Goal: Task Accomplishment & Management: Use online tool/utility

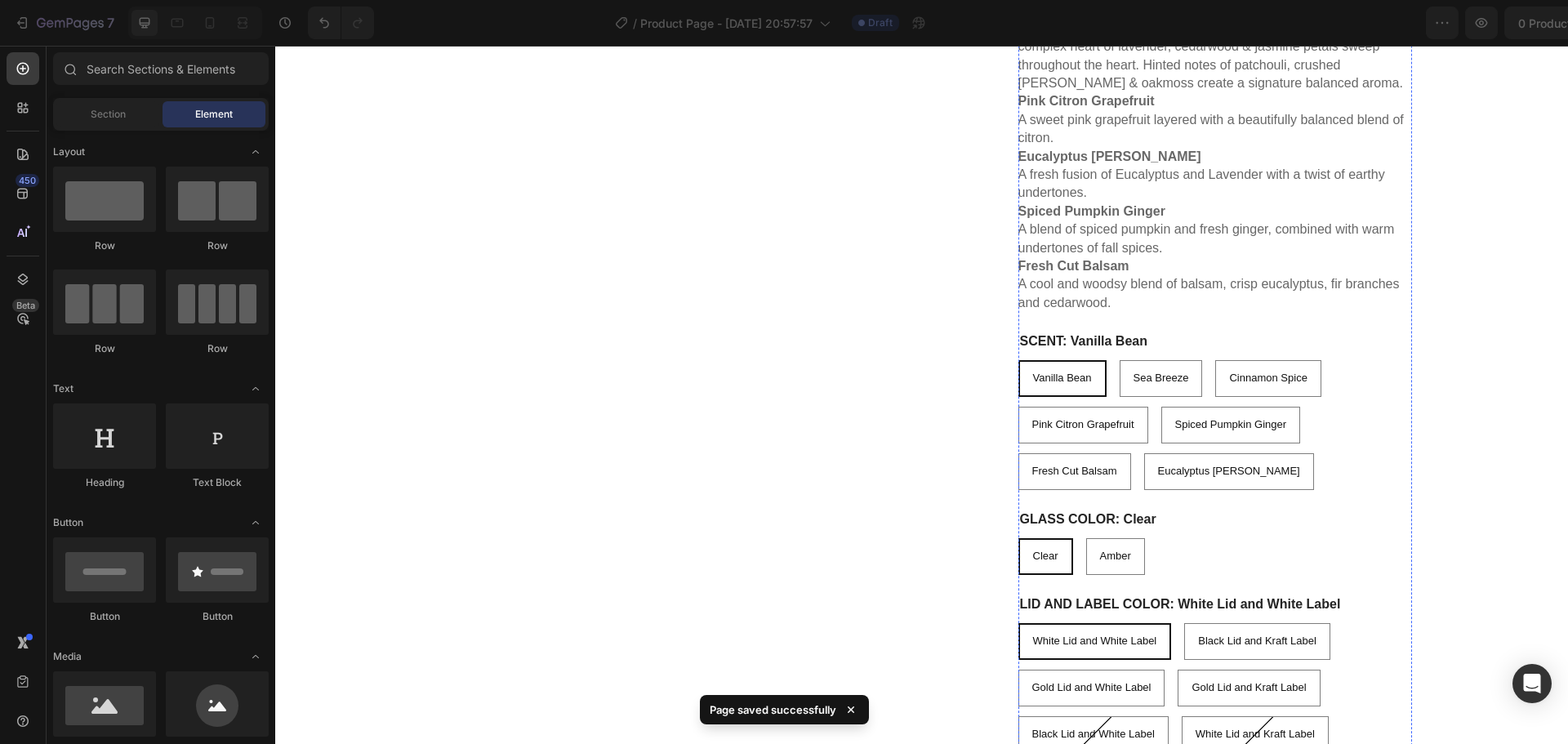
scroll to position [736, 0]
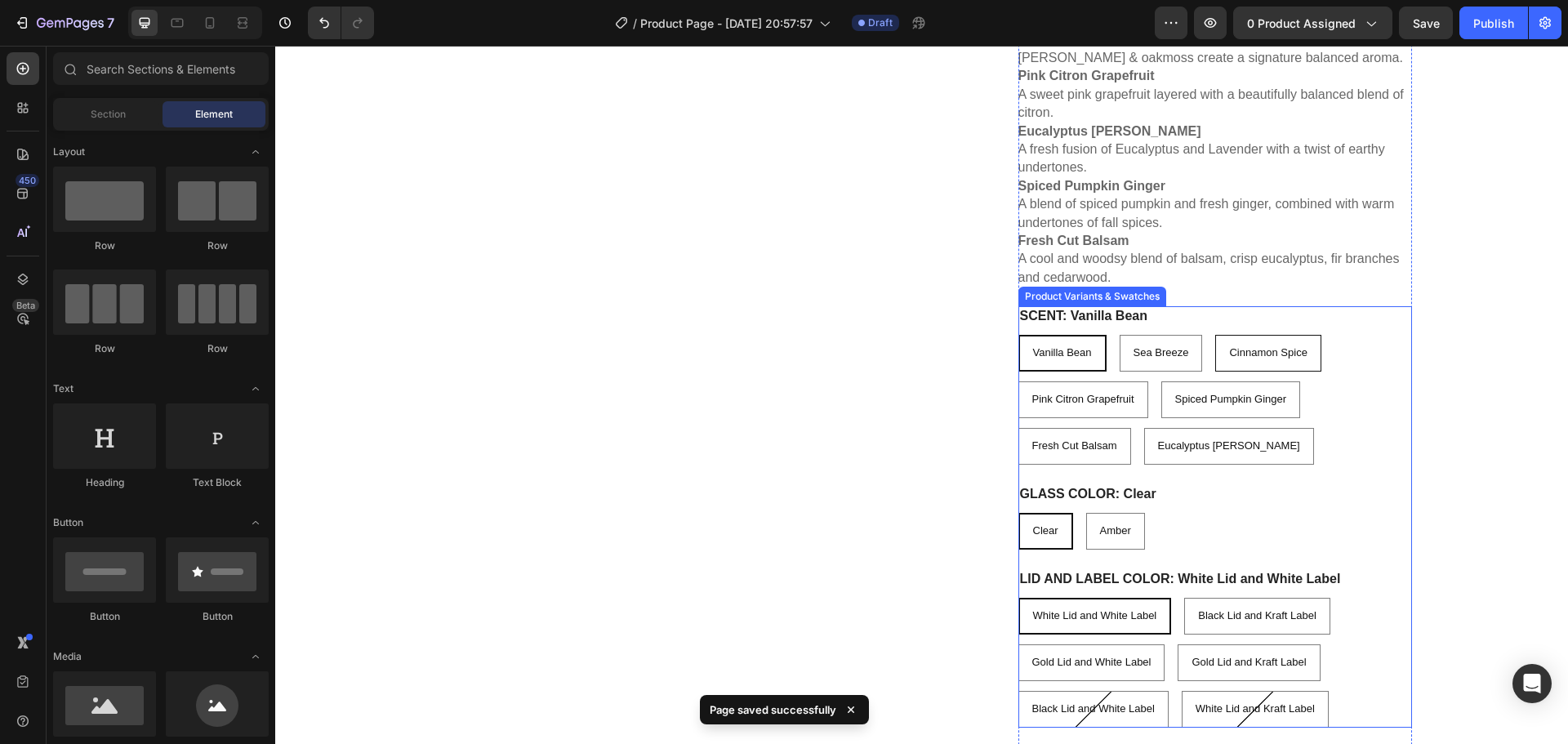
click at [1300, 366] on div "Cinnamon Spice" at bounding box center [1267, 353] width 103 height 27
click at [1215, 335] on input "Cinnamon Spice Cinnamon Spice Cinnamon Spice" at bounding box center [1214, 335] width 1 height 1
radio input "true"
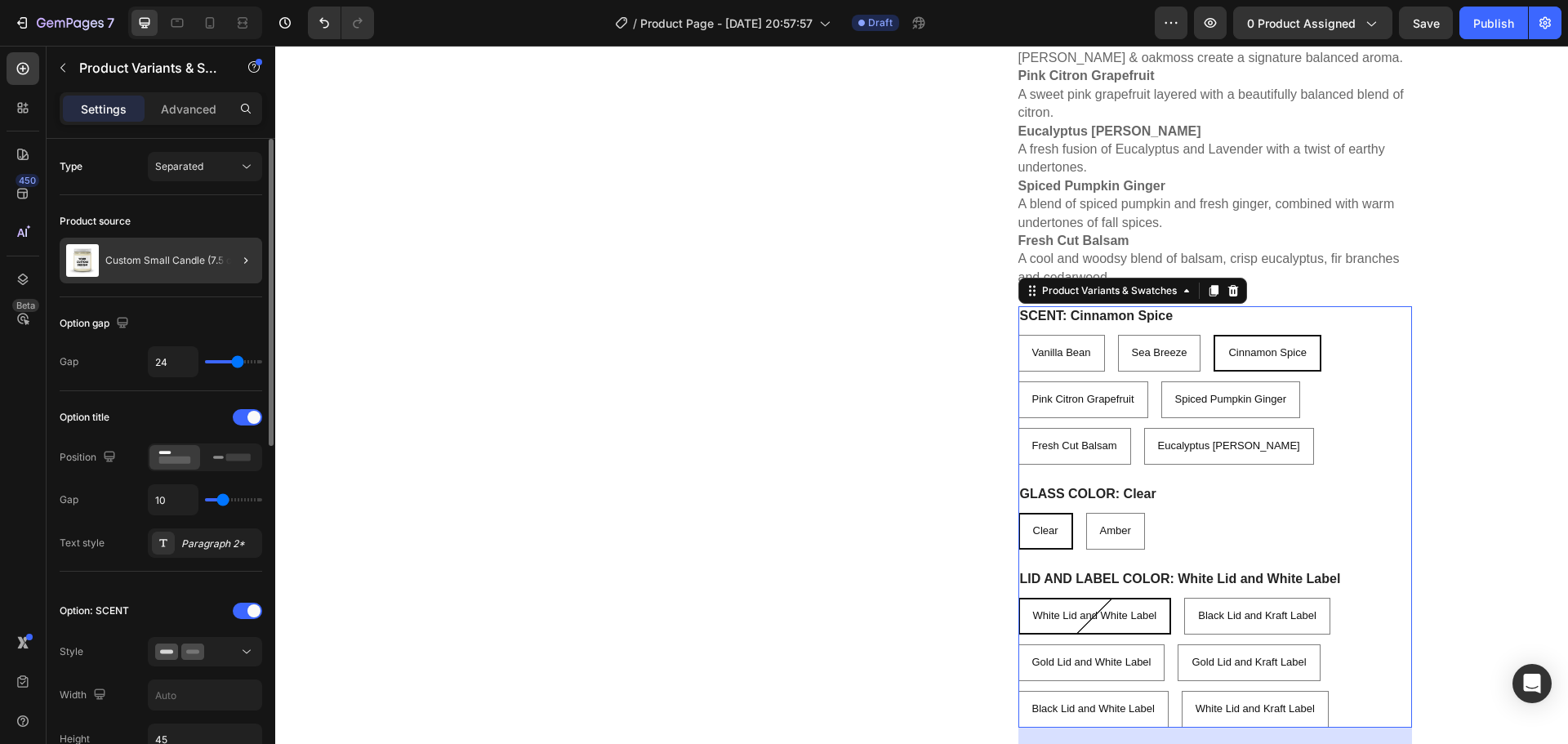
click at [245, 271] on div at bounding box center [239, 261] width 45 height 45
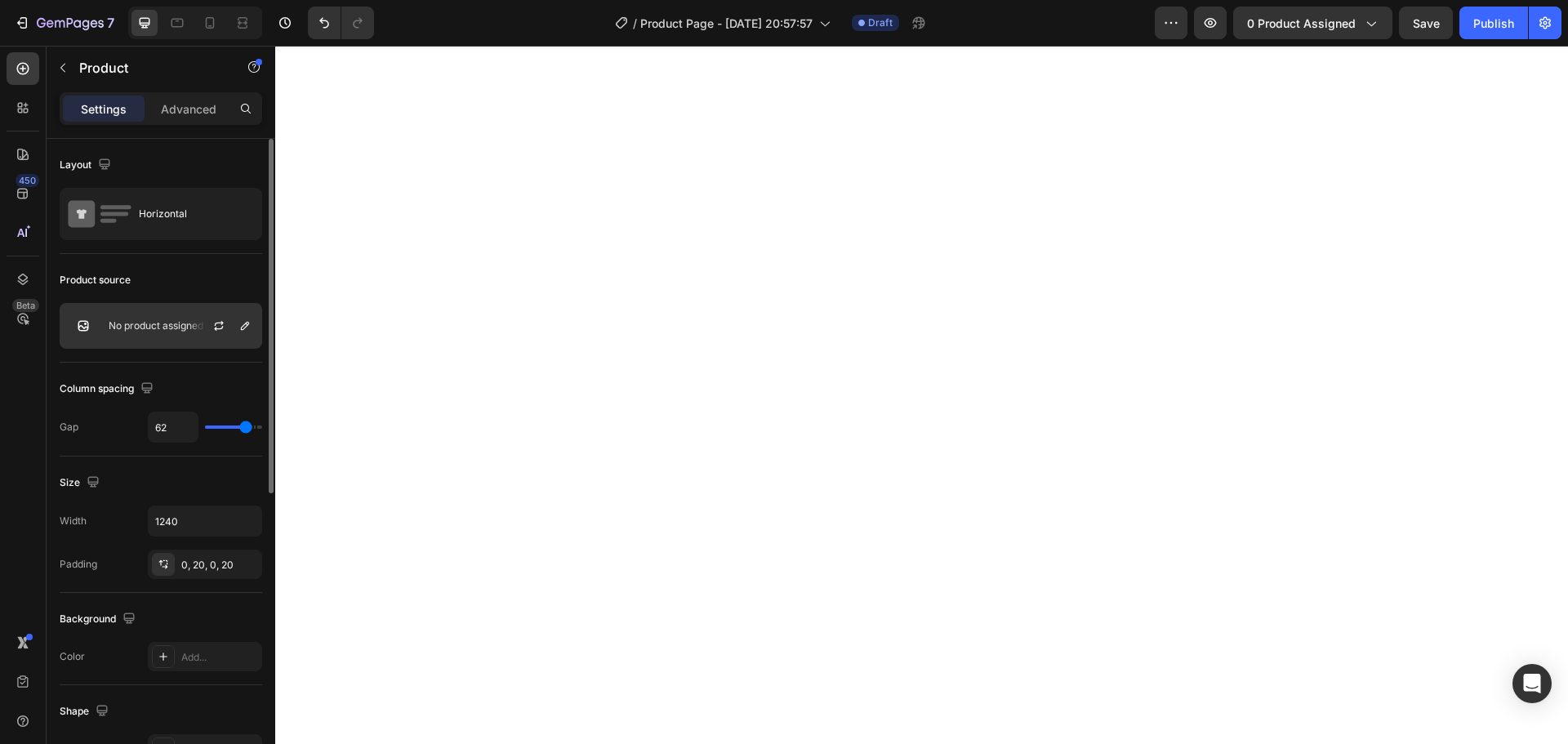
click at [151, 314] on div "No product assigned" at bounding box center [160, 326] width 203 height 45
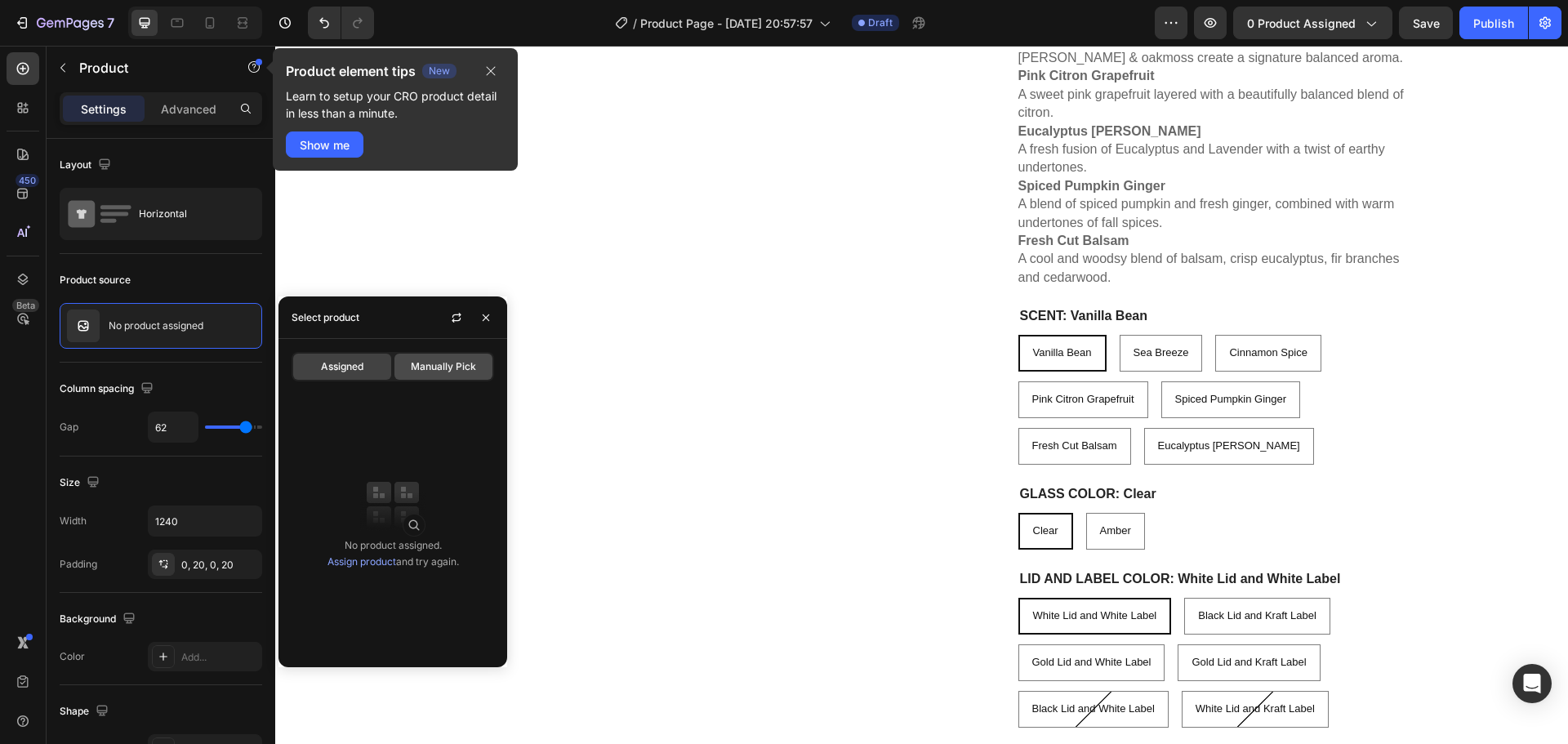
click at [429, 363] on span "Manually Pick" at bounding box center [444, 367] width 66 height 14
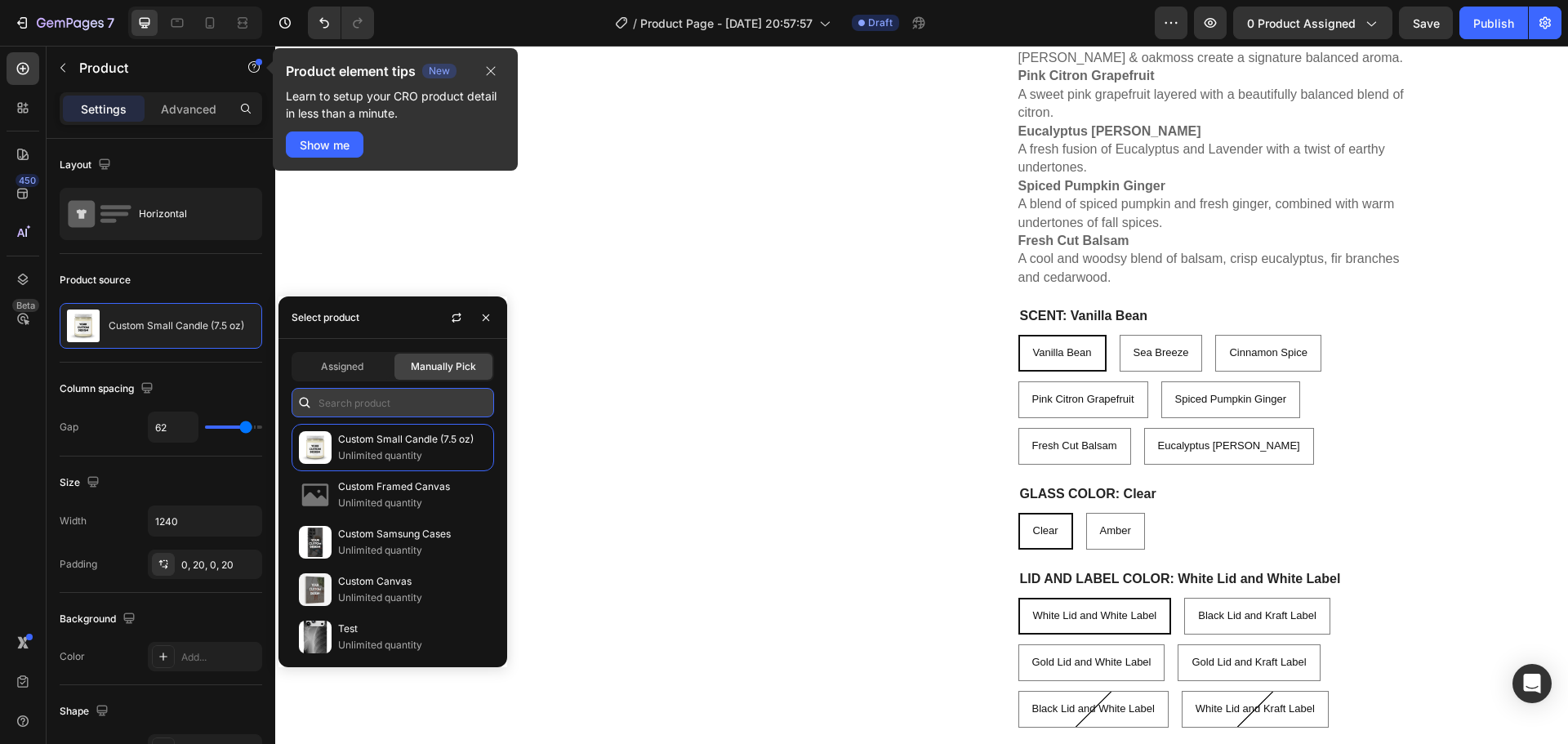
click at [391, 398] on input "text" at bounding box center [392, 403] width 203 height 29
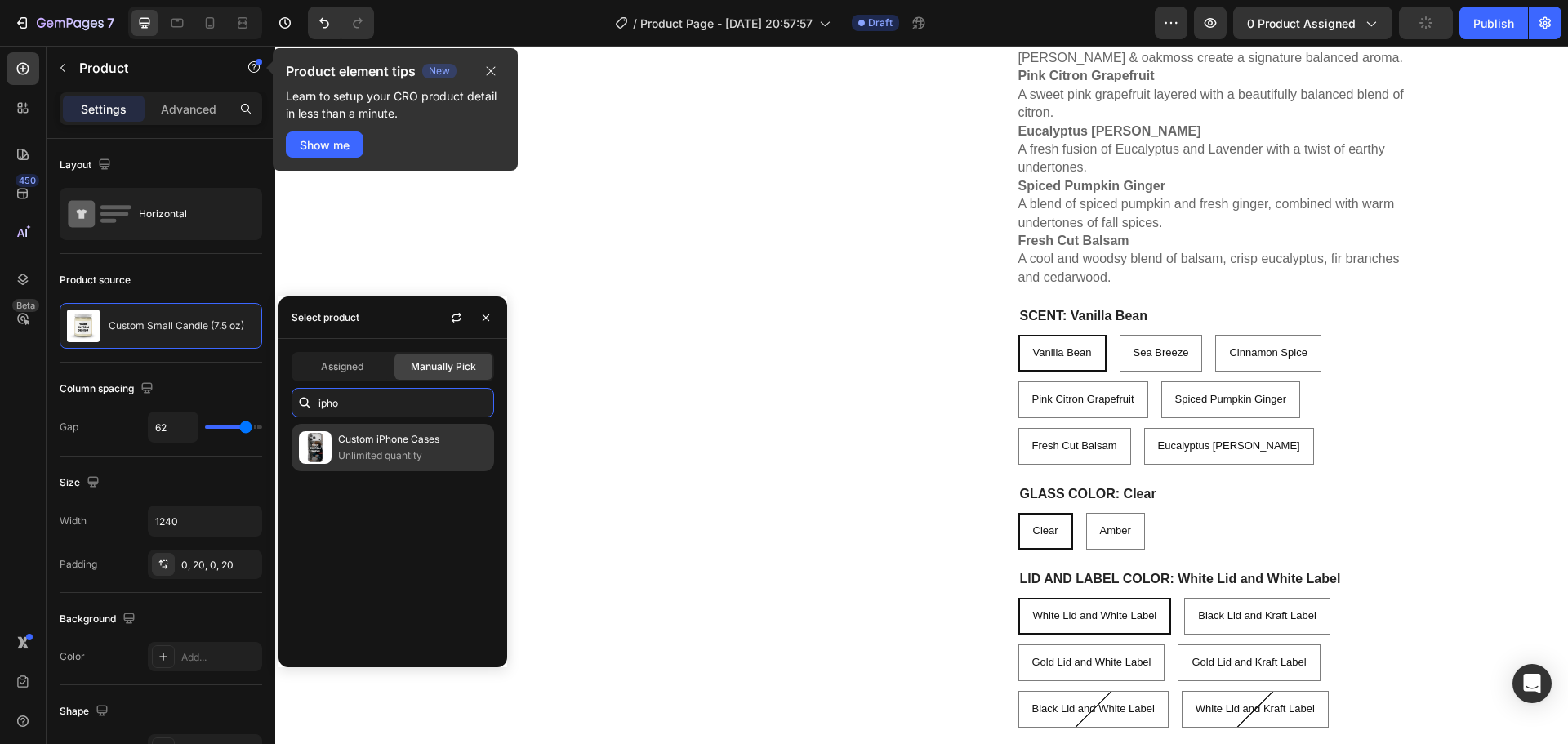
type input "ipho"
click at [387, 467] on div "Custom iPhone Cases Unlimited quantity" at bounding box center [392, 447] width 203 height 47
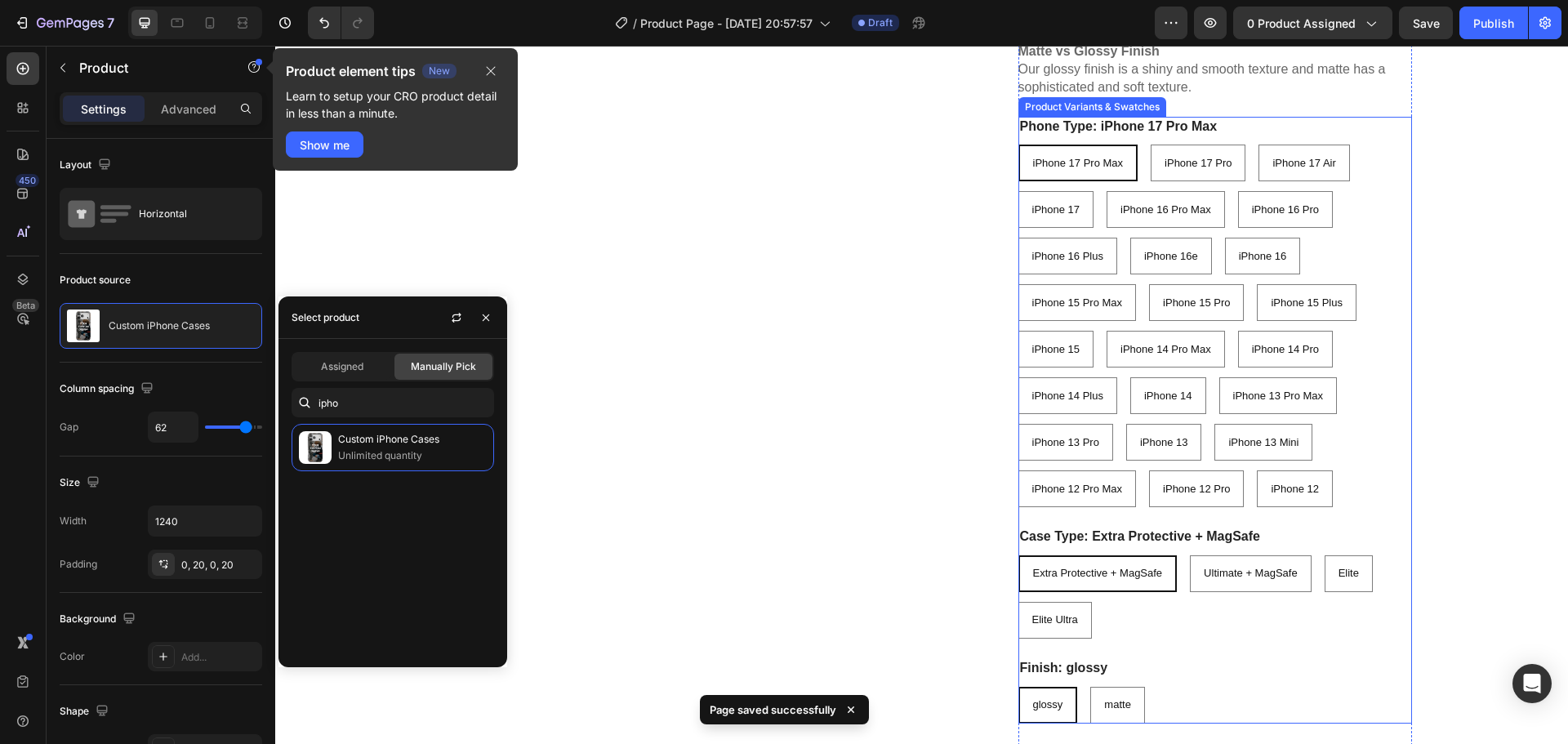
scroll to position [980, 0]
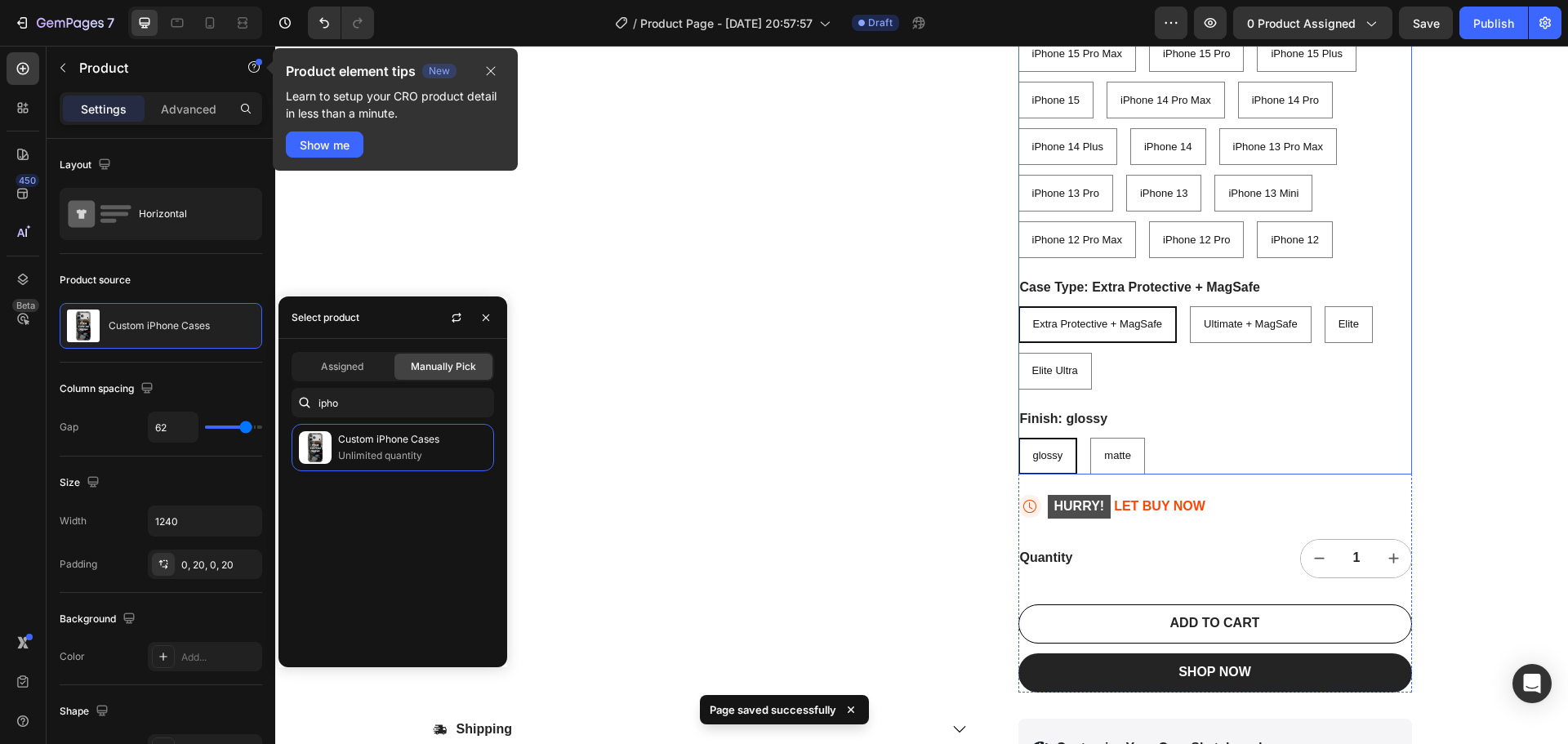
click at [1306, 196] on p "iPhone 12" at bounding box center [1295, 202] width 44 height 14
click at [1257, 220] on input "iPhone 12 iPhone 12 iPhone 12" at bounding box center [1256, 220] width 1 height 1
radio input "true"
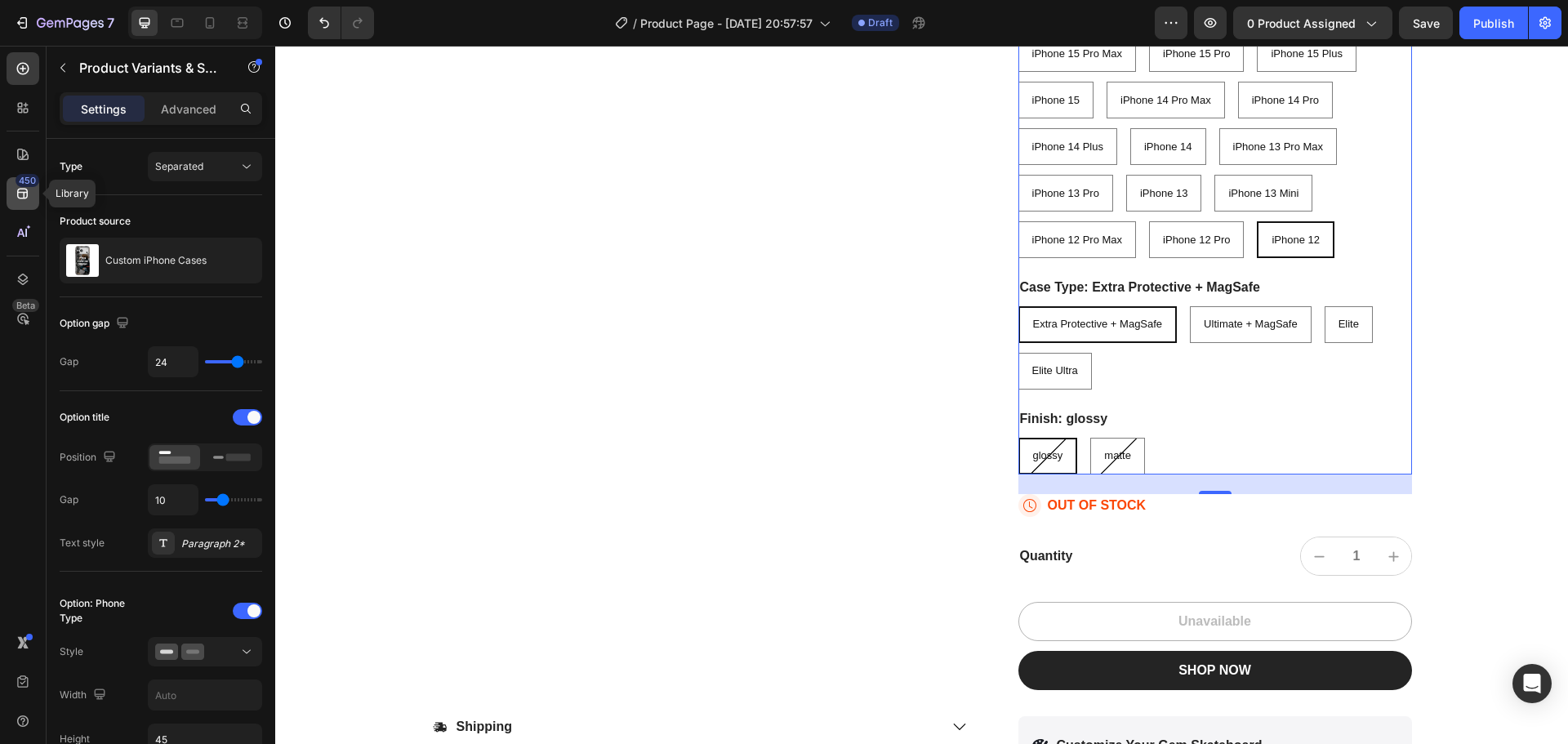
click at [20, 177] on div "450" at bounding box center [27, 181] width 24 height 13
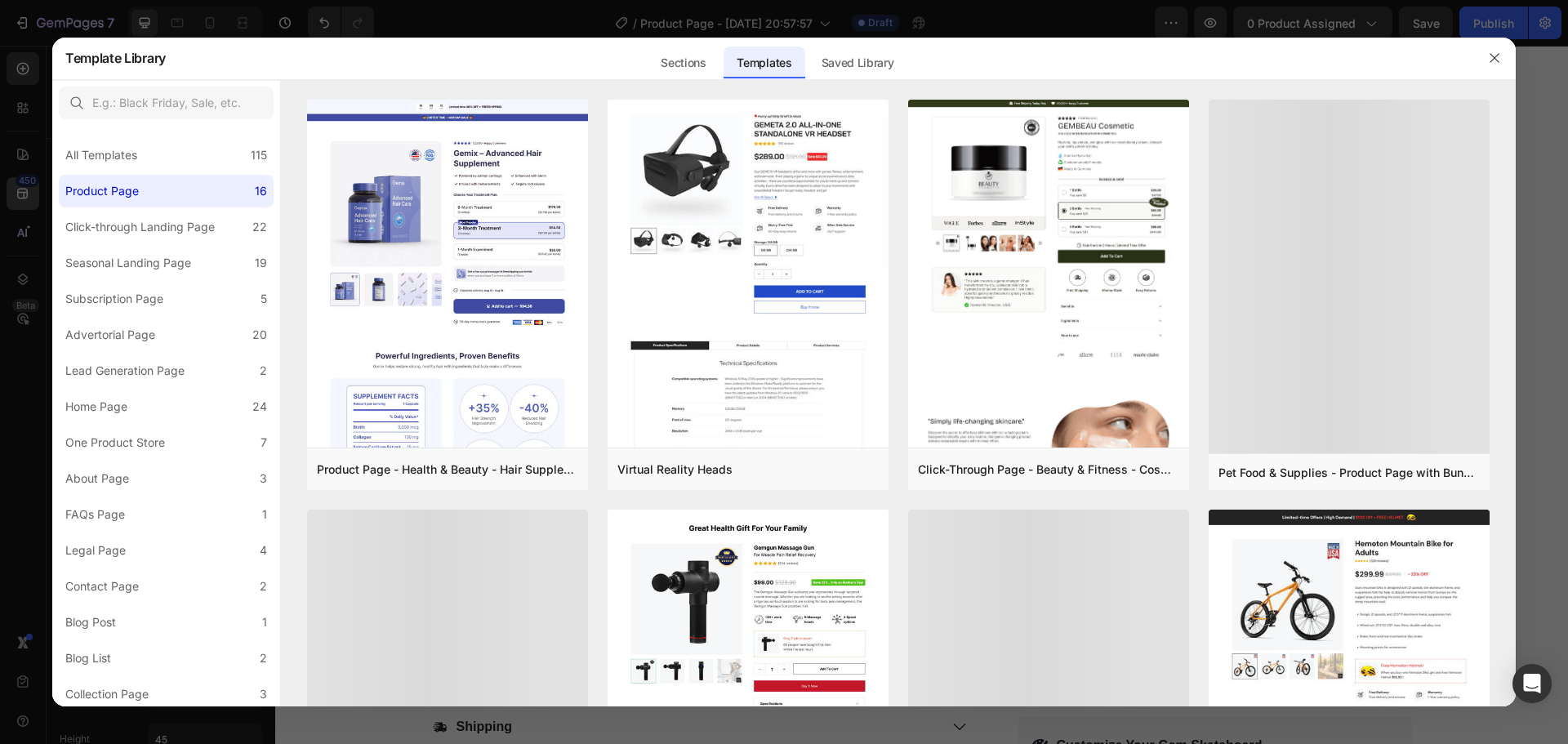
click at [20, 177] on div at bounding box center [784, 372] width 1568 height 744
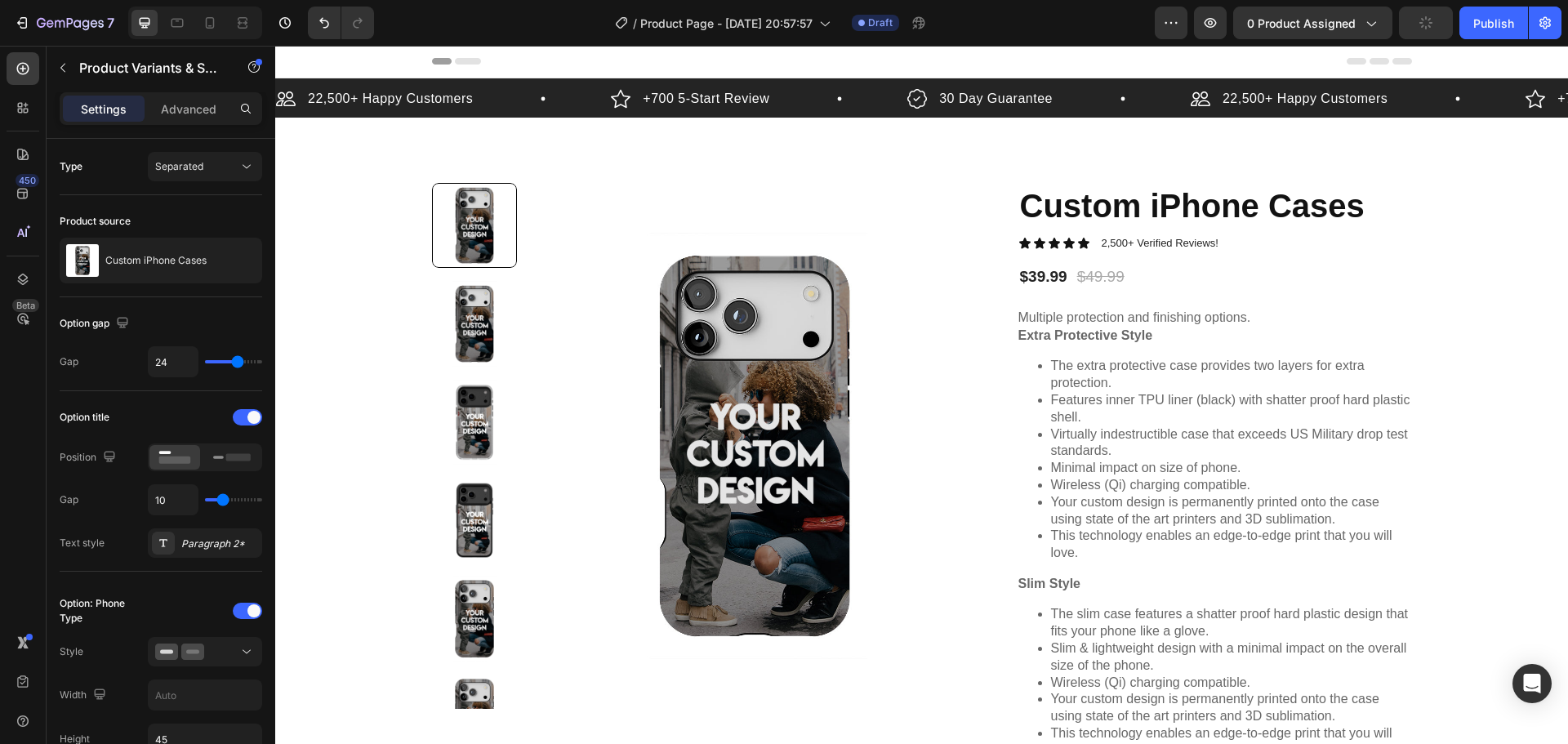
scroll to position [0, 0]
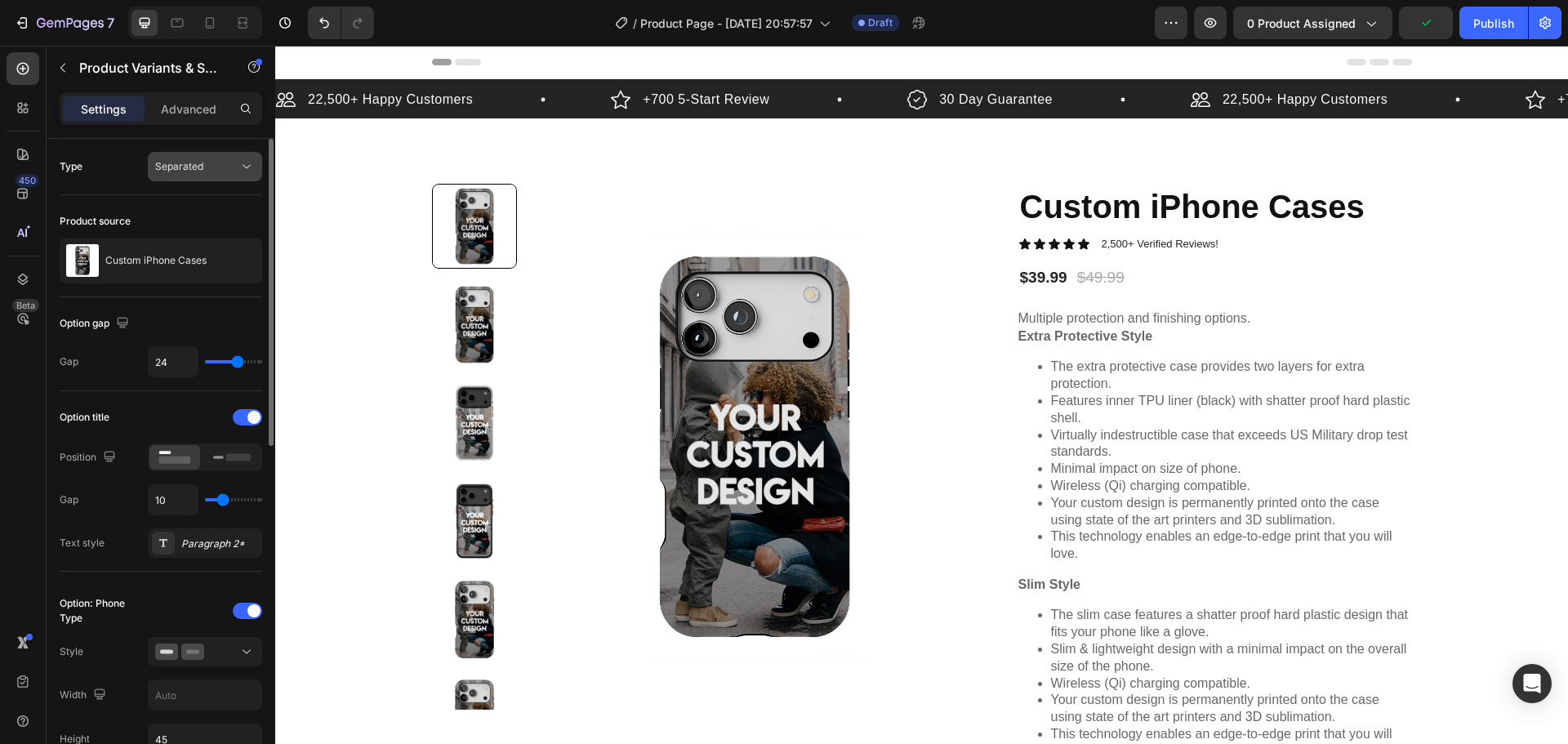
click at [176, 166] on span "Separated" at bounding box center [179, 166] width 48 height 13
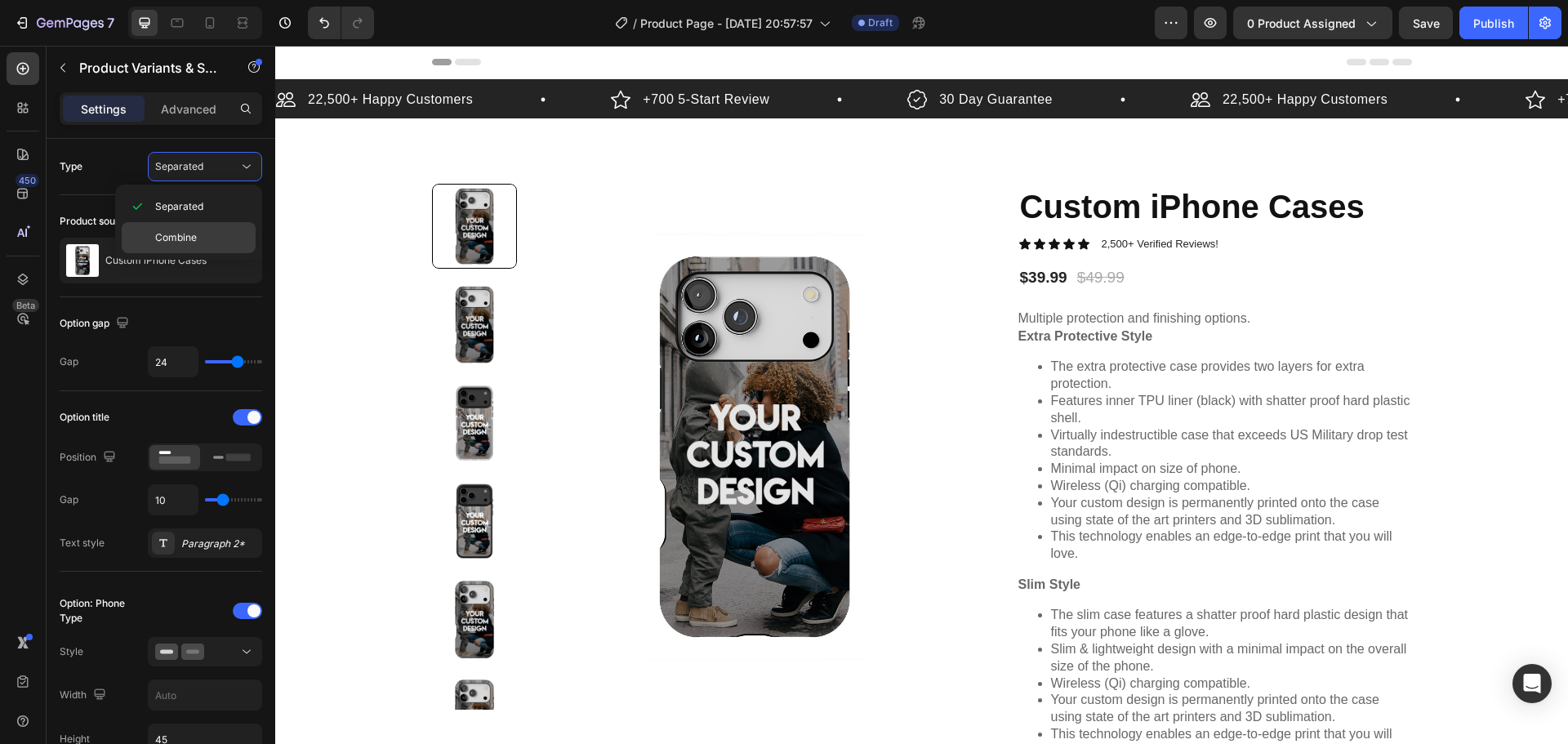
click at [170, 245] on div "Combine" at bounding box center [188, 237] width 134 height 31
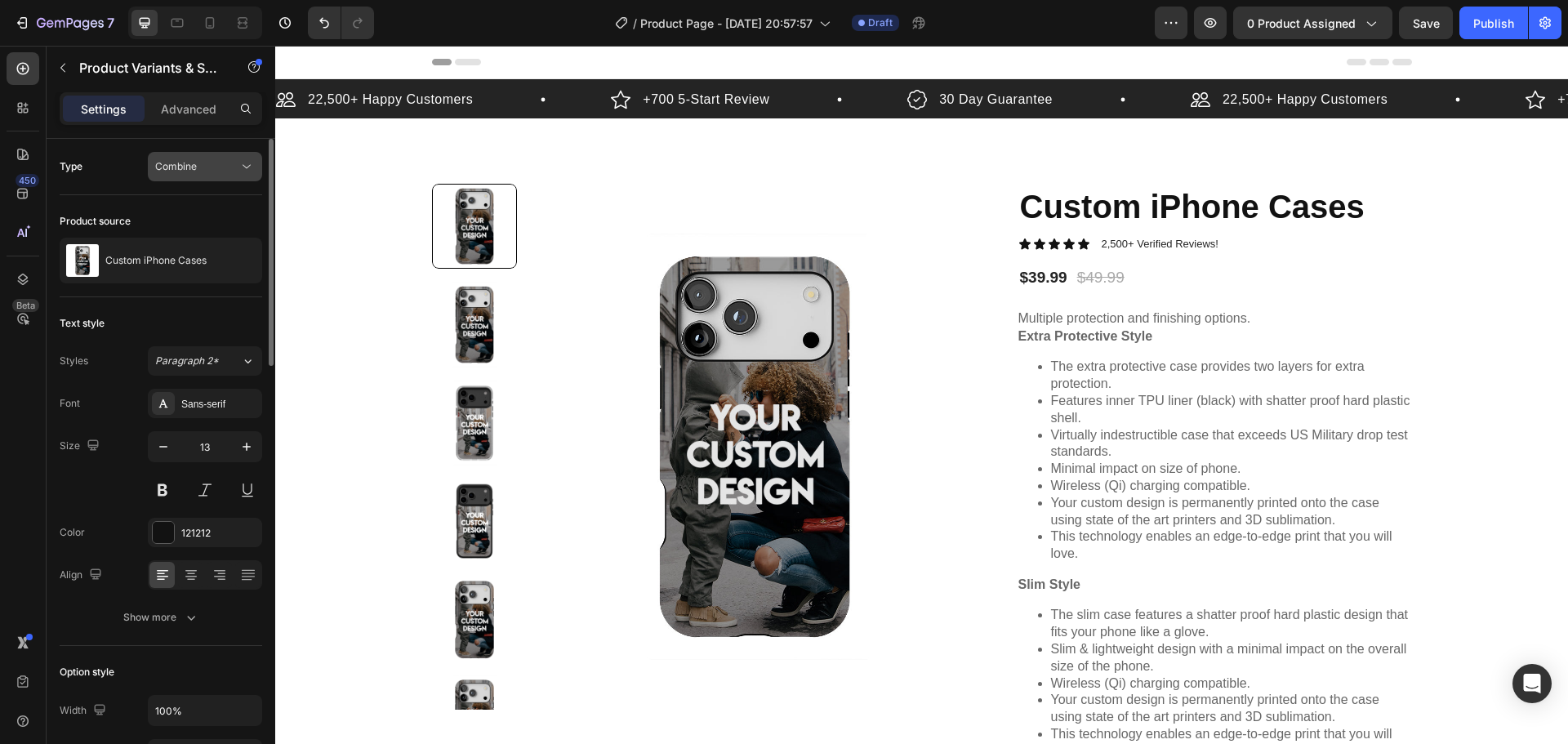
click at [194, 166] on span "Combine" at bounding box center [176, 166] width 42 height 13
click at [182, 206] on span "Separated" at bounding box center [179, 206] width 48 height 14
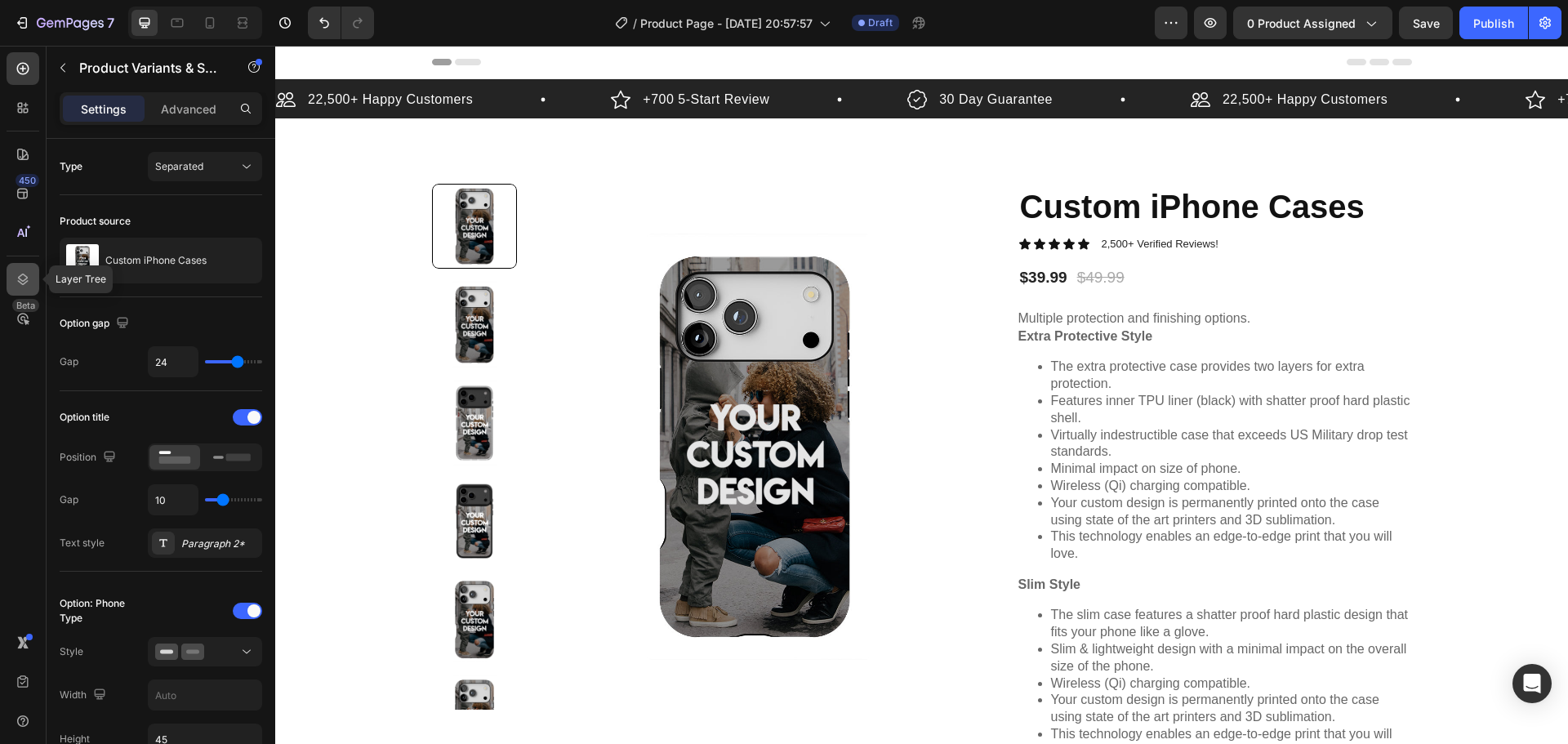
click at [16, 277] on icon at bounding box center [22, 279] width 16 height 16
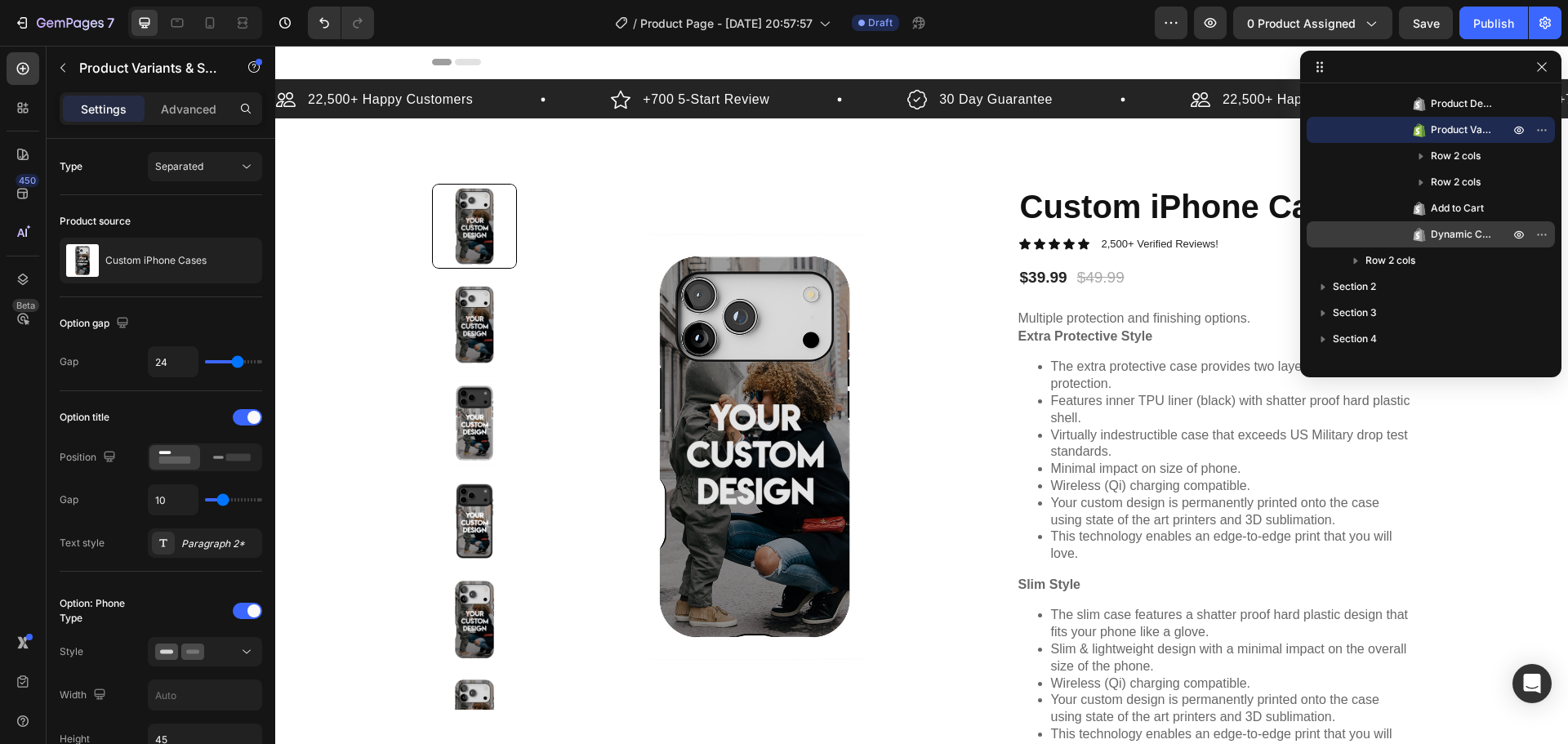
scroll to position [150, 0]
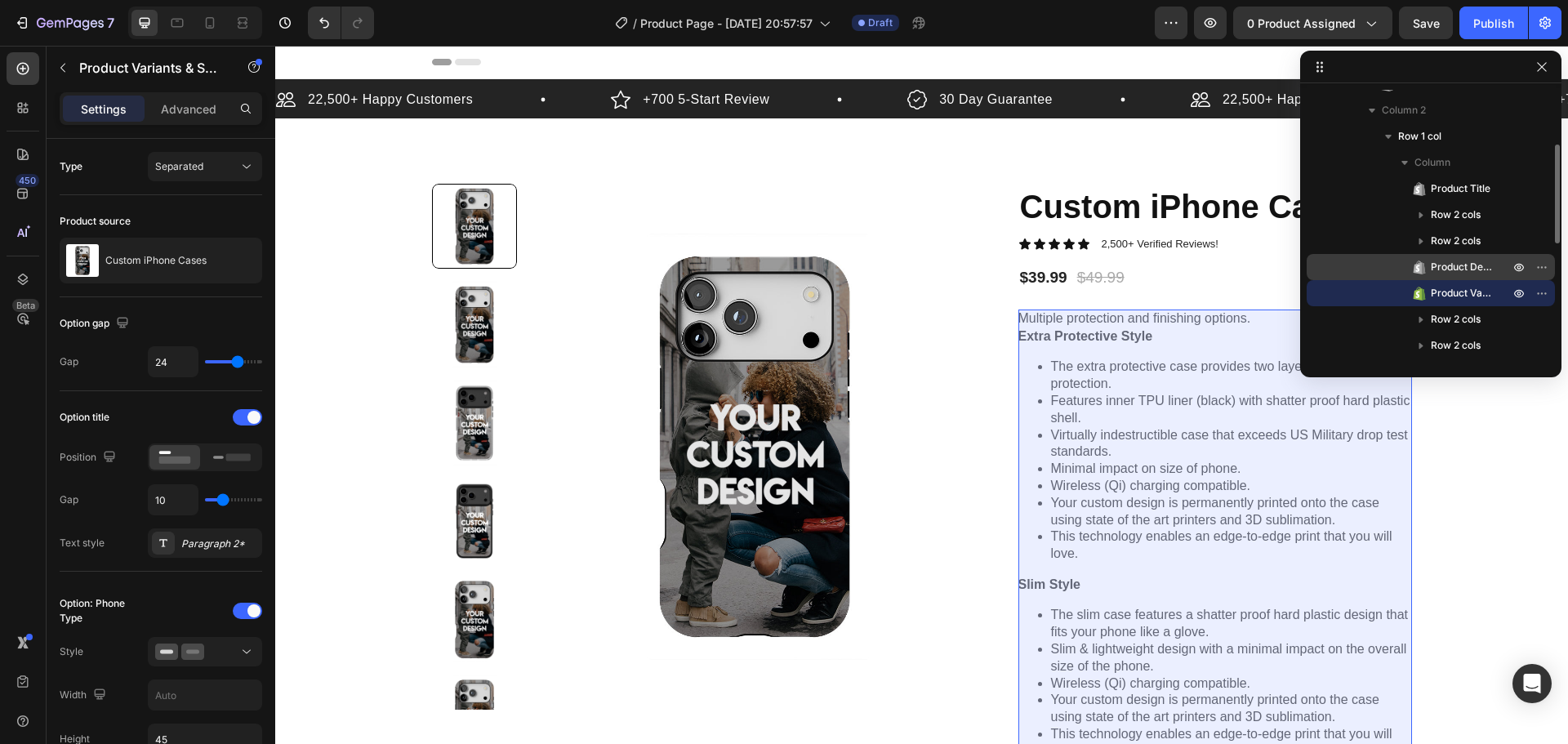
click at [1450, 267] on span "Product Description" at bounding box center [1462, 266] width 62 height 16
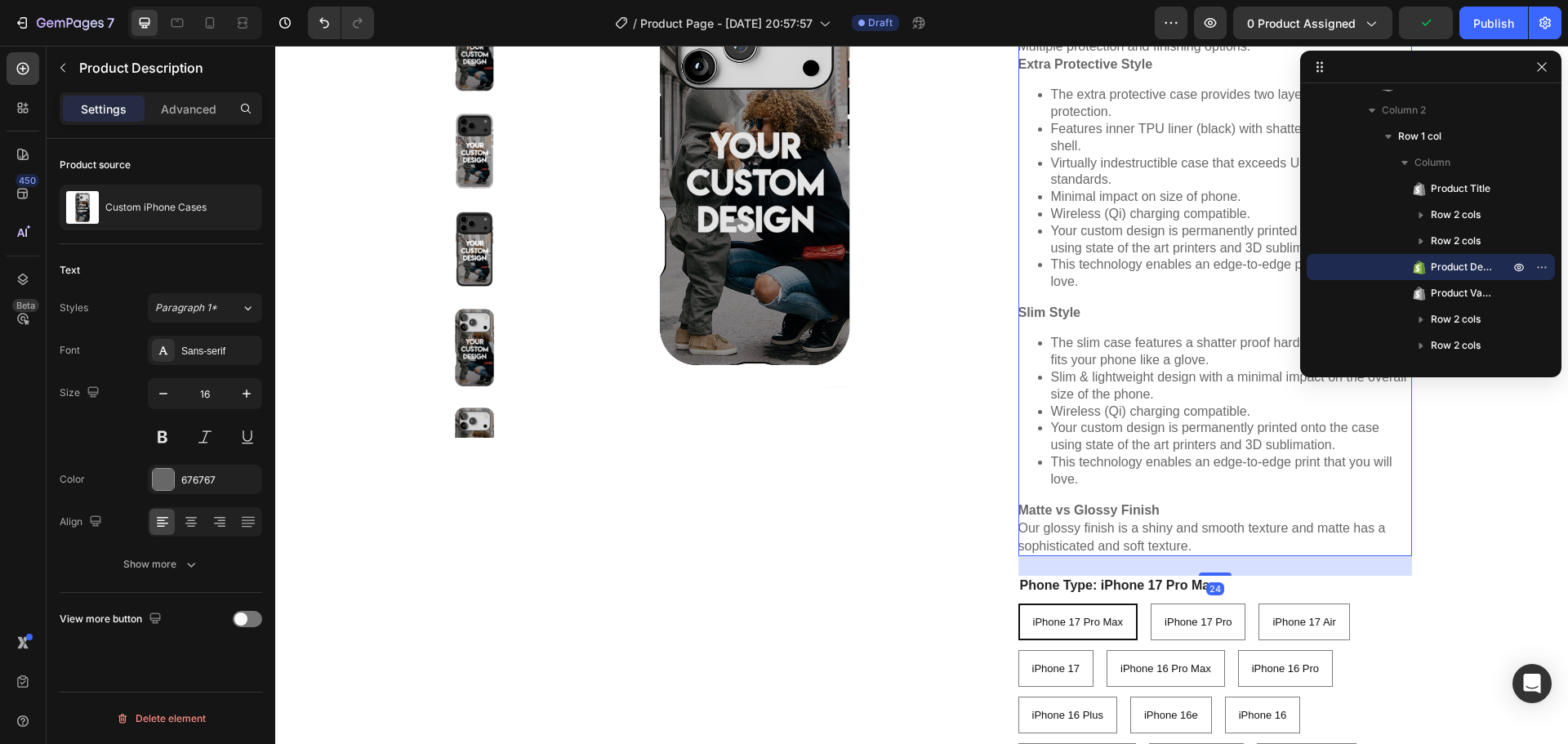
scroll to position [490, 0]
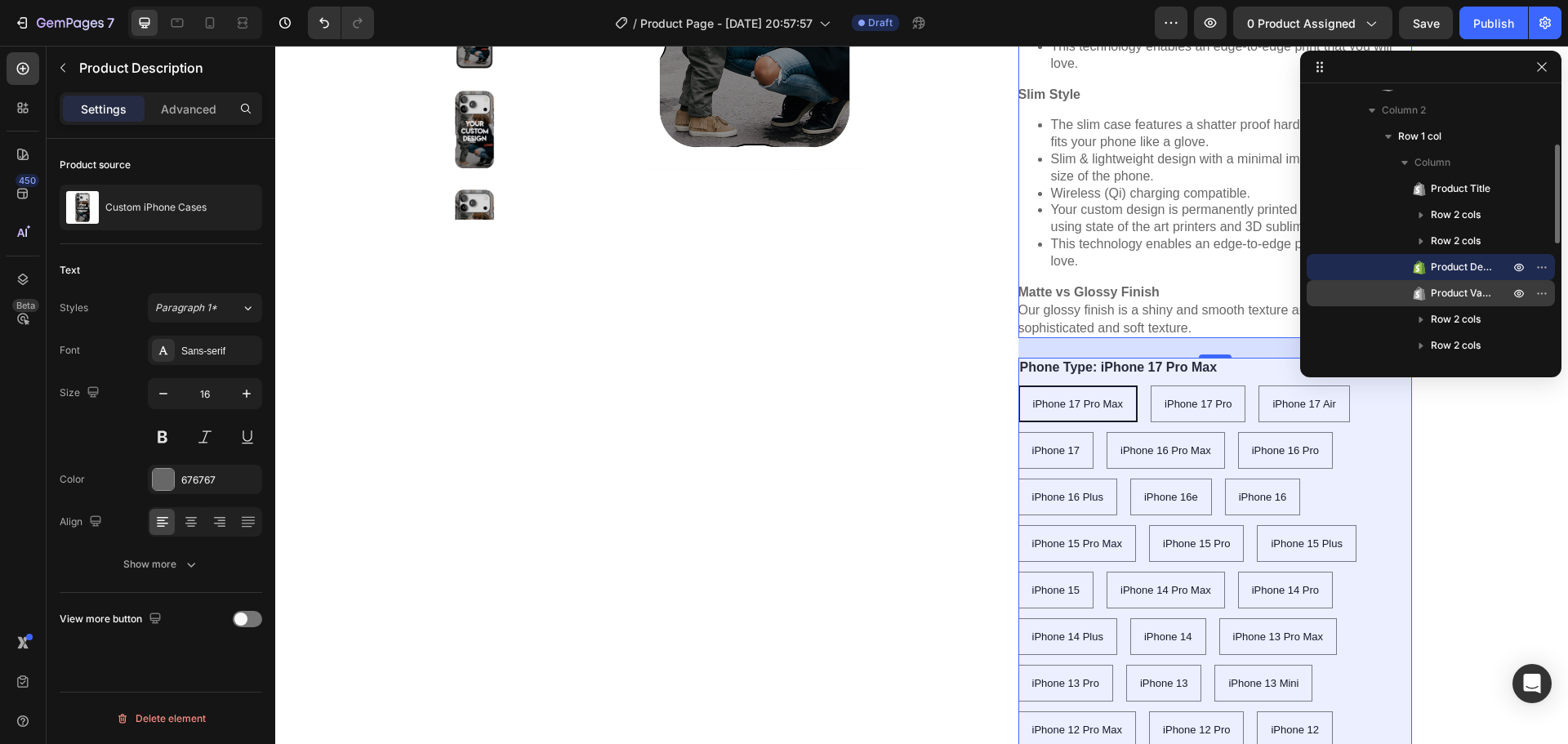
click at [1449, 289] on span "Product Variants & Swatches" at bounding box center [1462, 293] width 62 height 16
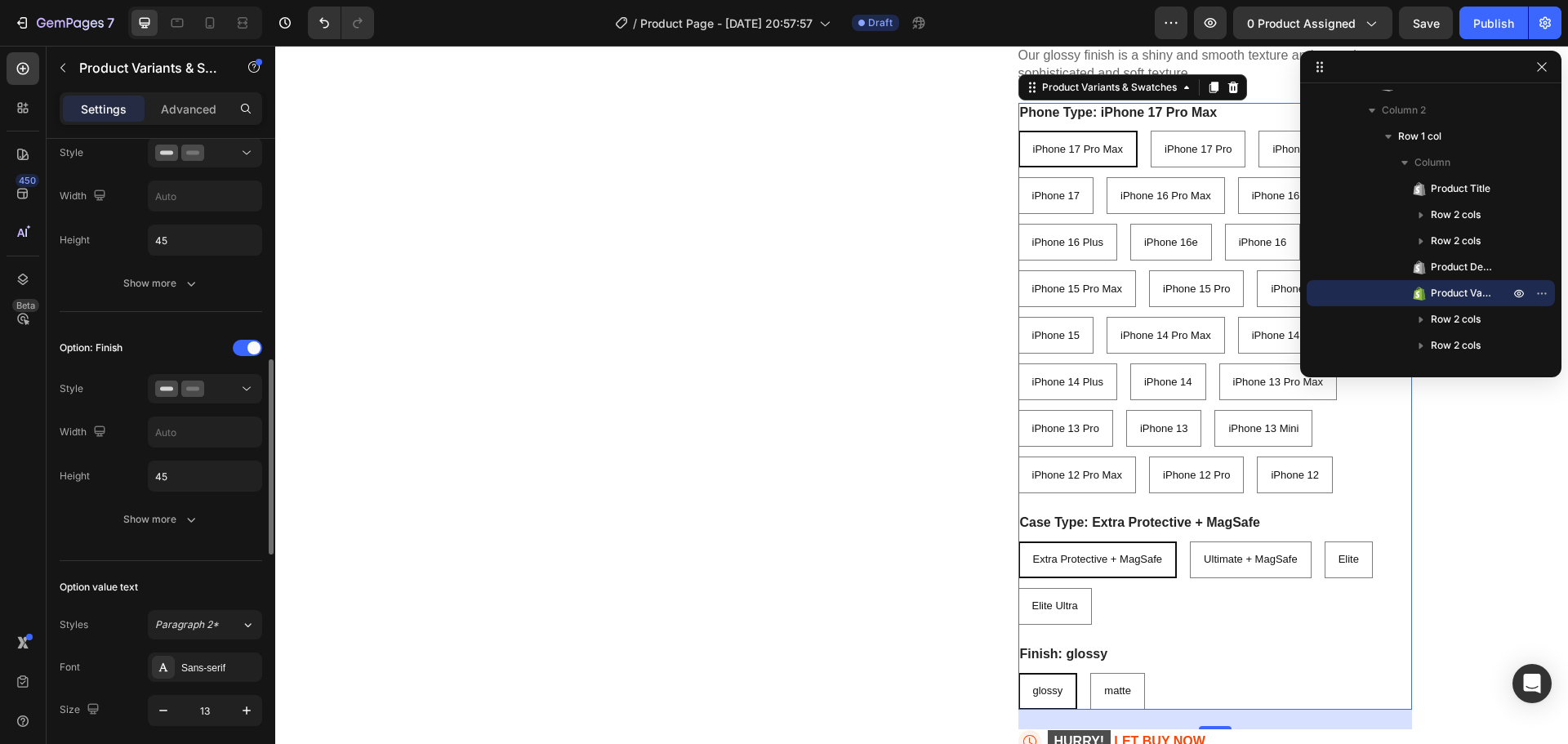
scroll to position [572, 0]
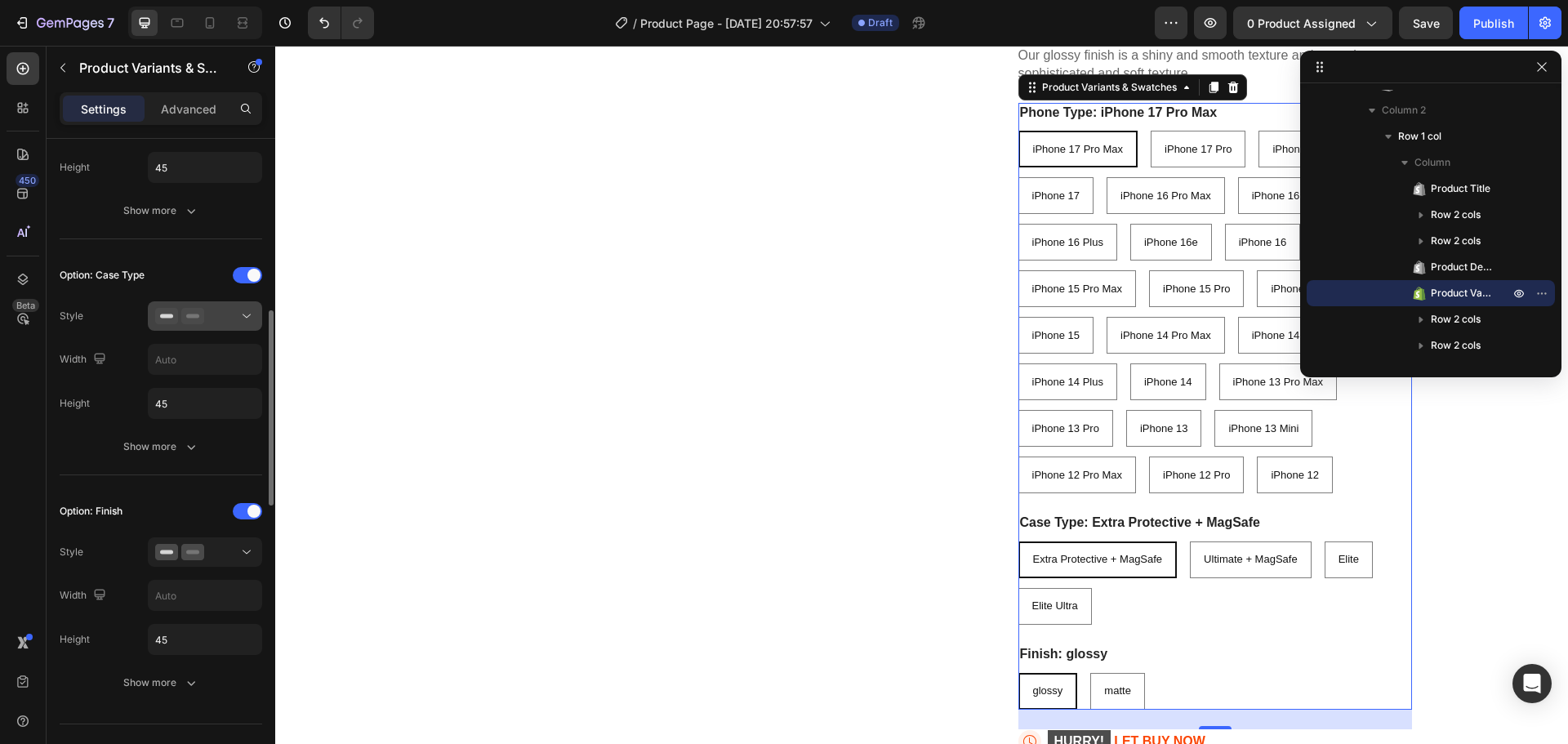
click at [235, 324] on div at bounding box center [205, 315] width 100 height 16
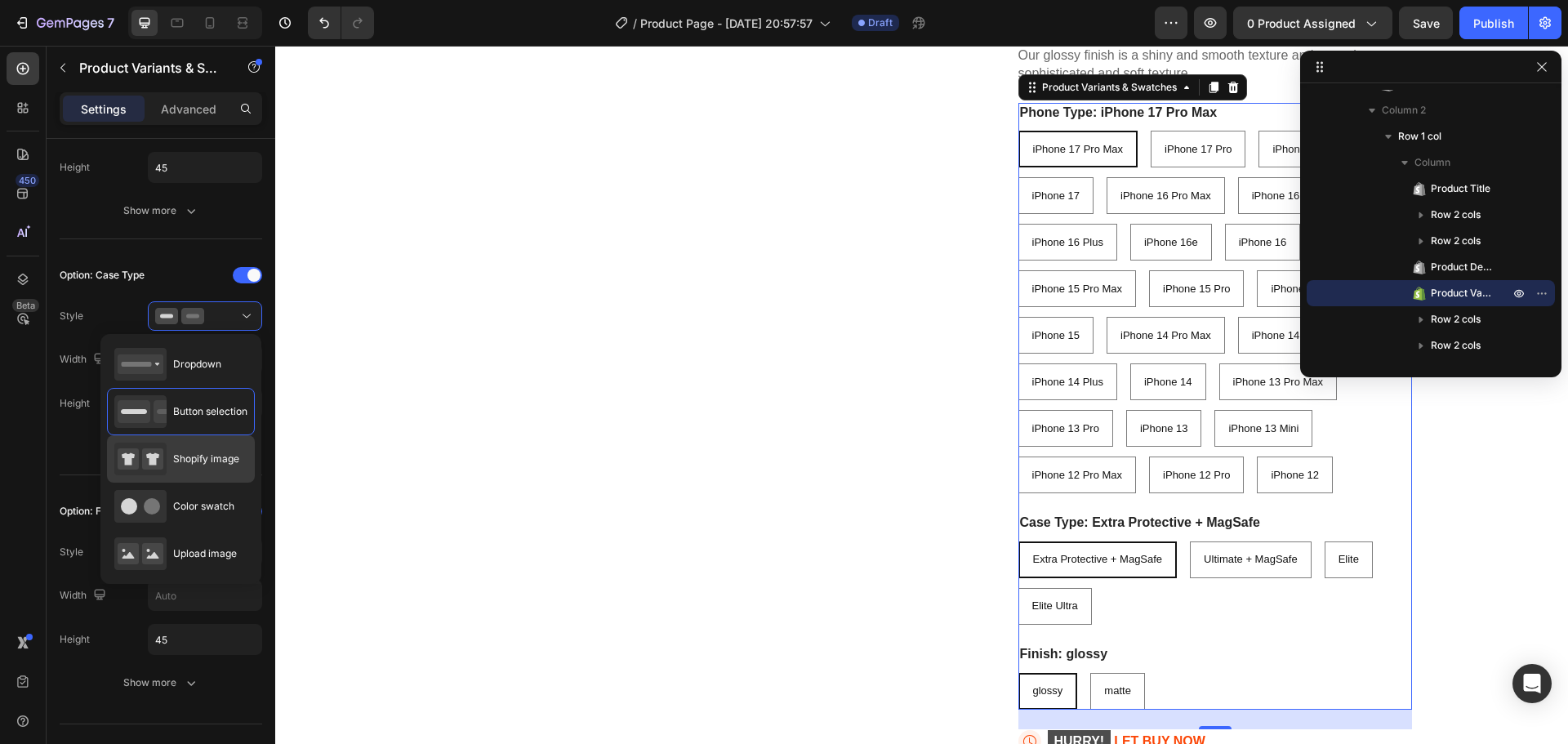
click at [203, 462] on span "Shopify image" at bounding box center [206, 458] width 66 height 14
type input "64"
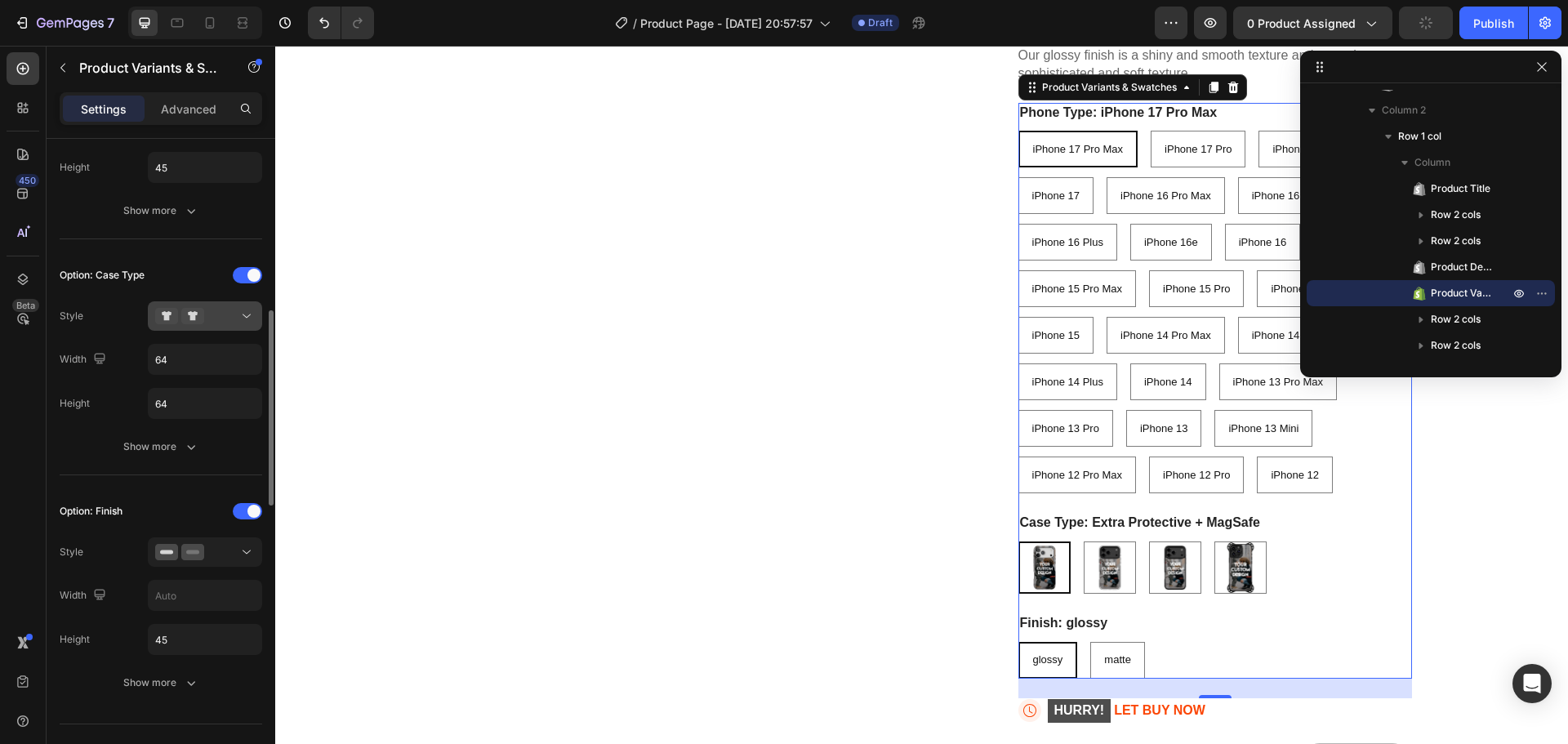
click at [234, 310] on div at bounding box center [205, 315] width 100 height 16
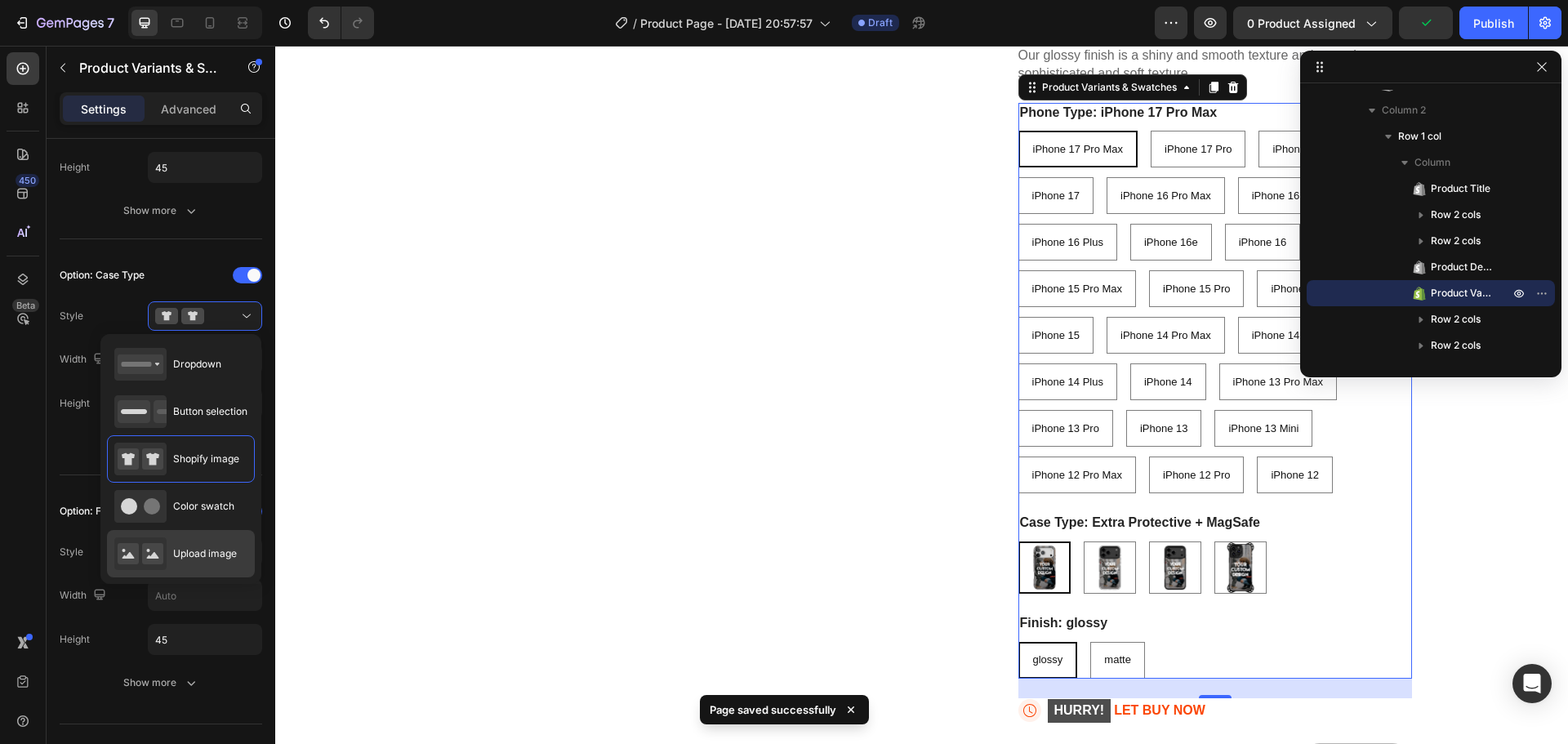
click at [182, 552] on span "Upload image" at bounding box center [205, 553] width 64 height 14
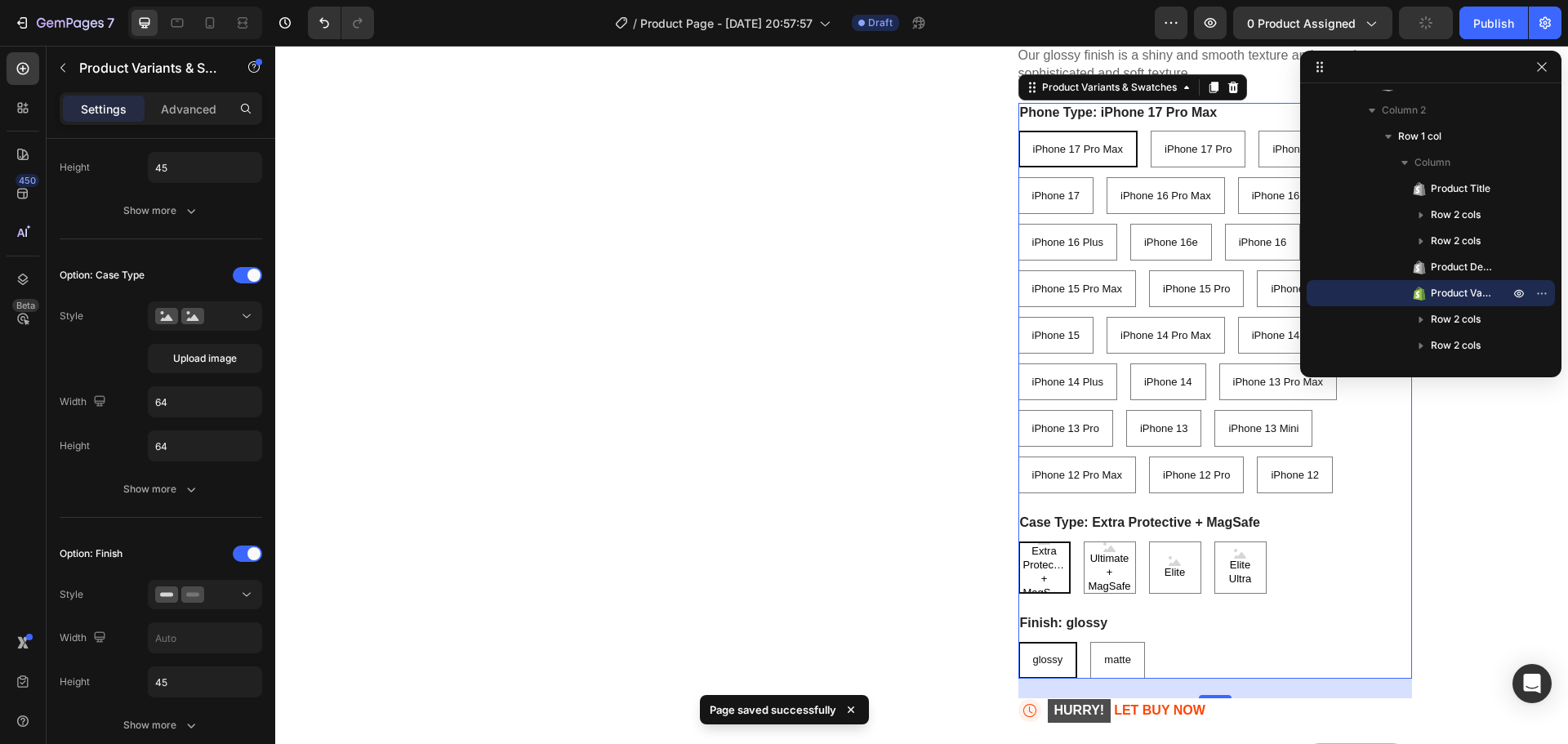
click at [226, 328] on button at bounding box center [205, 316] width 114 height 29
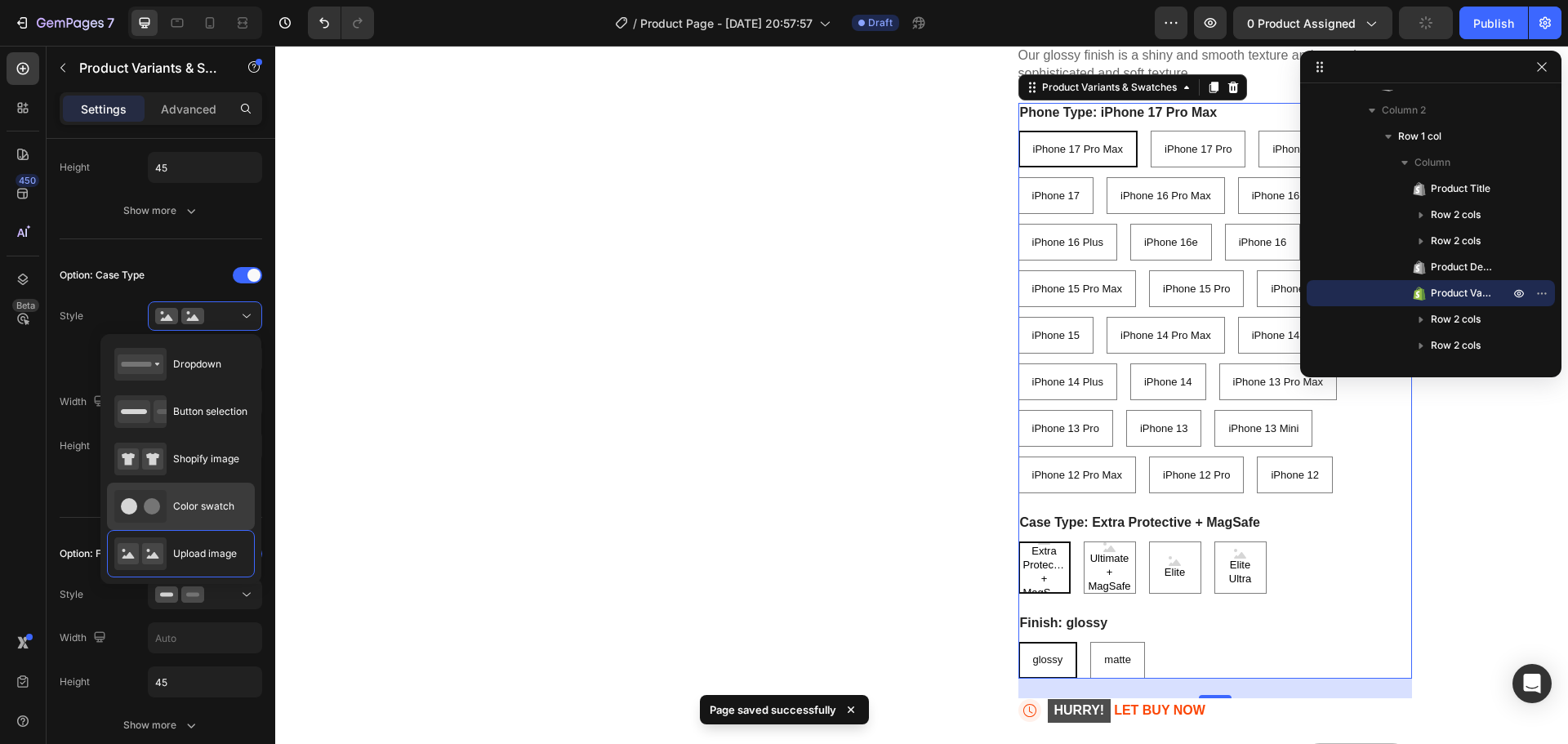
click at [166, 510] on icon at bounding box center [140, 506] width 52 height 33
type input "45"
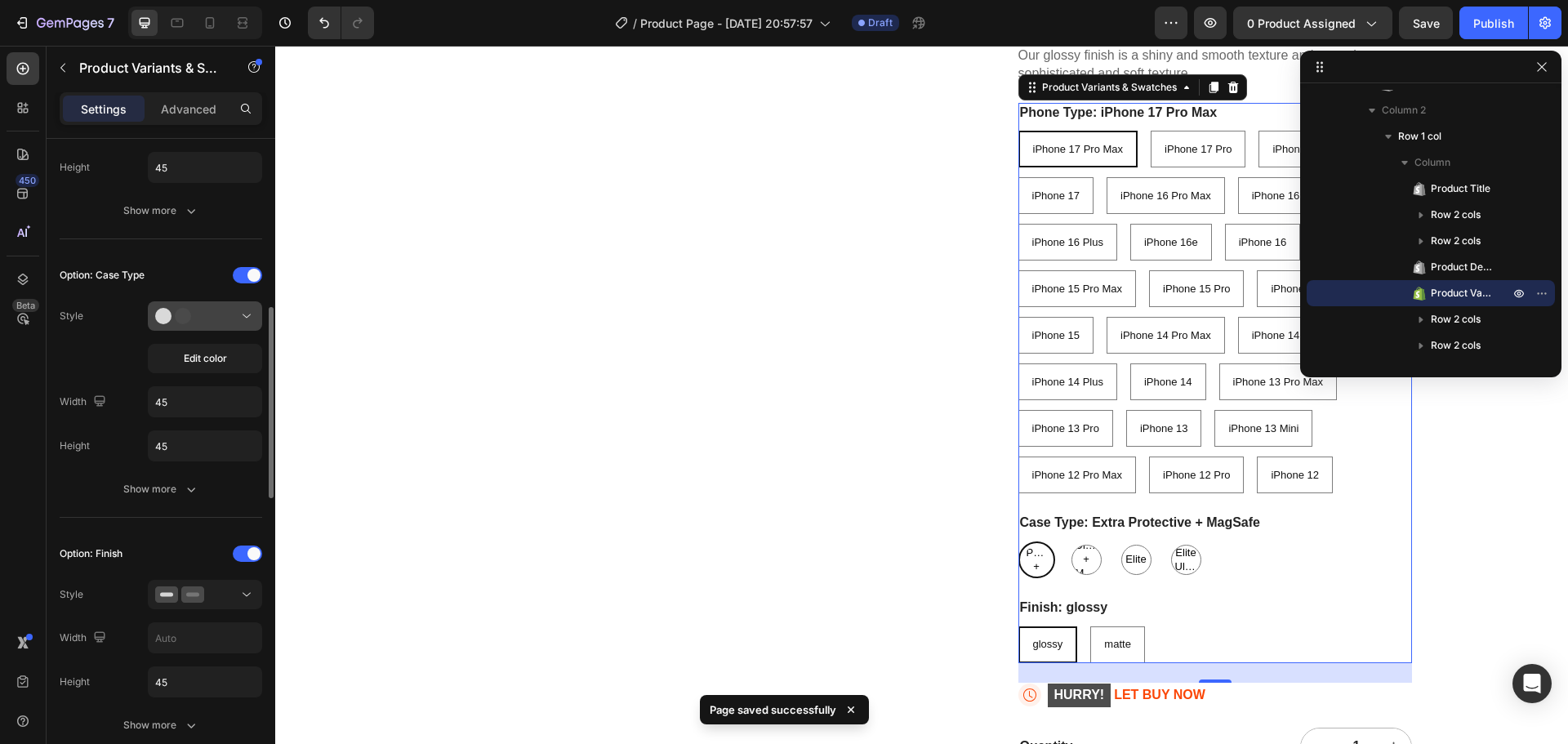
click at [212, 314] on div at bounding box center [205, 315] width 100 height 16
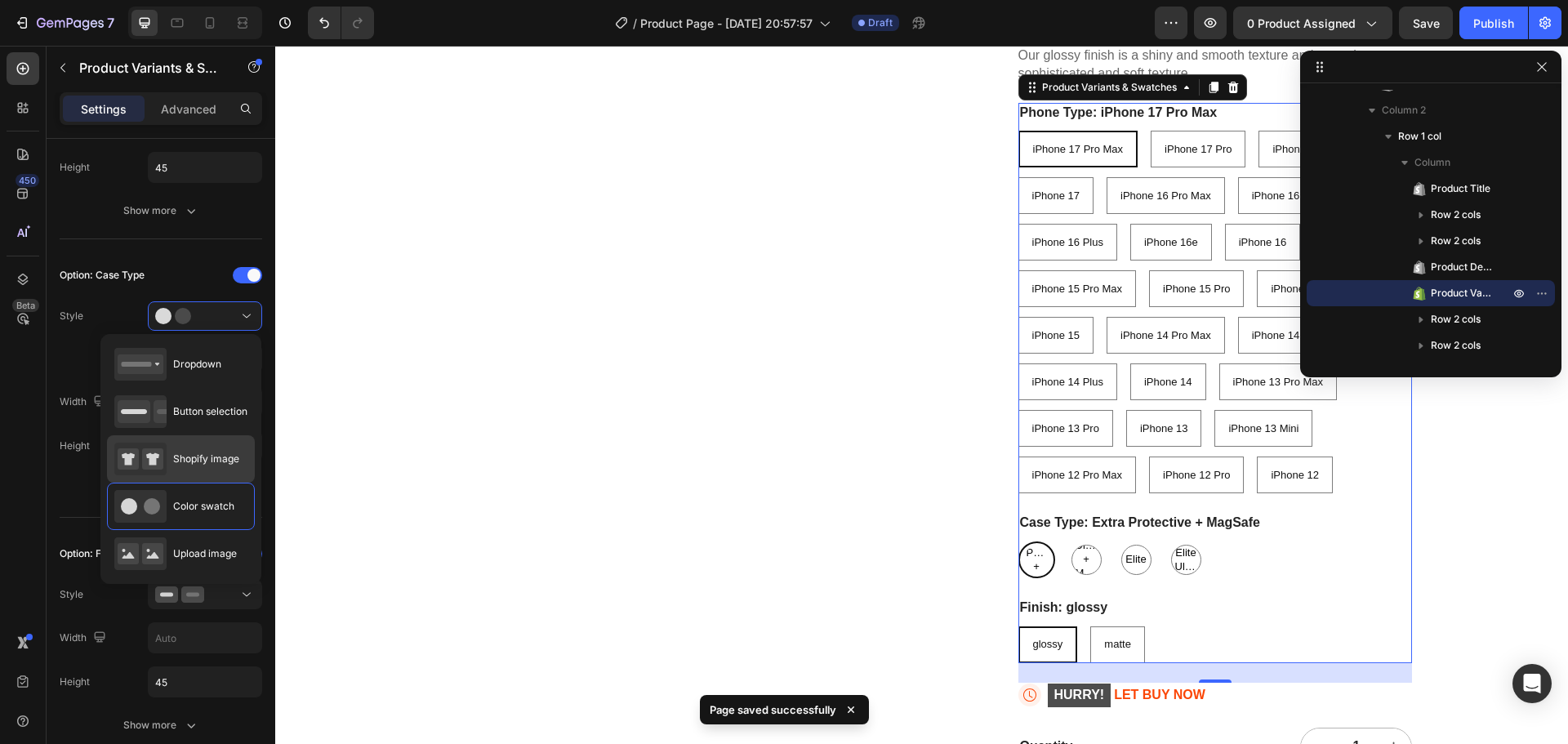
click at [166, 455] on icon at bounding box center [140, 459] width 52 height 33
type input "64"
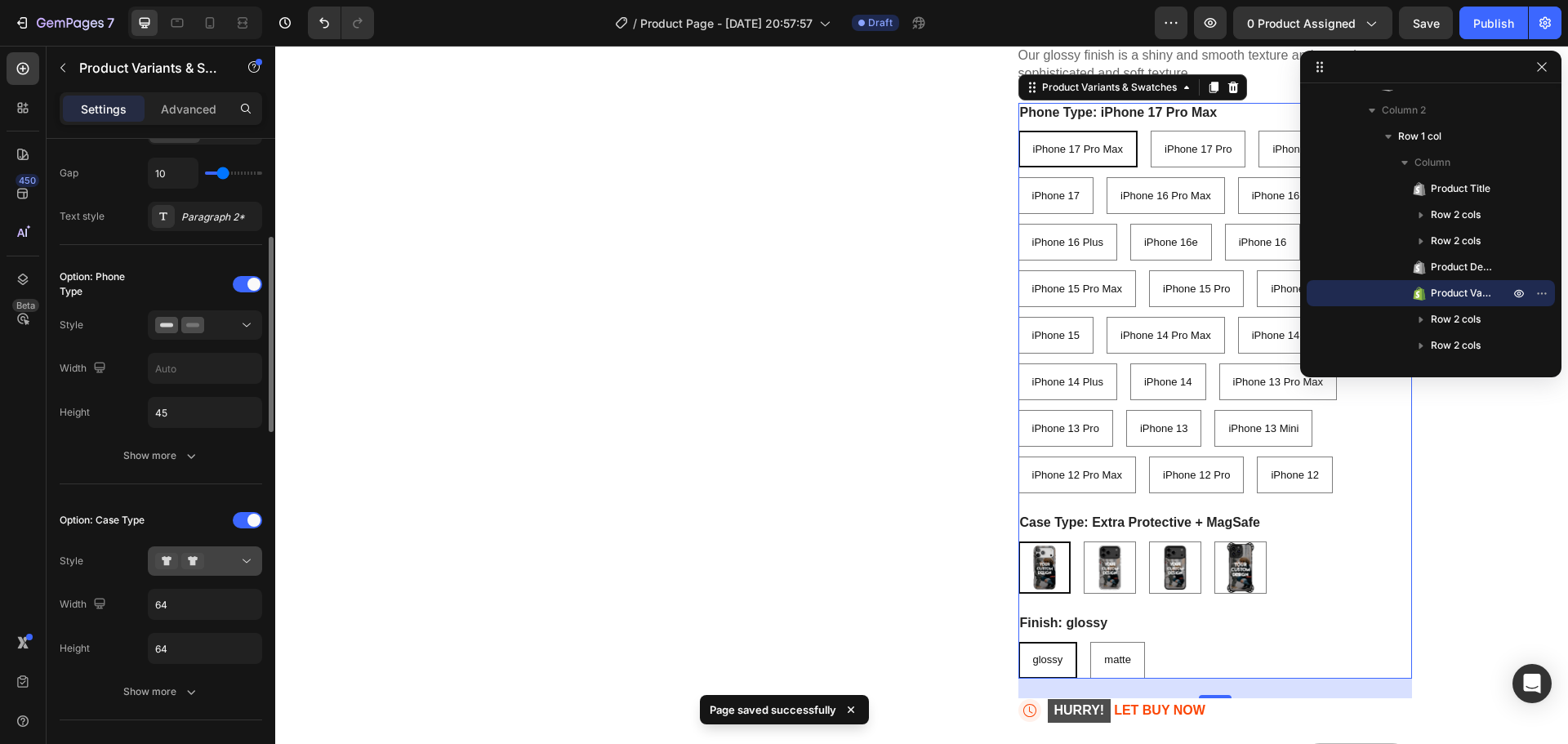
scroll to position [245, 0]
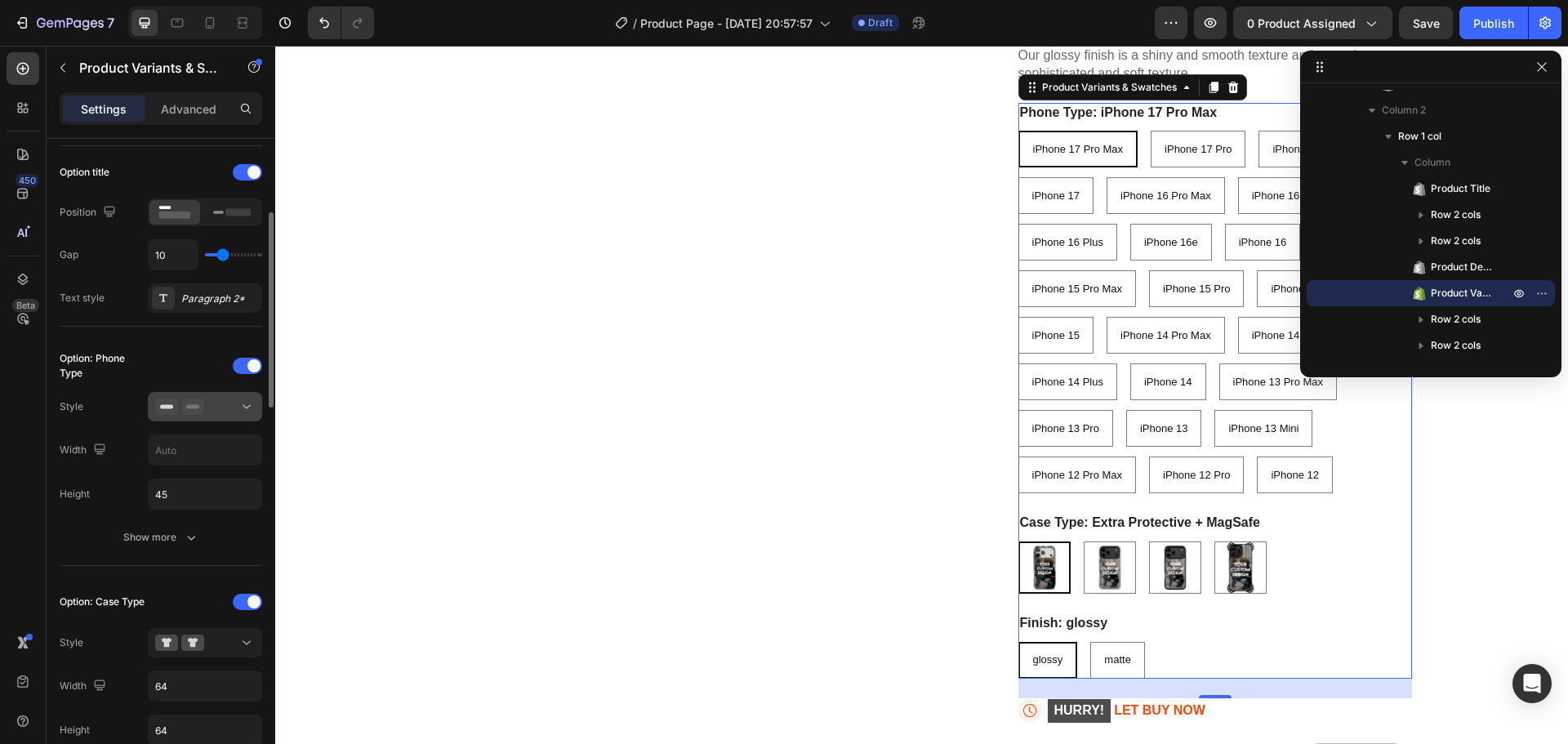
click at [217, 414] on div at bounding box center [205, 406] width 100 height 16
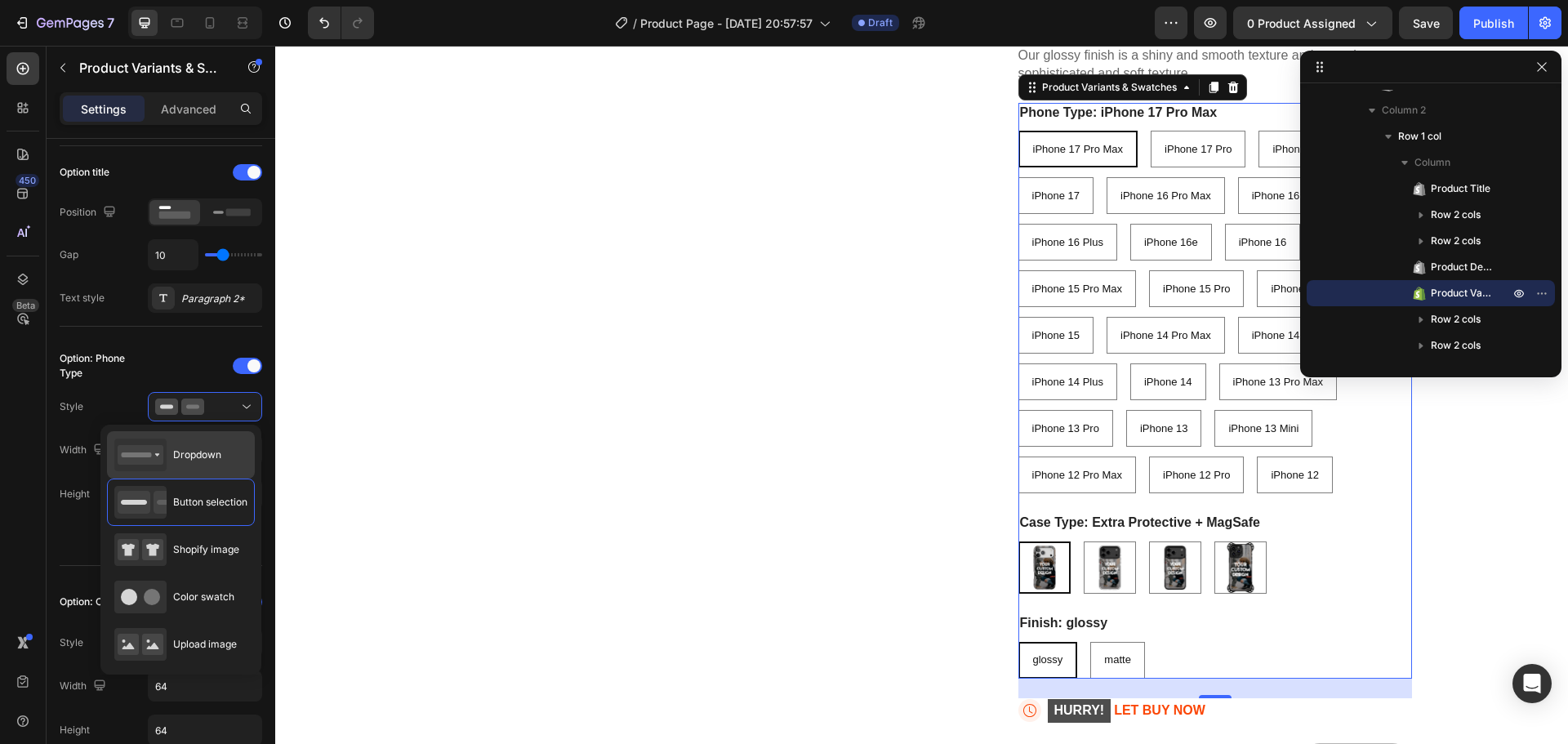
click at [218, 454] on span "Dropdown" at bounding box center [197, 455] width 48 height 14
type input "100%"
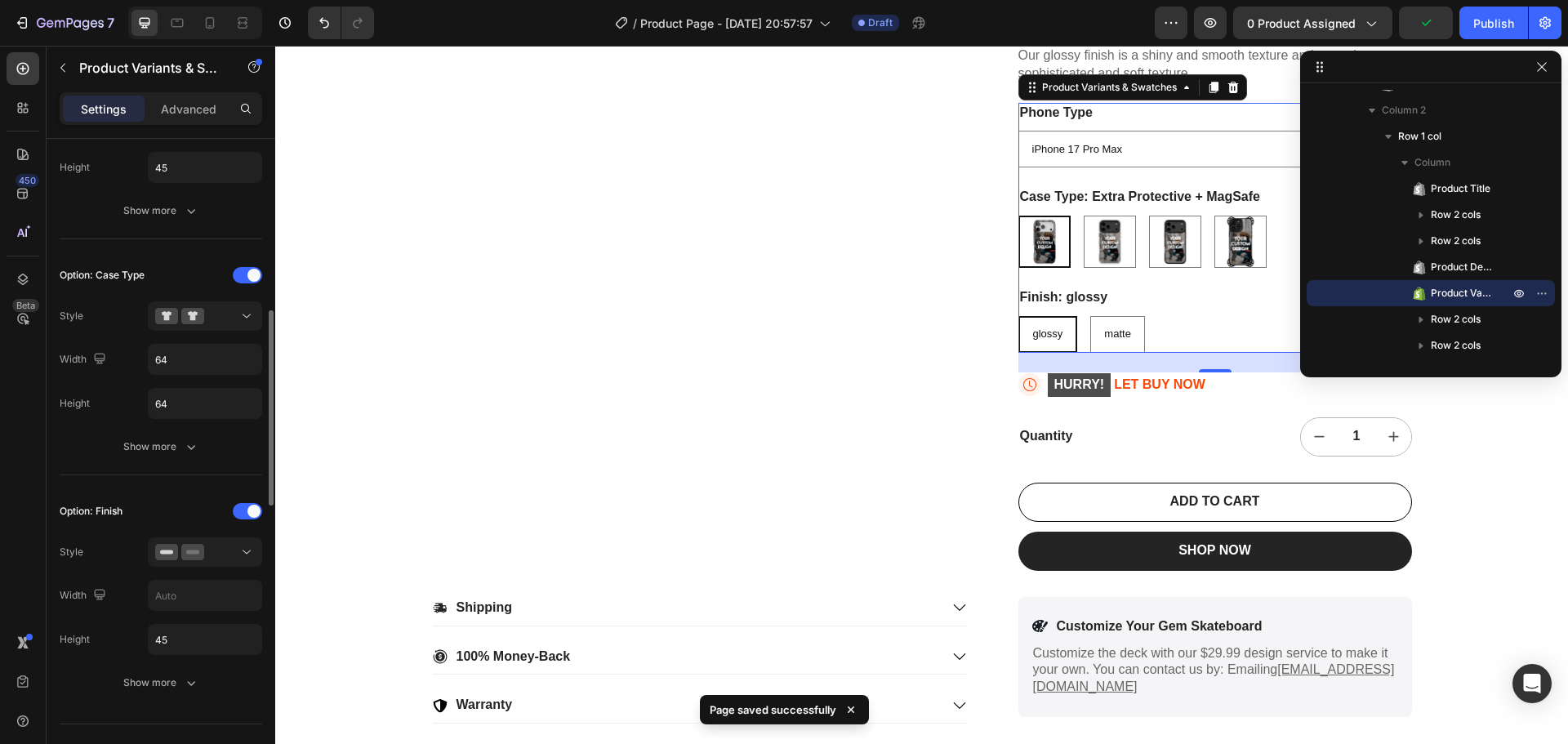
scroll to position [654, 0]
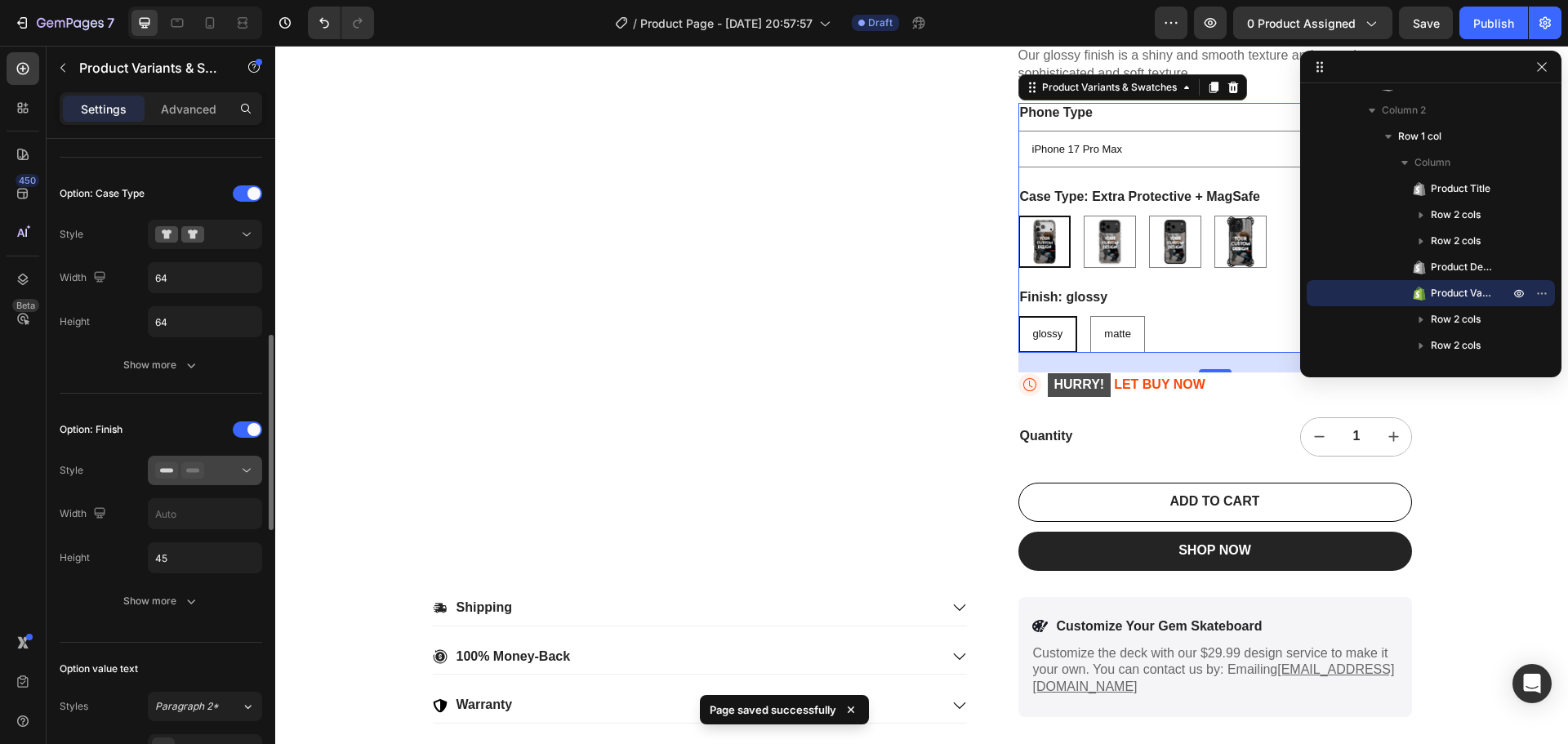
click at [218, 457] on button at bounding box center [205, 470] width 114 height 29
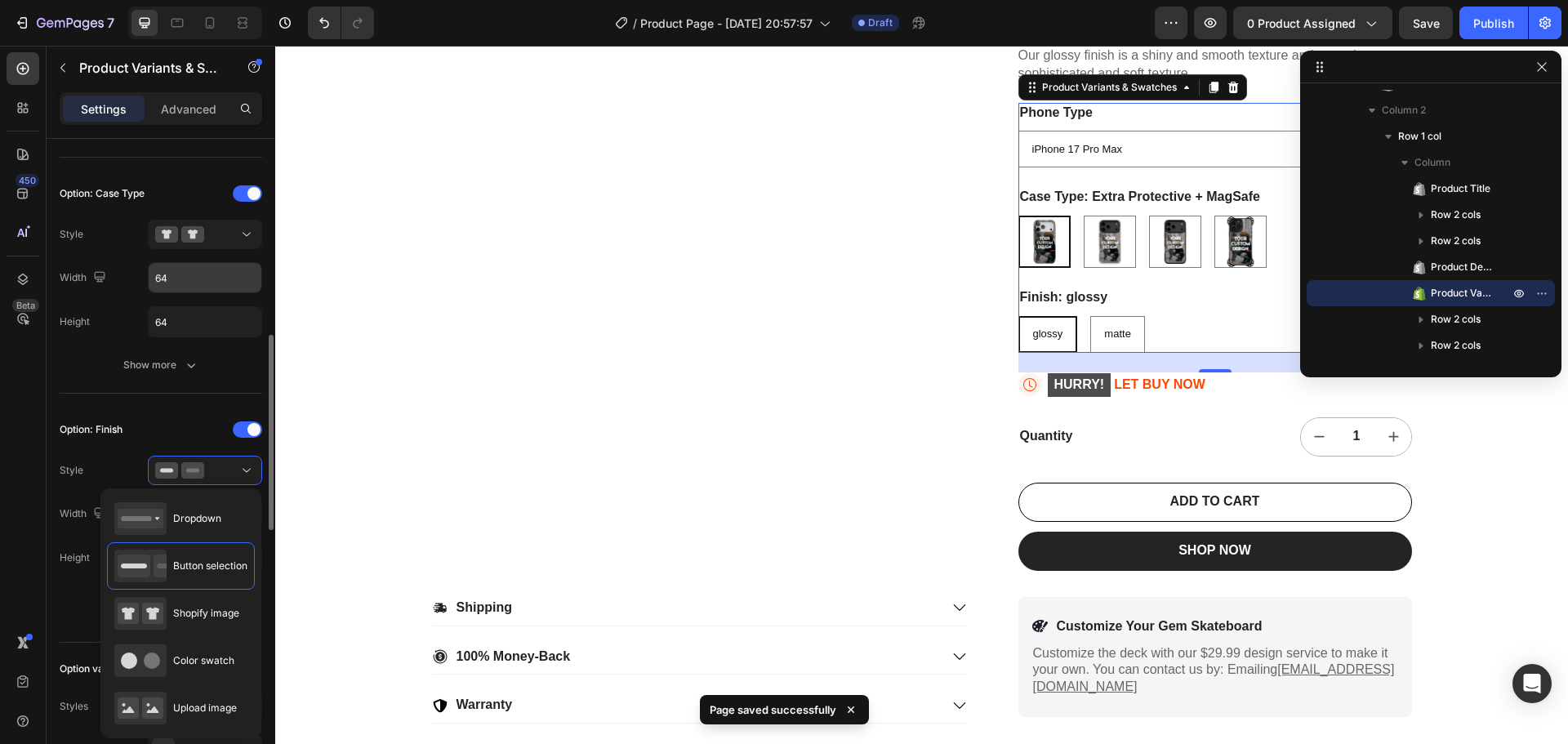
click at [188, 277] on input "64" at bounding box center [205, 277] width 113 height 29
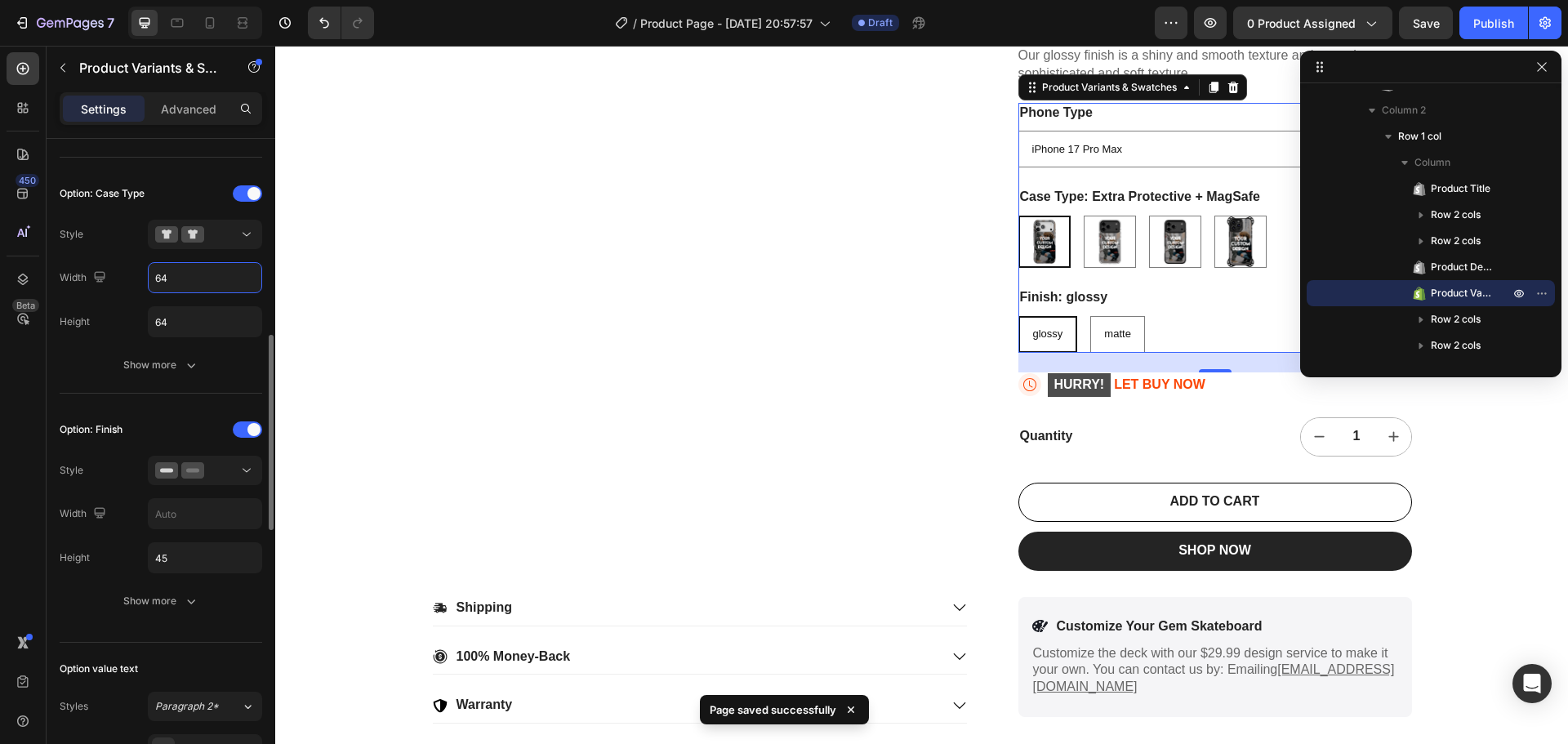
click at [188, 277] on input "64" at bounding box center [205, 277] width 113 height 29
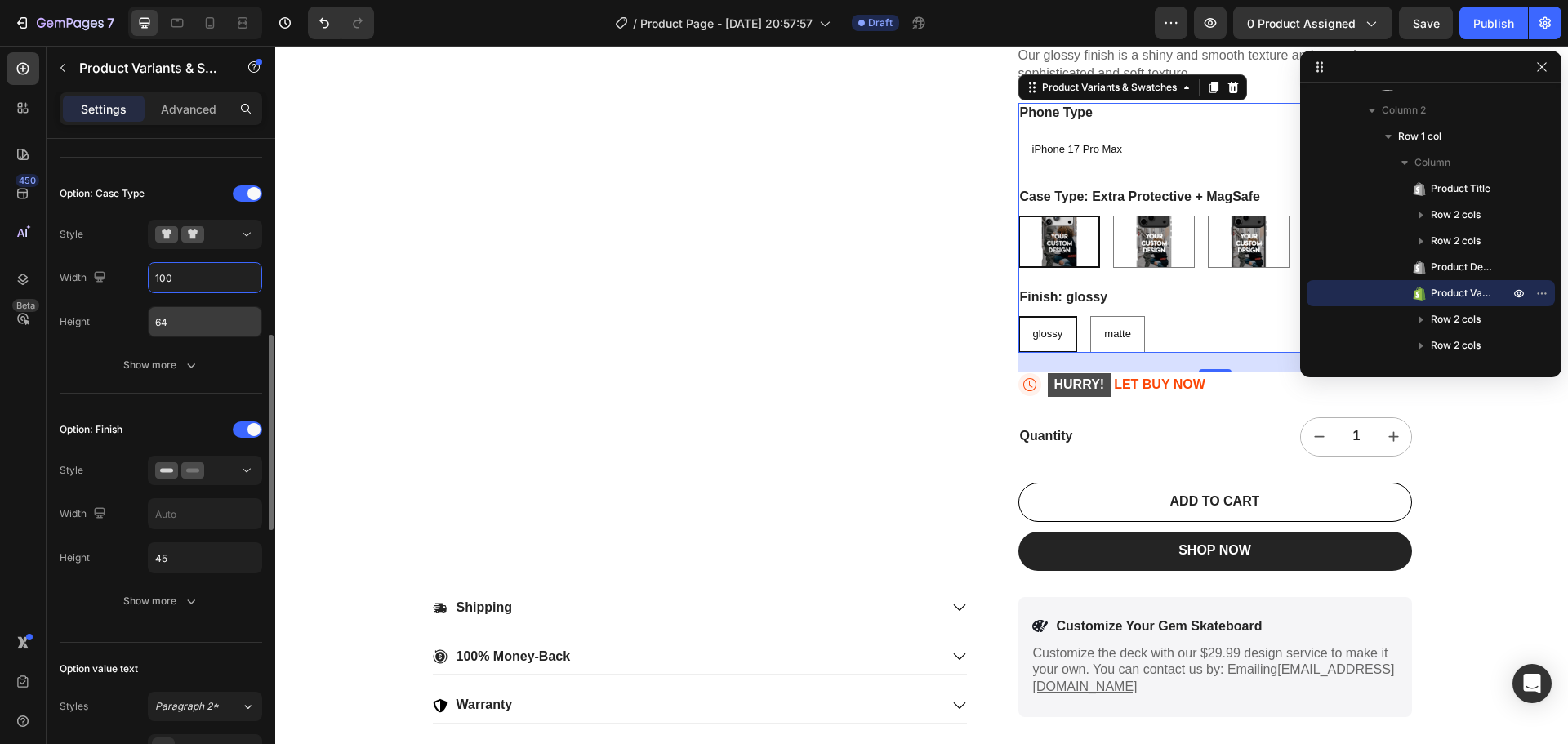
type input "100"
click at [182, 332] on input "64" at bounding box center [205, 321] width 113 height 29
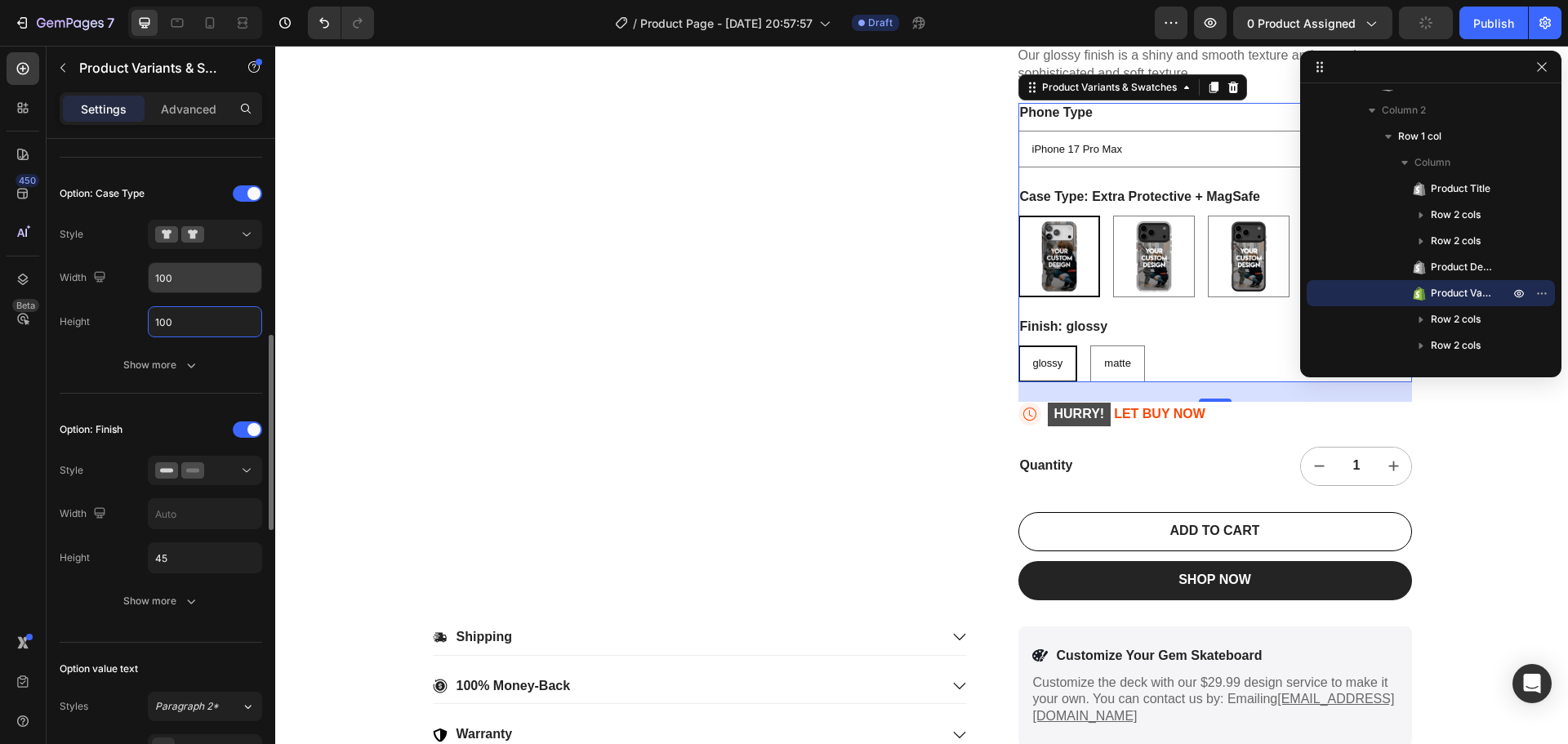
type input "100"
click at [197, 275] on input "100" at bounding box center [205, 277] width 113 height 29
click at [198, 275] on input "100" at bounding box center [205, 277] width 113 height 29
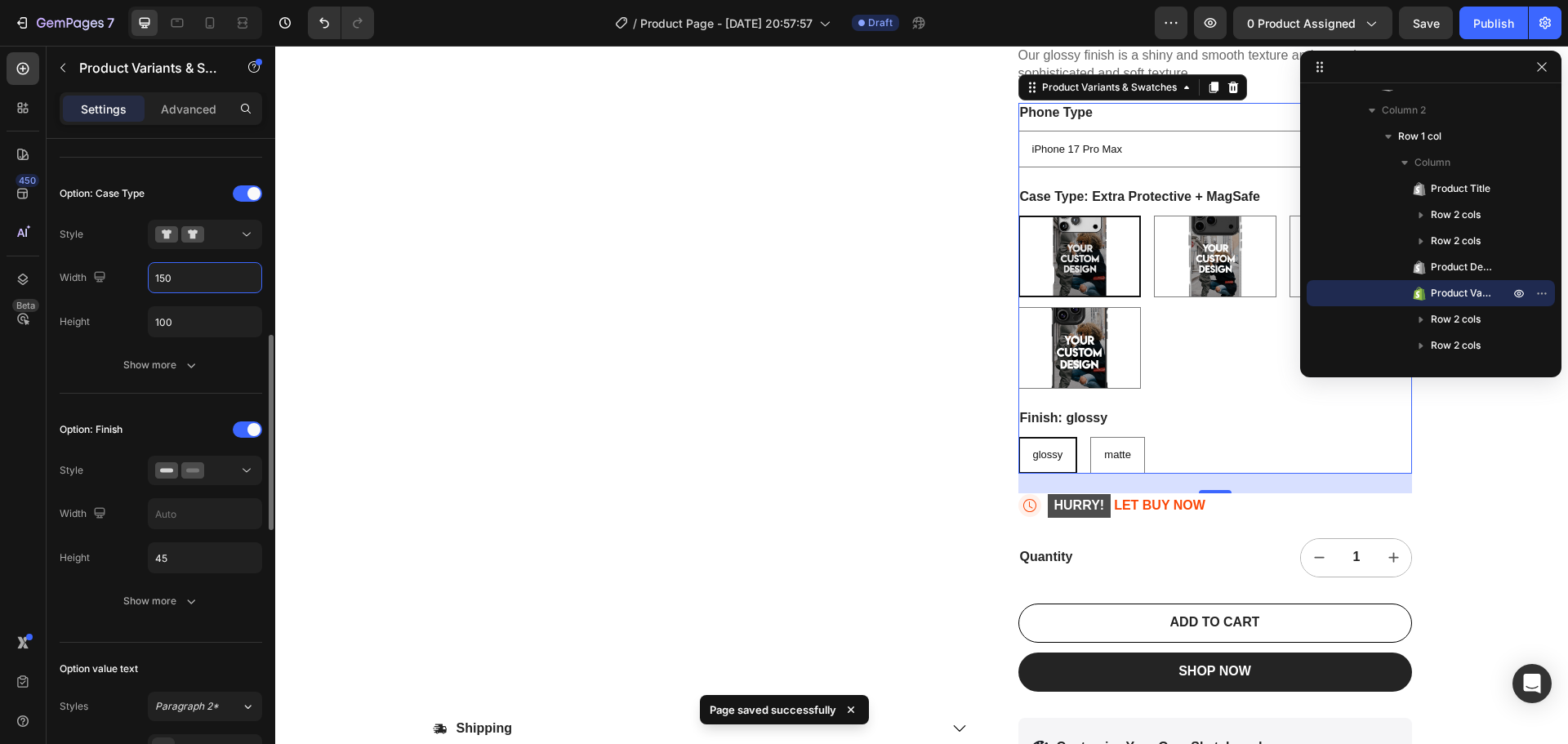
type input "150"
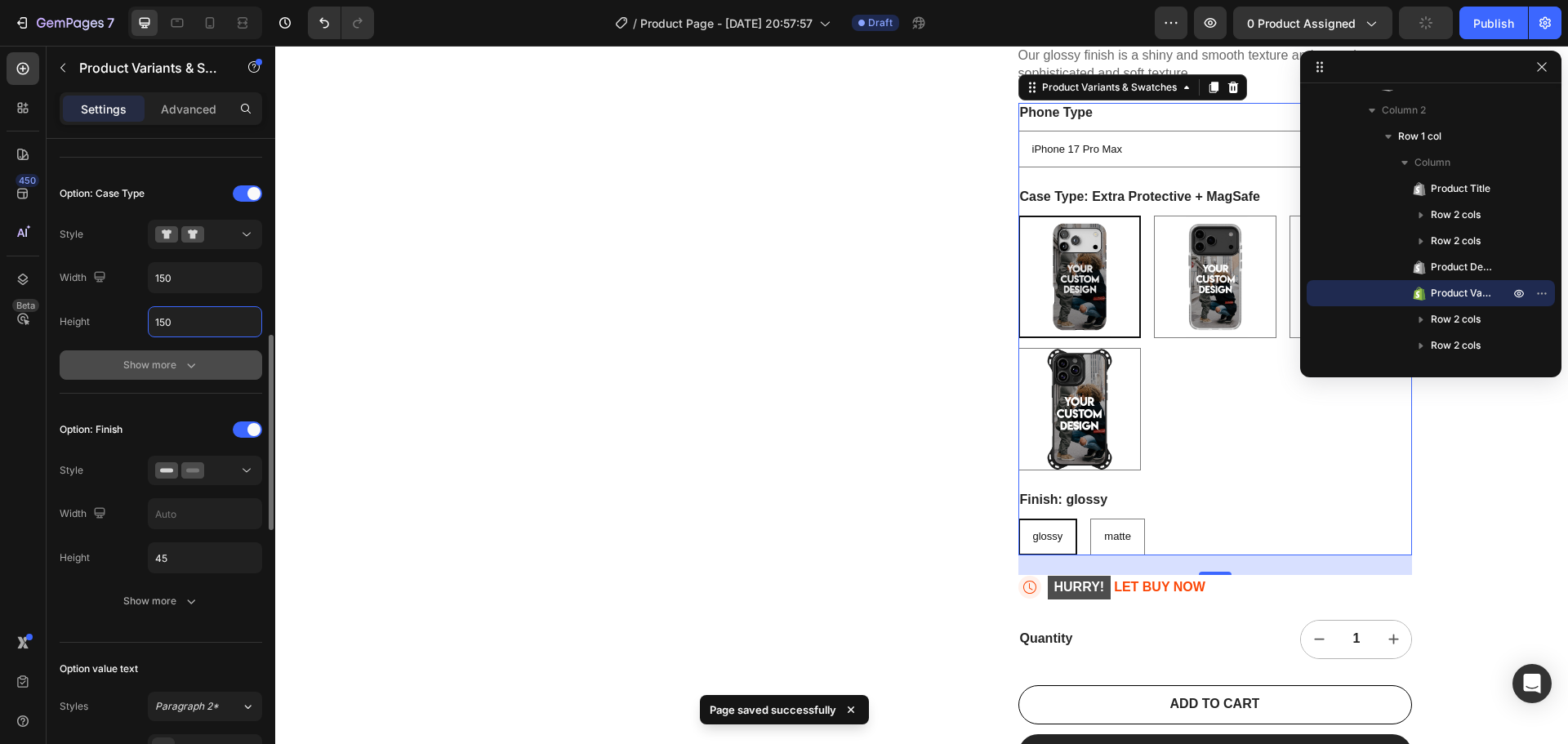
type input "150"
click at [181, 367] on div "Show more" at bounding box center [161, 365] width 76 height 16
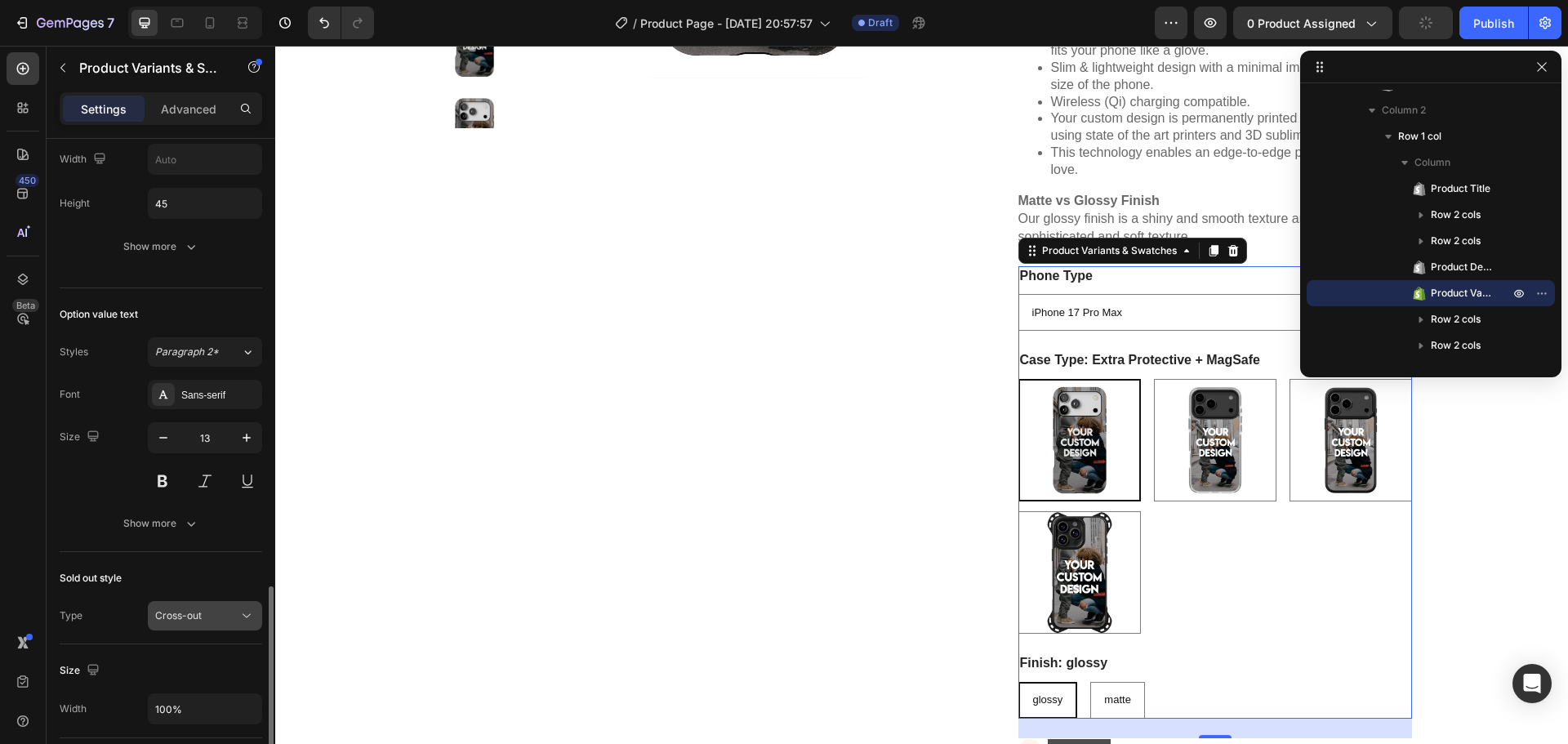
scroll to position [1471, 0]
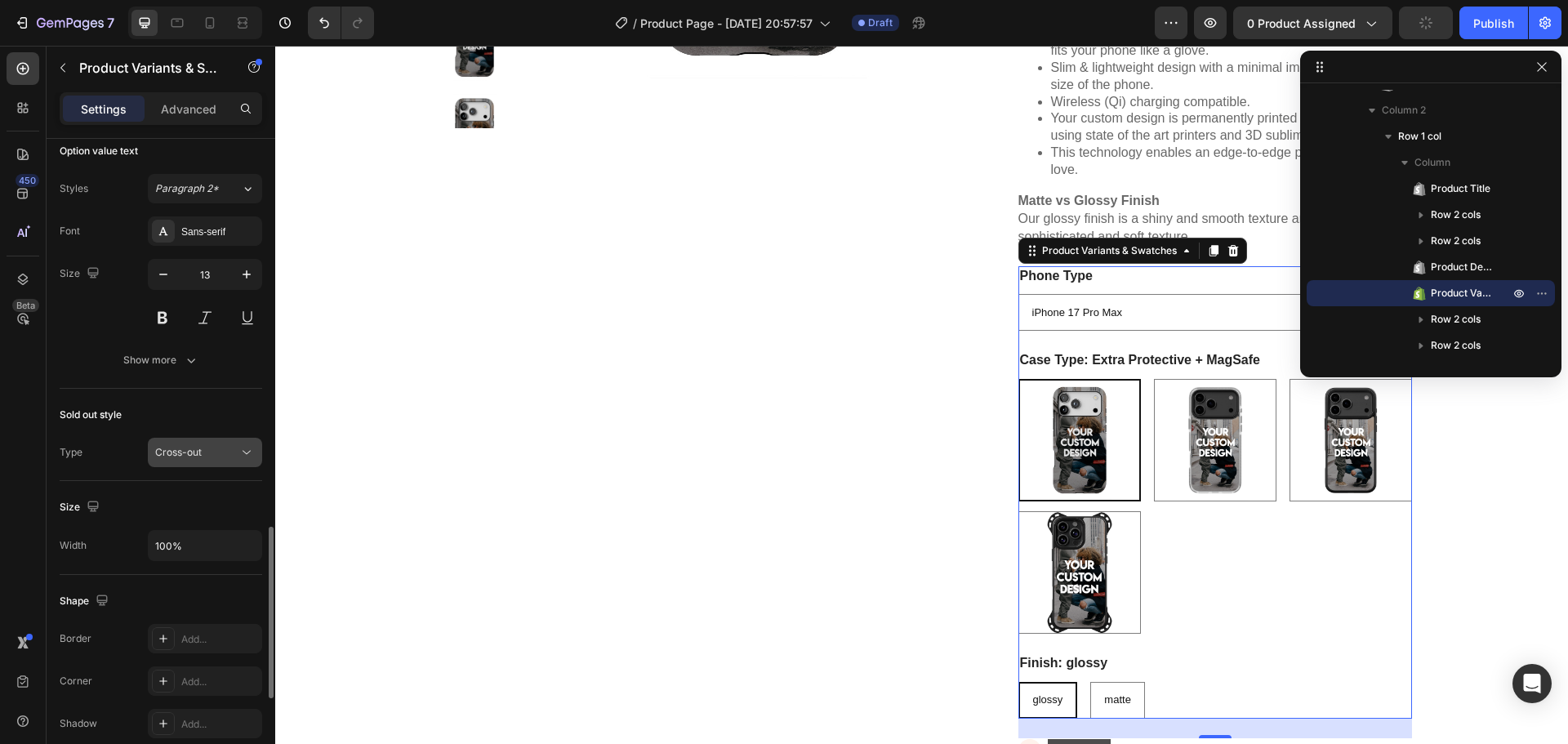
click at [235, 451] on div "Cross-out" at bounding box center [197, 452] width 83 height 14
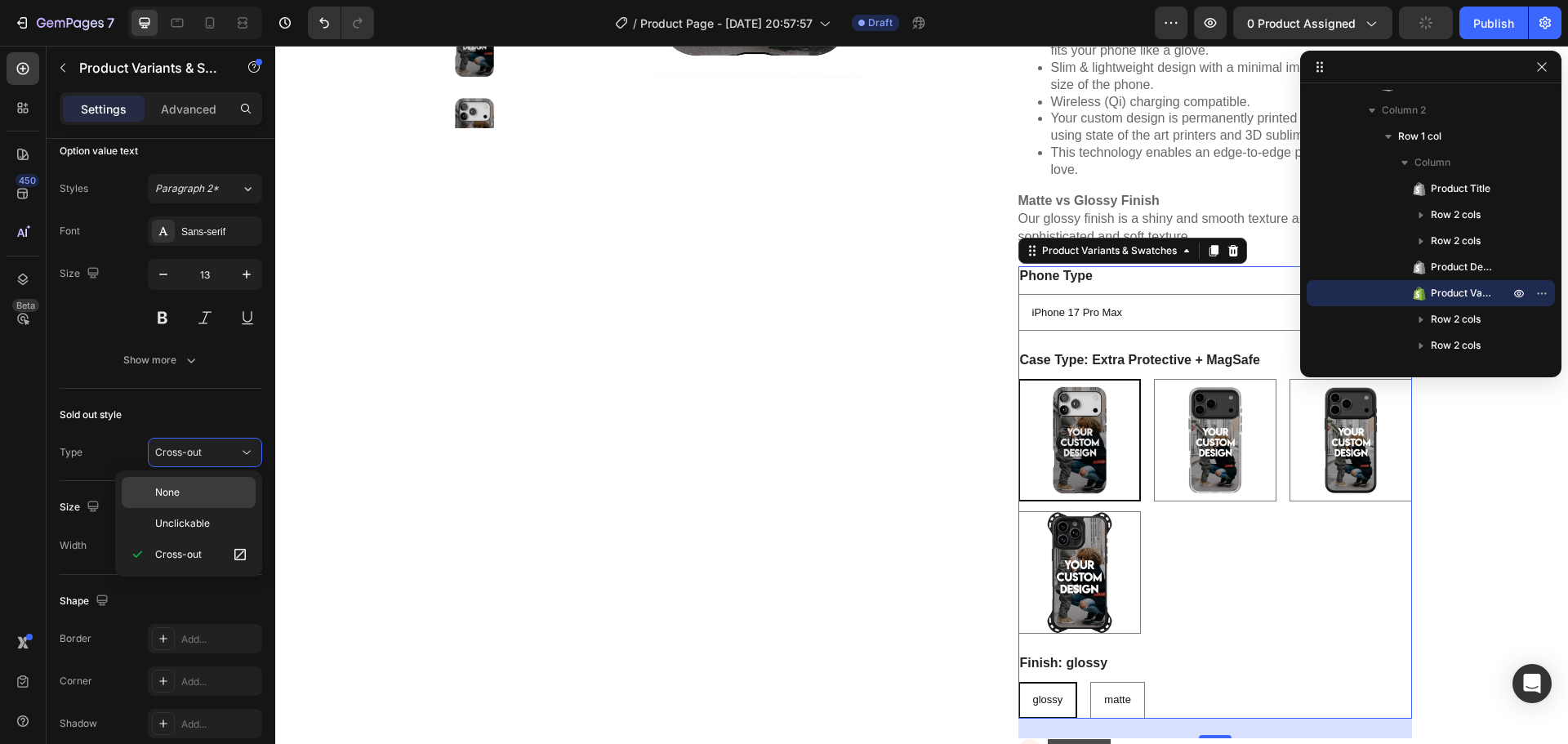
click at [213, 482] on div "None" at bounding box center [188, 493] width 134 height 31
click at [219, 425] on div "Sold out style" at bounding box center [160, 414] width 203 height 26
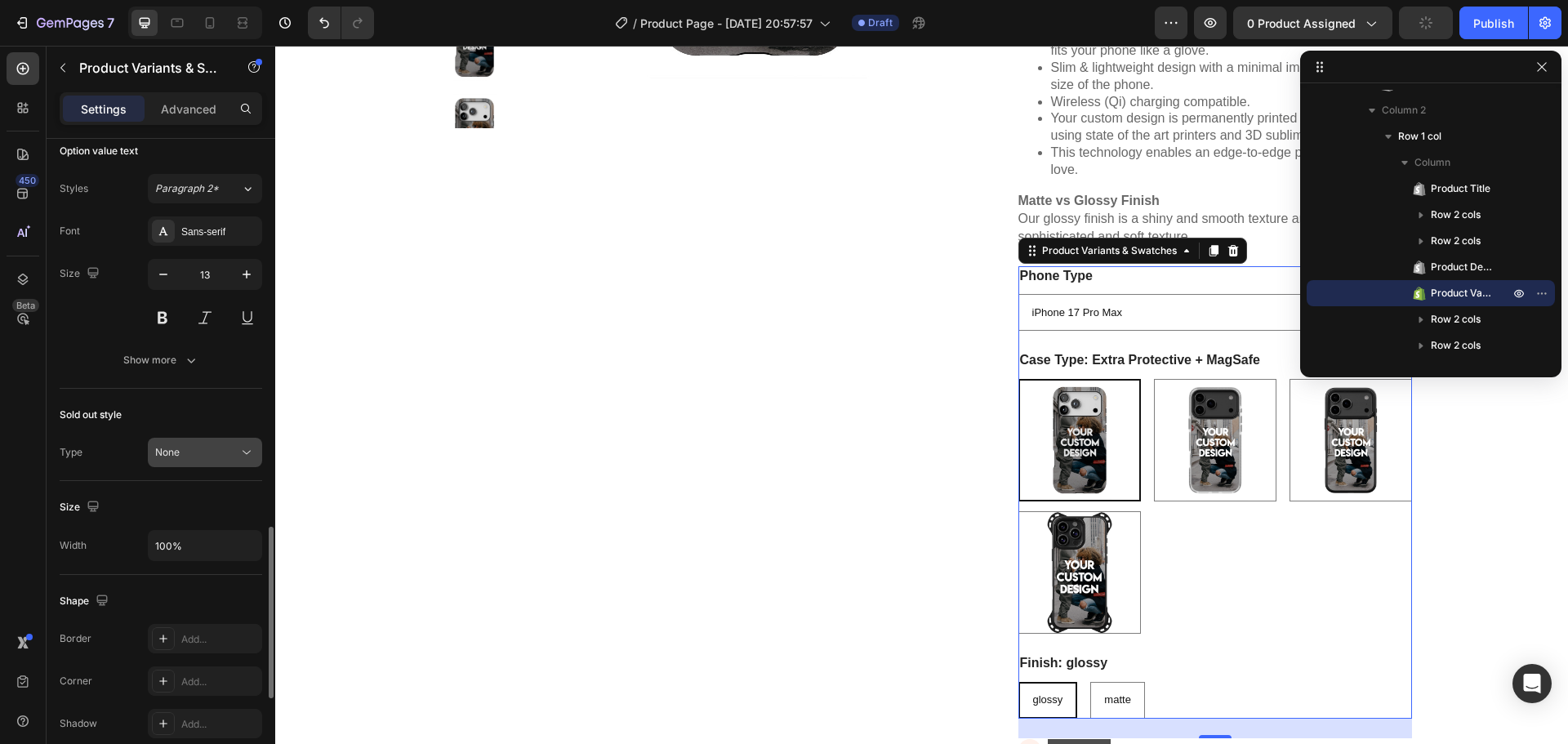
click at [210, 450] on div "None" at bounding box center [197, 452] width 83 height 14
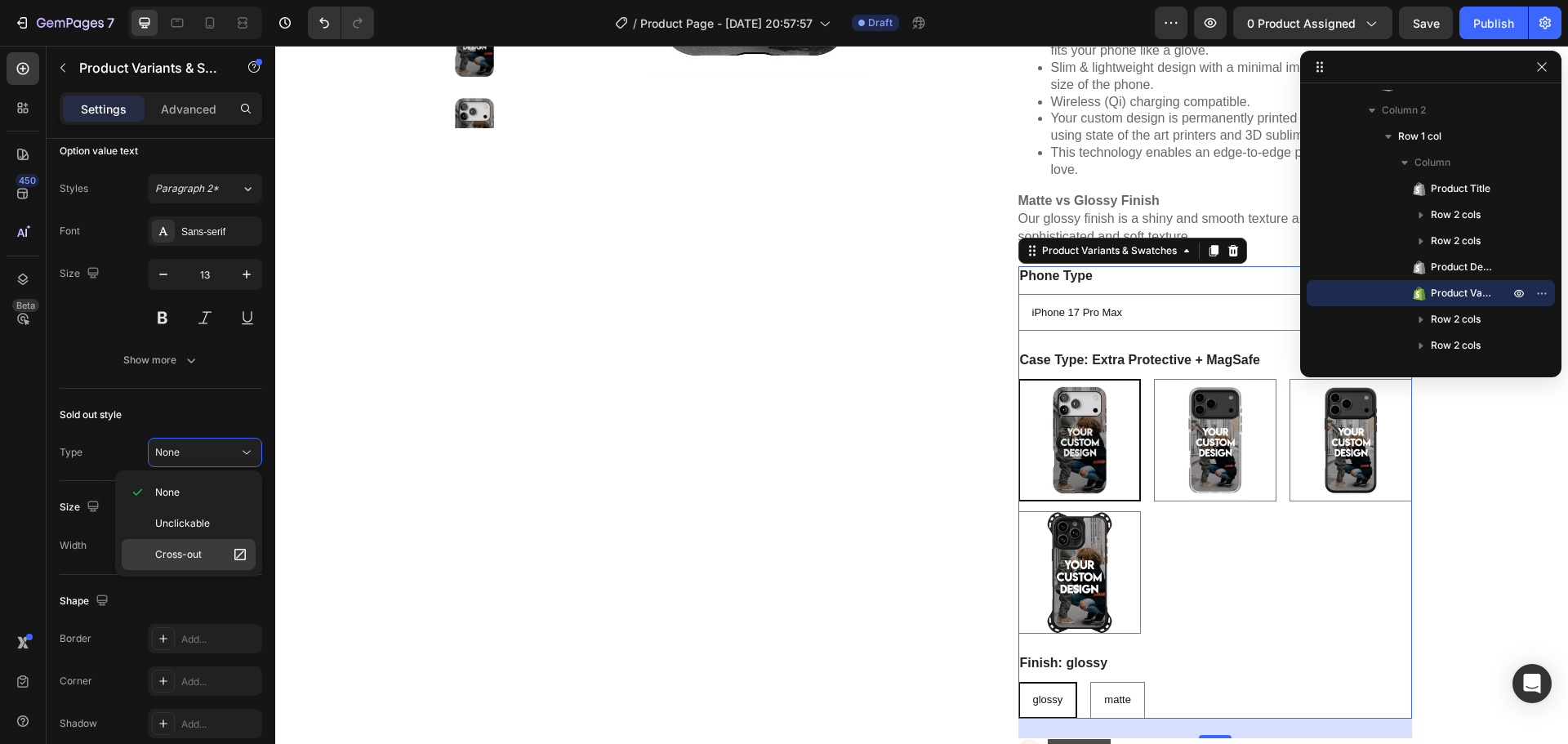
click at [201, 558] on span "Cross-out" at bounding box center [178, 554] width 46 height 14
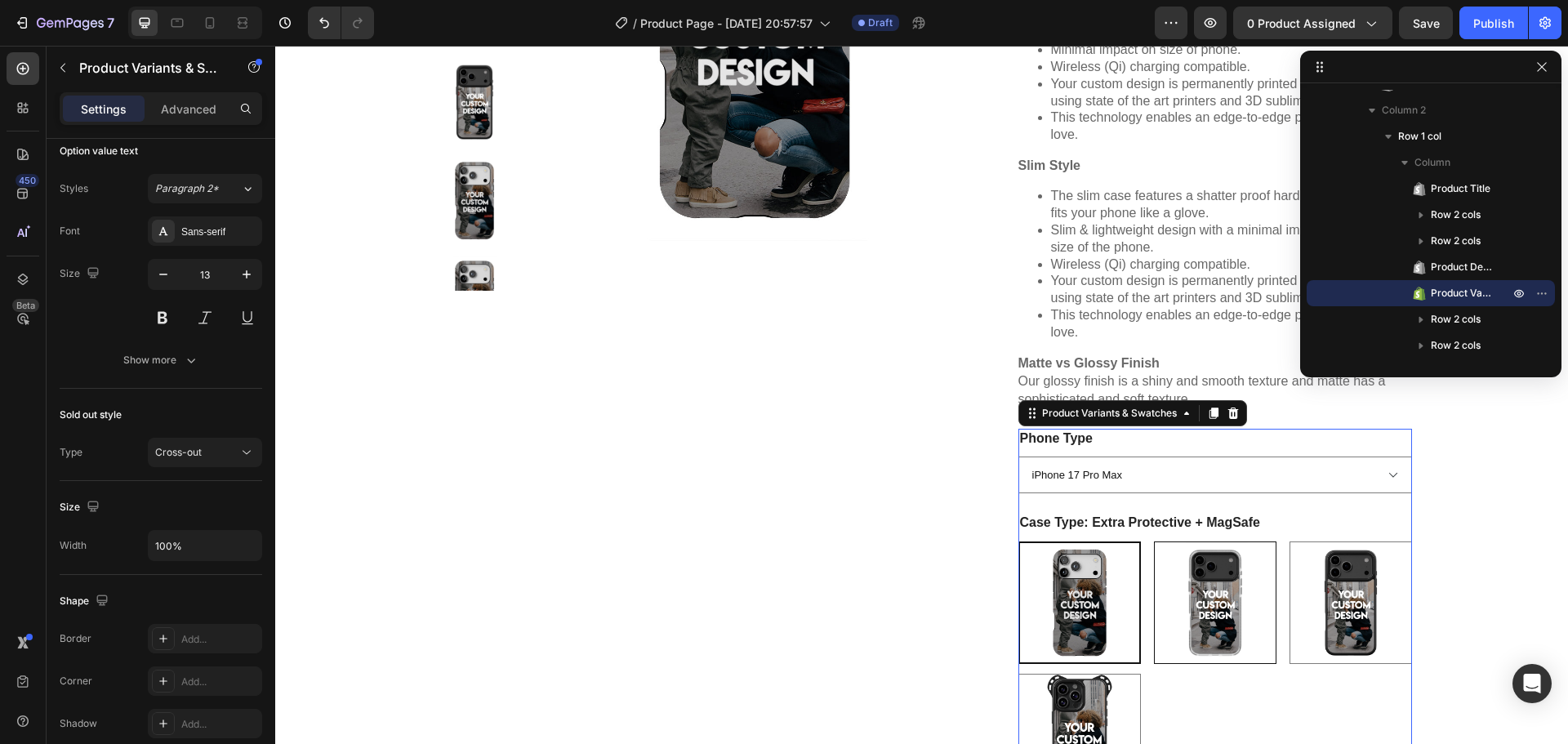
scroll to position [419, 0]
click at [1175, 475] on select "iPhone 17 Pro Max iPhone 17 Pro iPhone 17 Air iPhone 17 iPhone 16 Pro Max iPhon…" at bounding box center [1215, 476] width 393 height 37
click at [1018, 457] on select "iPhone 17 Pro Max iPhone 17 Pro iPhone 17 Air iPhone 17 iPhone 16 Pro Max iPhon…" at bounding box center [1215, 476] width 393 height 37
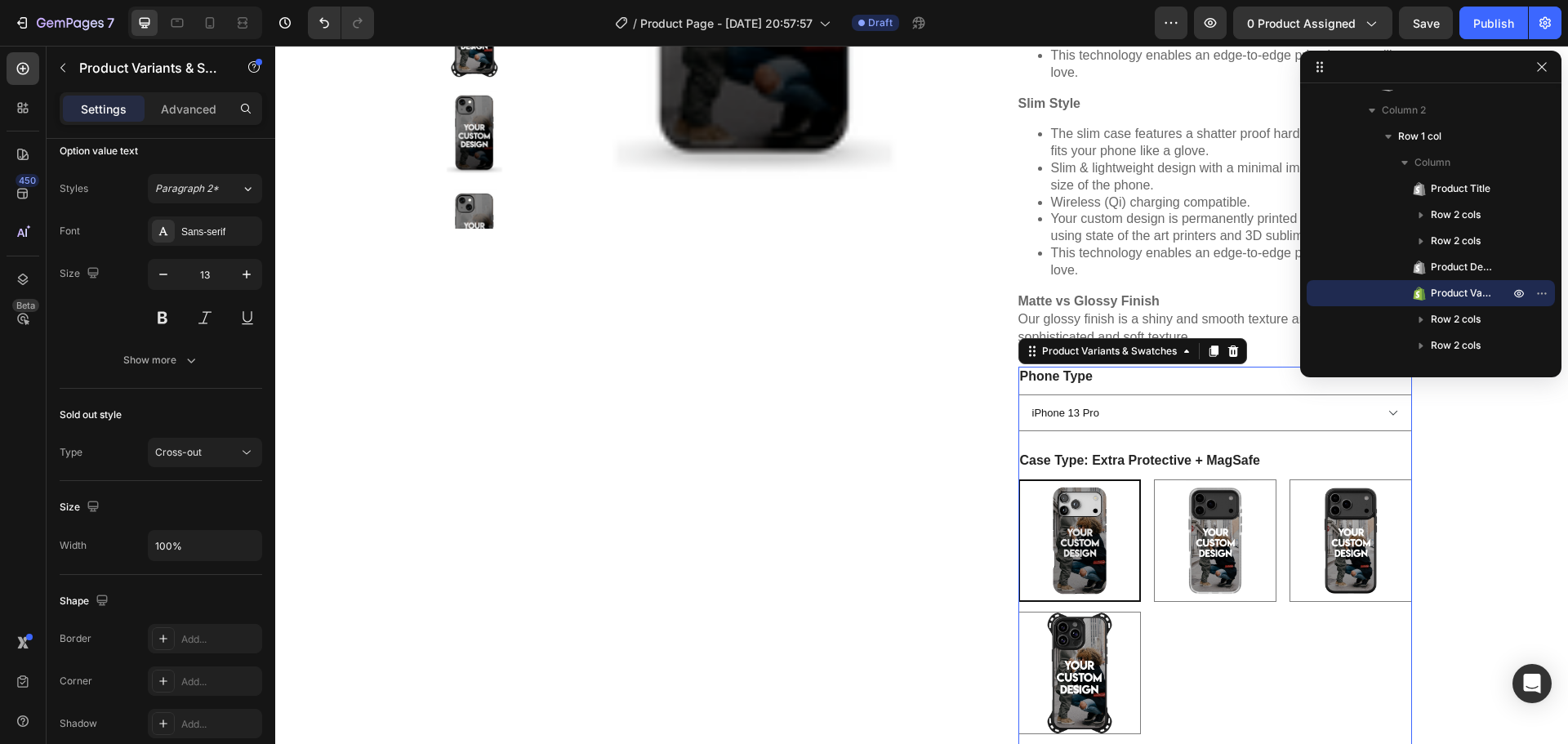
scroll to position [500, 0]
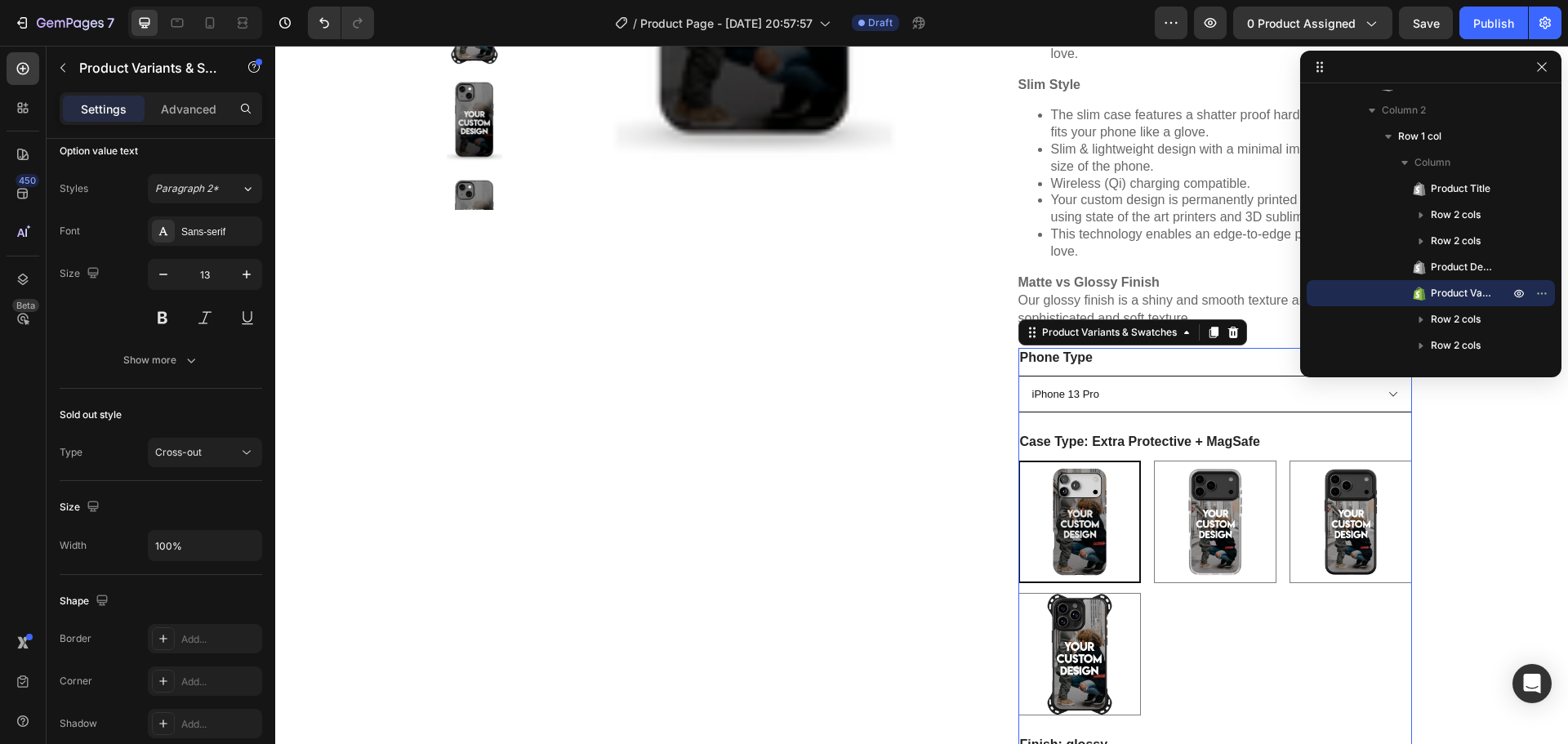
click at [1281, 394] on select "iPhone 17 Pro Max iPhone 17 Pro iPhone 17 Air iPhone 17 iPhone 16 Pro Max iPhon…" at bounding box center [1215, 394] width 393 height 37
click at [1018, 376] on select "iPhone 17 Pro Max iPhone 17 Pro iPhone 17 Air iPhone 17 iPhone 16 Pro Max iPhon…" at bounding box center [1215, 394] width 393 height 37
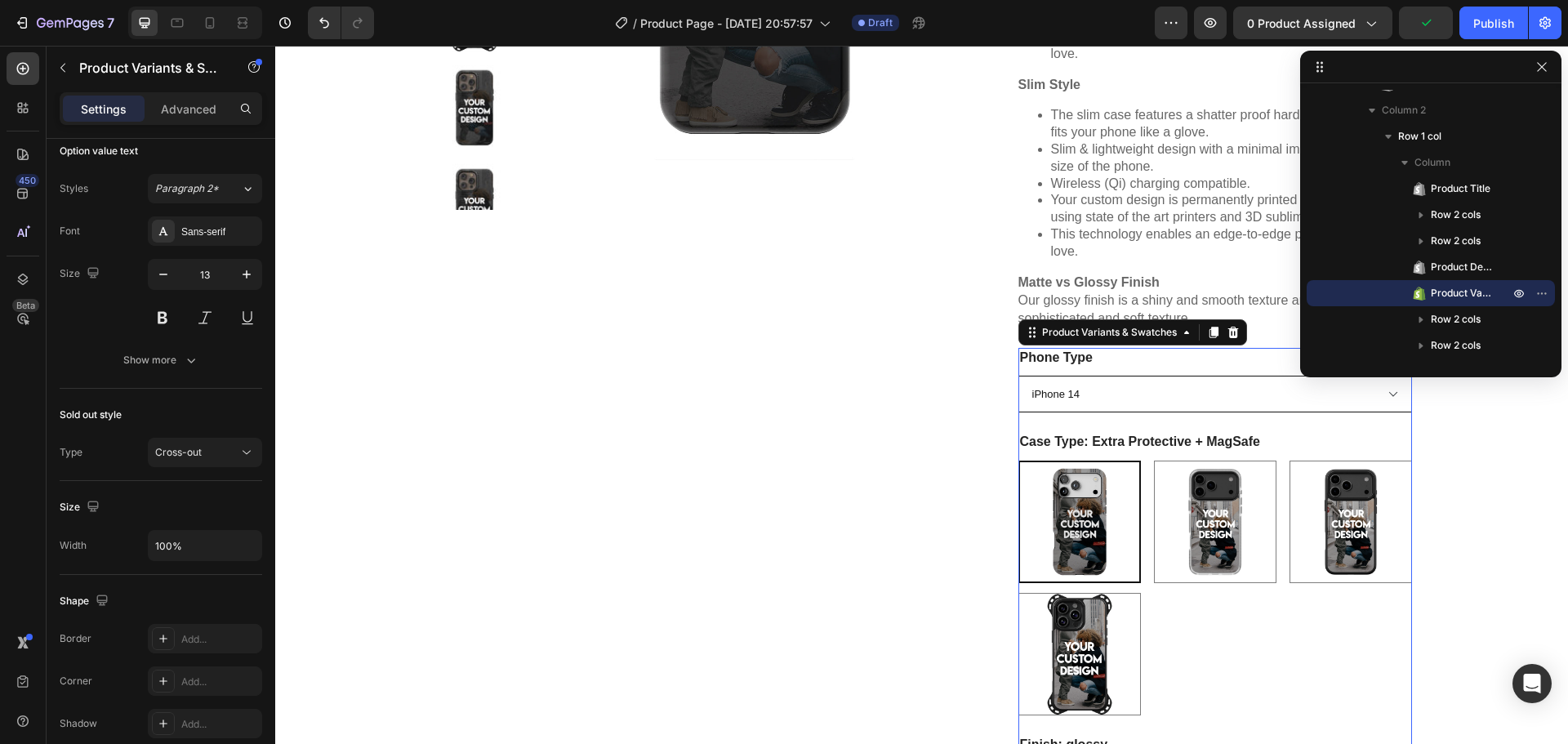
click at [1170, 383] on select "iPhone 17 Pro Max iPhone 17 Pro iPhone 17 Air iPhone 17 iPhone 16 Pro Max iPhon…" at bounding box center [1215, 394] width 393 height 37
click at [1018, 376] on select "iPhone 17 Pro Max iPhone 17 Pro iPhone 17 Air iPhone 17 iPhone 16 Pro Max iPhon…" at bounding box center [1215, 394] width 393 height 37
select select "iPhone 12 Pro"
click at [1227, 531] on img at bounding box center [1215, 522] width 121 height 121
click at [1154, 461] on input "Ultimate + MagSafe Ultimate + MagSafe" at bounding box center [1153, 460] width 1 height 1
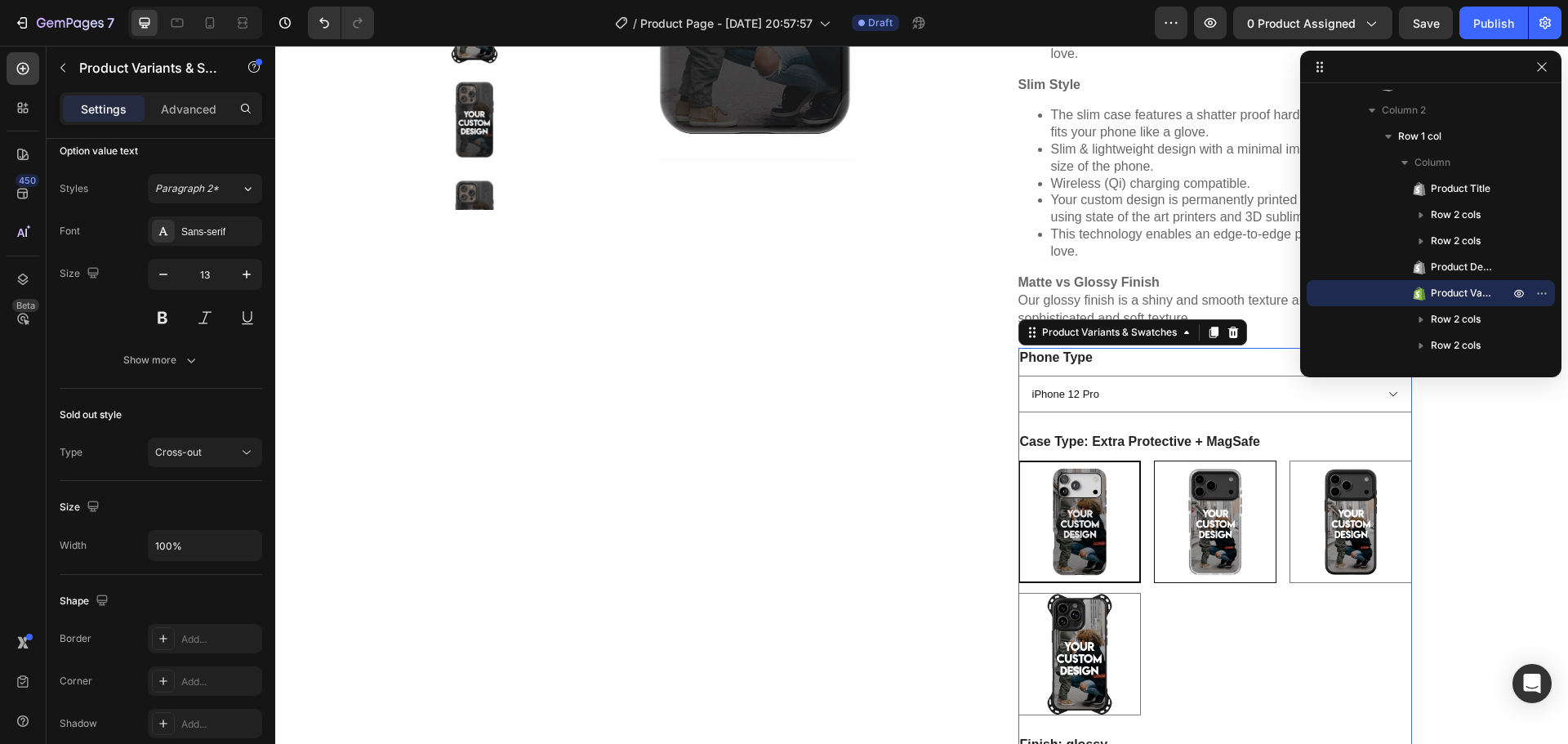
radio input "true"
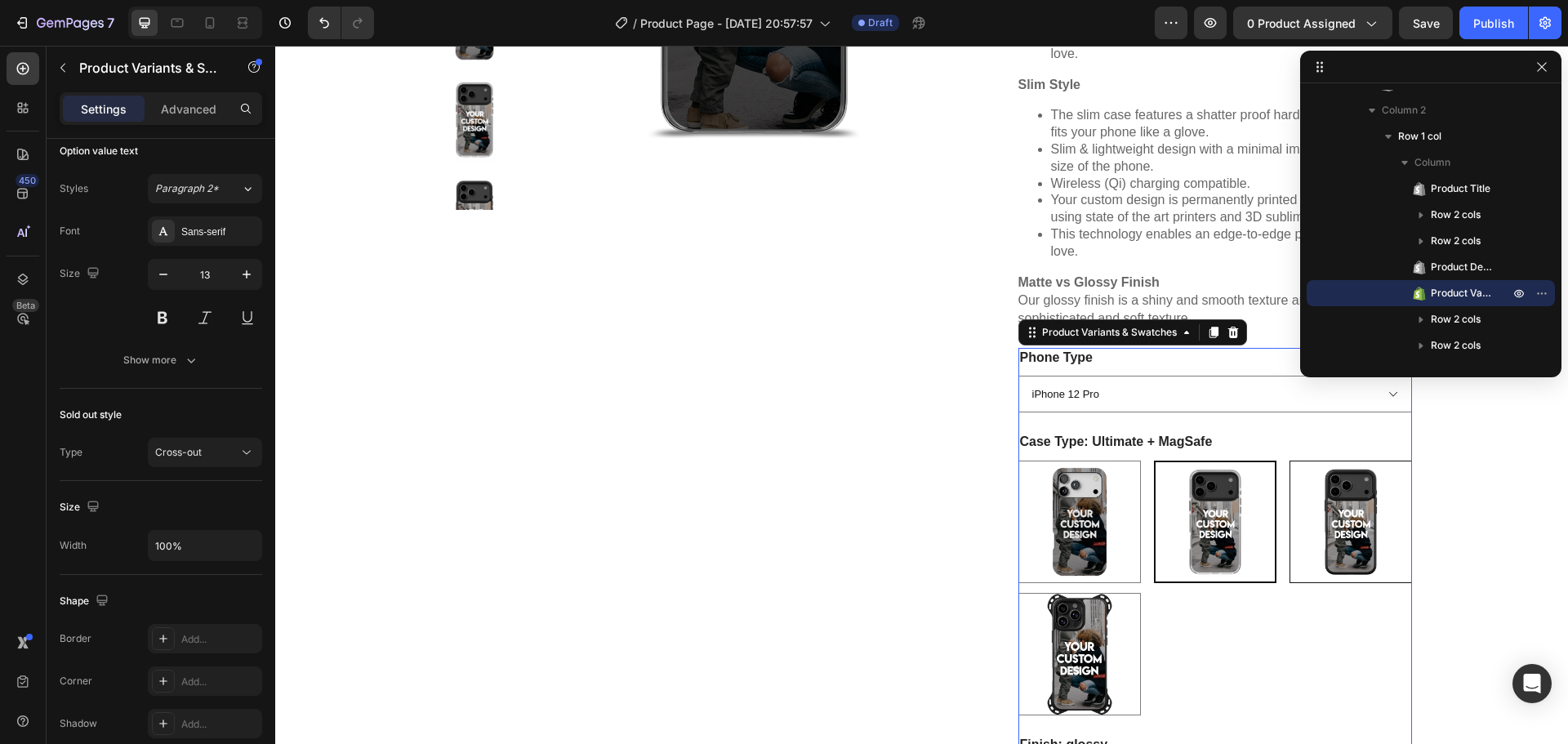
click at [1324, 507] on img at bounding box center [1351, 522] width 121 height 121
click at [1290, 461] on input "Elite Elite" at bounding box center [1289, 460] width 1 height 1
radio input "true"
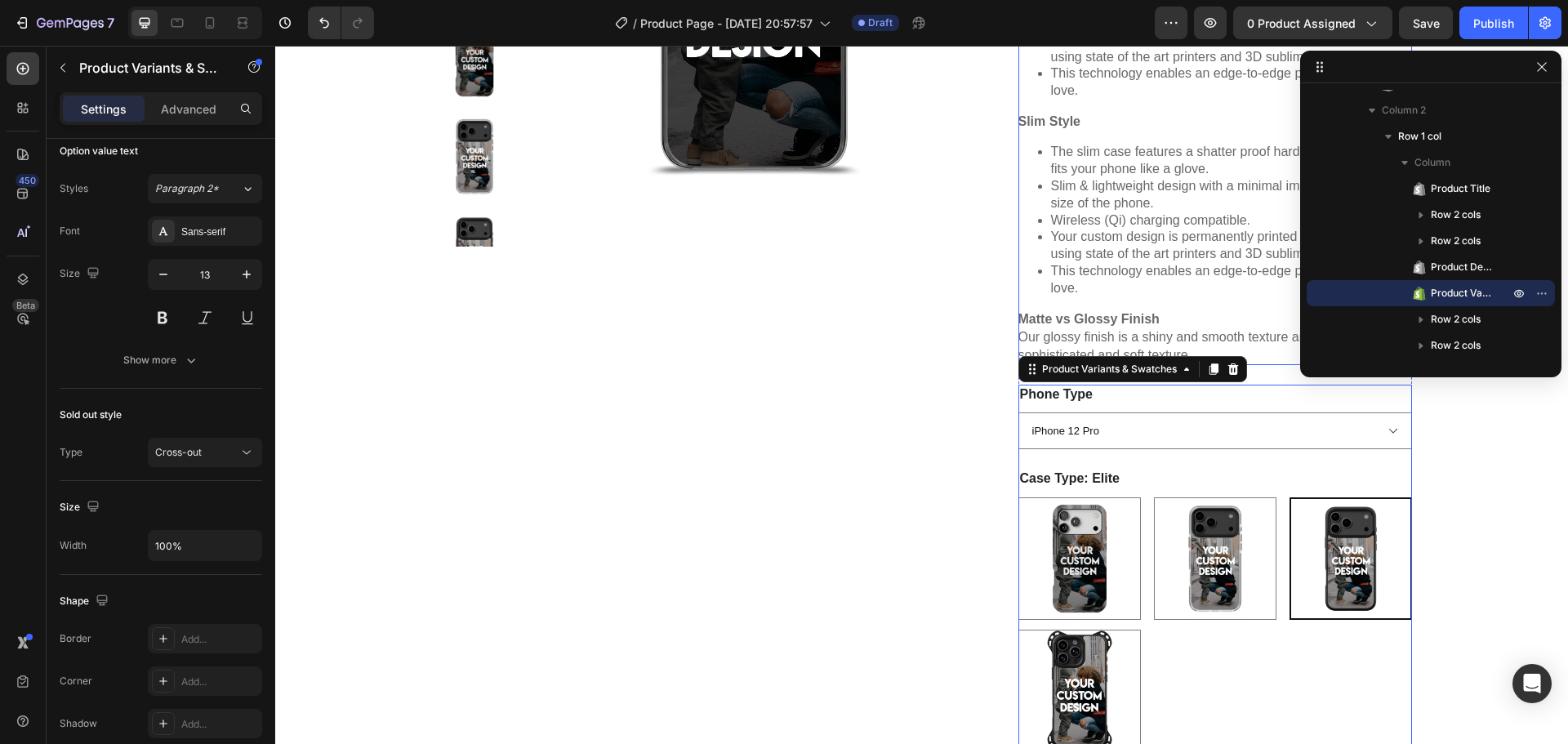
scroll to position [745, 0]
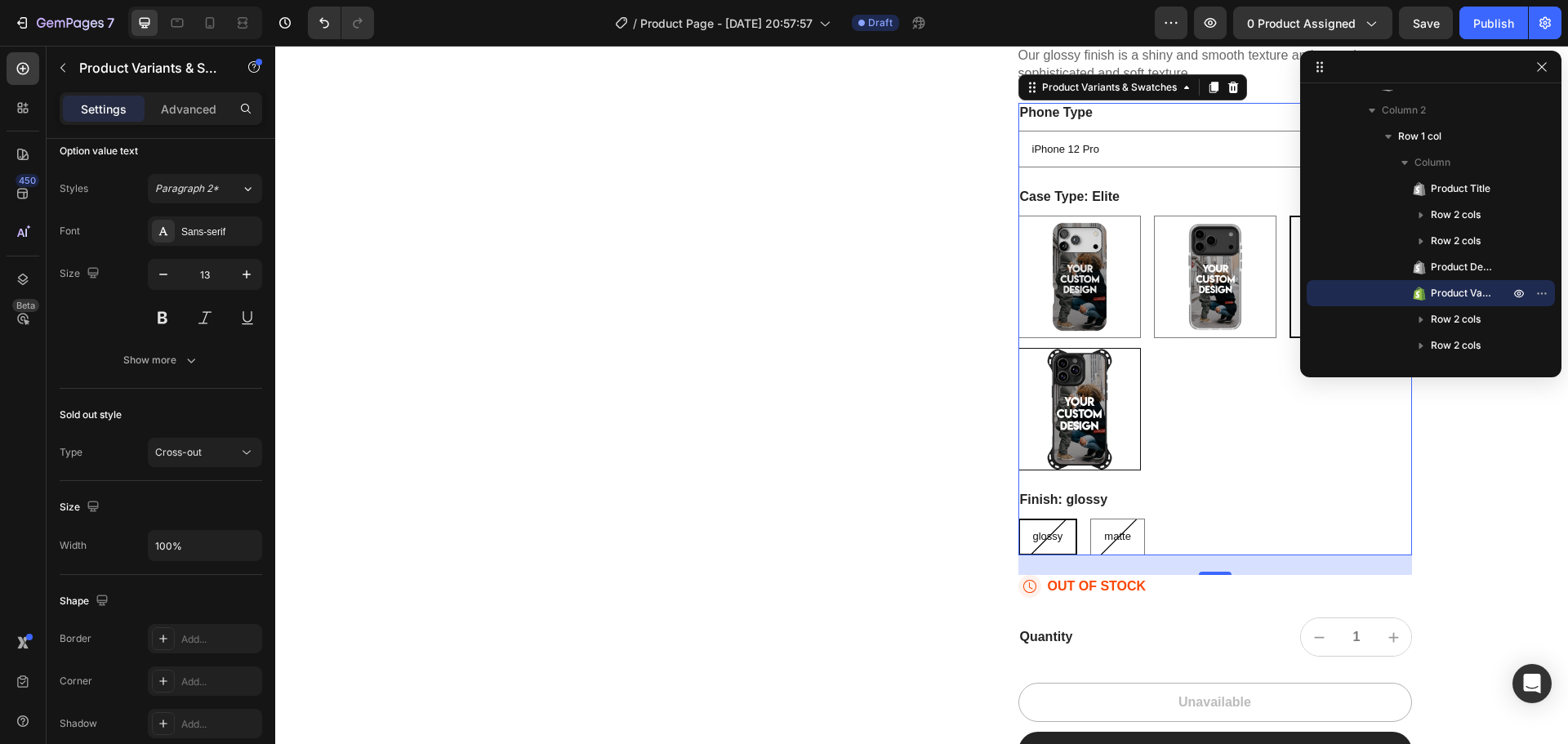
click at [1069, 425] on img at bounding box center [1080, 409] width 121 height 121
click at [1018, 348] on input "Elite Ultra Elite Ultra" at bounding box center [1018, 347] width 1 height 1
radio input "true"
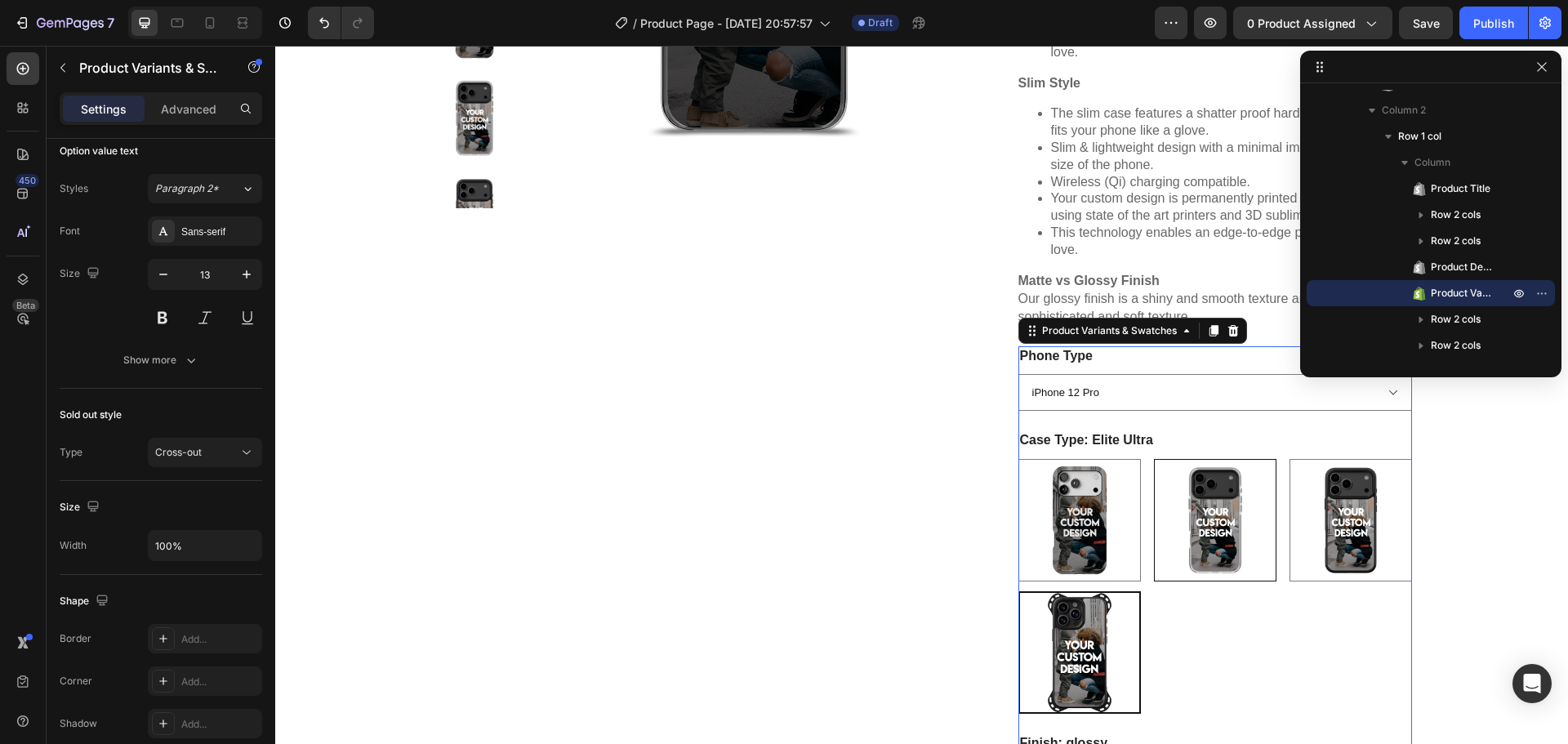
scroll to position [500, 0]
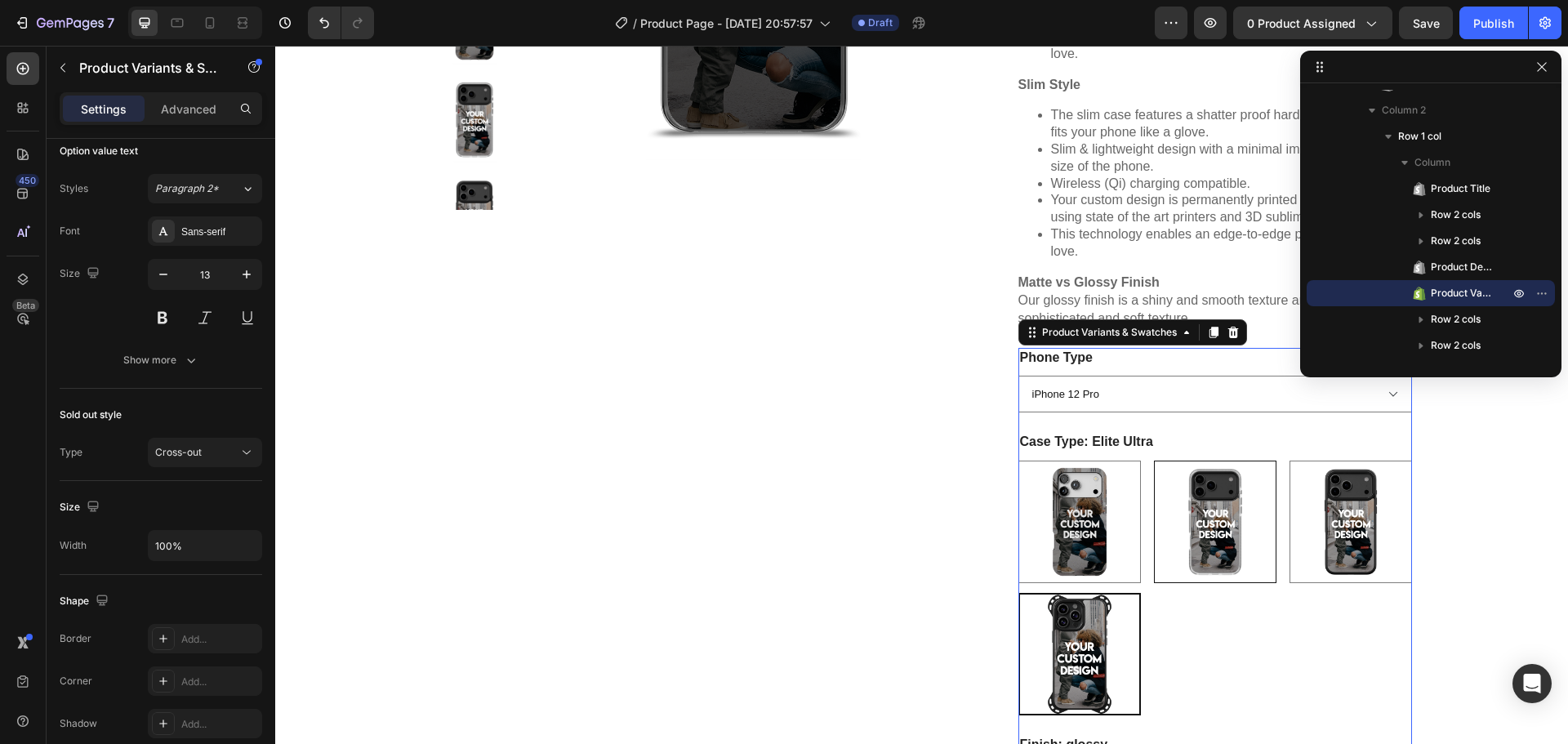
click at [1222, 514] on img at bounding box center [1215, 522] width 121 height 121
click at [1154, 461] on input "Ultimate + MagSafe Ultimate + MagSafe" at bounding box center [1153, 460] width 1 height 1
radio input "true"
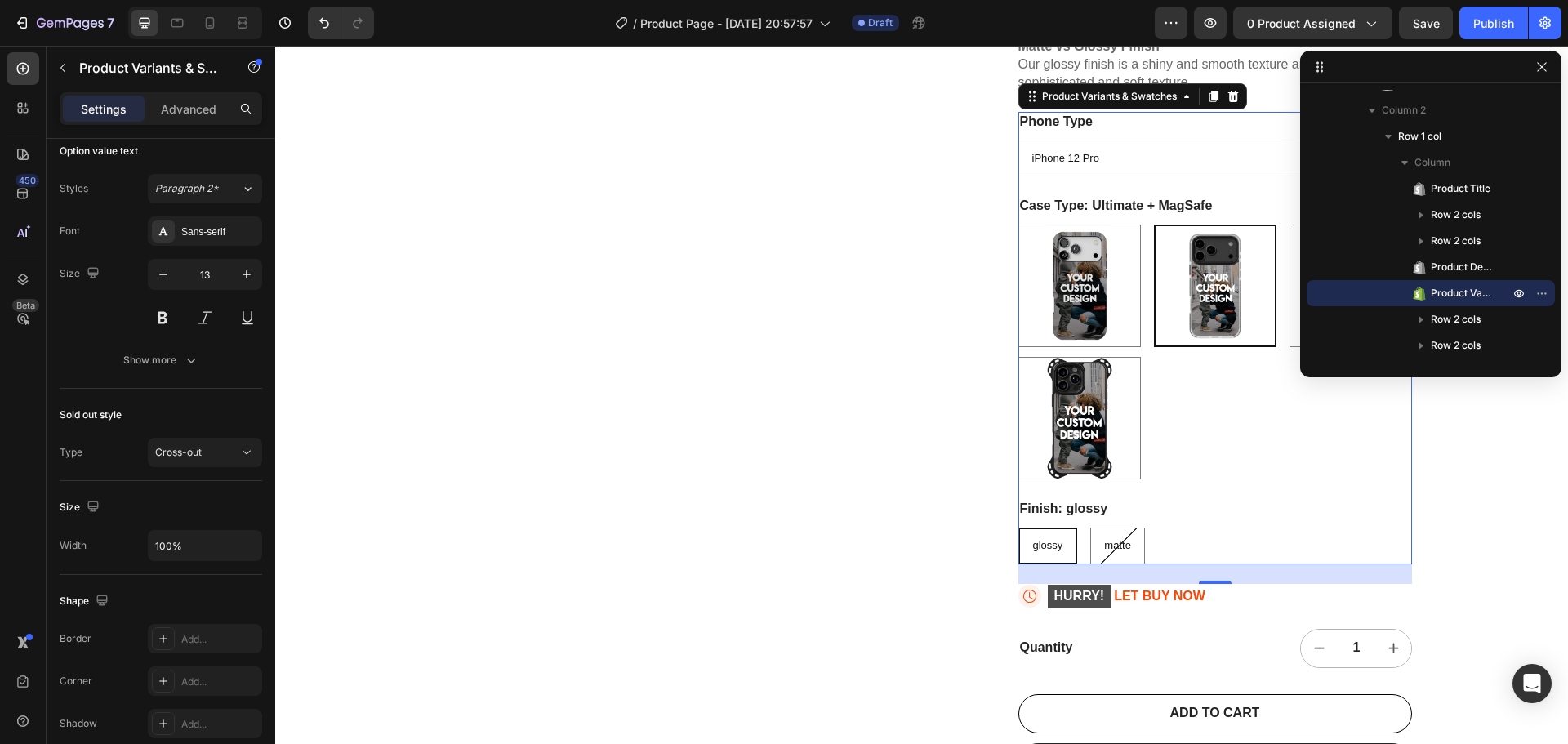
scroll to position [745, 0]
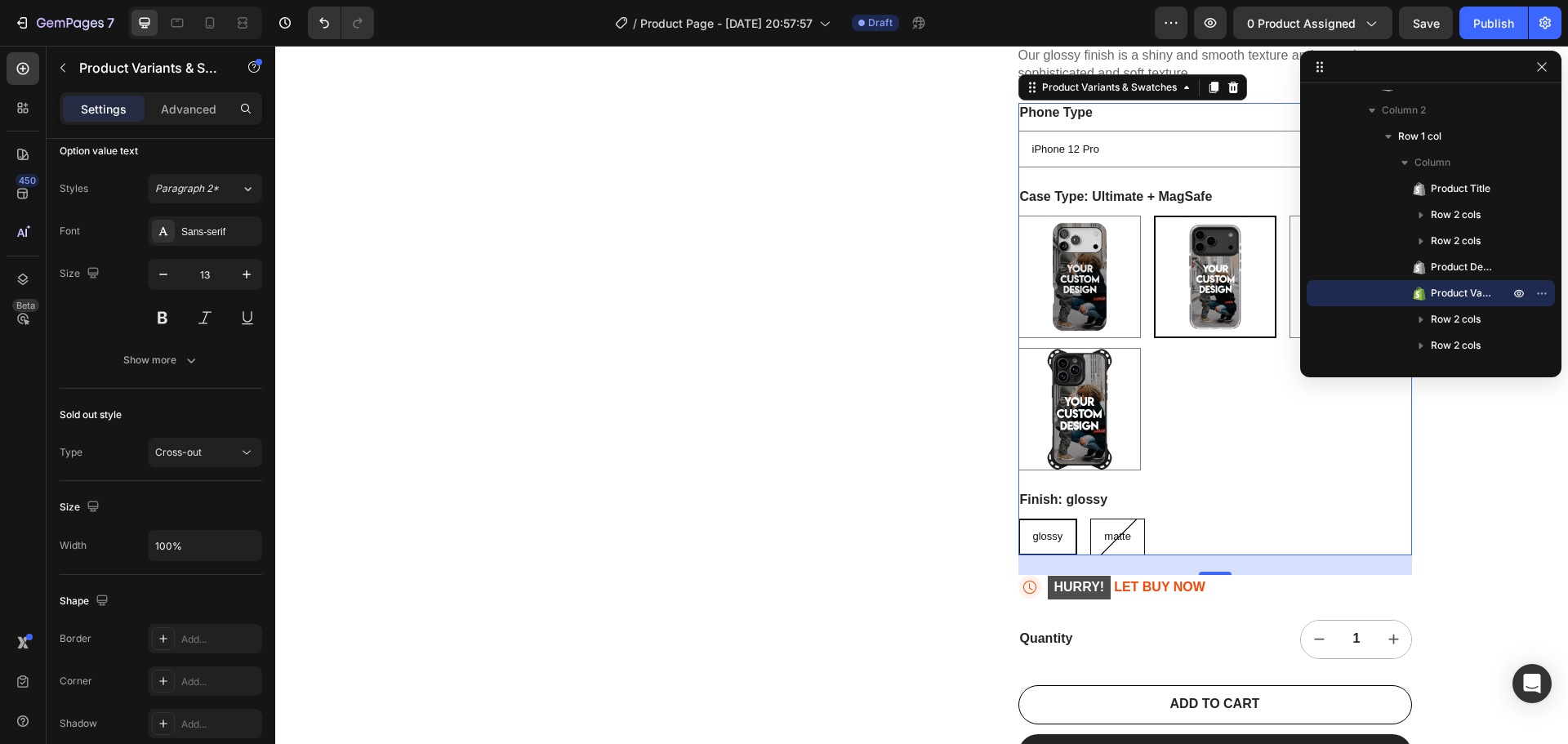
click at [1118, 531] on div "matte" at bounding box center [1118, 537] width 55 height 37
click at [1091, 519] on input "matte matte matte" at bounding box center [1090, 518] width 1 height 1
radio input "true"
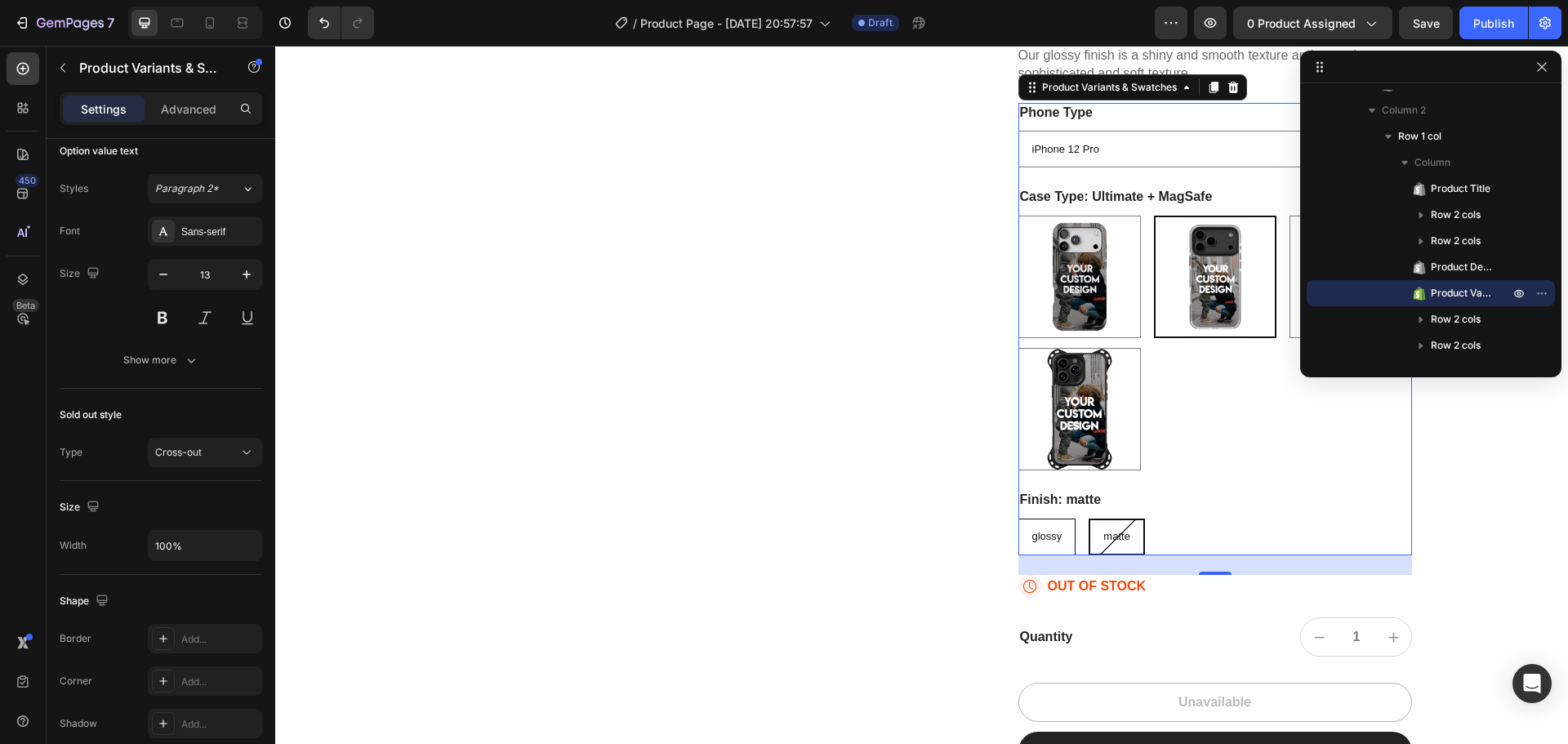
click at [1033, 532] on span "glossy" at bounding box center [1048, 536] width 30 height 13
click at [1018, 519] on input "glossy glossy glossy" at bounding box center [1018, 518] width 1 height 1
radio input "true"
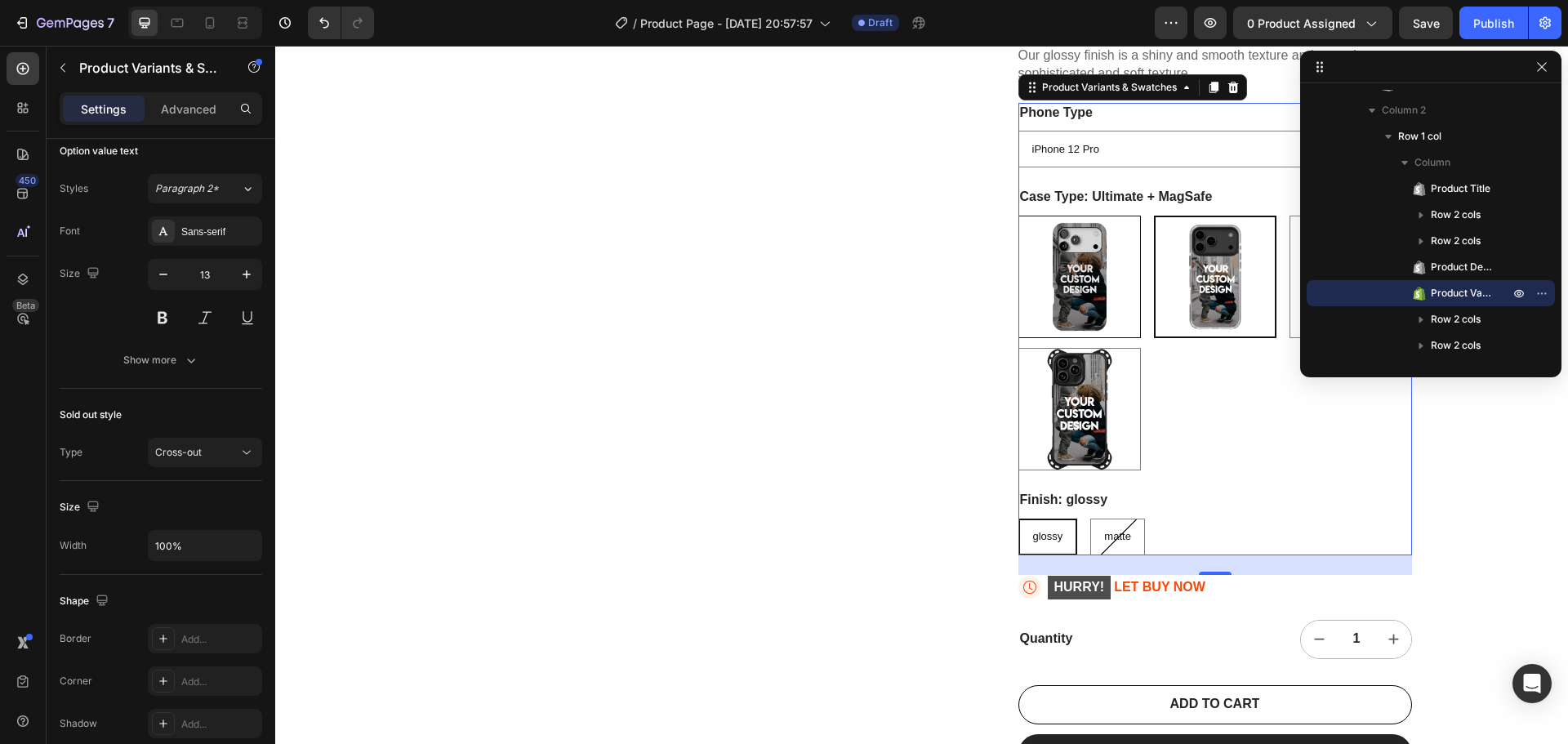
click at [1063, 298] on img at bounding box center [1080, 277] width 121 height 121
click at [1018, 216] on input "Extra Protective + MagSafe Extra Protective + MagSafe" at bounding box center [1018, 215] width 1 height 1
radio input "true"
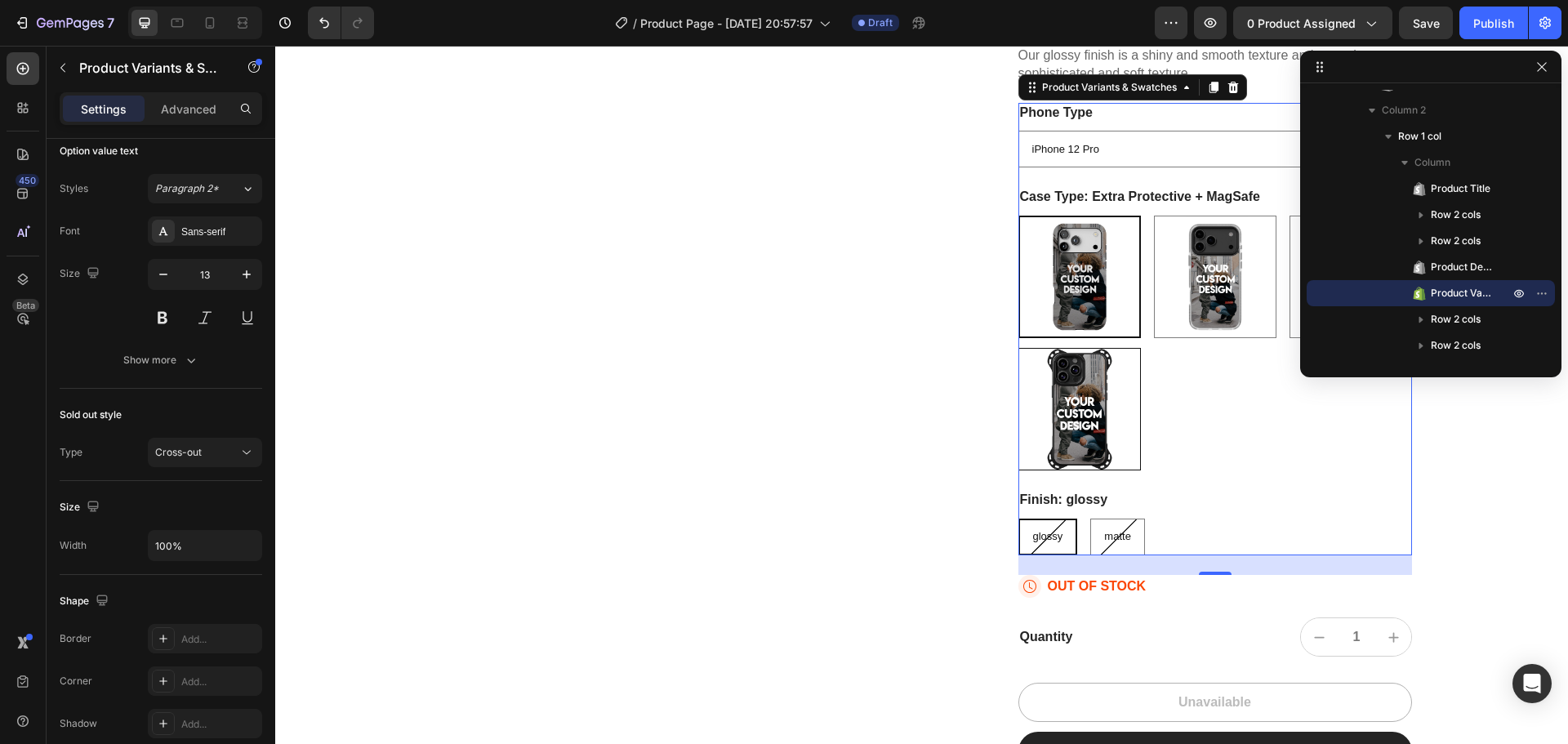
click at [1089, 402] on img at bounding box center [1080, 409] width 121 height 121
click at [1018, 348] on input "Elite Ultra Elite Ultra" at bounding box center [1018, 347] width 1 height 1
radio input "true"
click at [1291, 288] on img at bounding box center [1351, 277] width 121 height 121
click at [1290, 216] on input "Elite Elite" at bounding box center [1289, 215] width 1 height 1
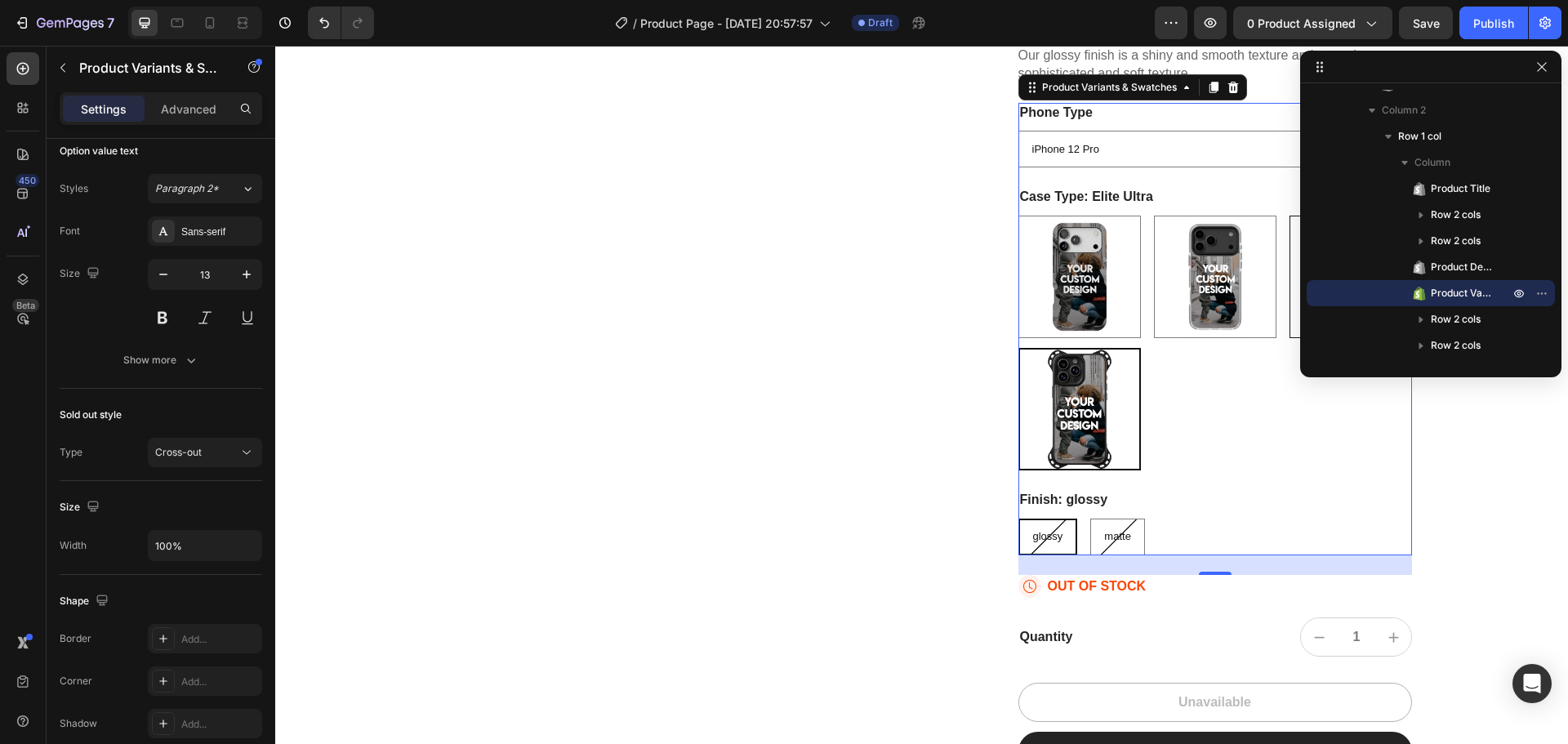
radio input "true"
click at [214, 12] on div at bounding box center [209, 23] width 26 height 26
type input "21"
type input "64"
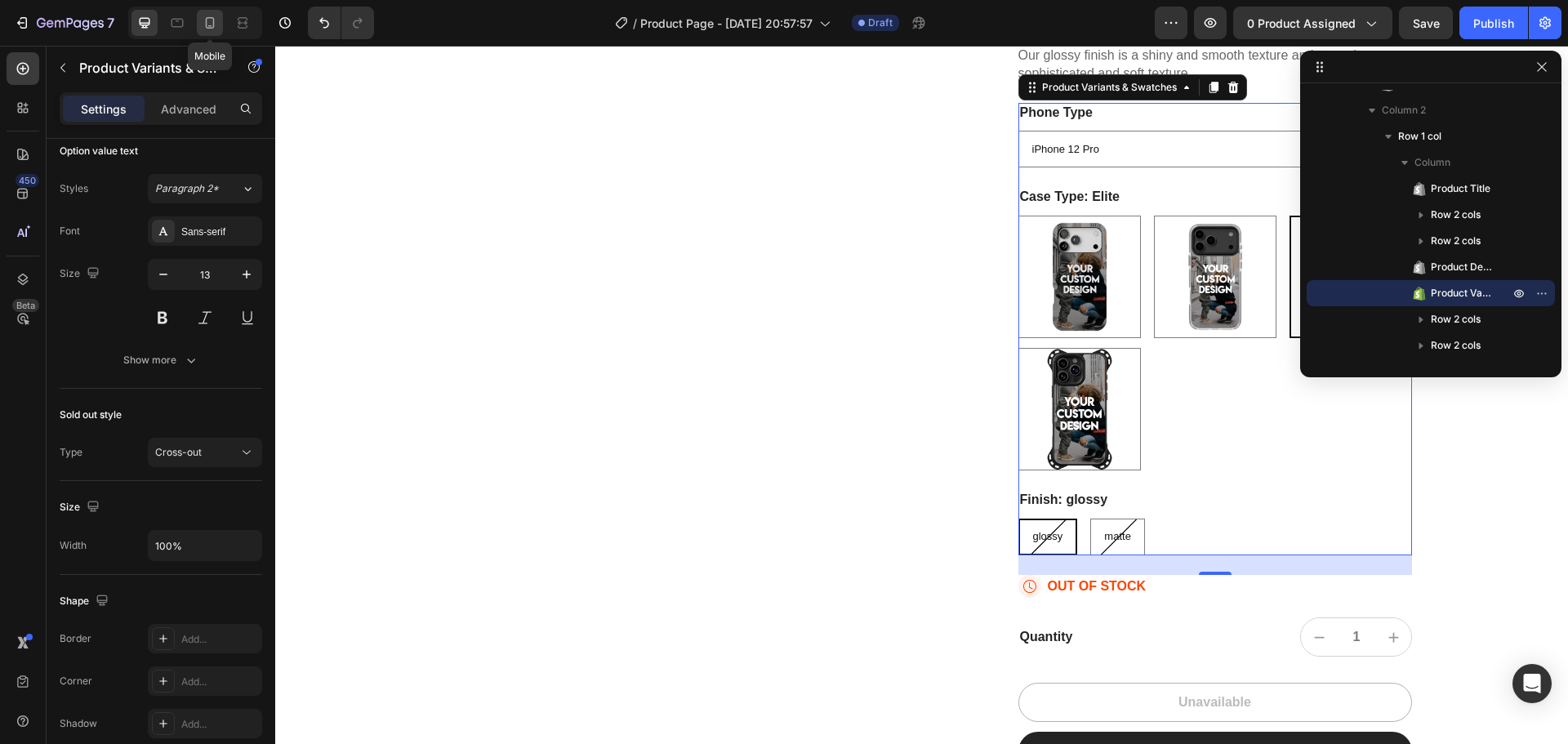
type input "12"
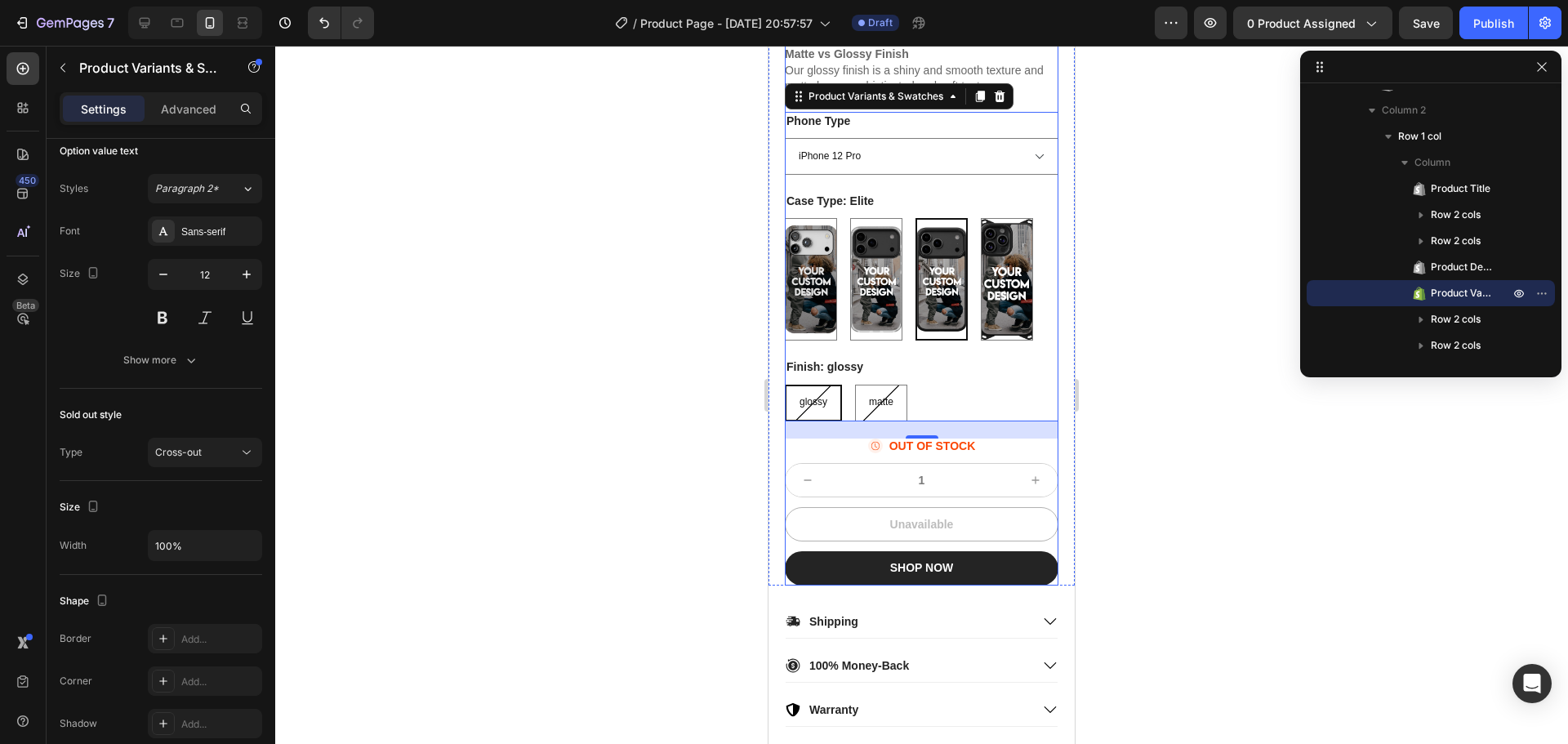
scroll to position [944, 0]
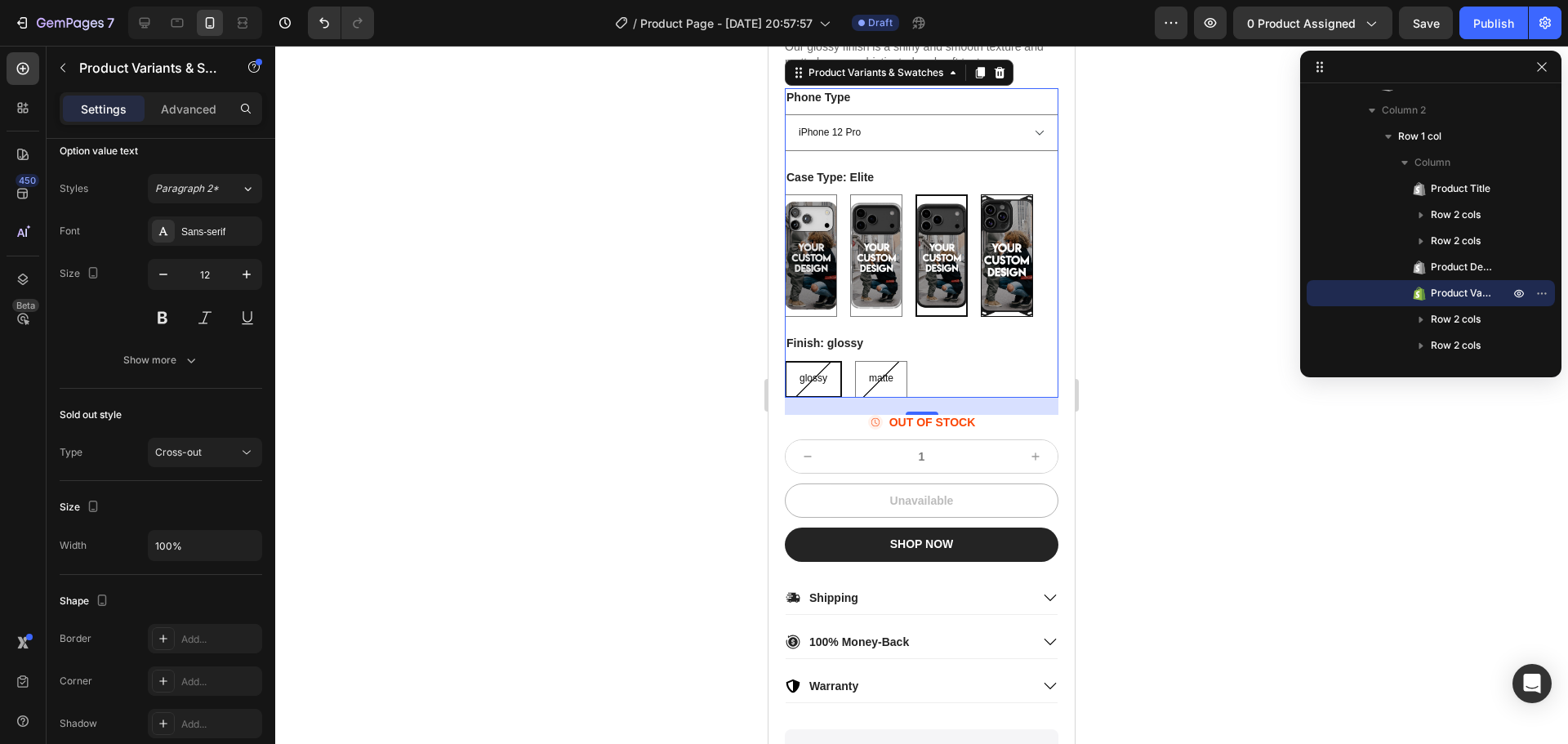
click at [990, 274] on img at bounding box center [1007, 256] width 50 height 121
click at [981, 194] on input "Elite Ultra Elite Ultra" at bounding box center [980, 193] width 1 height 1
radio input "true"
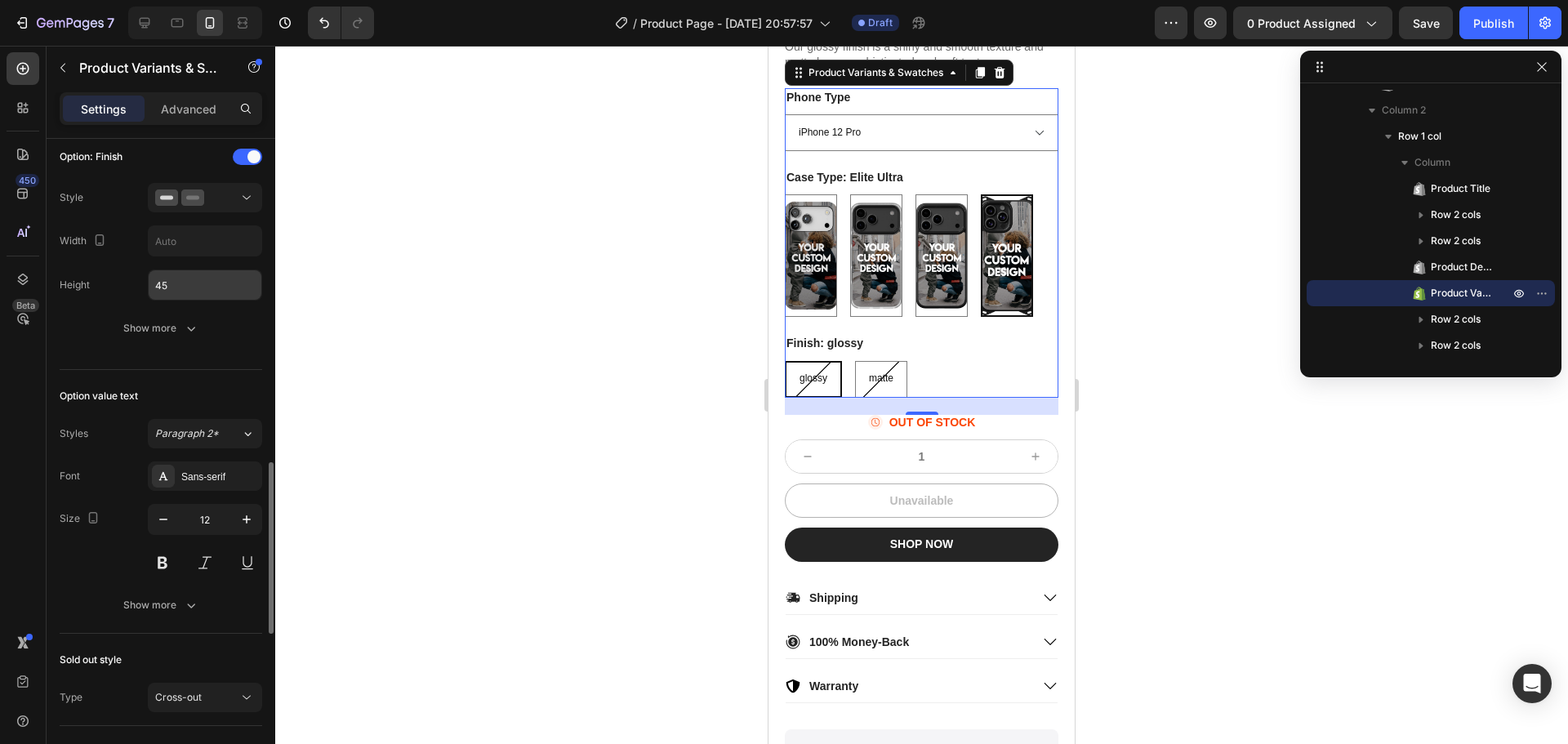
scroll to position [1063, 0]
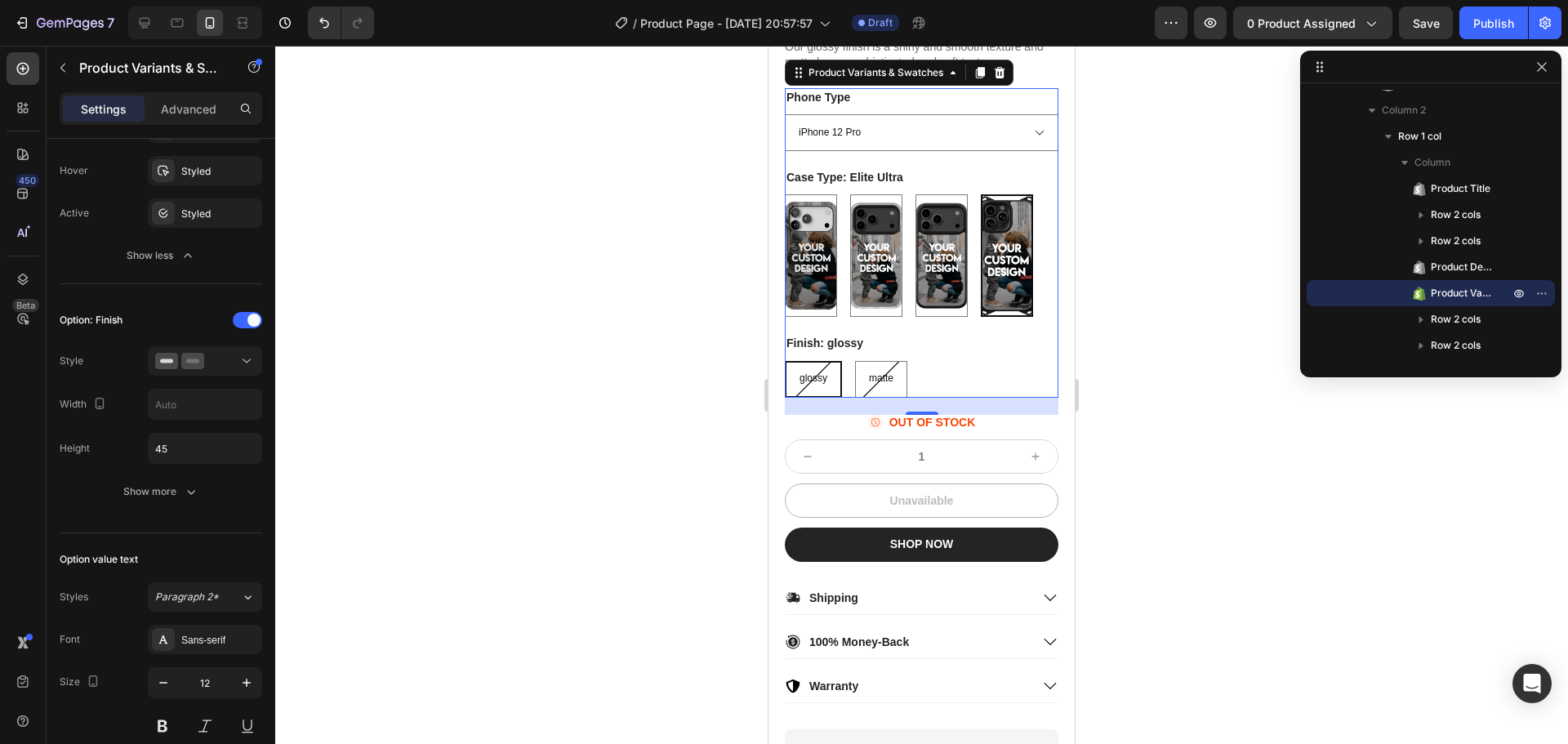
click at [958, 192] on div "Case Type: Elite Ultra Extra Protective + MagSafe Extra Protective + MagSafe Ul…" at bounding box center [922, 242] width 274 height 149
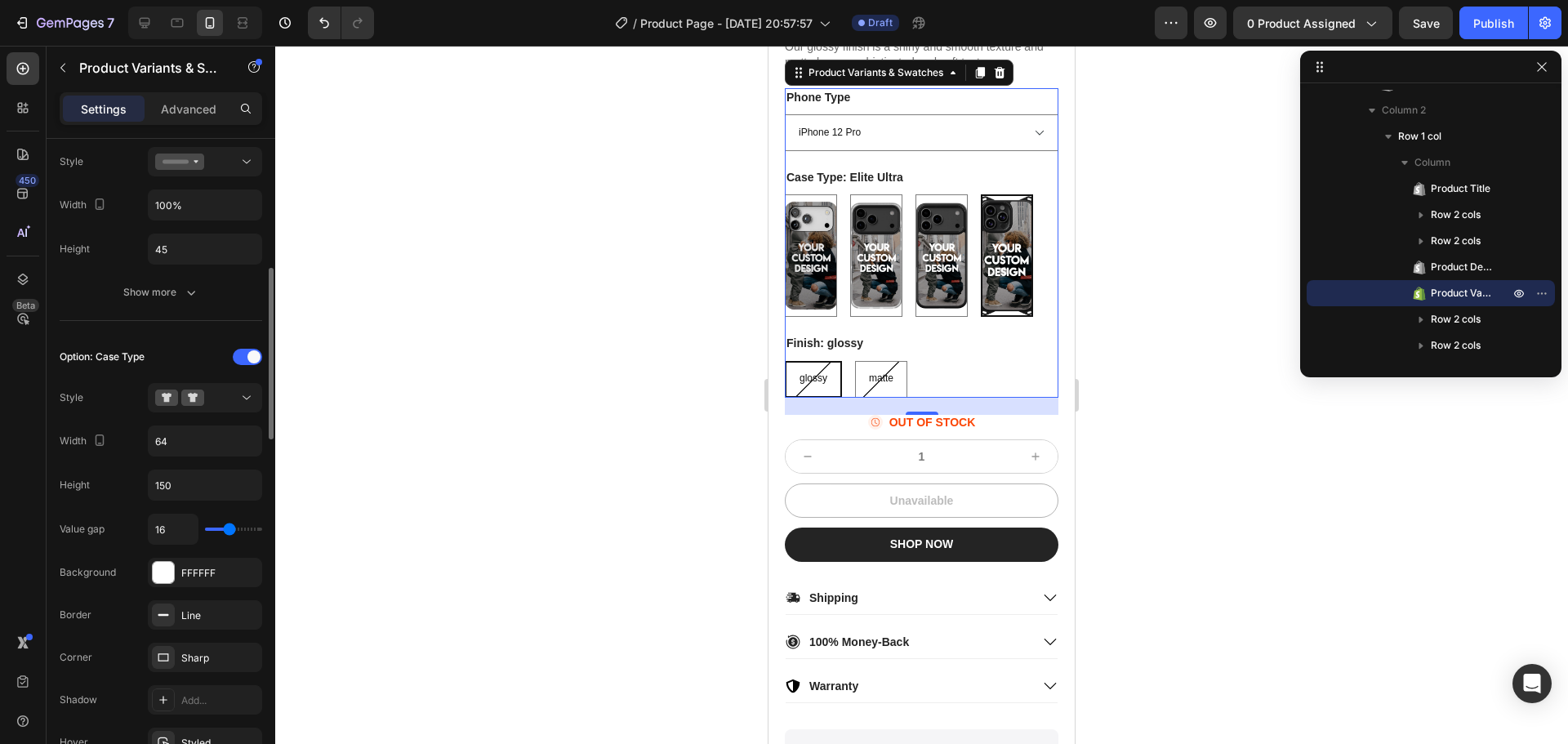
scroll to position [572, 0]
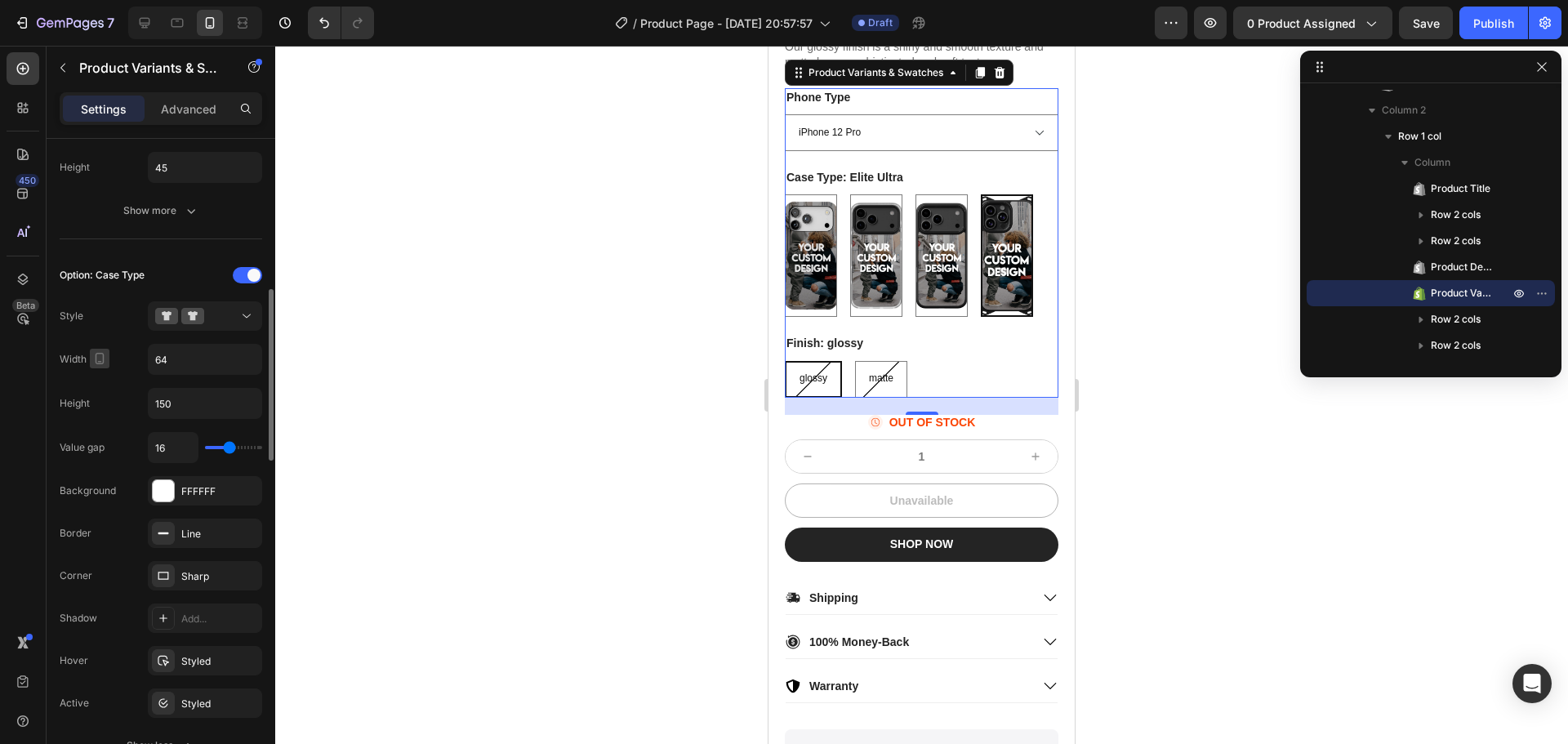
click at [103, 357] on icon "button" at bounding box center [99, 358] width 16 height 16
click at [174, 365] on input "64" at bounding box center [205, 359] width 113 height 29
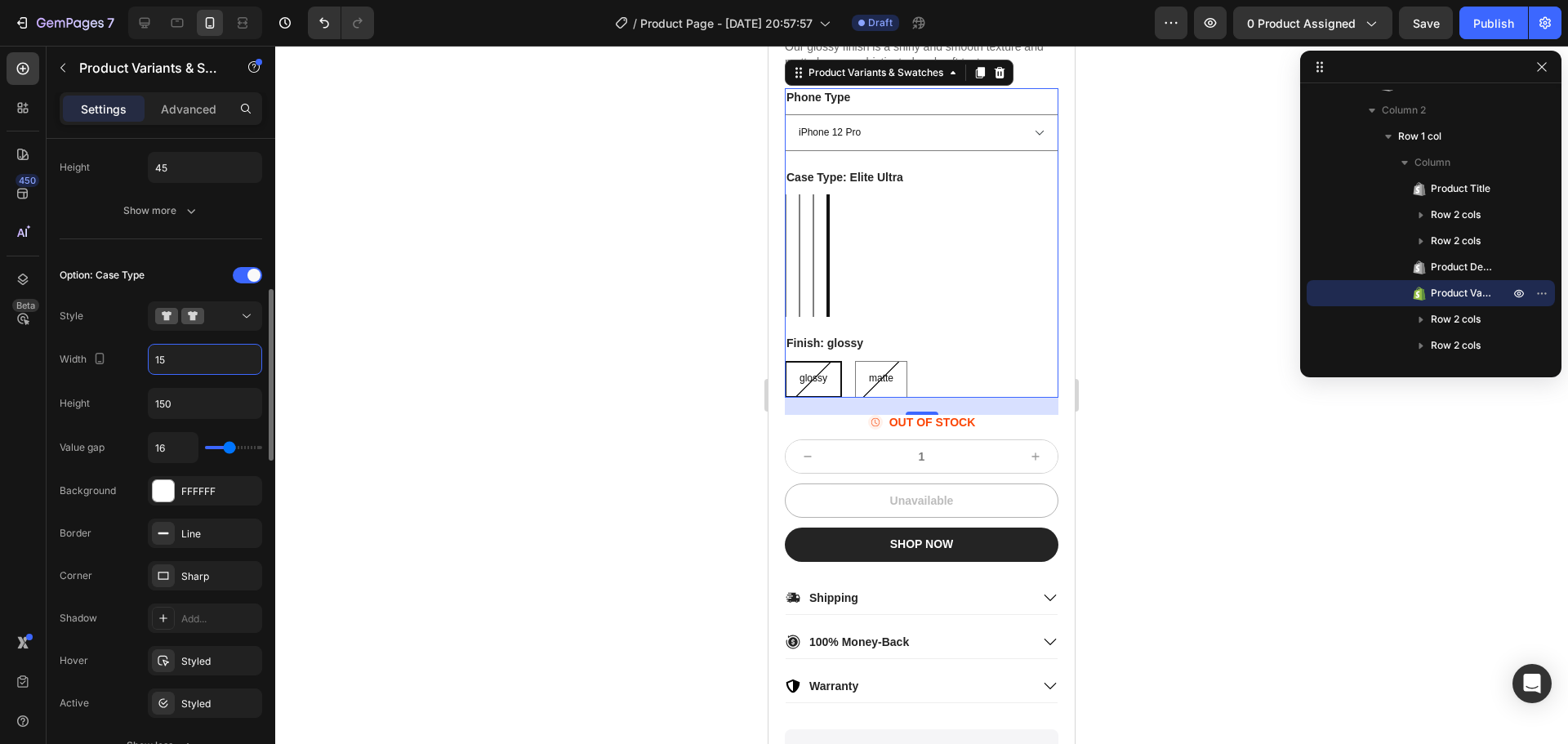
type input "150"
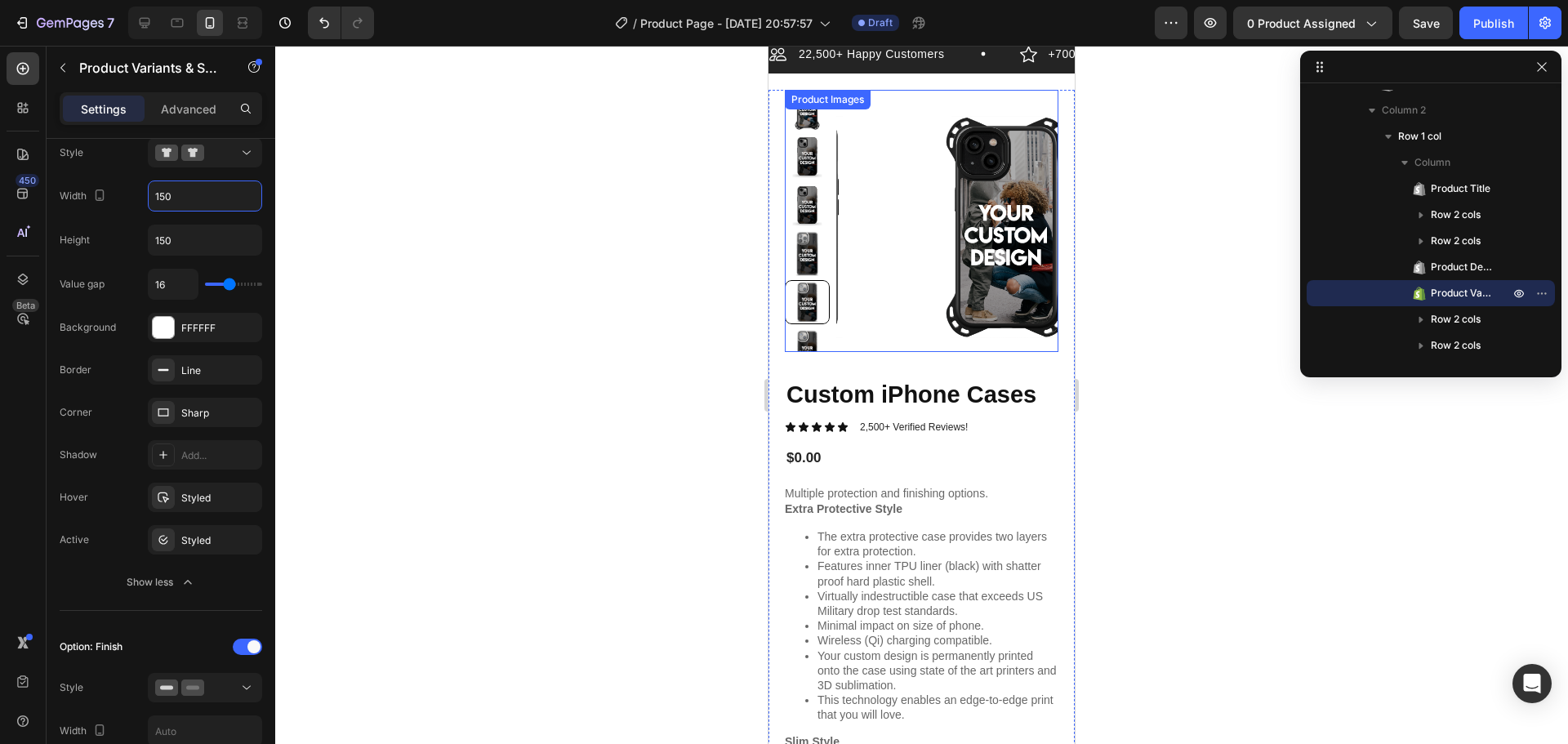
scroll to position [0, 0]
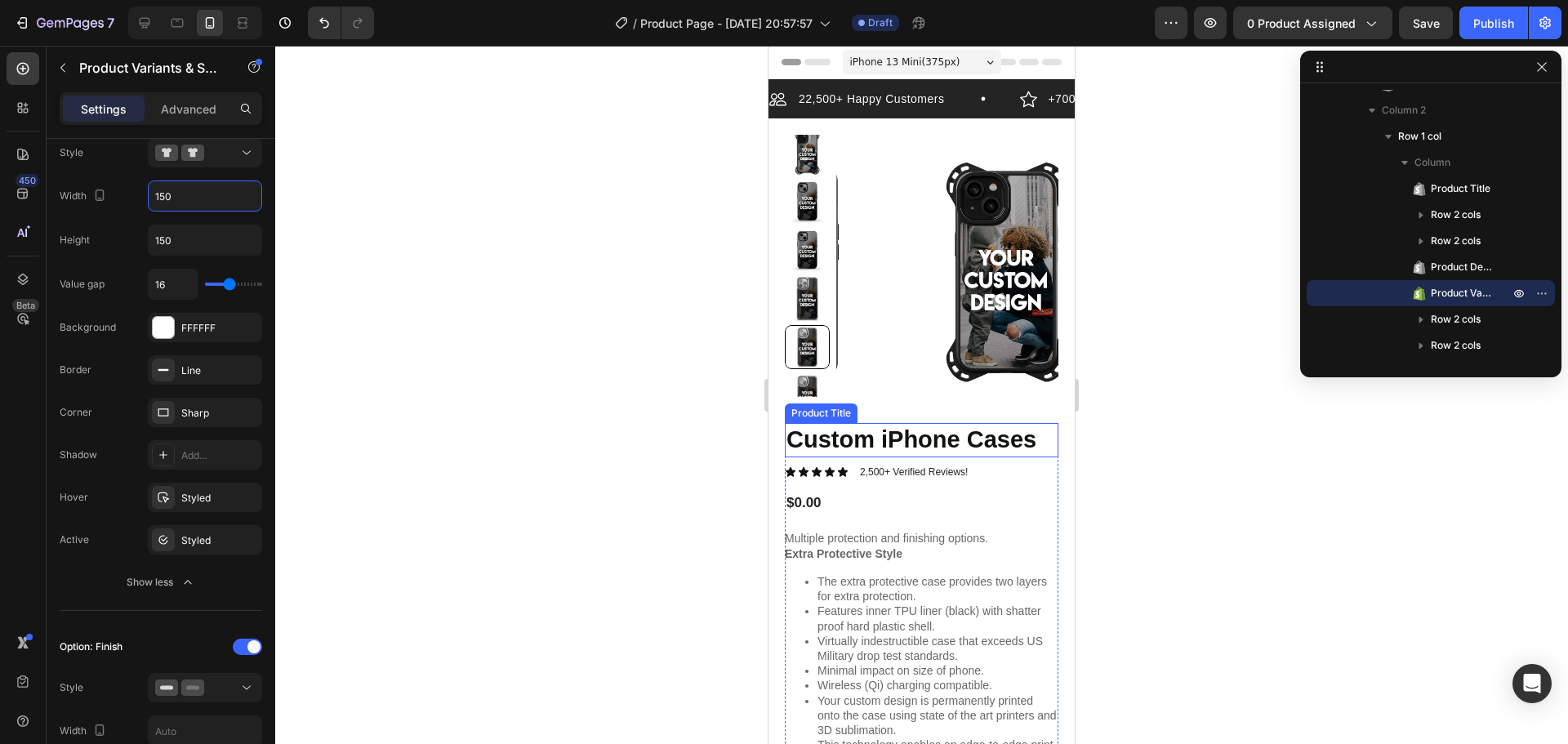
click at [944, 441] on h1 "Custom iPhone Cases" at bounding box center [922, 440] width 274 height 34
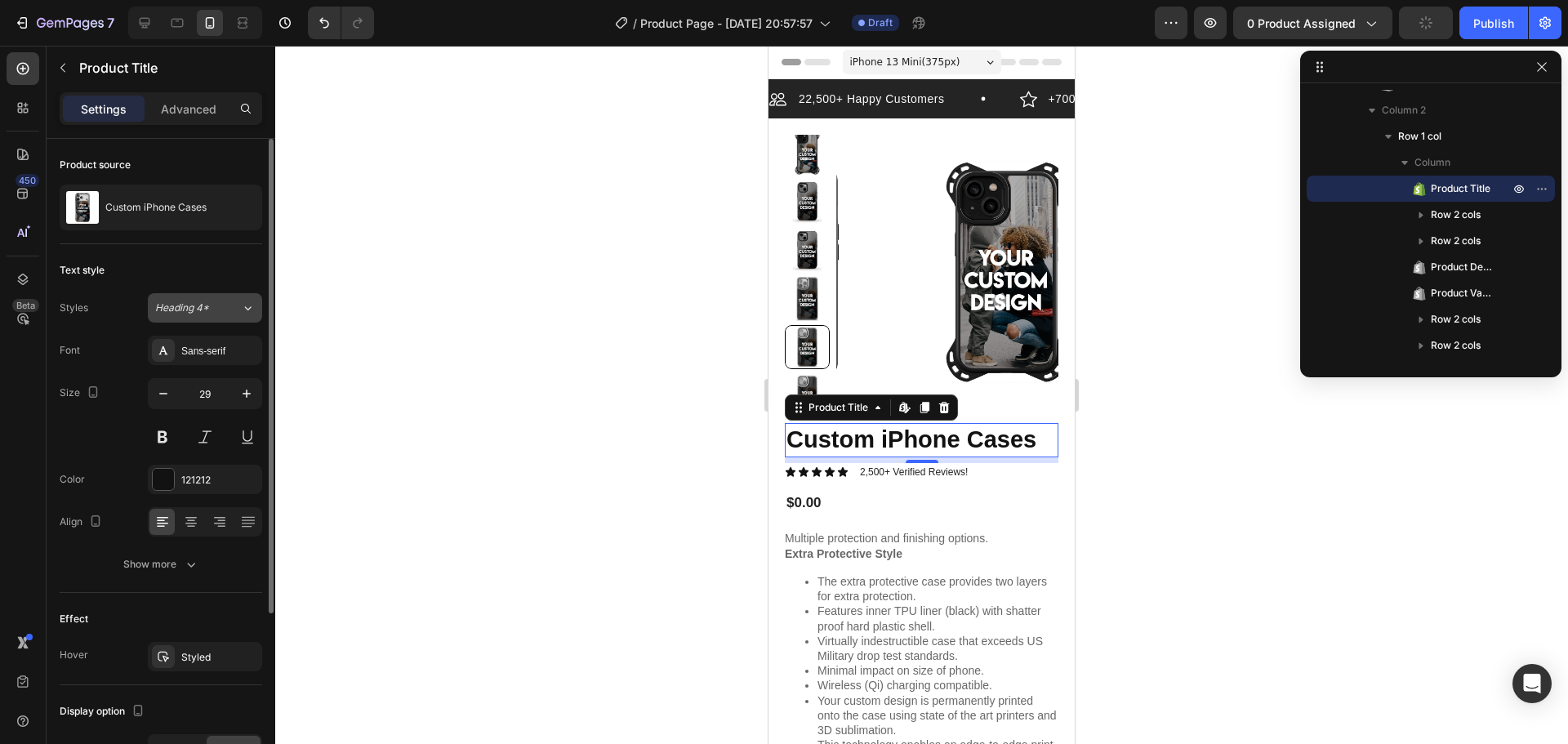
click at [229, 301] on div "Heading 4*" at bounding box center [198, 308] width 86 height 14
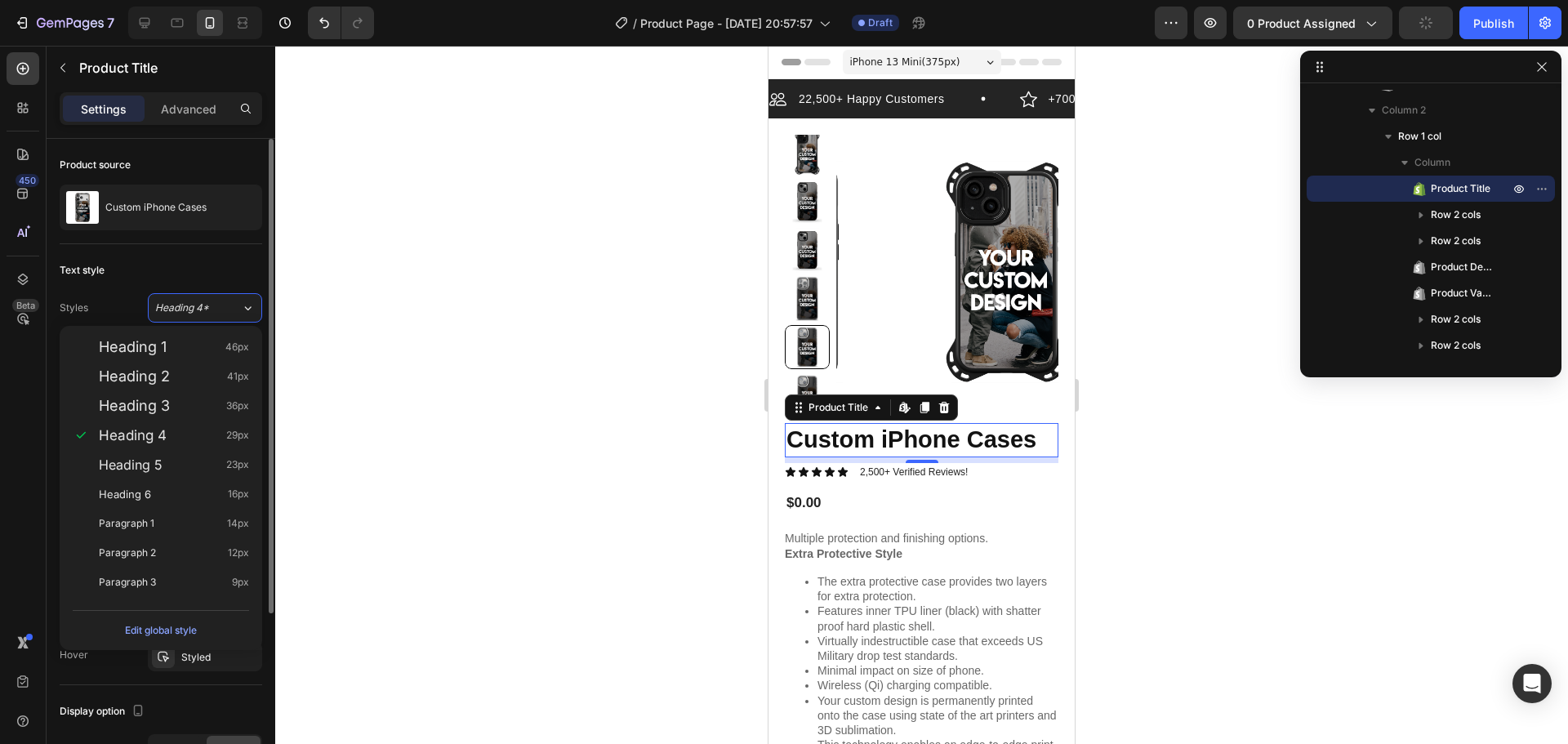
click at [253, 266] on div "Text style" at bounding box center [160, 270] width 203 height 26
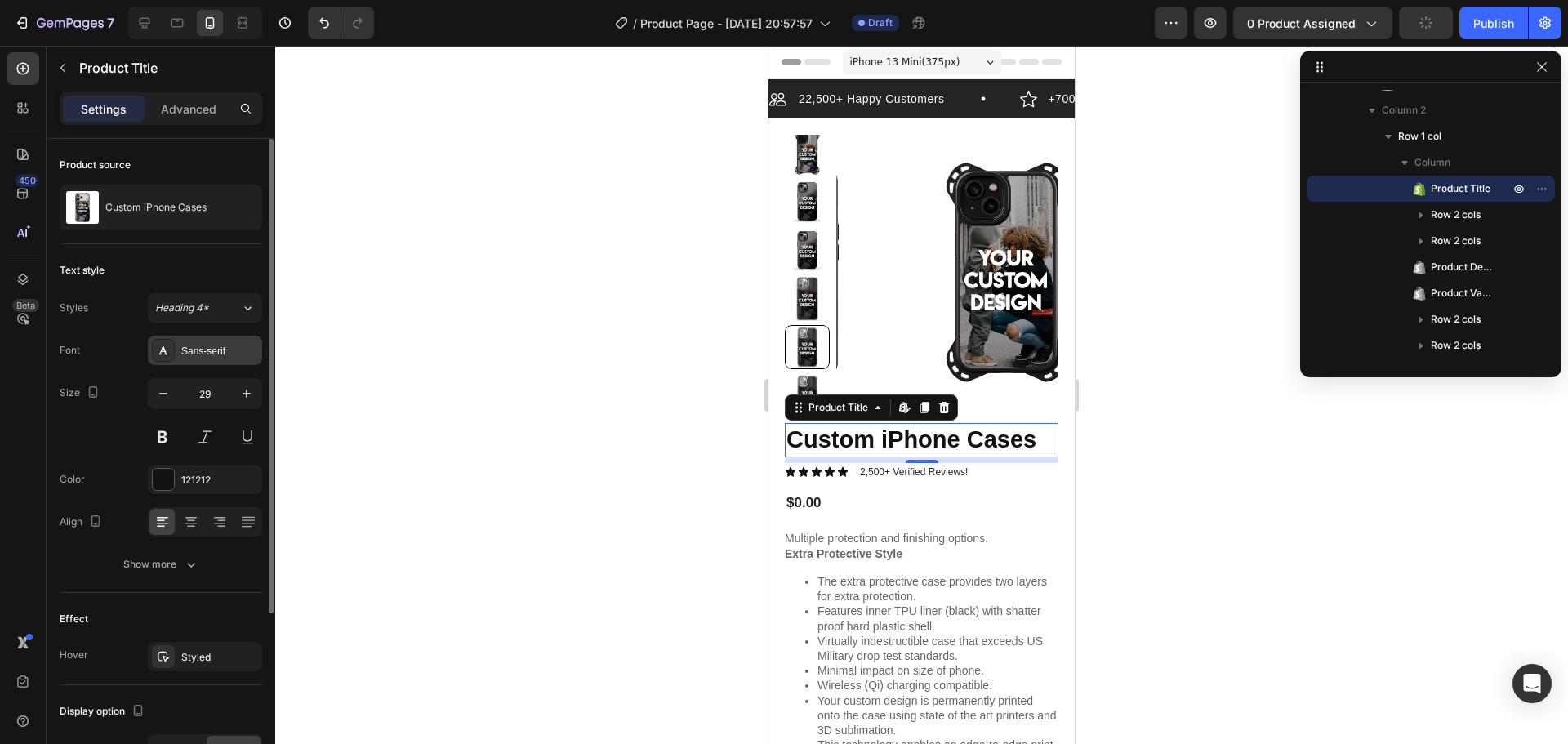
click at [232, 352] on div "Sans-serif" at bounding box center [219, 351] width 76 height 14
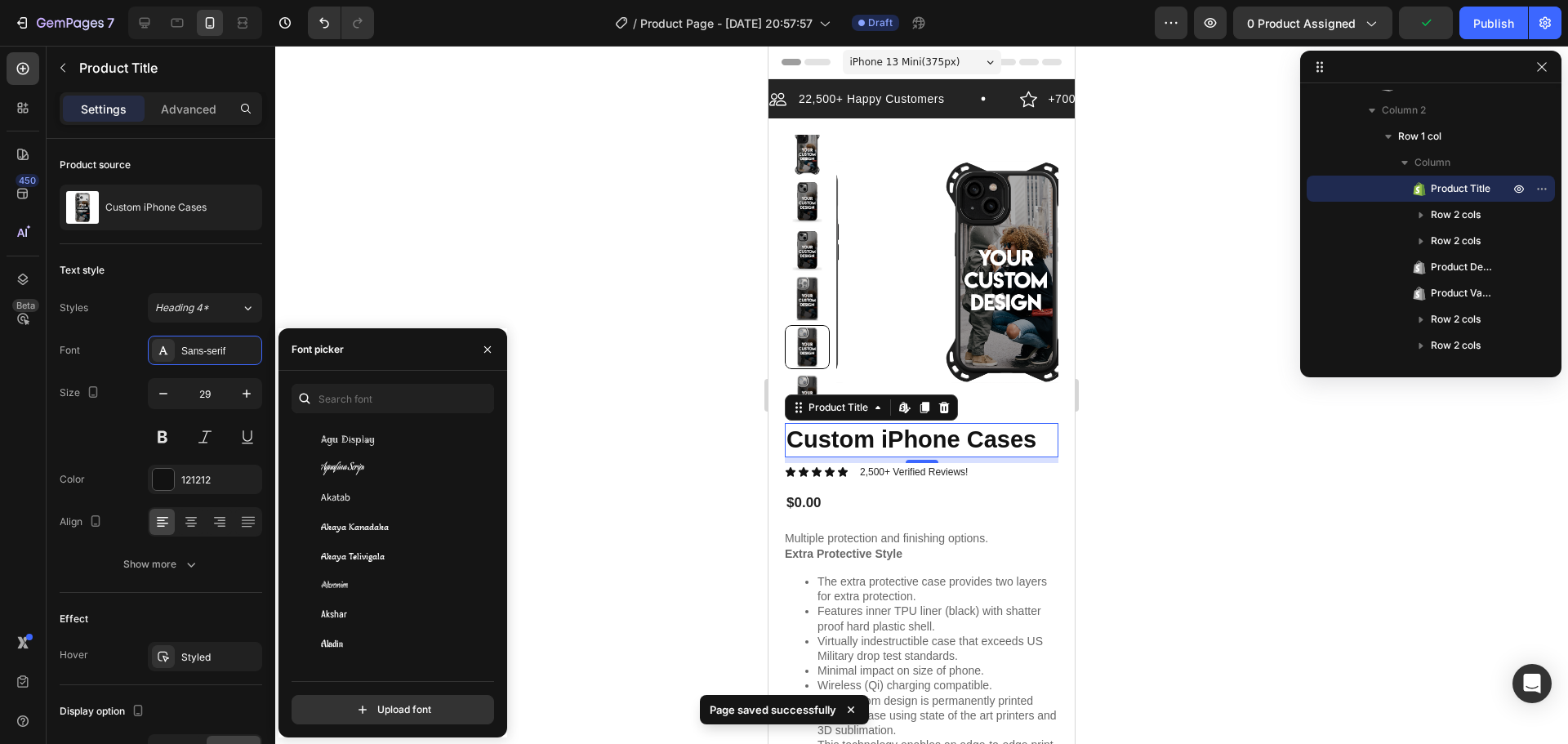
scroll to position [654, 0]
click at [371, 707] on input "file" at bounding box center [428, 710] width 408 height 28
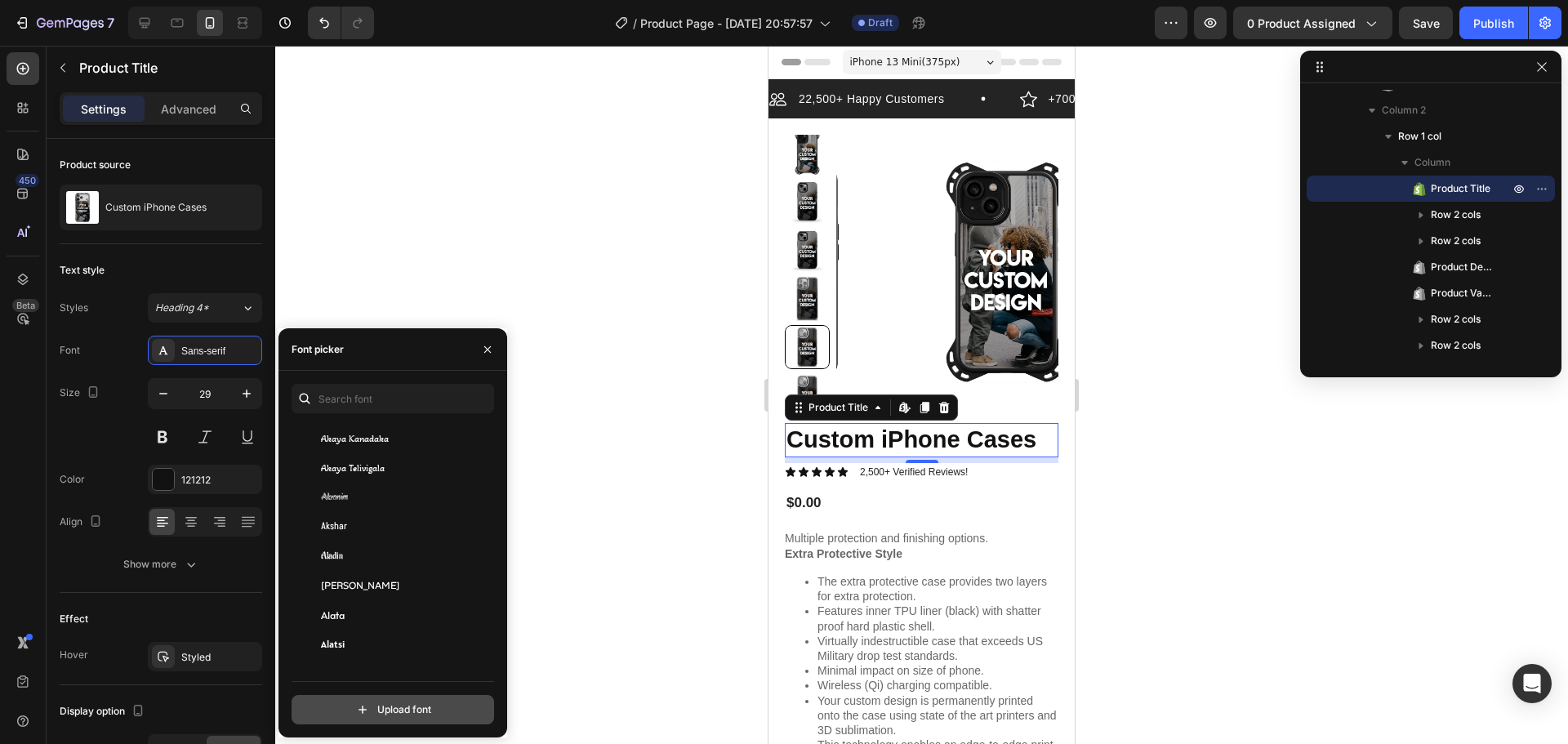
type input "C:\fakepath\Codec-Cold-Bold-trial.ttf"
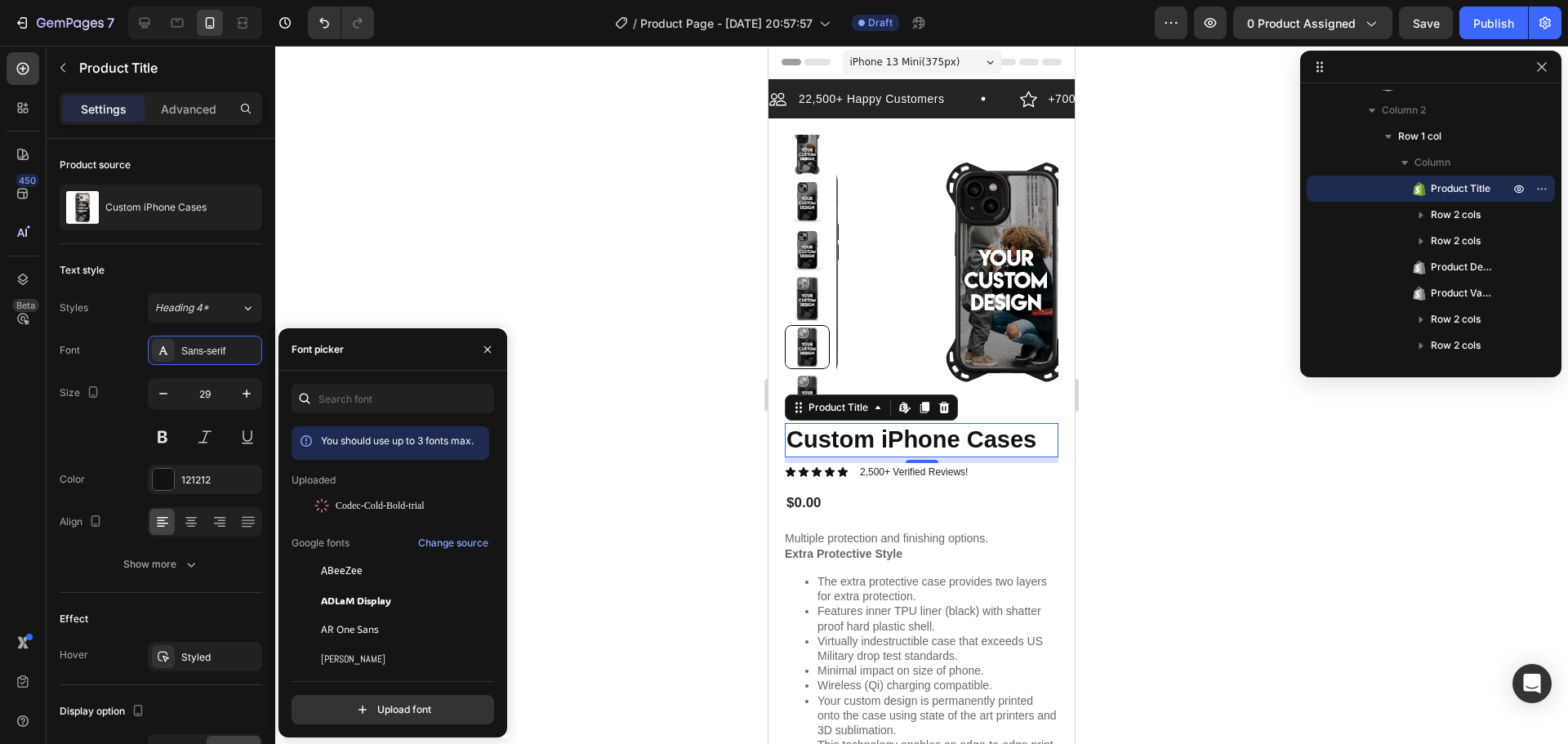
click at [422, 510] on span "Codec-Cold-Bold-trial" at bounding box center [380, 505] width 89 height 14
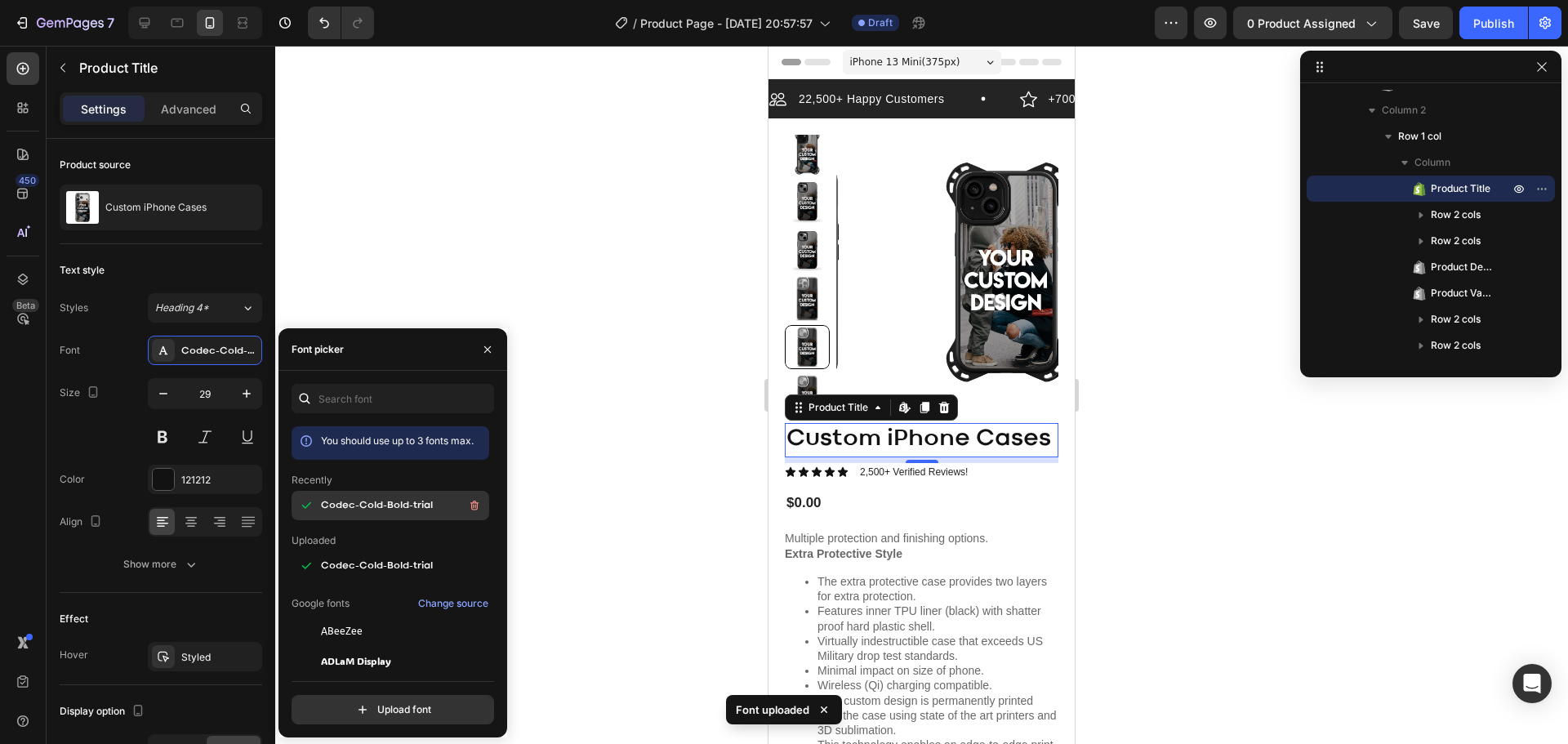
click at [414, 510] on div "Codec-Cold-Bold-trial" at bounding box center [403, 505] width 165 height 19
click at [413, 510] on div "Codec-Cold-Bold-trial" at bounding box center [403, 505] width 165 height 19
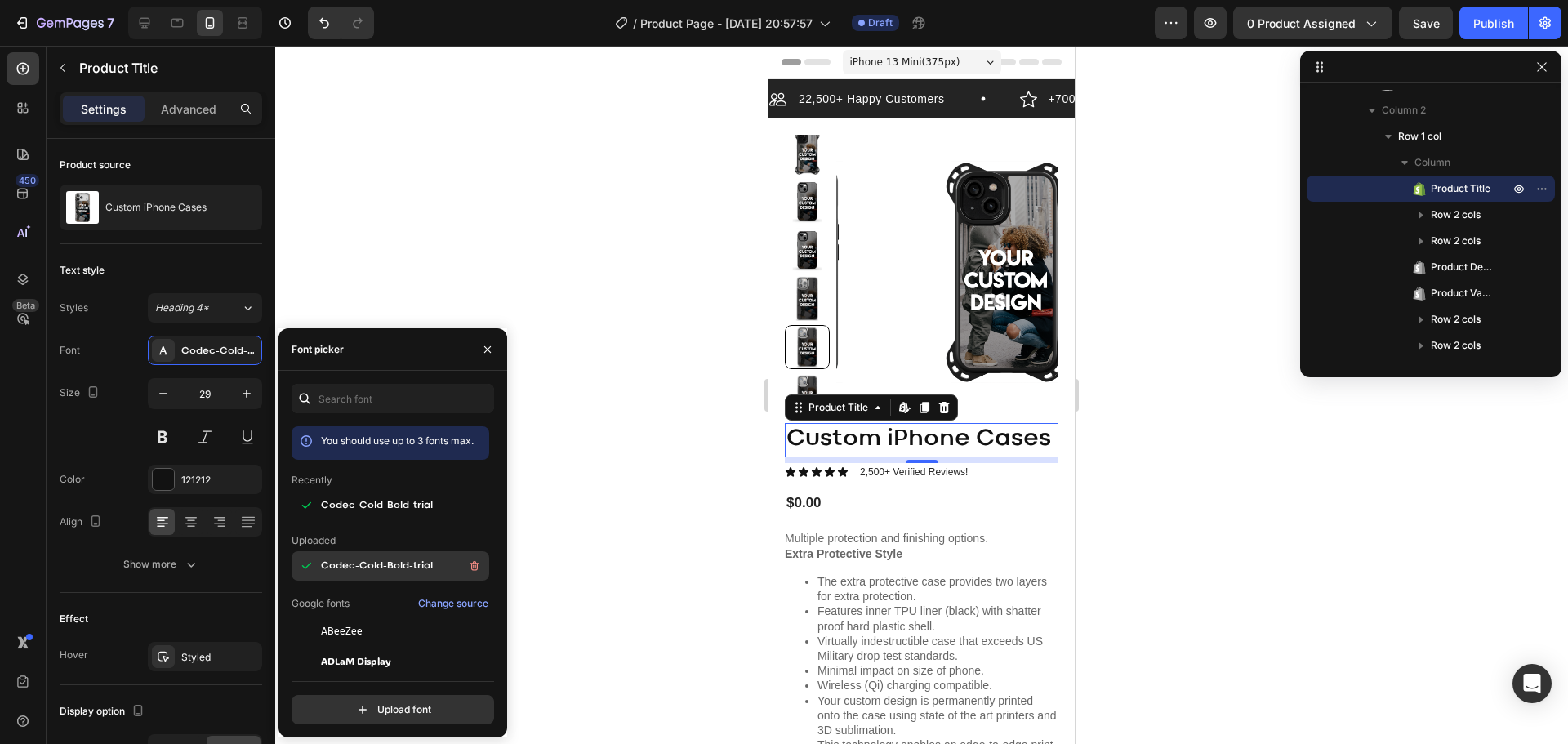
click at [381, 567] on span "Codec-Cold-Bold-trial" at bounding box center [376, 566] width 112 height 14
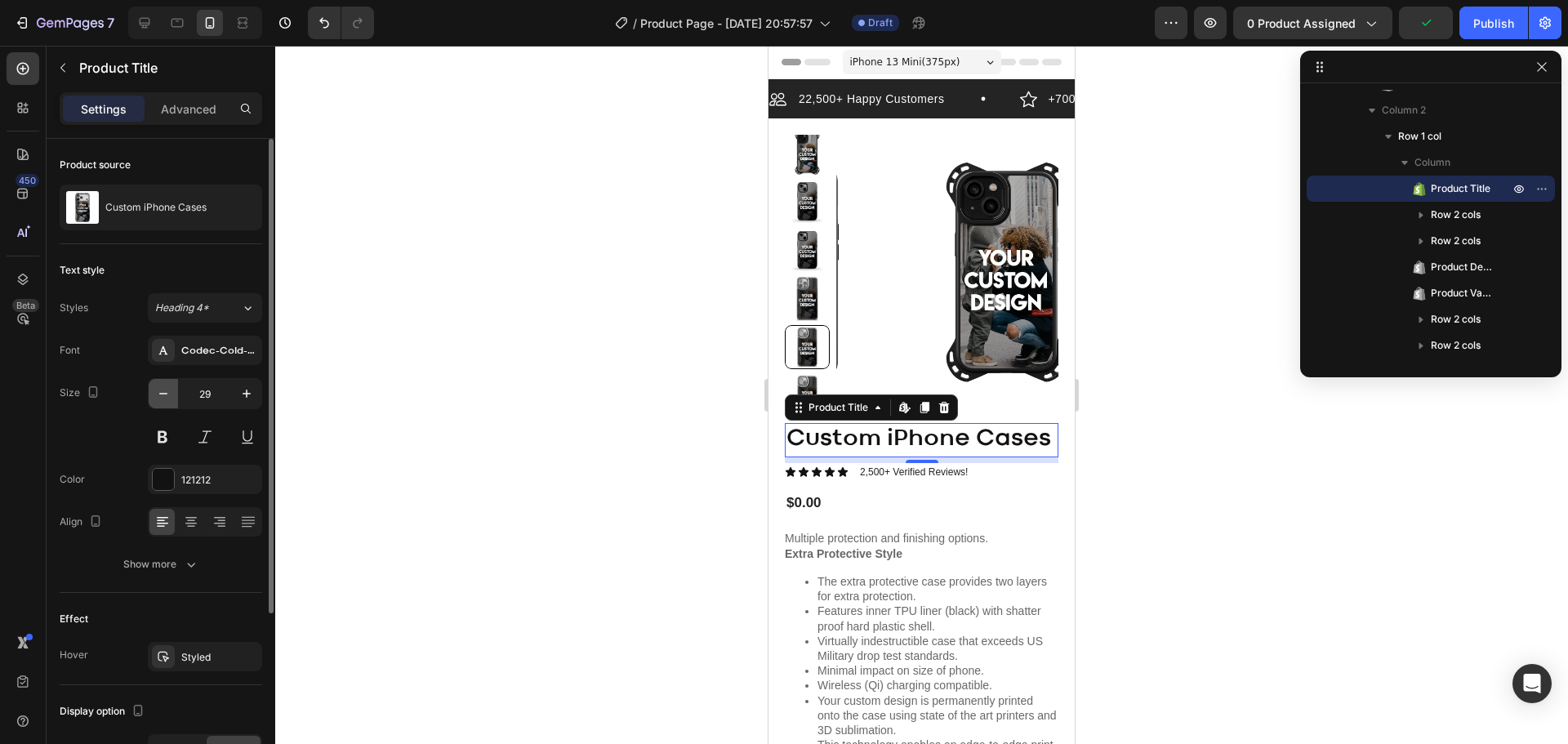
click at [166, 394] on icon "button" at bounding box center [163, 393] width 16 height 16
type input "28"
click at [1119, 477] on div at bounding box center [922, 394] width 1293 height 699
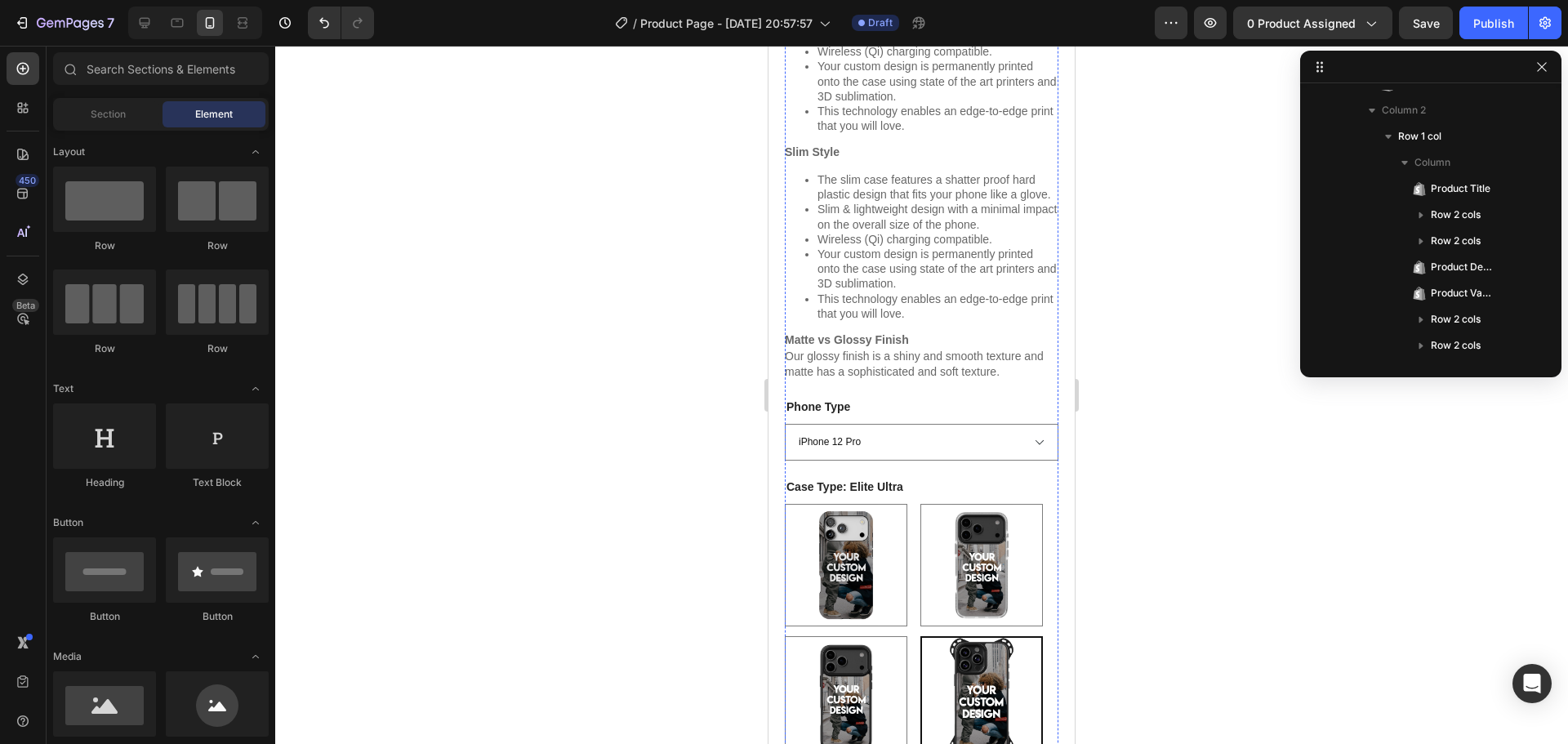
scroll to position [817, 0]
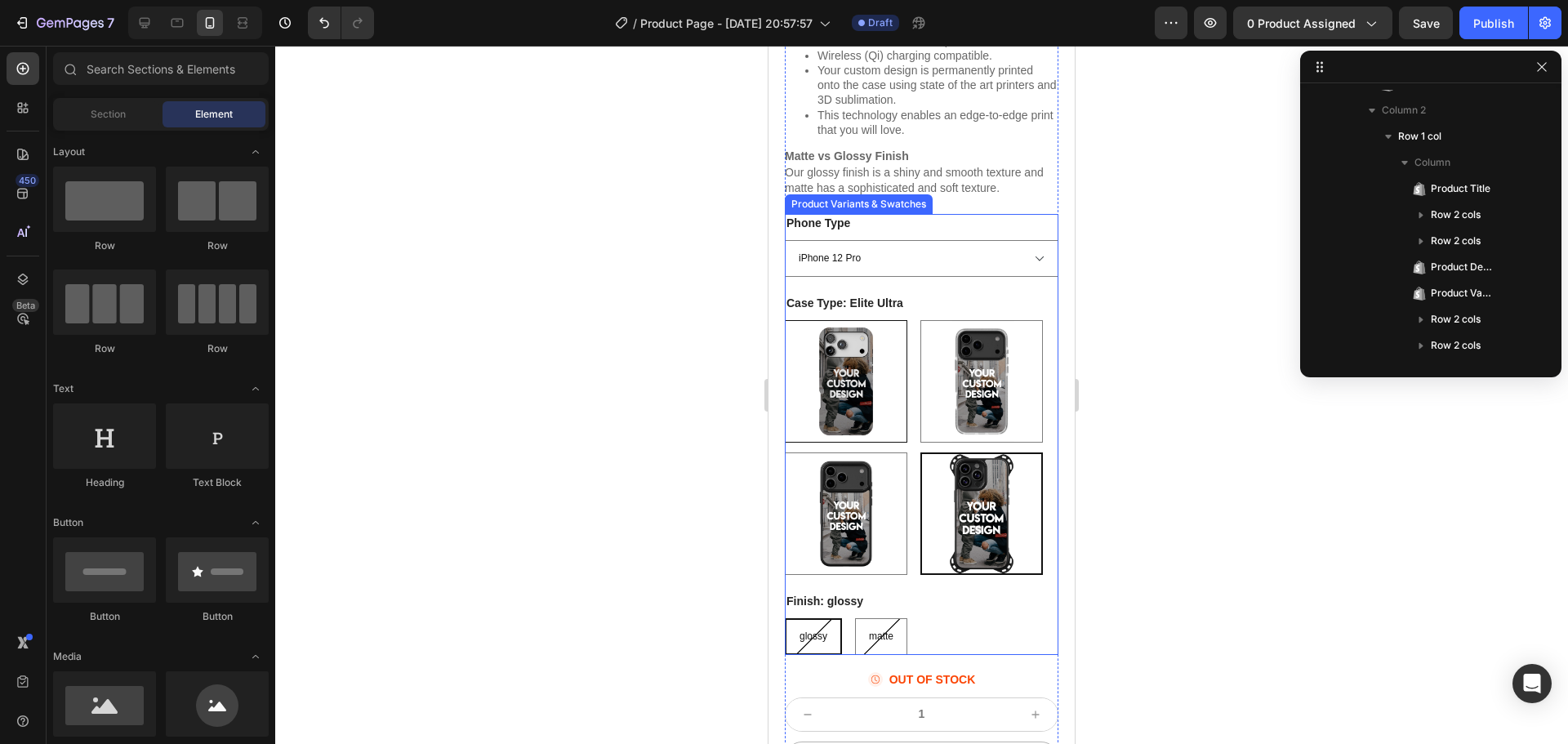
click at [889, 442] on img at bounding box center [846, 382] width 121 height 121
click at [785, 320] on input "Extra Protective + MagSafe Extra Protective + MagSafe" at bounding box center [784, 319] width 1 height 1
radio input "true"
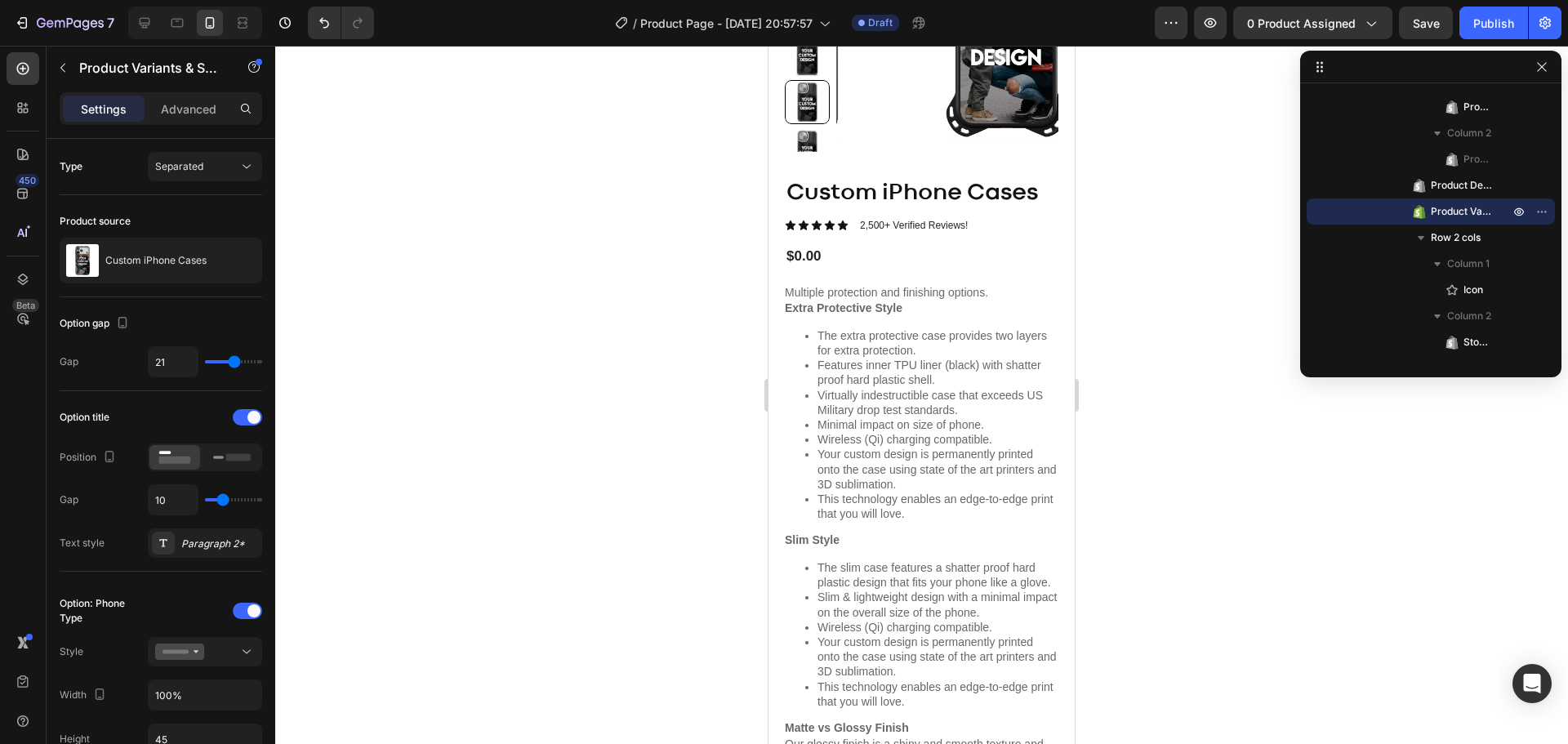
scroll to position [0, 0]
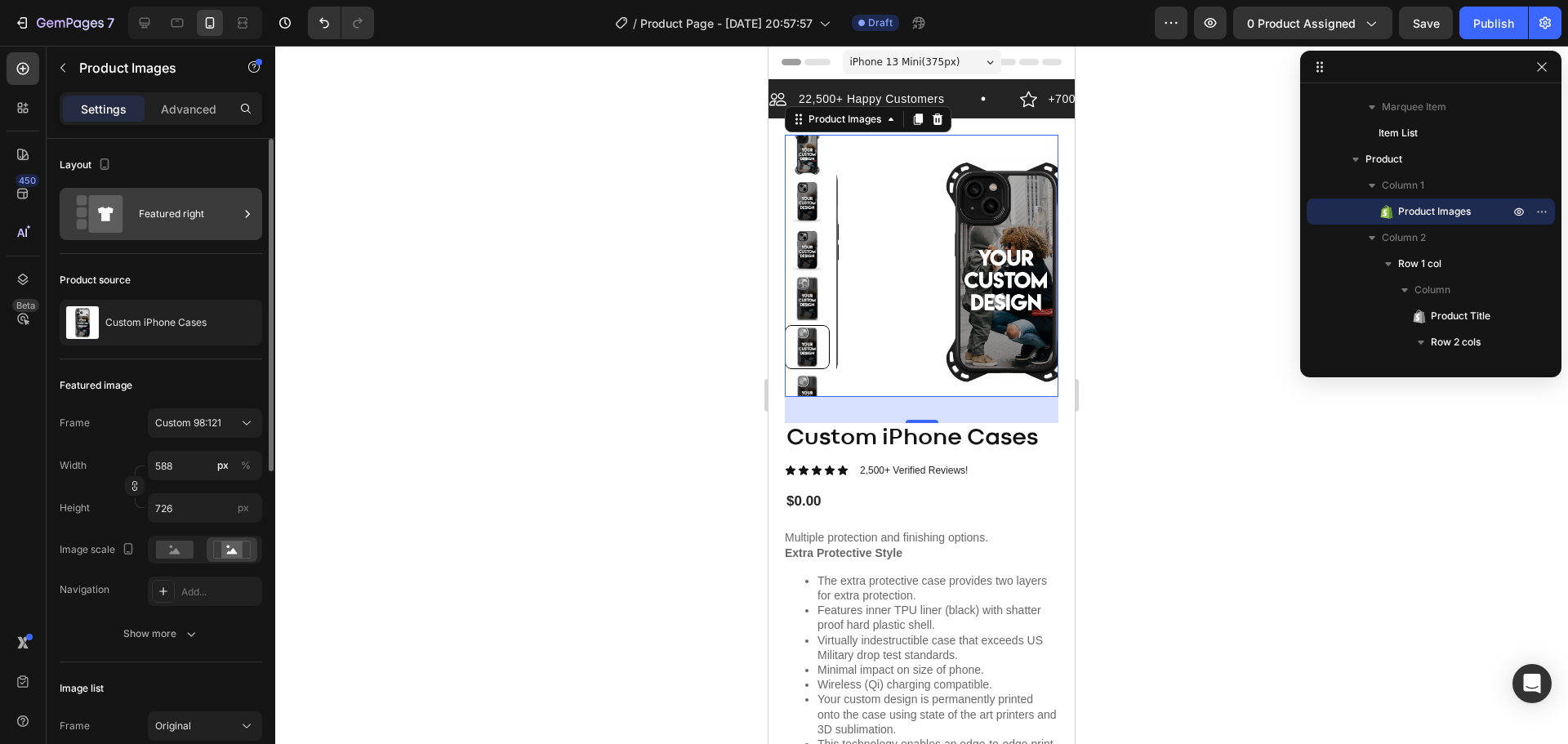
click at [192, 213] on div "Featured right" at bounding box center [188, 214] width 100 height 38
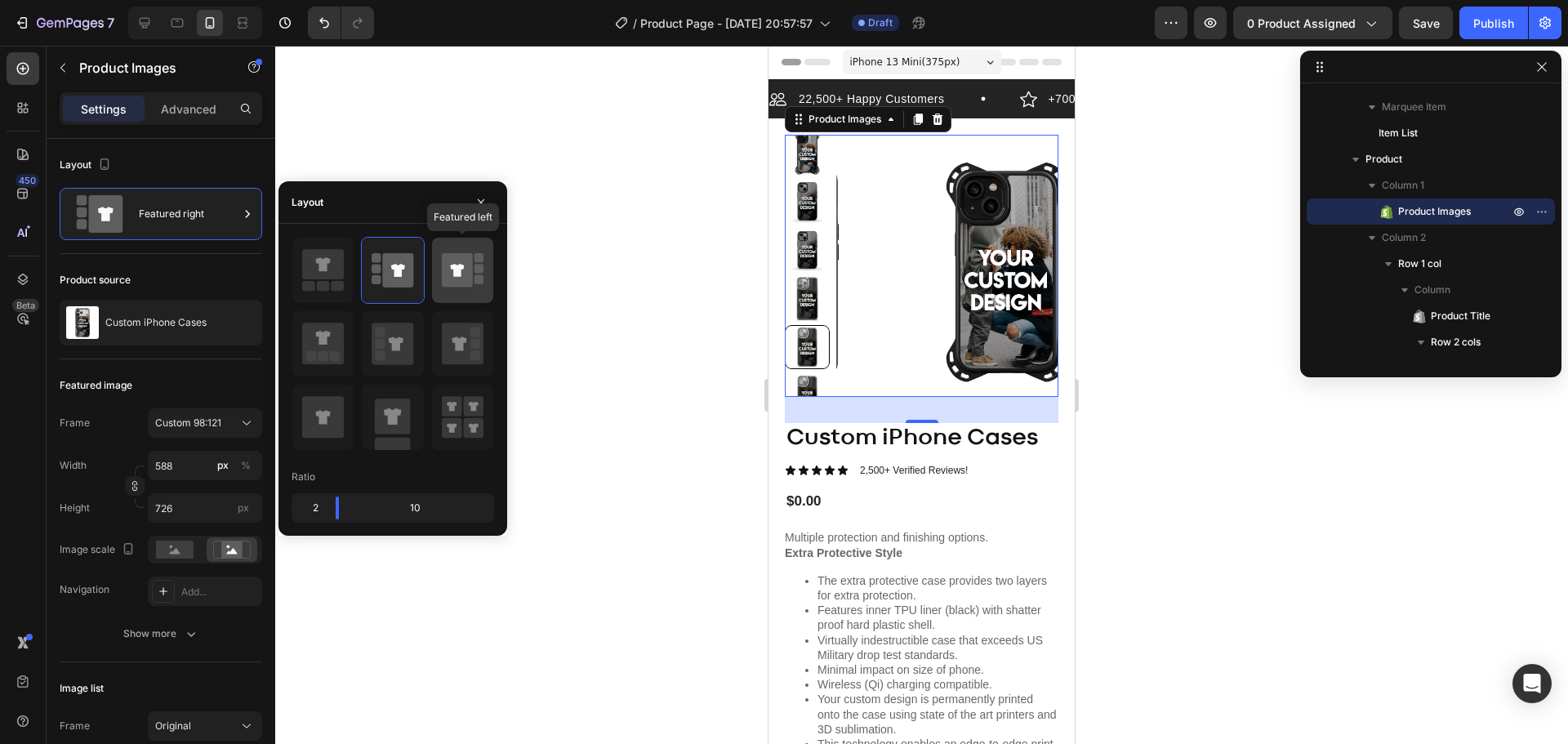
click at [449, 277] on icon at bounding box center [457, 270] width 31 height 34
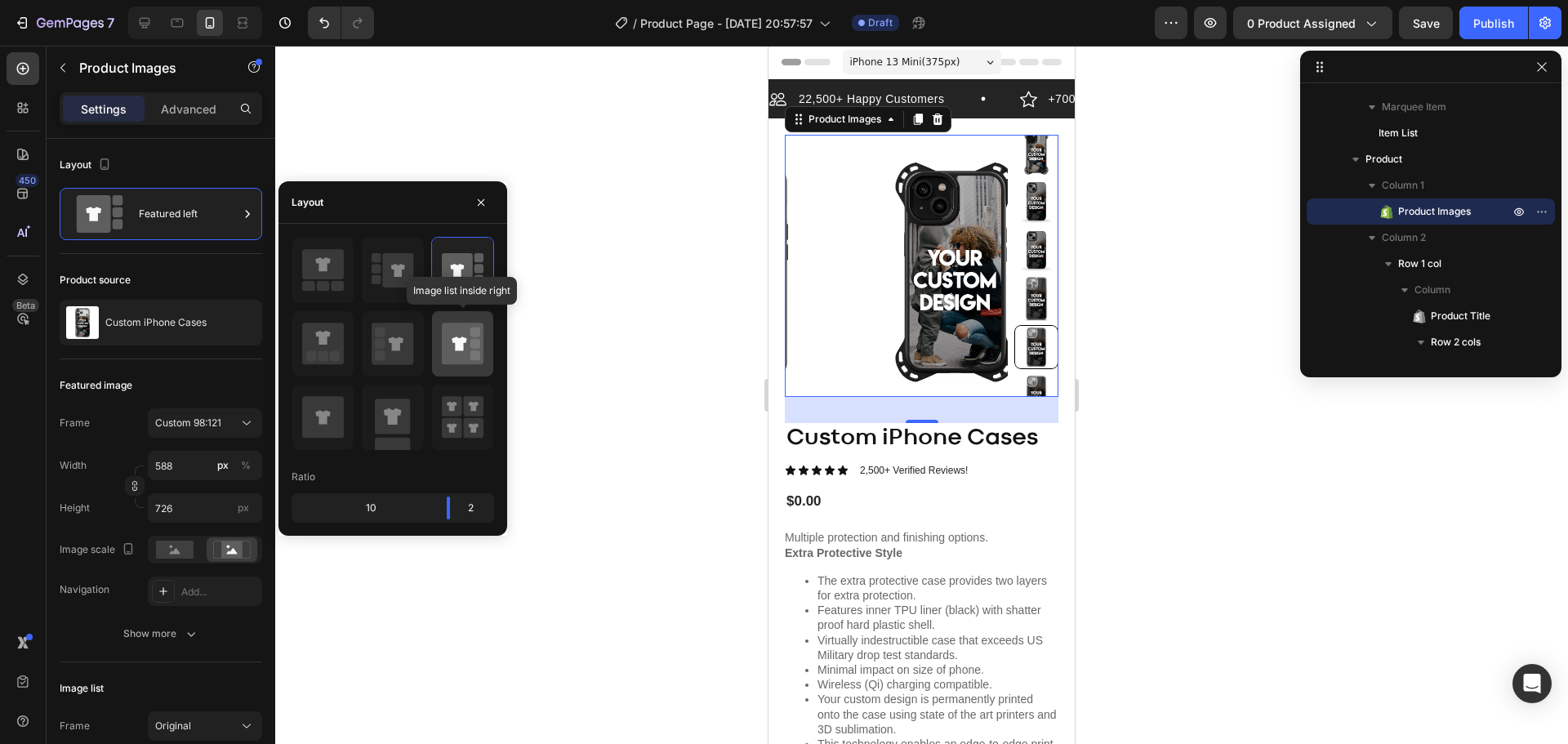
click at [439, 339] on div at bounding box center [462, 344] width 61 height 66
type input "20"
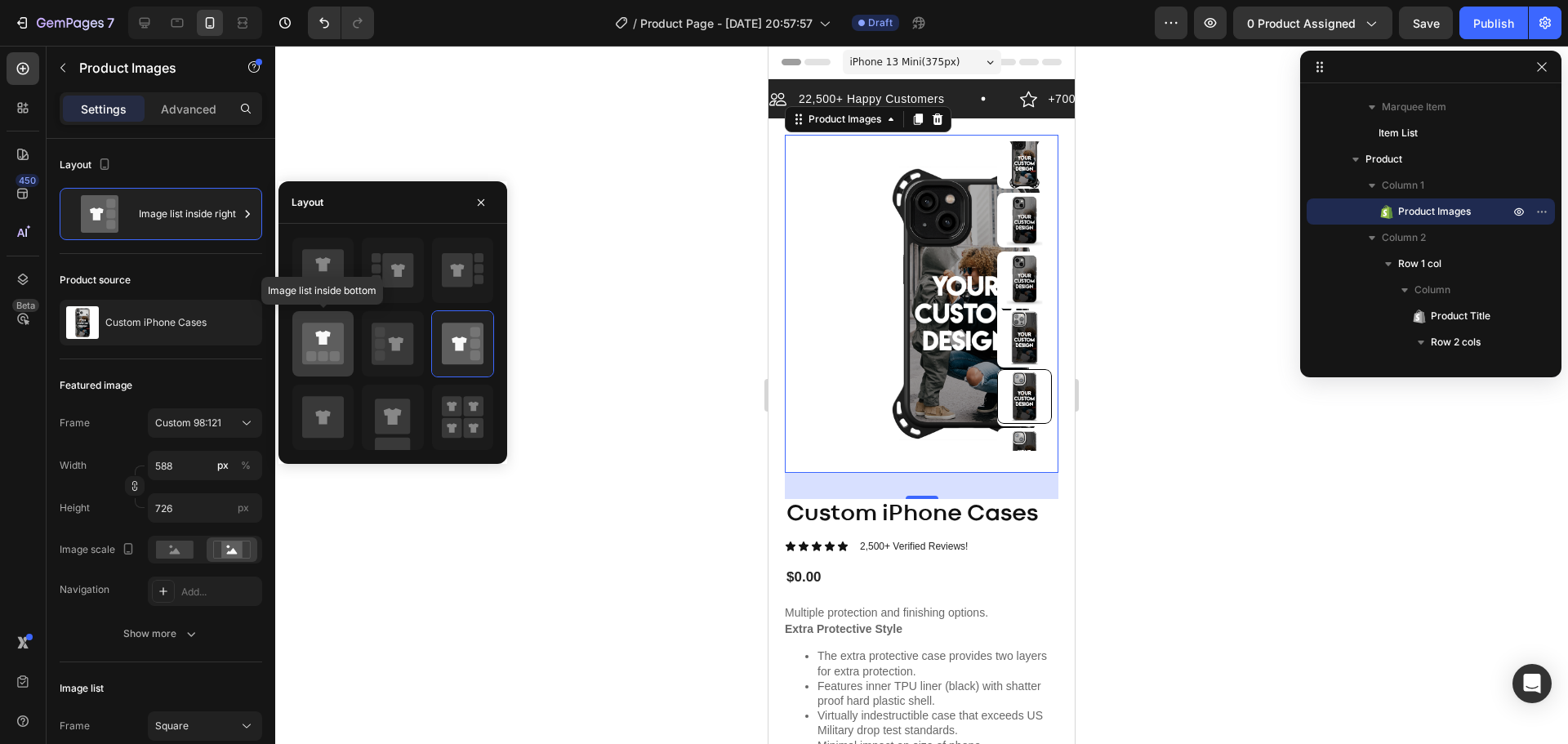
click at [324, 354] on rect at bounding box center [324, 356] width 10 height 10
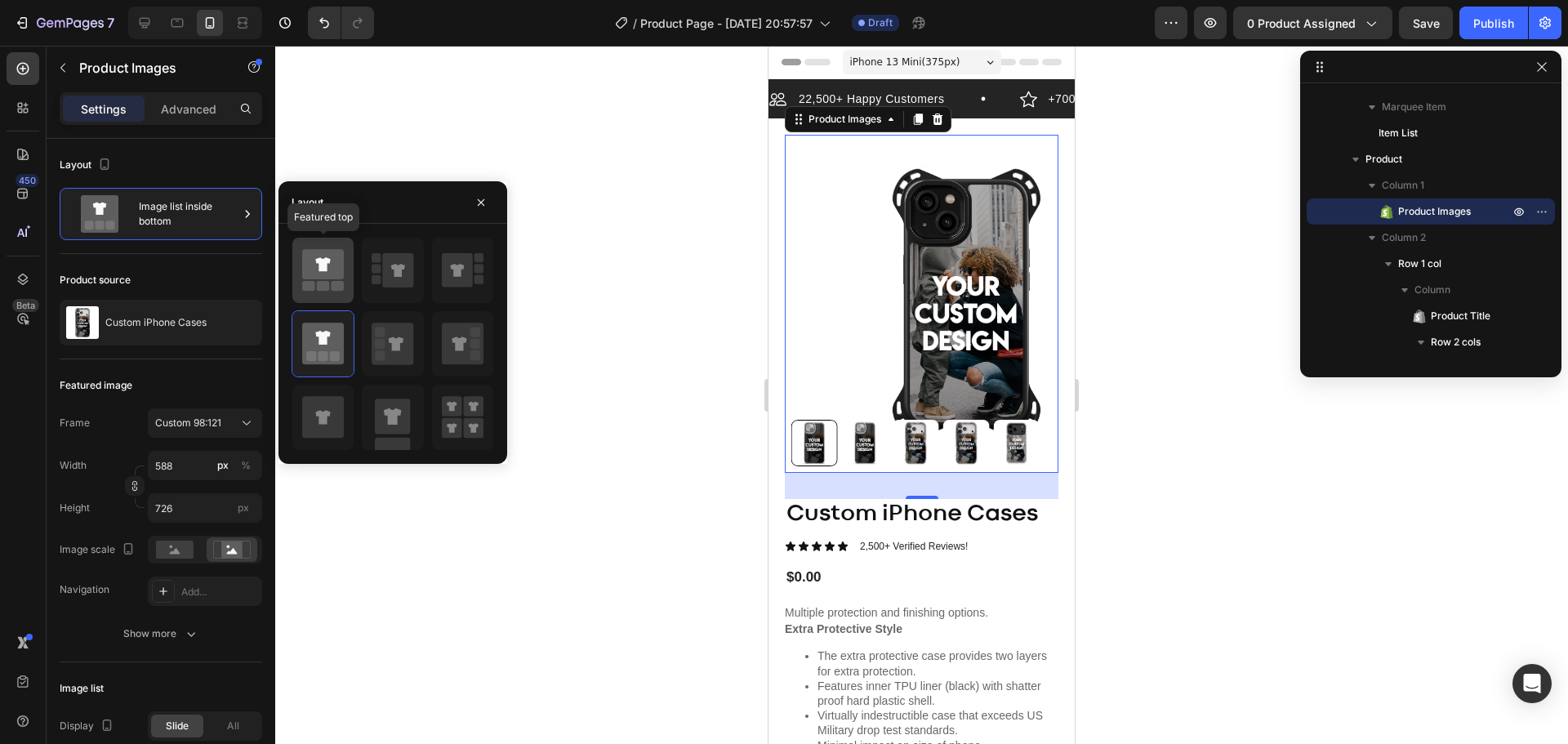
click at [320, 253] on icon at bounding box center [324, 264] width 42 height 30
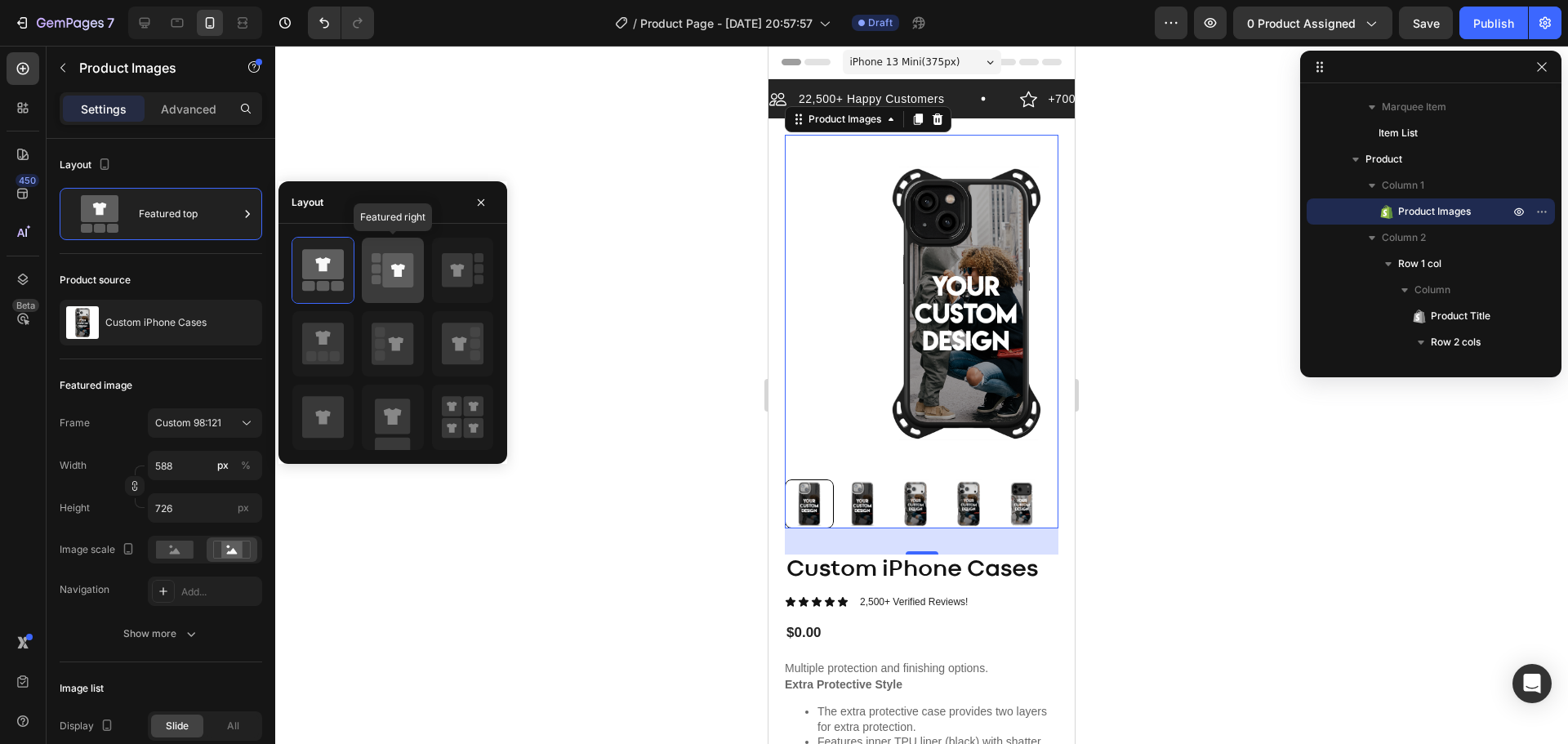
click at [371, 272] on div at bounding box center [392, 271] width 61 height 66
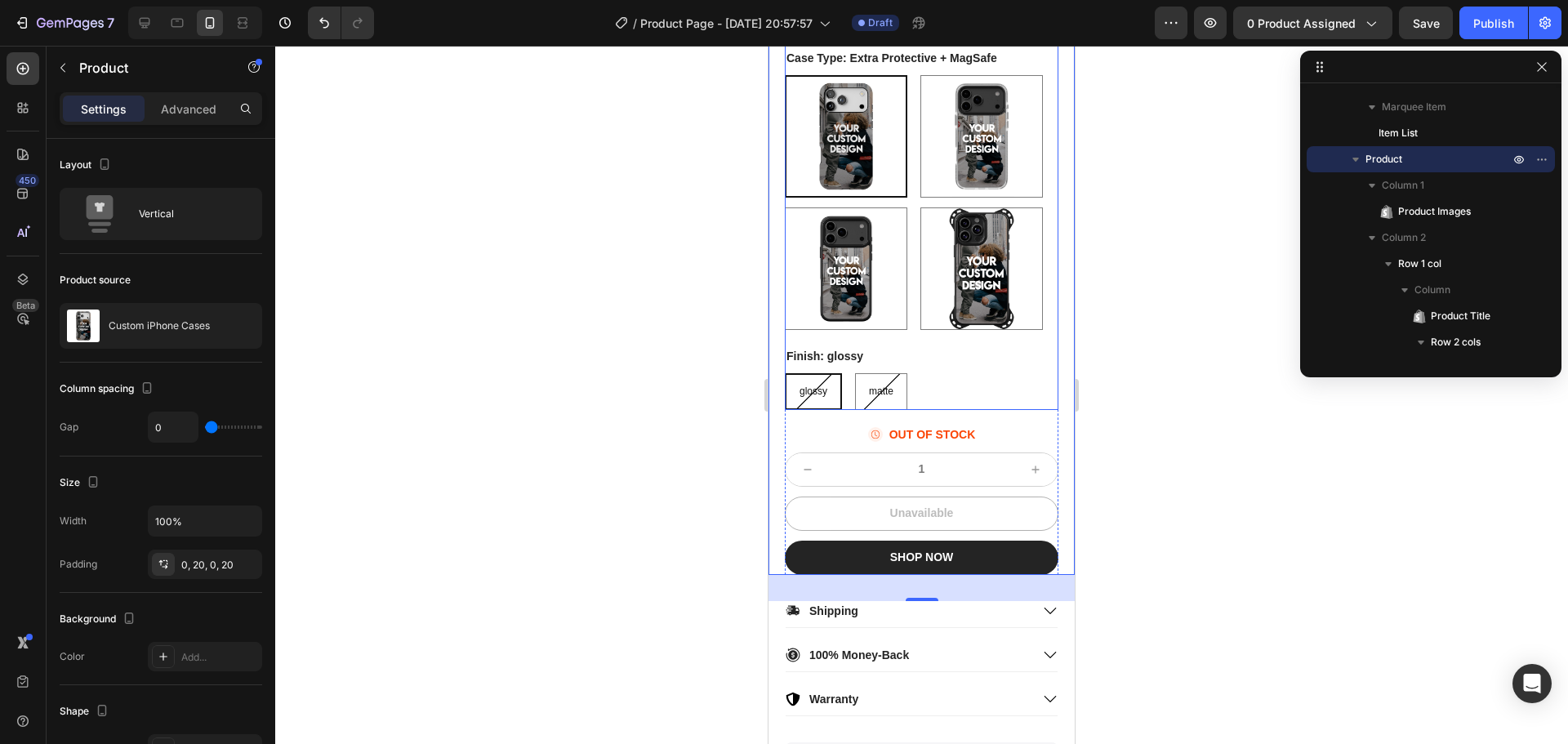
scroll to position [1093, 0]
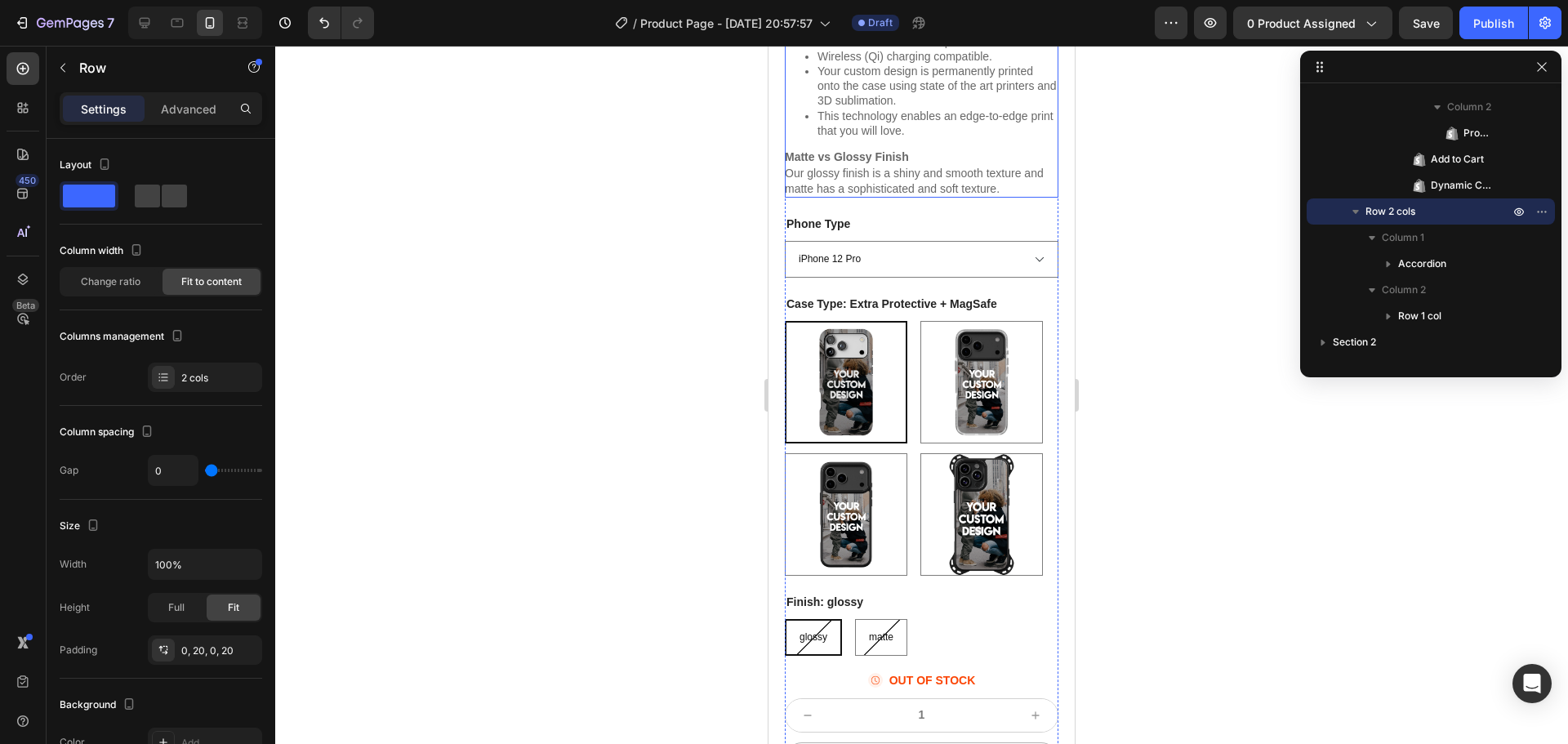
scroll to position [817, 0]
click at [962, 383] on img at bounding box center [981, 382] width 121 height 121
click at [920, 320] on input "Ultimate + MagSafe Ultimate + MagSafe" at bounding box center [919, 319] width 1 height 1
radio input "true"
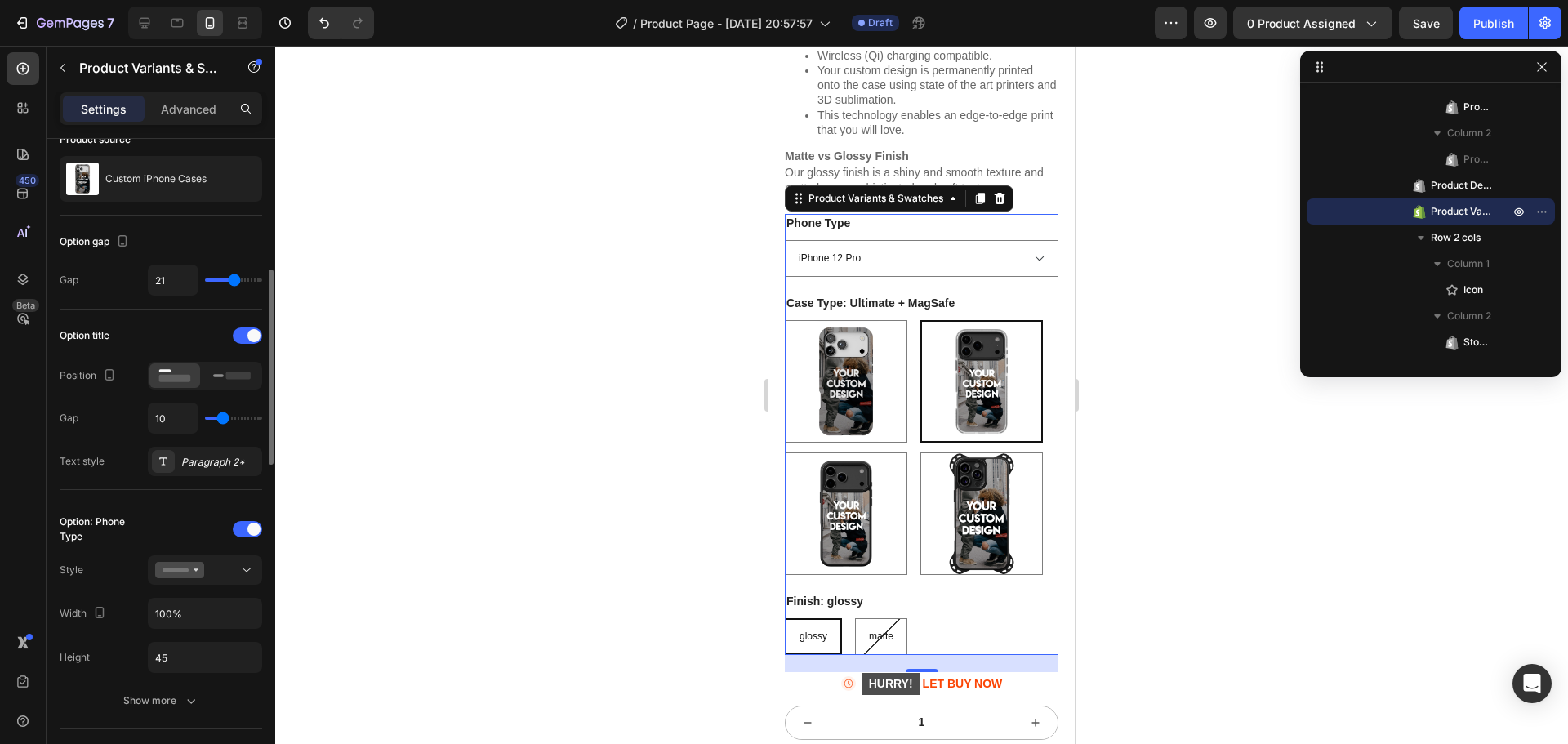
scroll to position [163, 0]
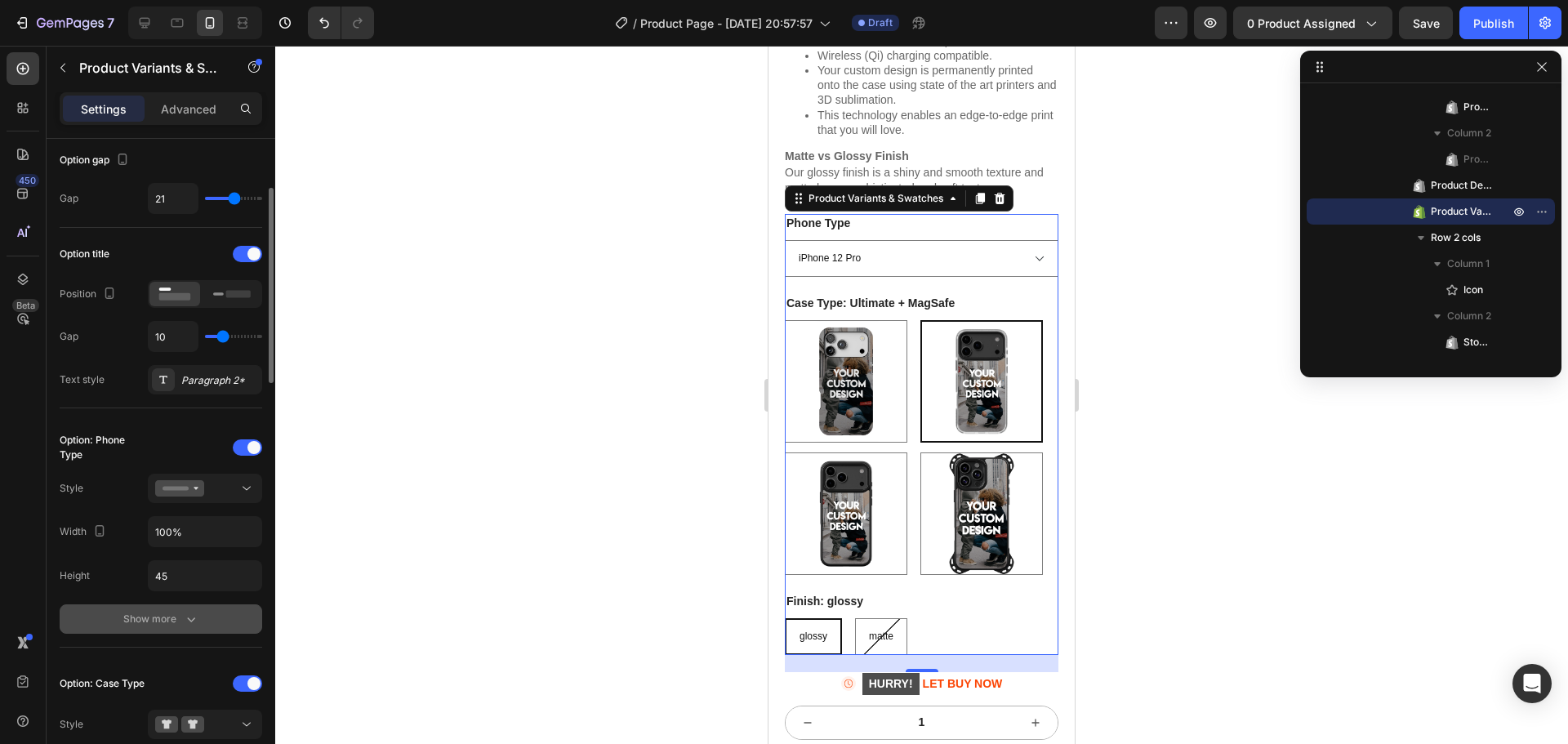
click at [183, 619] on icon "button" at bounding box center [191, 619] width 16 height 16
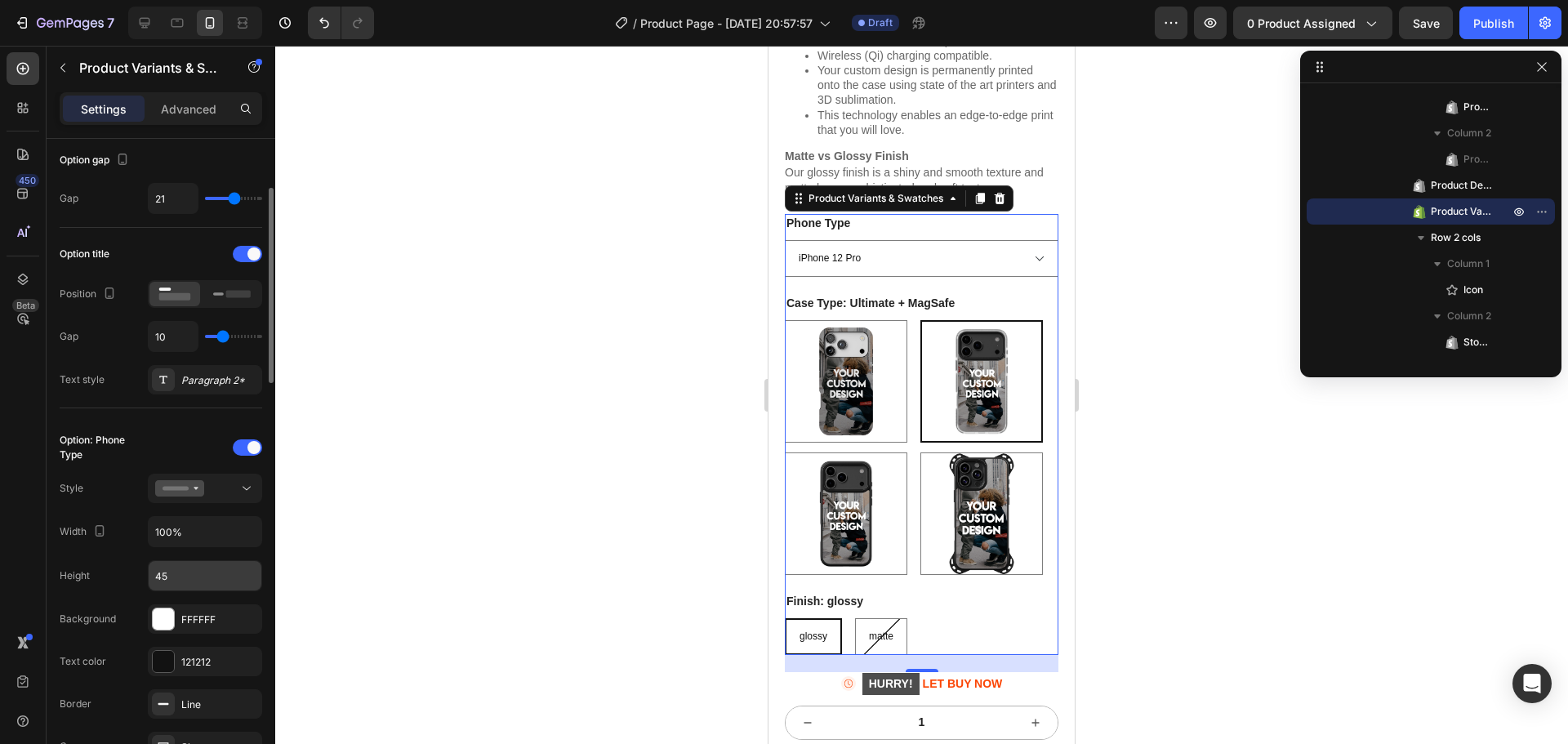
scroll to position [327, 0]
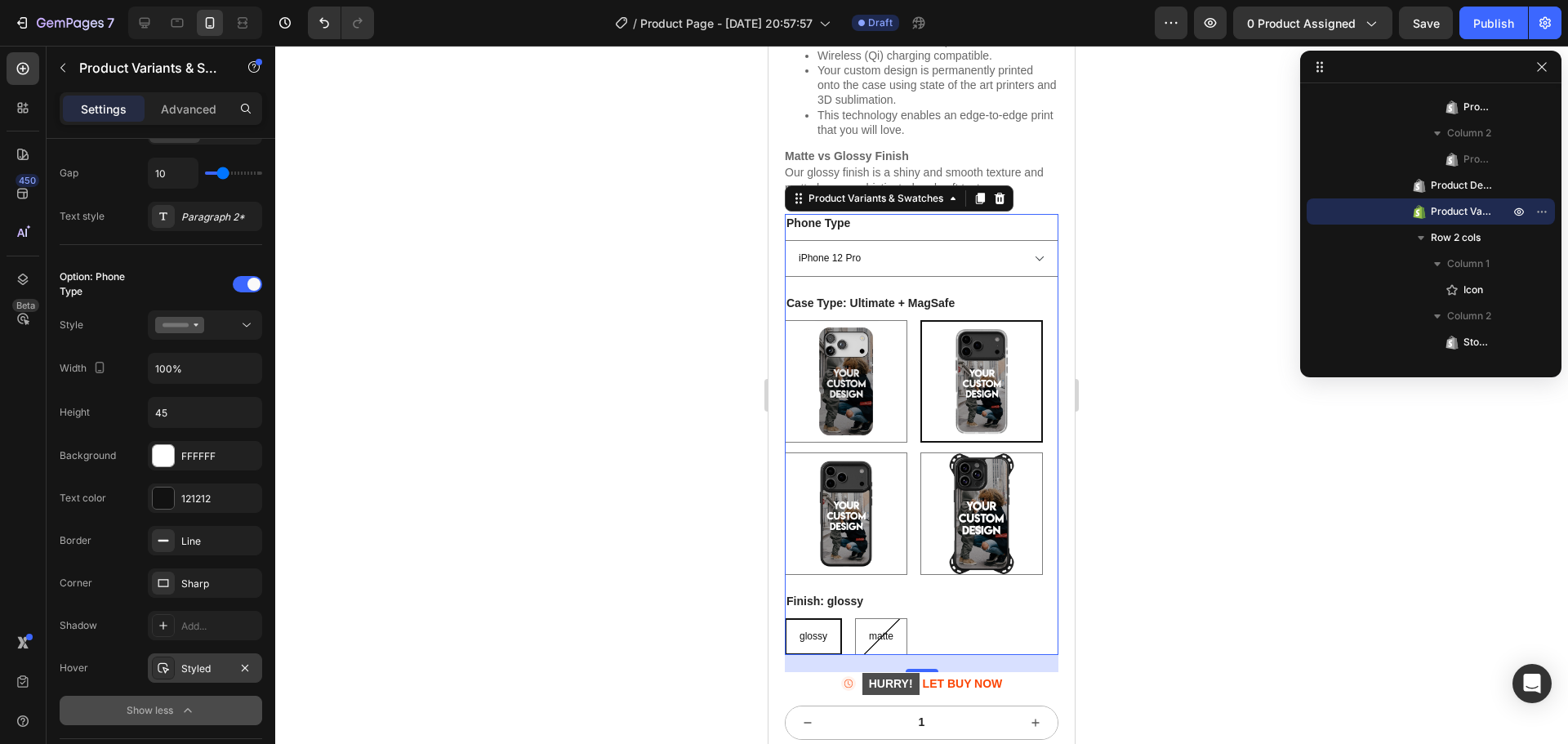
click at [221, 656] on div "Styled" at bounding box center [205, 668] width 114 height 29
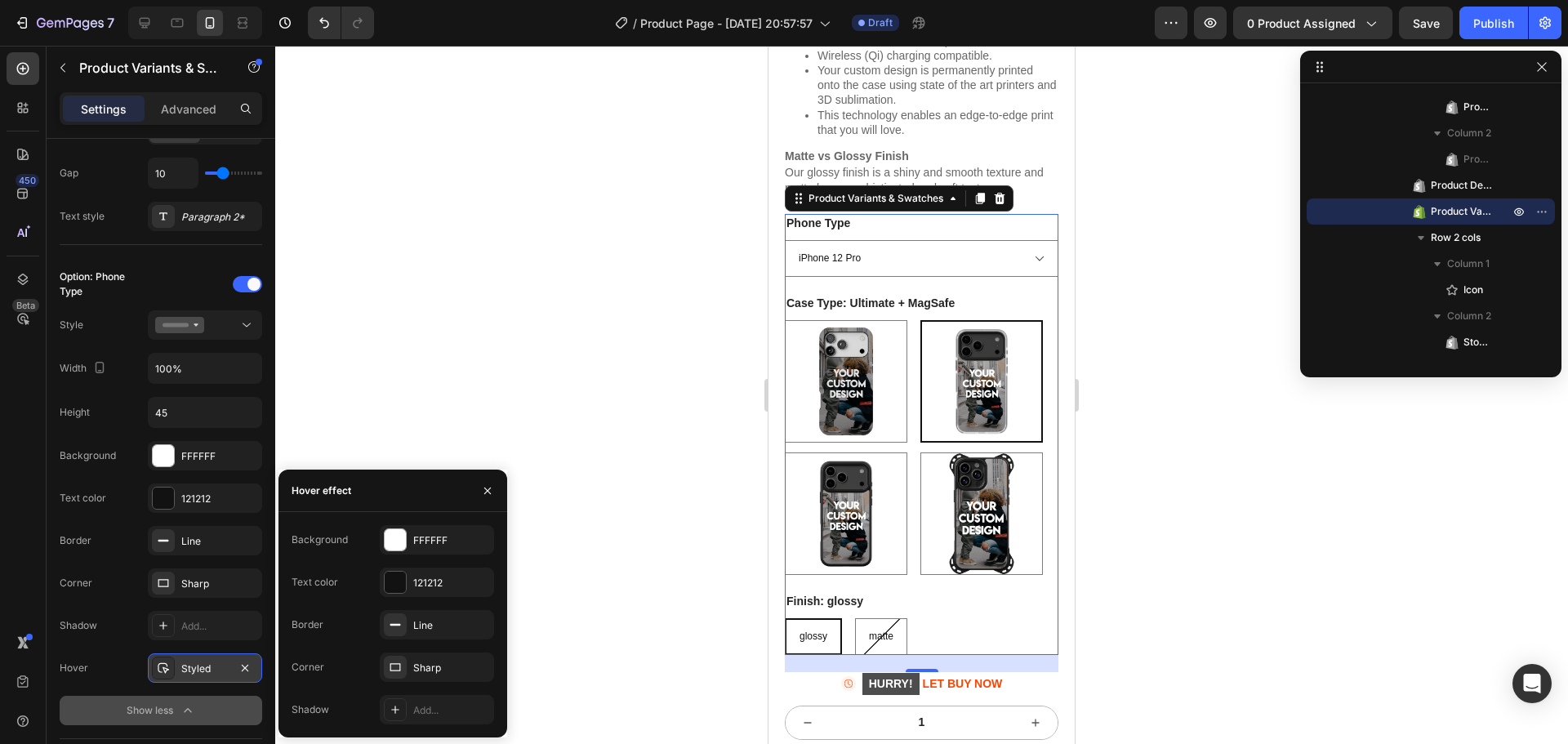
click at [221, 656] on div "Styled" at bounding box center [205, 668] width 114 height 29
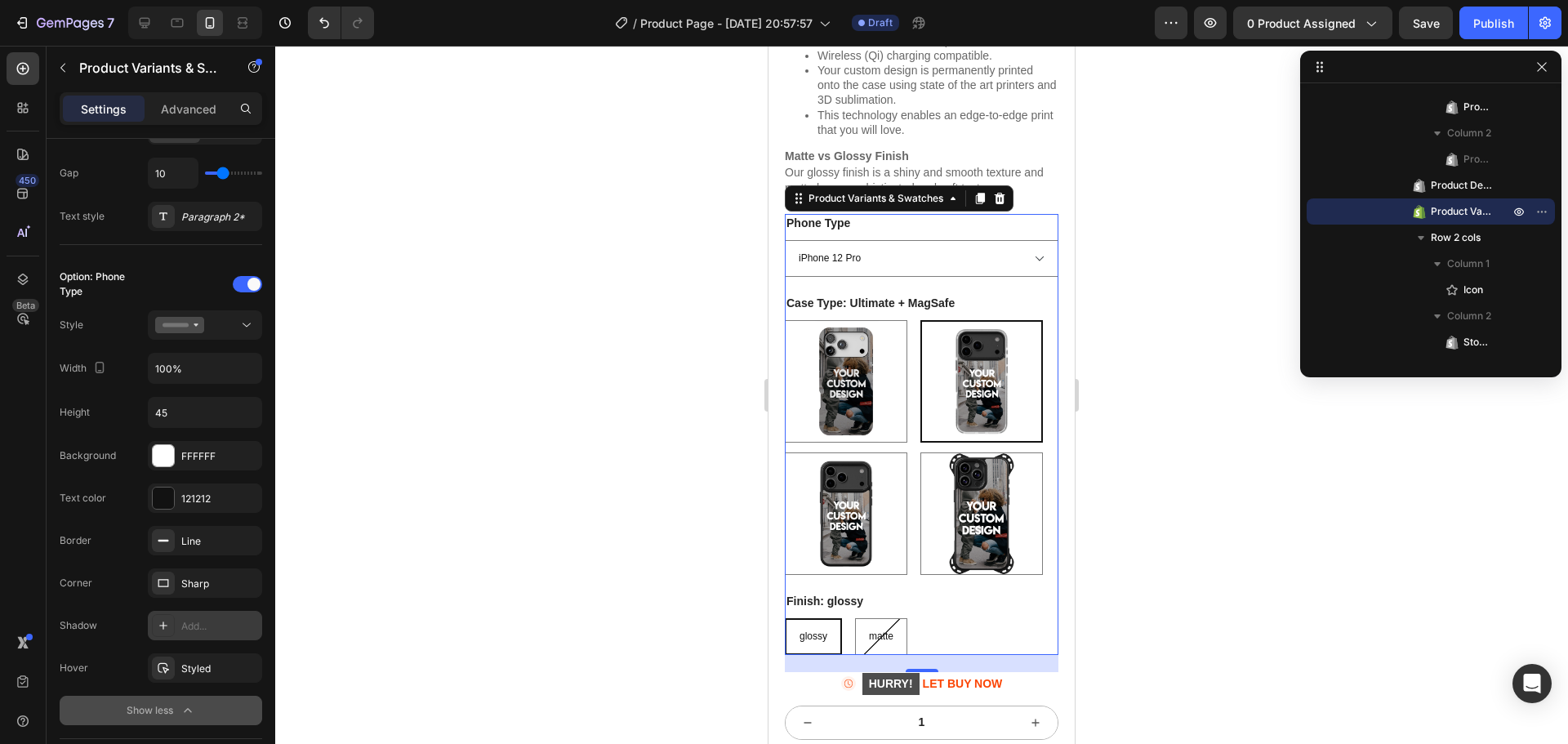
click at [204, 626] on div "Add..." at bounding box center [219, 626] width 76 height 14
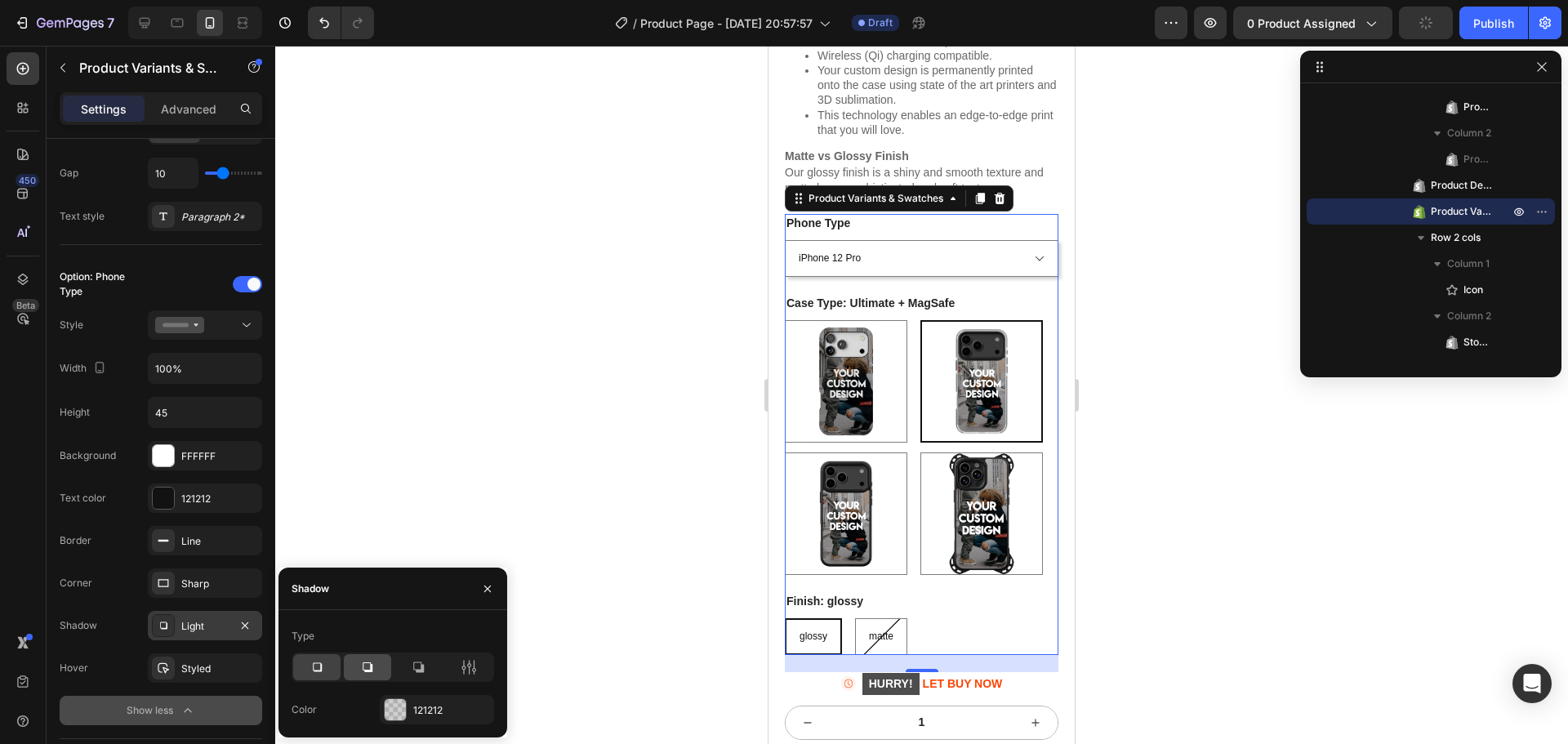
click at [376, 672] on div at bounding box center [367, 667] width 47 height 26
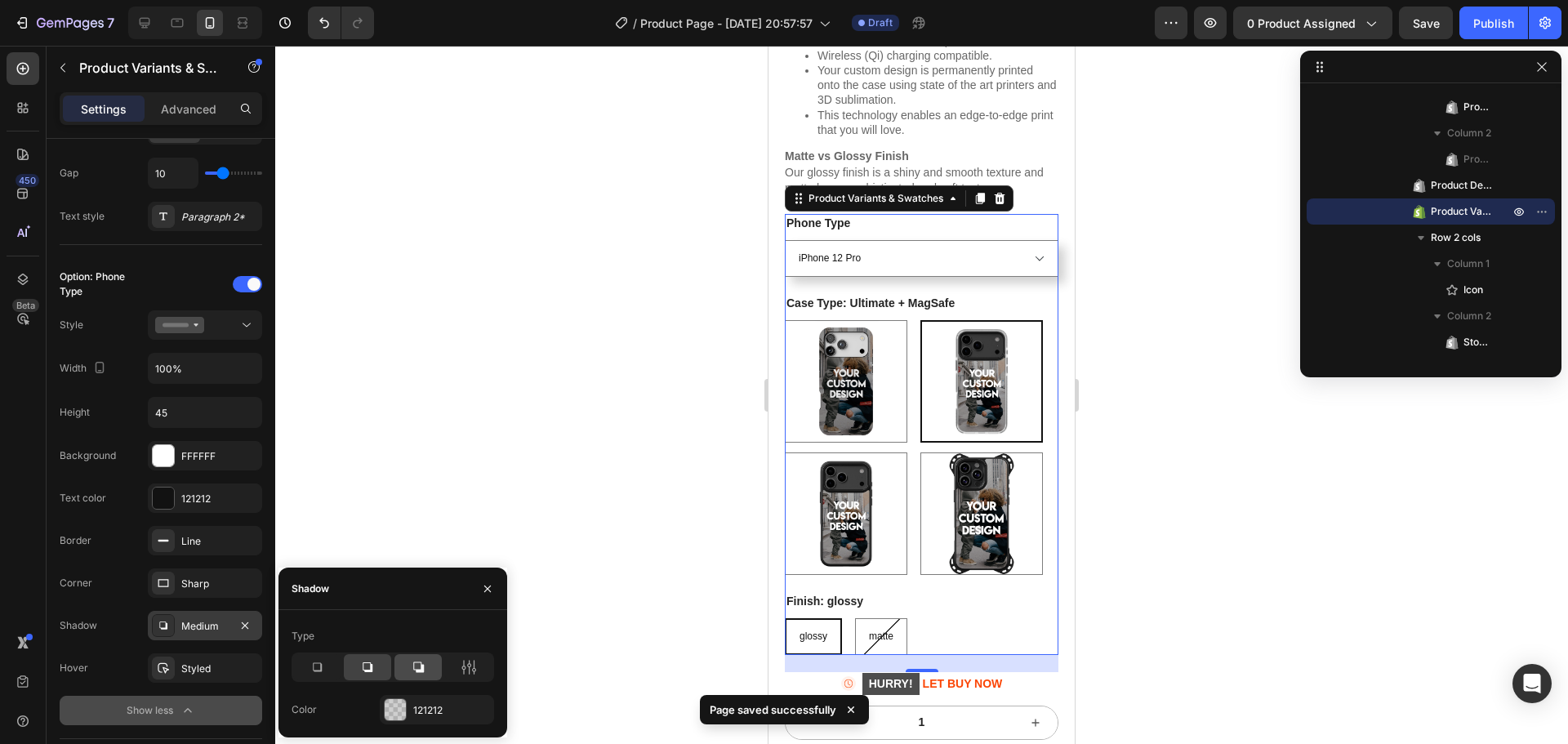
click at [399, 671] on div at bounding box center [418, 667] width 47 height 26
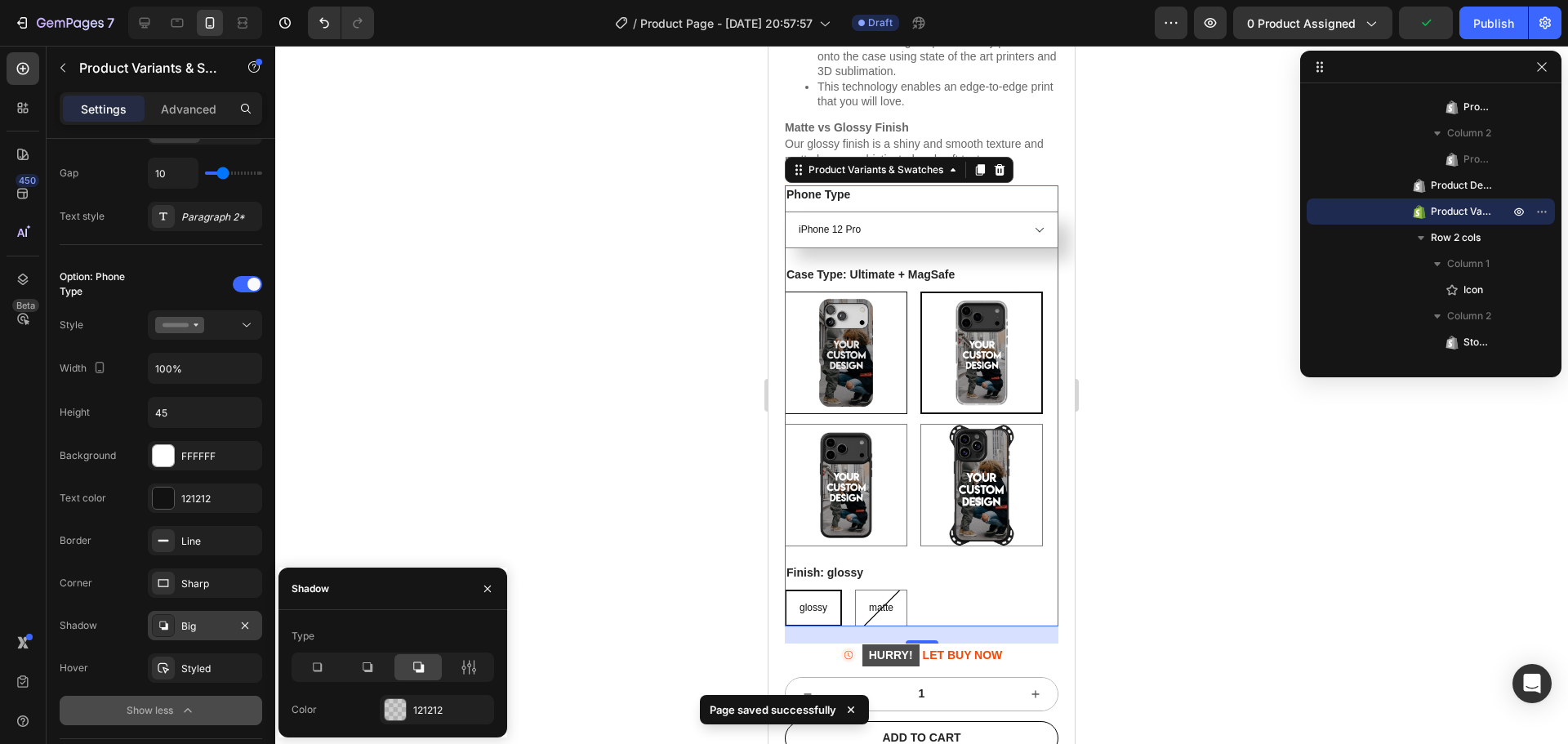
scroll to position [817, 0]
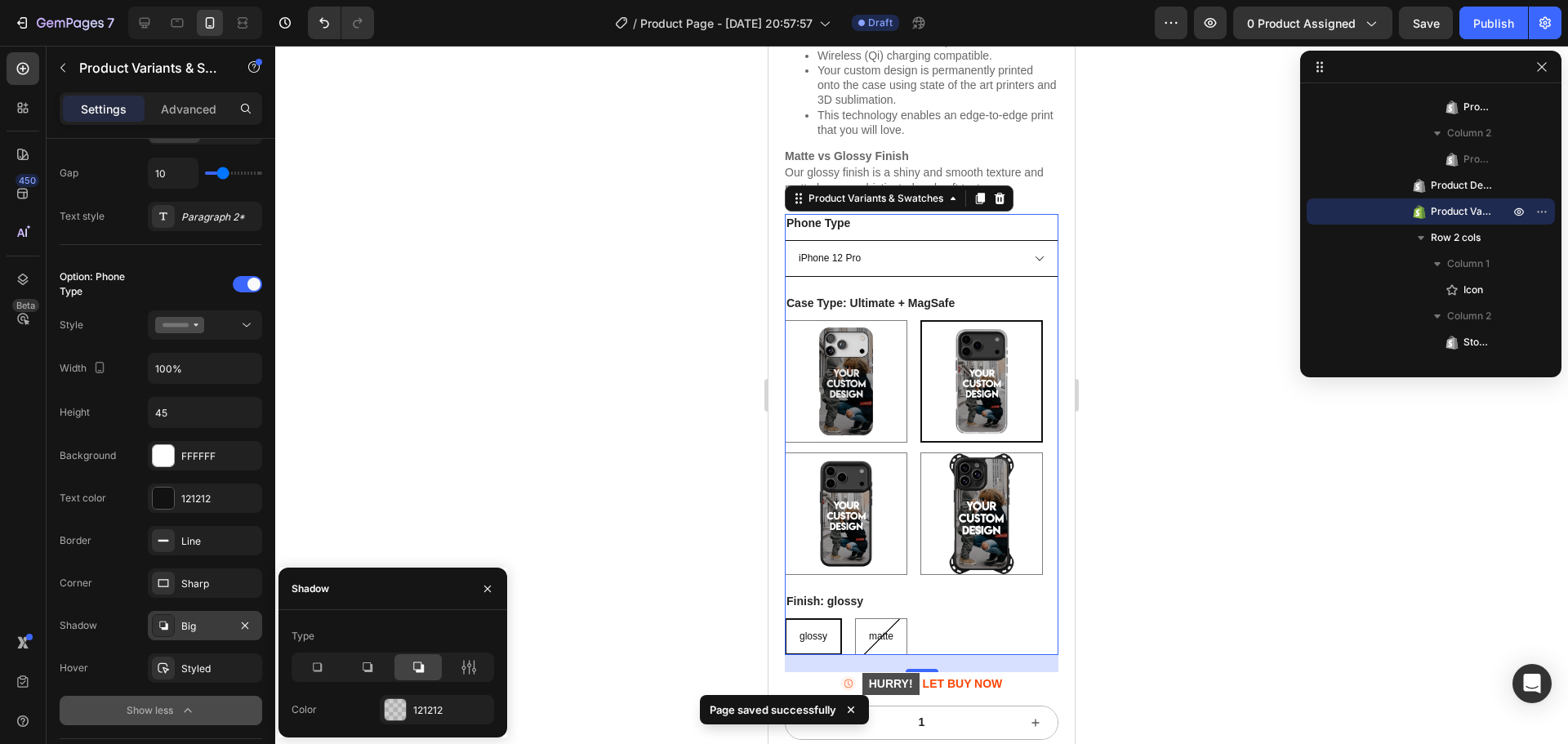
click at [993, 267] on select "iPhone 17 Pro Max iPhone 17 Pro iPhone 17 Air iPhone 17 iPhone 16 Pro Max iPhon…" at bounding box center [922, 259] width 274 height 37
click at [785, 240] on select "iPhone 17 Pro Max iPhone 17 Pro iPhone 17 Air iPhone 17 iPhone 16 Pro Max iPhon…" at bounding box center [922, 259] width 274 height 37
click at [966, 264] on select "iPhone 17 Pro Max iPhone 17 Pro iPhone 17 Air iPhone 17 iPhone 16 Pro Max iPhon…" at bounding box center [922, 259] width 274 height 37
click at [785, 240] on select "iPhone 17 Pro Max iPhone 17 Pro iPhone 17 Air iPhone 17 iPhone 16 Pro Max iPhon…" at bounding box center [922, 259] width 274 height 37
select select "iPhone 17 Pro"
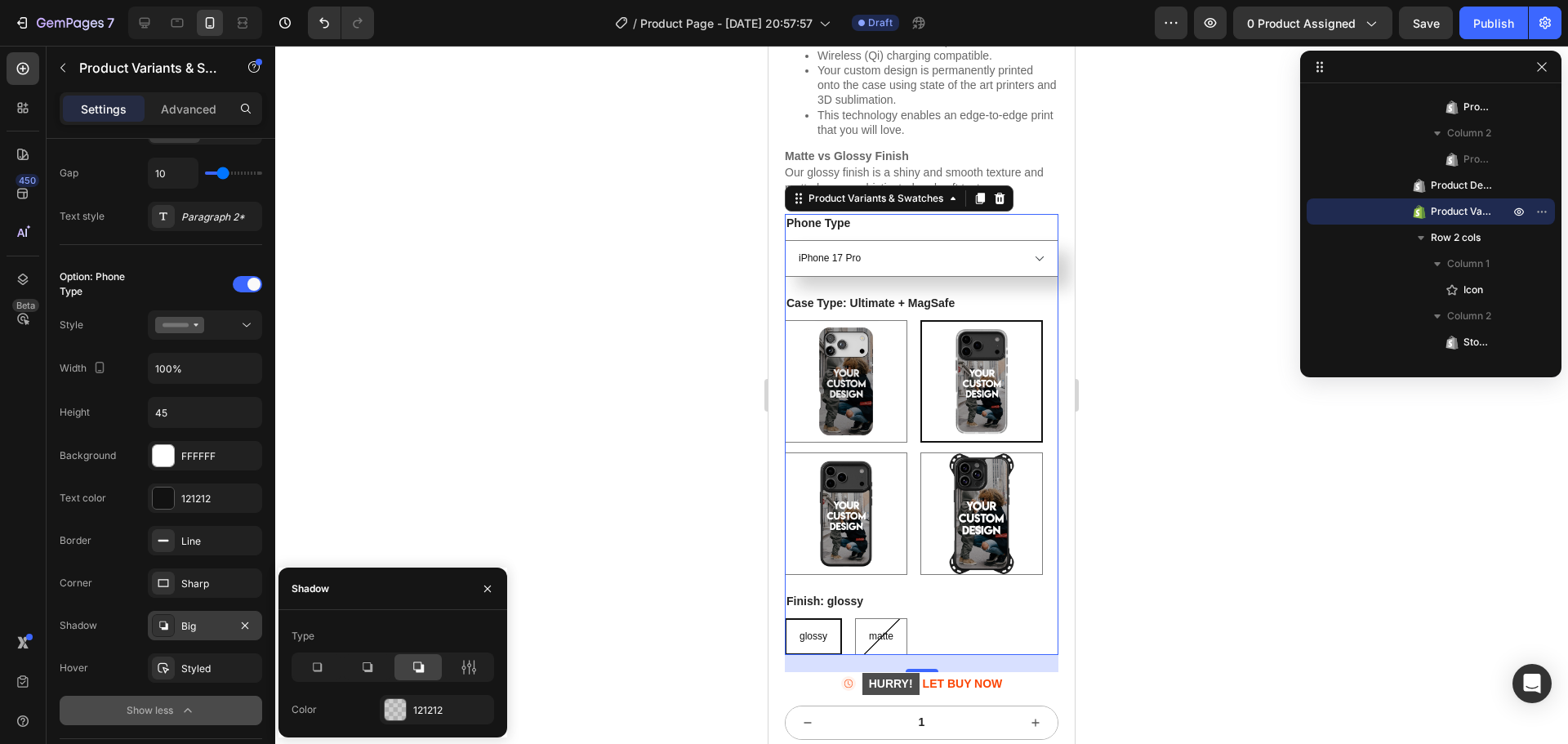
click at [933, 312] on legend "Case Type: Ultimate + MagSafe" at bounding box center [871, 303] width 171 height 18
drag, startPoint x: 958, startPoint y: 567, endPoint x: 1131, endPoint y: 611, distance: 178.5
click at [958, 567] on img at bounding box center [981, 514] width 121 height 121
click at [920, 452] on input "Elite Ultra Elite Ultra" at bounding box center [919, 451] width 1 height 1
radio input "true"
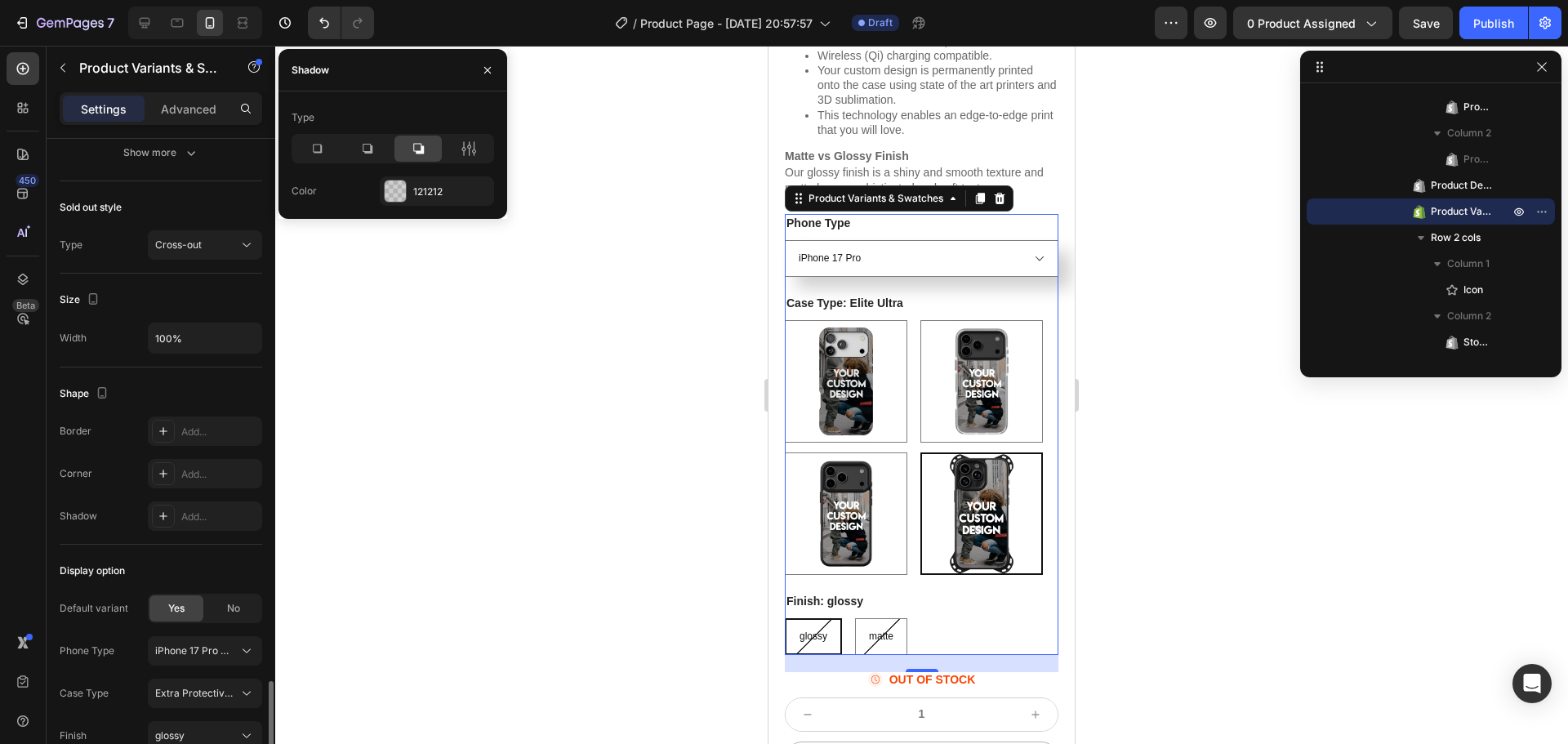
scroll to position [1776, 0]
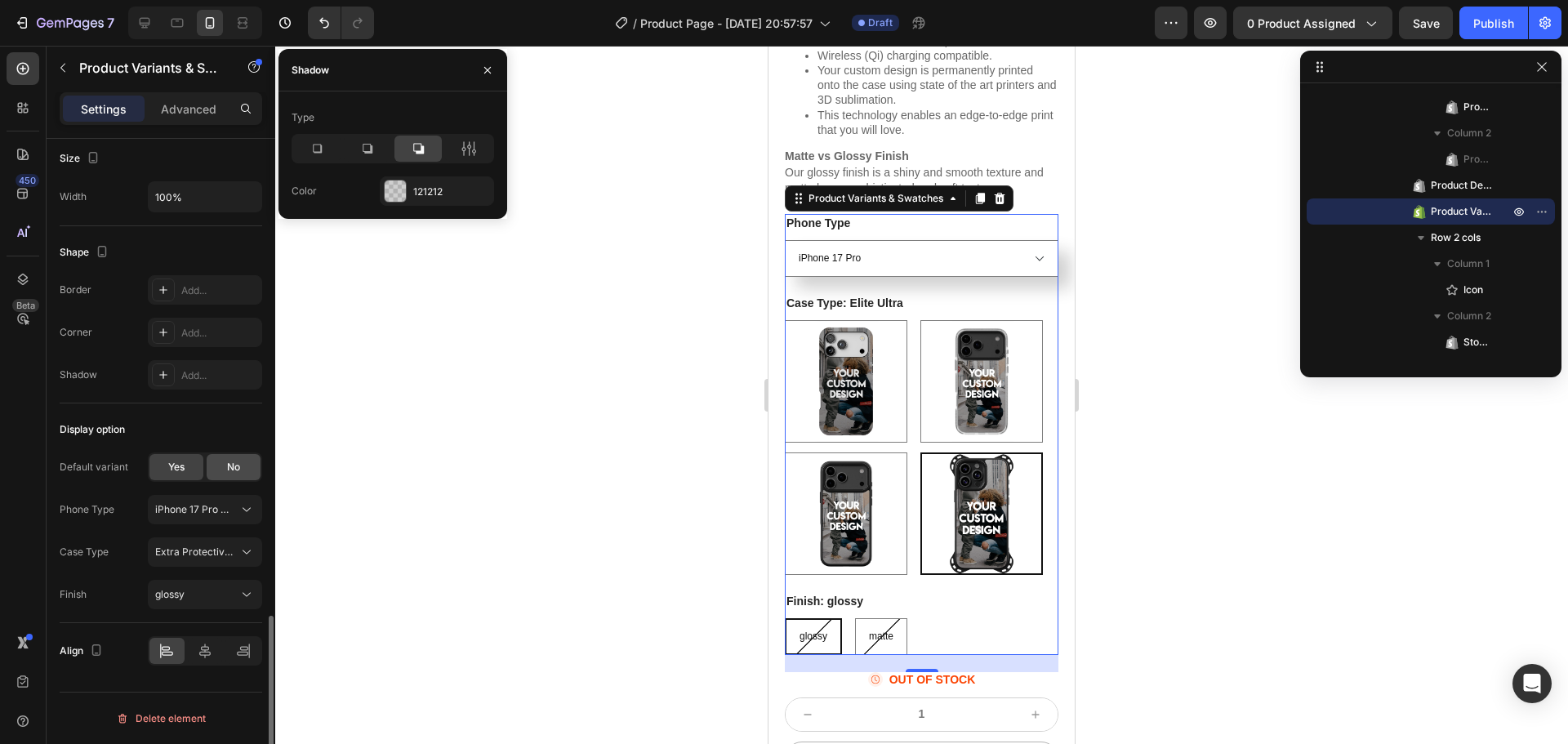
click at [237, 467] on span "No" at bounding box center [234, 467] width 13 height 14
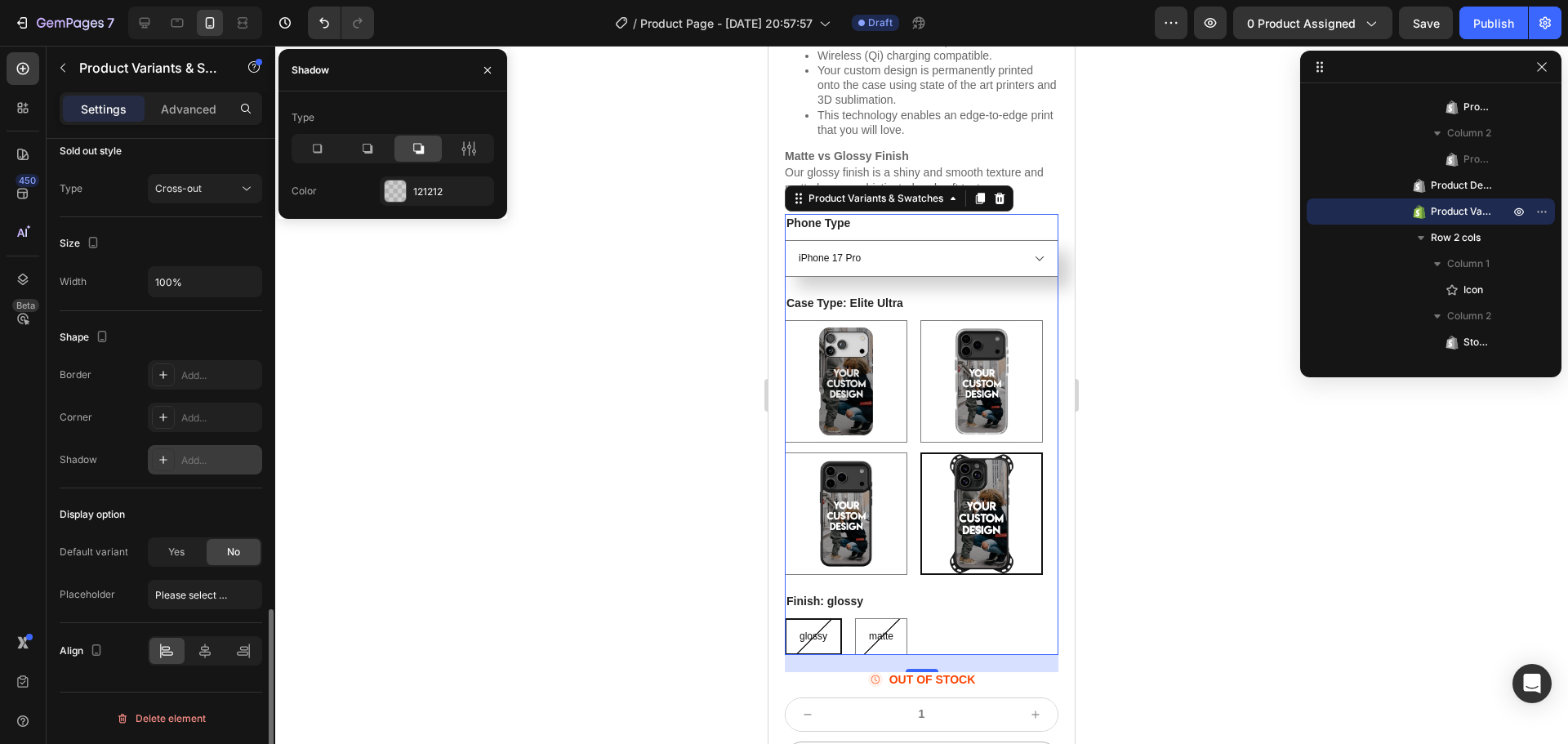
radio input "true"
select select "blank"
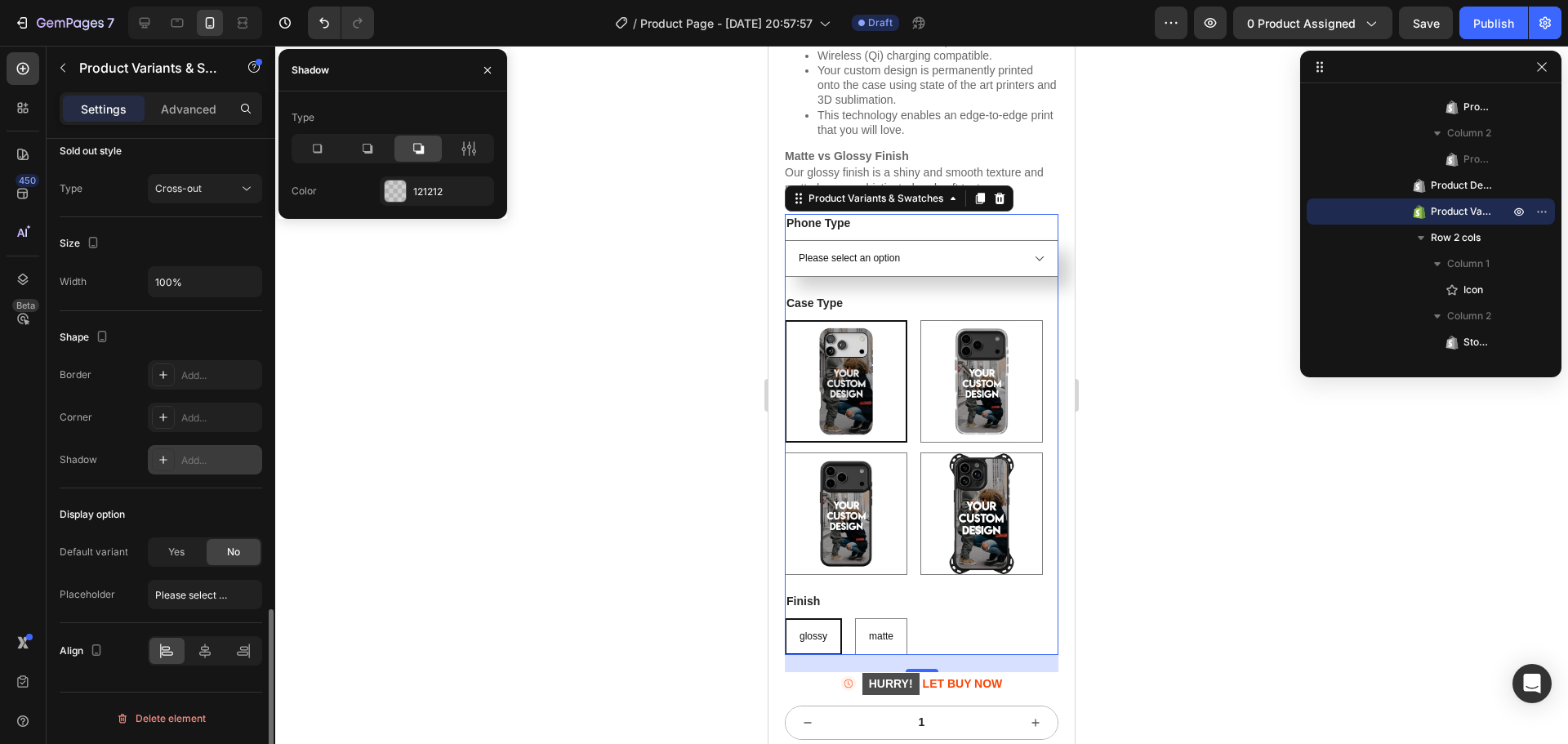
scroll to position [1691, 0]
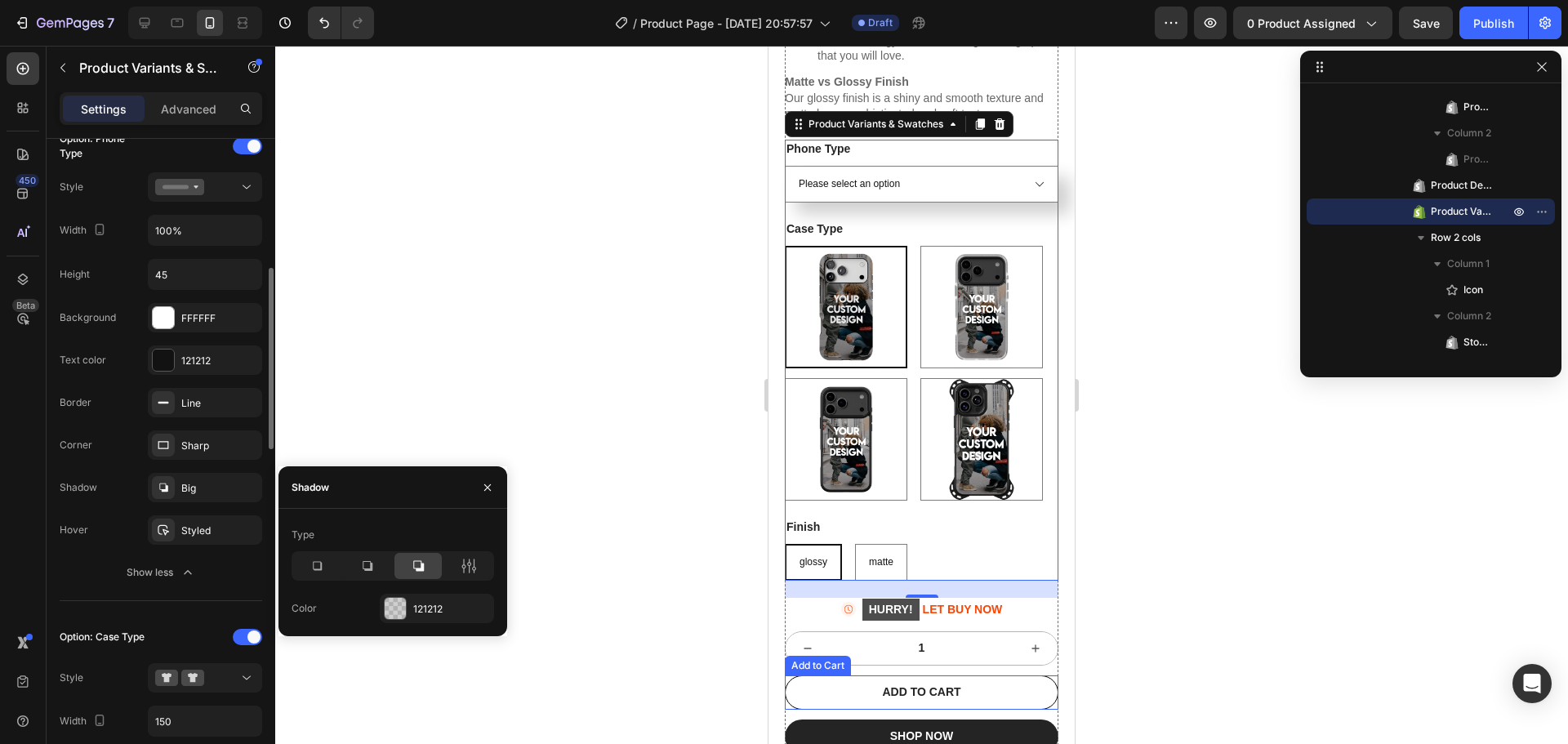
scroll to position [1063, 0]
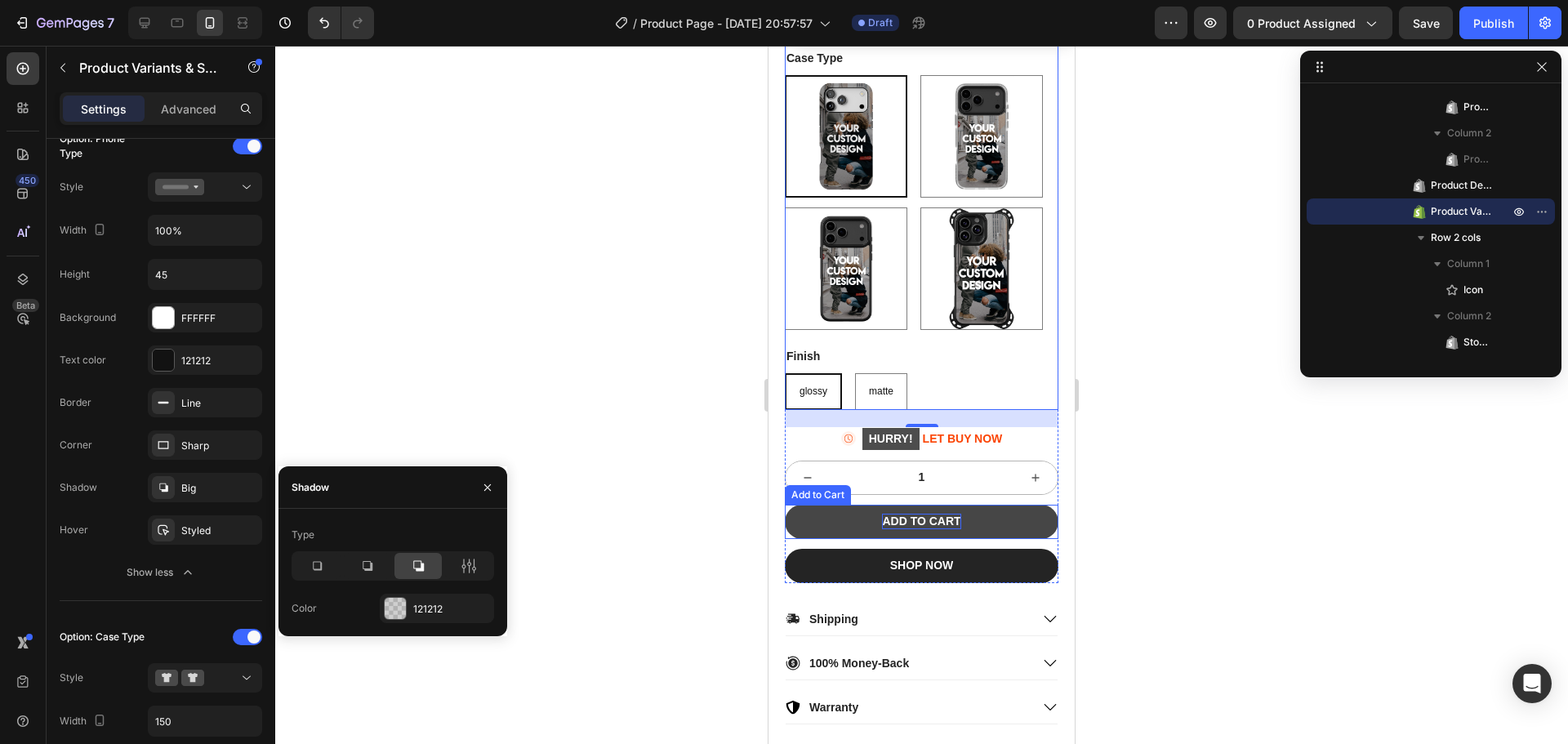
click at [934, 529] on div "ADD TO CART" at bounding box center [921, 520] width 78 height 14
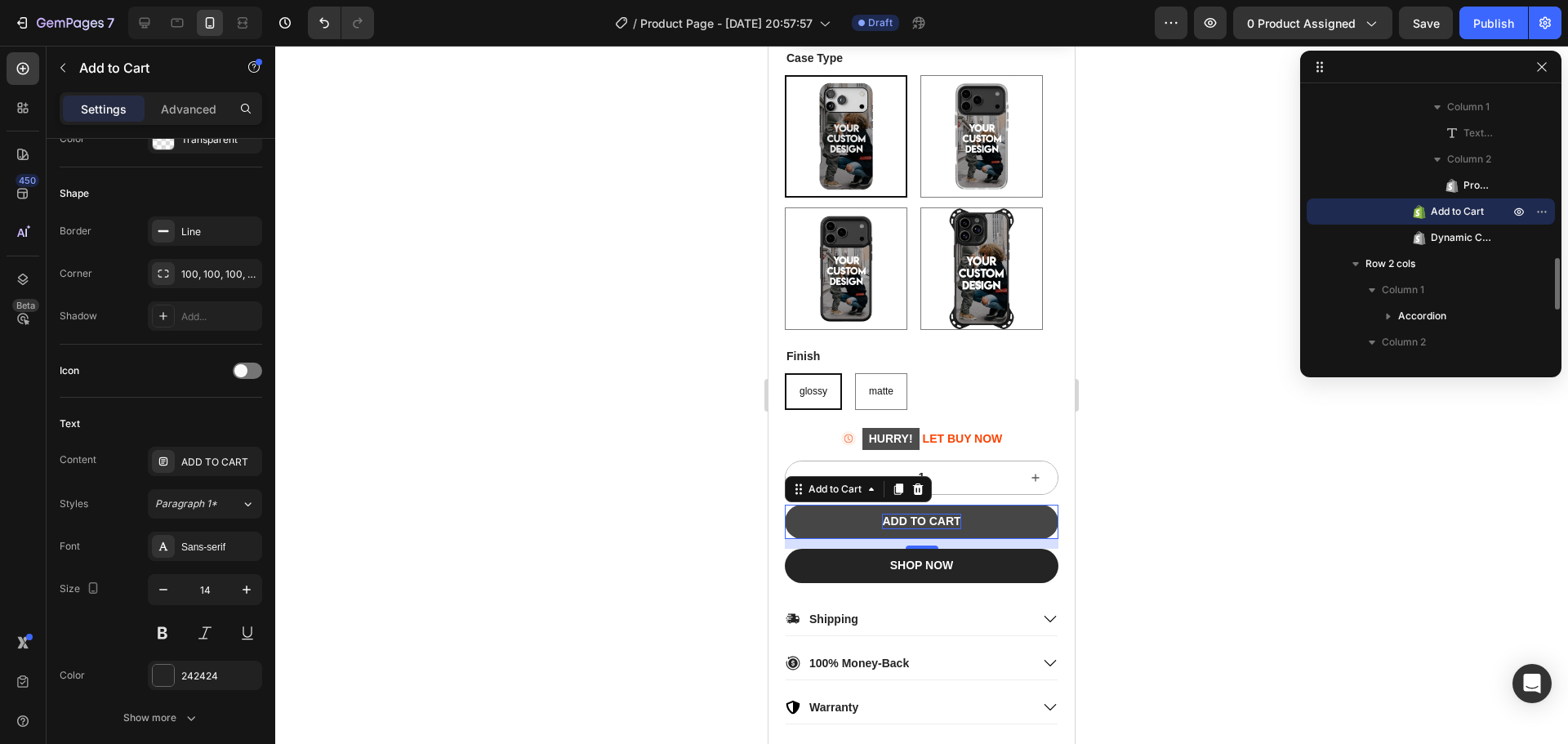
scroll to position [0, 0]
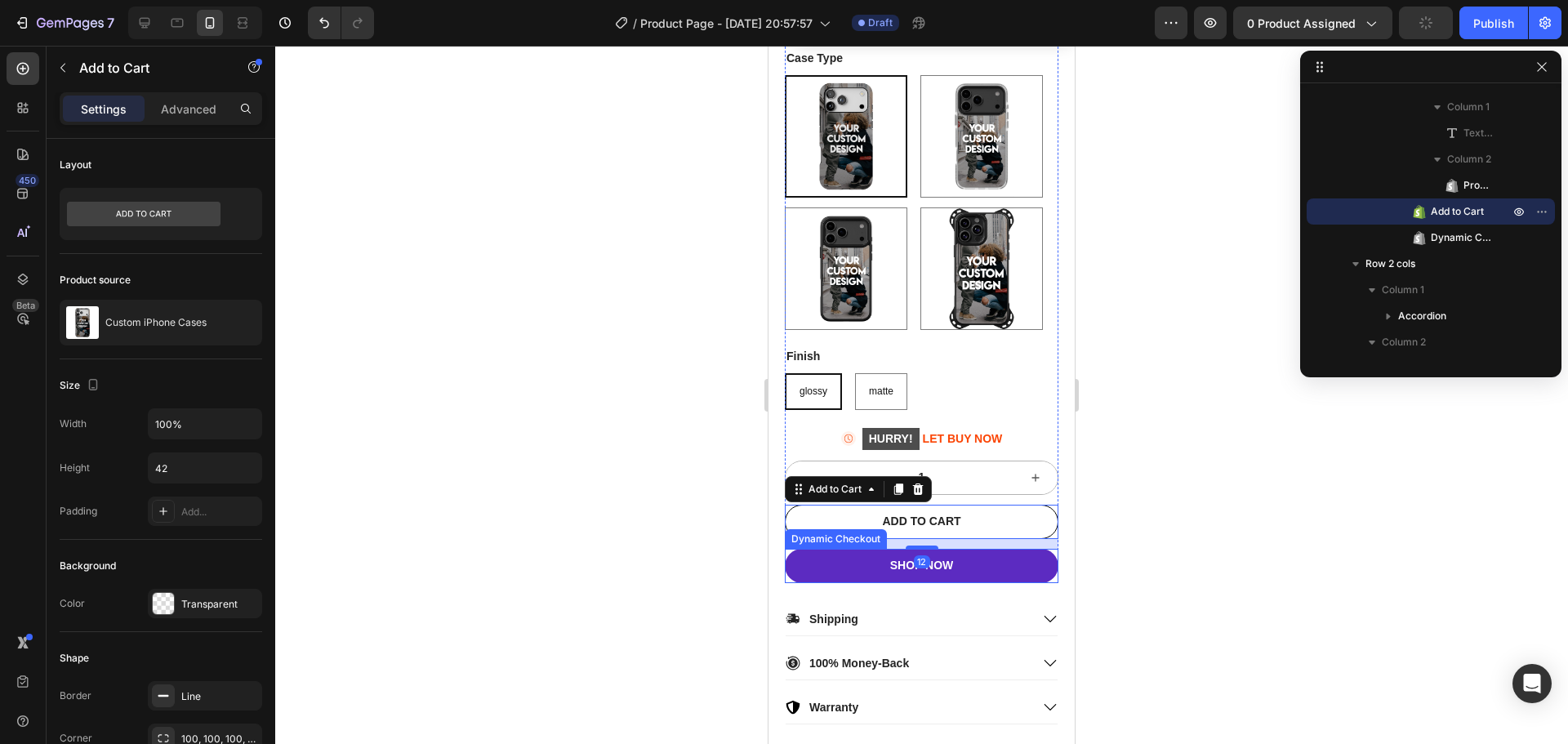
click at [949, 578] on button "SHOP NOW" at bounding box center [922, 566] width 274 height 34
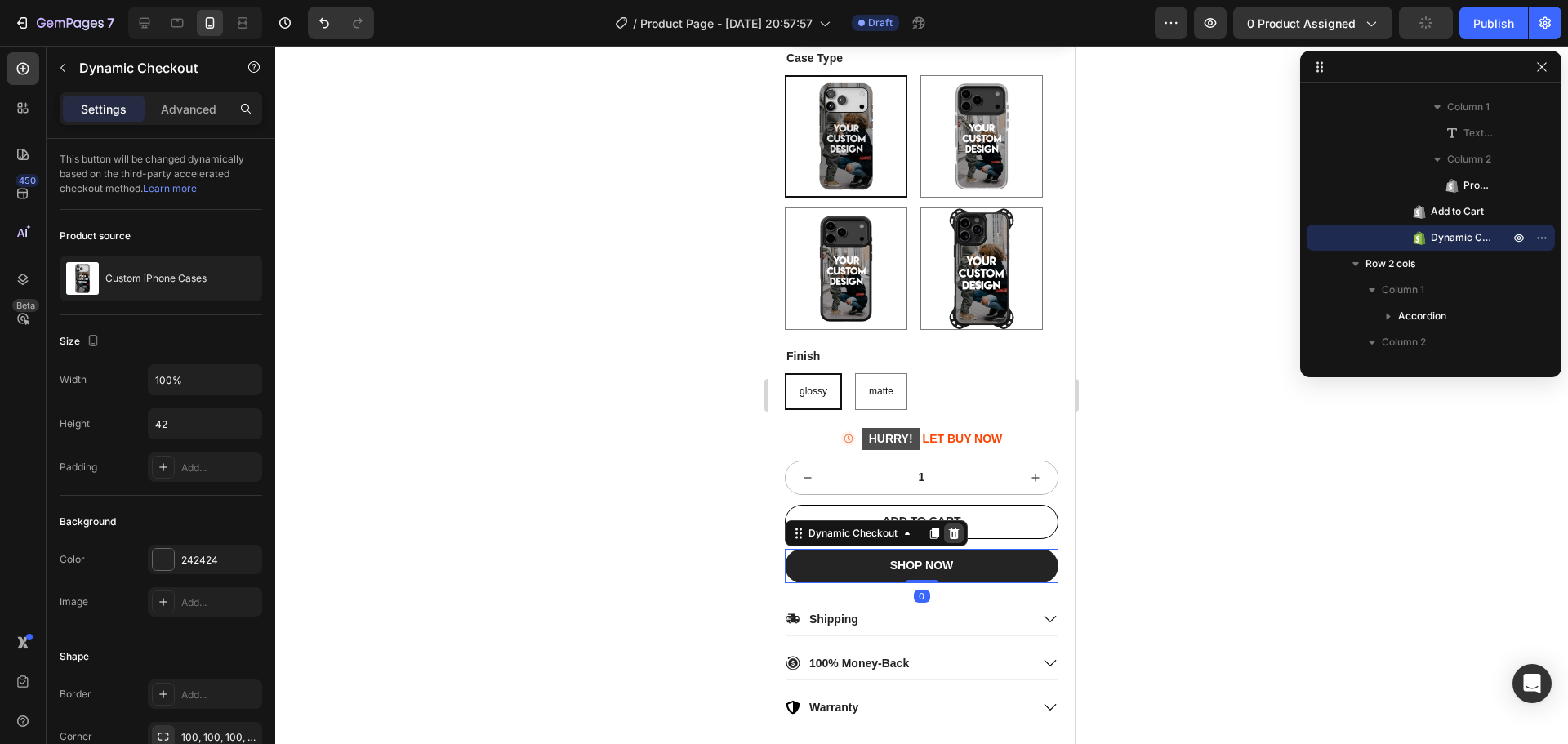
click at [953, 539] on icon at bounding box center [954, 533] width 11 height 12
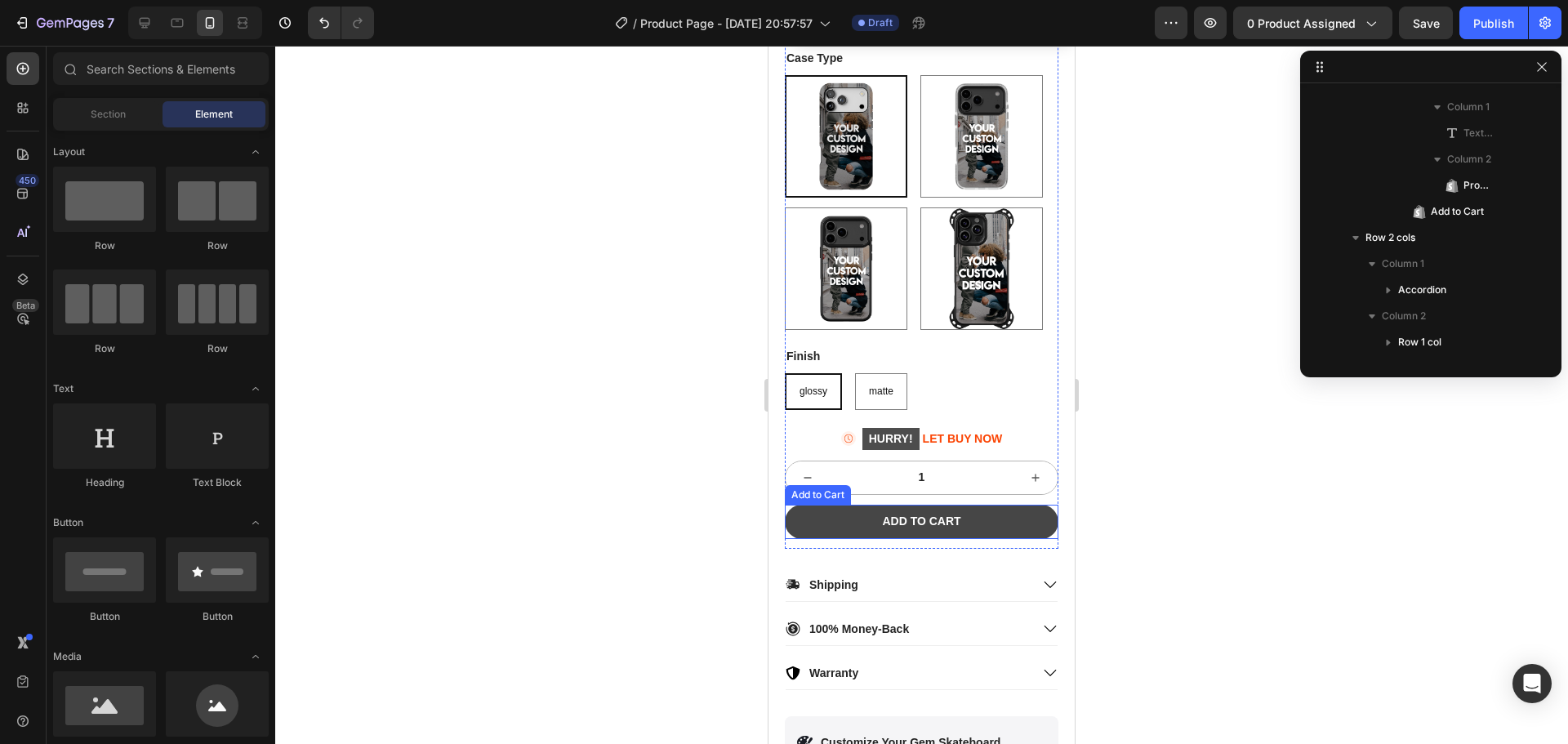
click at [1008, 538] on button "ADD TO CART" at bounding box center [922, 522] width 274 height 34
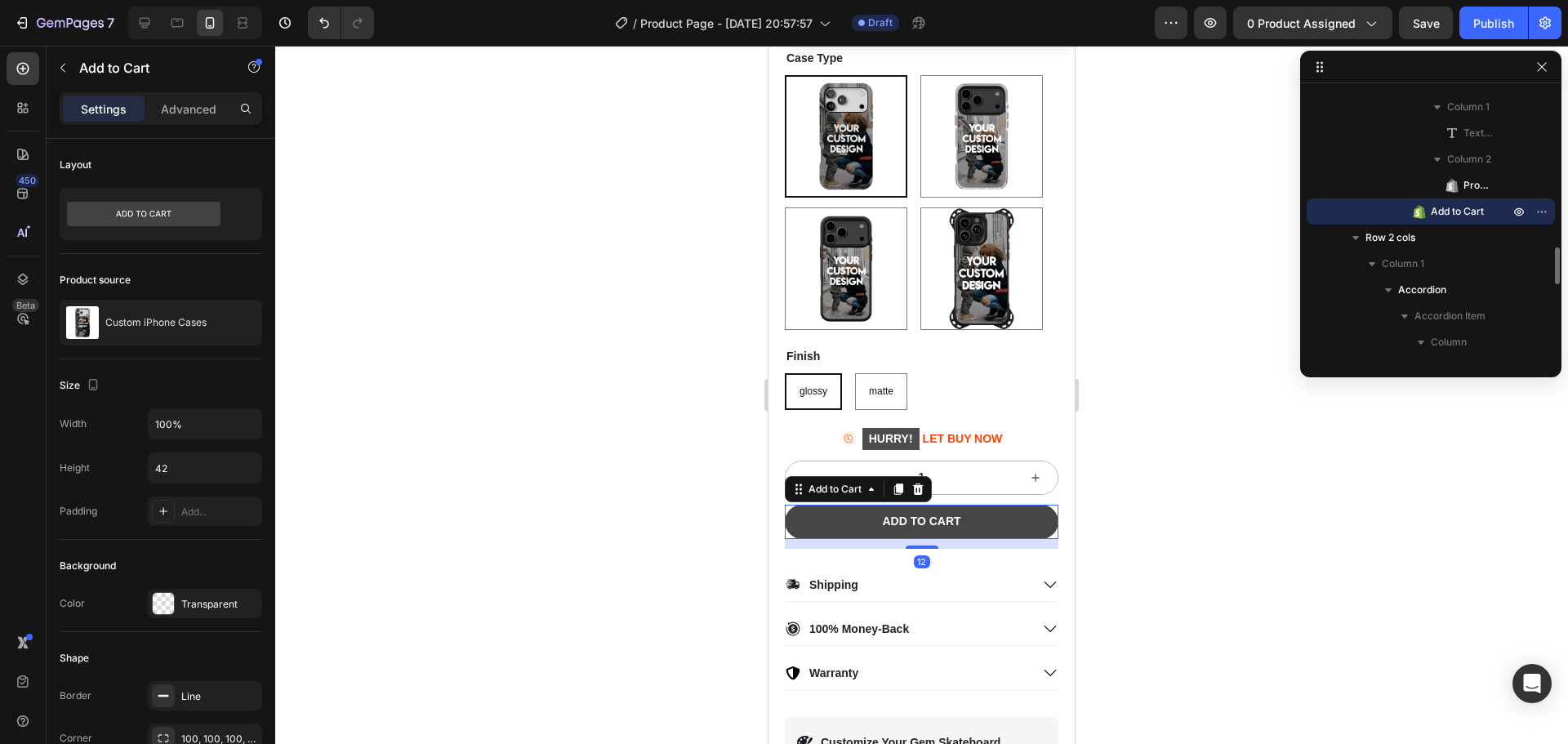
scroll to position [1118, 0]
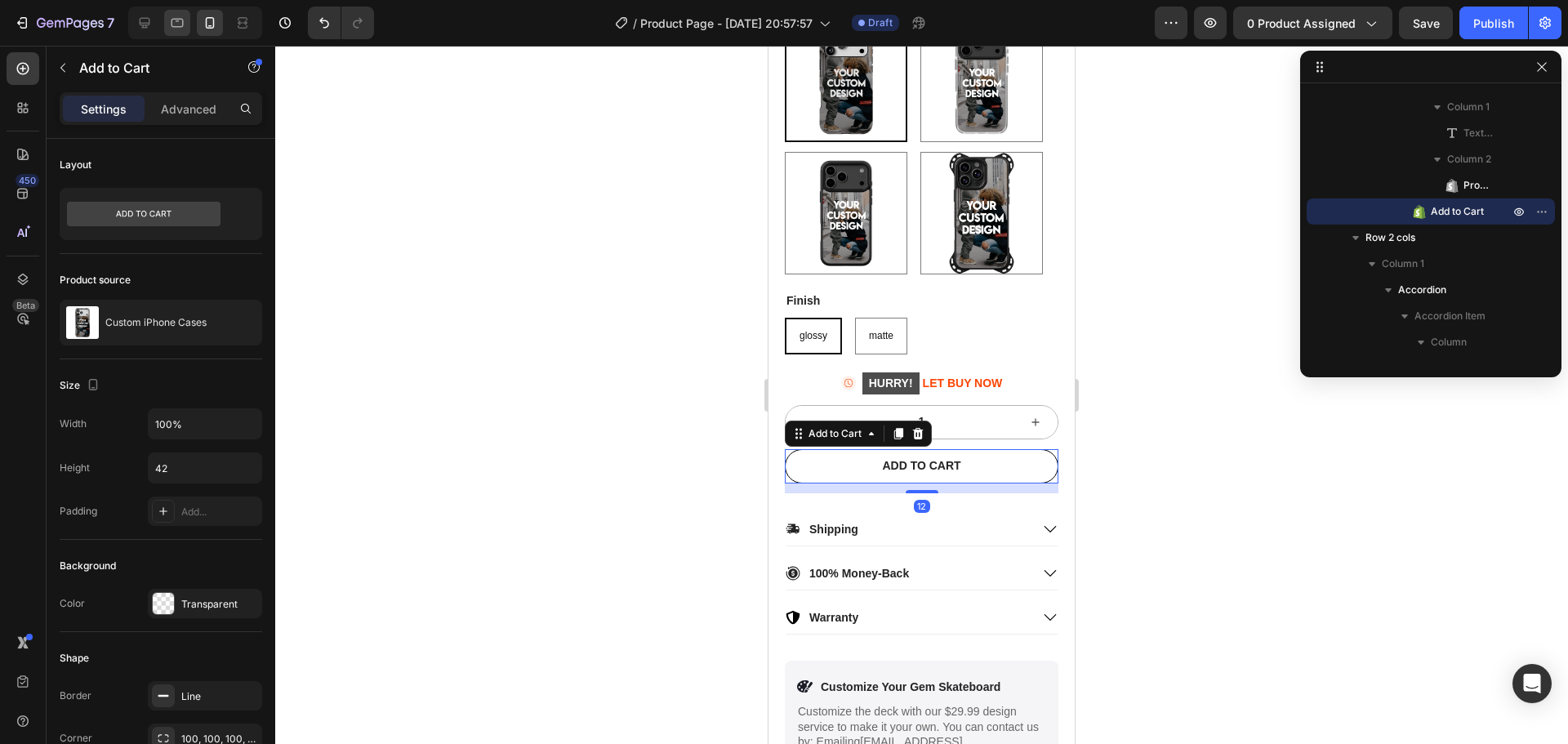
click at [178, 24] on icon at bounding box center [176, 22] width 16 height 16
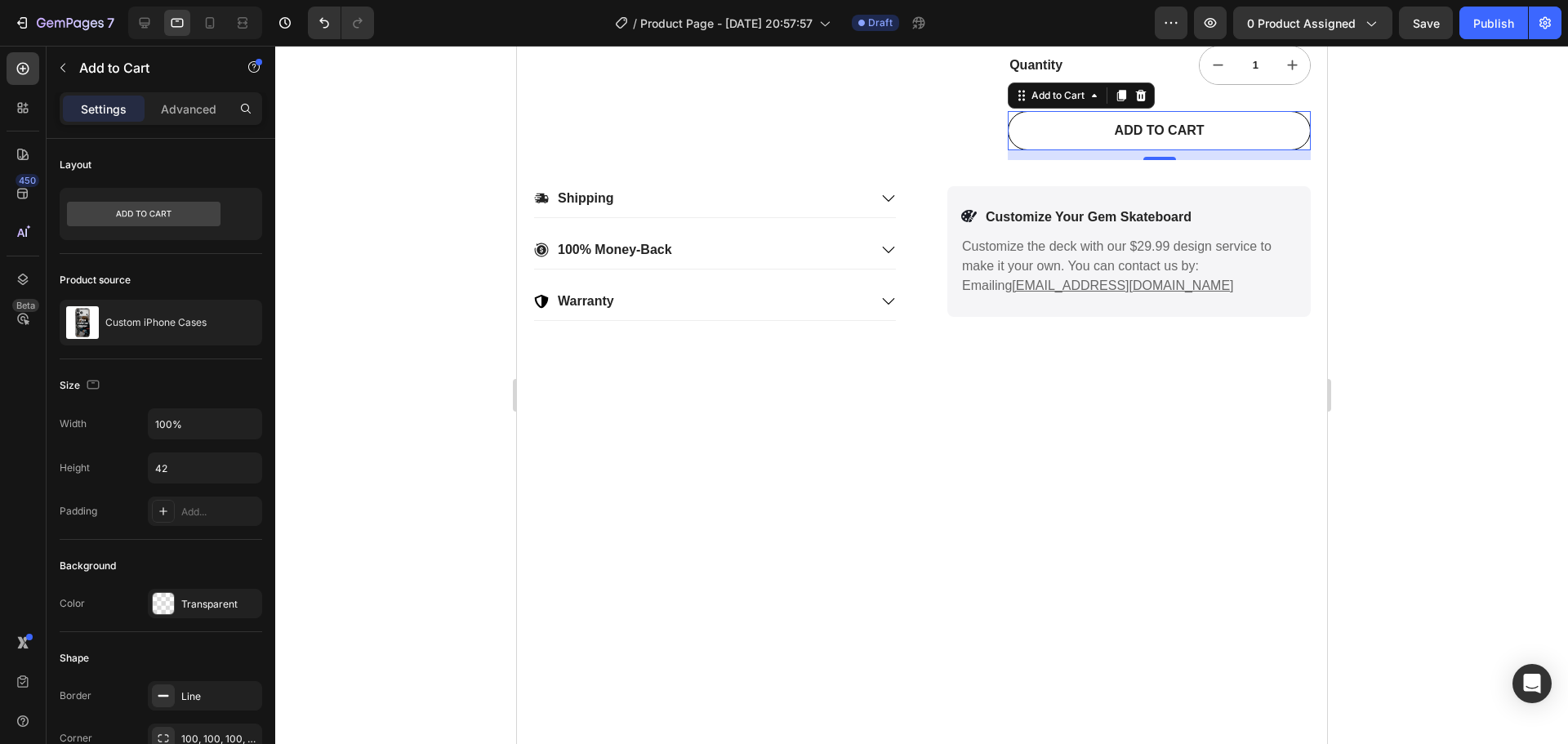
type input "48"
type input "16"
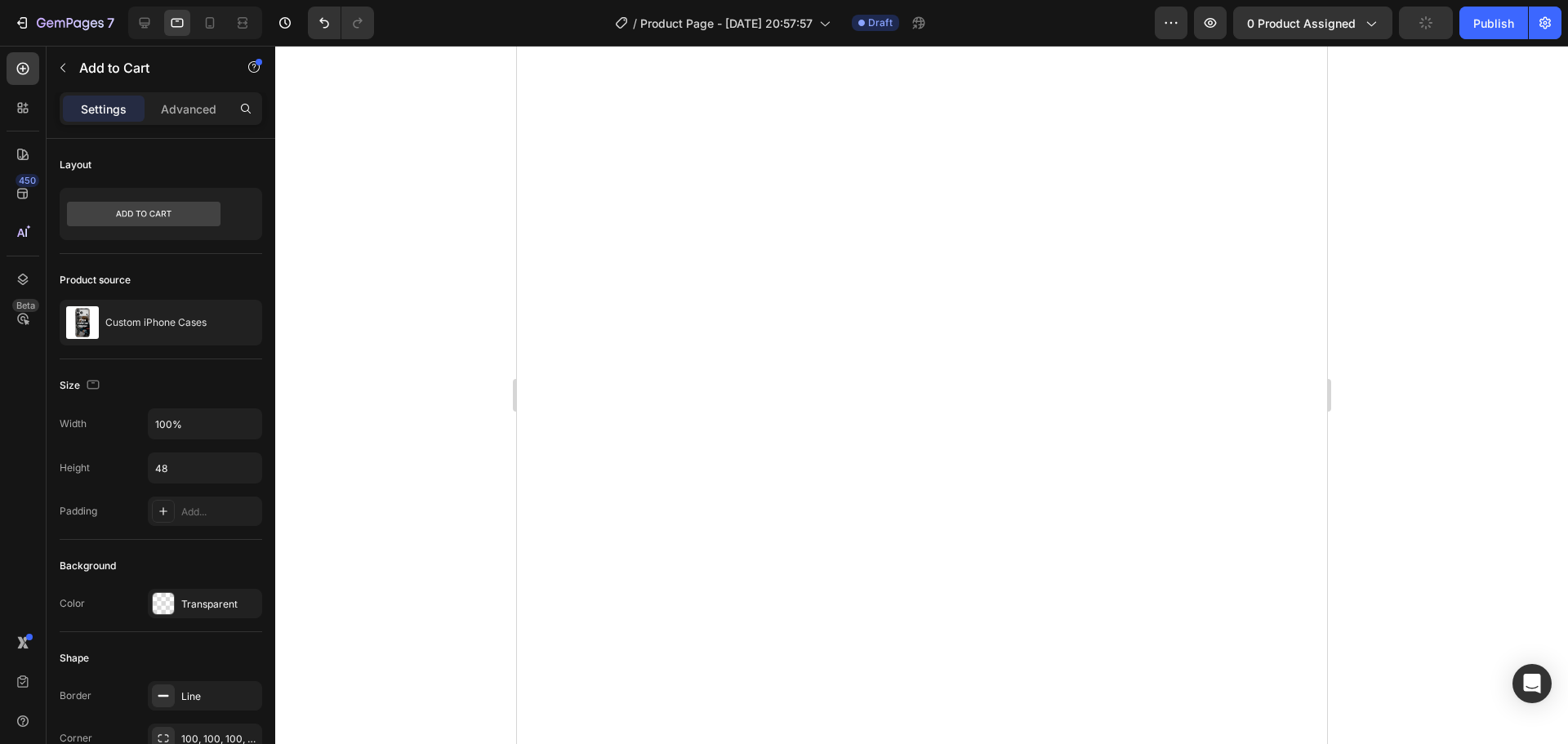
scroll to position [726, 0]
select select "iPhone 17 Pro Max"
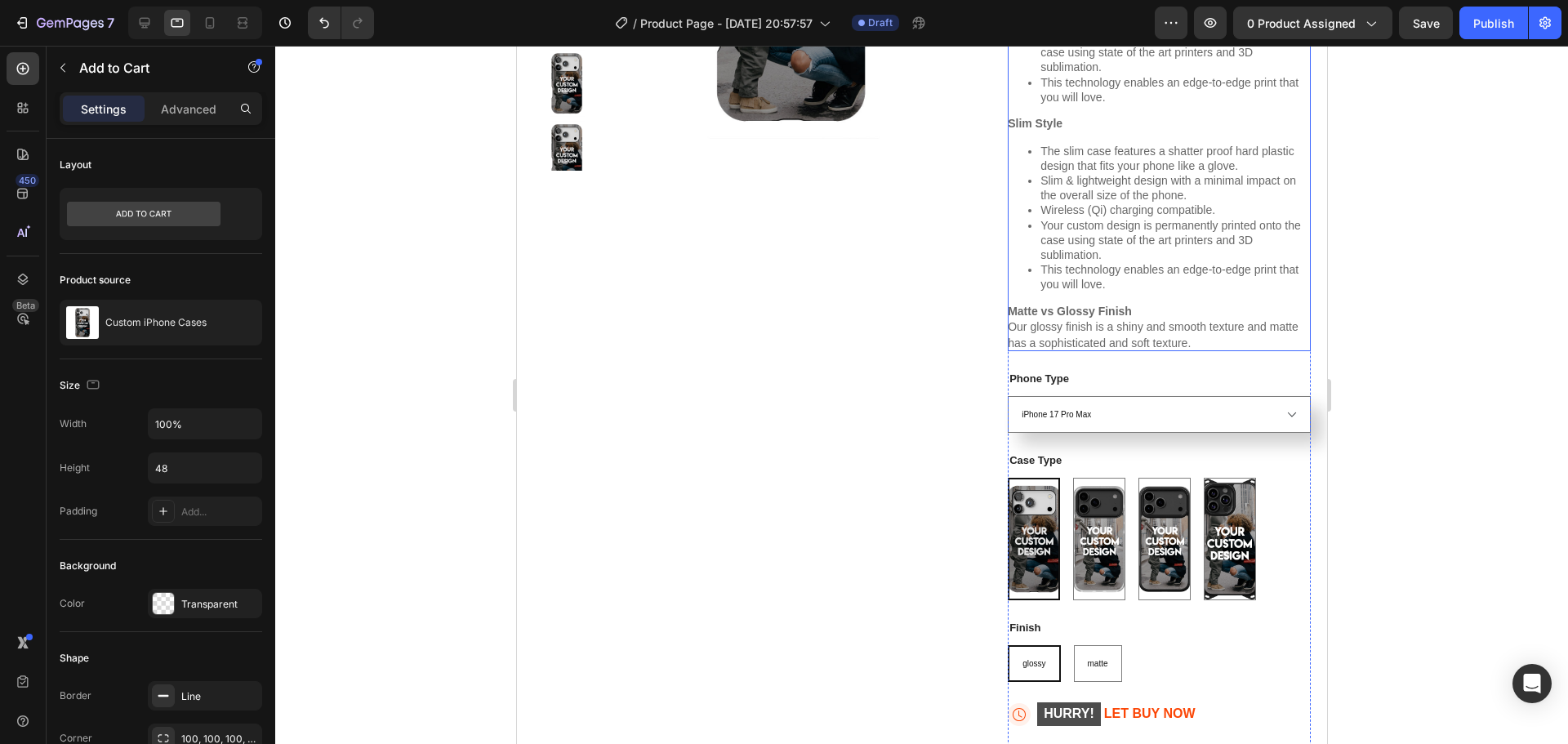
scroll to position [499, 0]
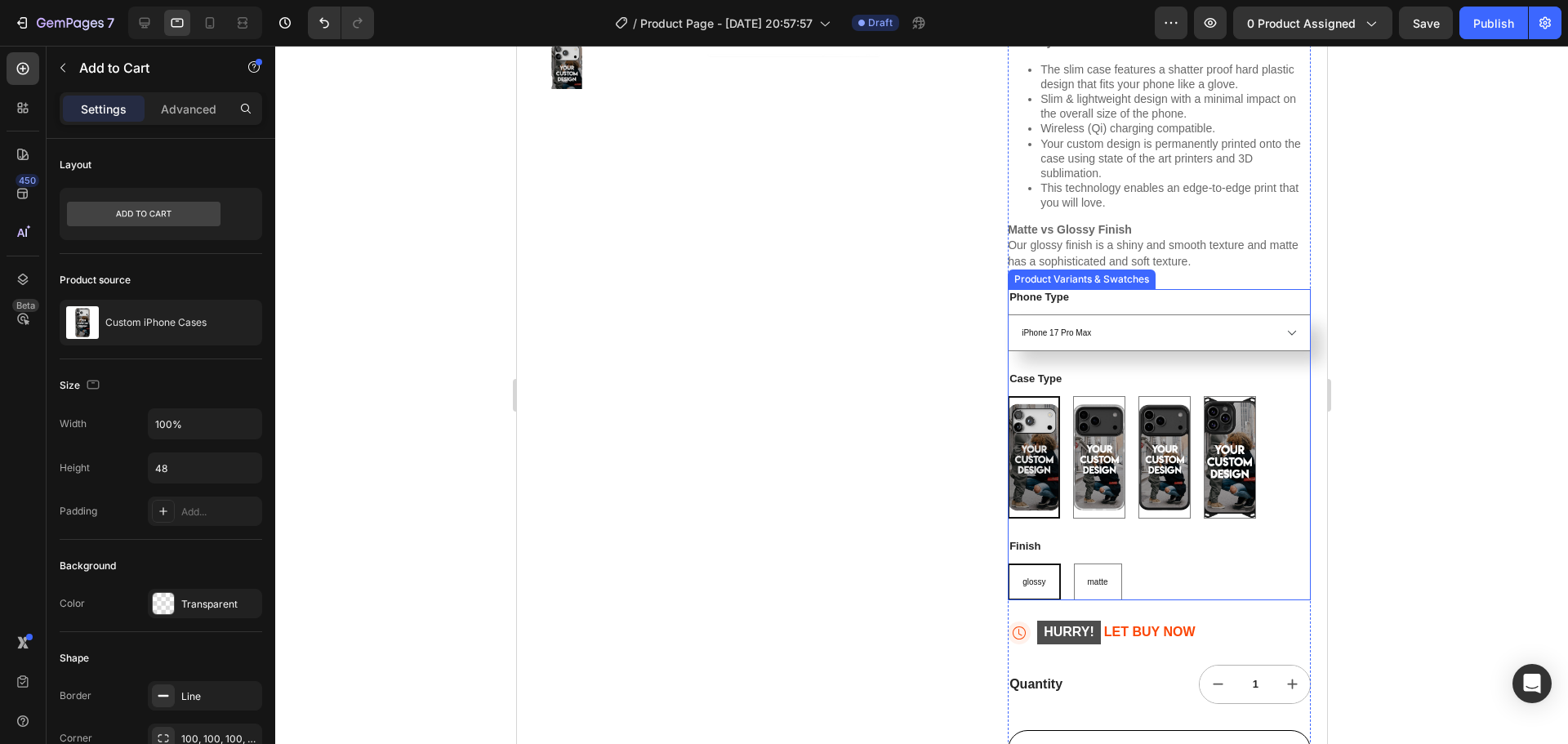
click at [1034, 400] on img at bounding box center [1033, 457] width 49 height 119
click at [1007, 396] on input "Extra Protective + MagSafe Extra Protective + MagSafe" at bounding box center [1006, 395] width 1 height 1
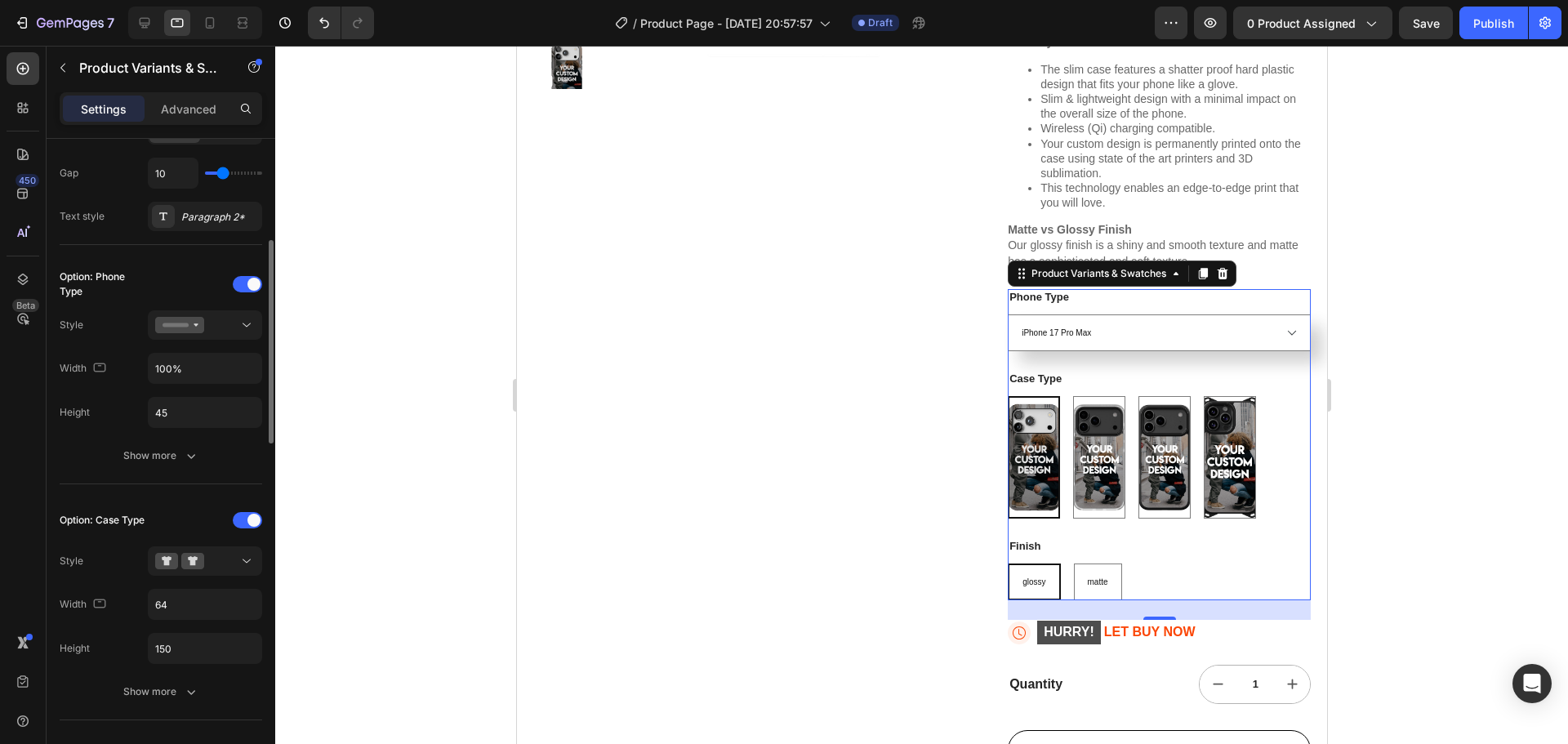
scroll to position [490, 0]
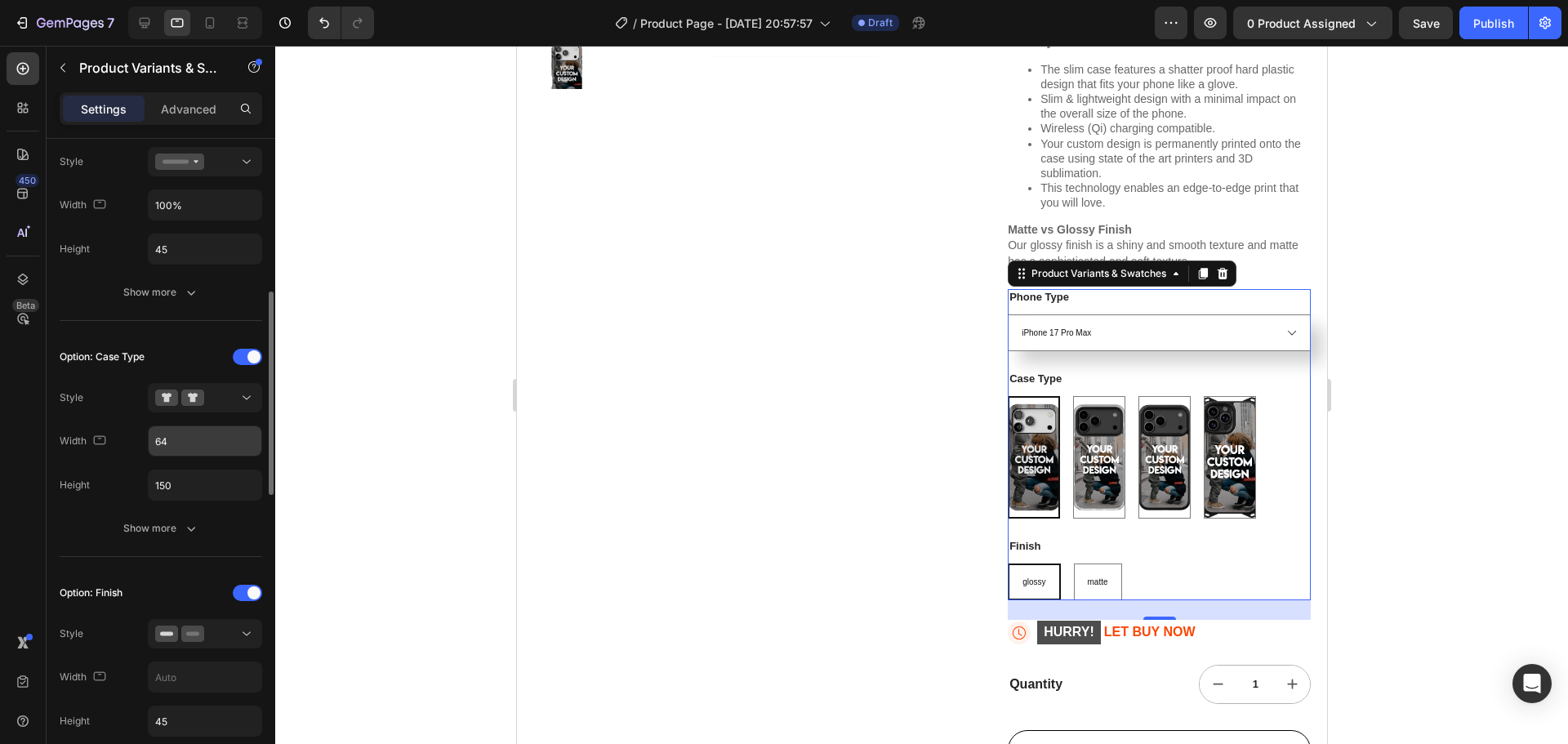
click at [177, 443] on input "64" at bounding box center [205, 441] width 113 height 29
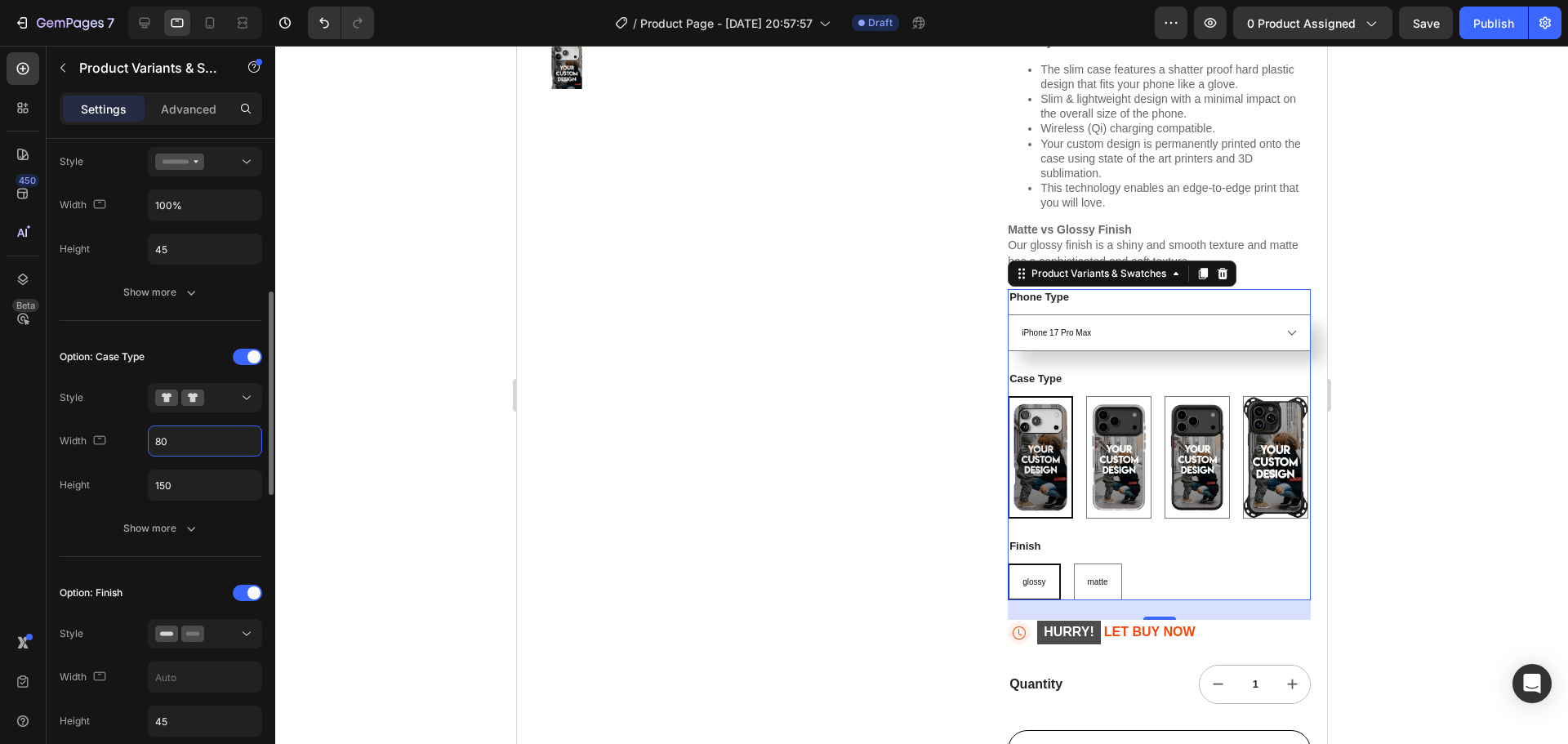
type input "8"
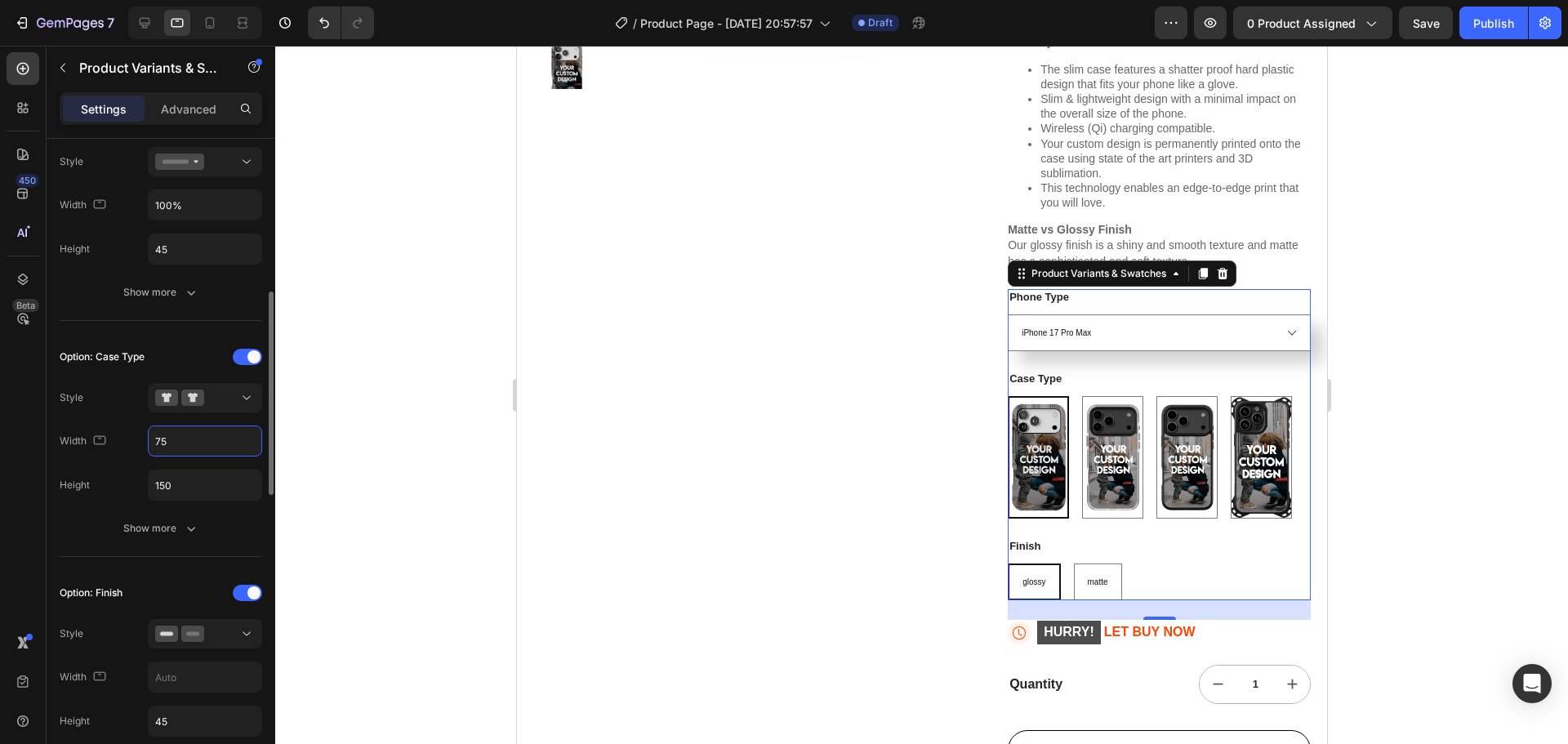
type input "7"
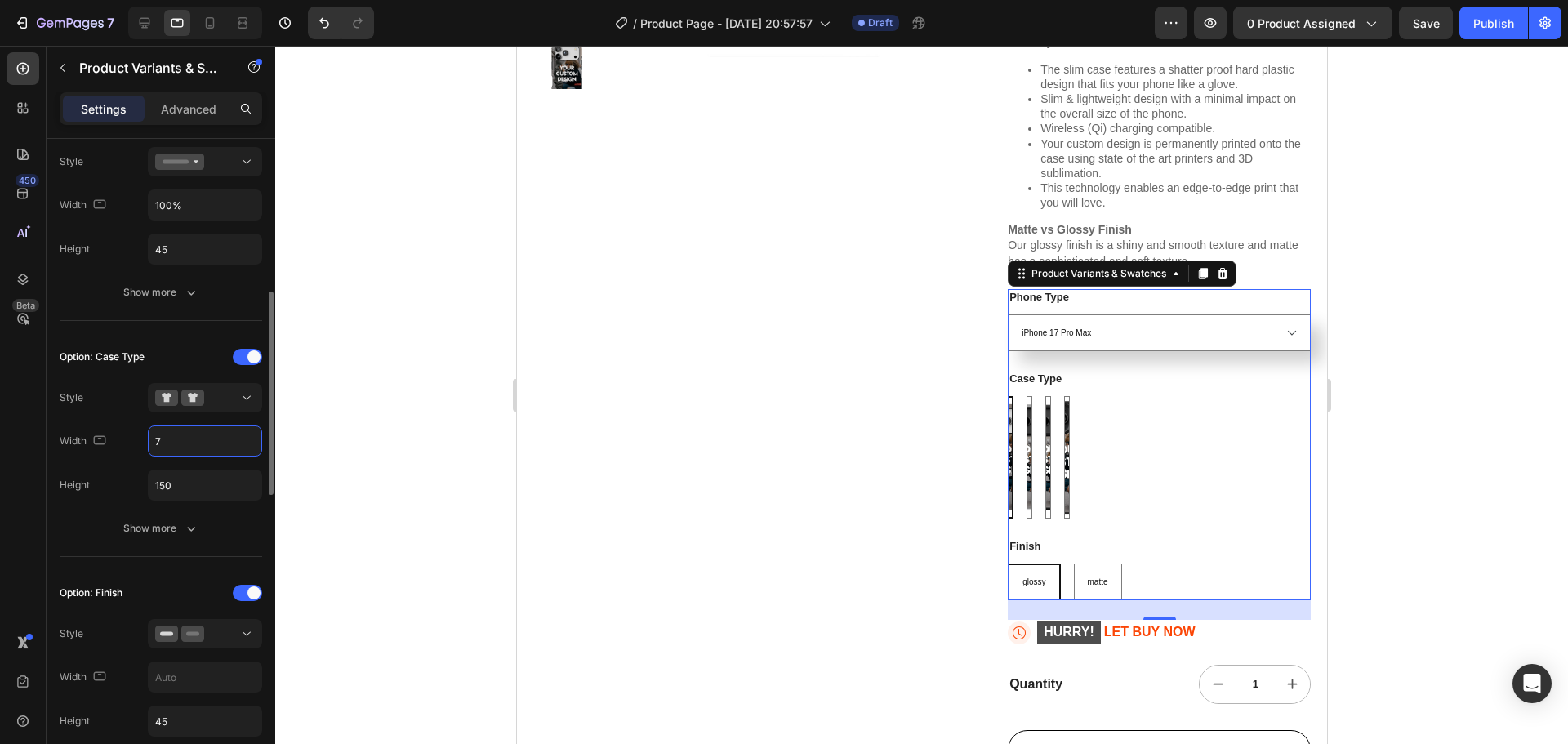
type input "75"
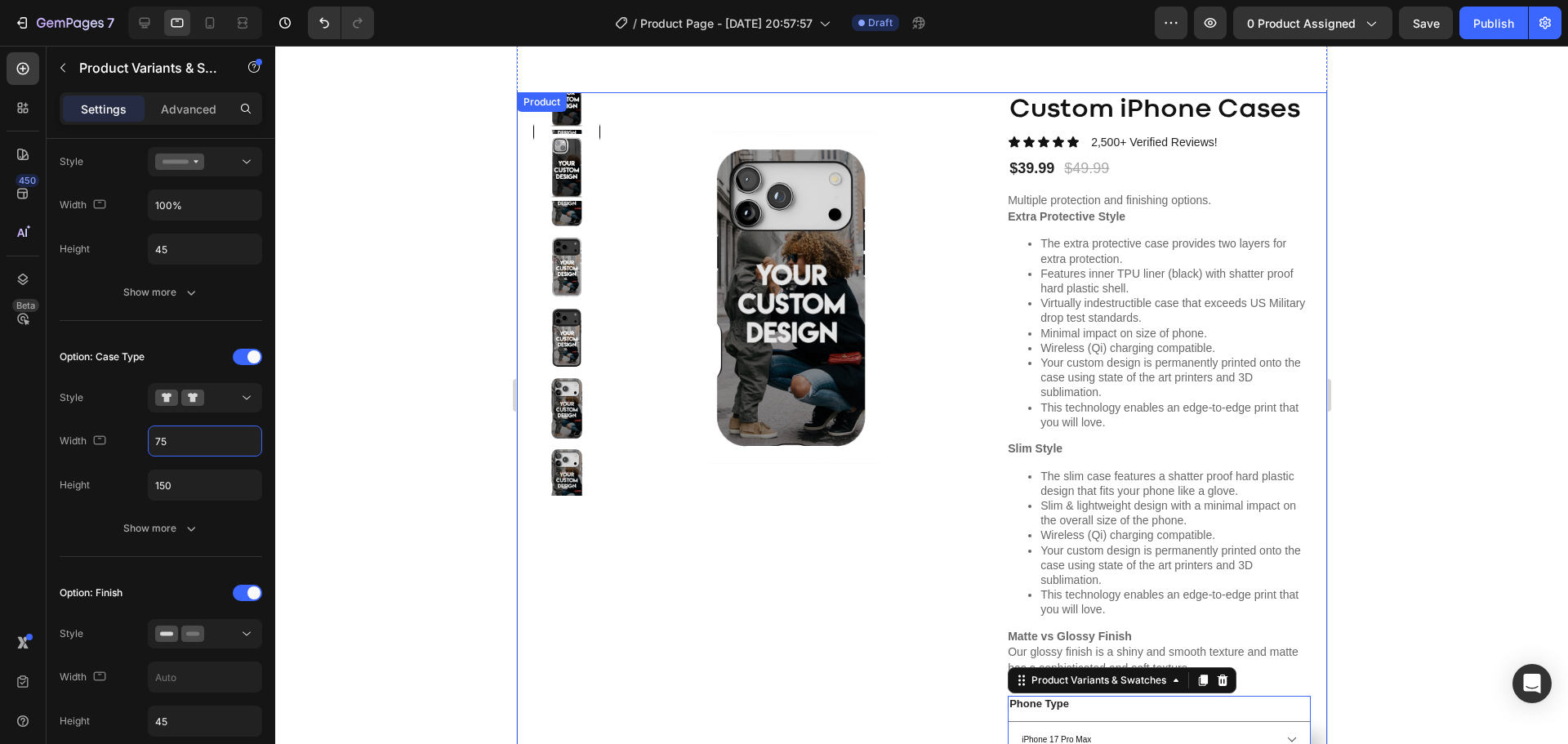
scroll to position [90, 0]
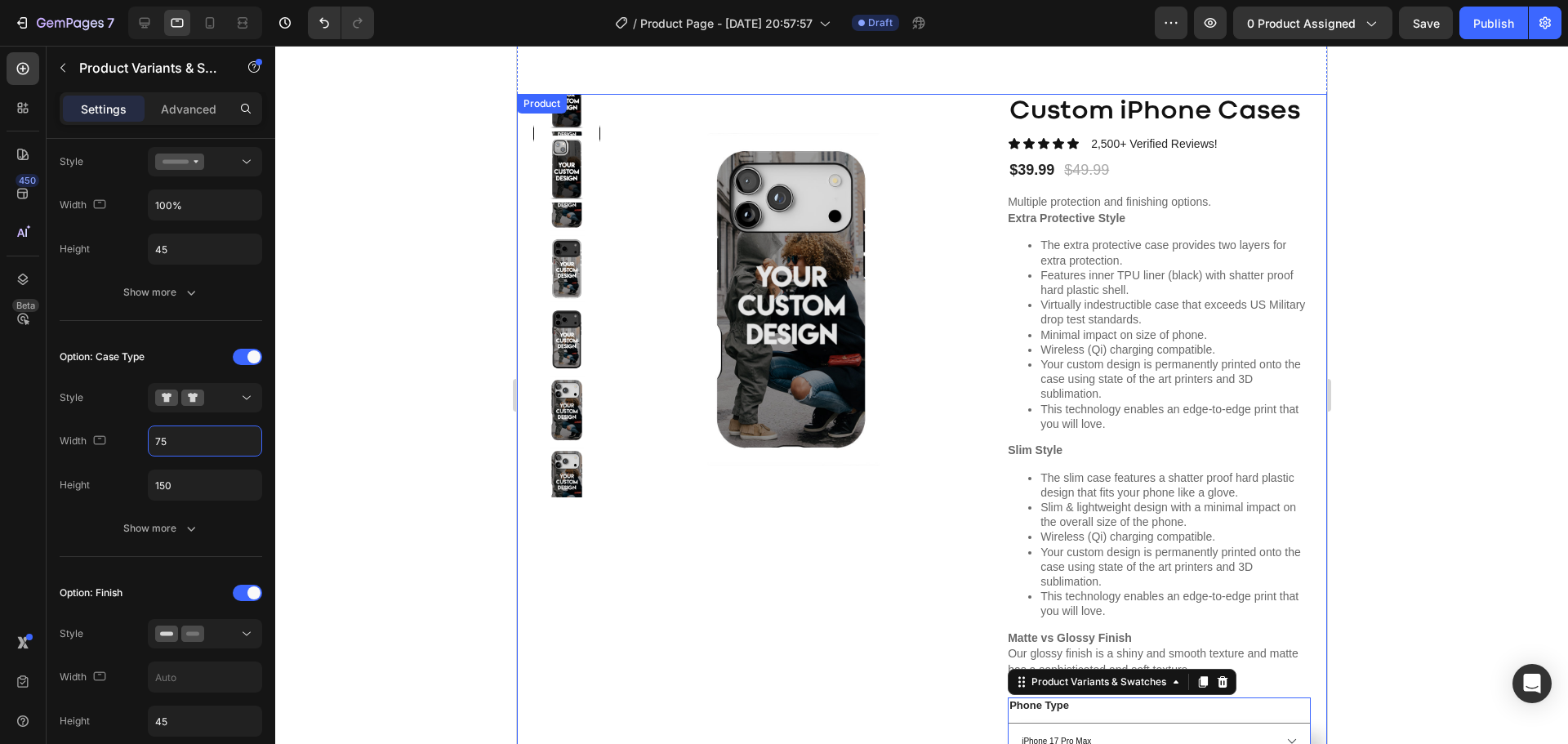
click at [937, 306] on img at bounding box center [791, 299] width 334 height 411
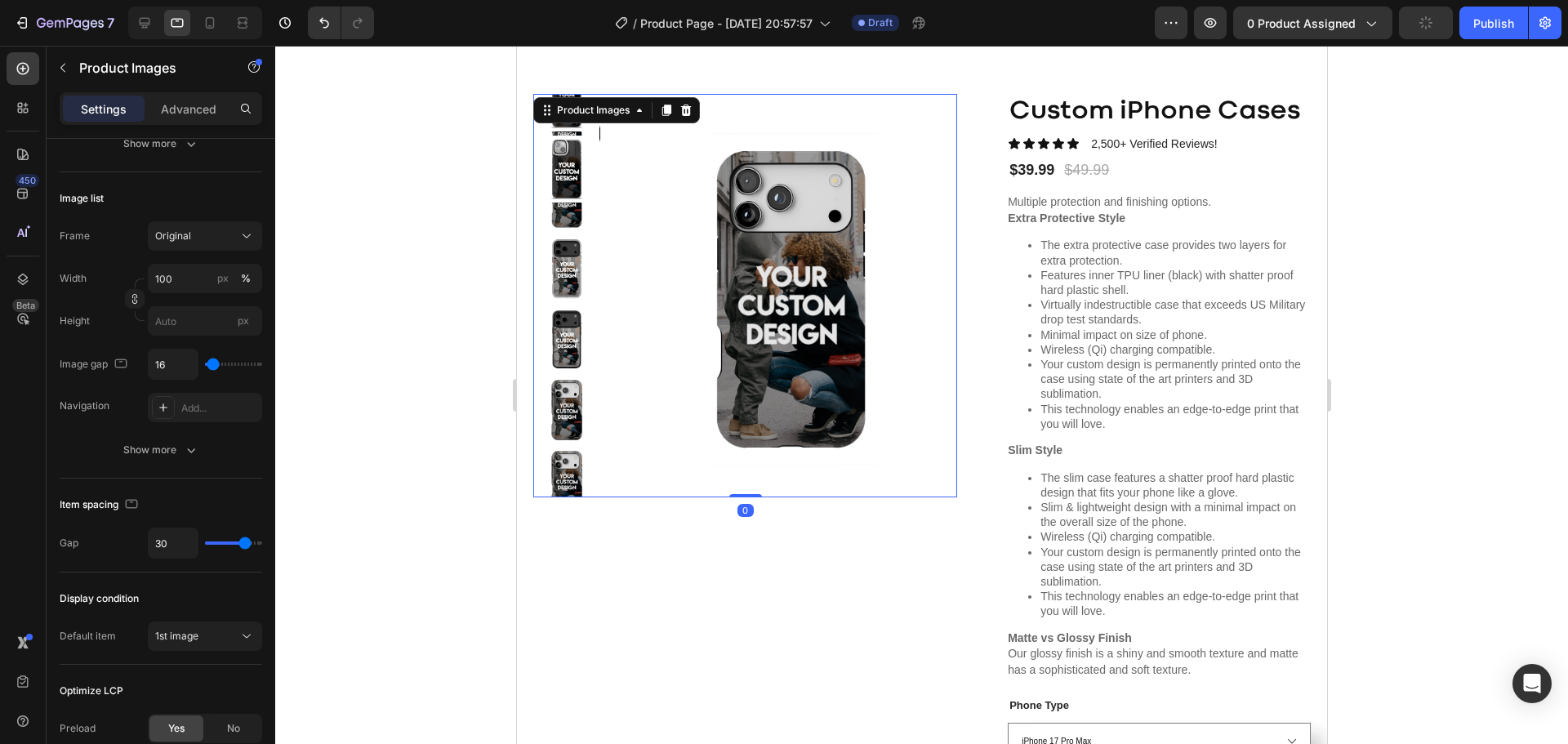
scroll to position [0, 0]
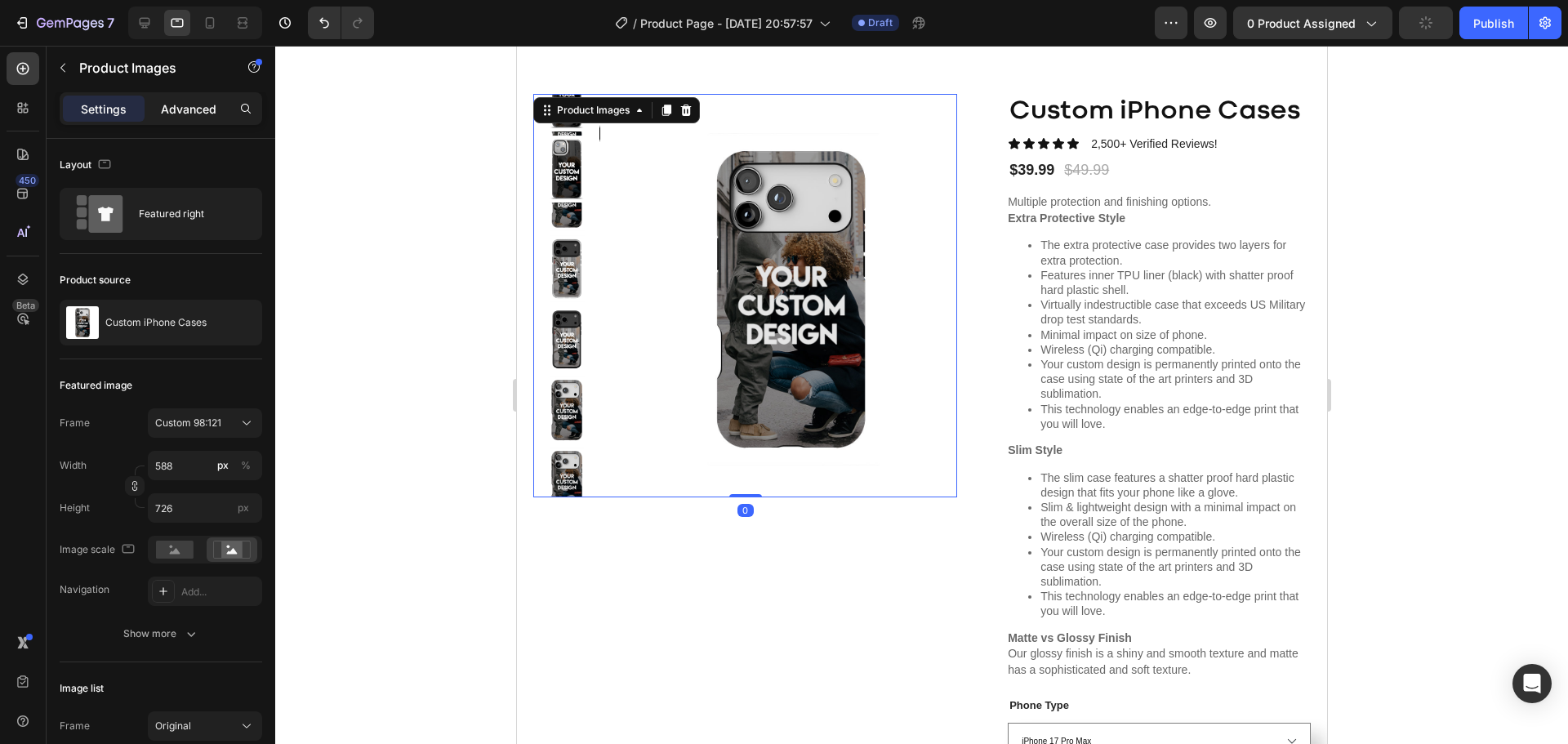
click at [162, 107] on p "Advanced" at bounding box center [188, 109] width 55 height 17
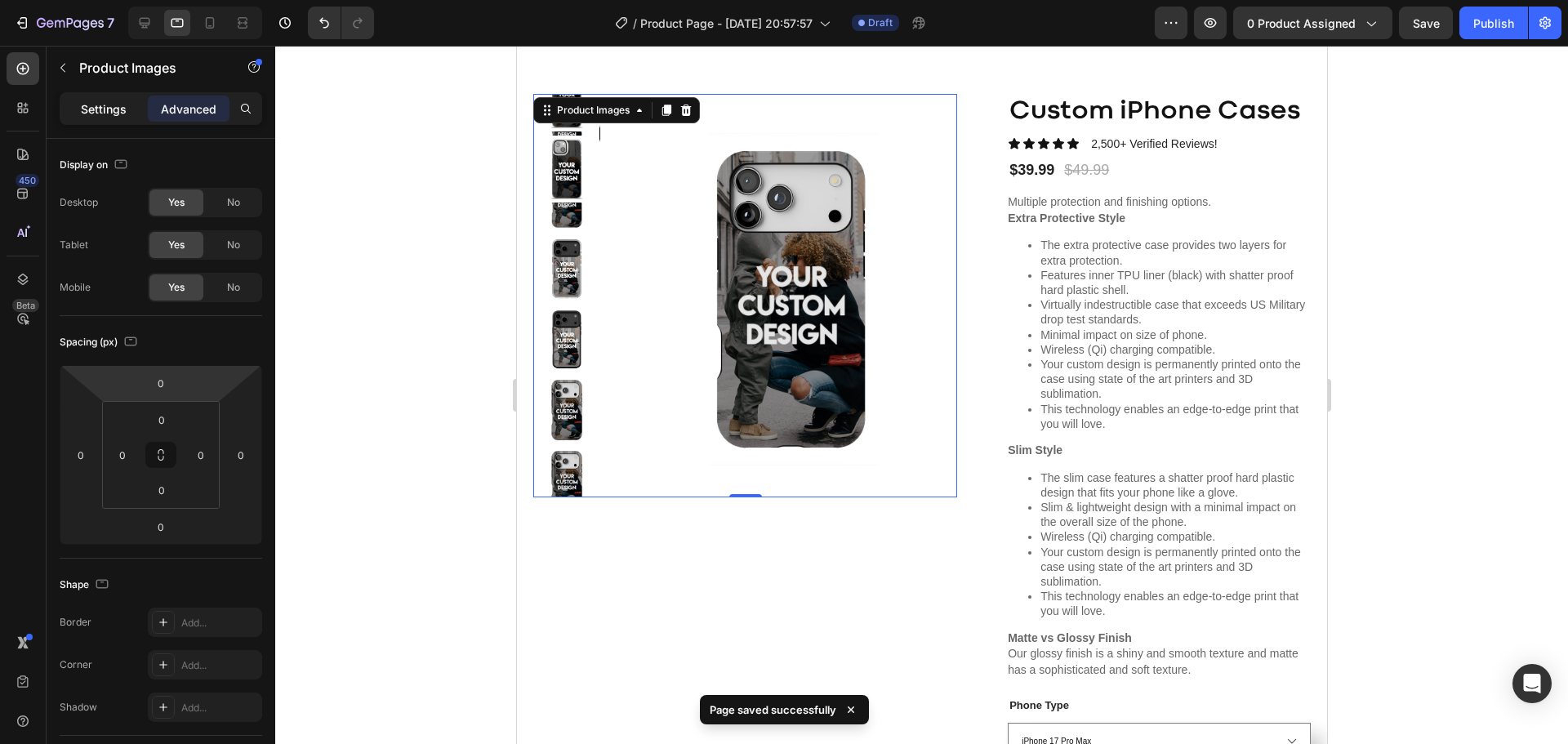
click at [111, 111] on p "Settings" at bounding box center [103, 109] width 45 height 17
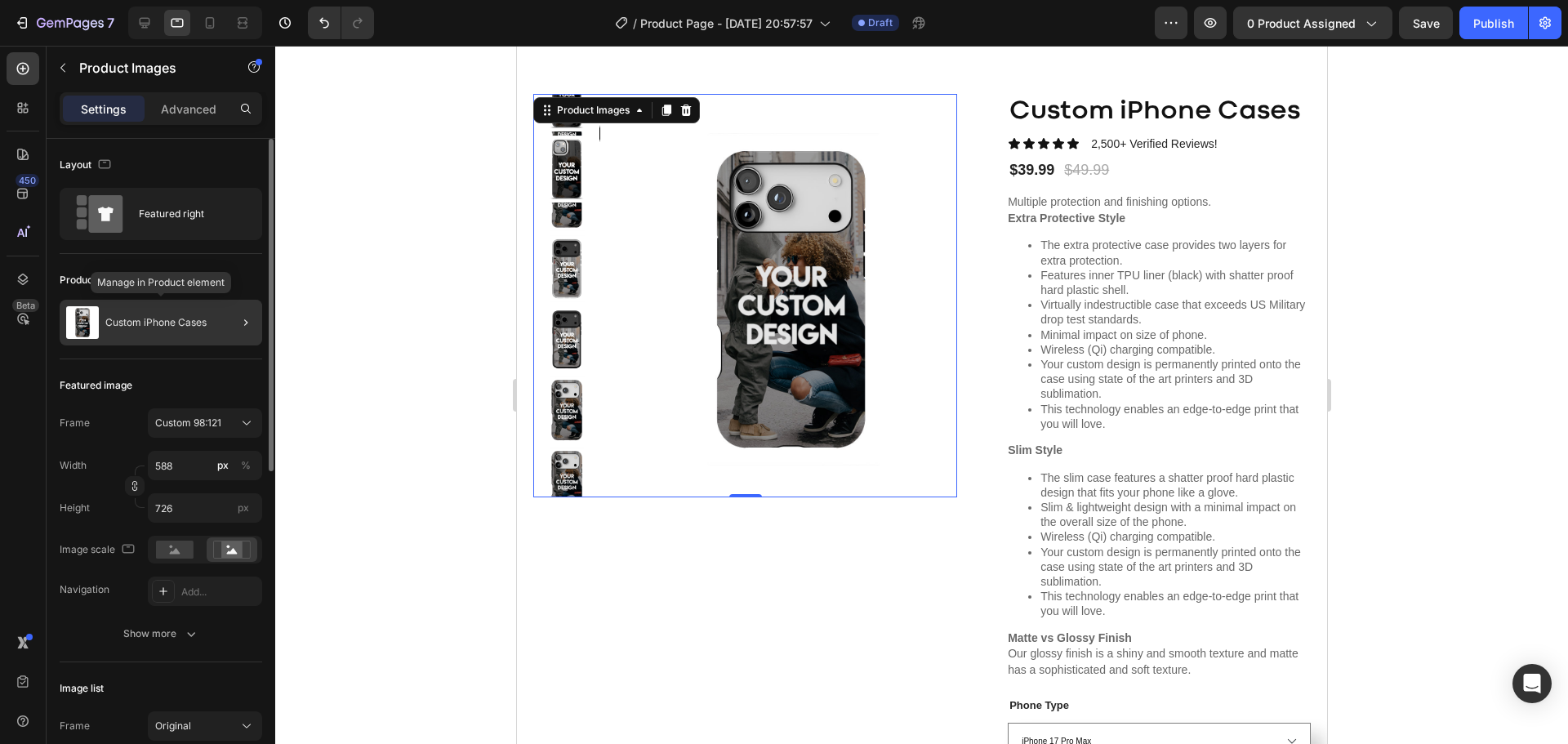
scroll to position [82, 0]
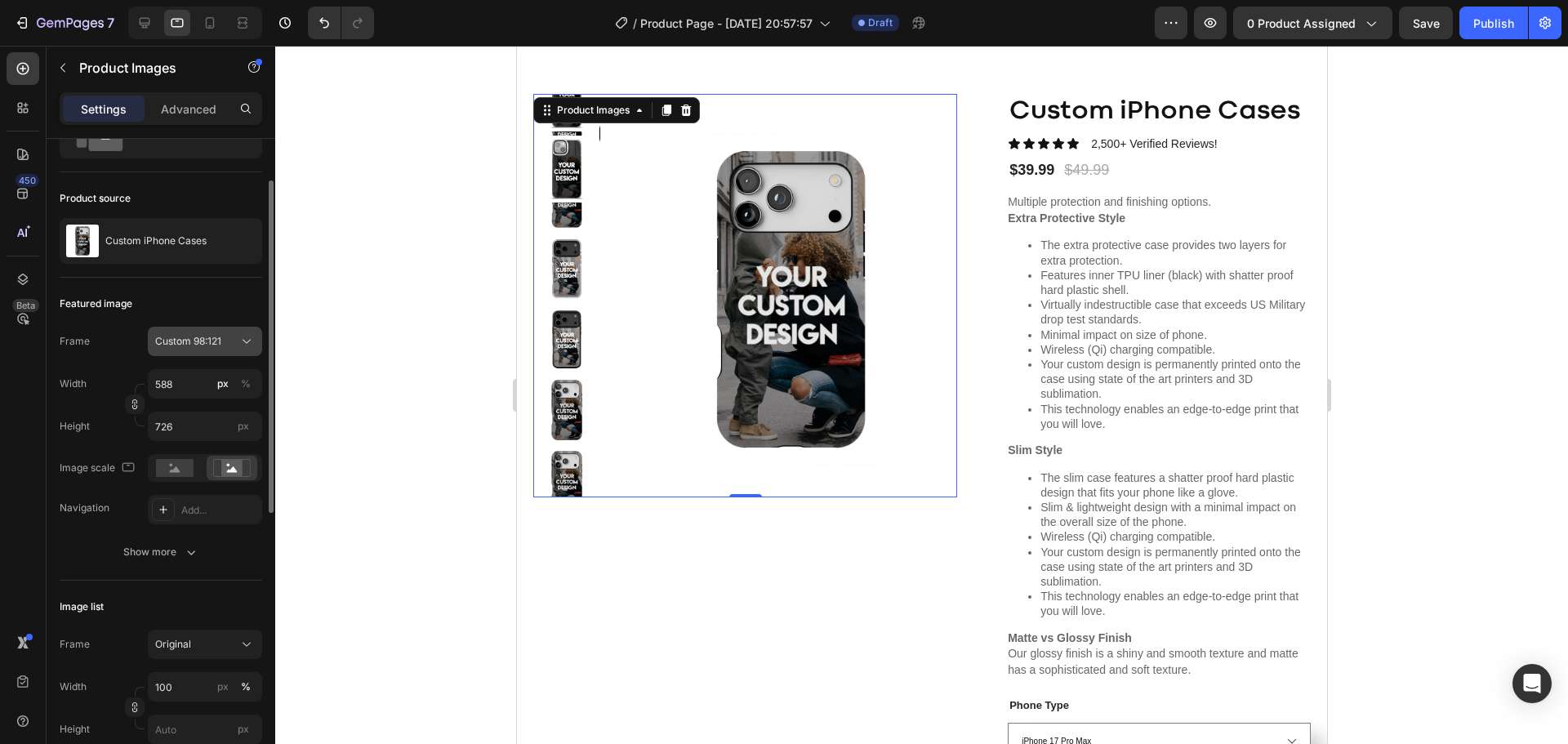
click at [232, 347] on div "Custom 98:121" at bounding box center [195, 341] width 80 height 14
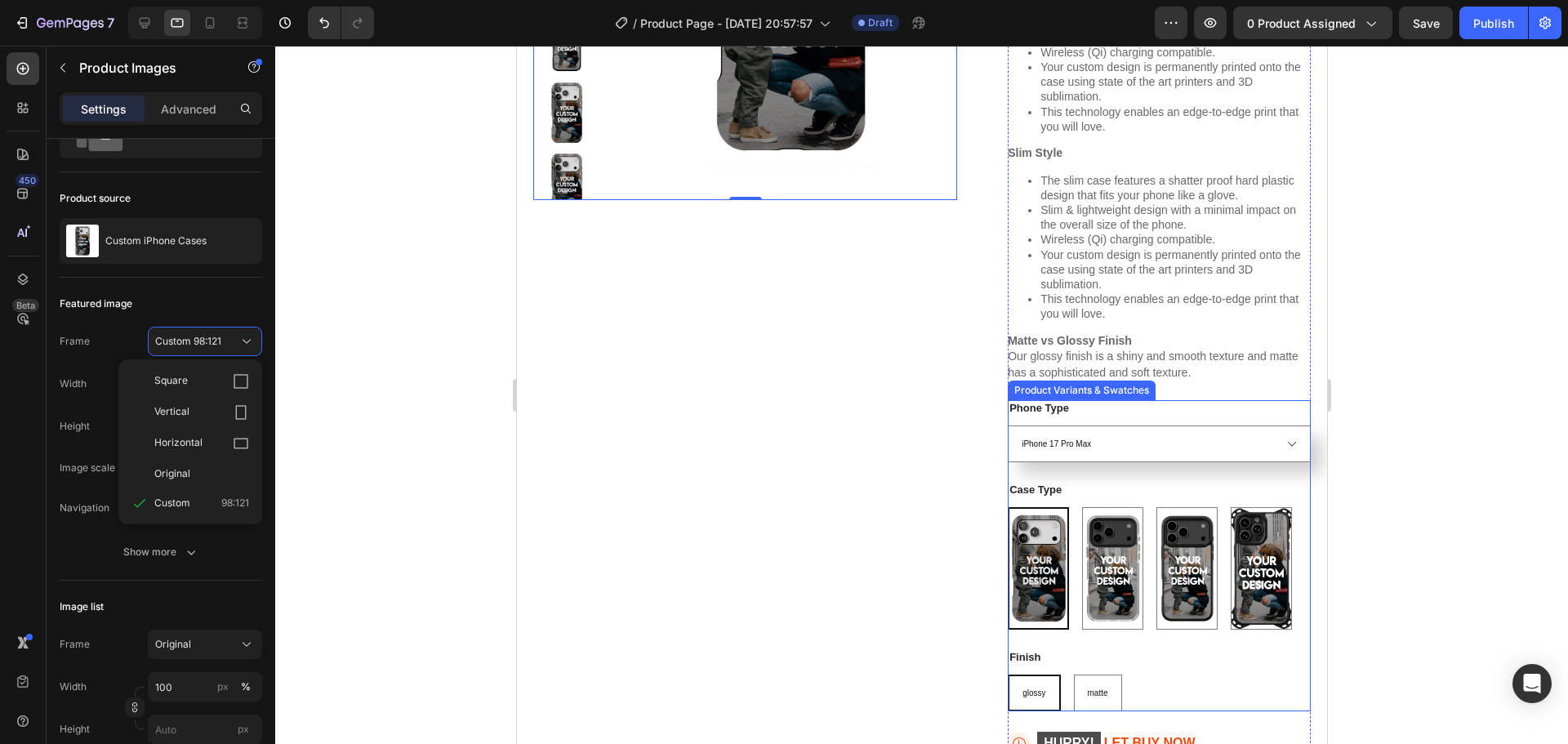
scroll to position [335, 0]
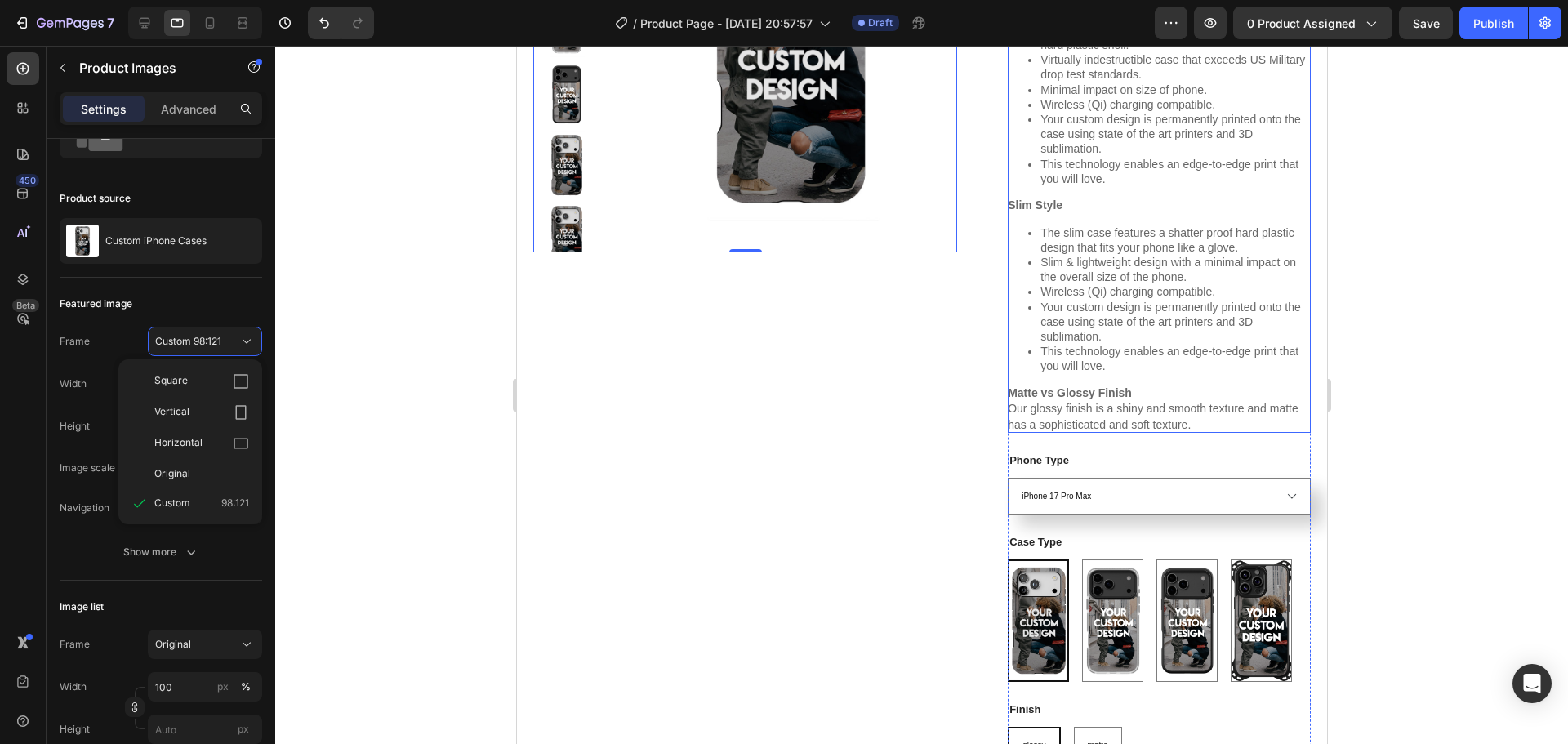
click at [1149, 317] on li "Your custom design is permanently printed onto the case using state of the art …" at bounding box center [1175, 322] width 271 height 45
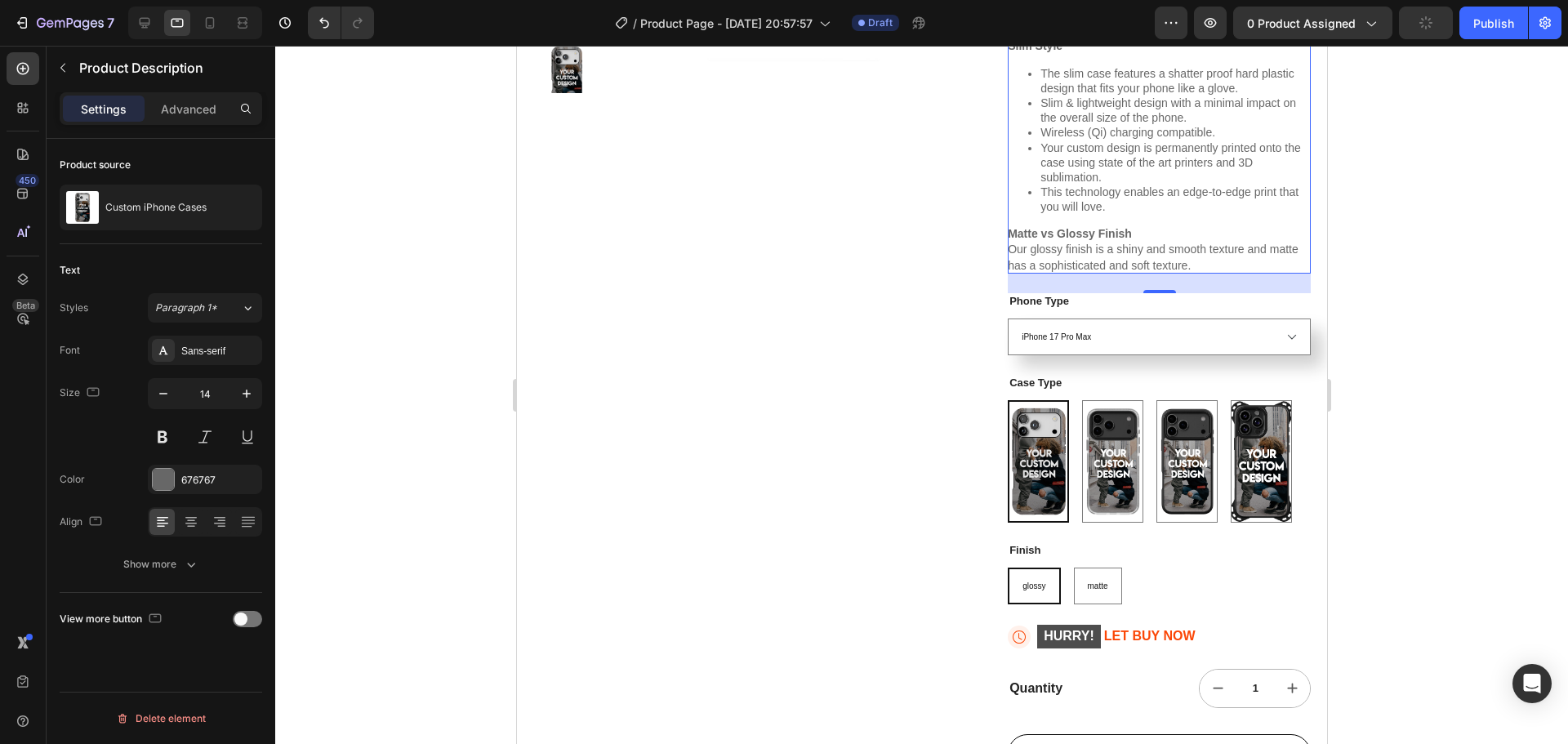
scroll to position [499, 0]
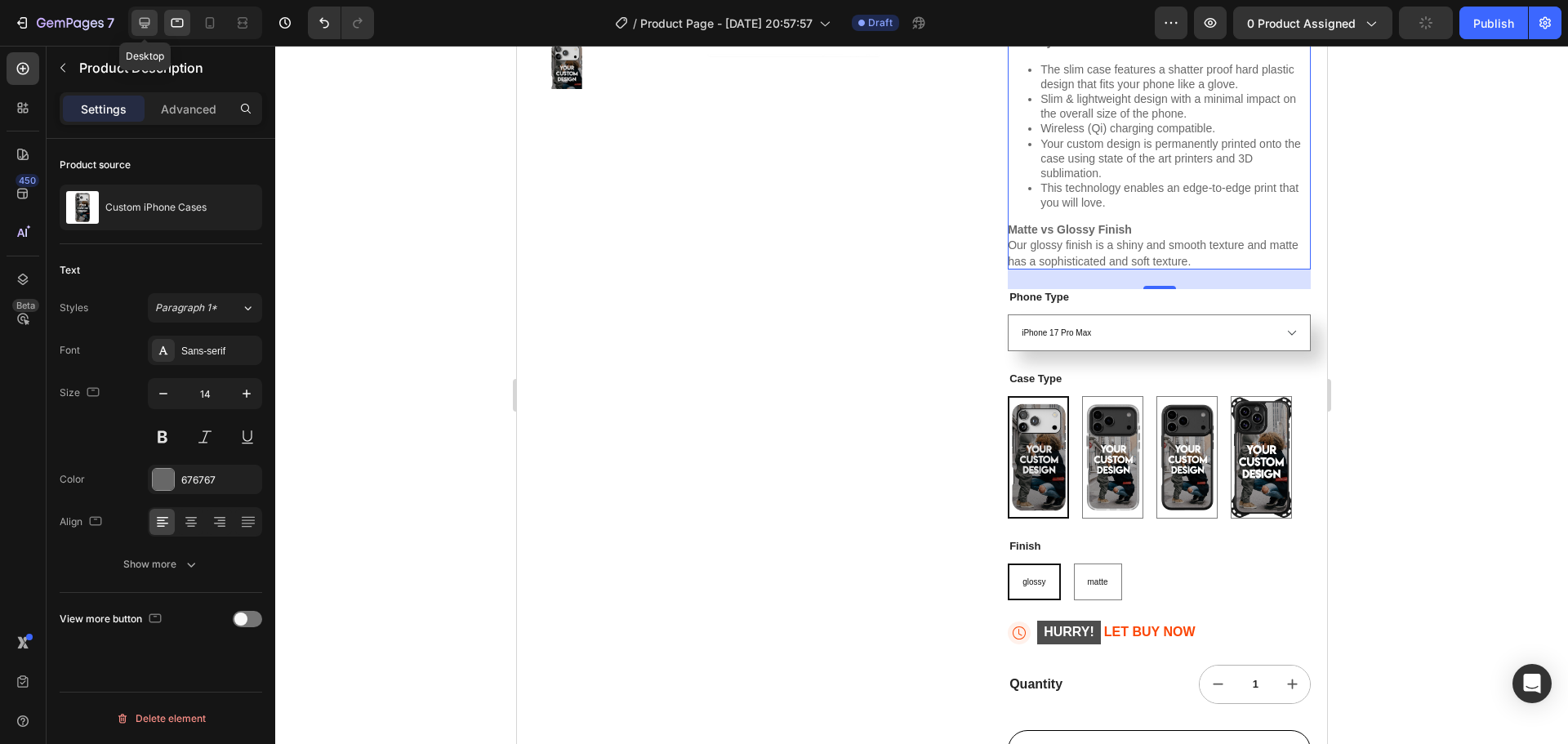
click at [139, 28] on icon at bounding box center [144, 22] width 16 height 16
type input "16"
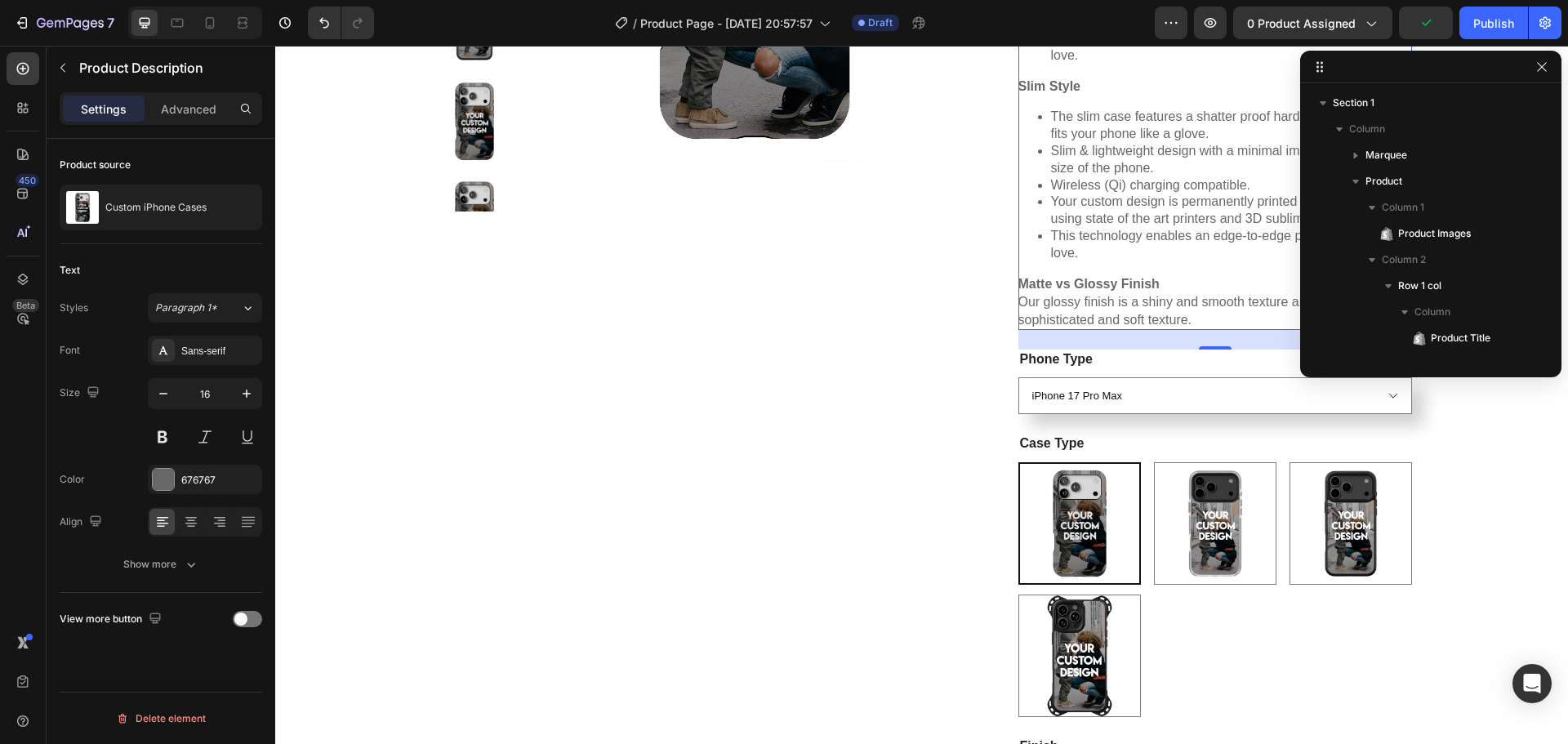
scroll to position [205, 0]
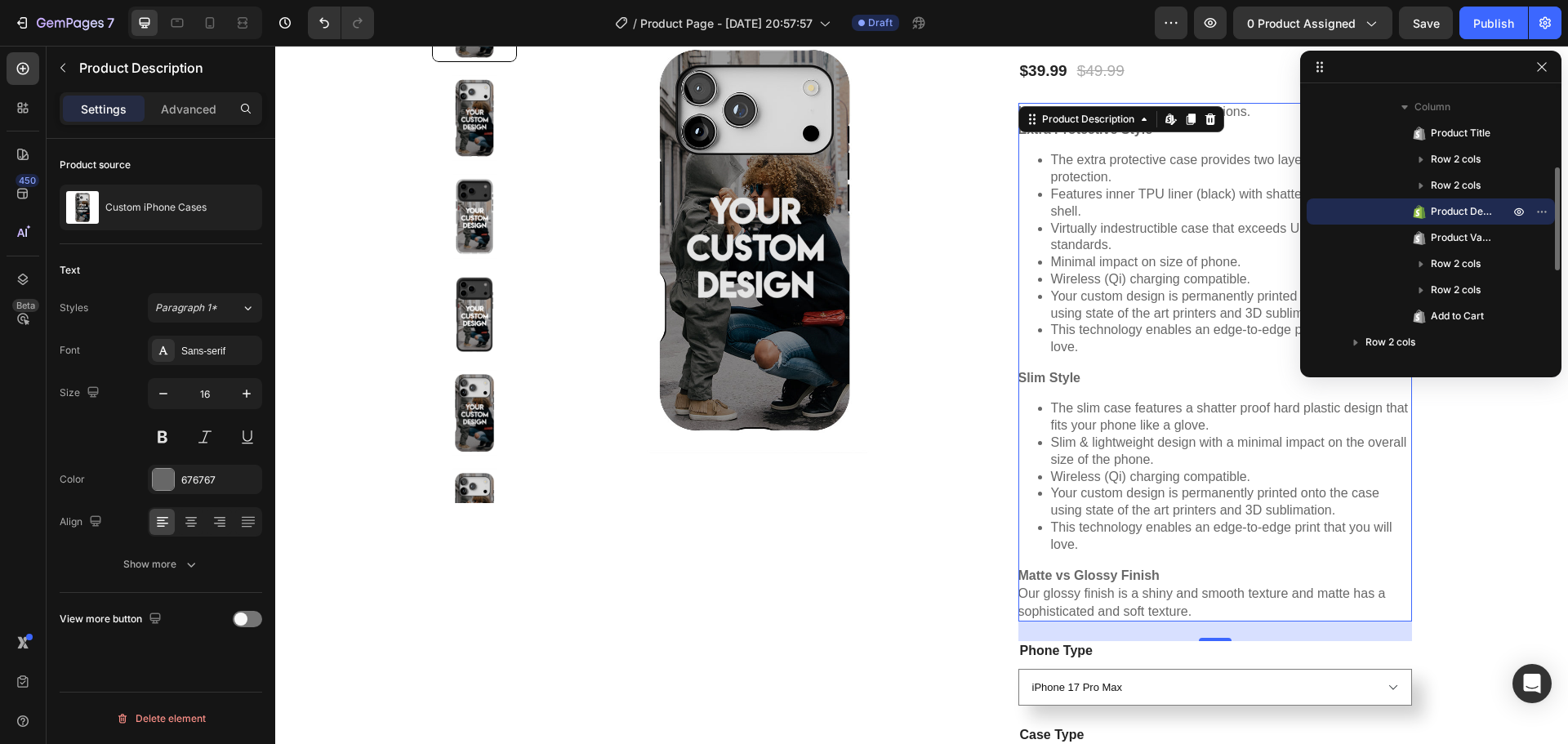
drag, startPoint x: 1450, startPoint y: 213, endPoint x: 1494, endPoint y: 203, distance: 45.1
click at [1493, 203] on div "Product Description" at bounding box center [1431, 211] width 235 height 26
drag, startPoint x: 1476, startPoint y: 208, endPoint x: 1469, endPoint y: 215, distance: 9.9
click at [1471, 239] on div "Product Title Row 2 cols Row 2 cols Product Description Product Variants & Swat…" at bounding box center [1430, 224] width 248 height 209
click at [1522, 212] on icon "button" at bounding box center [1519, 212] width 13 height 13
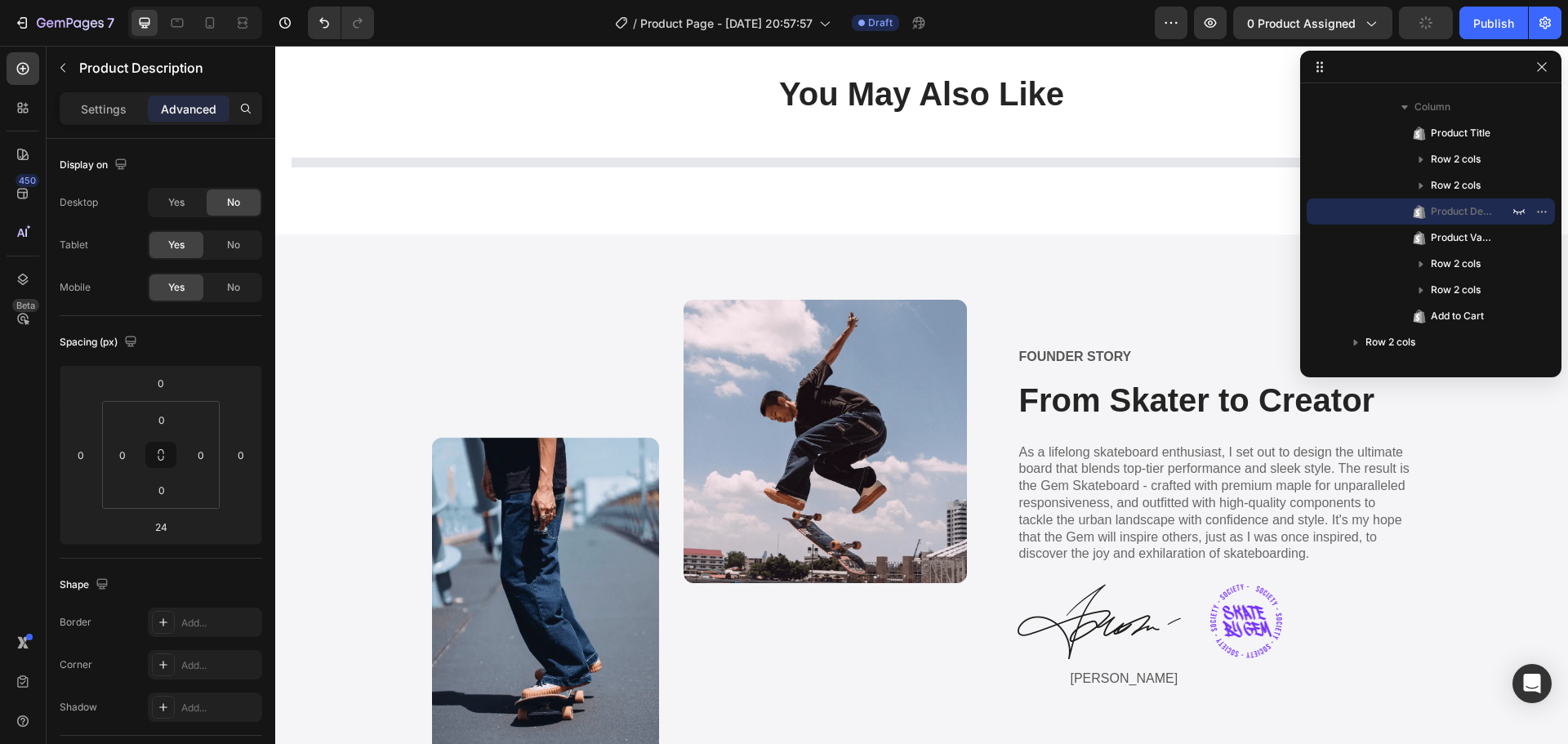
scroll to position [2670, 0]
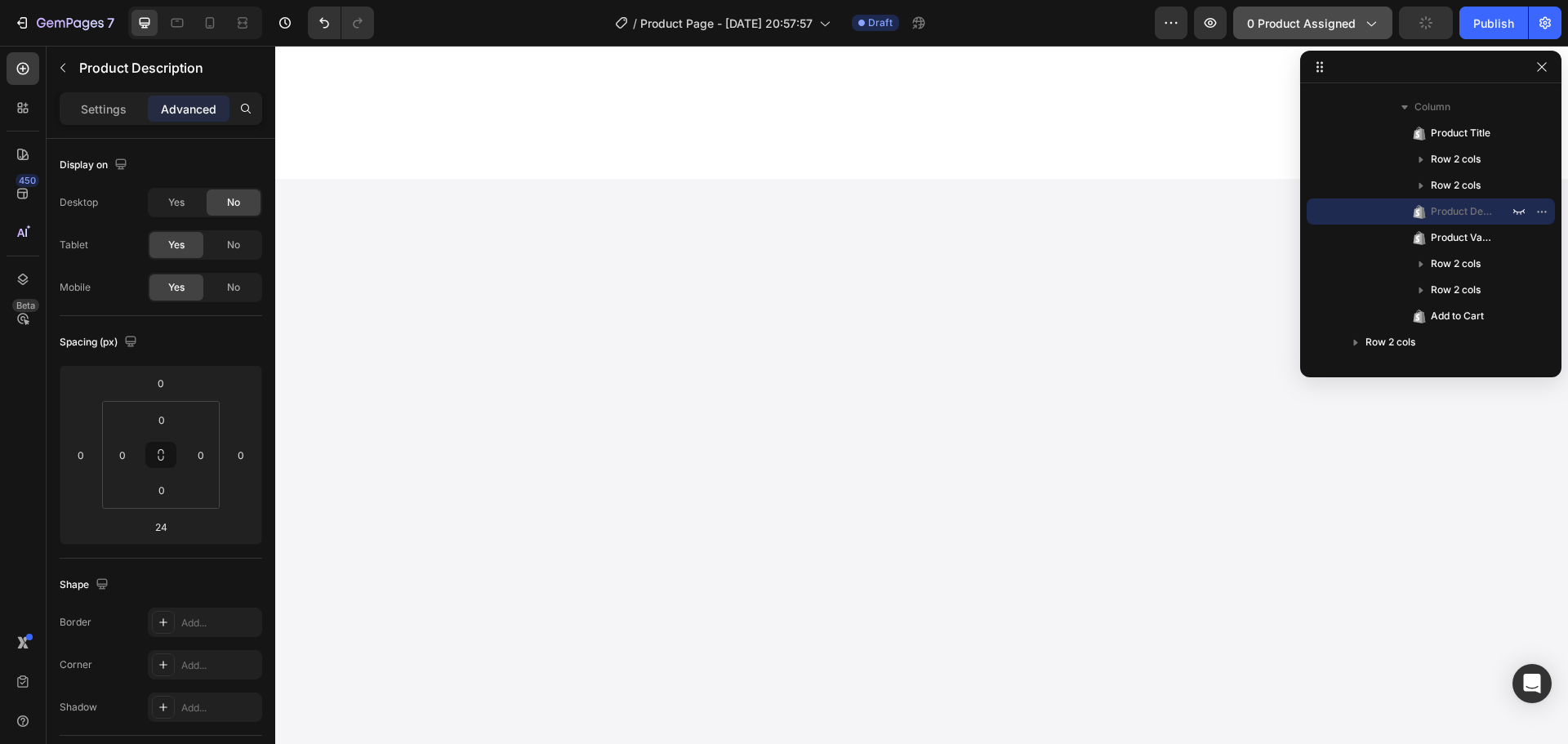
click at [1355, 17] on span "0 product assigned" at bounding box center [1301, 23] width 108 height 17
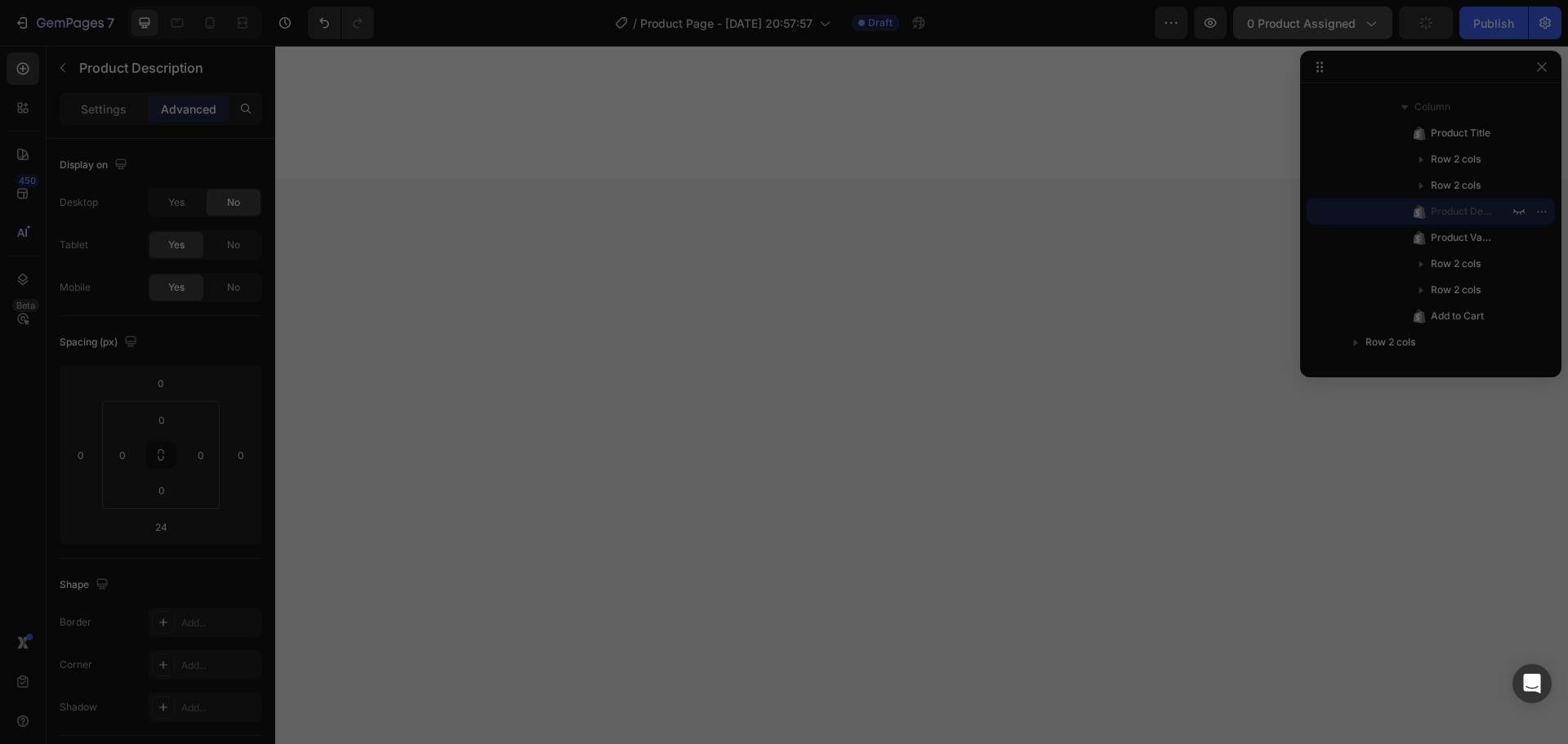
select select "iPhone 17 Pro Max"
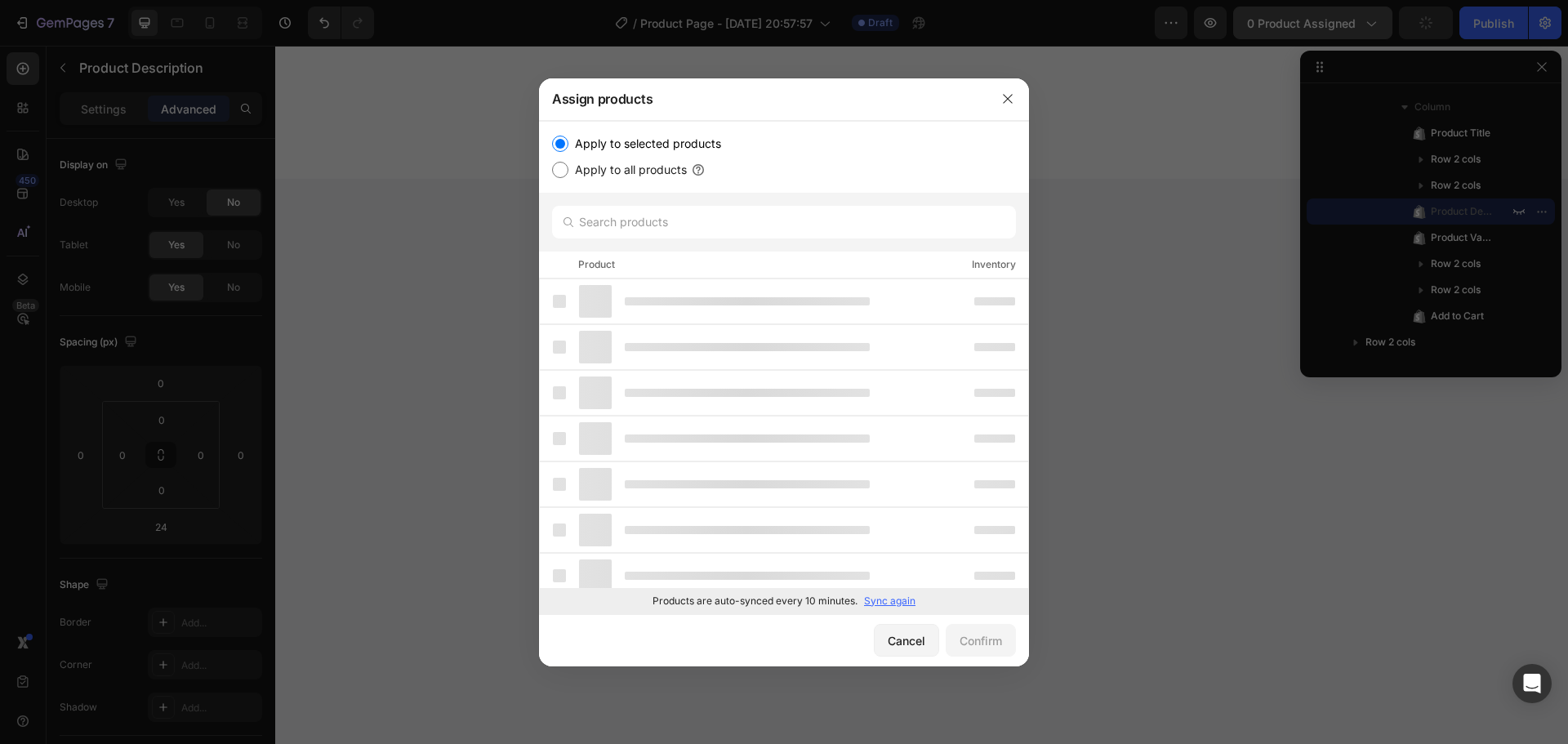
scroll to position [0, 0]
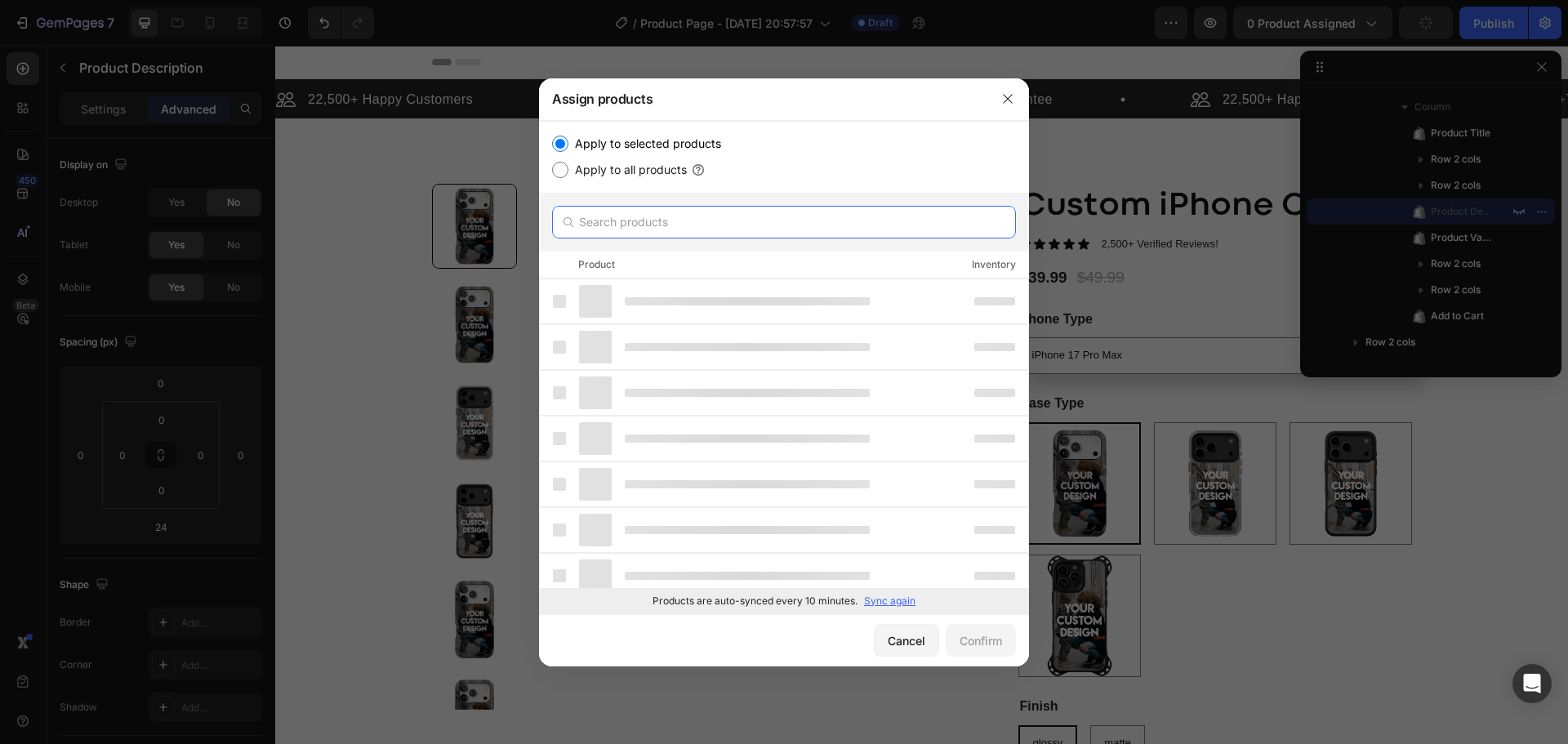
click at [618, 224] on input "text" at bounding box center [784, 222] width 464 height 33
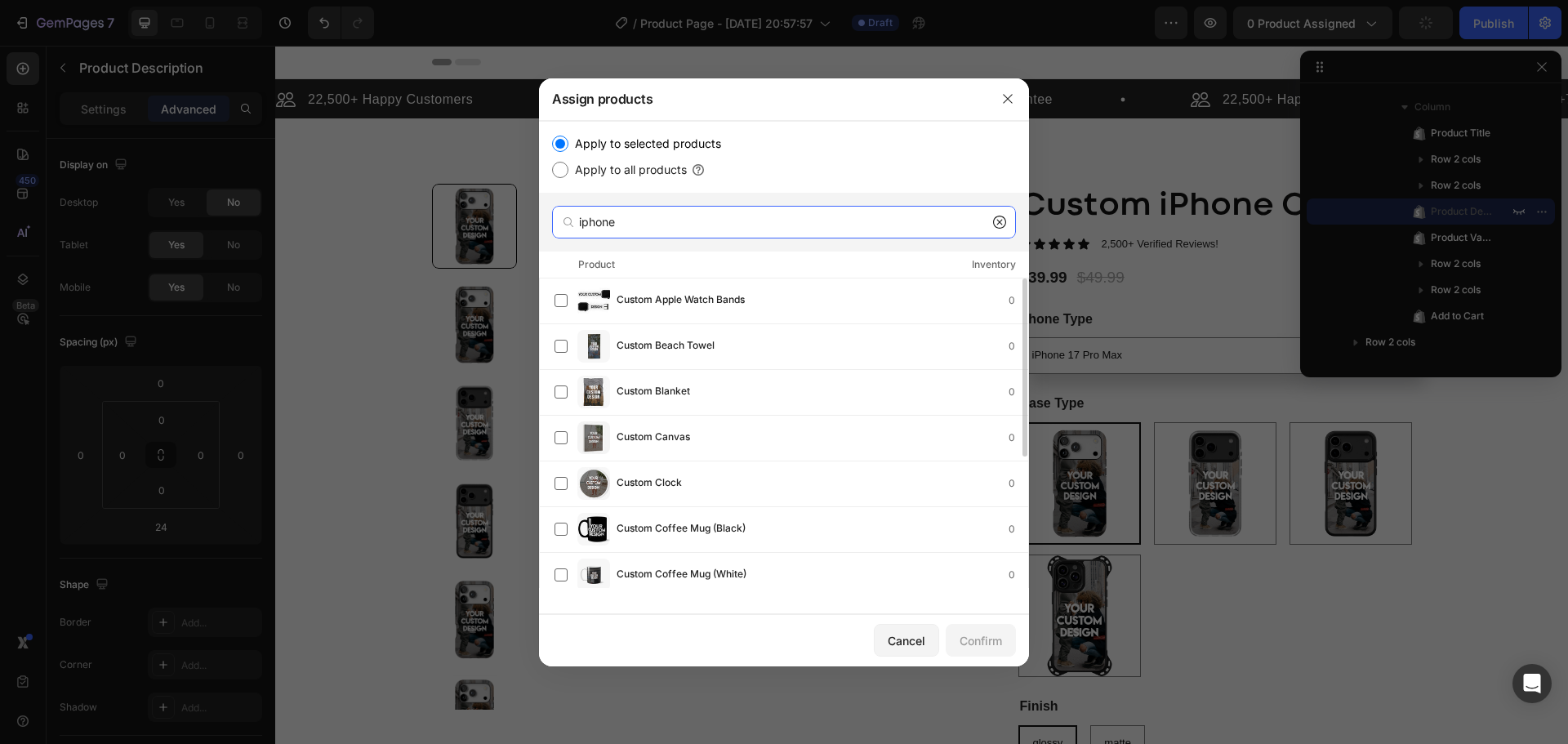
scroll to position [226, 0]
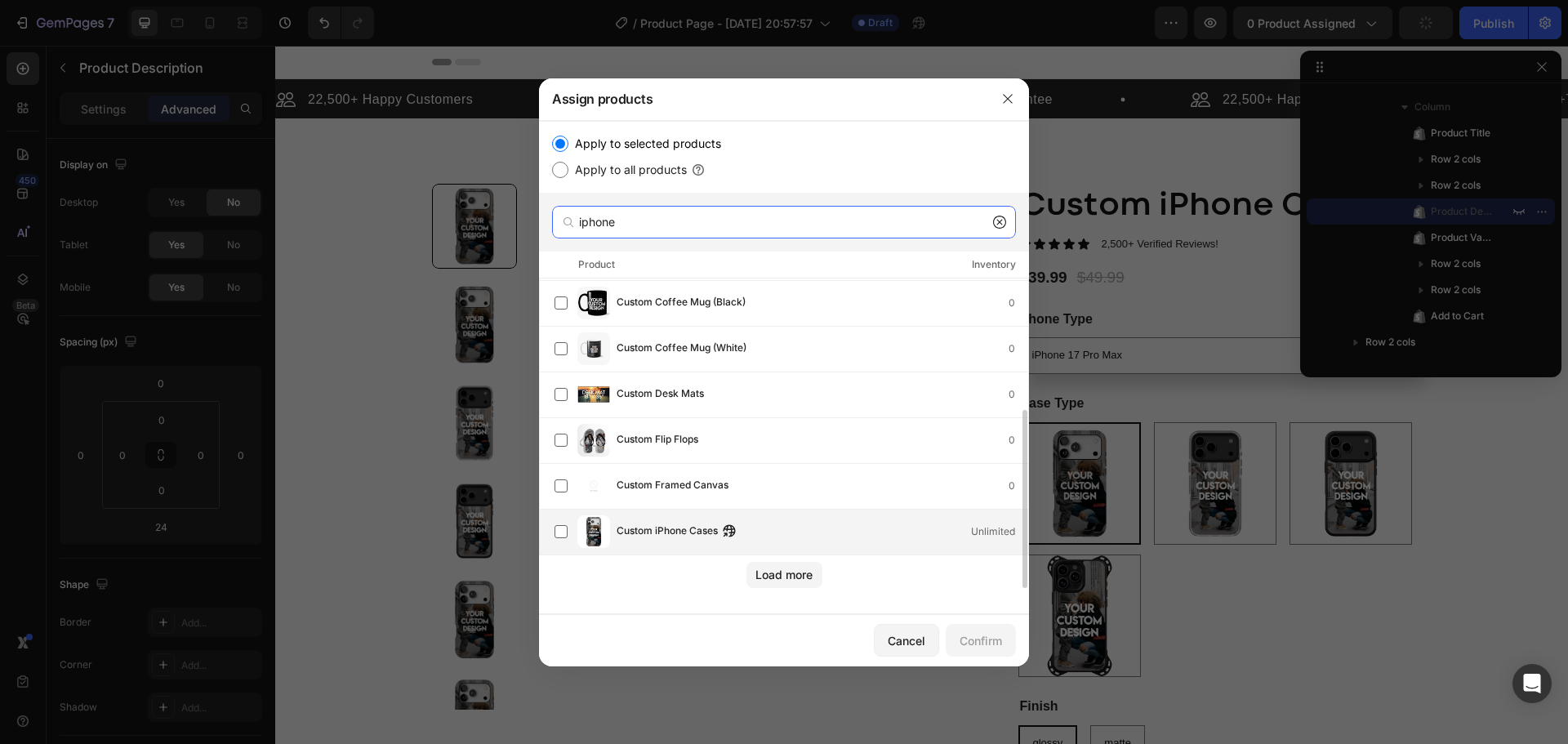
type input "iphone"
click at [706, 526] on span "Custom iPhone Cases" at bounding box center [667, 531] width 102 height 18
click at [981, 643] on div "Confirm" at bounding box center [981, 641] width 43 height 17
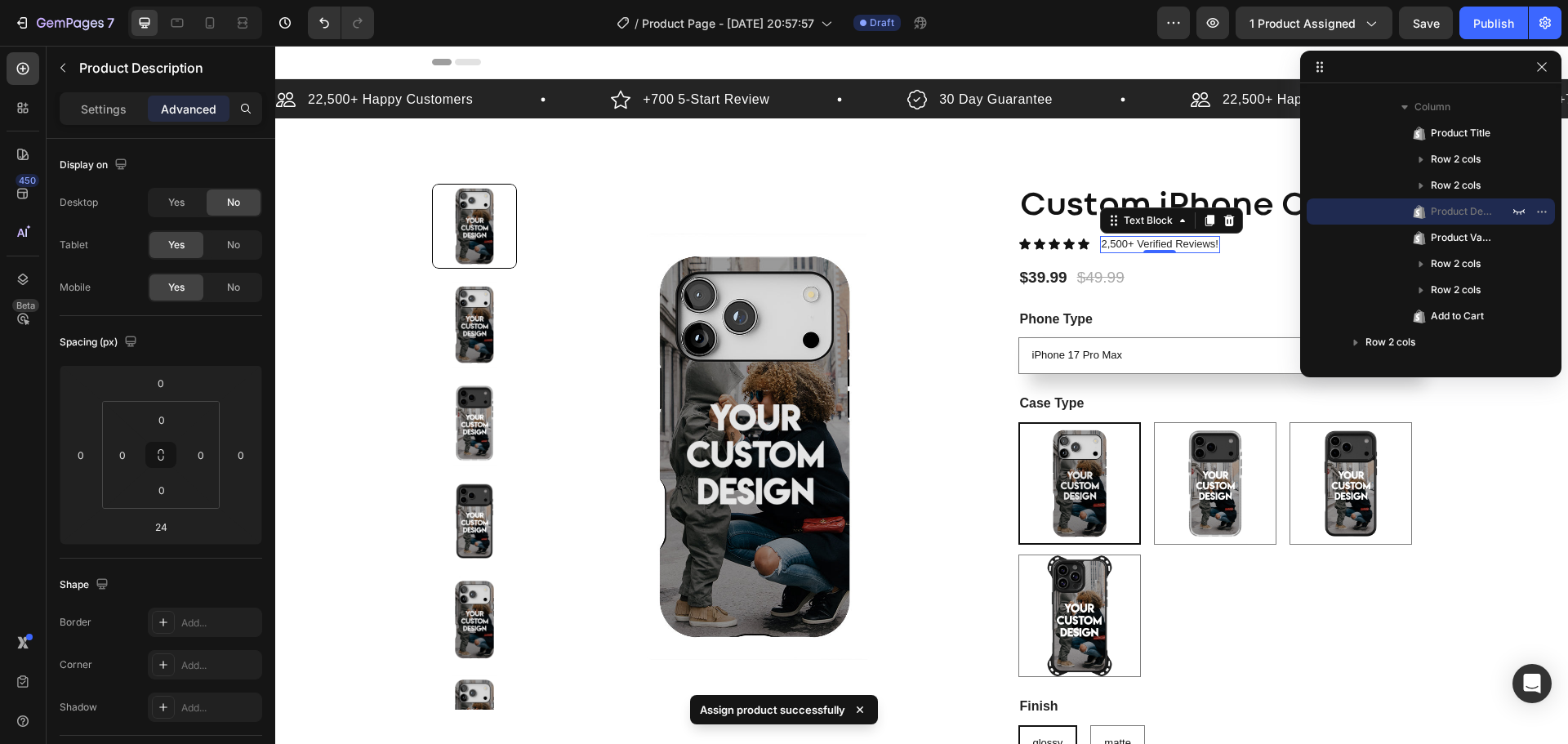
click at [1180, 245] on p "2,500+ Verified Reviews!" at bounding box center [1160, 245] width 117 height 14
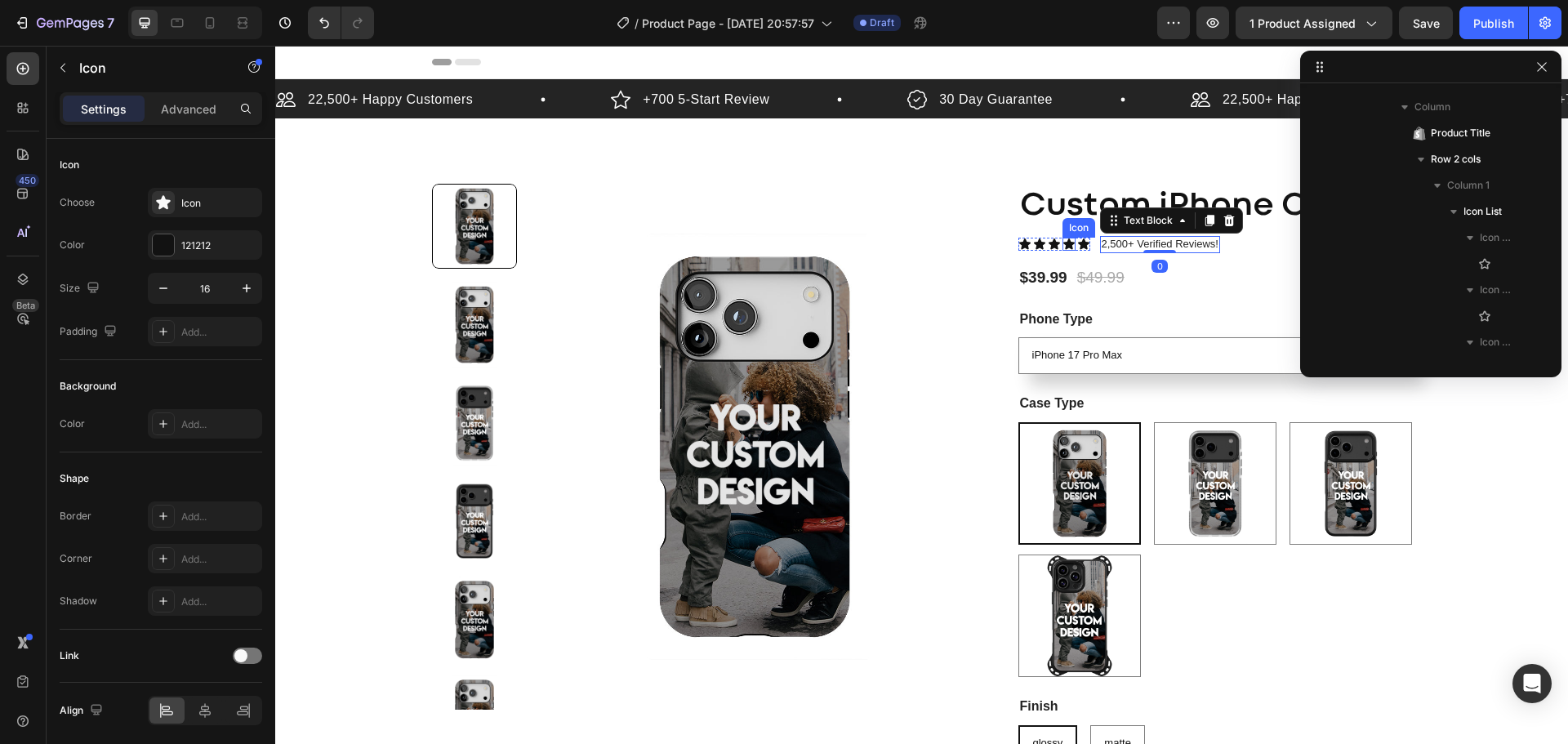
click at [1063, 246] on div "Icon" at bounding box center [1070, 245] width 13 height 13
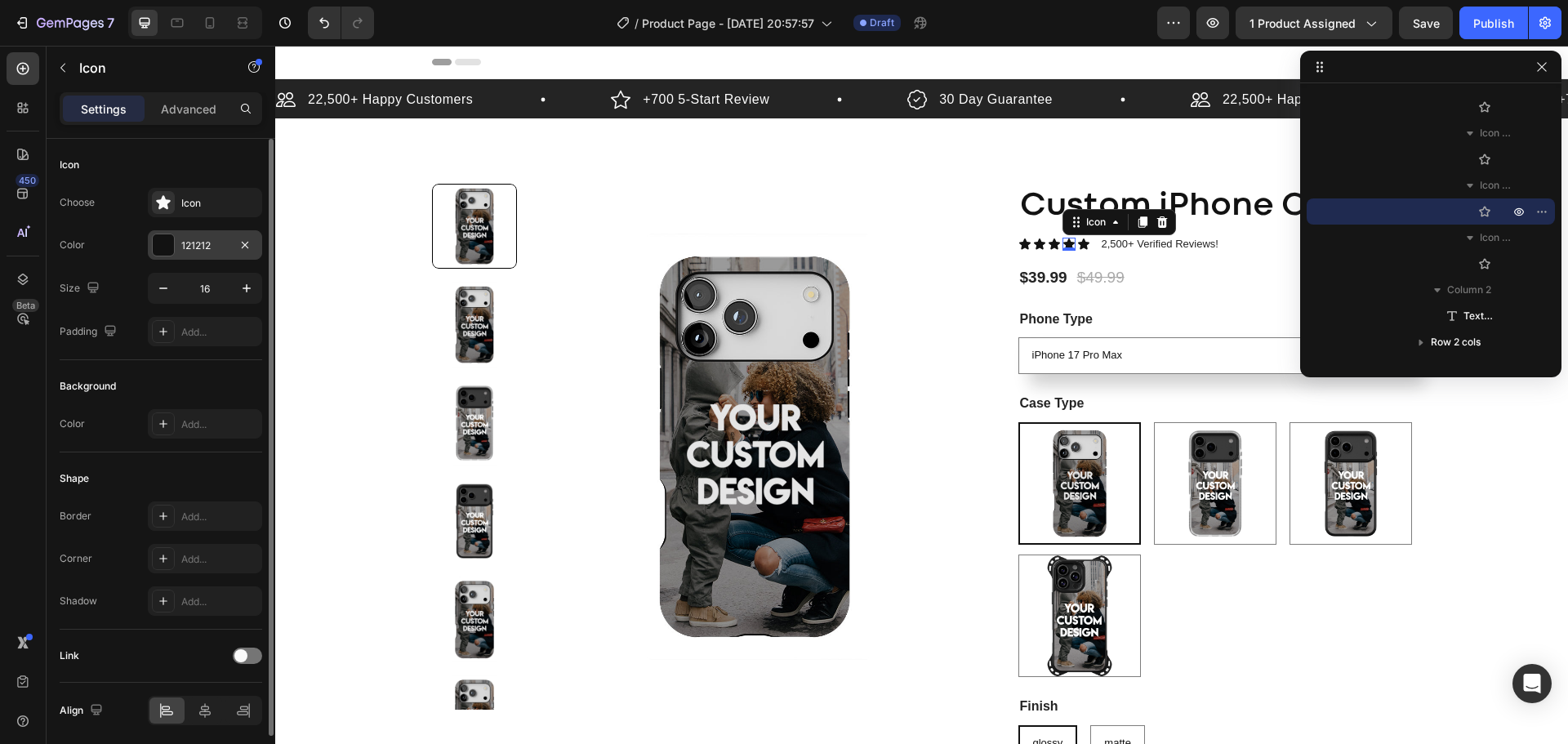
click at [187, 241] on div "121212" at bounding box center [205, 245] width 47 height 14
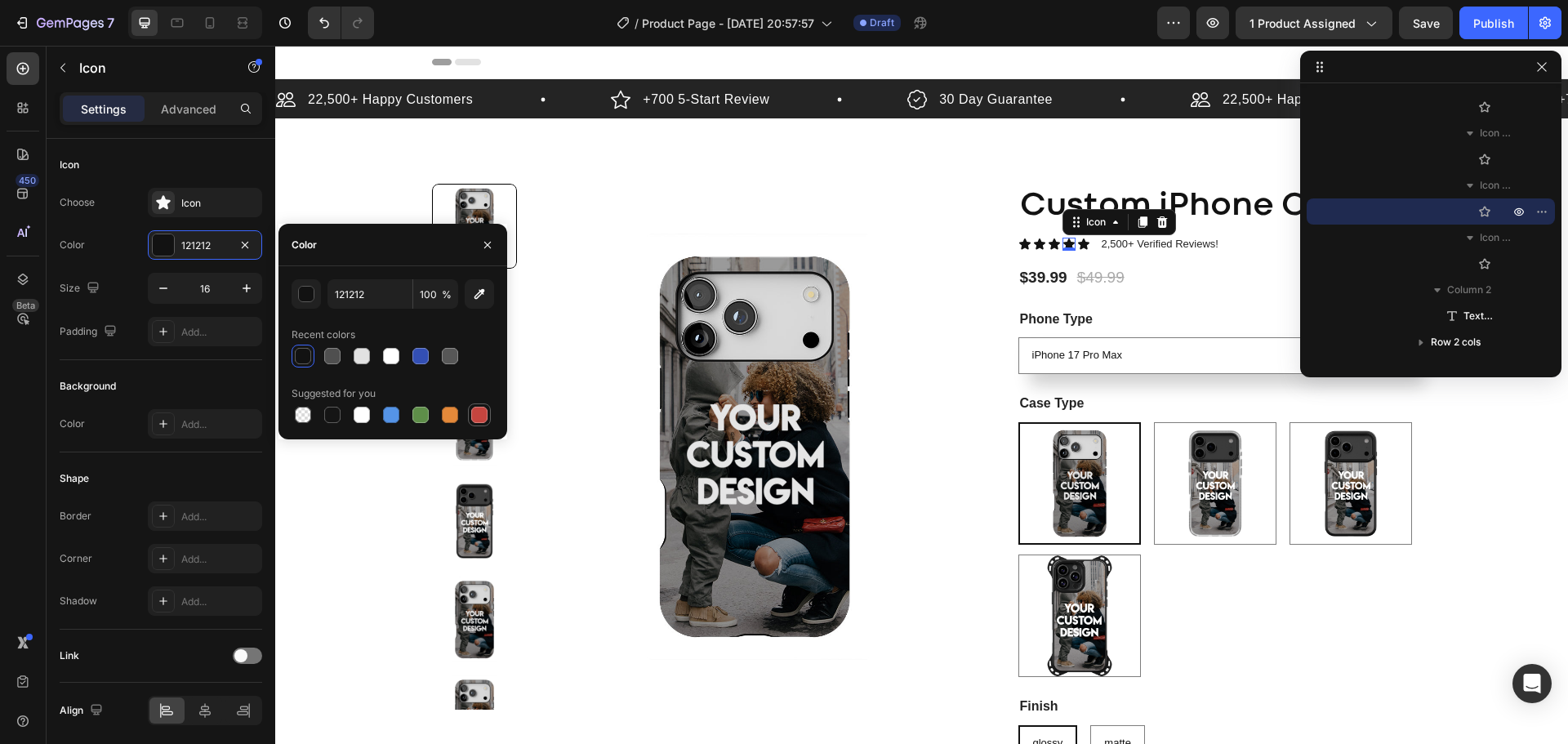
click at [476, 419] on div at bounding box center [479, 414] width 16 height 16
type input "C5453F"
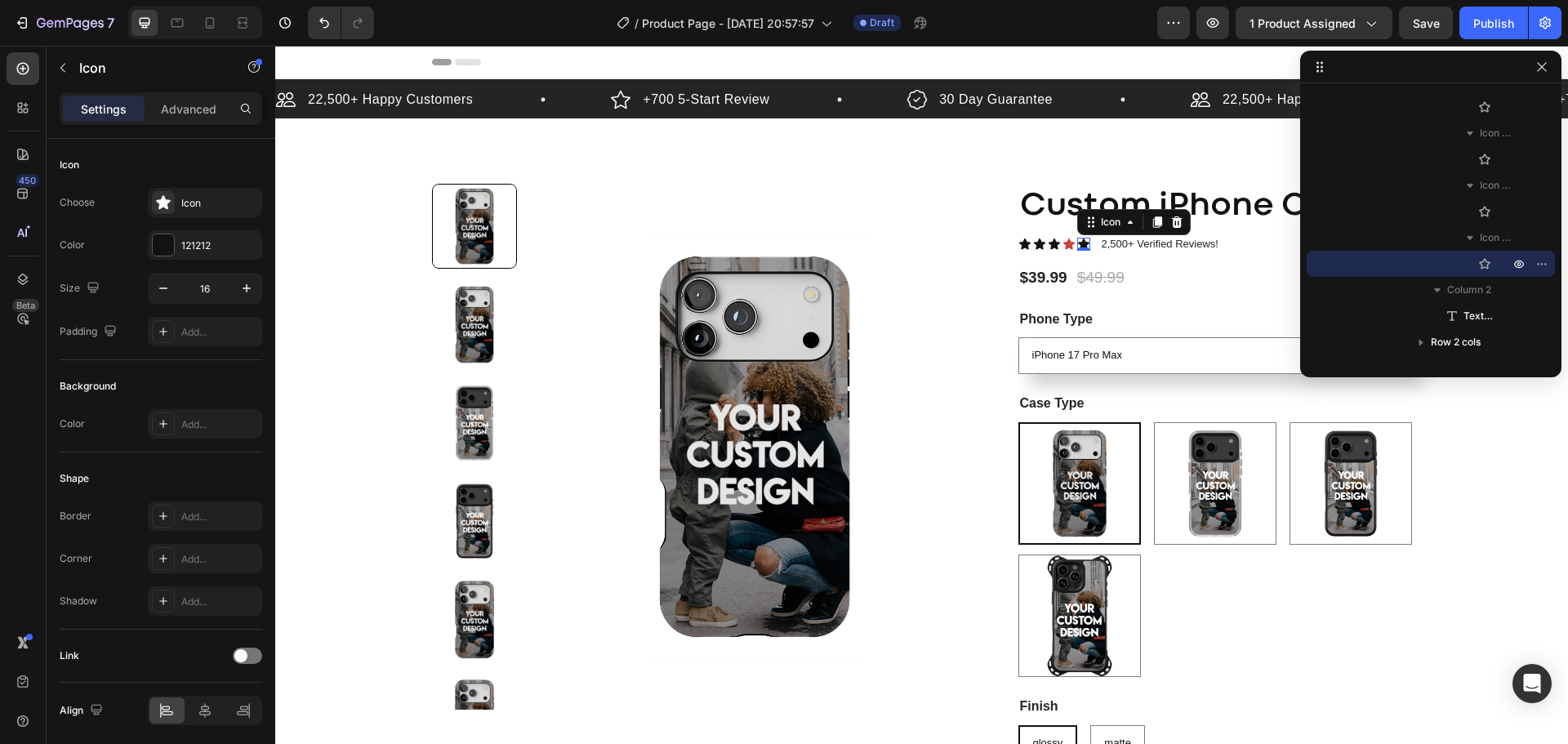
click at [1078, 241] on icon at bounding box center [1084, 244] width 12 height 11
click at [183, 244] on div "121212" at bounding box center [205, 245] width 47 height 14
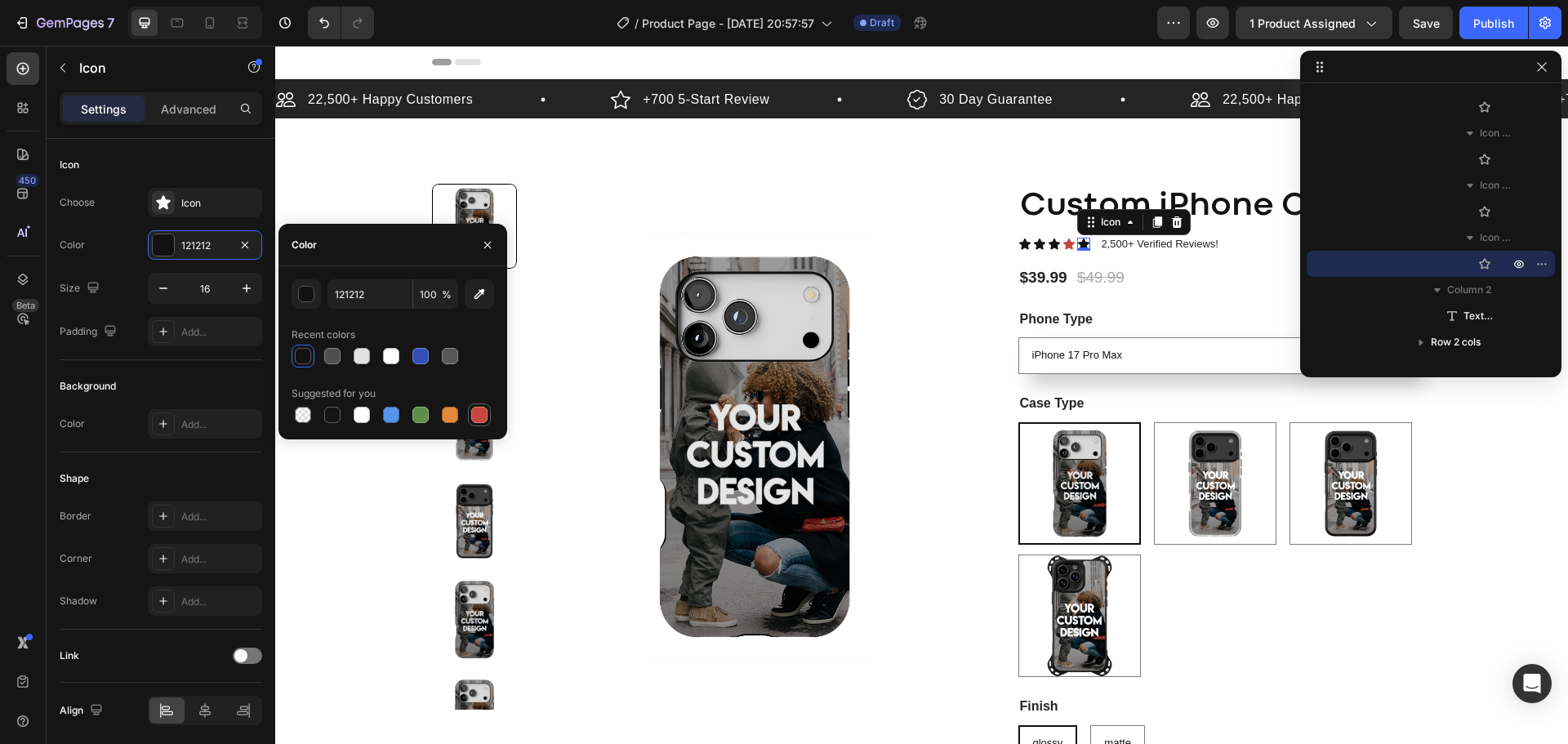
click at [471, 414] on div at bounding box center [479, 414] width 16 height 16
type input "C5453F"
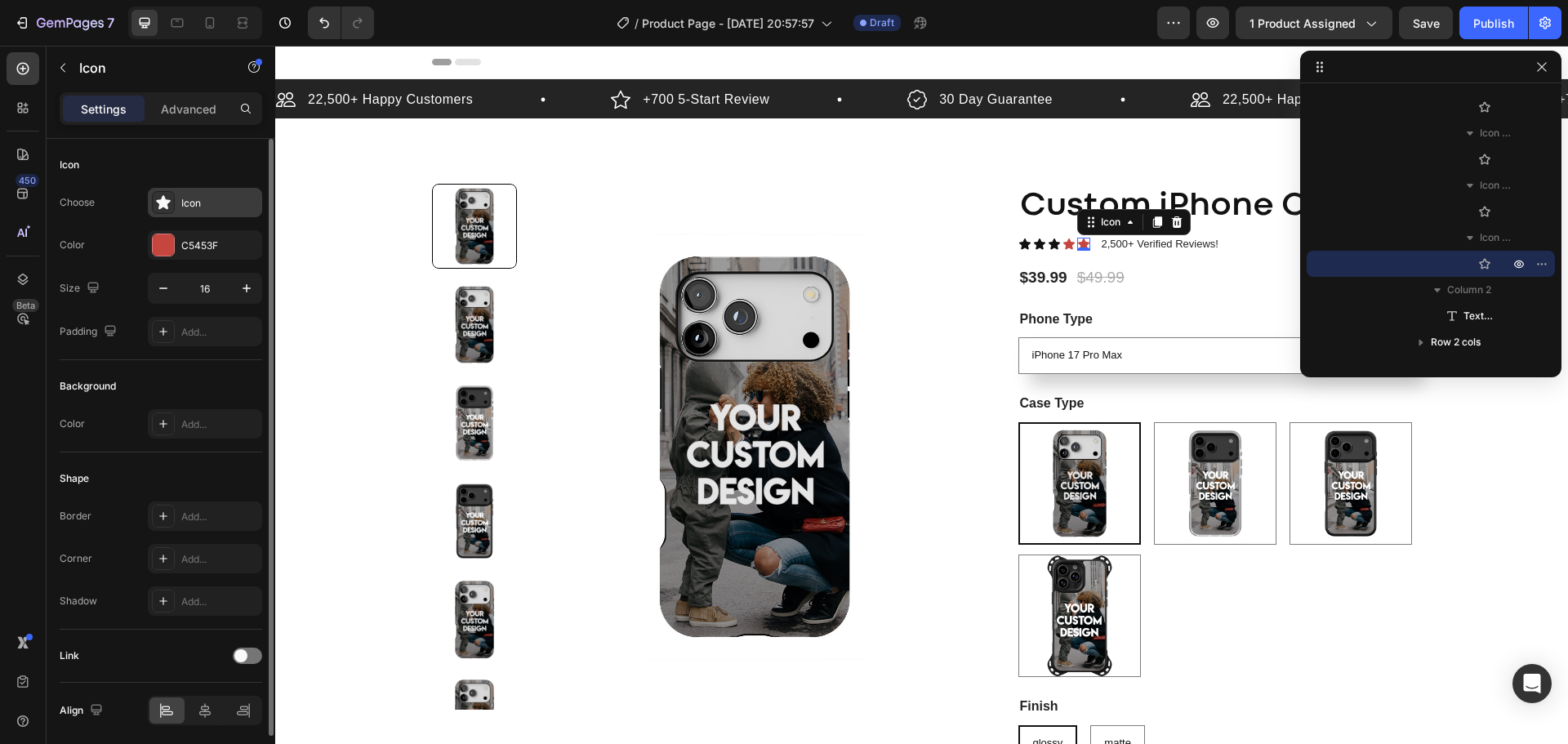
click at [194, 214] on div "Icon" at bounding box center [205, 203] width 114 height 29
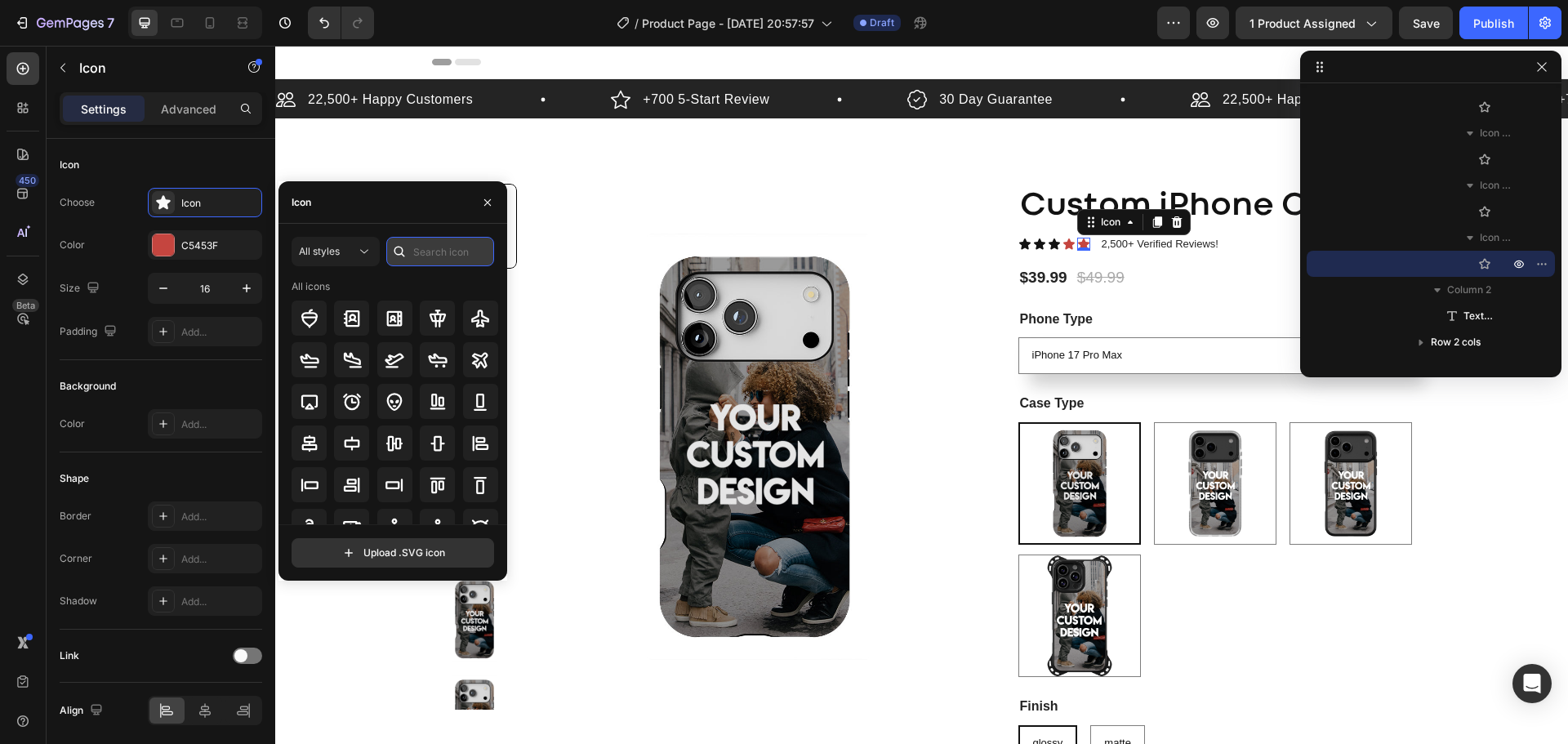
click at [434, 253] on input "text" at bounding box center [440, 251] width 108 height 29
type input "heart"
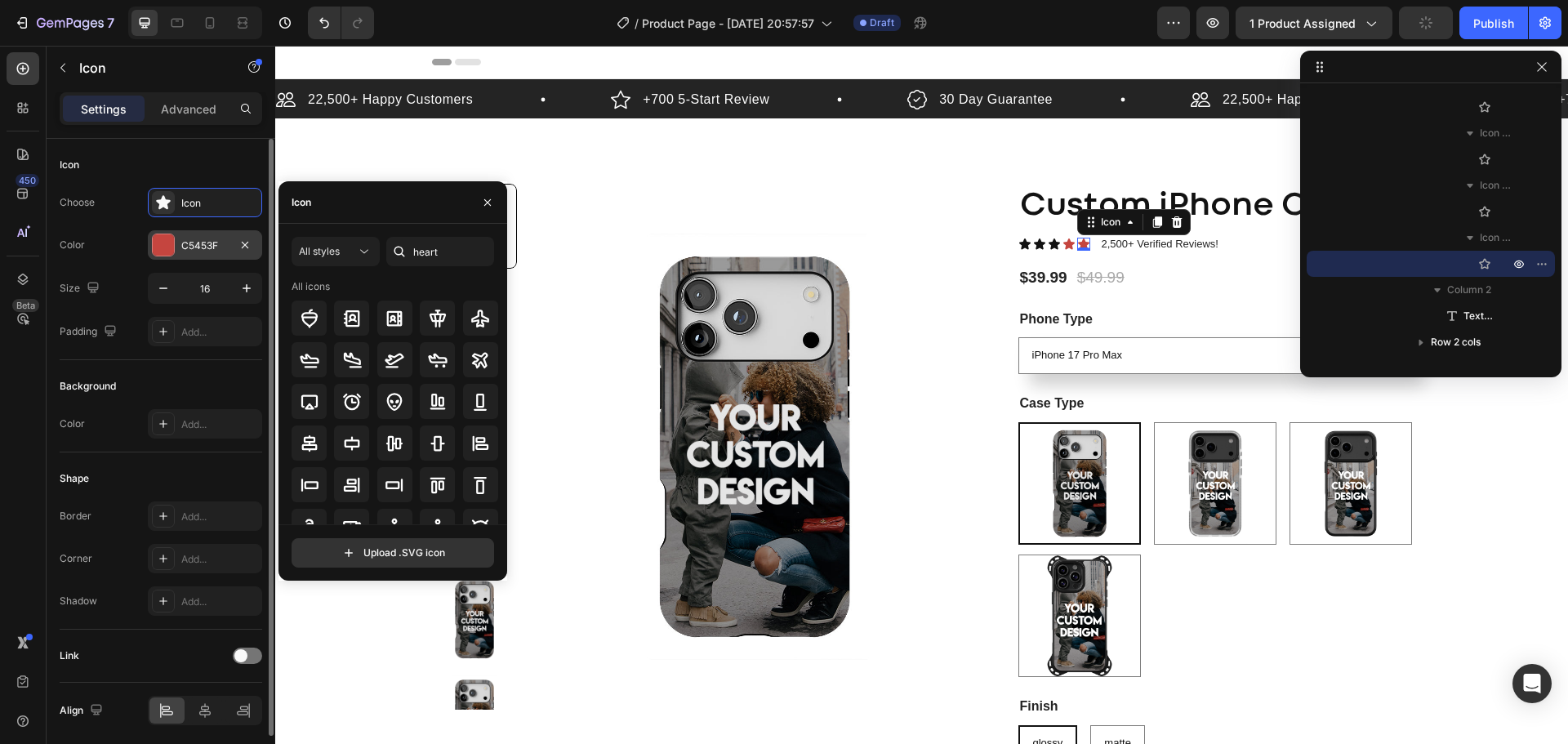
click at [224, 246] on div "C5453F" at bounding box center [205, 245] width 47 height 14
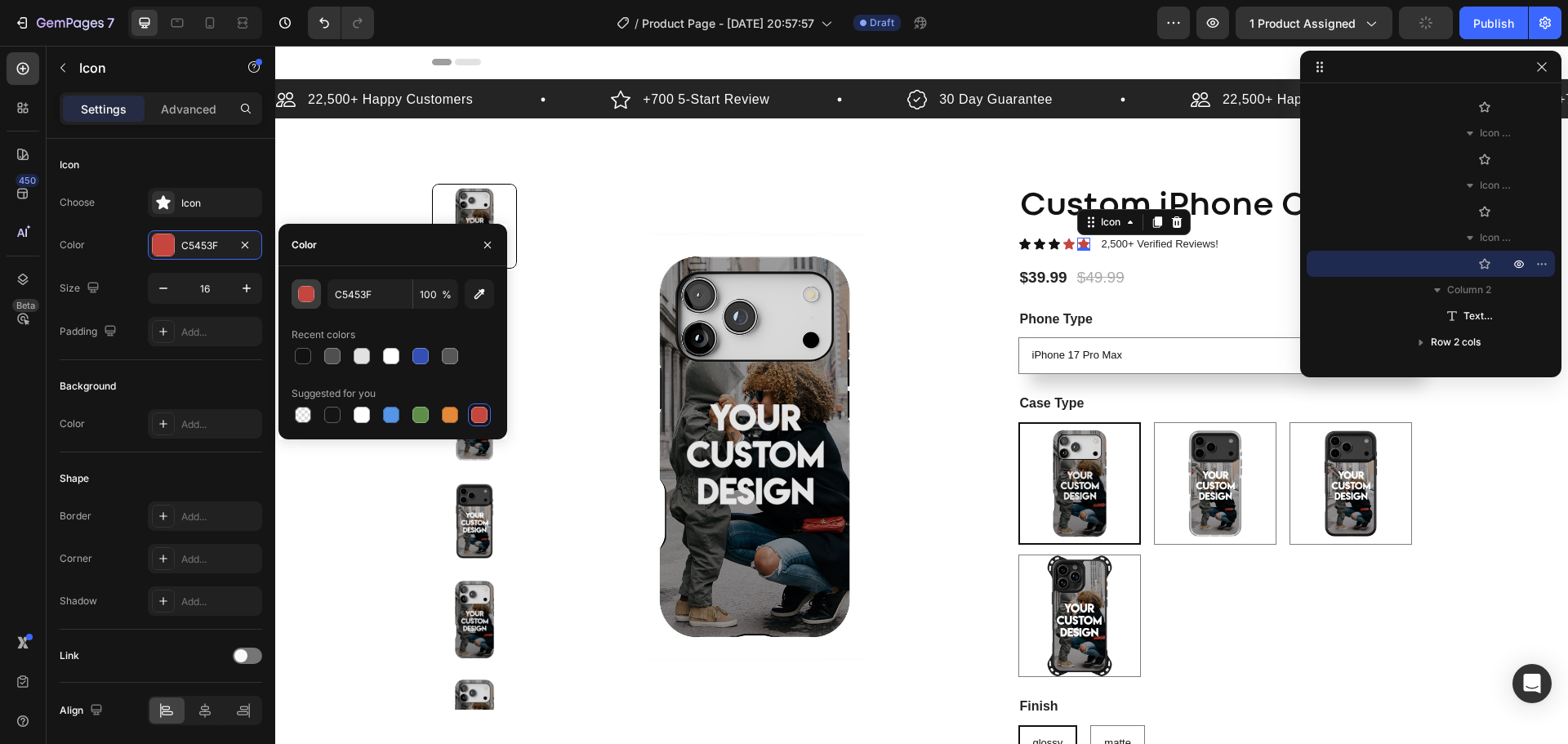
click at [301, 299] on div "button" at bounding box center [307, 294] width 16 height 16
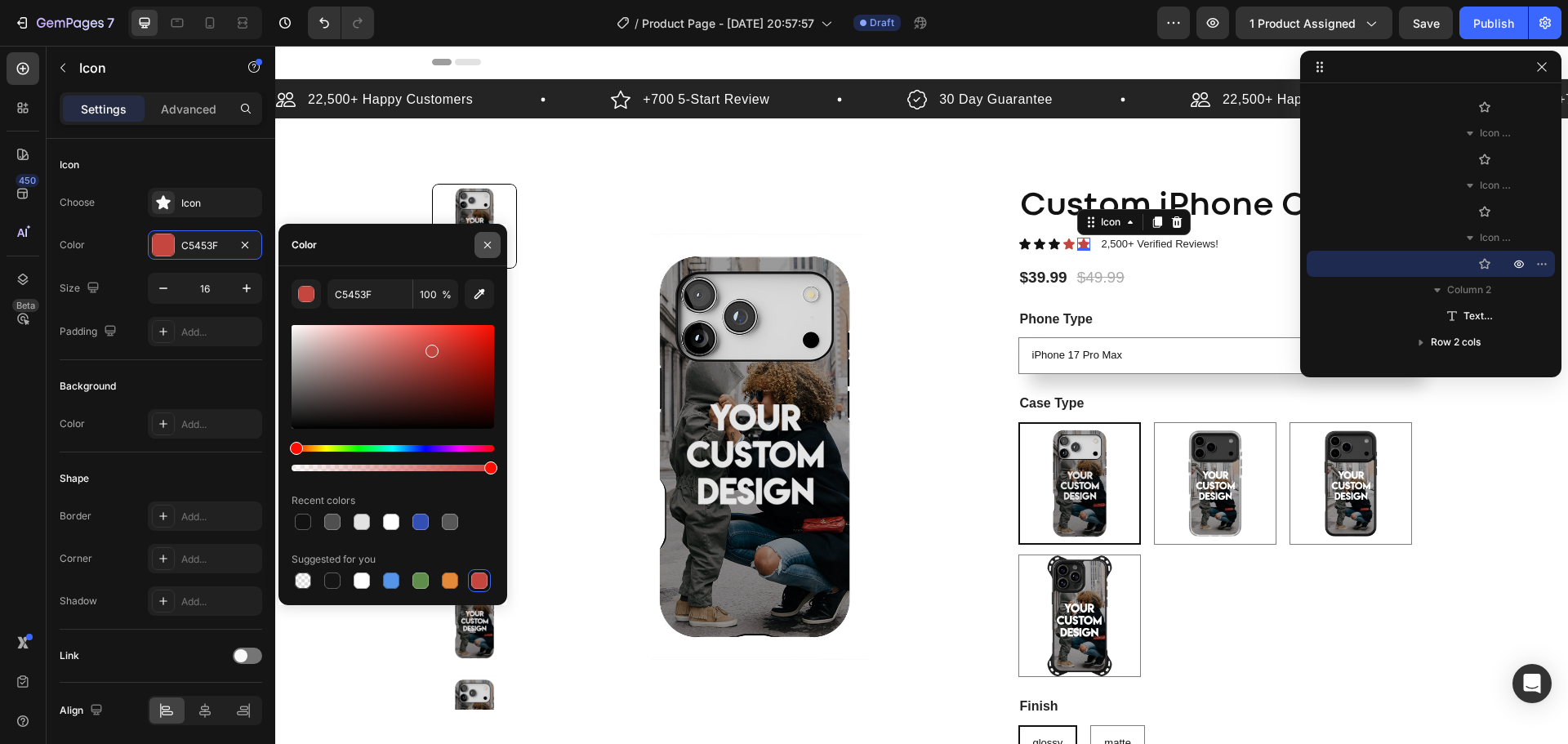
click at [481, 241] on icon "button" at bounding box center [487, 245] width 13 height 13
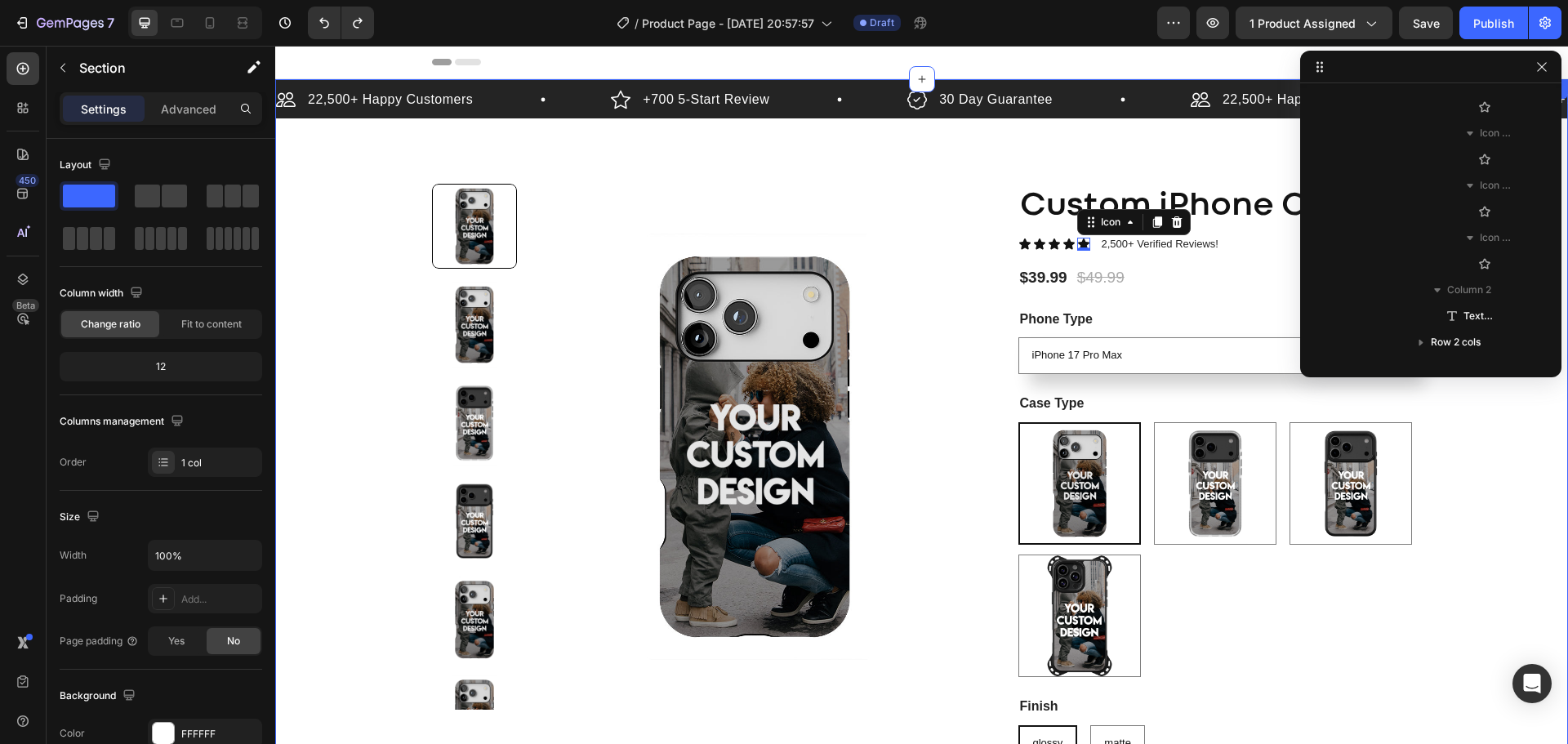
scroll to position [0, 0]
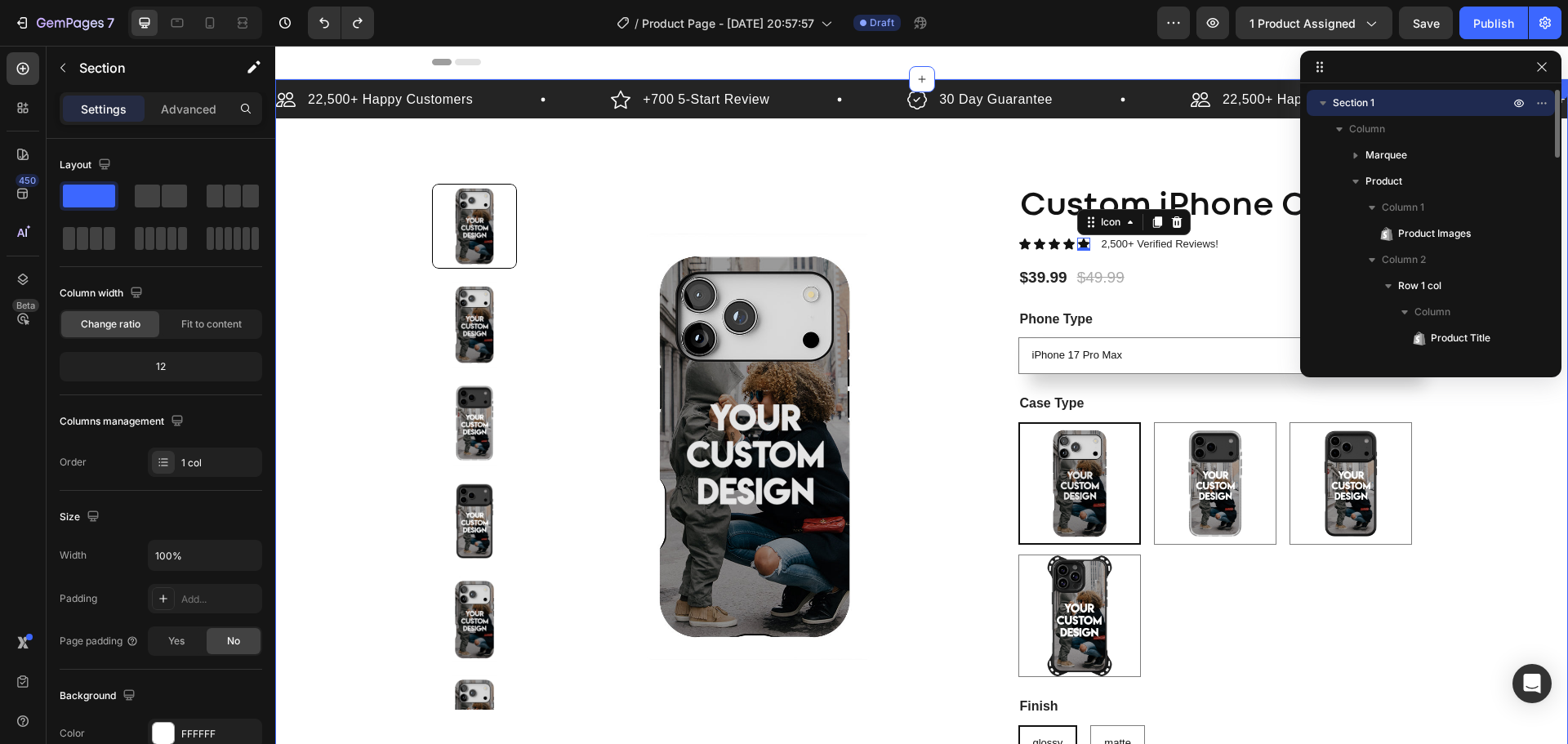
click at [1121, 157] on div "22,500+ Happy Customers Item List +700 5-Start Review Item List 30 Day Guarante…" at bounding box center [922, 586] width 1293 height 1015
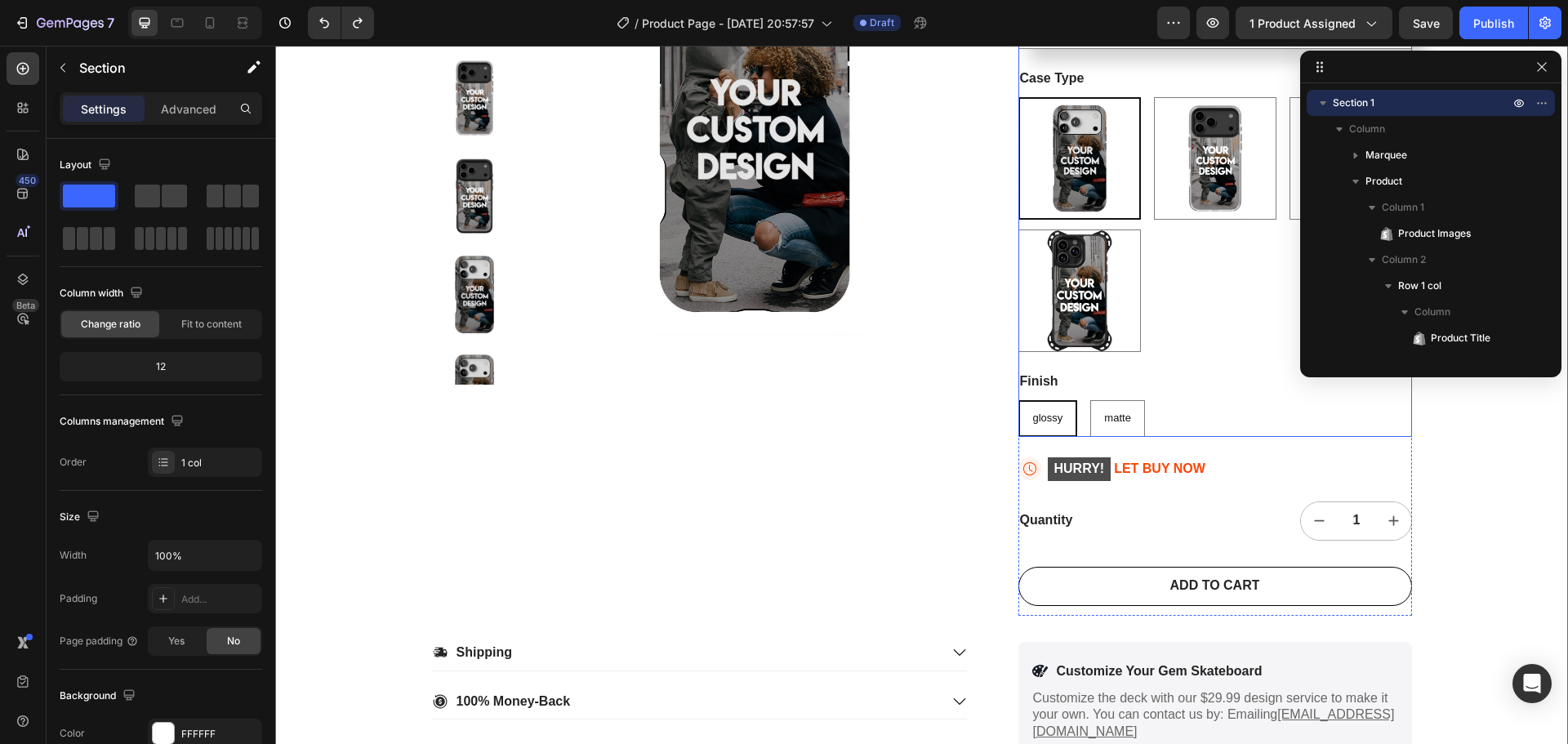
scroll to position [327, 0]
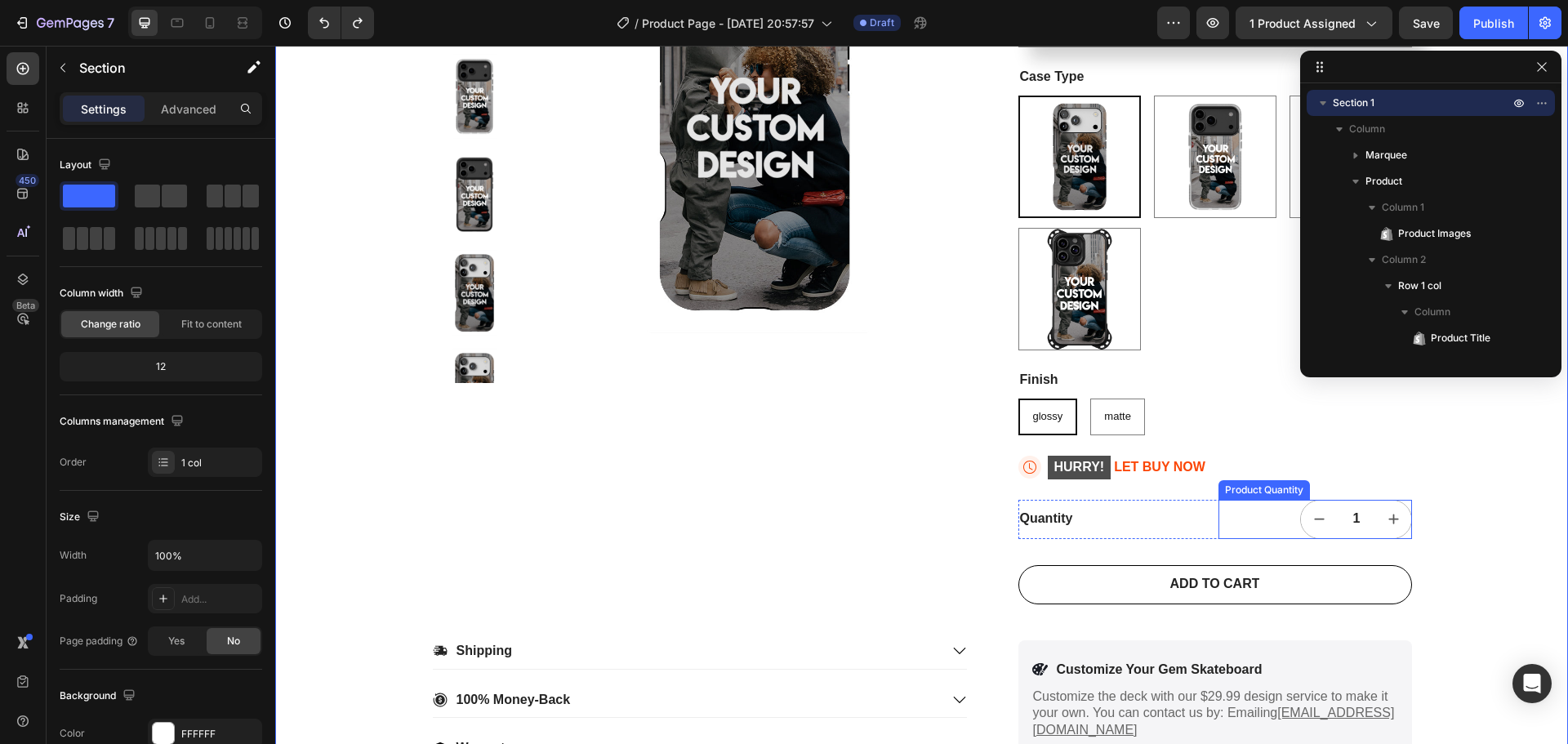
click at [1241, 525] on div "1" at bounding box center [1315, 520] width 193 height 40
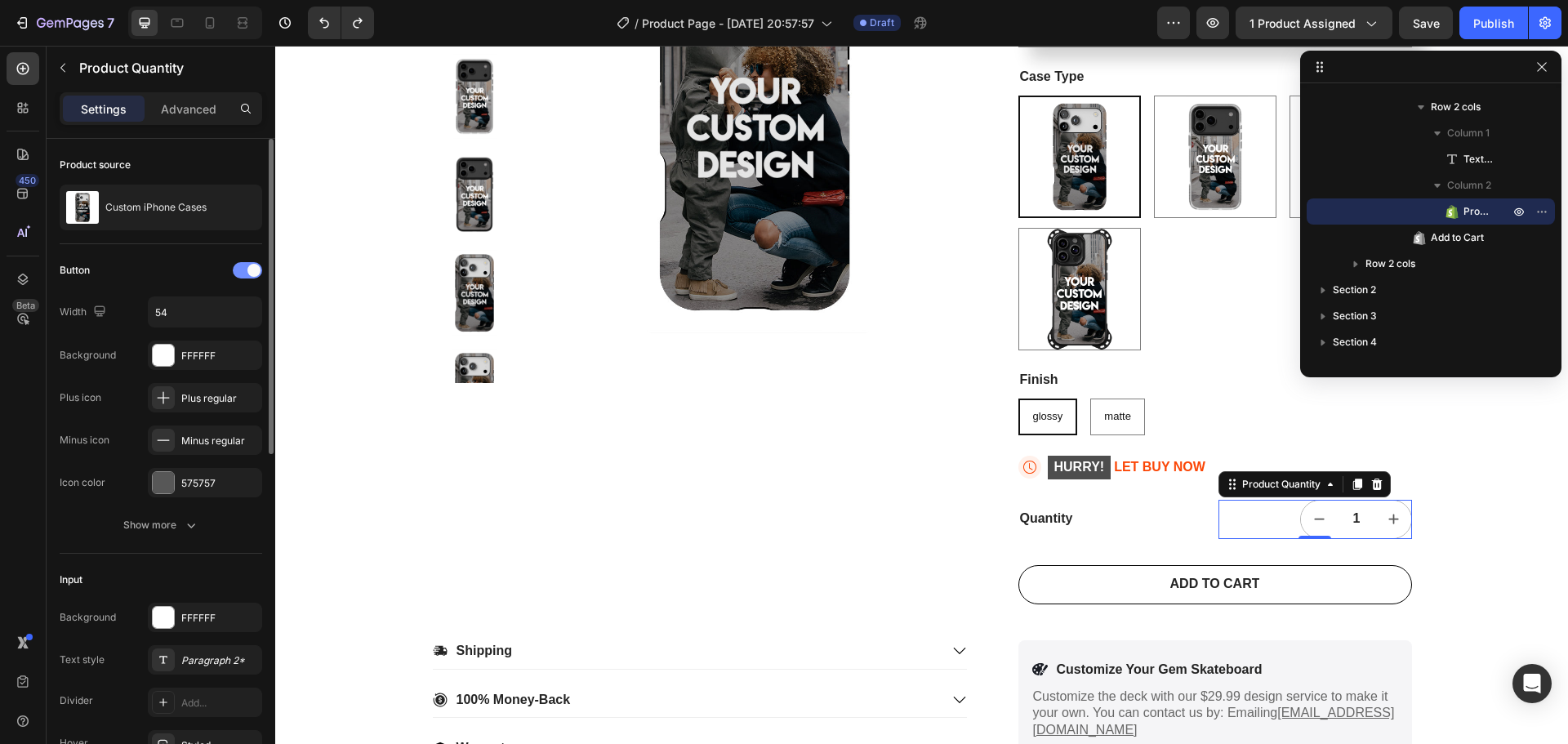
click at [248, 270] on span at bounding box center [255, 271] width 13 height 13
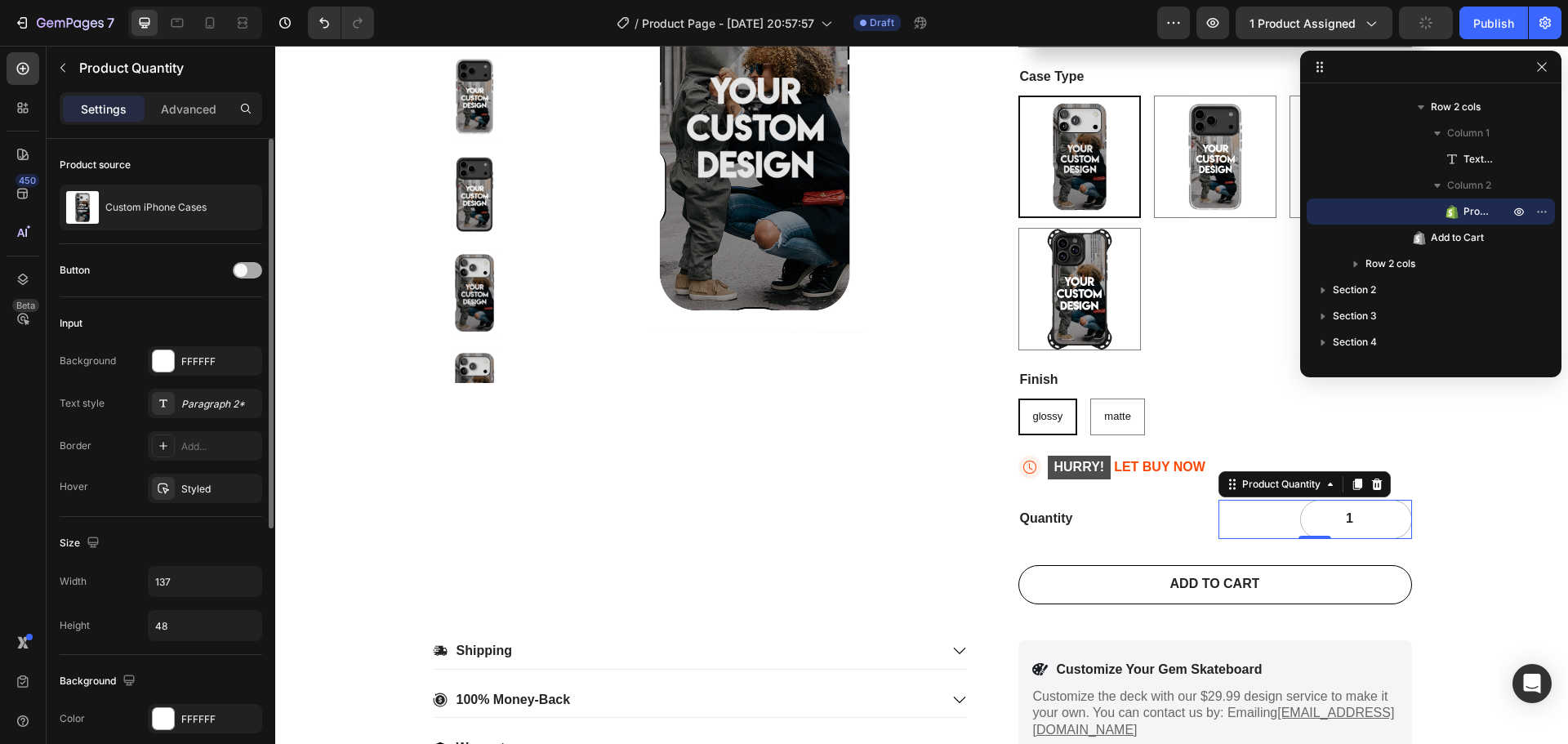
click at [248, 270] on div at bounding box center [247, 270] width 29 height 16
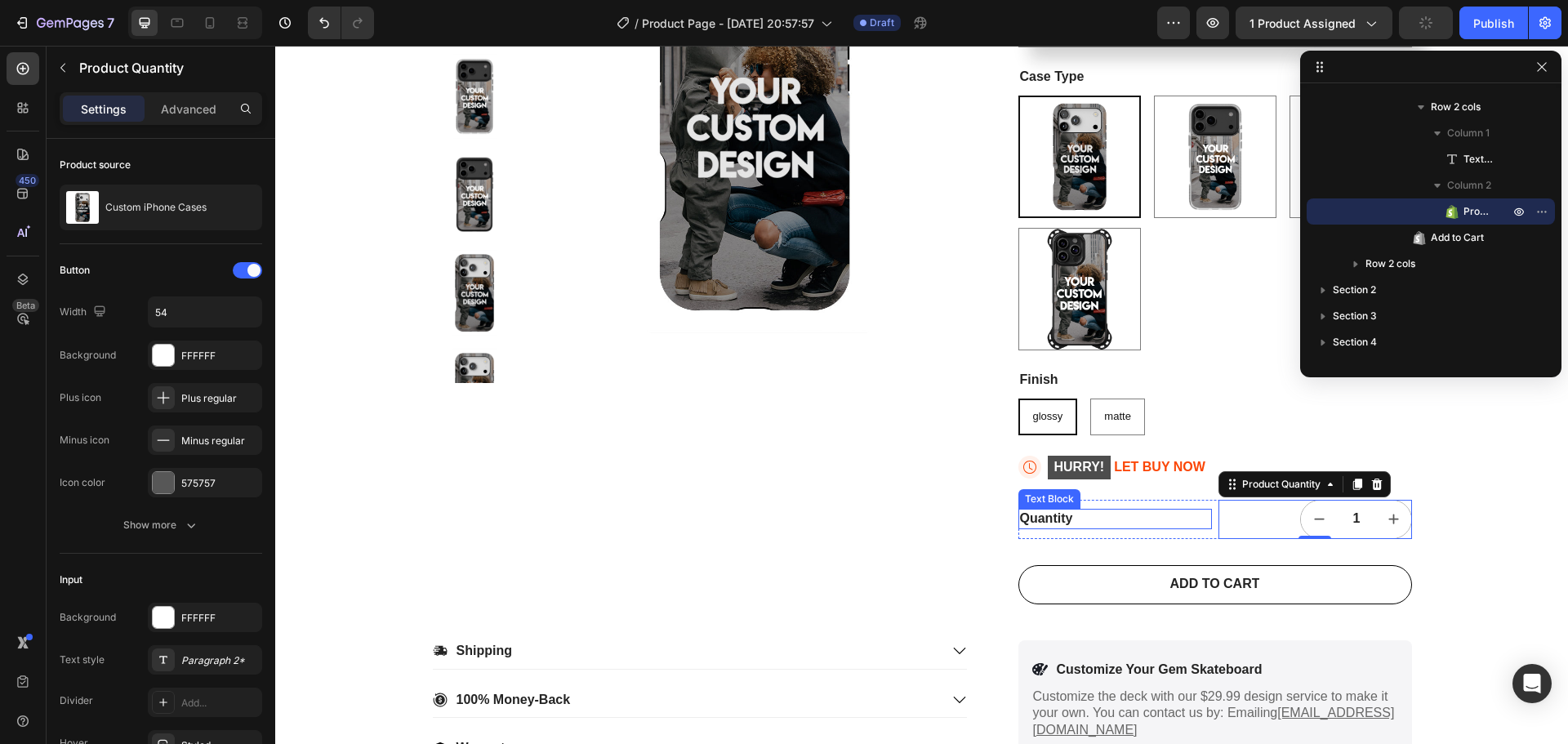
click at [1150, 513] on div "Quantity" at bounding box center [1115, 520] width 193 height 20
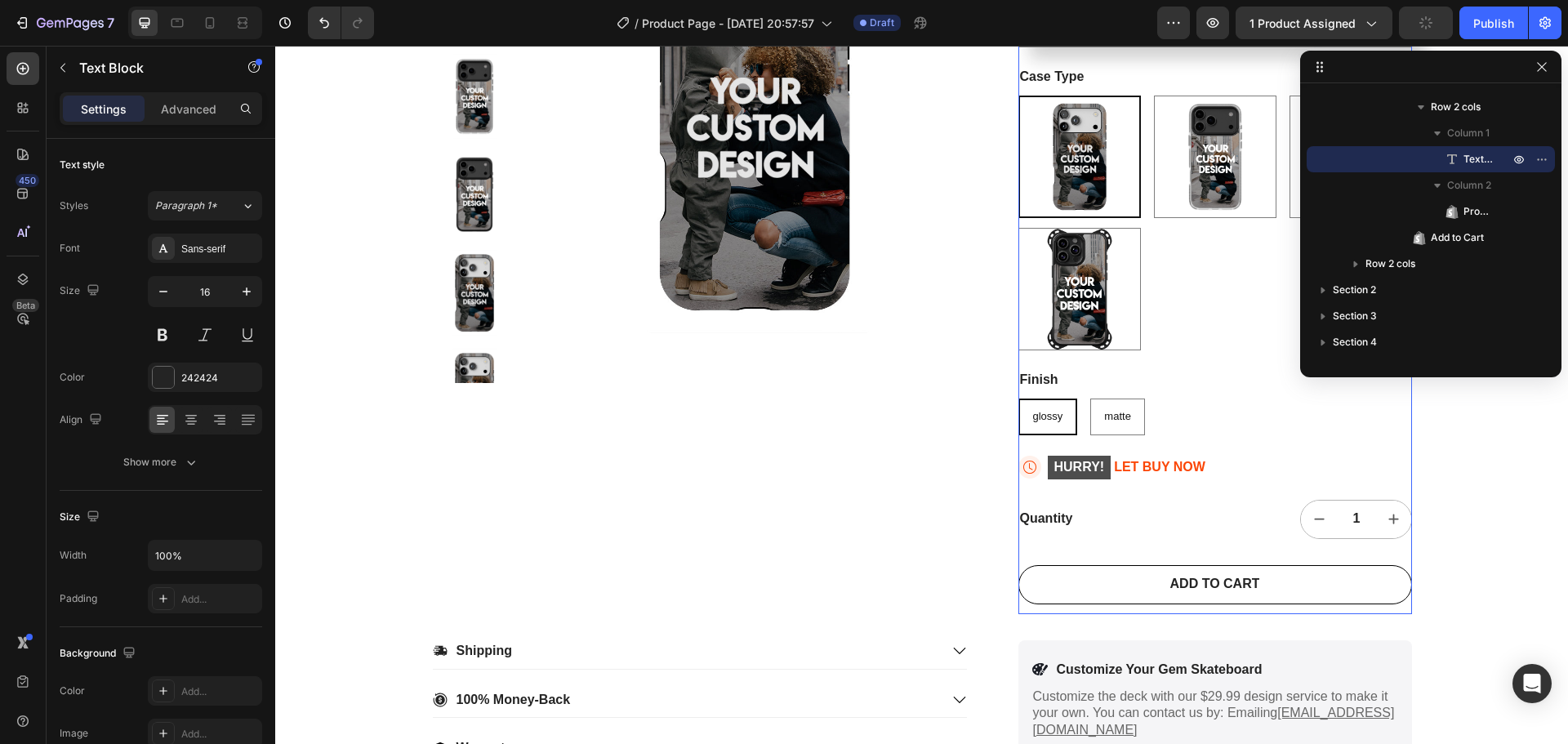
click at [1190, 498] on div "Custom iPhone Cases Product Title Icon Icon Icon Icon Icon Icon List 2,500+ Ver…" at bounding box center [1215, 235] width 393 height 757
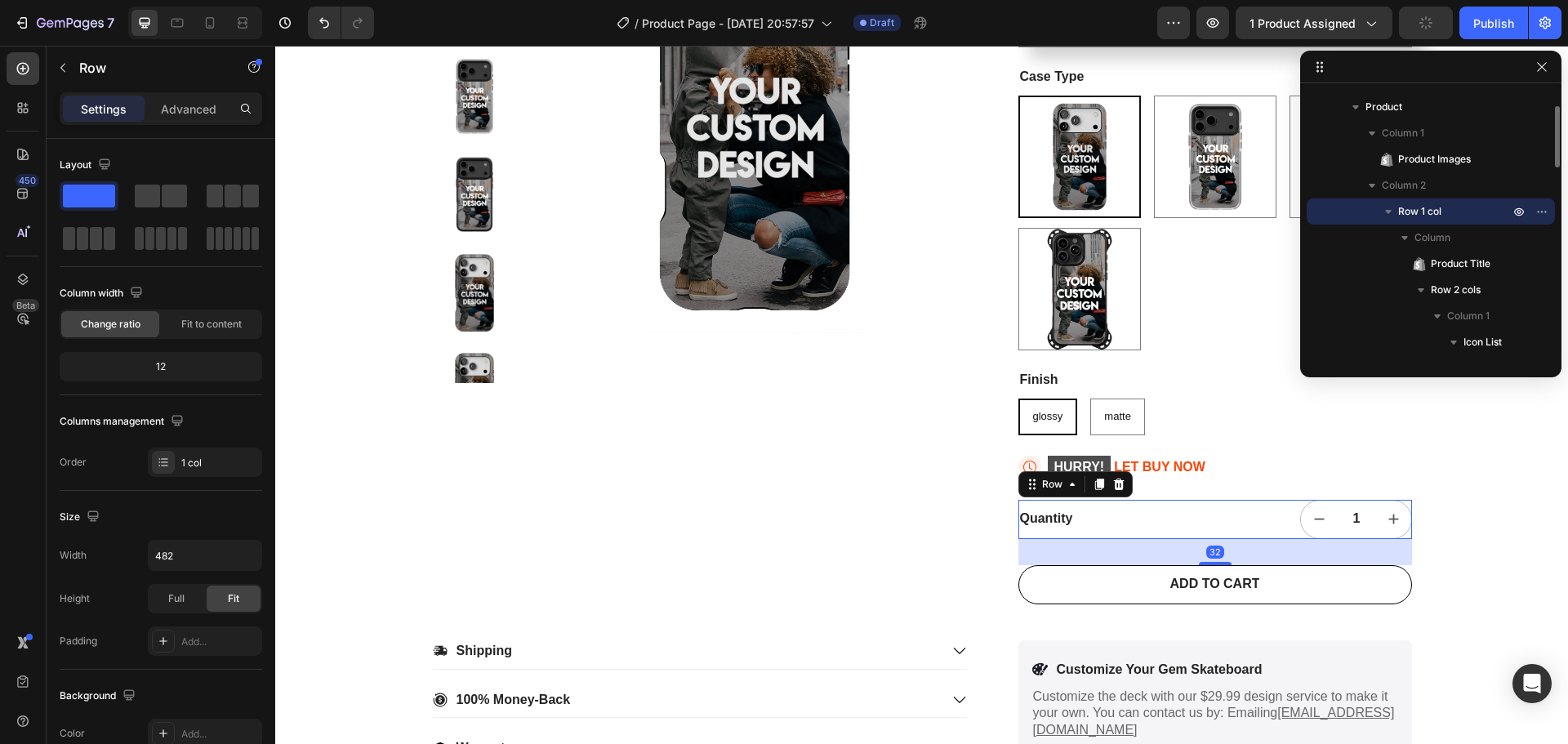
click at [1072, 538] on div "Quantity Text Block" at bounding box center [1115, 520] width 193 height 40
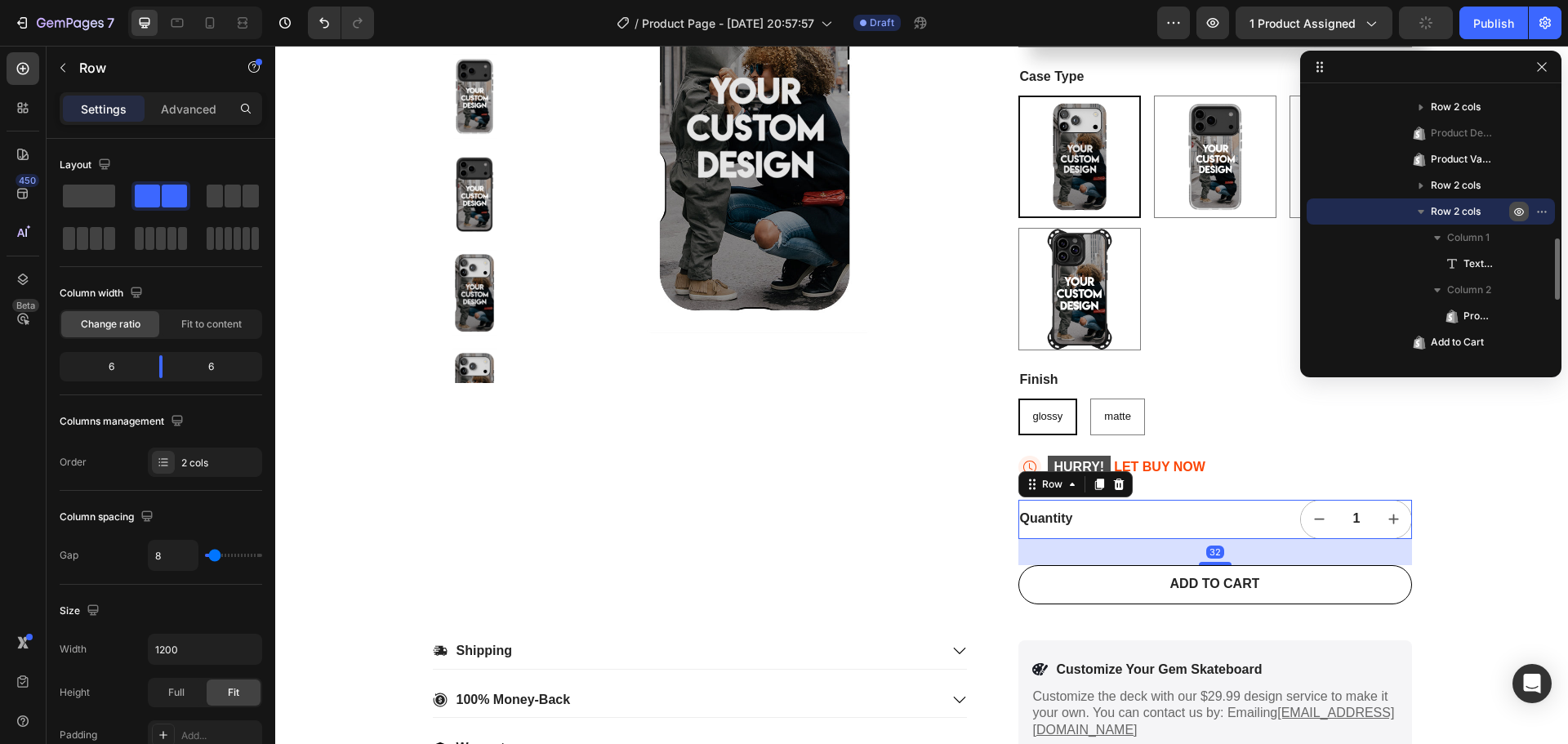
click at [1514, 210] on icon "button" at bounding box center [1519, 212] width 13 height 13
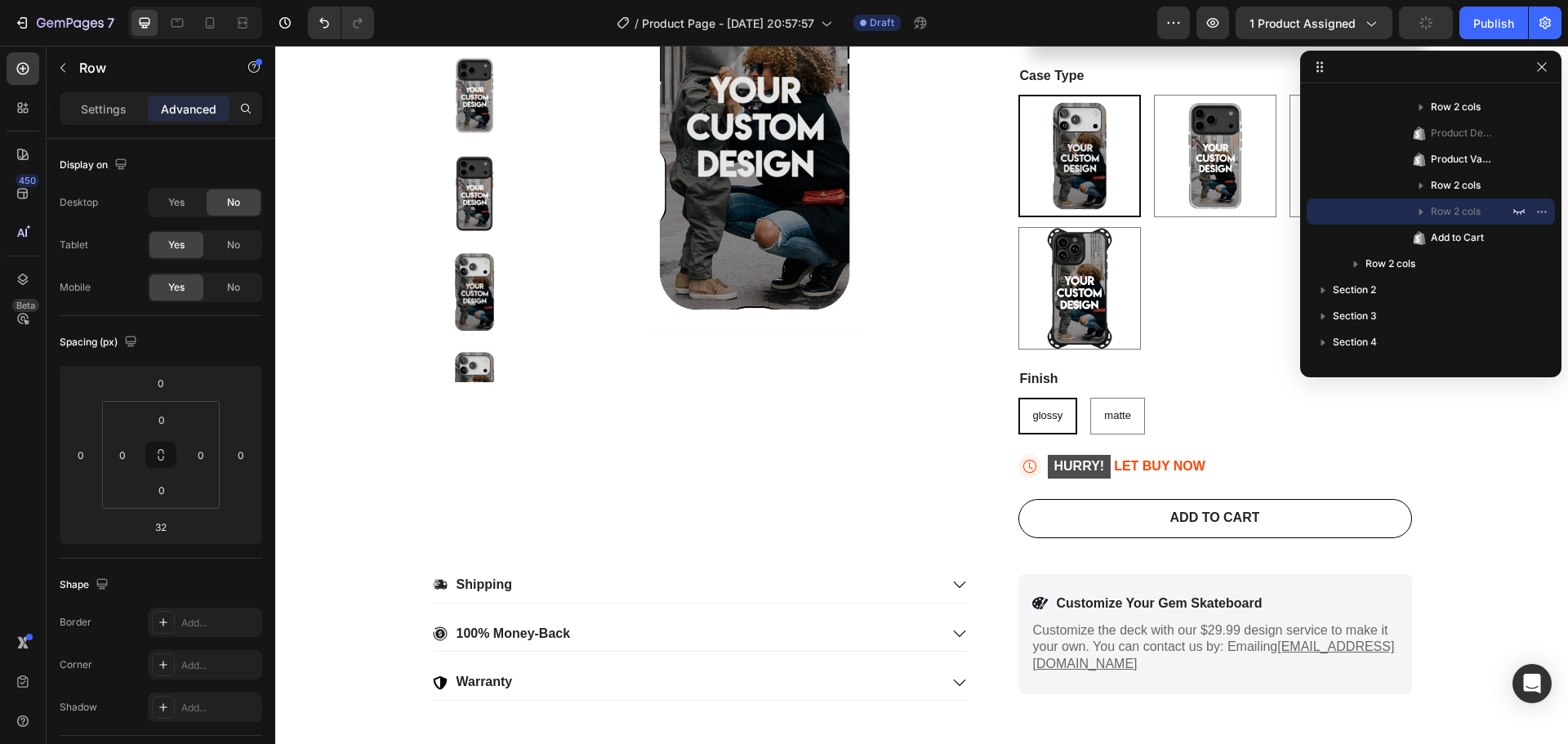
scroll to position [327, 0]
click at [1538, 66] on icon "button" at bounding box center [1542, 67] width 13 height 13
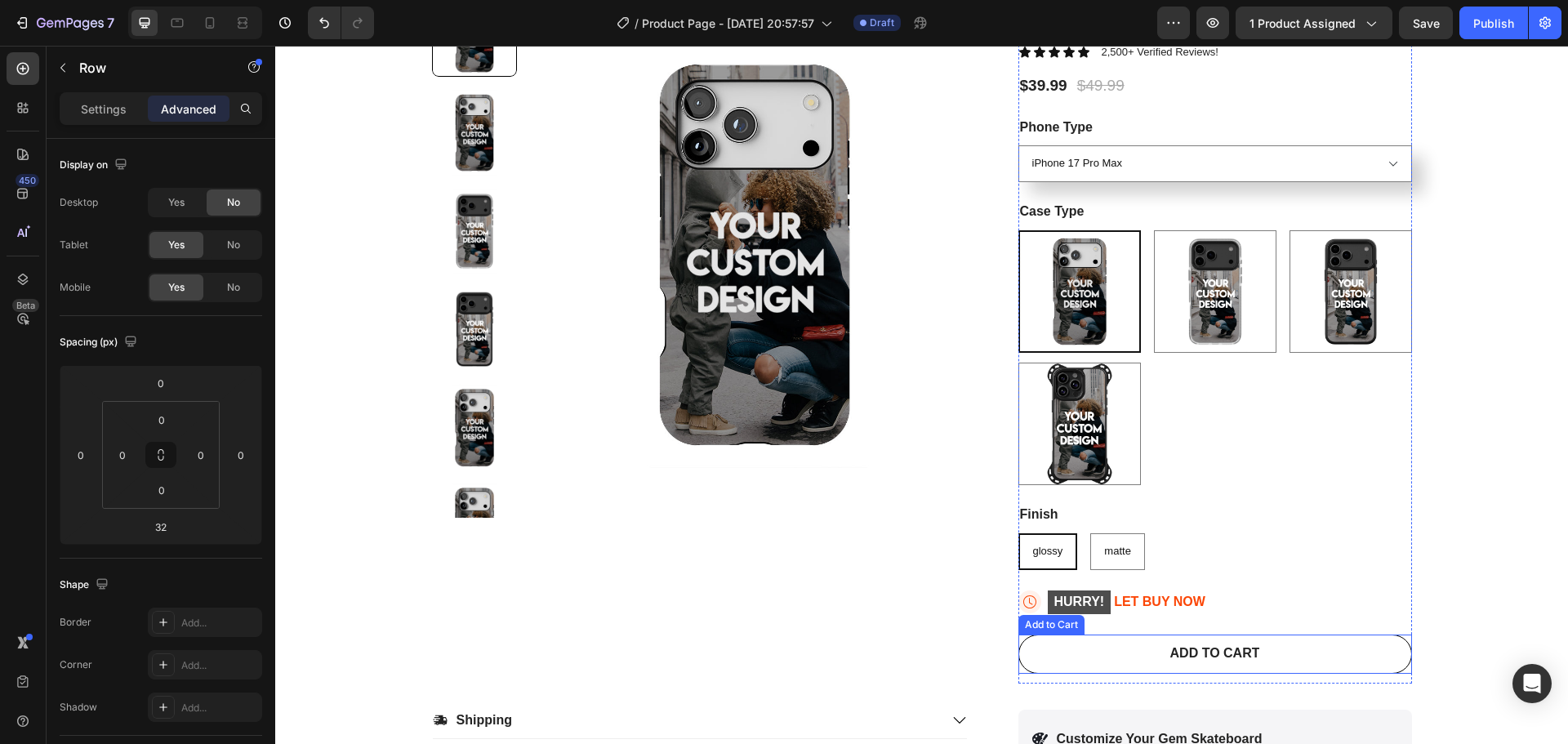
scroll to position [736, 0]
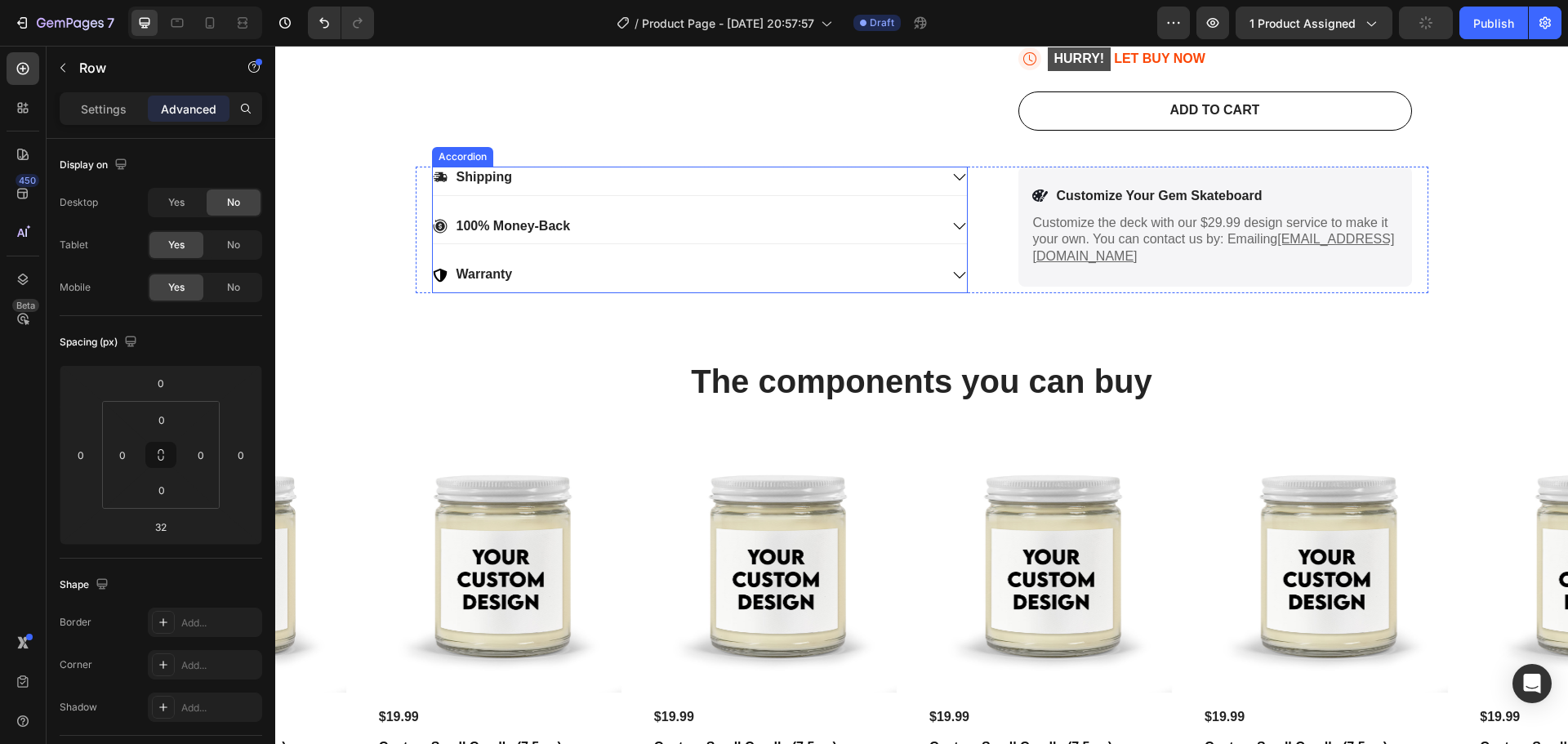
click at [952, 277] on icon at bounding box center [959, 275] width 14 height 14
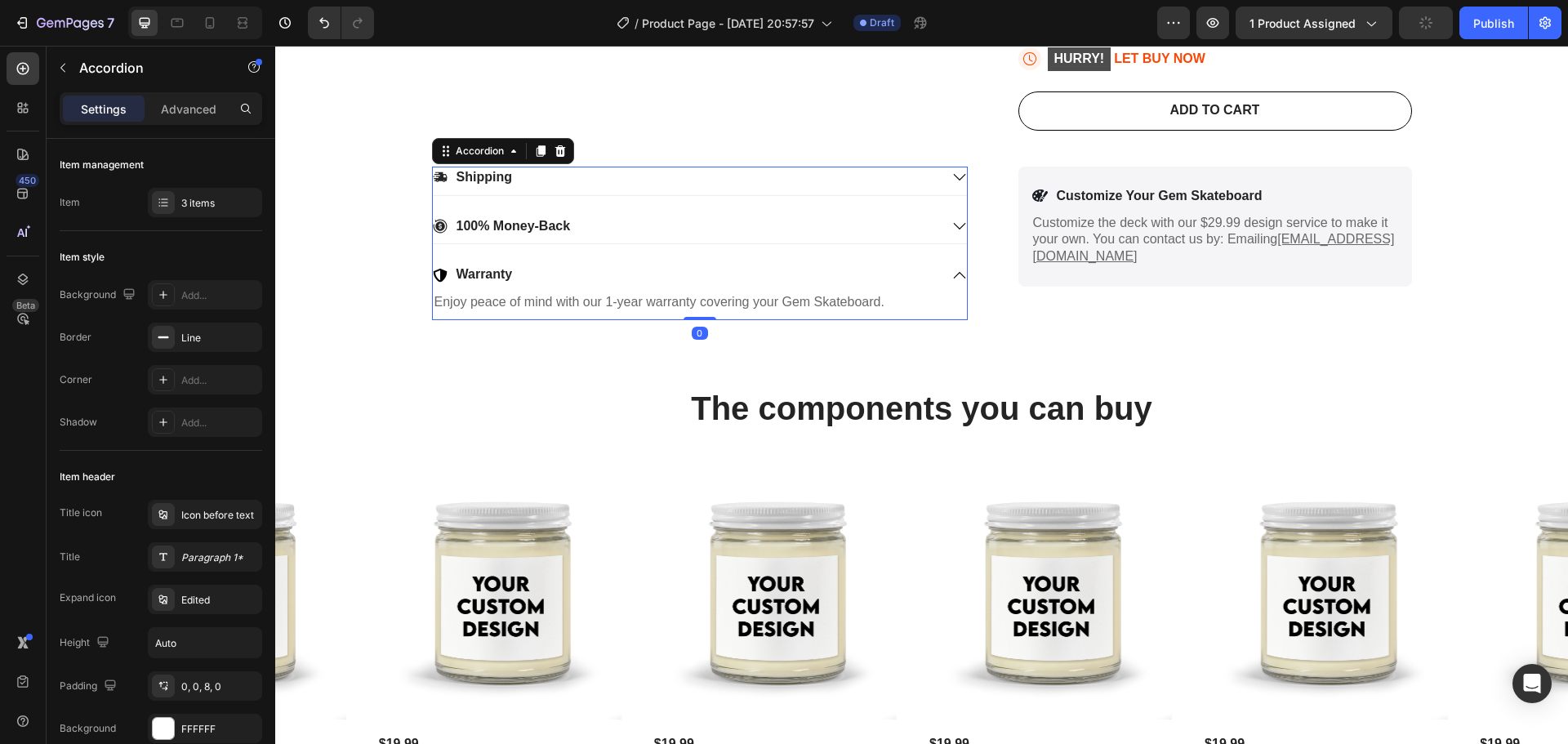
click at [953, 277] on icon at bounding box center [959, 276] width 13 height 7
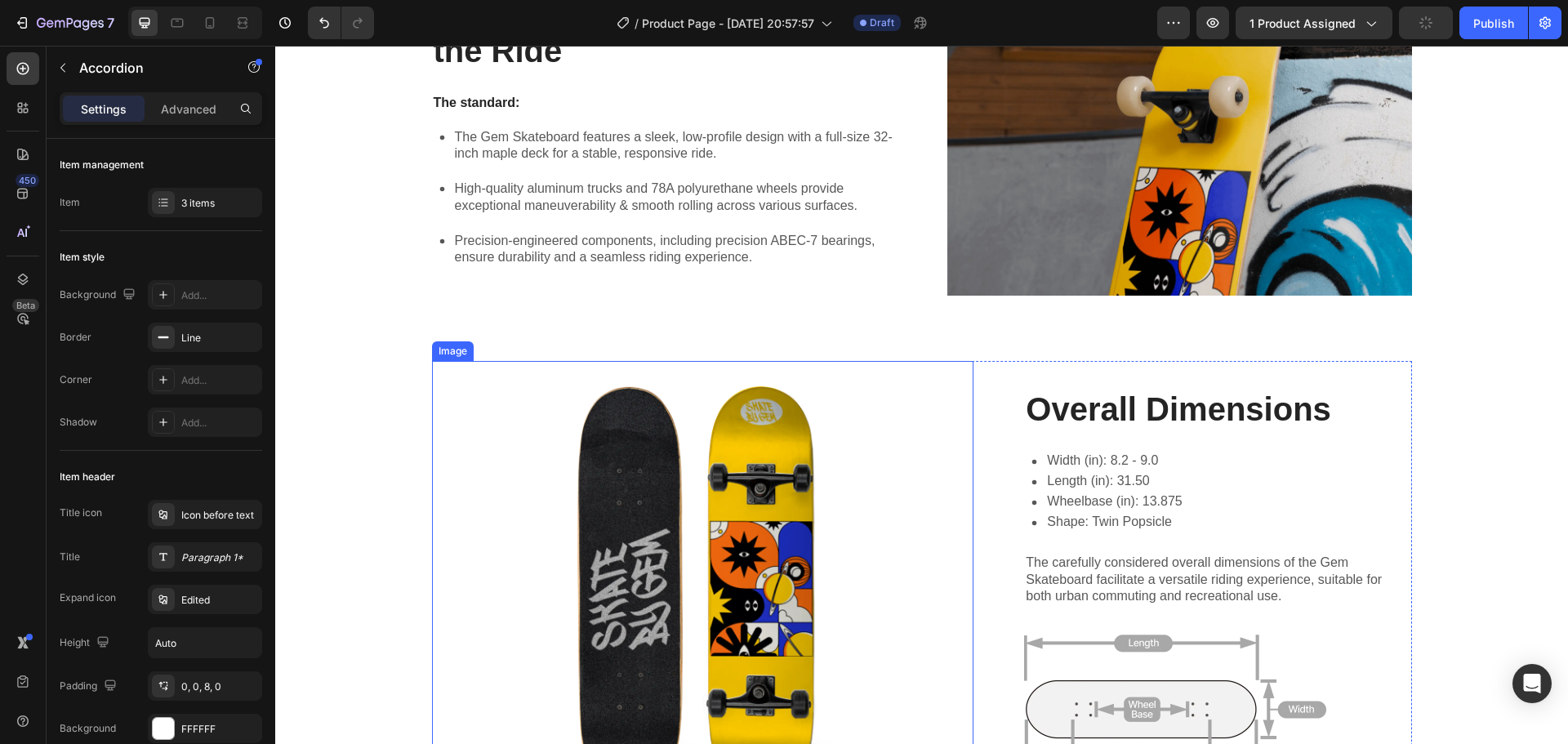
scroll to position [1221, 0]
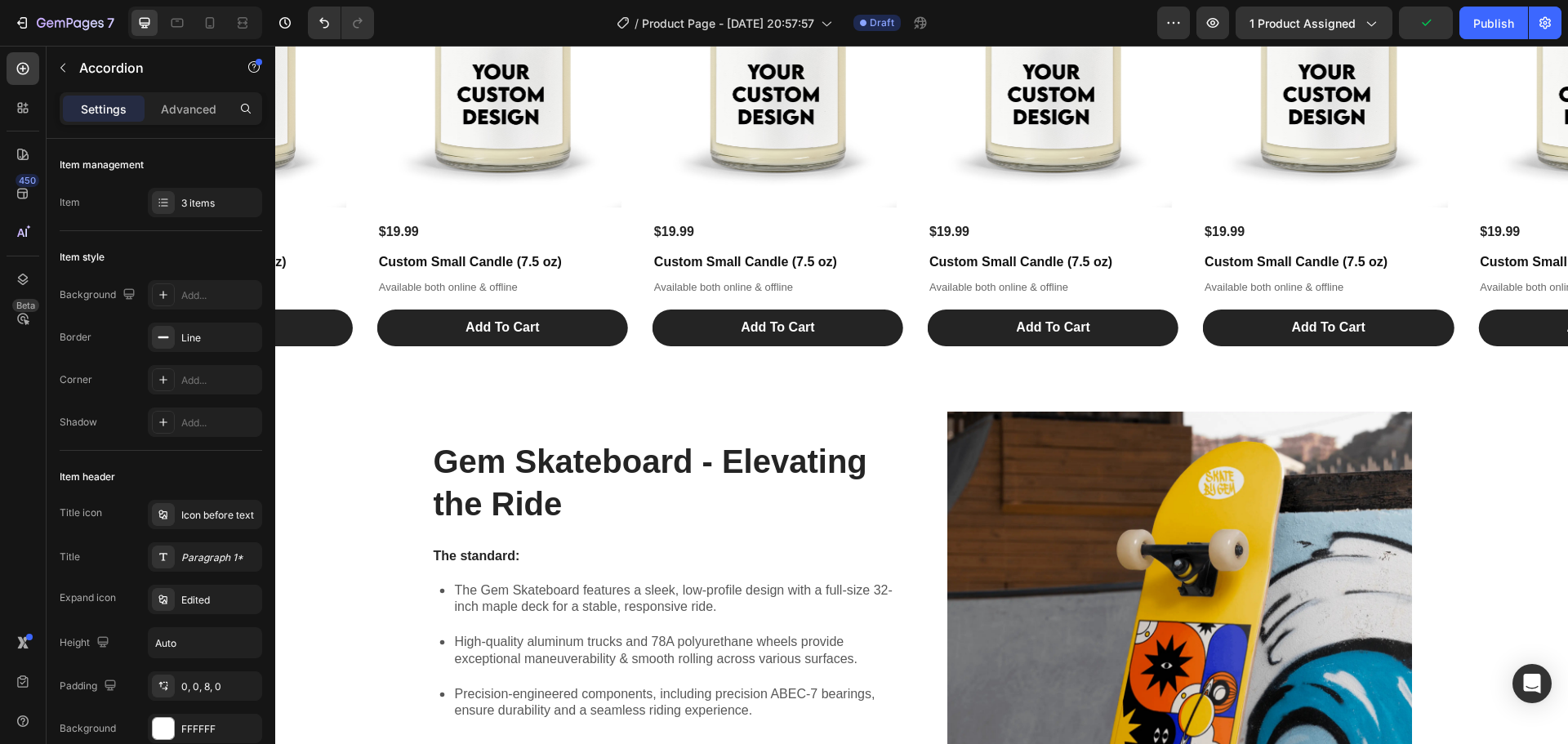
select select "iPhone 17 Pro Max"
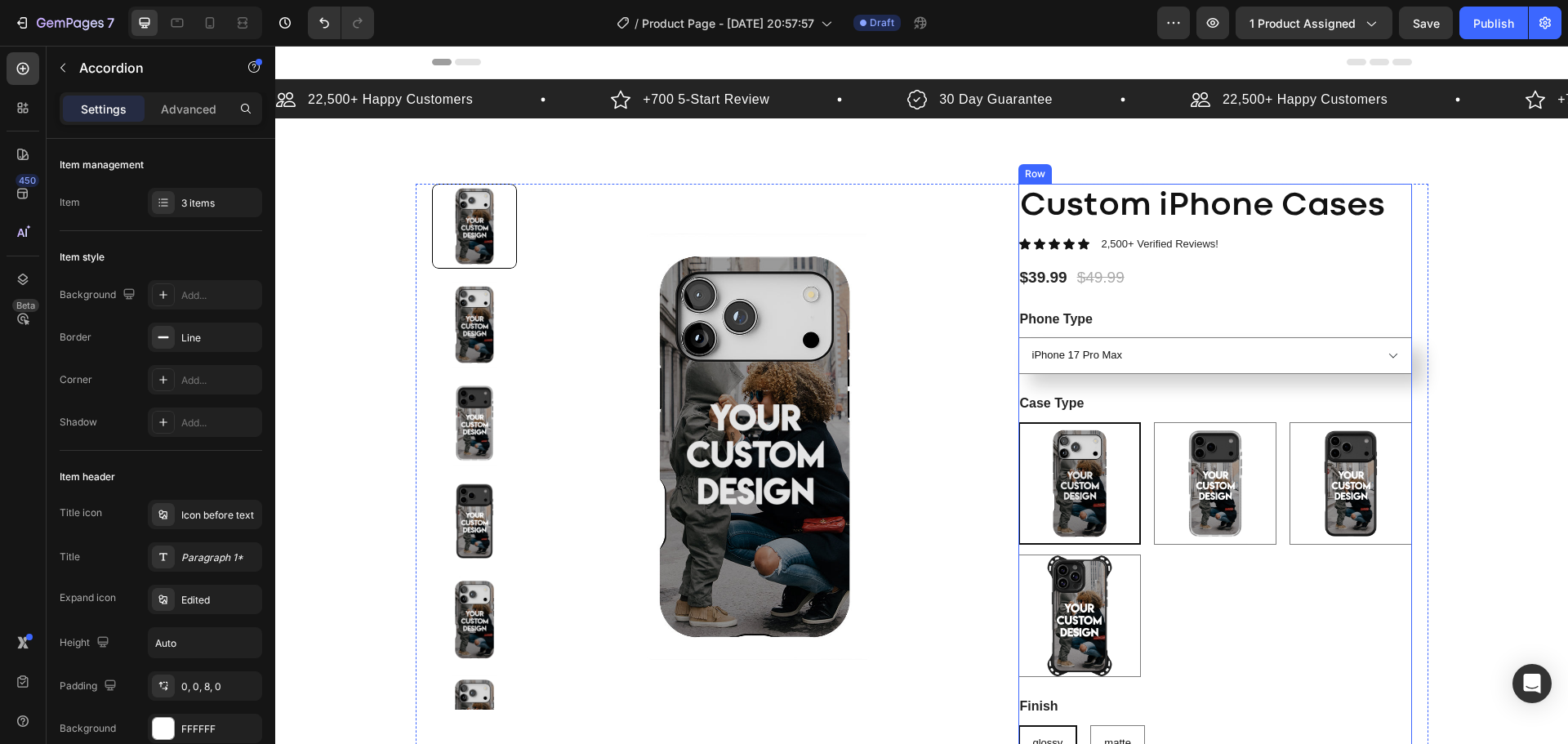
scroll to position [82, 0]
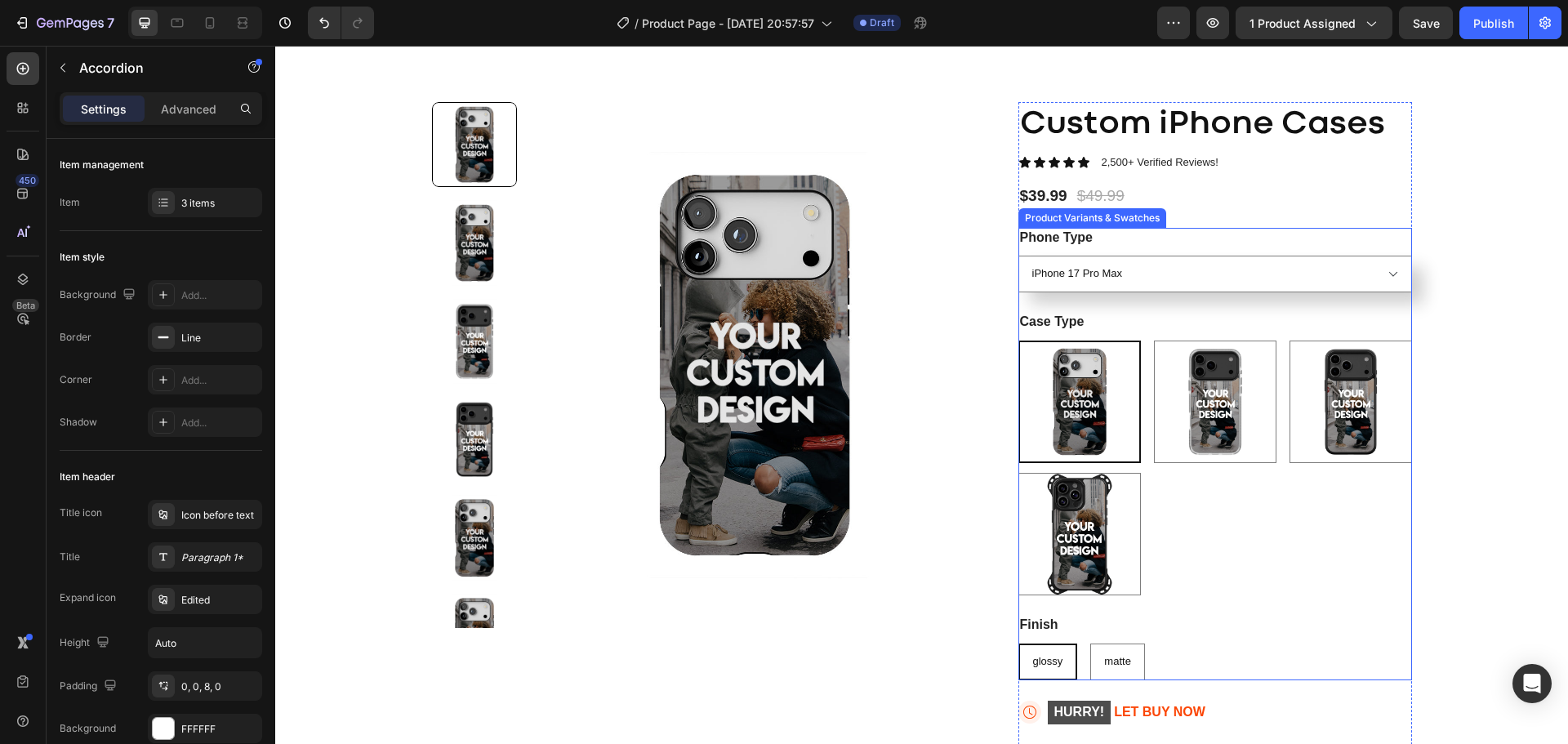
click at [1202, 502] on div "Extra Protective + MagSafe Extra Protective + MagSafe Ultimate + MagSafe Ultima…" at bounding box center [1215, 467] width 393 height 255
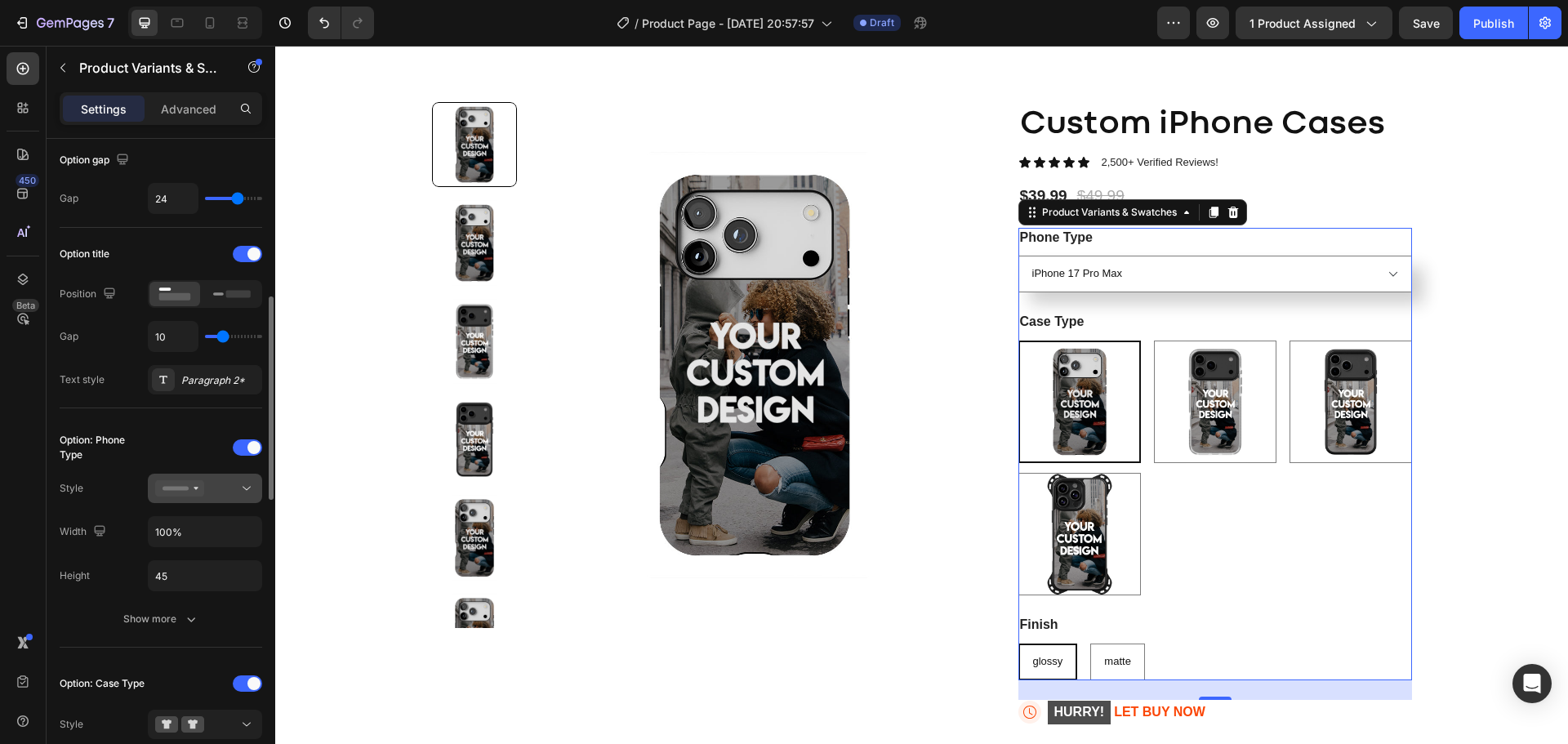
scroll to position [245, 0]
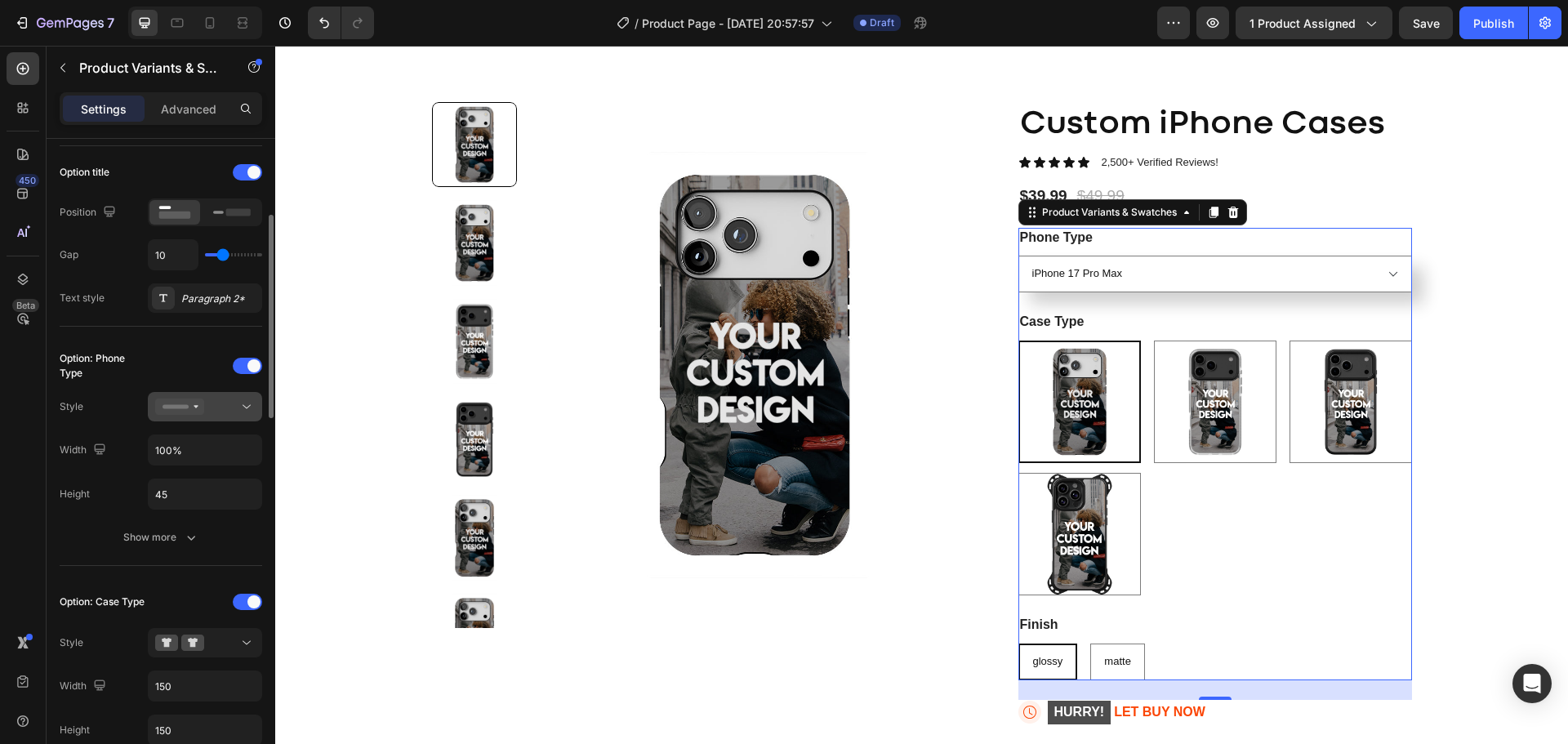
click at [224, 404] on div at bounding box center [205, 406] width 100 height 16
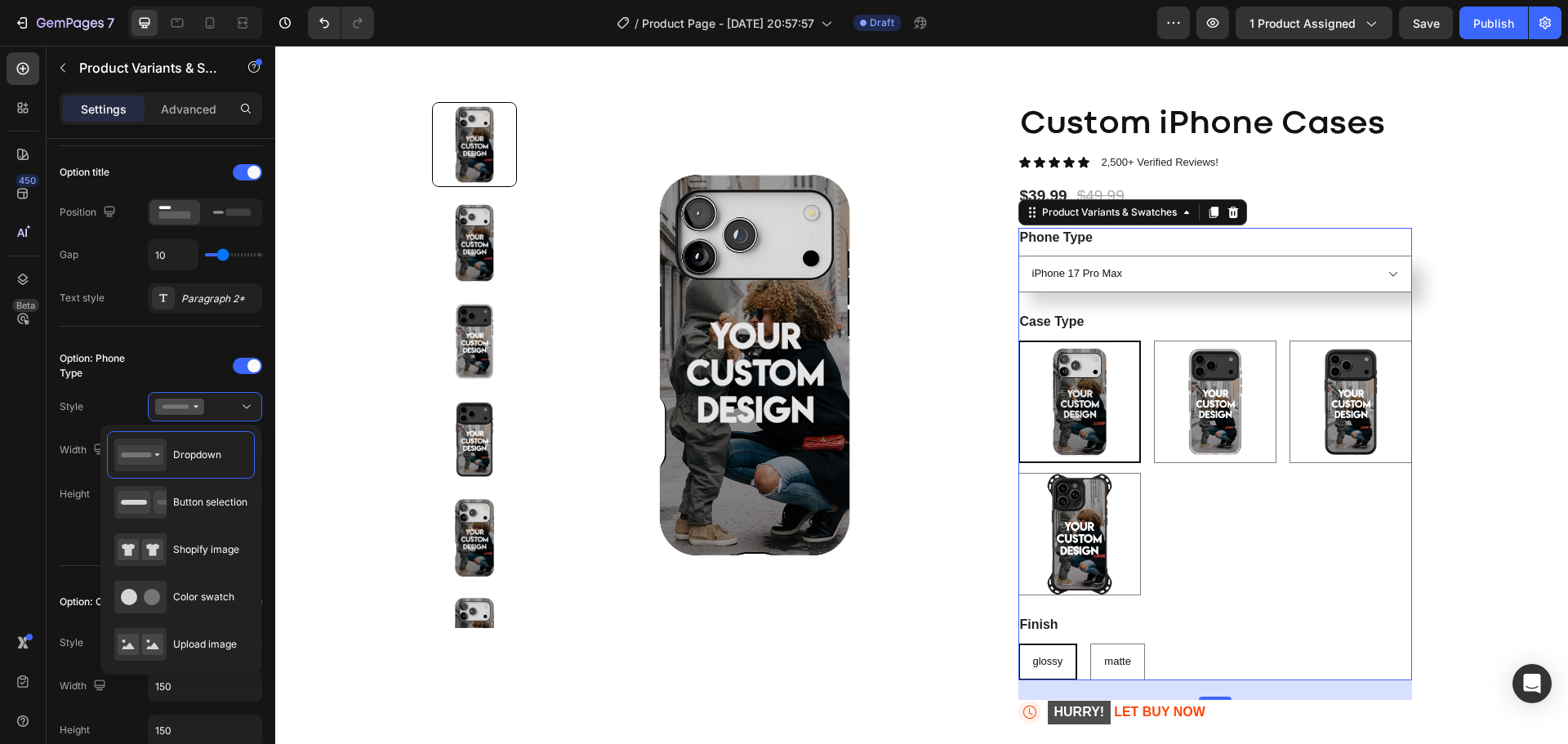
click at [1175, 645] on div "glossy glossy glossy matte matte matte" at bounding box center [1215, 662] width 393 height 37
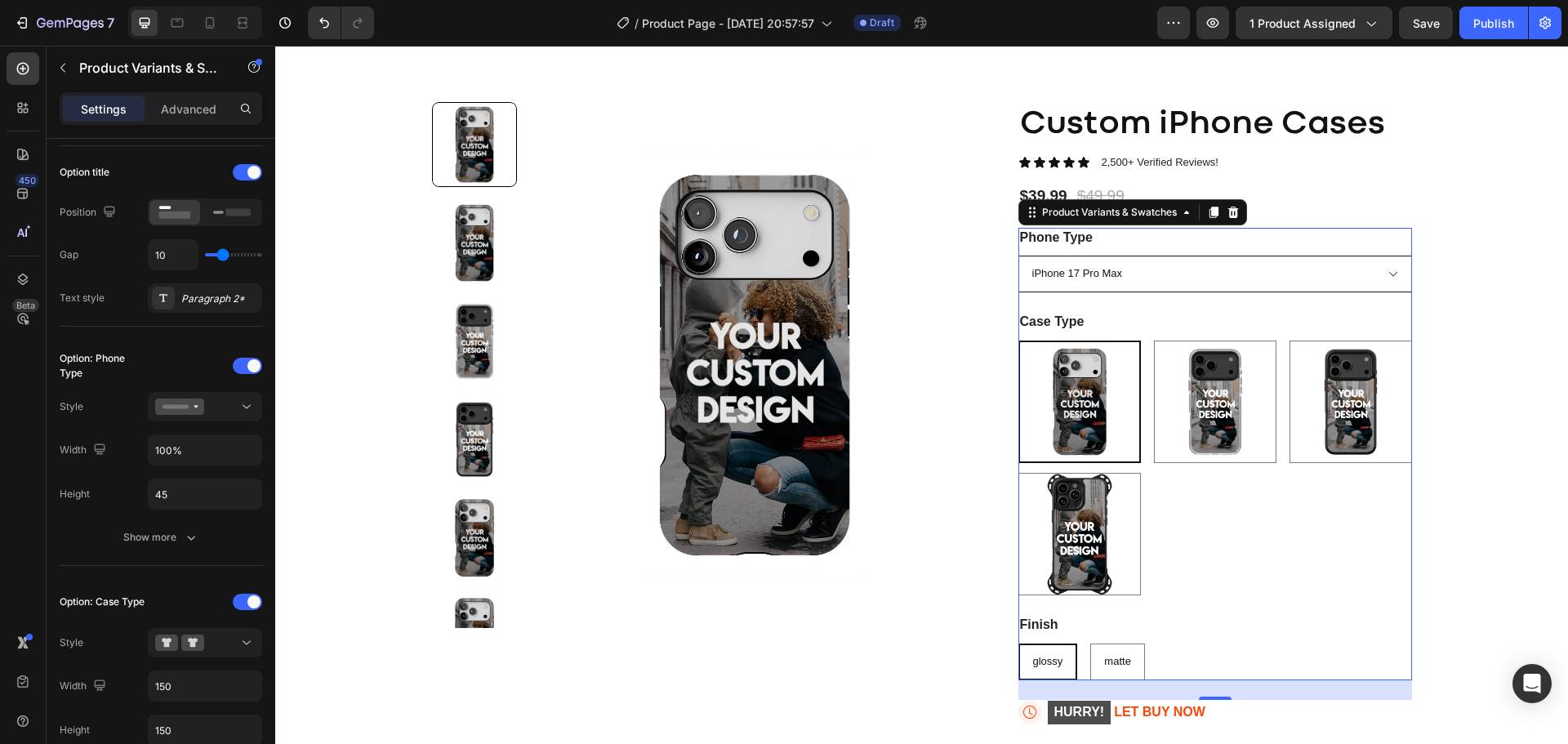
click at [1241, 282] on select "Please select an option iPhone 17 Pro Max iPhone 17 Pro iPhone 17 Air iPhone 17…" at bounding box center [1215, 274] width 393 height 37
click at [1274, 238] on div "Phone Type Please select an option iPhone 17 Pro Max iPhone 17 Pro iPhone 17 Ai…" at bounding box center [1215, 261] width 393 height 66
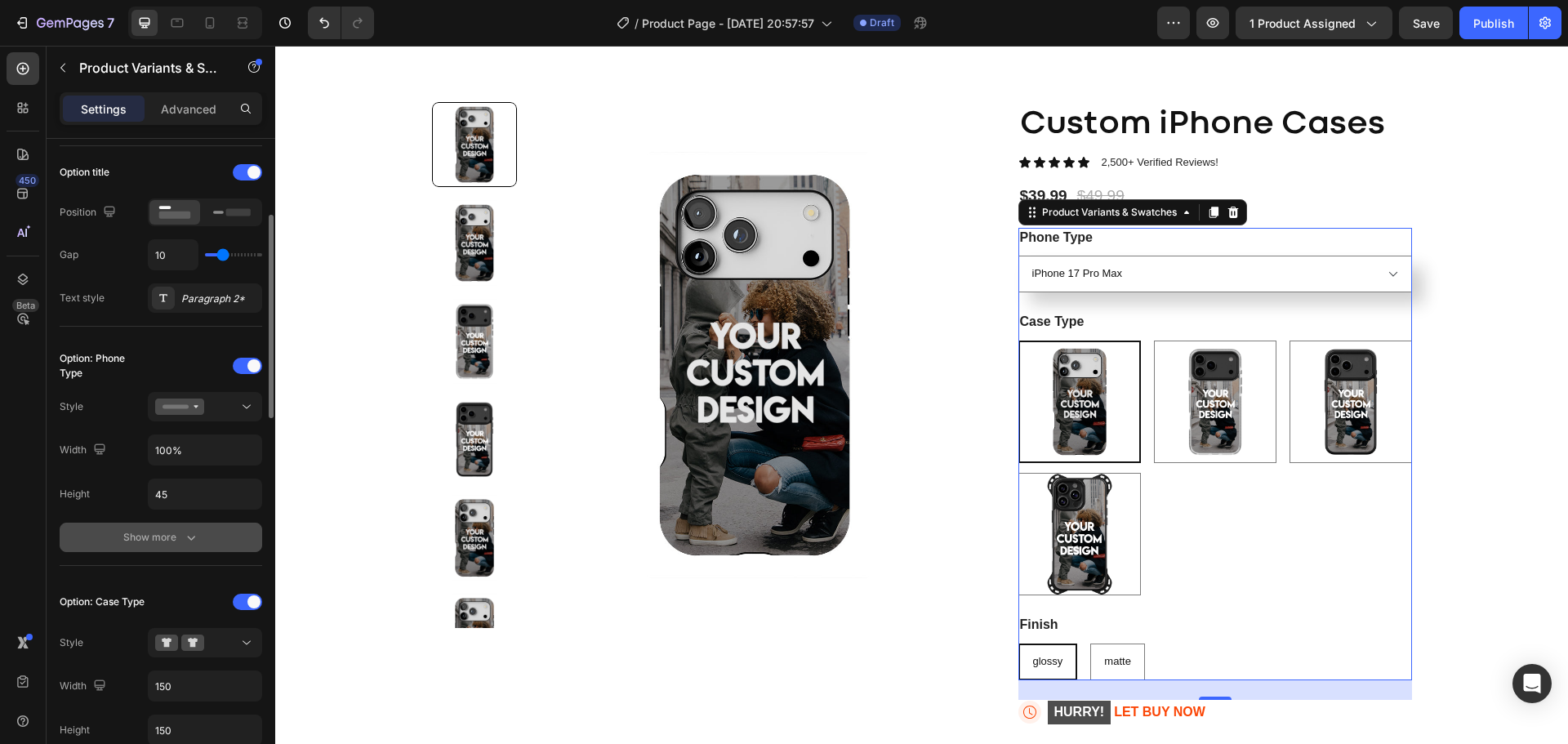
click at [150, 536] on div "Show more" at bounding box center [161, 537] width 76 height 16
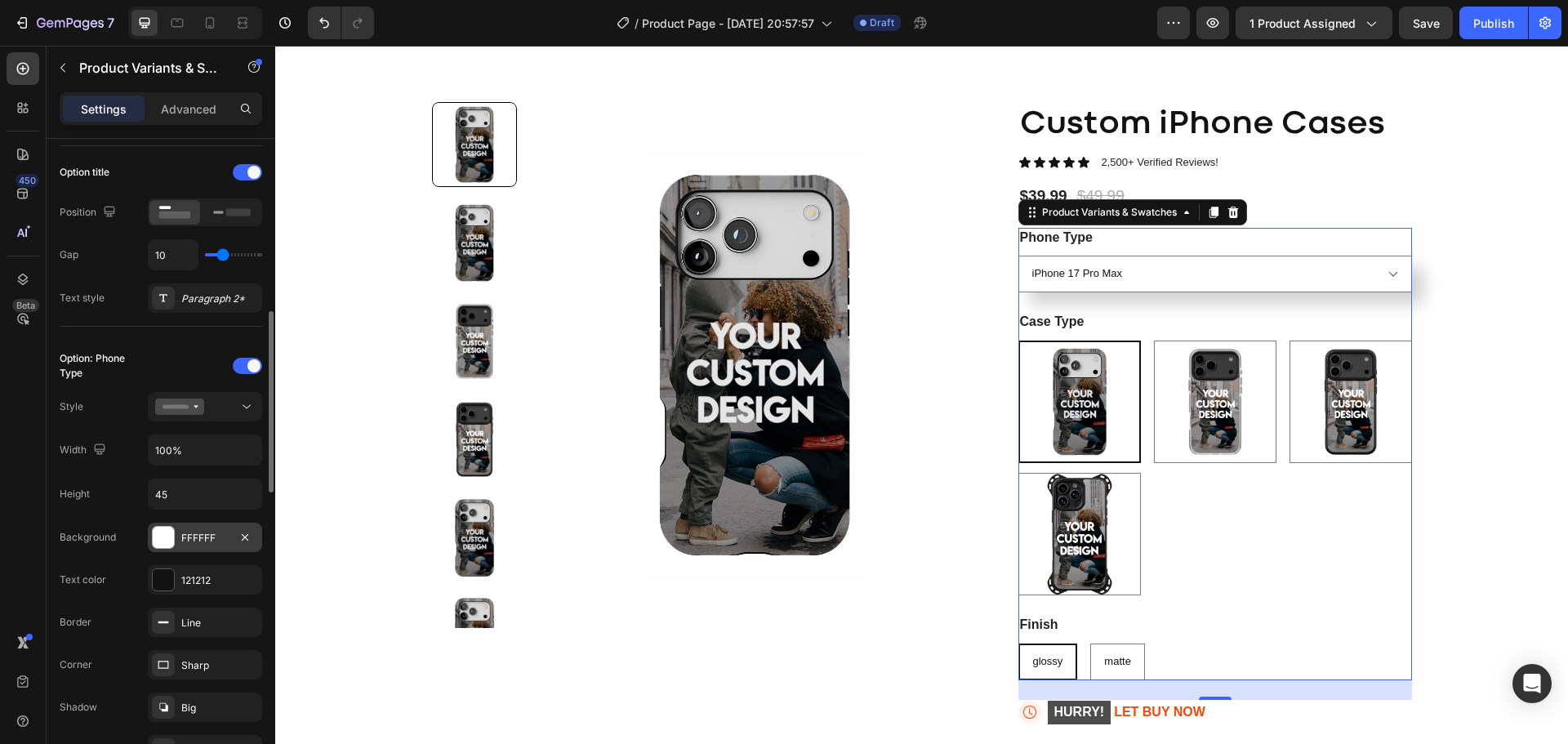
scroll to position [409, 0]
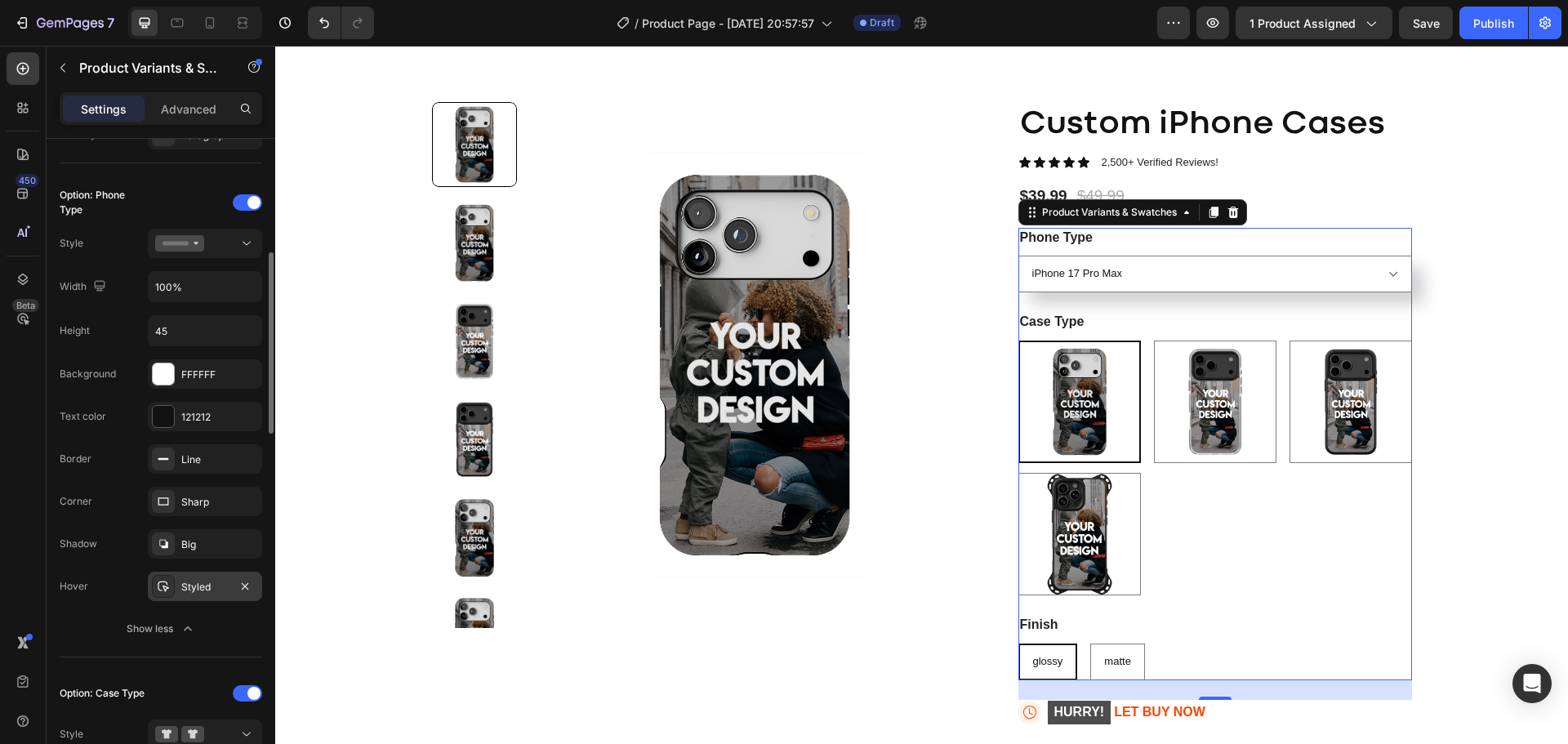
click at [194, 592] on div "Styled" at bounding box center [205, 587] width 47 height 14
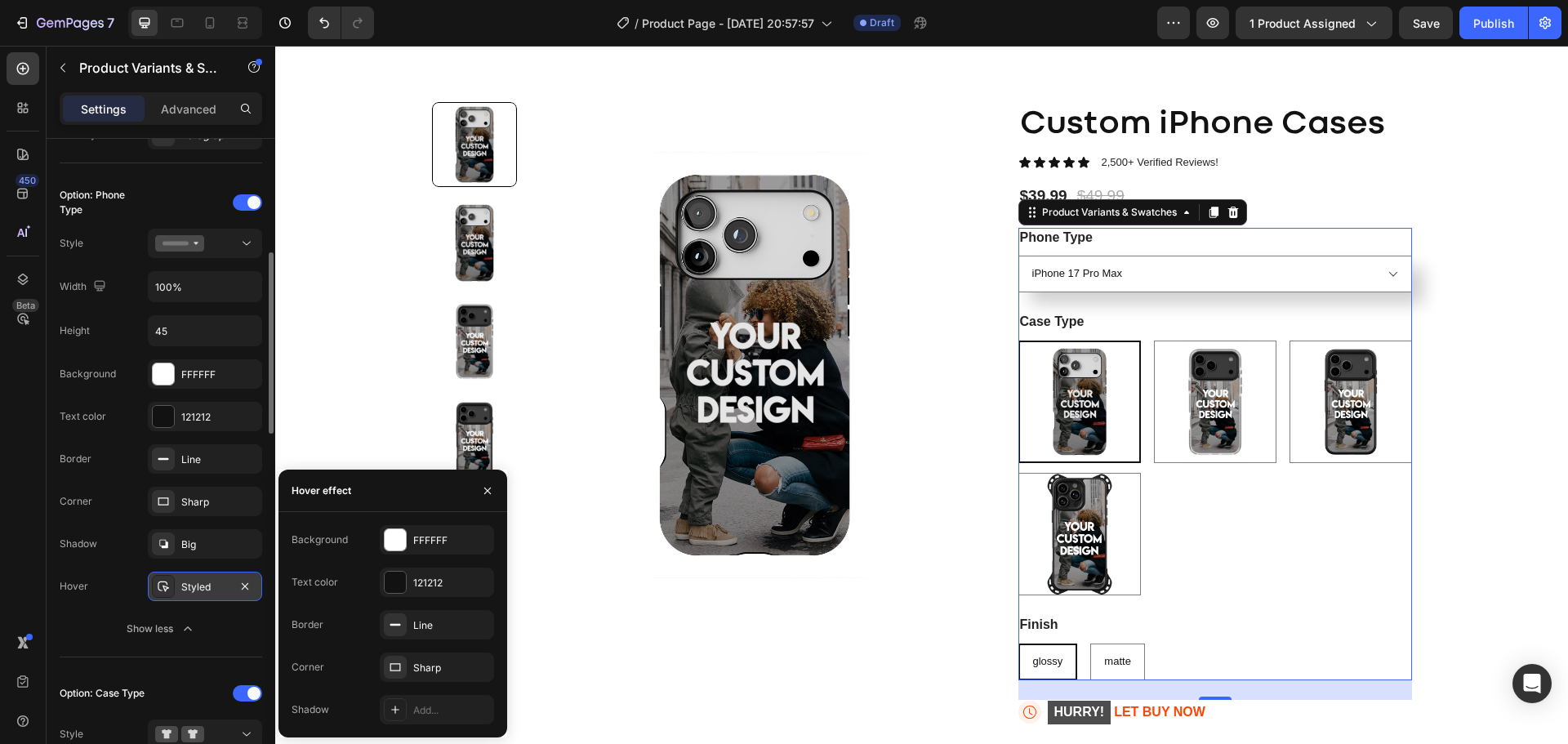
drag, startPoint x: 194, startPoint y: 592, endPoint x: 219, endPoint y: 583, distance: 26.6
click at [192, 592] on div "Styled" at bounding box center [205, 587] width 47 height 14
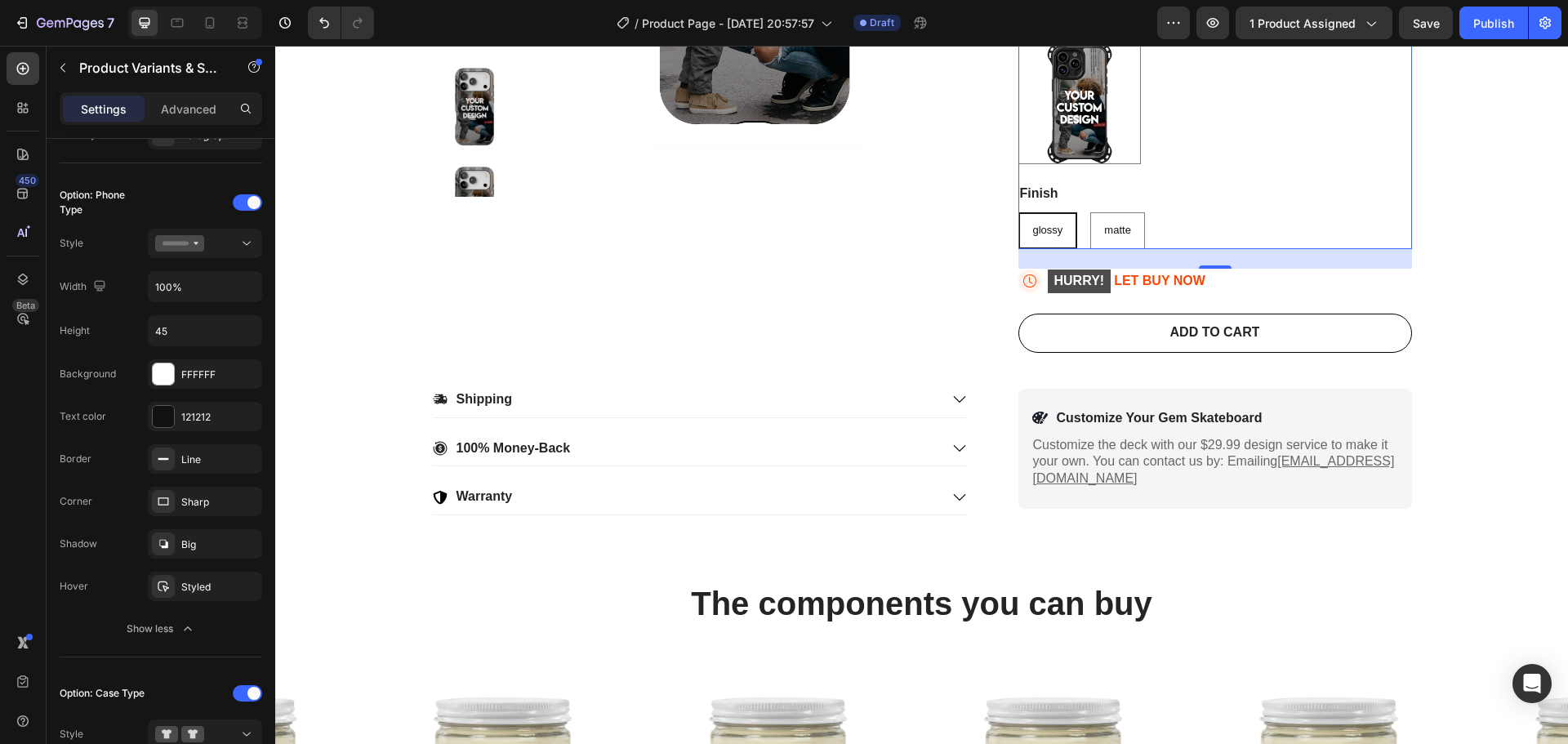
scroll to position [327, 0]
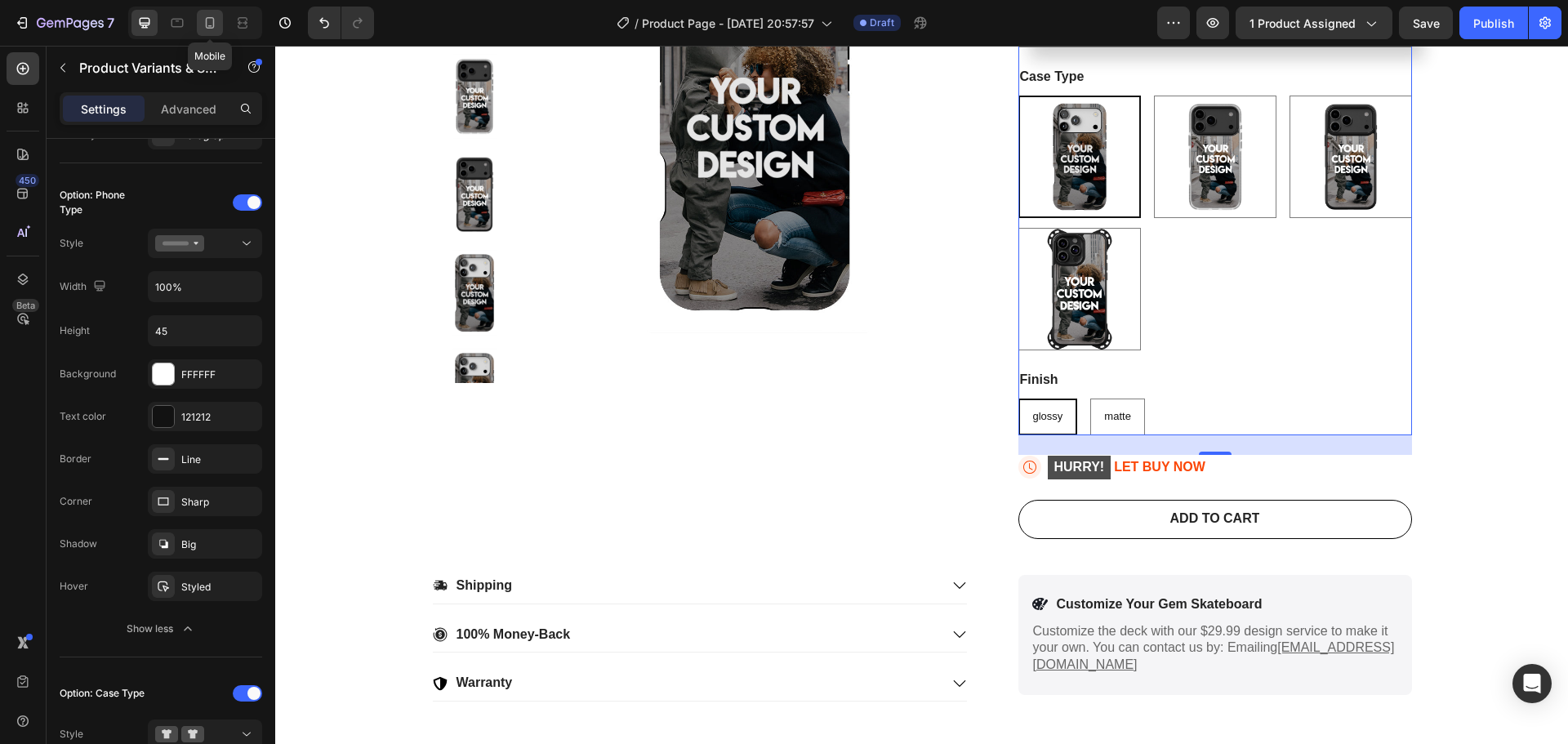
click at [203, 20] on icon at bounding box center [209, 22] width 16 height 16
type input "21"
type input "12"
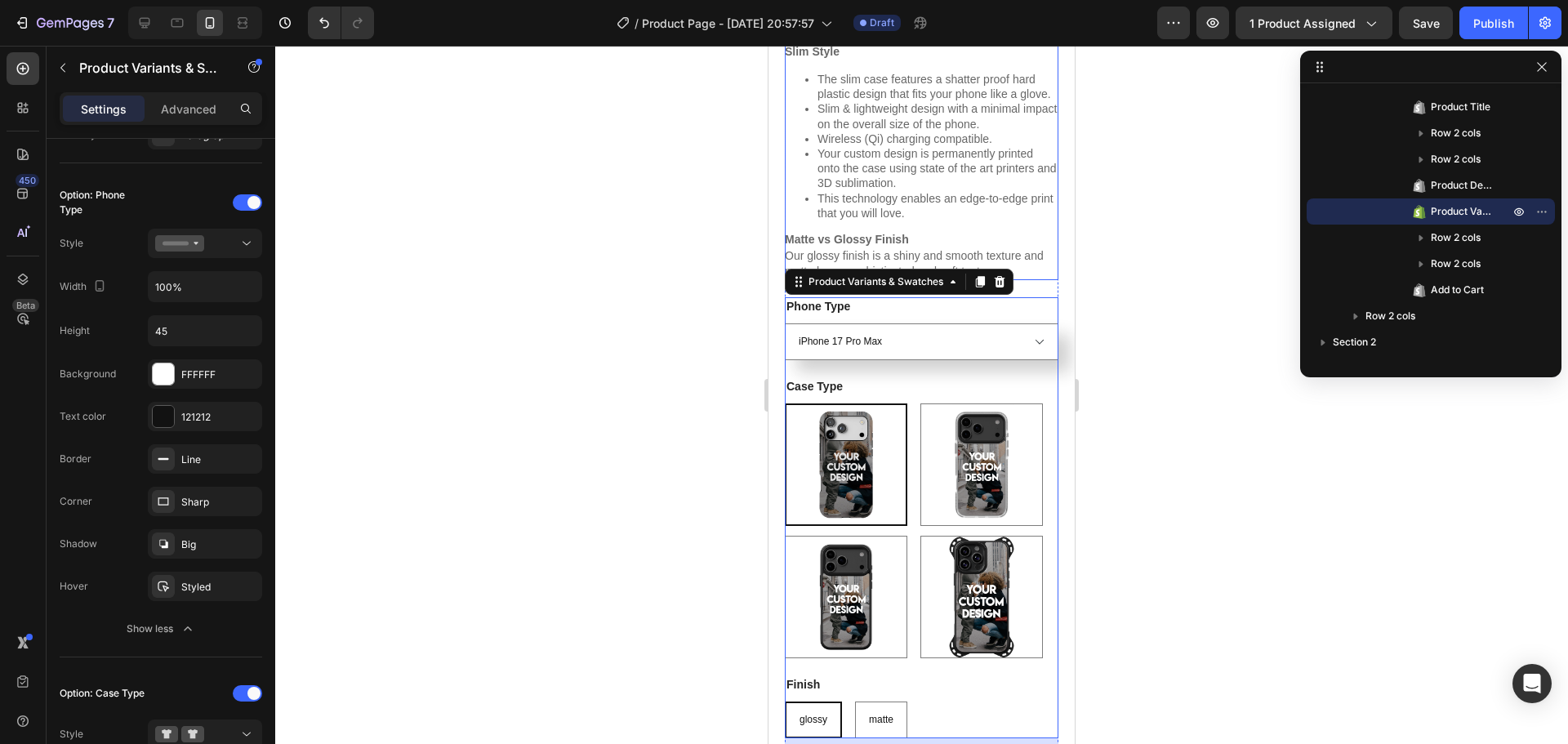
scroll to position [736, 0]
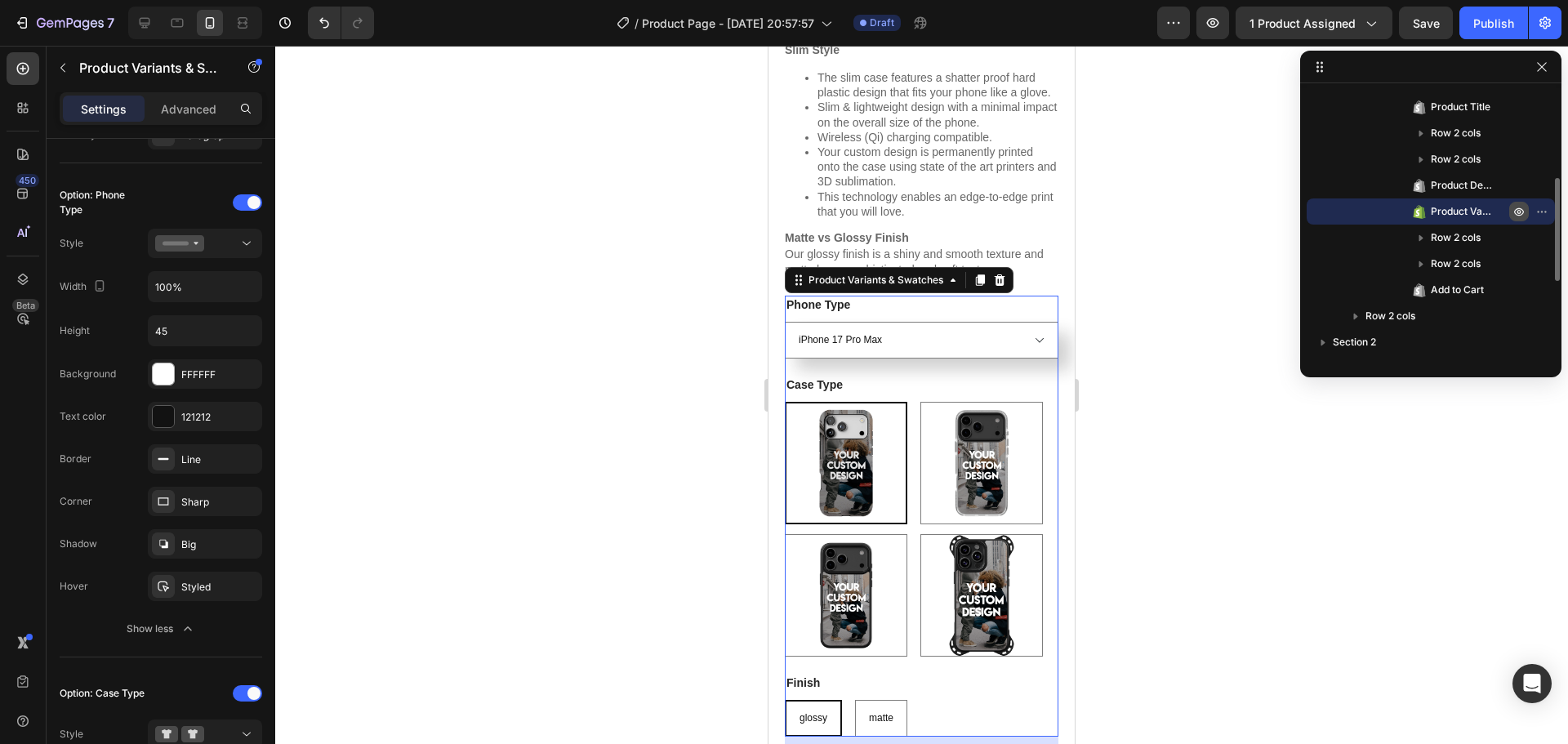
click at [1515, 212] on icon "button" at bounding box center [1519, 213] width 10 height 8
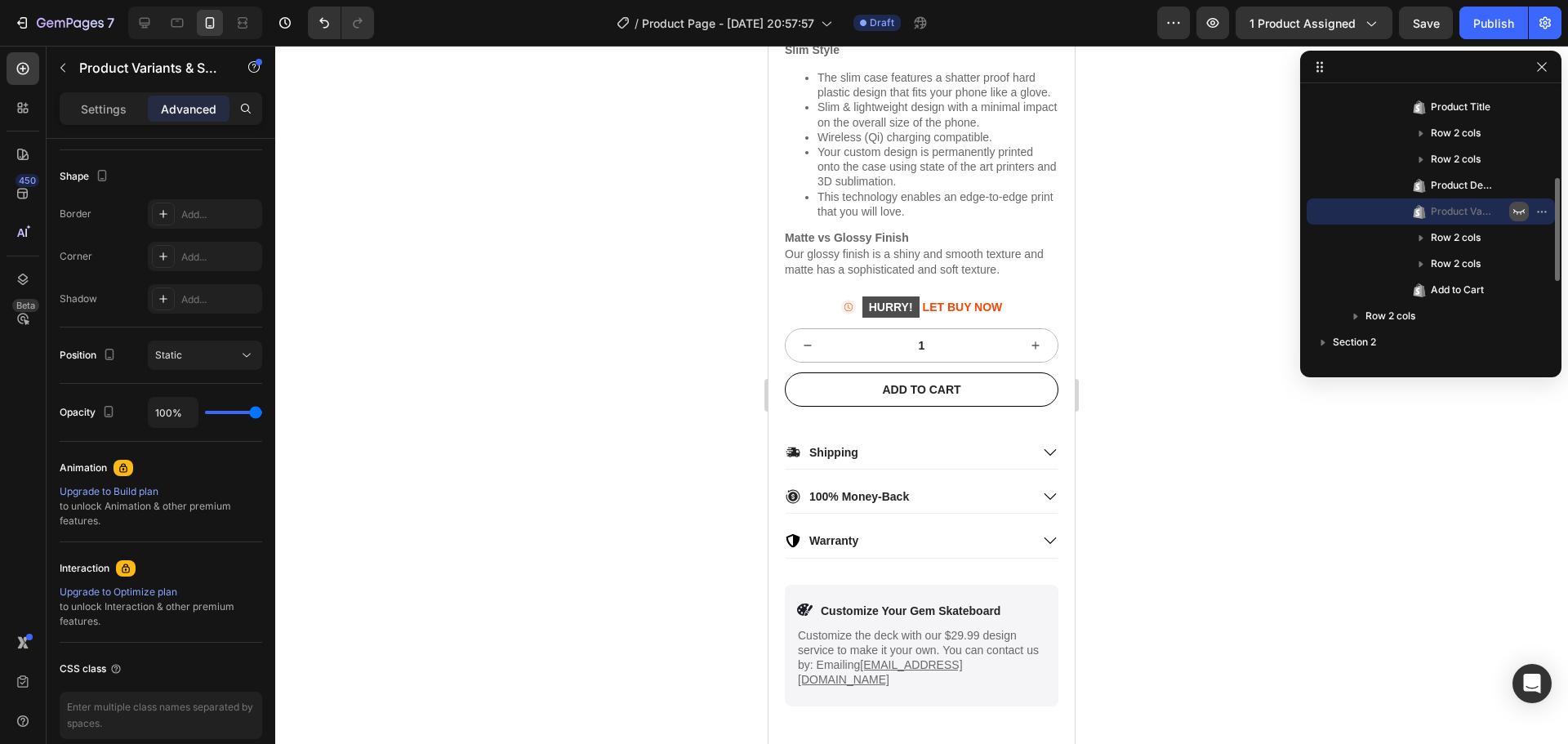
click at [1517, 216] on icon "button" at bounding box center [1519, 212] width 13 height 13
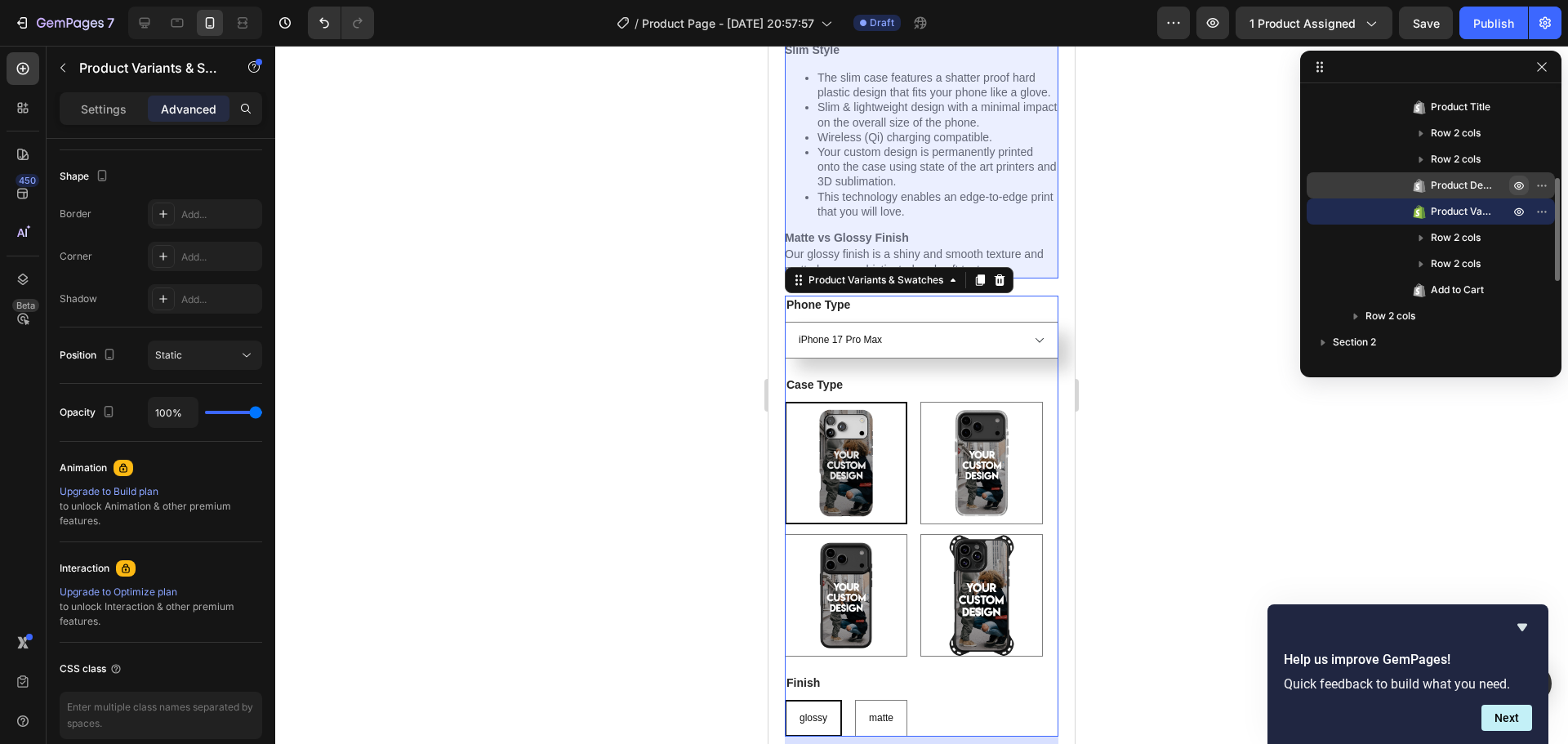
click at [1518, 180] on icon "button" at bounding box center [1519, 186] width 13 height 13
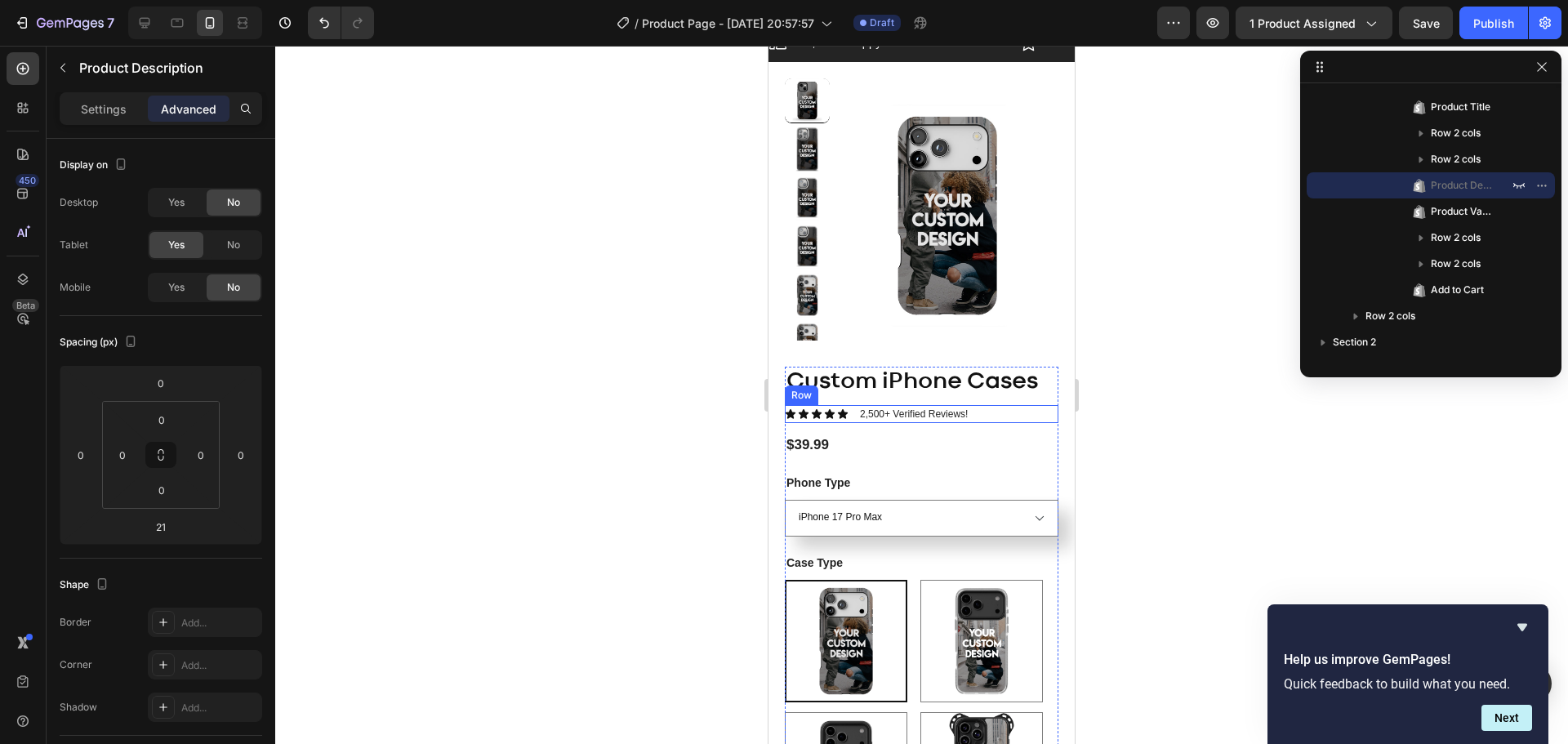
scroll to position [0, 0]
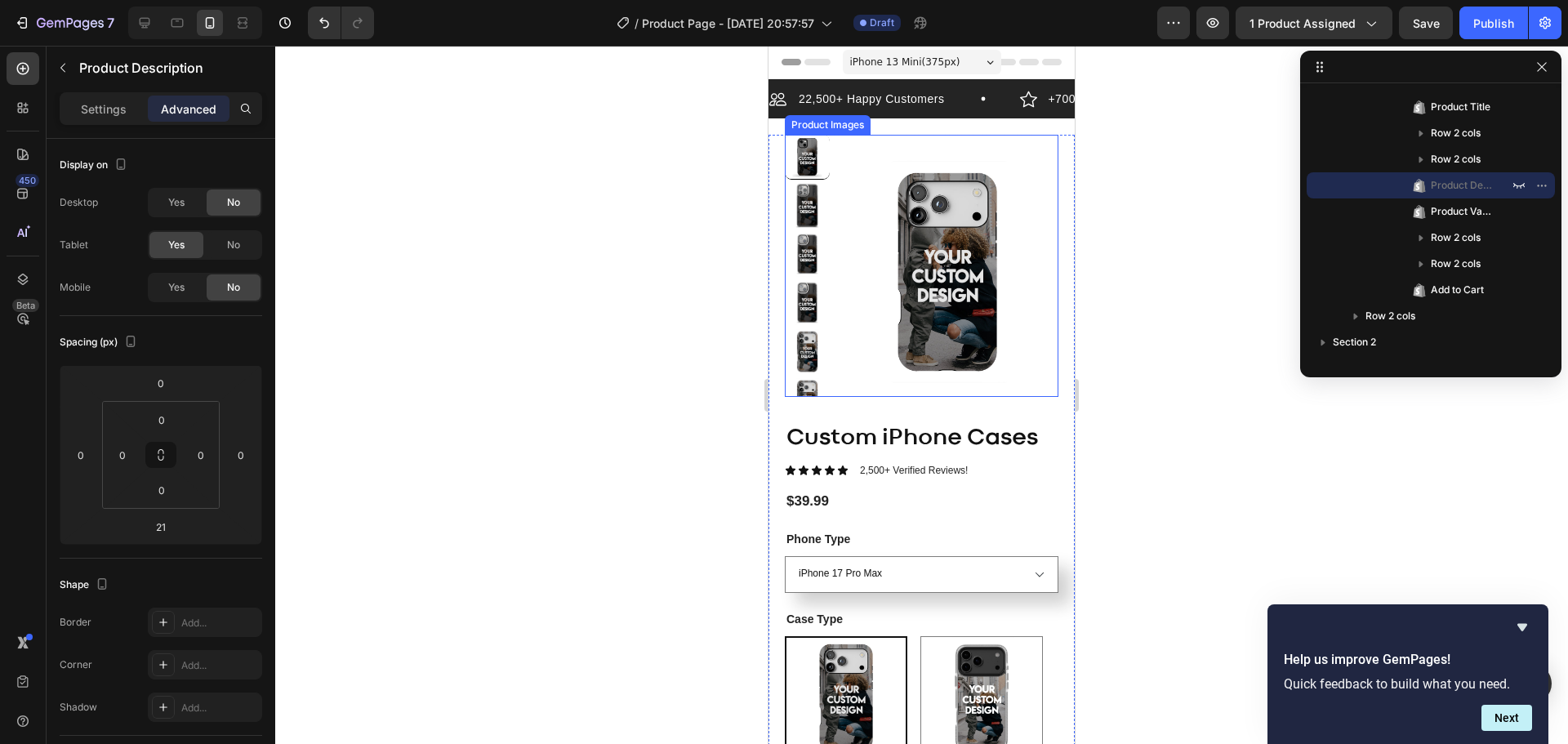
click at [1030, 238] on img at bounding box center [947, 272] width 223 height 275
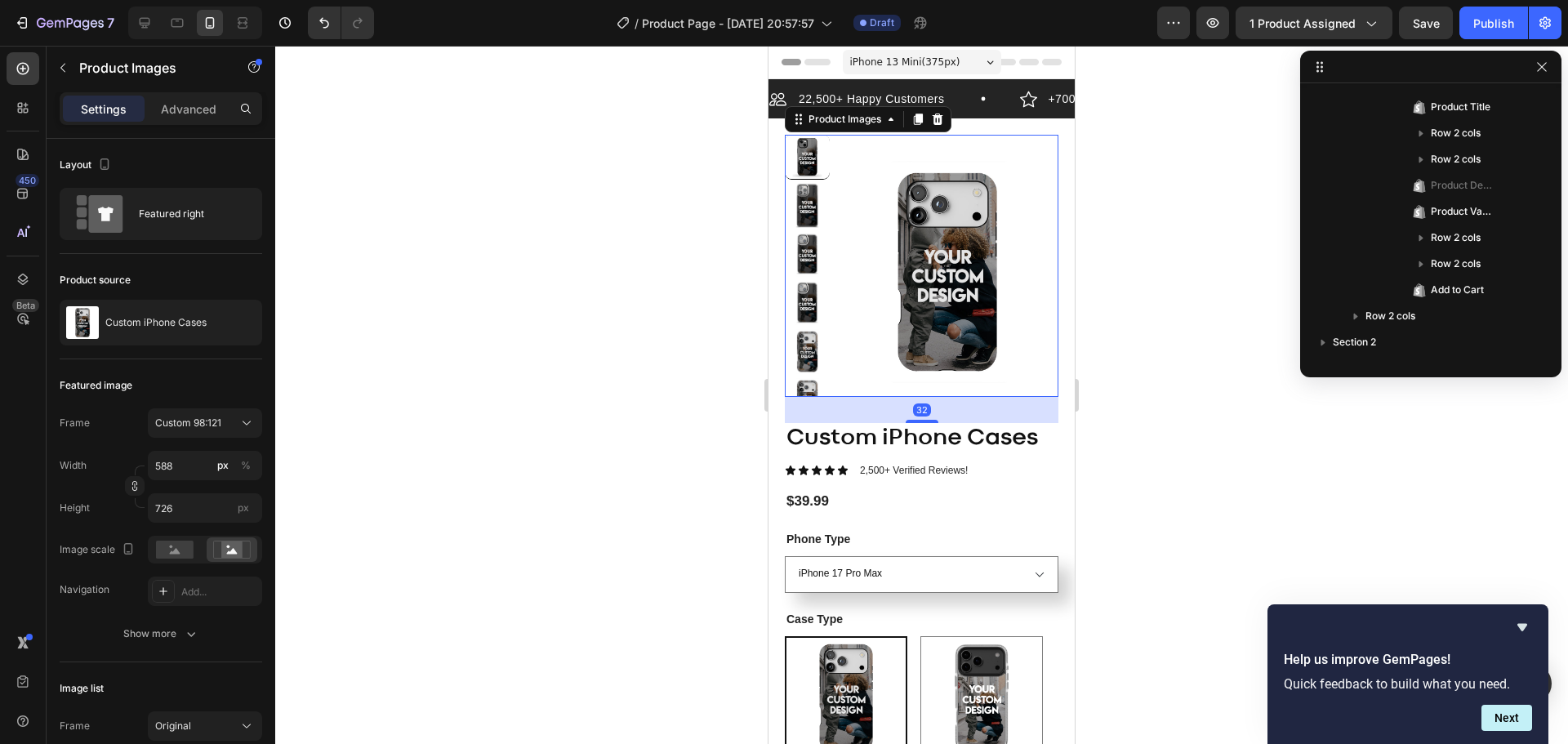
scroll to position [22, 0]
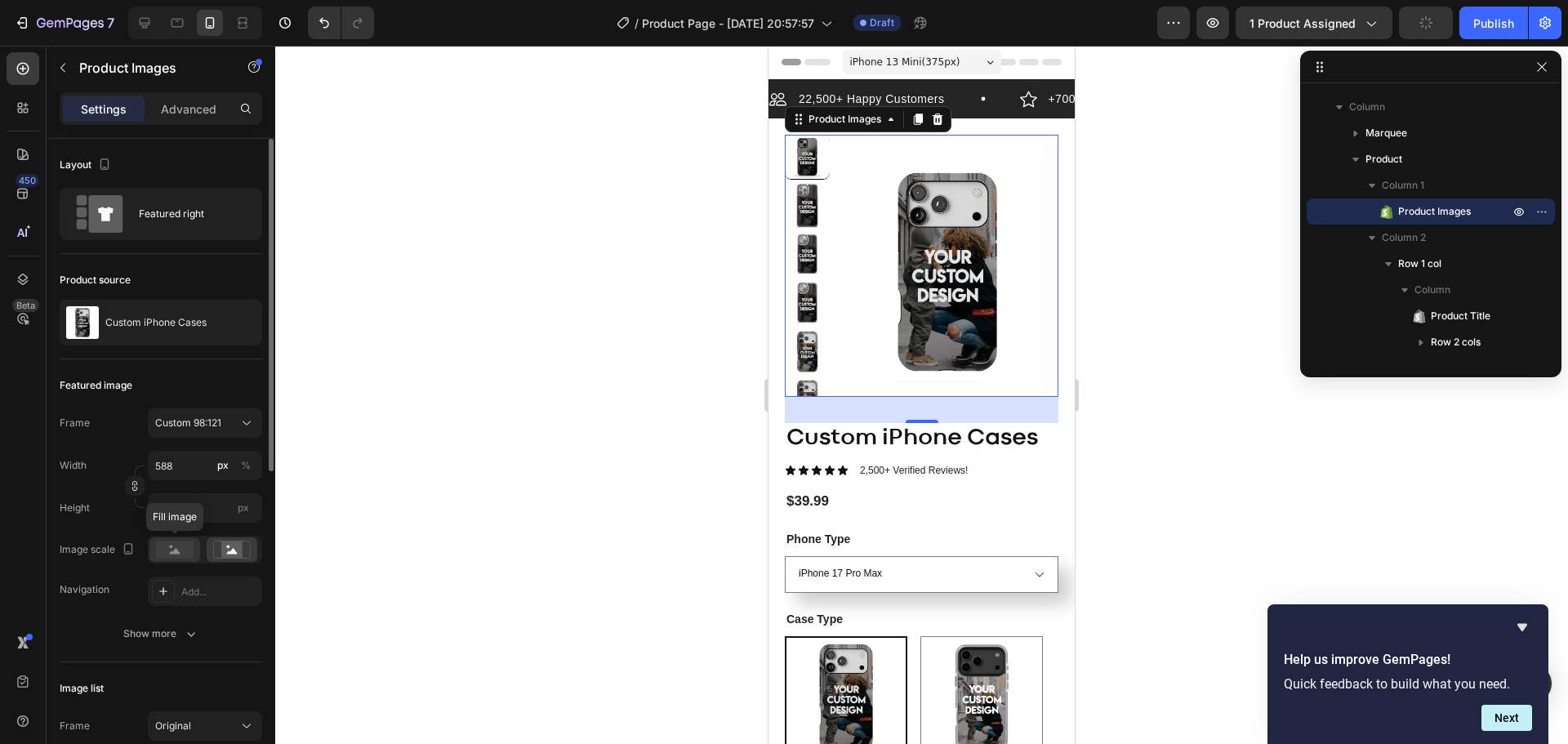
click at [182, 555] on rect at bounding box center [175, 549] width 38 height 18
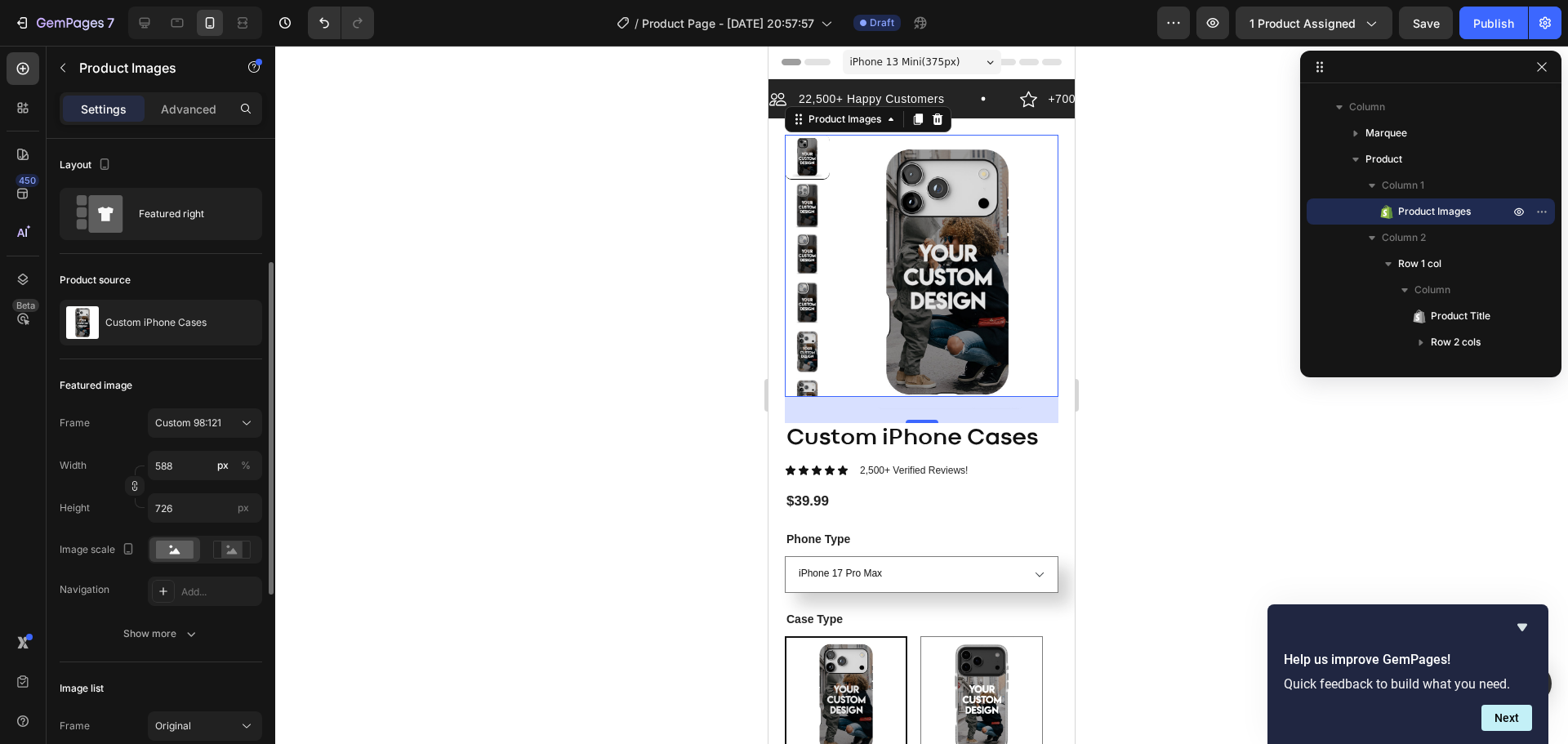
scroll to position [82, 0]
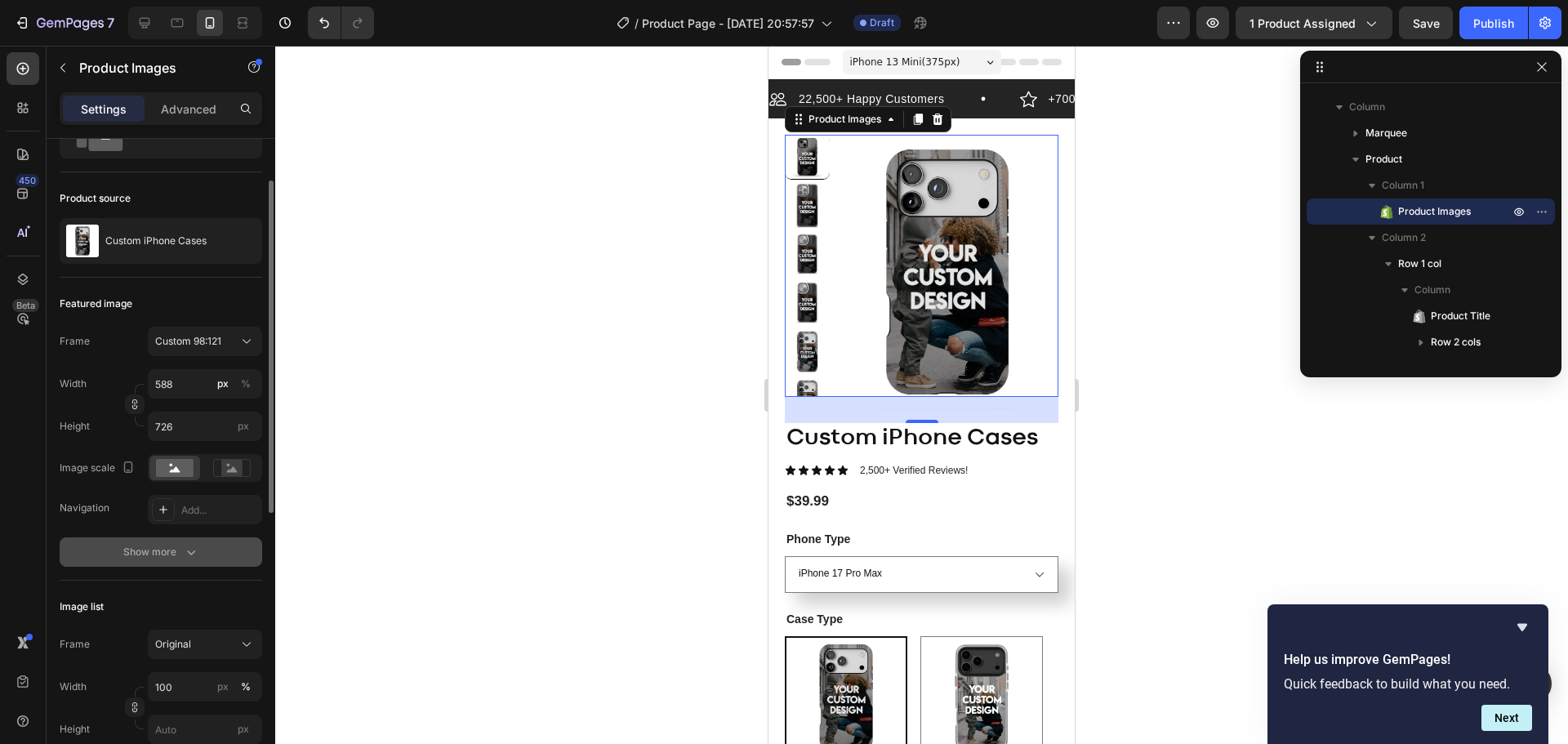
click at [189, 551] on icon "button" at bounding box center [191, 551] width 16 height 16
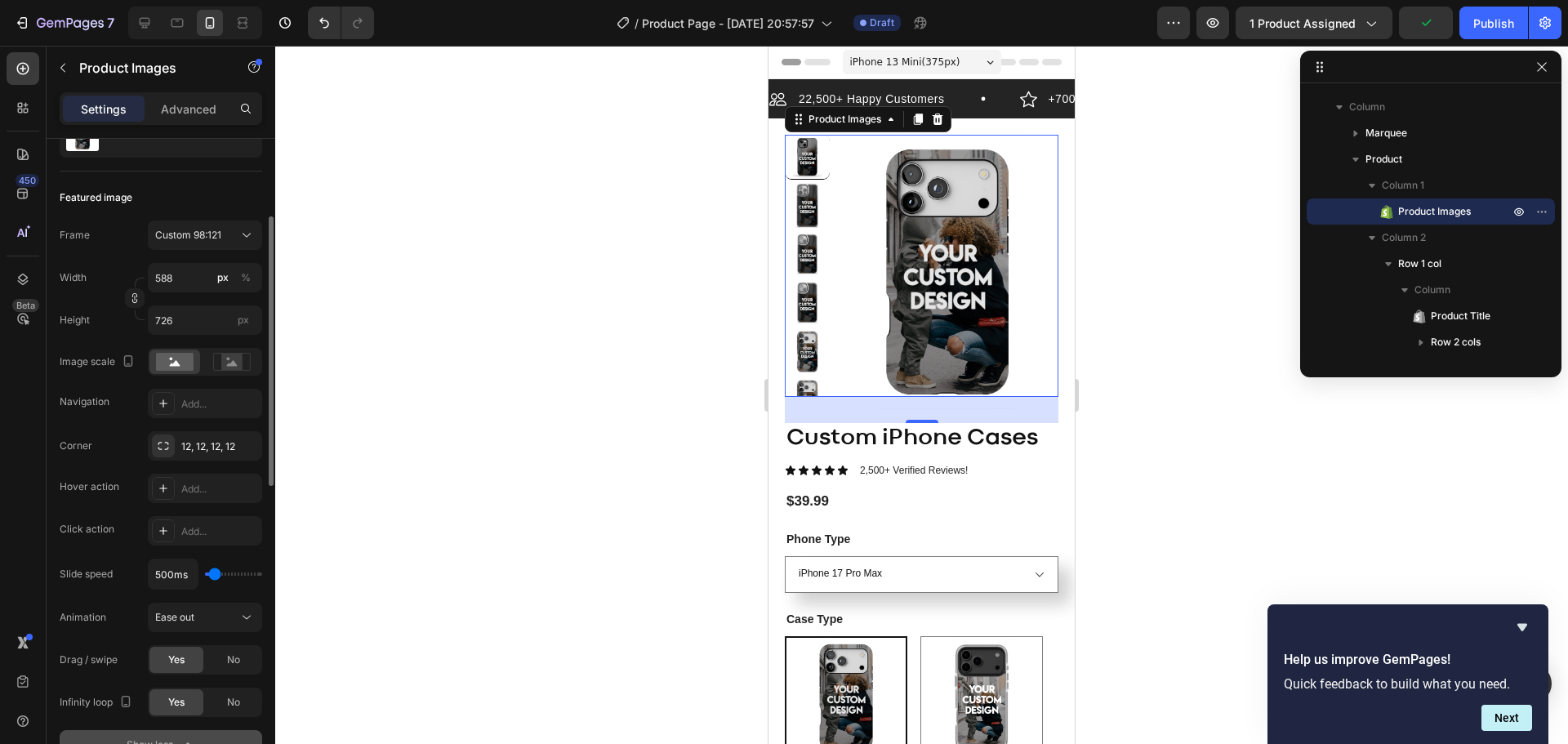
scroll to position [0, 0]
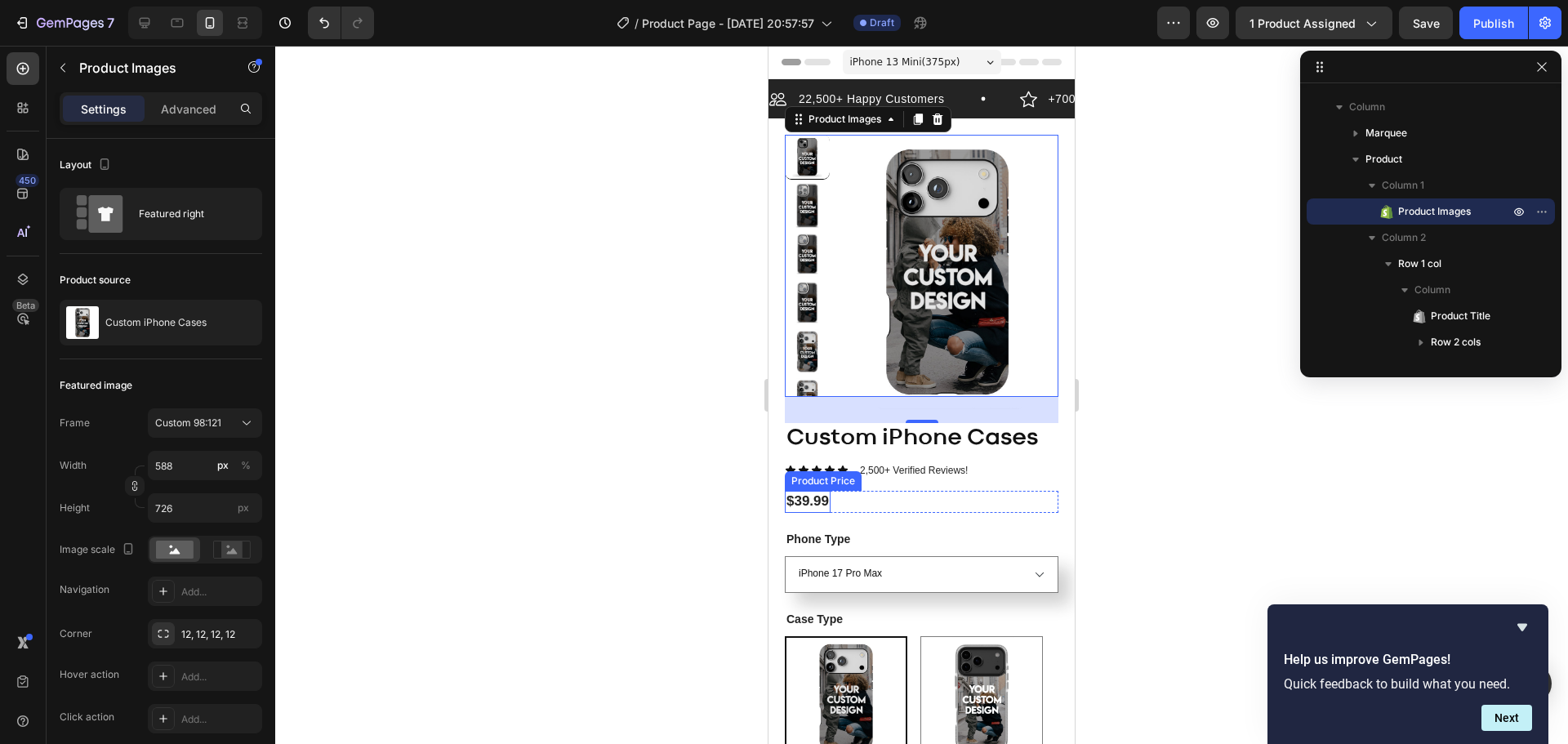
click at [827, 495] on div "$39.99" at bounding box center [808, 501] width 45 height 21
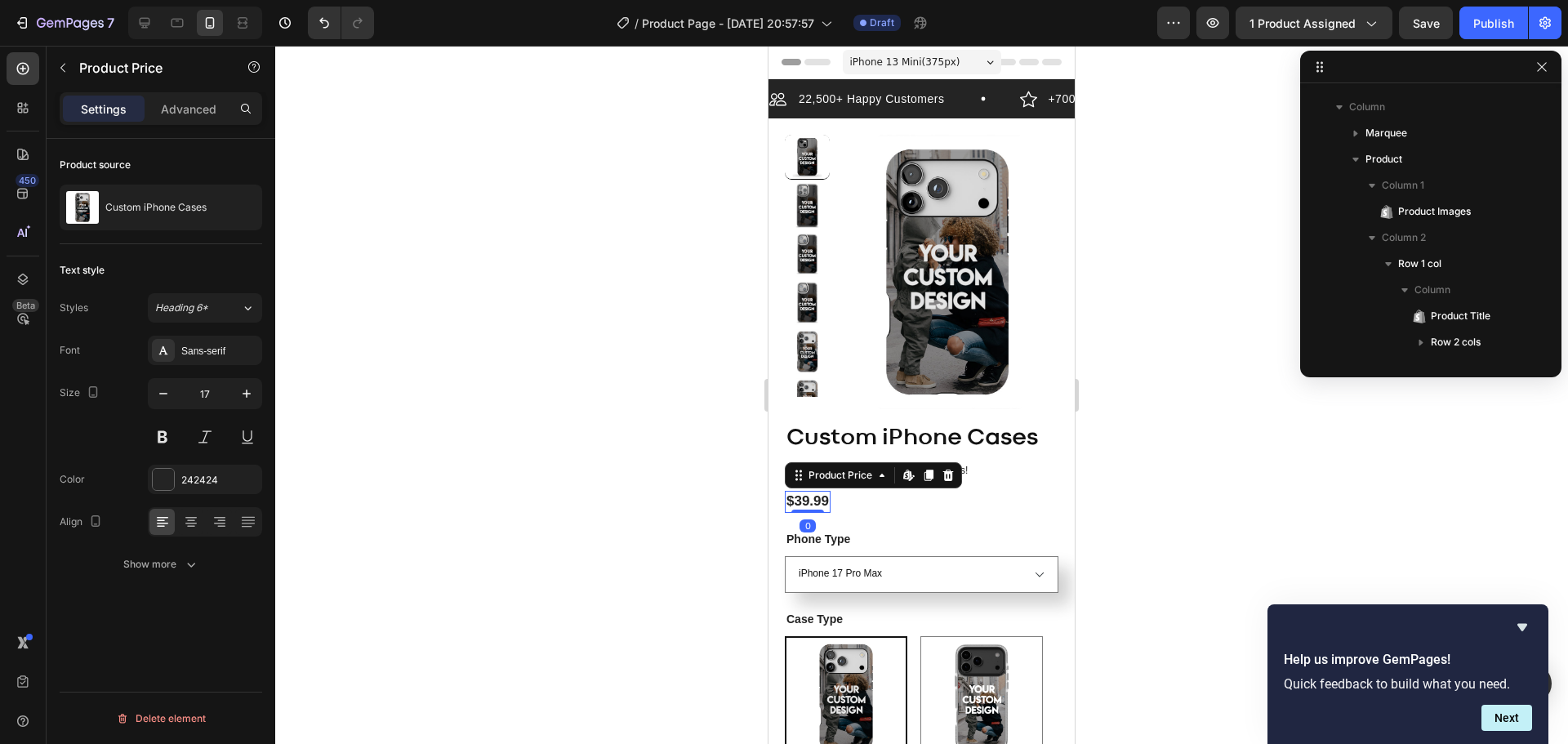
scroll to position [231, 0]
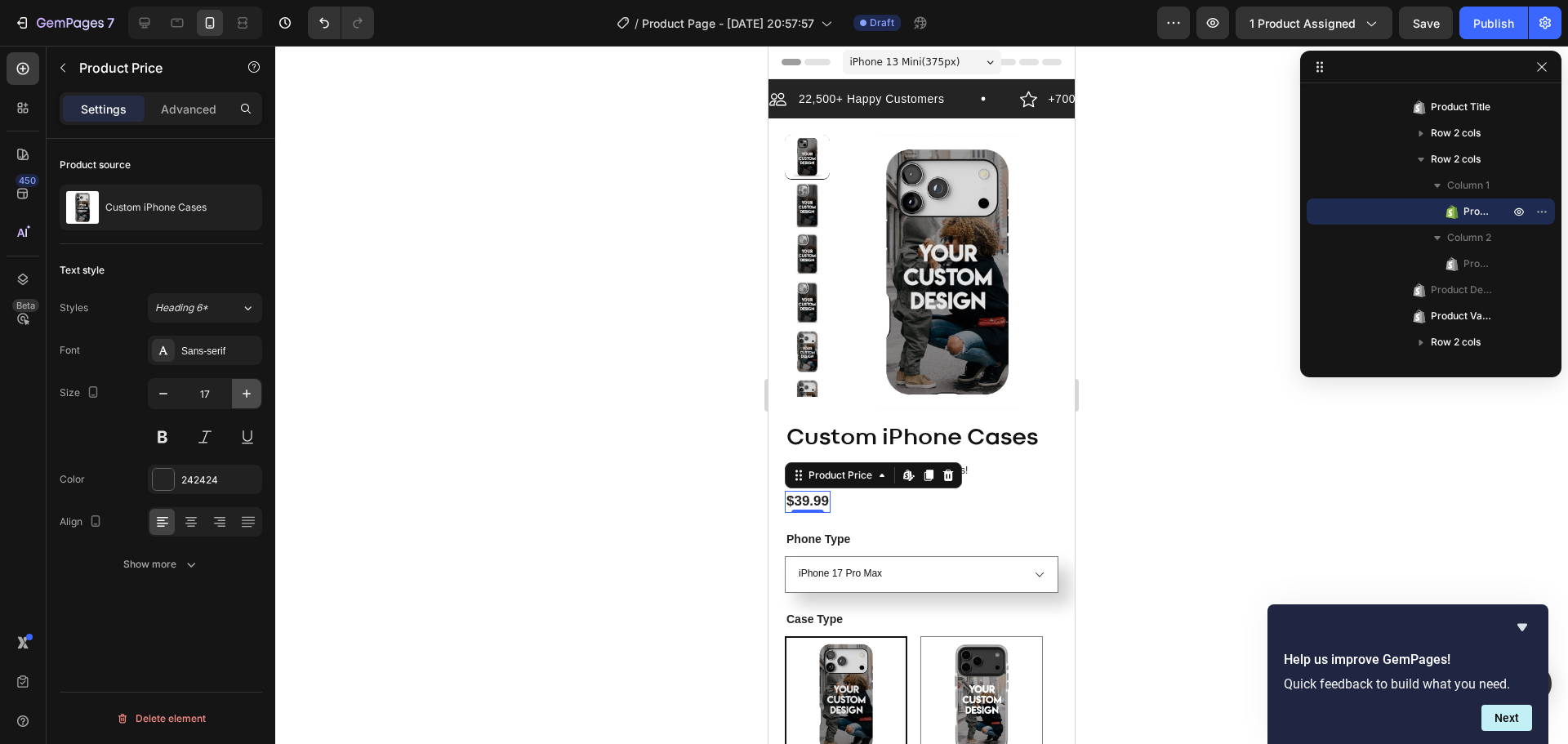
click at [250, 395] on icon "button" at bounding box center [246, 393] width 16 height 16
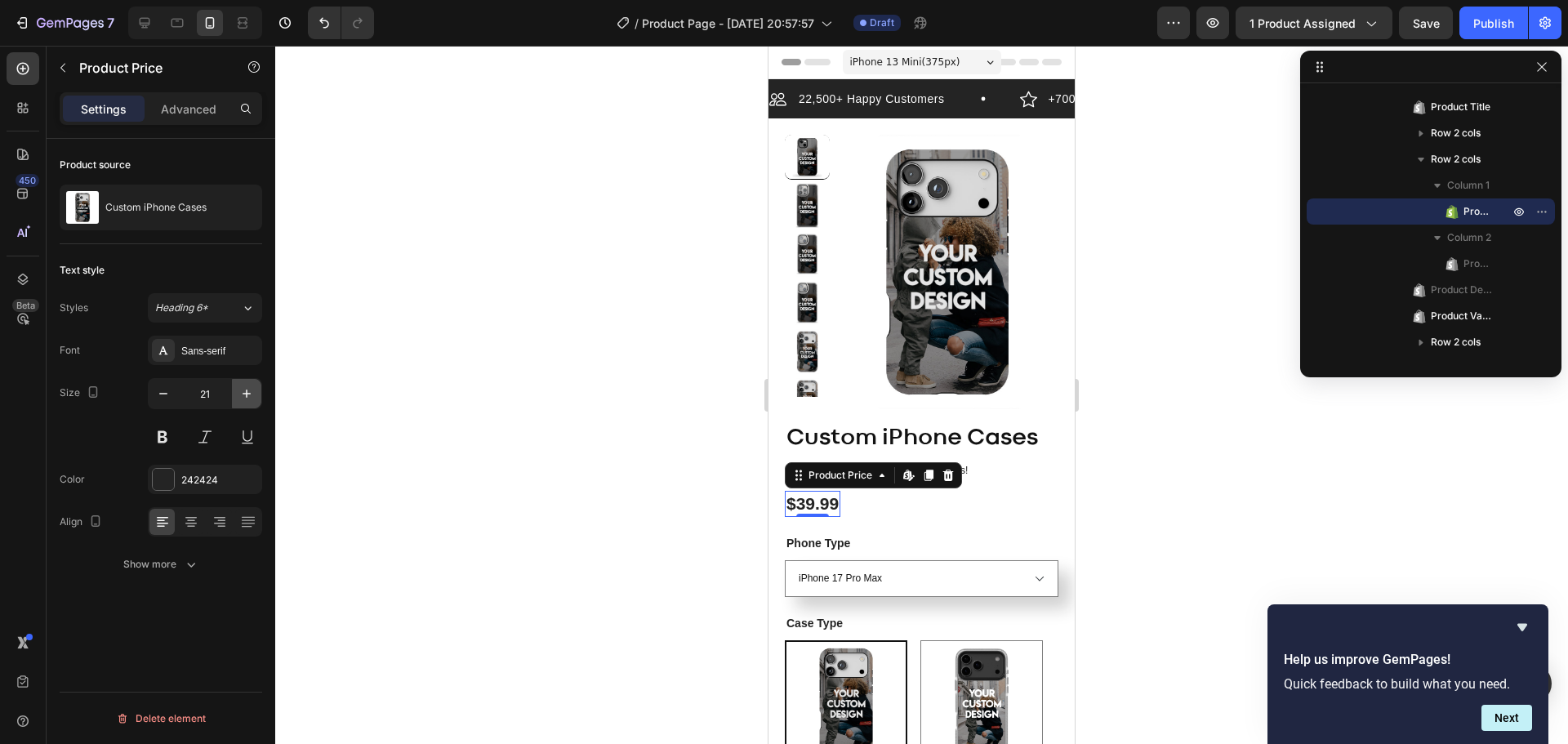
type input "22"
click at [218, 356] on div "Sans-serif" at bounding box center [219, 351] width 76 height 14
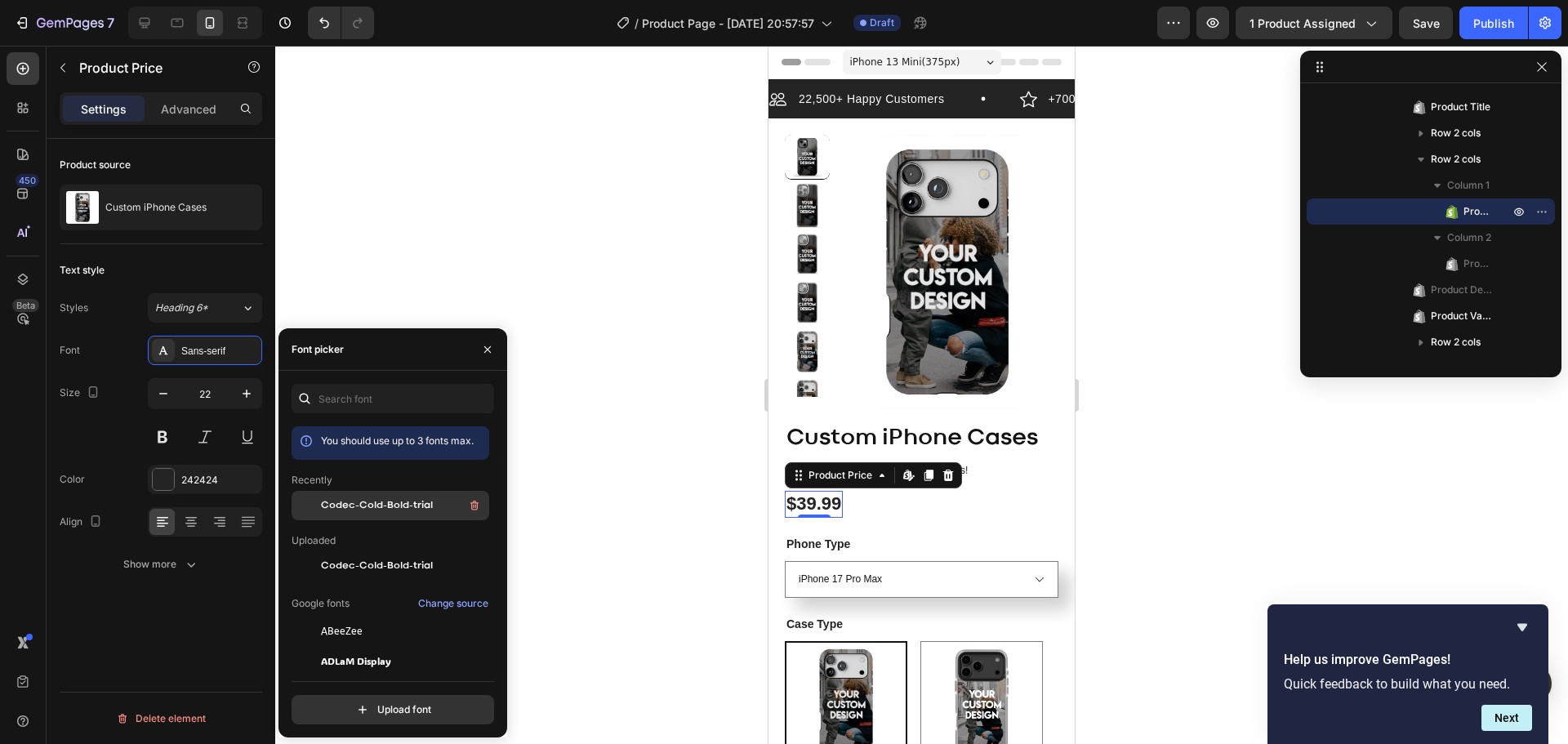
click at [371, 510] on span "Codec-Cold-Bold-trial" at bounding box center [376, 505] width 112 height 14
click at [369, 566] on span "Codec-Cold-Bold-trial" at bounding box center [376, 566] width 112 height 14
click at [241, 314] on icon at bounding box center [248, 308] width 14 height 16
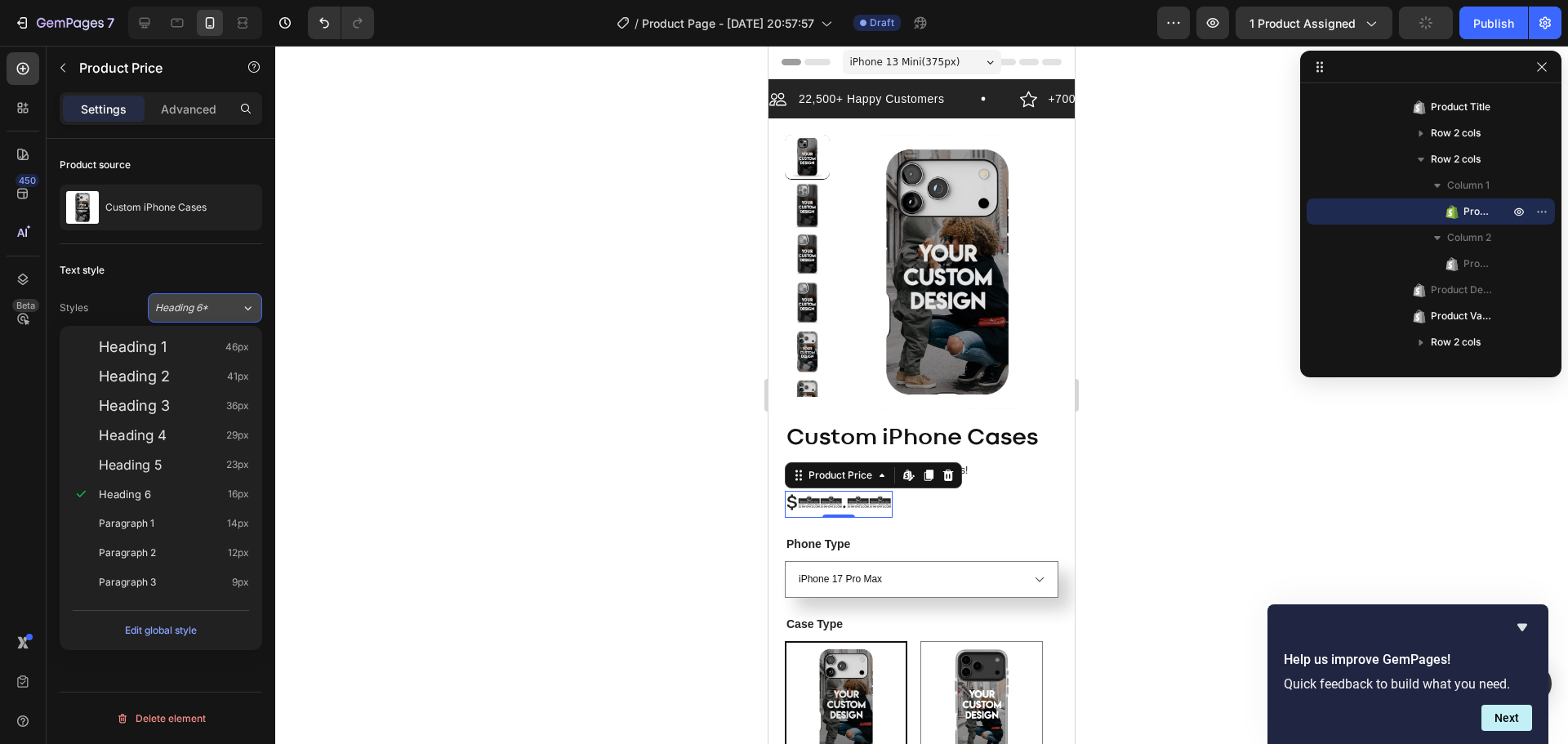
click at [234, 314] on div "Heading 6*" at bounding box center [198, 308] width 86 height 14
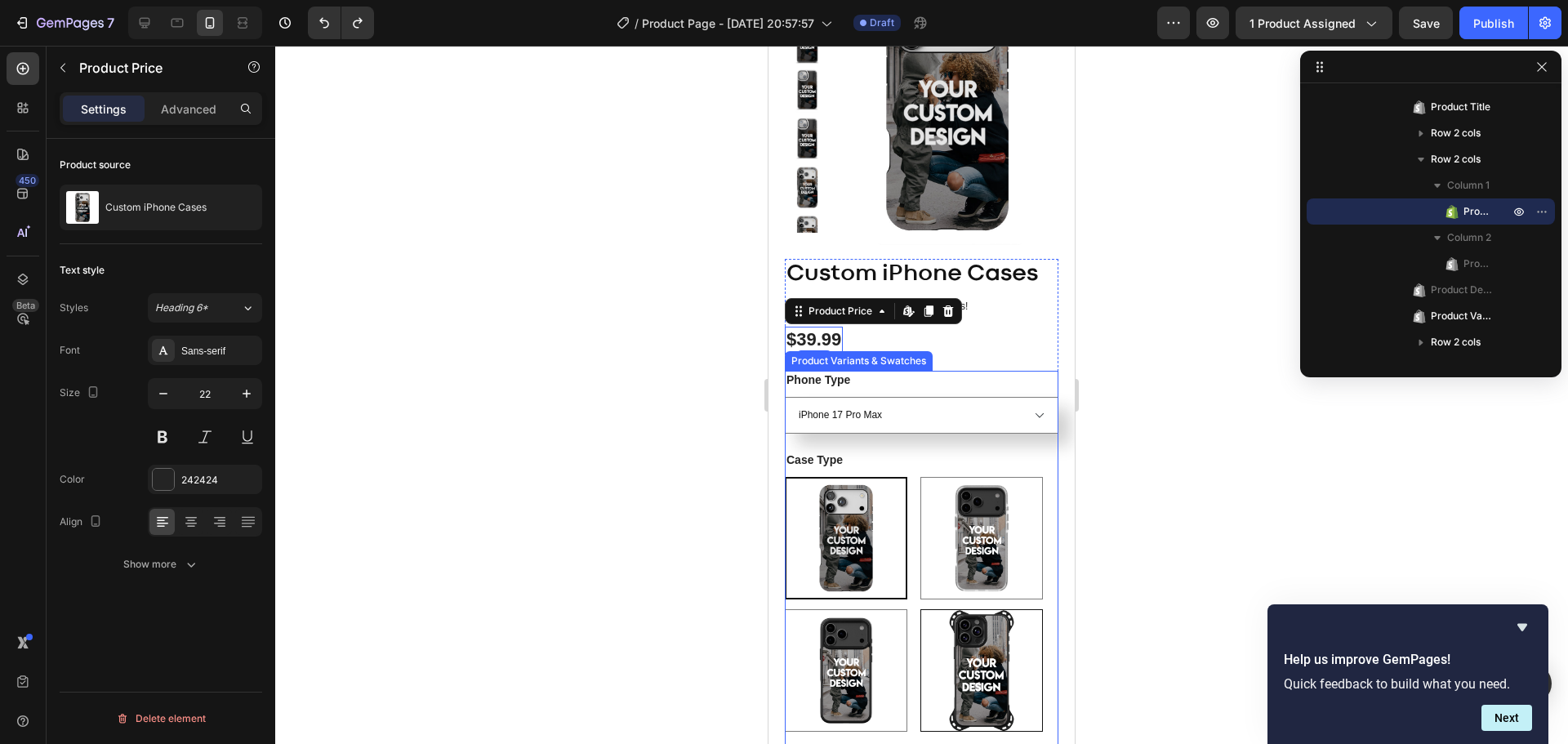
scroll to position [163, 0]
click at [1017, 469] on div "Ultimate + MagSafe" at bounding box center [981, 459] width 100 height 21
click at [920, 478] on input "Ultimate + MagSafe Ultimate + MagSafe" at bounding box center [919, 478] width 1 height 1
radio input "true"
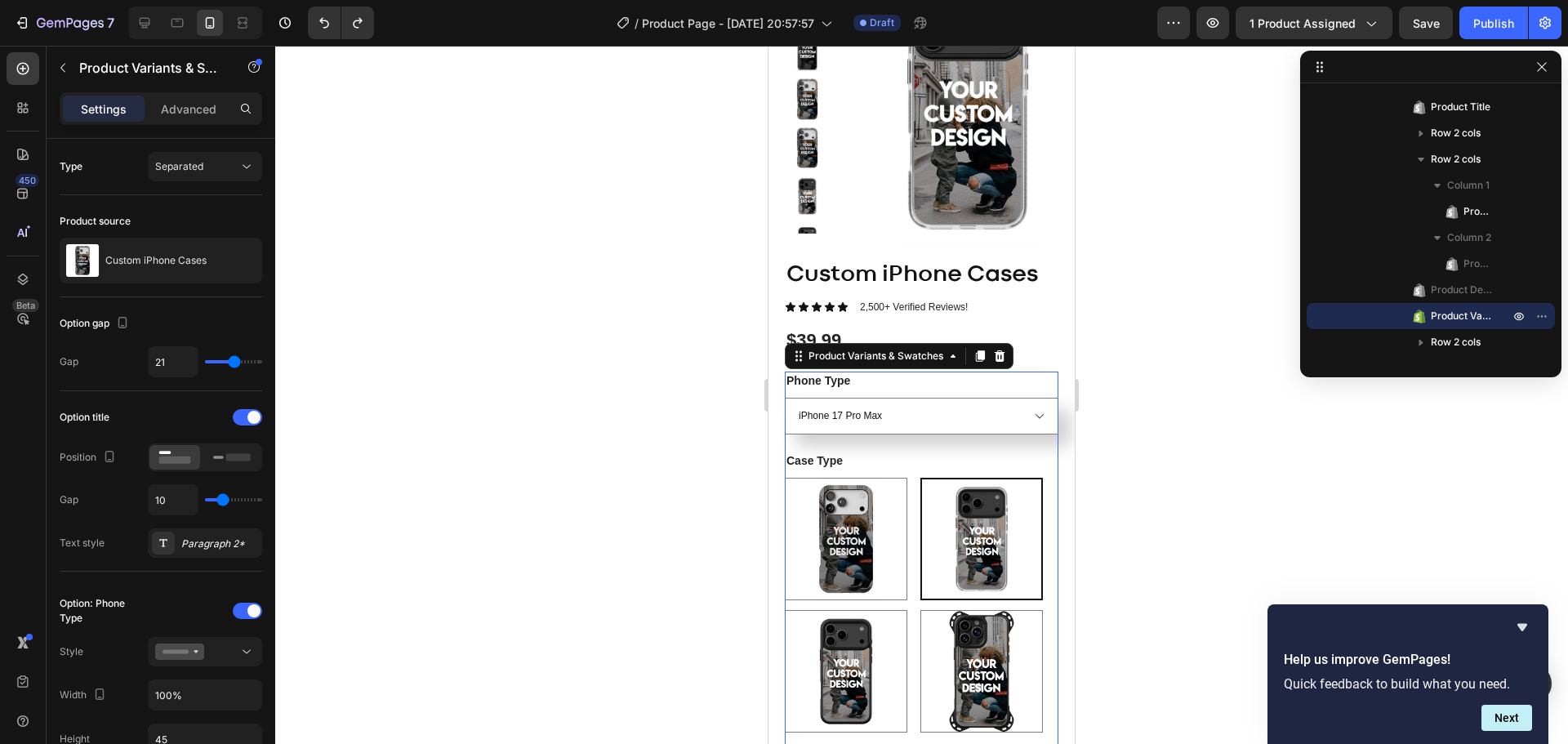
click at [959, 466] on div "Case Type Extra Protective + MagSafe Extra Protective + MagSafe Ultimate + MagS…" at bounding box center [922, 592] width 274 height 281
click at [838, 467] on legend "Case Type" at bounding box center [814, 460] width 60 height 18
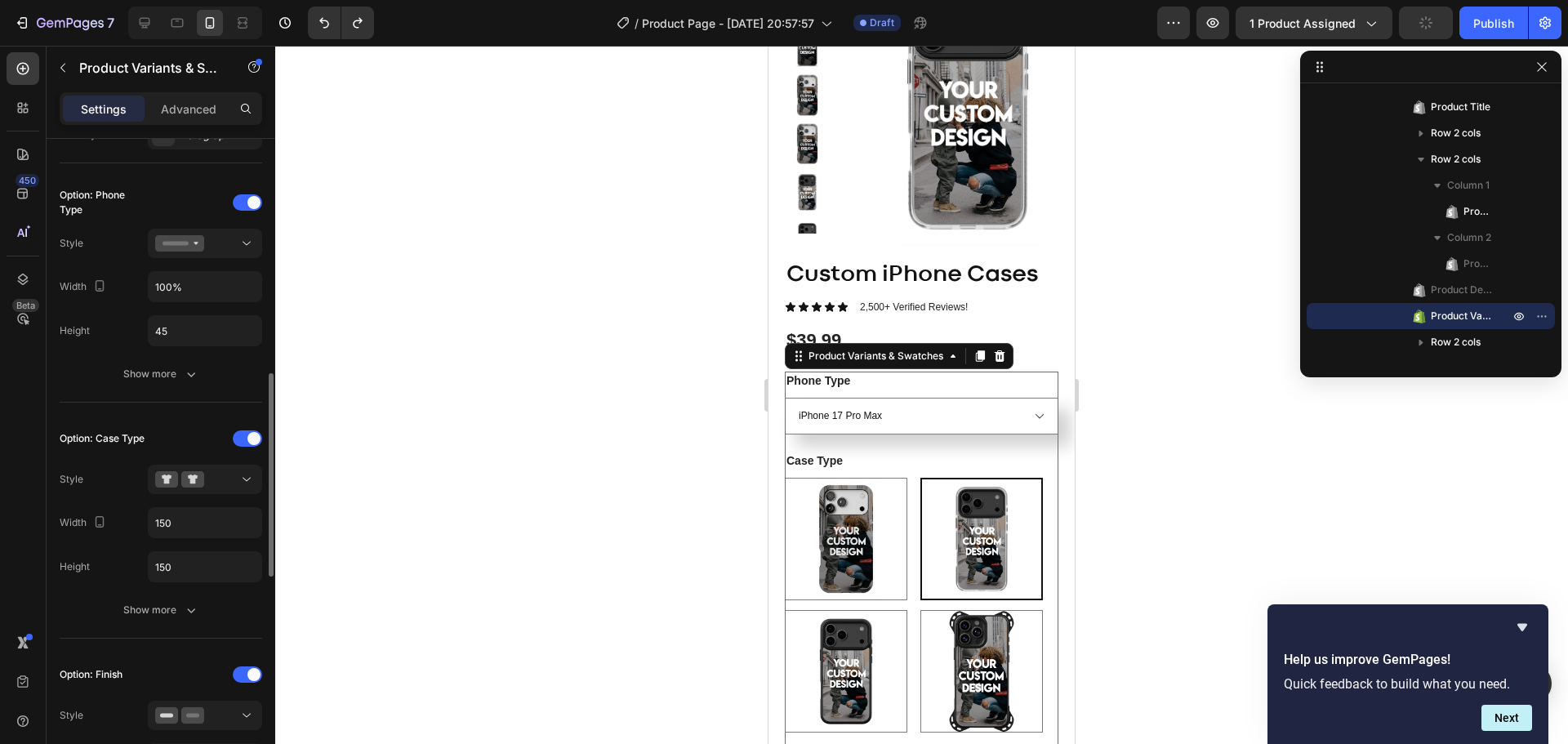
scroll to position [490, 0]
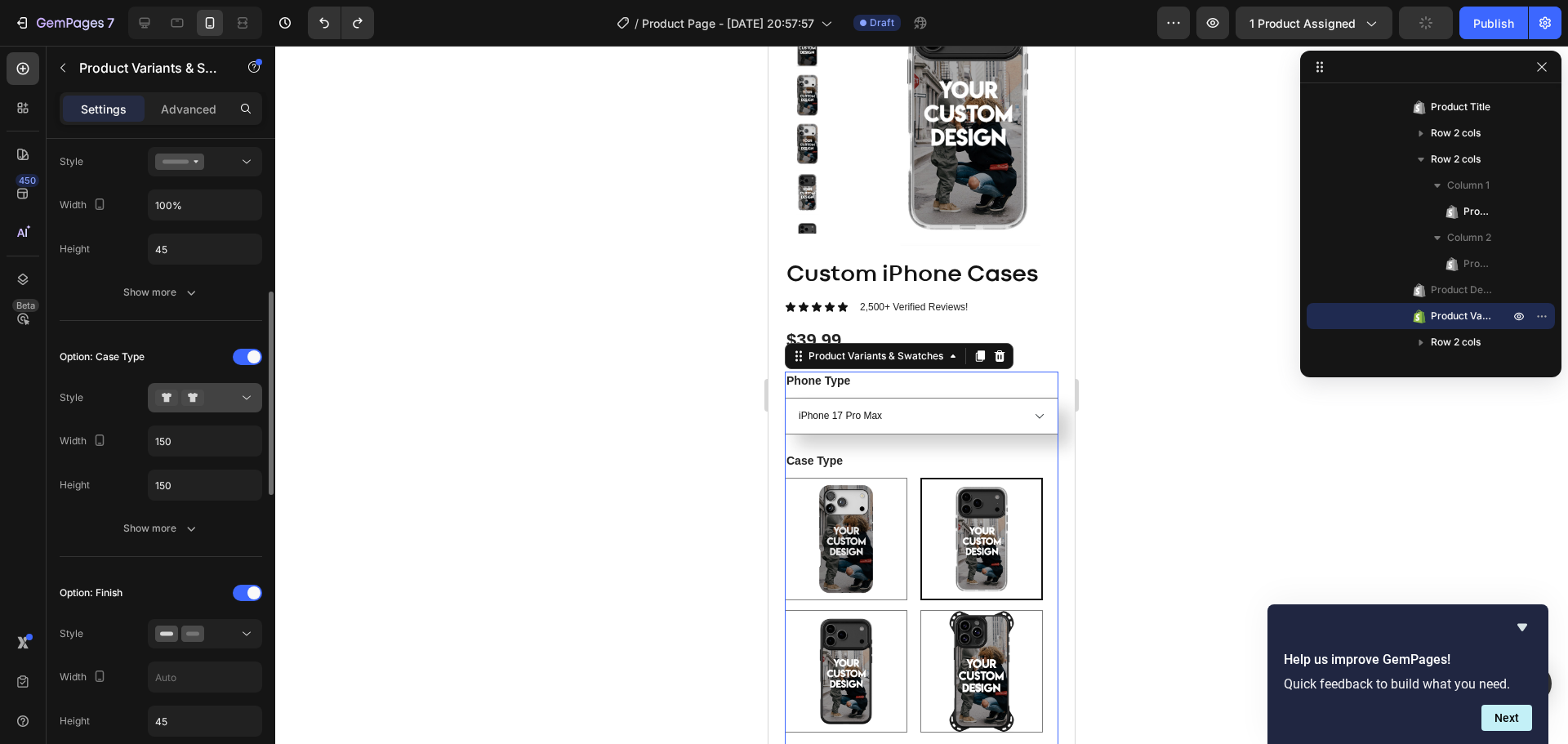
click at [231, 392] on div at bounding box center [205, 398] width 100 height 16
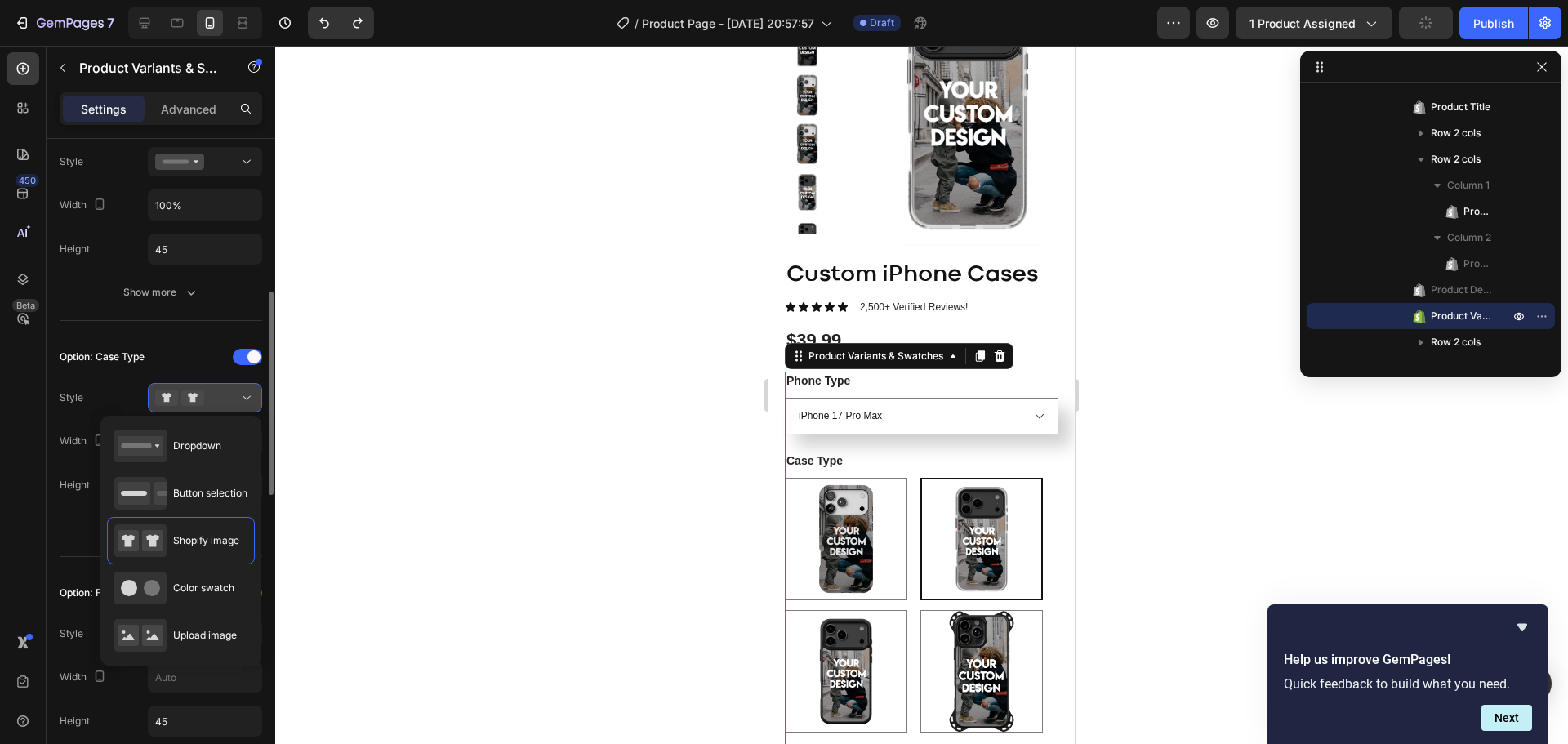
click at [231, 392] on div at bounding box center [205, 398] width 100 height 16
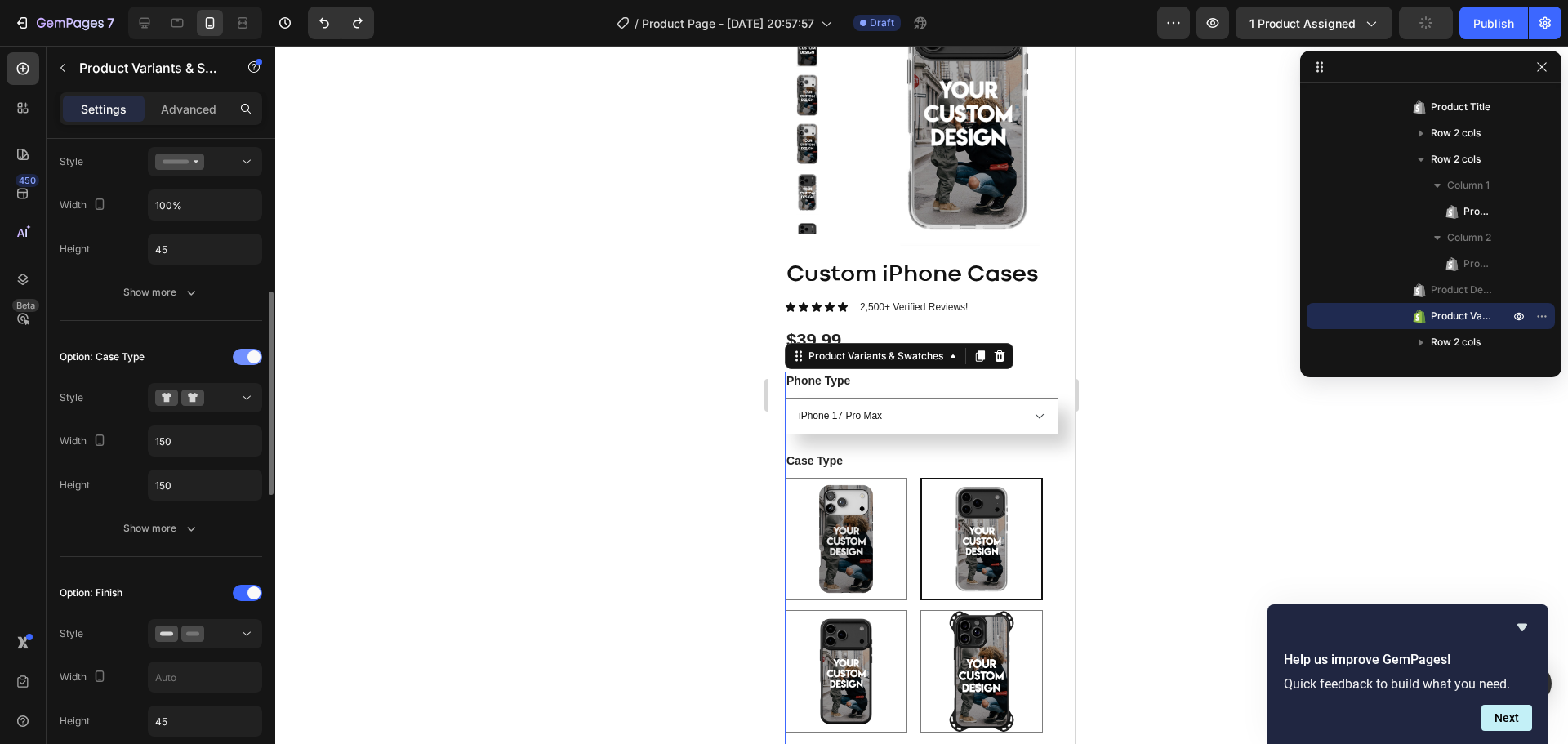
click at [246, 362] on div at bounding box center [247, 356] width 29 height 16
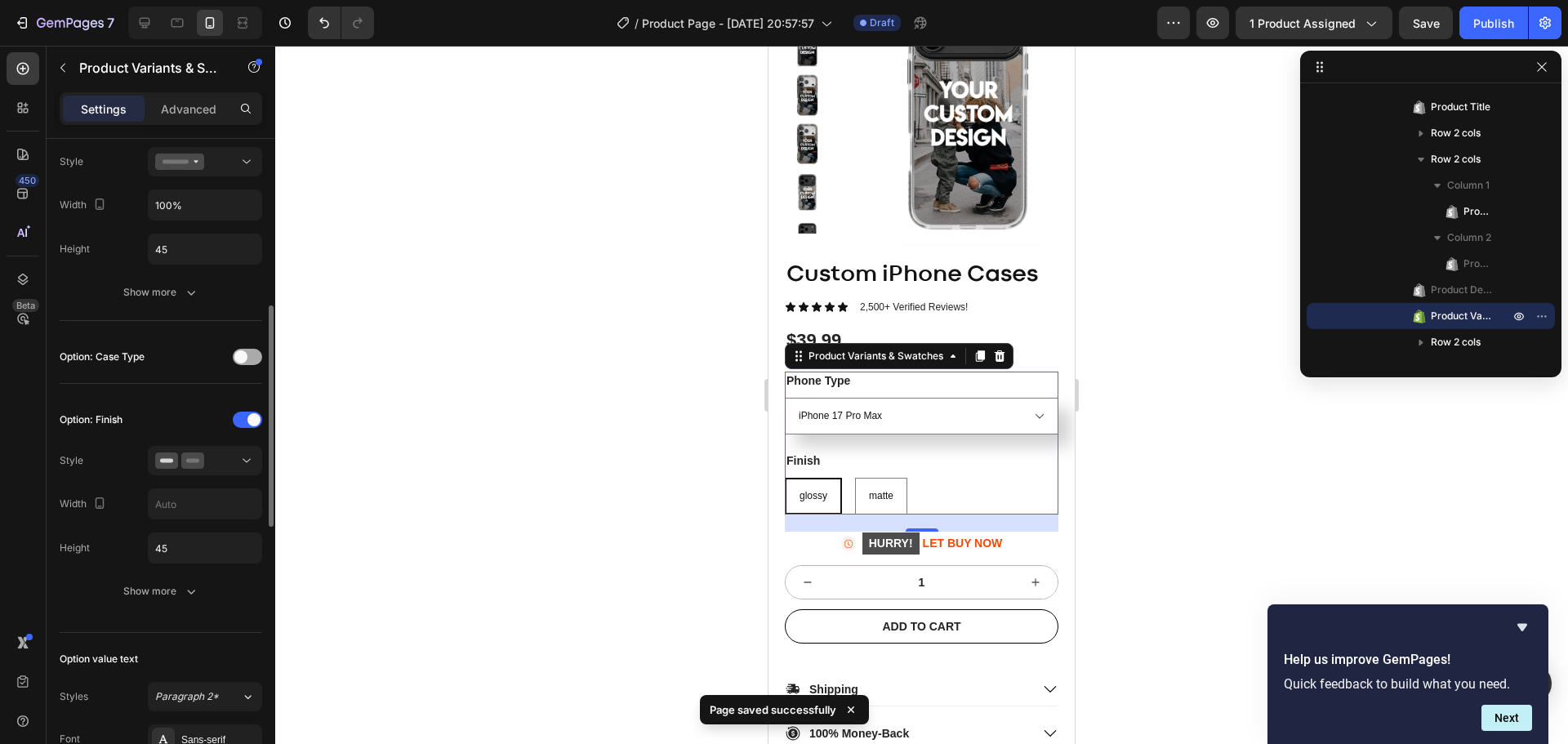
click at [246, 362] on div at bounding box center [247, 356] width 29 height 16
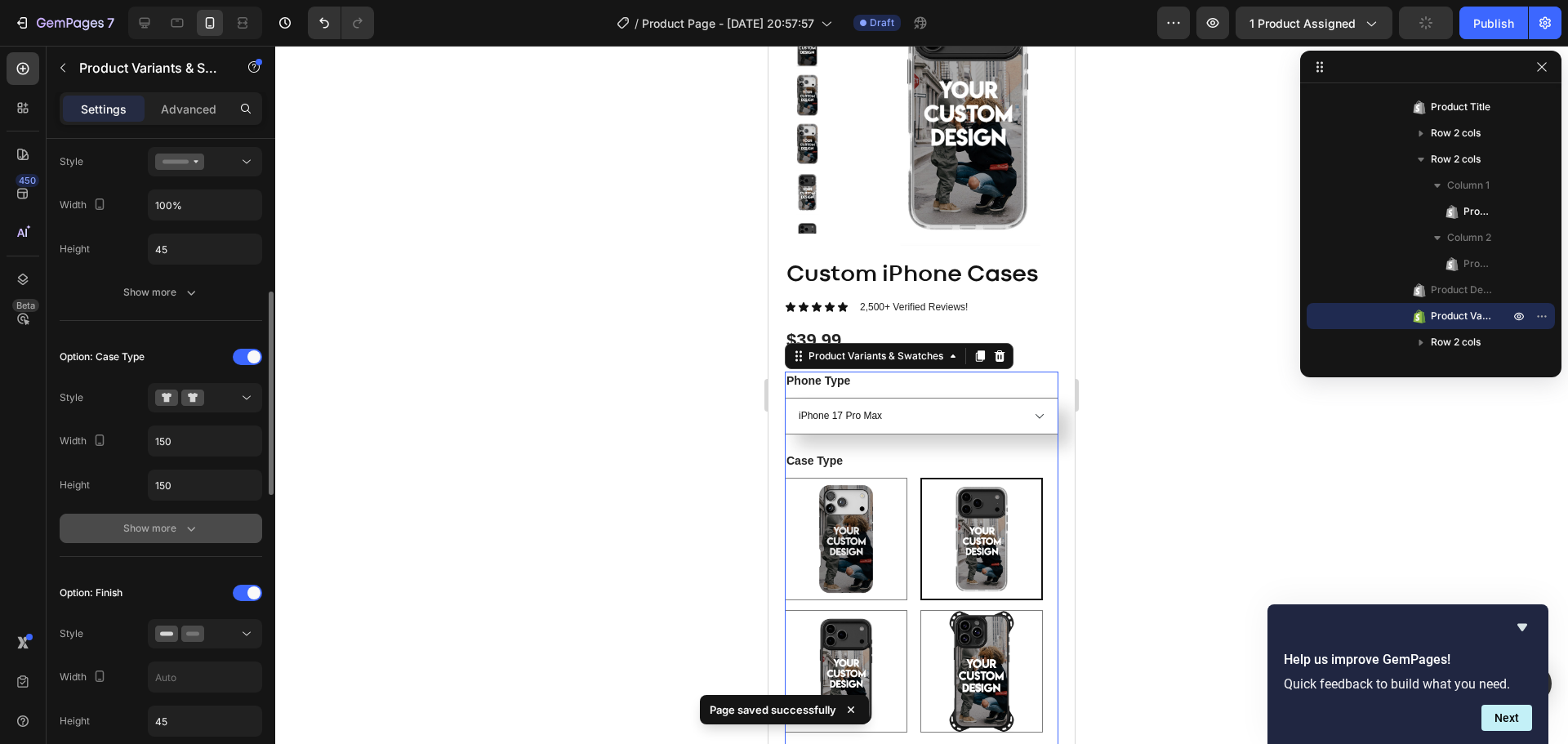
click at [177, 527] on div "Show more" at bounding box center [161, 528] width 76 height 16
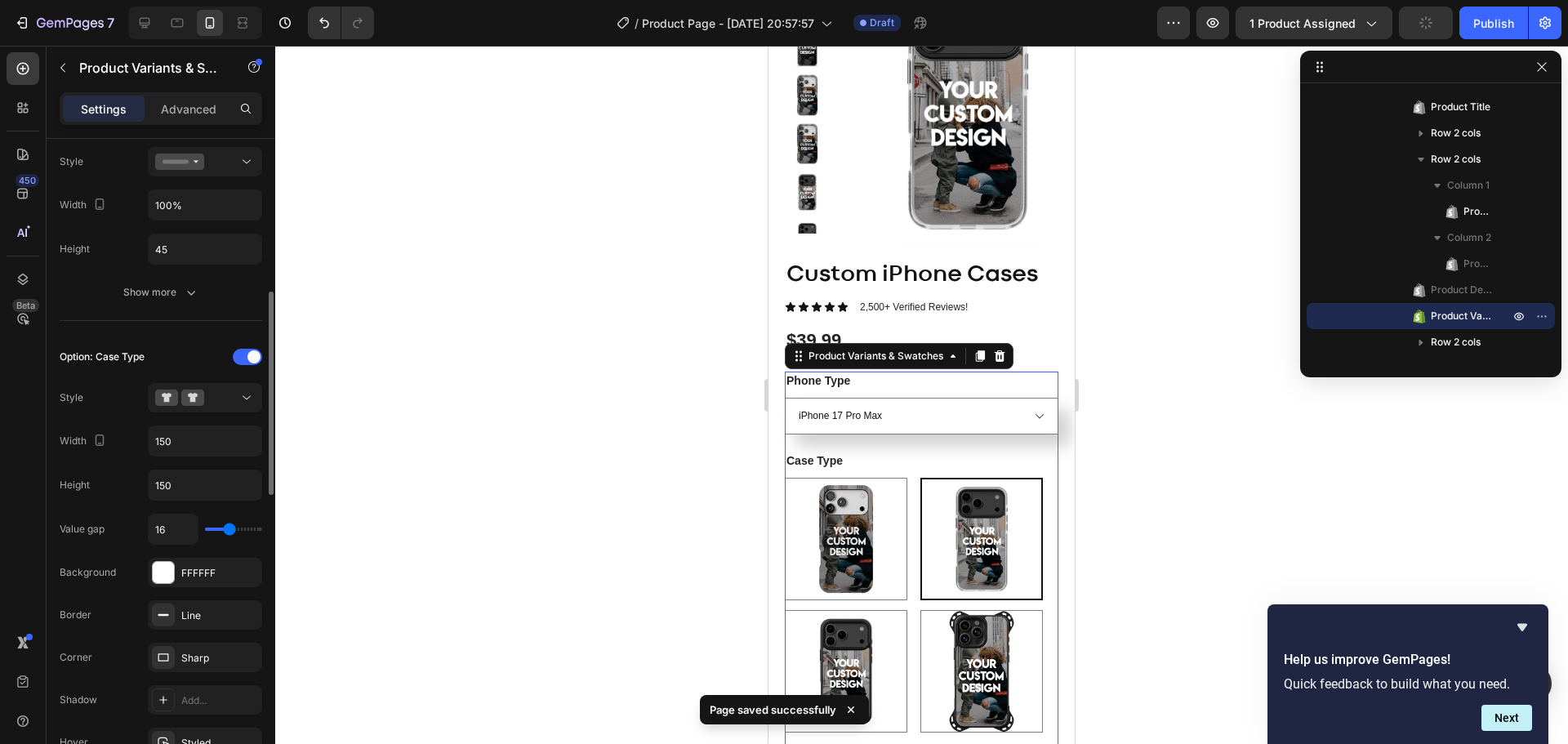
scroll to position [572, 0]
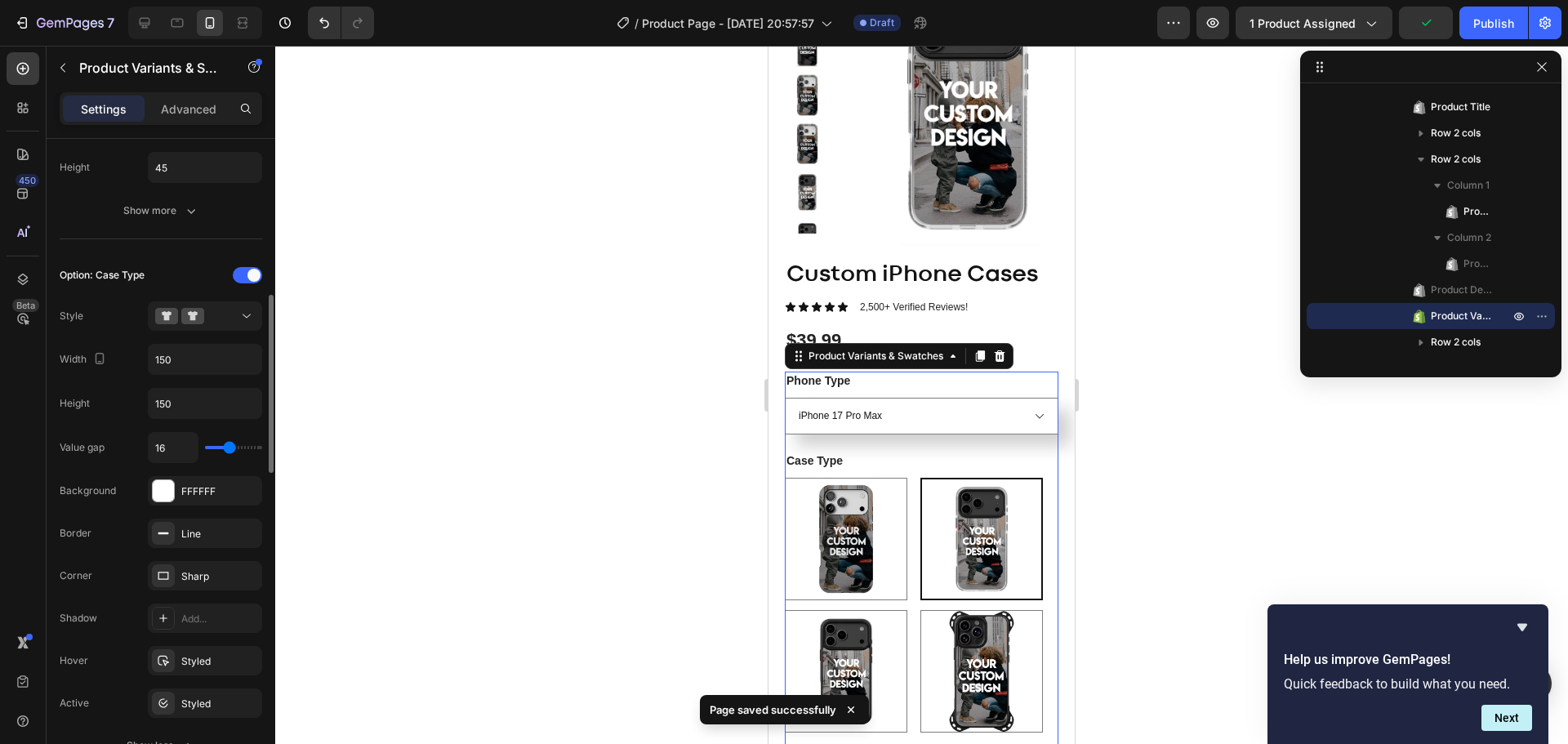
type input "19"
type input "20"
type input "21"
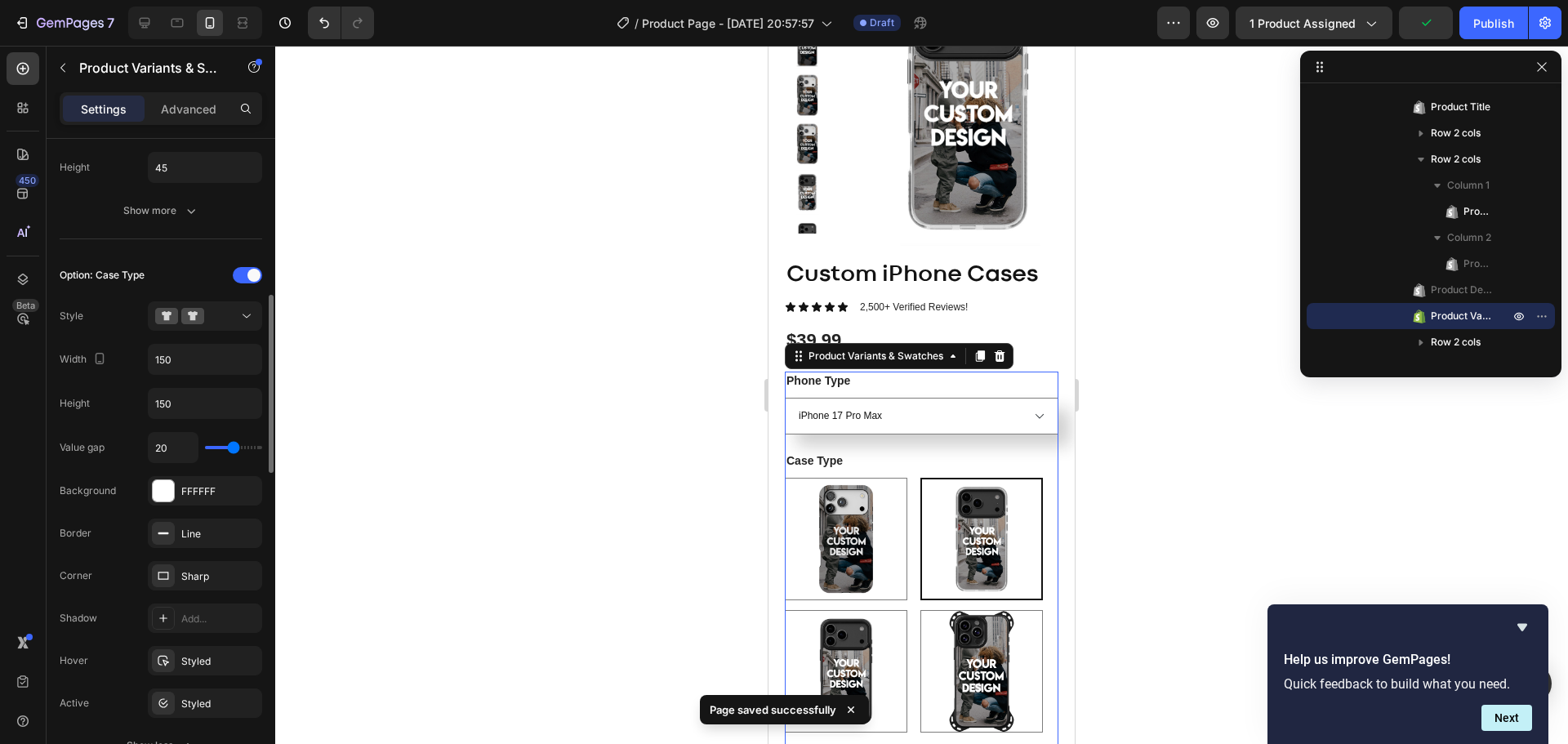
type input "21"
type input "22"
type input "24"
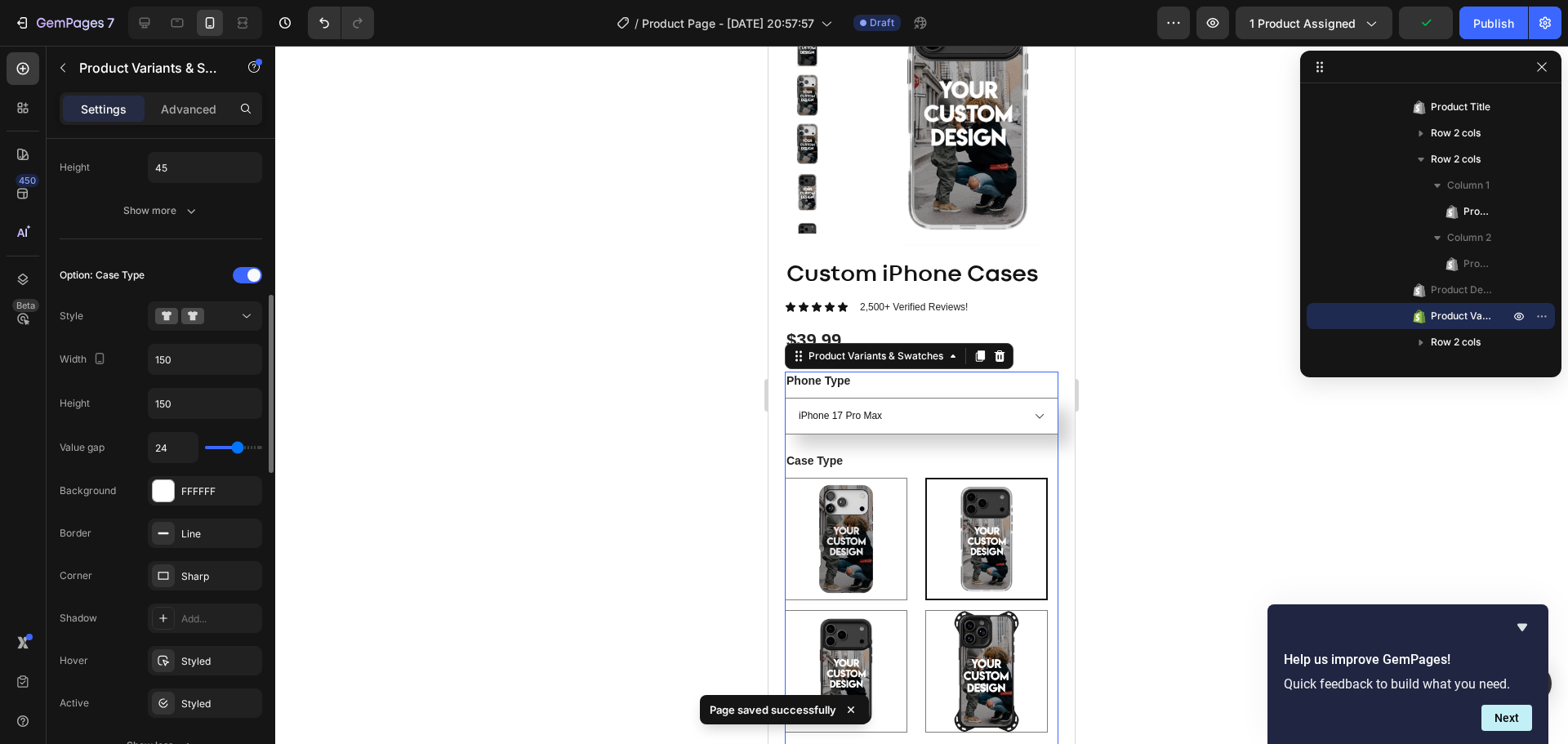
type input "25"
type input "26"
type input "27"
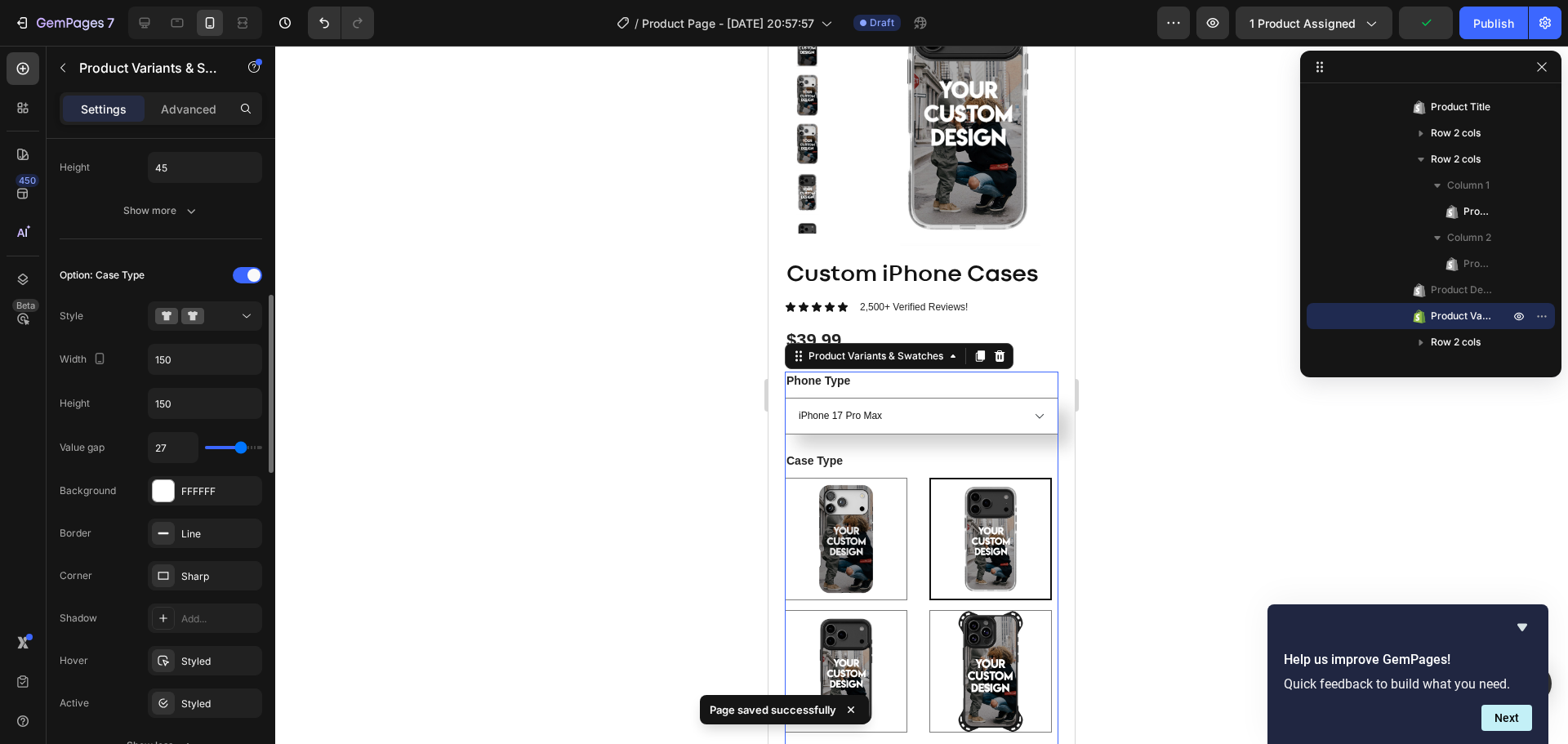
drag, startPoint x: 229, startPoint y: 451, endPoint x: 241, endPoint y: 448, distance: 12.4
type input "27"
click at [241, 448] on input "range" at bounding box center [234, 448] width 57 height 3
type input "23"
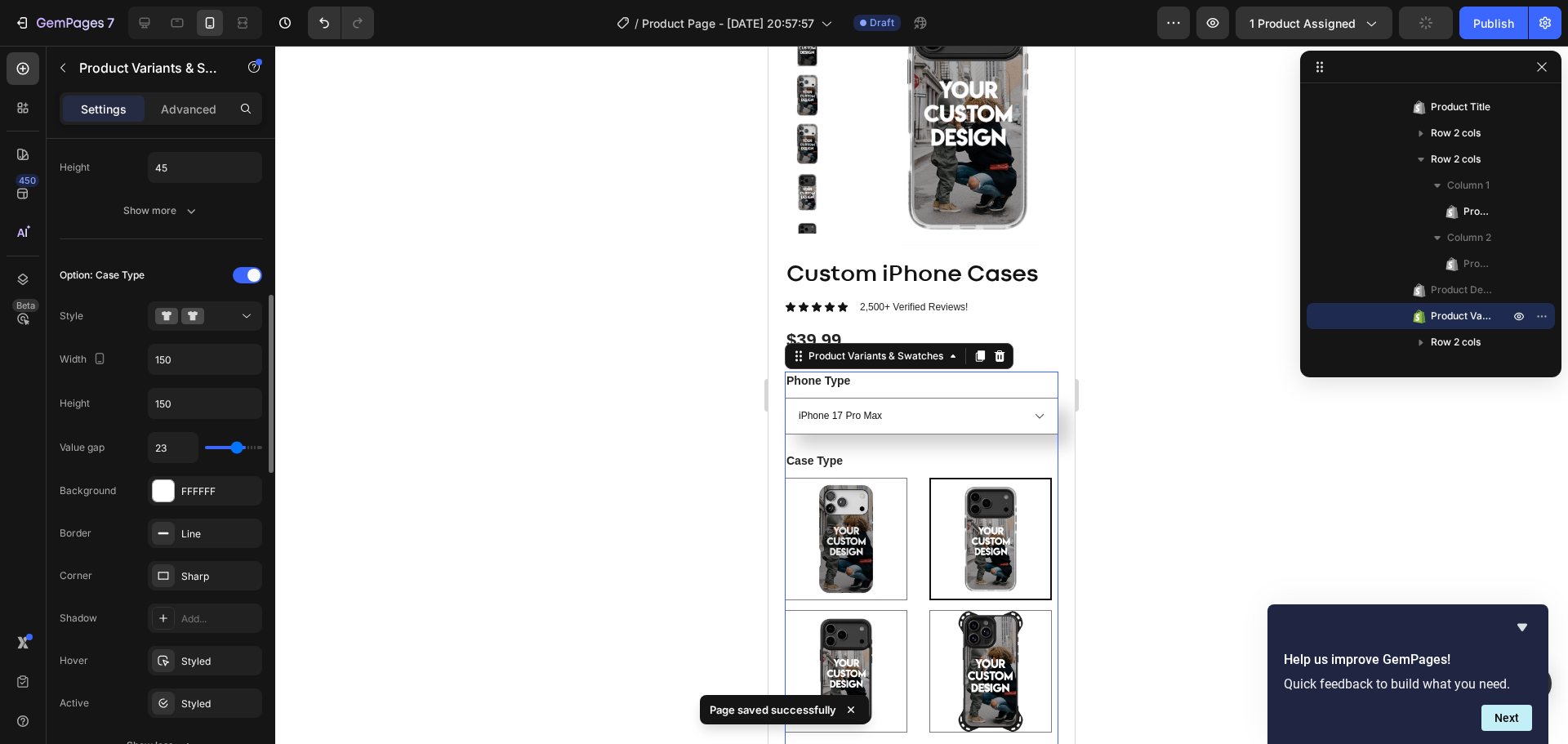
type input "21"
type input "13"
type input "12"
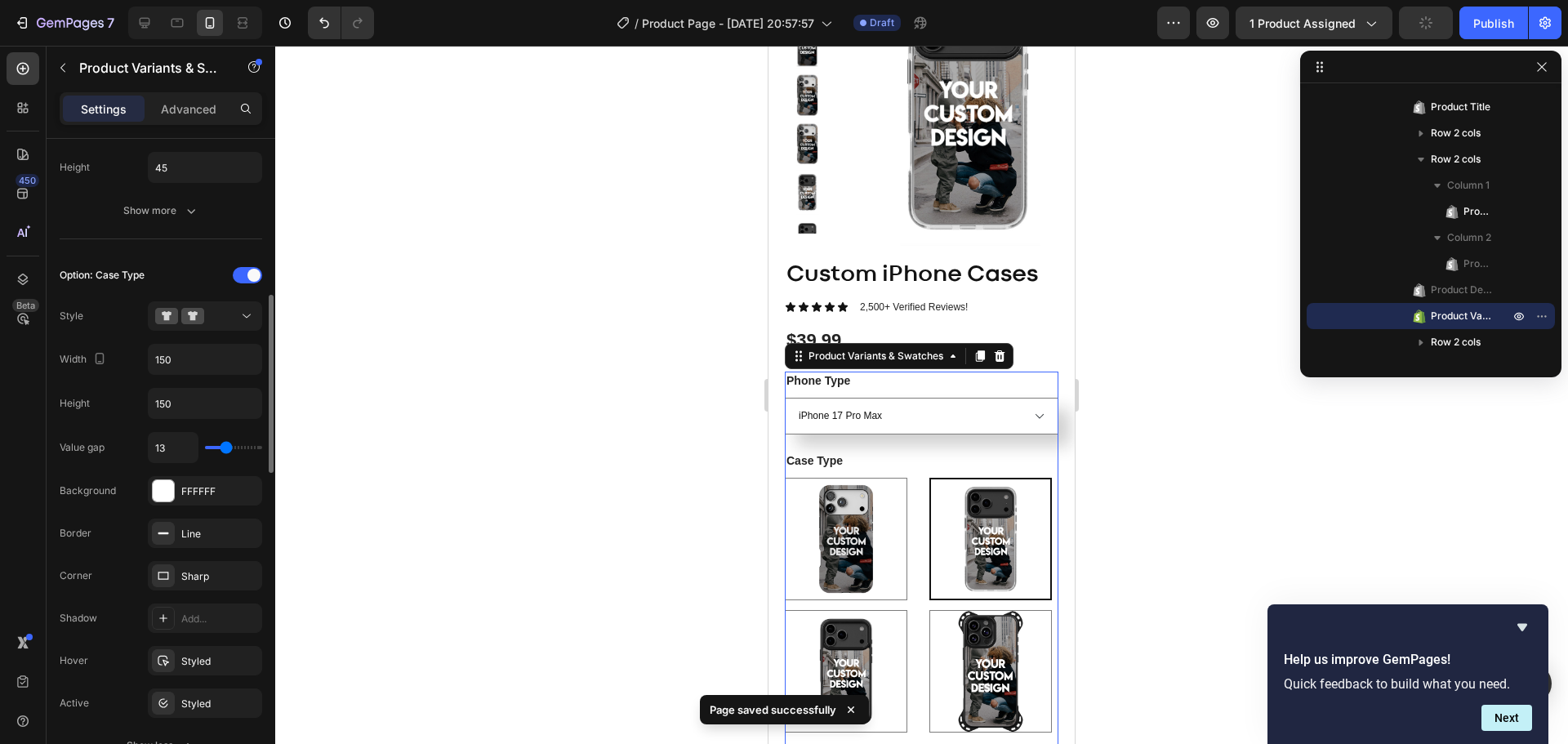
type input "12"
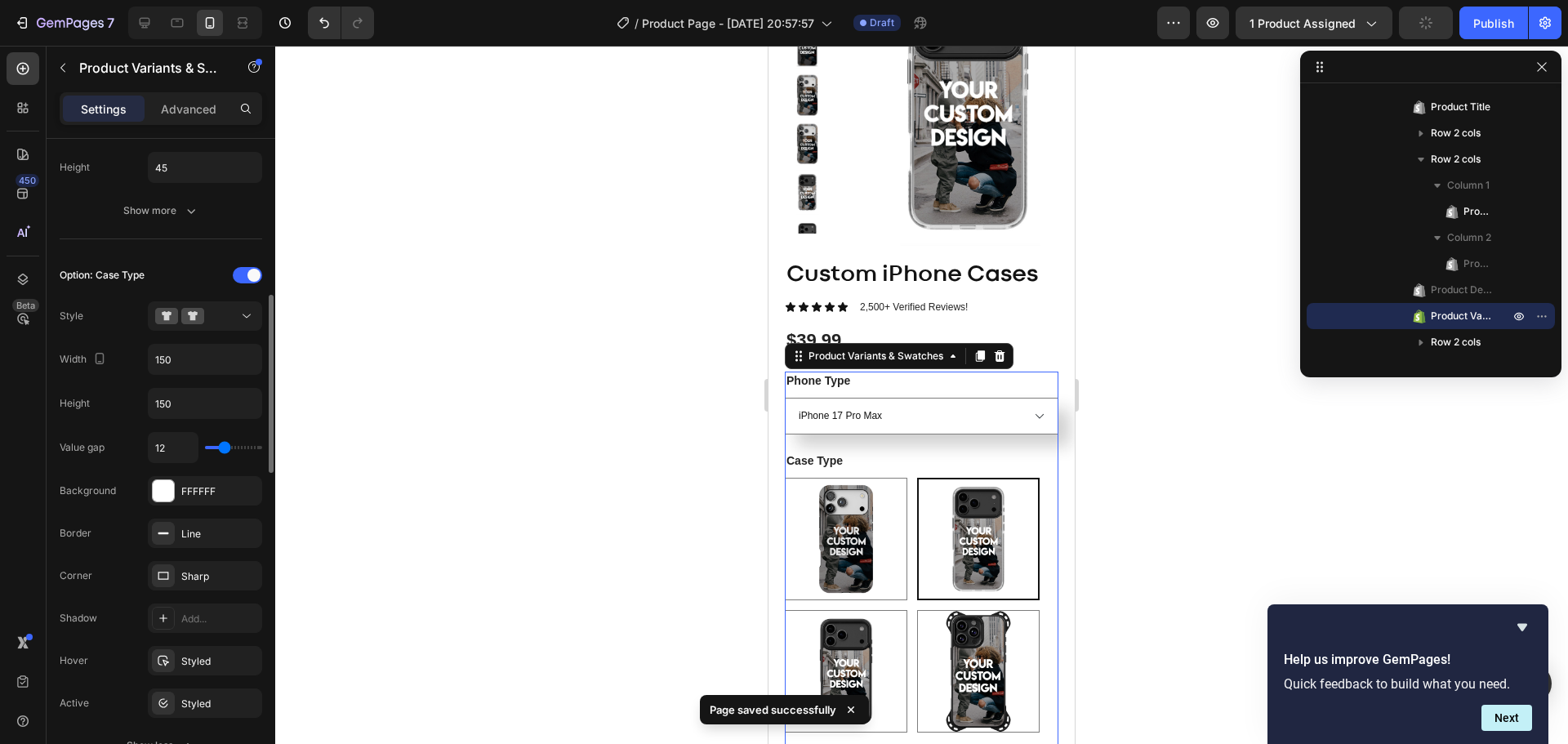
type input "11"
type input "7"
type input "4"
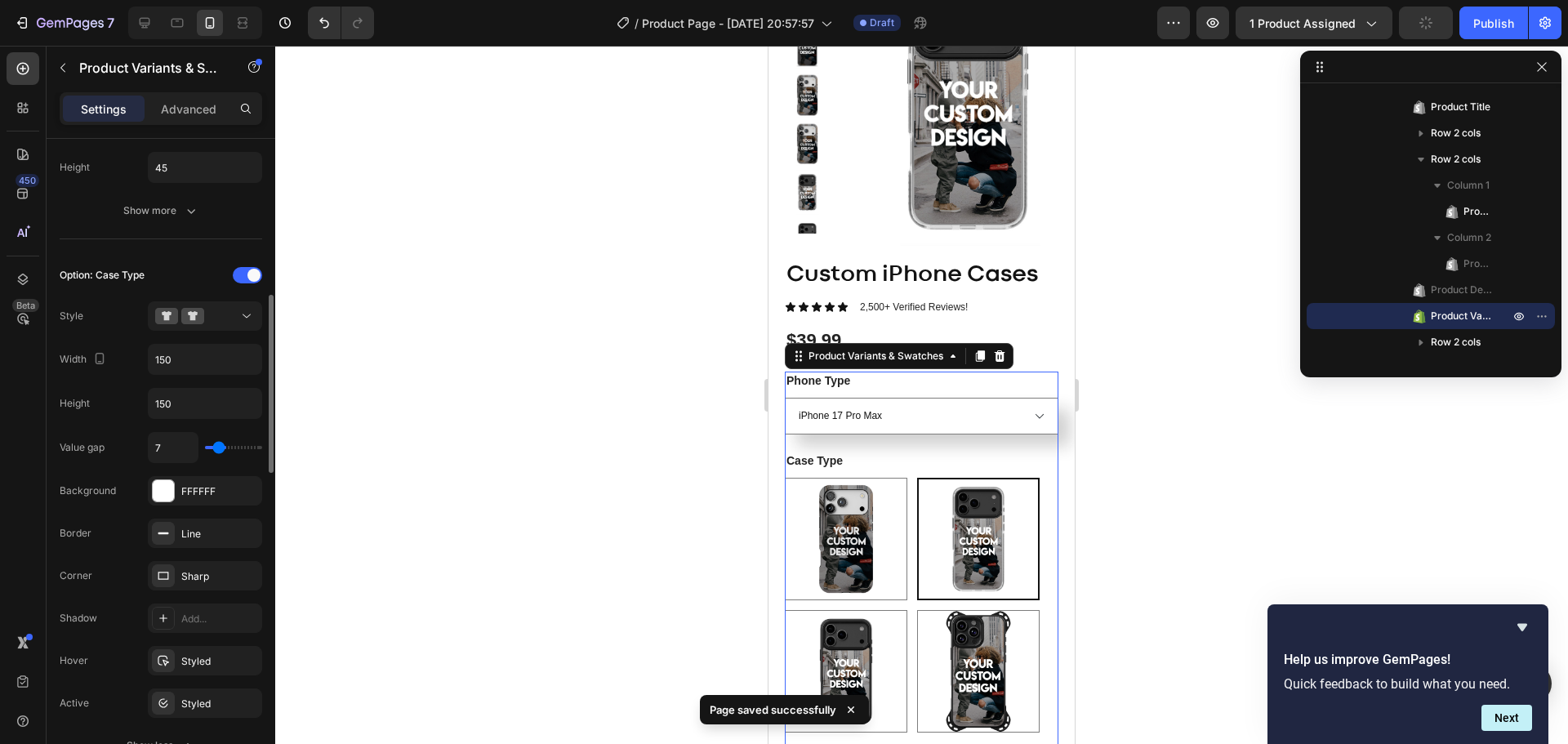
type input "4"
type input "3"
type input "2"
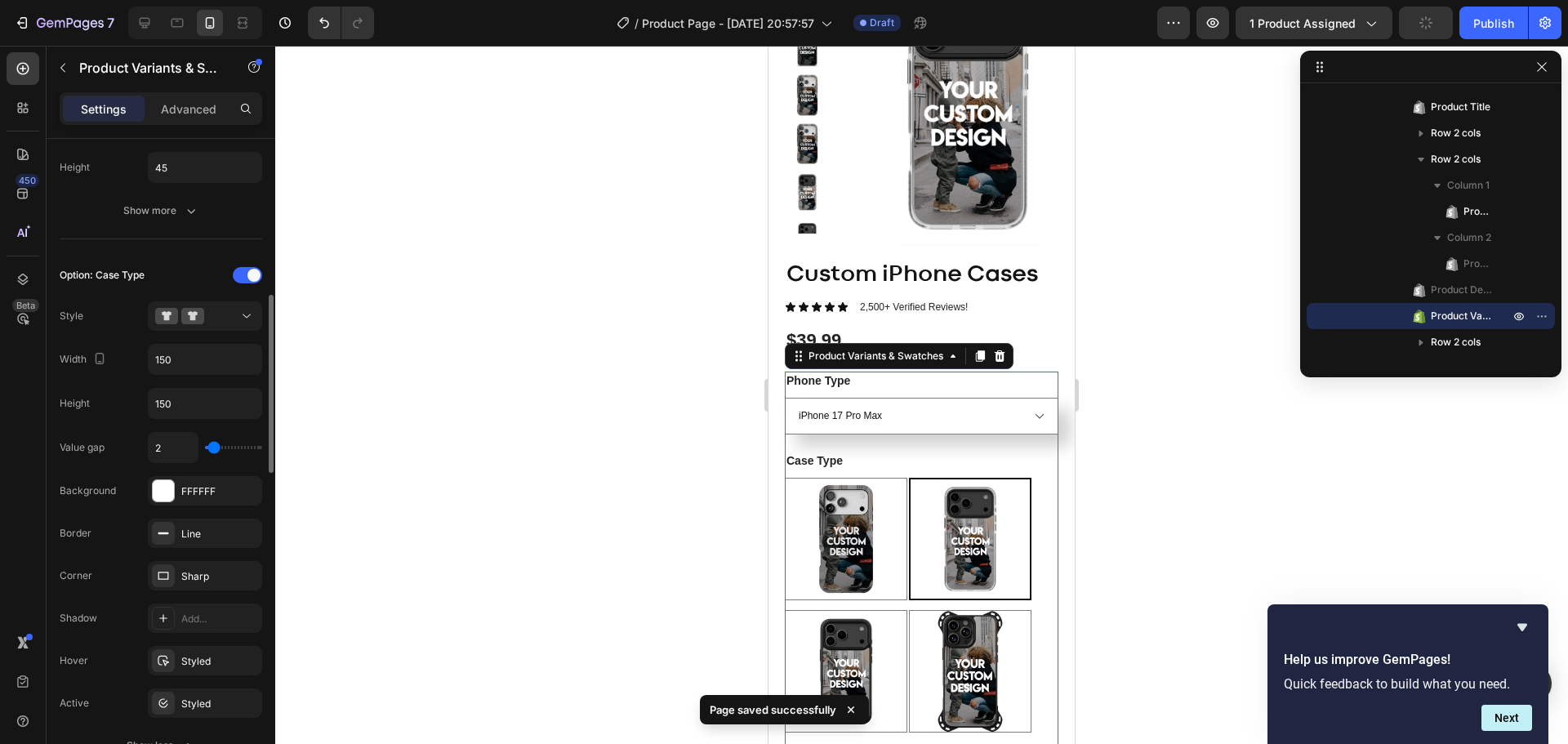
type input "1"
type input "2"
type input "3"
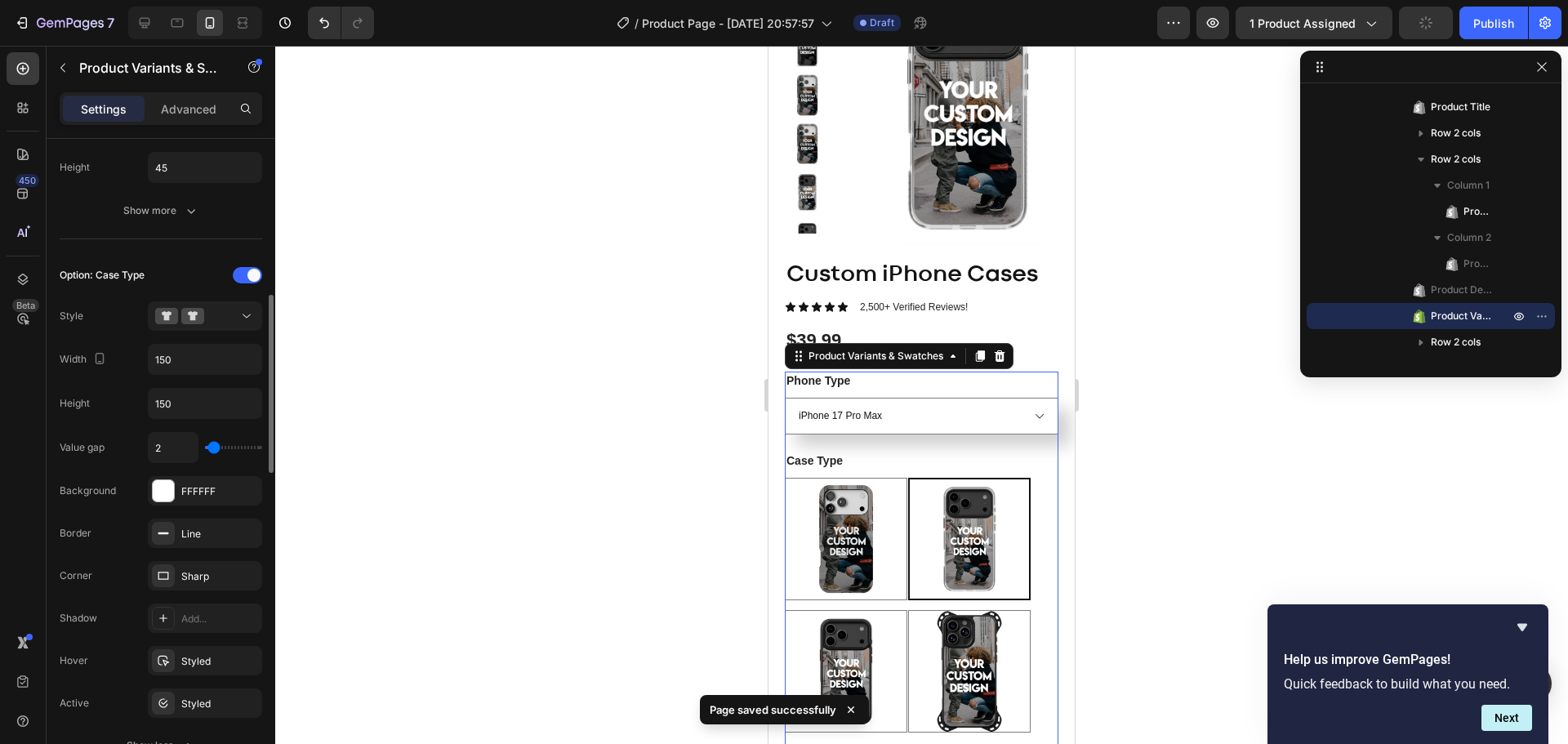
type input "3"
type input "4"
type input "5"
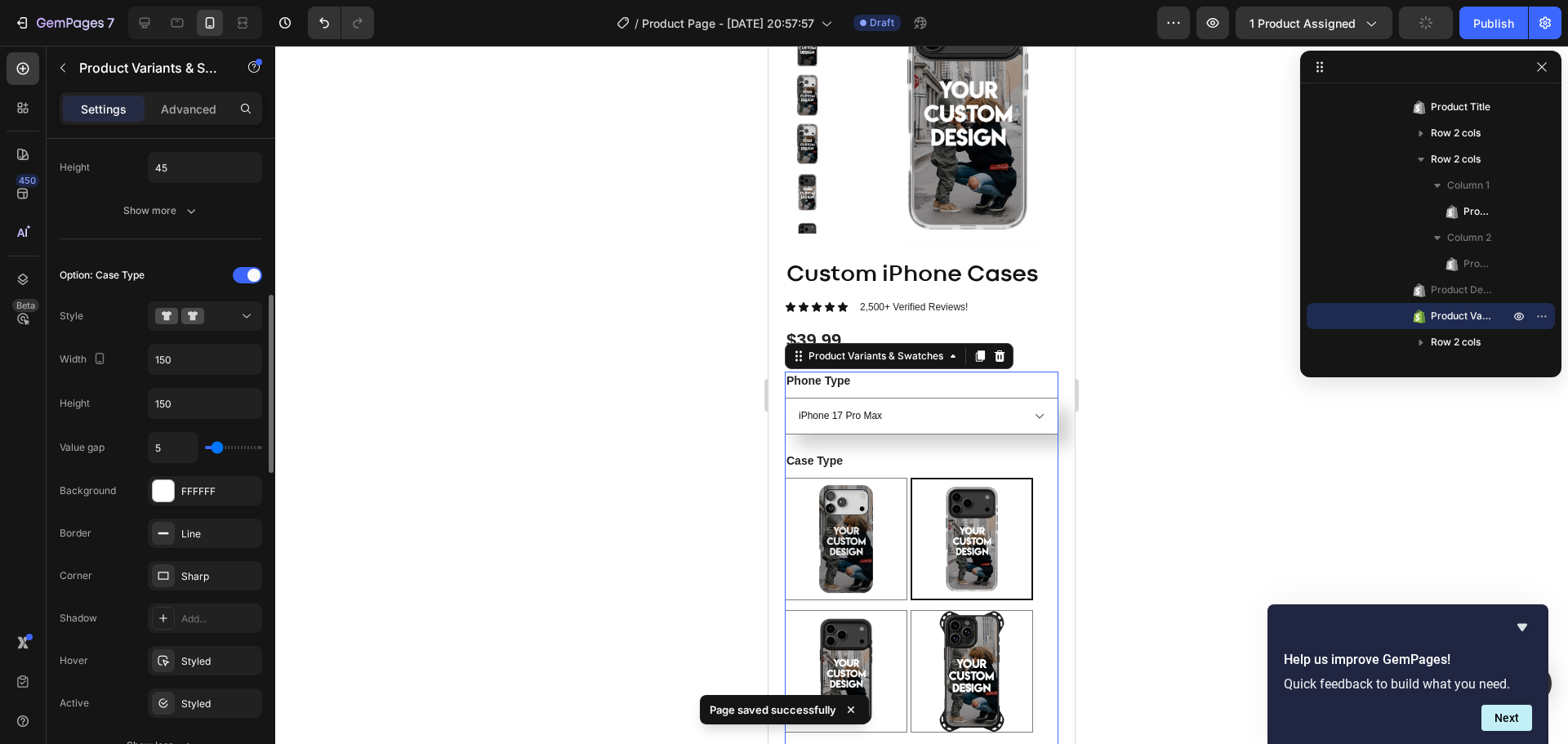
type input "6"
type input "7"
type input "8"
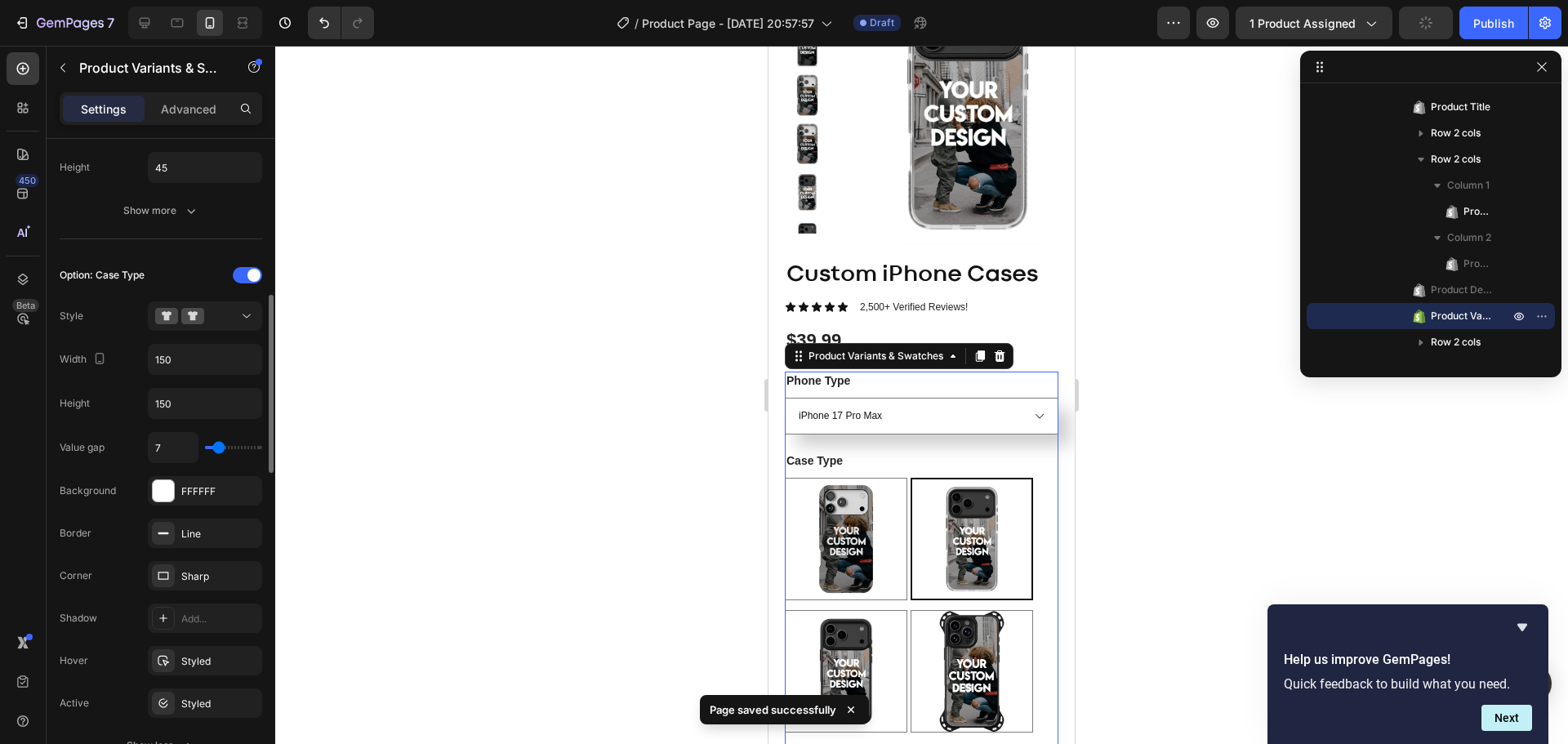
type input "8"
type input "9"
type input "8"
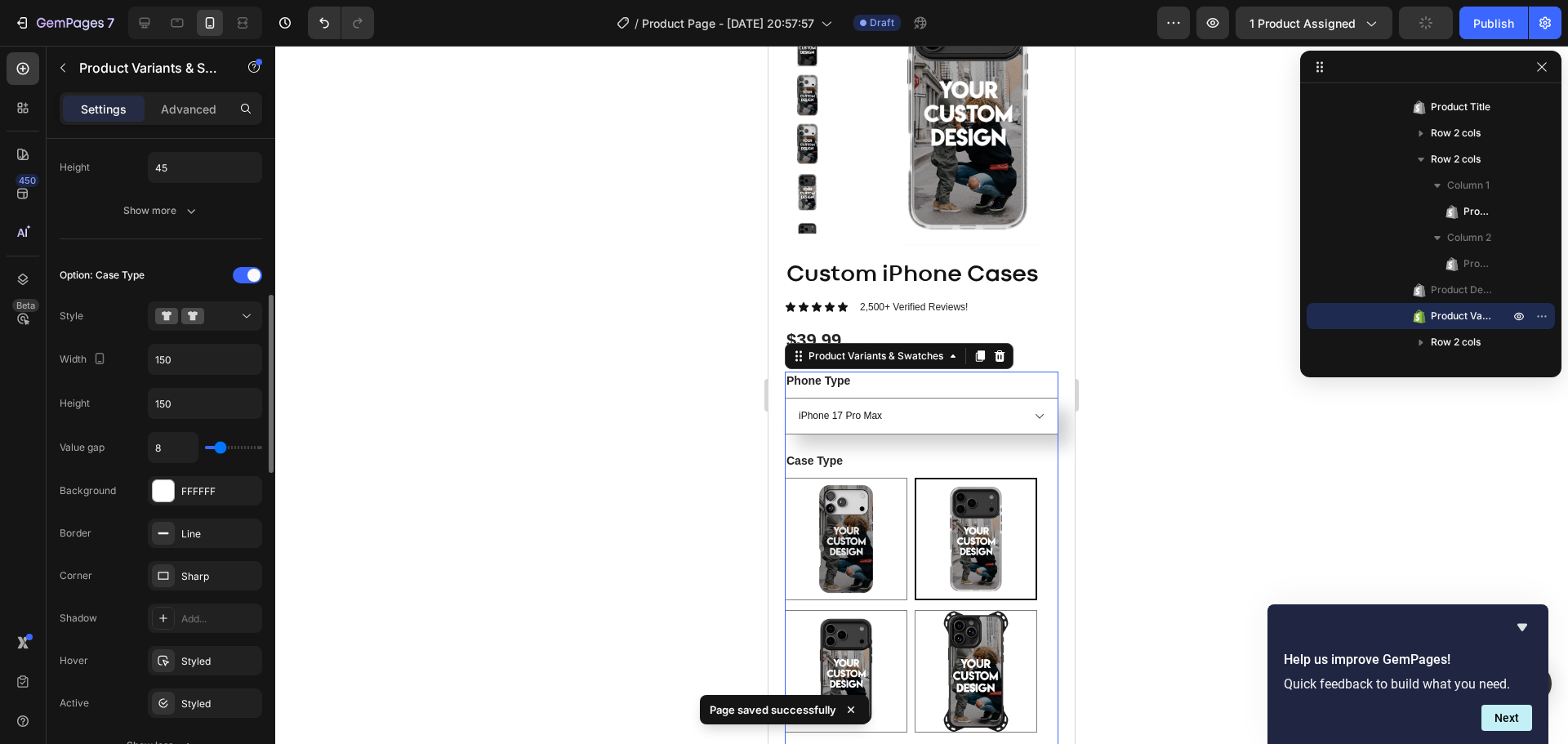
type input "7"
drag, startPoint x: 241, startPoint y: 448, endPoint x: 219, endPoint y: 451, distance: 22.2
type input "7"
click at [219, 450] on input "range" at bounding box center [234, 448] width 57 height 3
click at [191, 358] on input "150" at bounding box center [205, 359] width 113 height 29
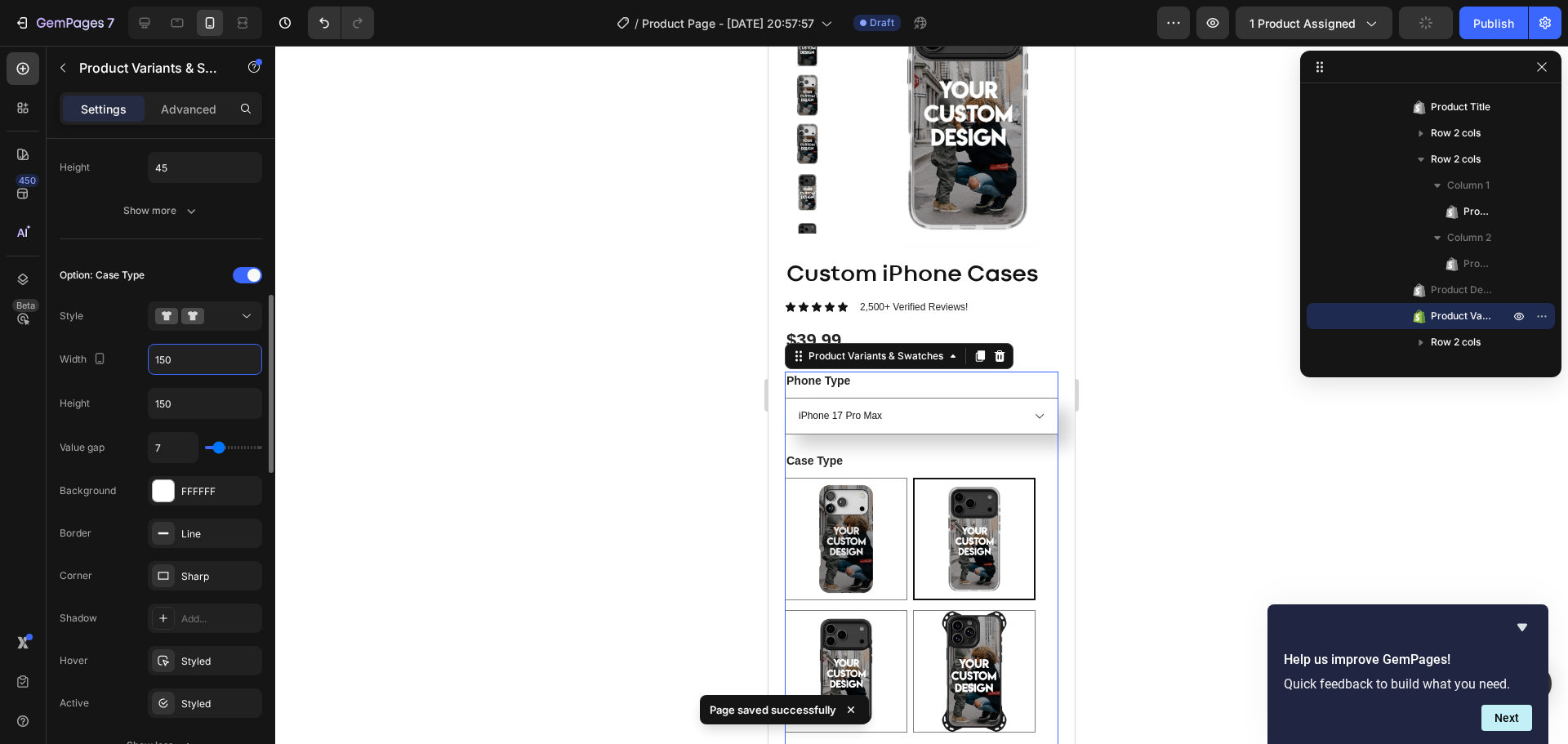
click at [191, 358] on input "150" at bounding box center [205, 359] width 113 height 29
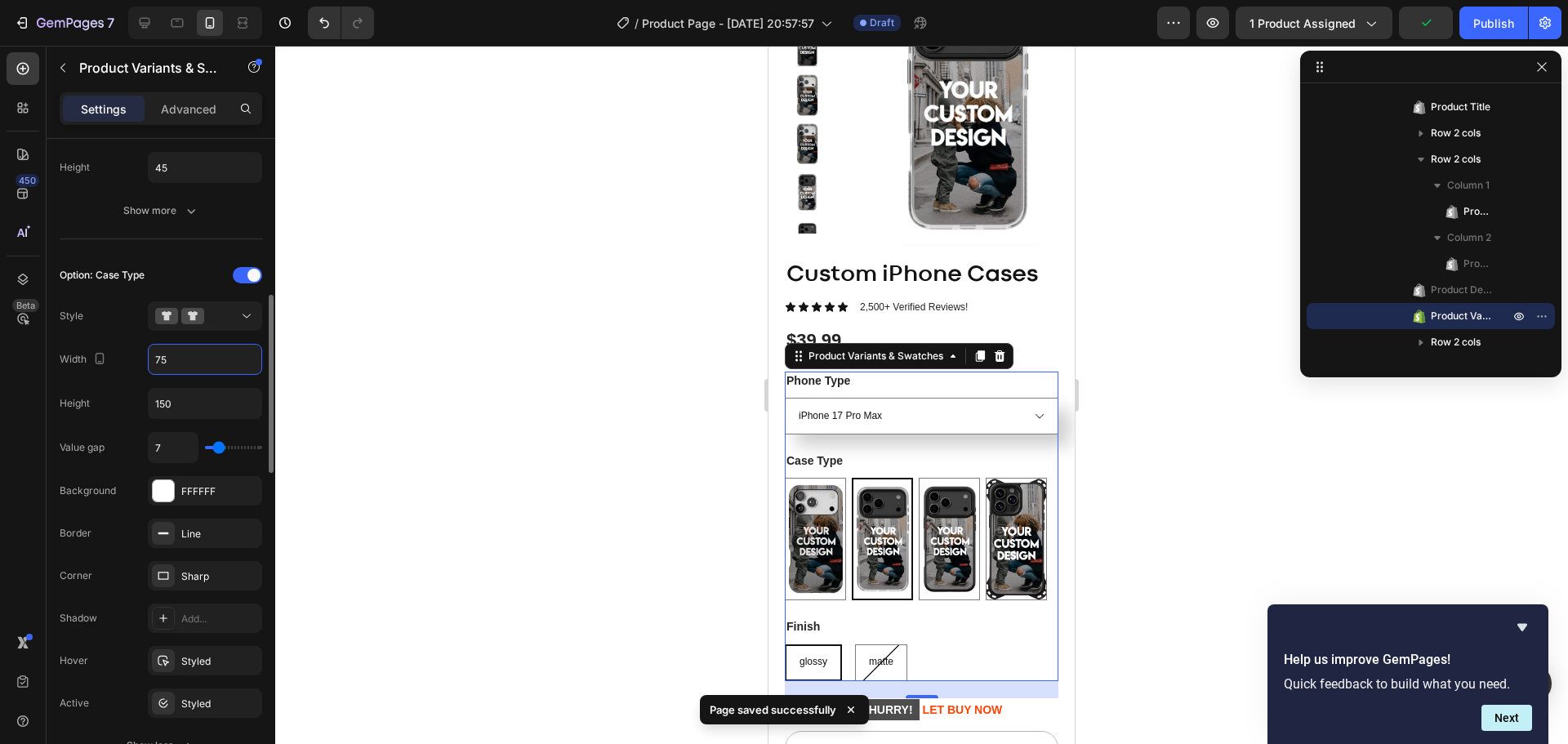
type input "7"
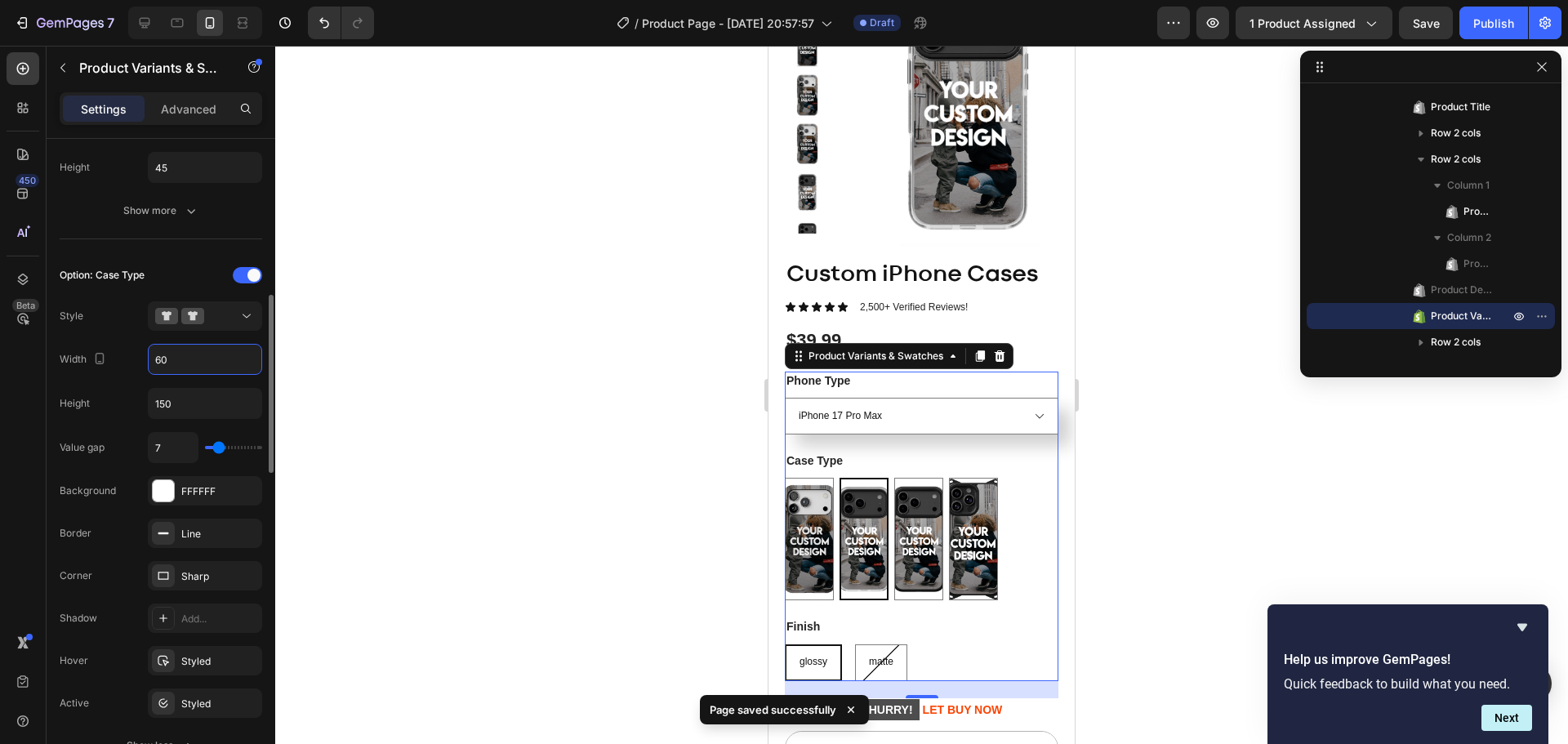
type input "6"
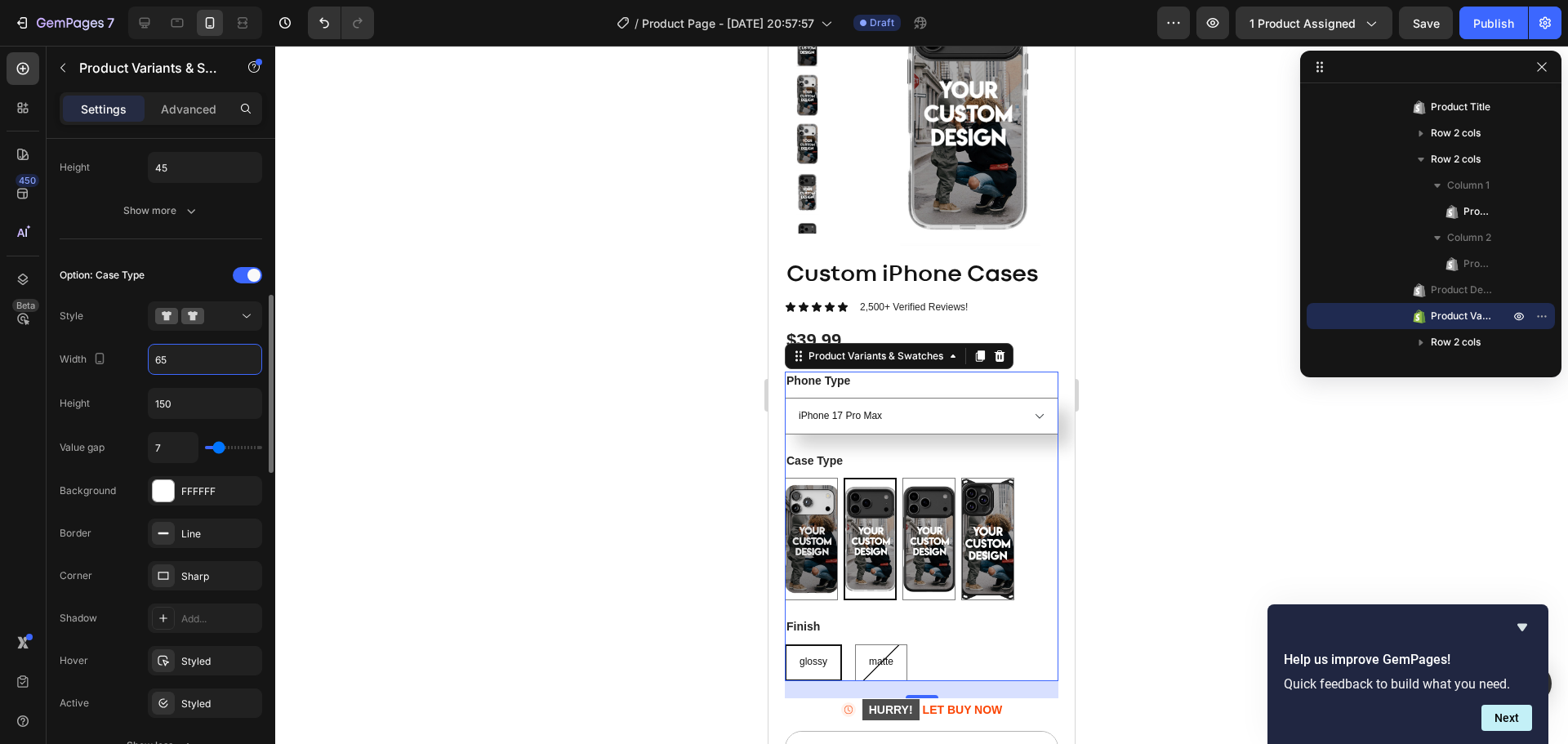
type input "6"
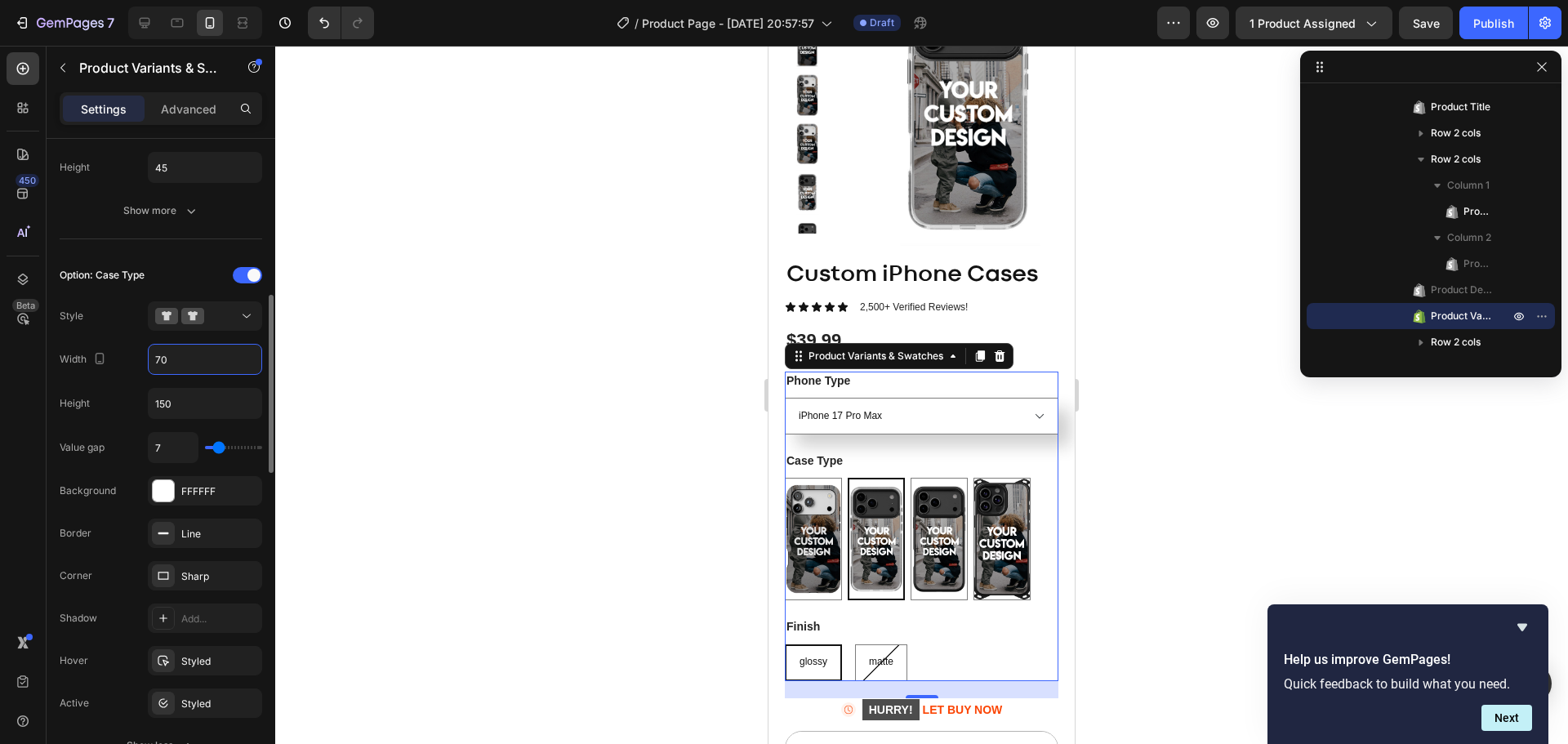
type input "7"
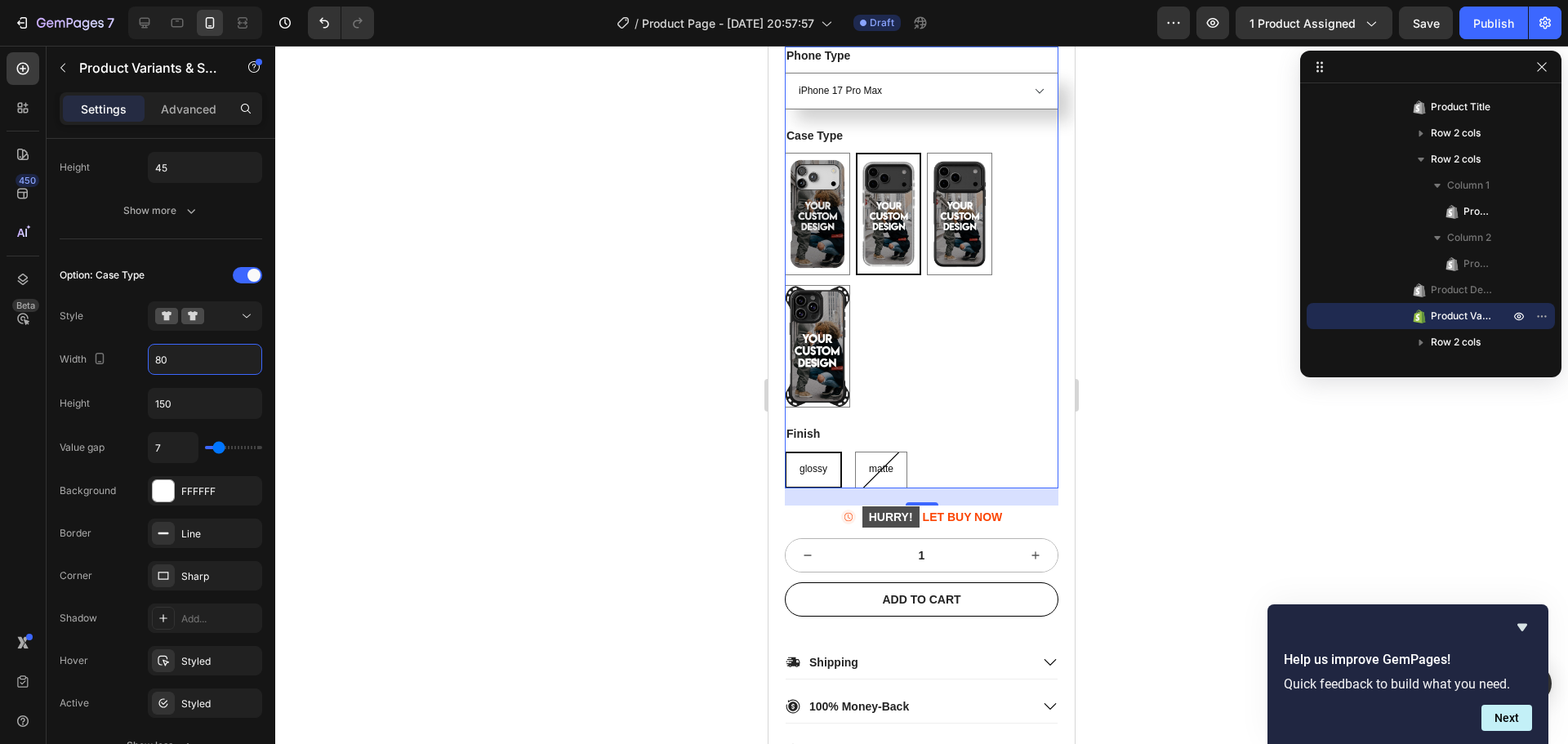
scroll to position [490, 0]
type input "80"
click at [897, 467] on div "matte" at bounding box center [881, 467] width 50 height 26
click at [855, 451] on input "matte matte matte" at bounding box center [855, 450] width 1 height 1
radio input "true"
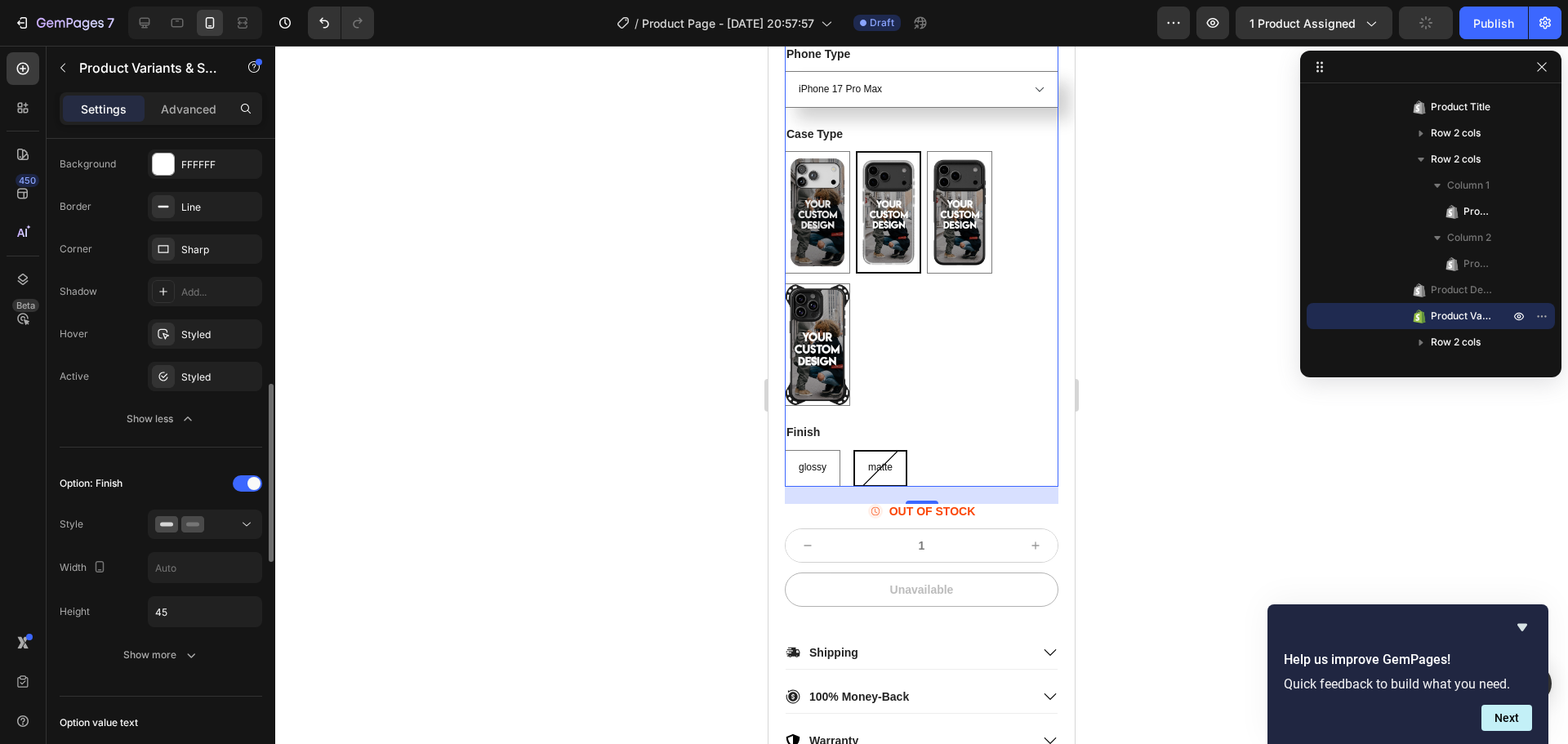
scroll to position [1063, 0]
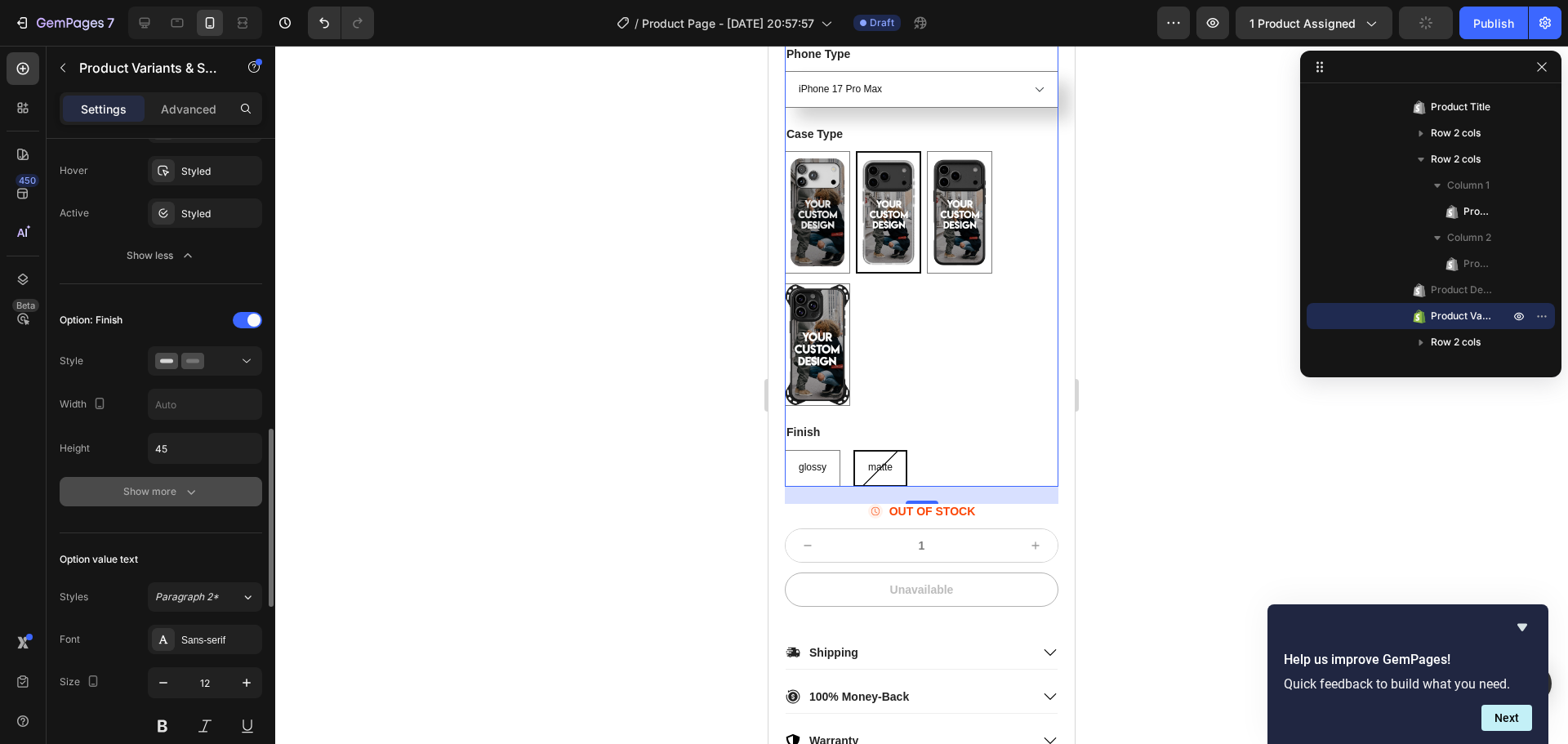
click at [171, 490] on div "Show more" at bounding box center [161, 491] width 76 height 16
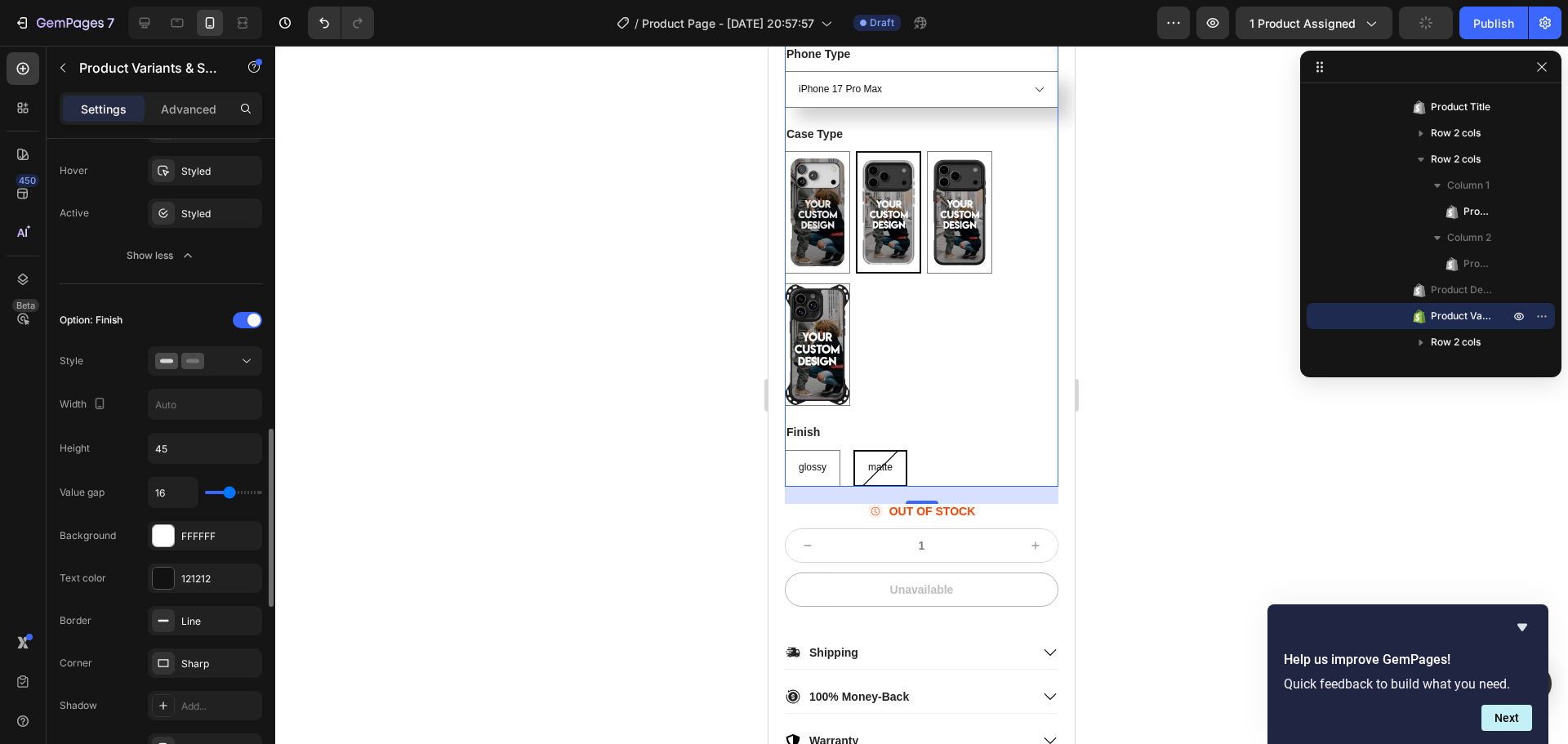
scroll to position [1307, 0]
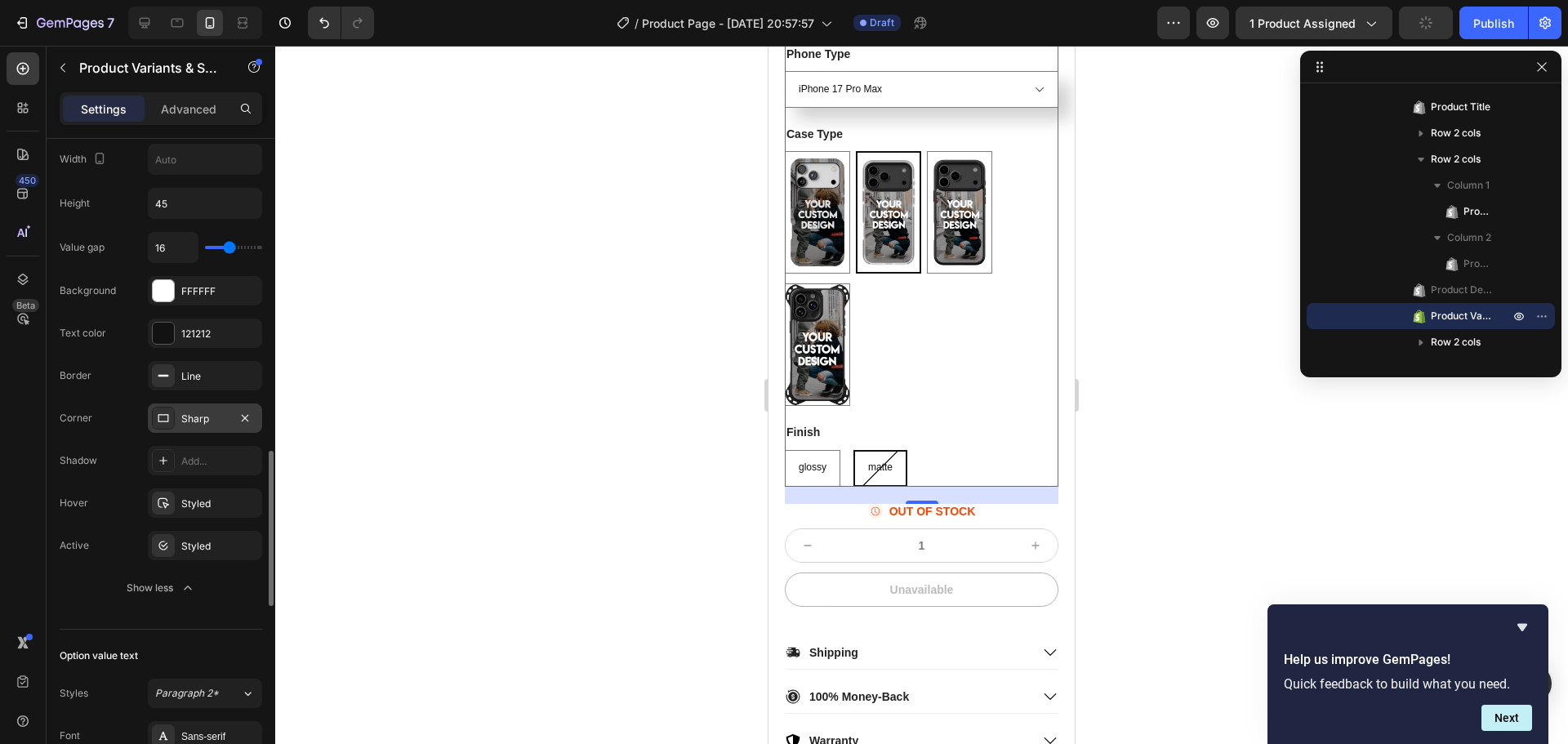
click at [202, 429] on div "Sharp" at bounding box center [205, 418] width 114 height 29
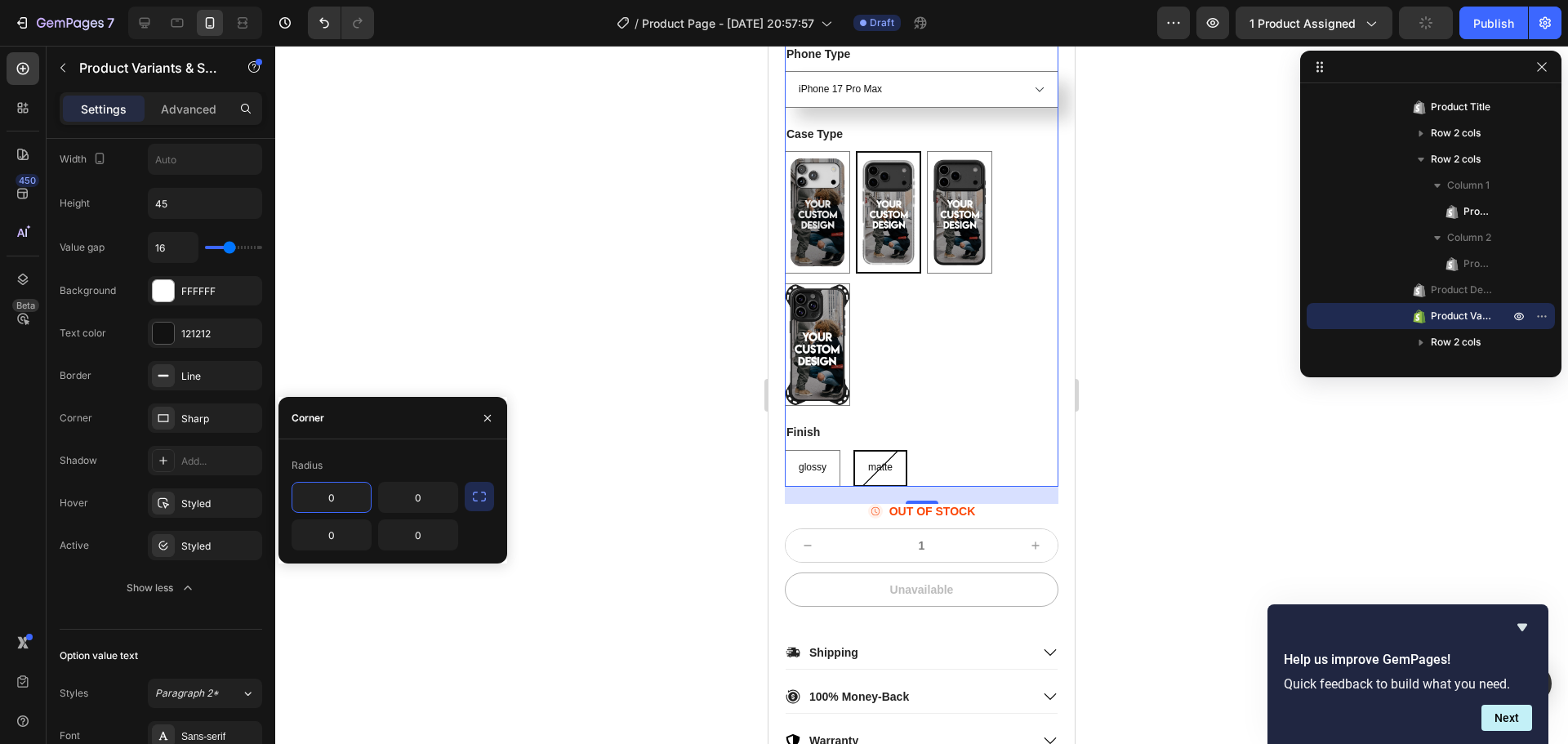
click at [358, 497] on input "0" at bounding box center [331, 497] width 78 height 29
type input "10"
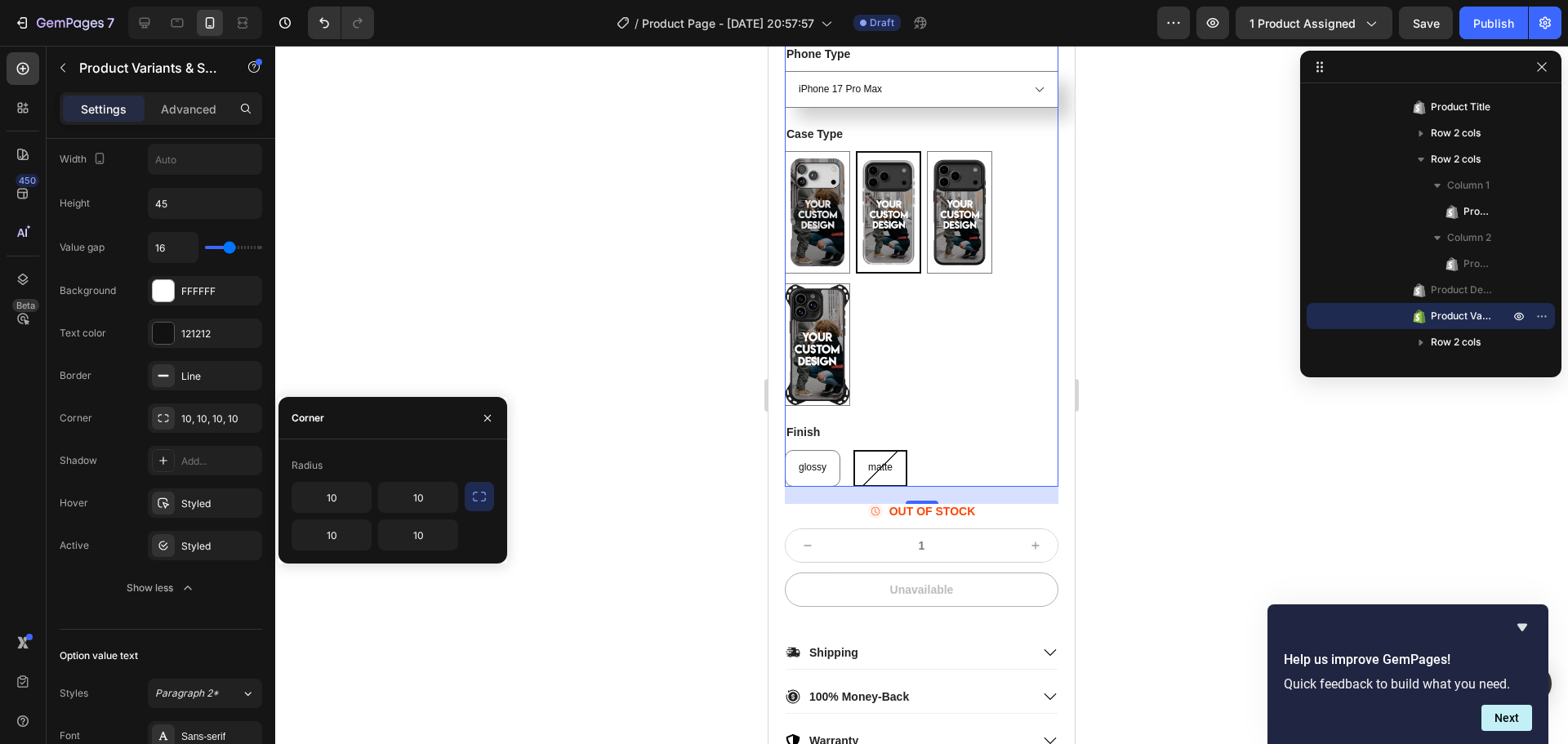
click at [865, 478] on div "matte" at bounding box center [881, 467] width 50 height 26
click at [854, 451] on input "matte matte matte" at bounding box center [853, 450] width 1 height 1
click at [481, 499] on icon "button" at bounding box center [479, 496] width 16 height 16
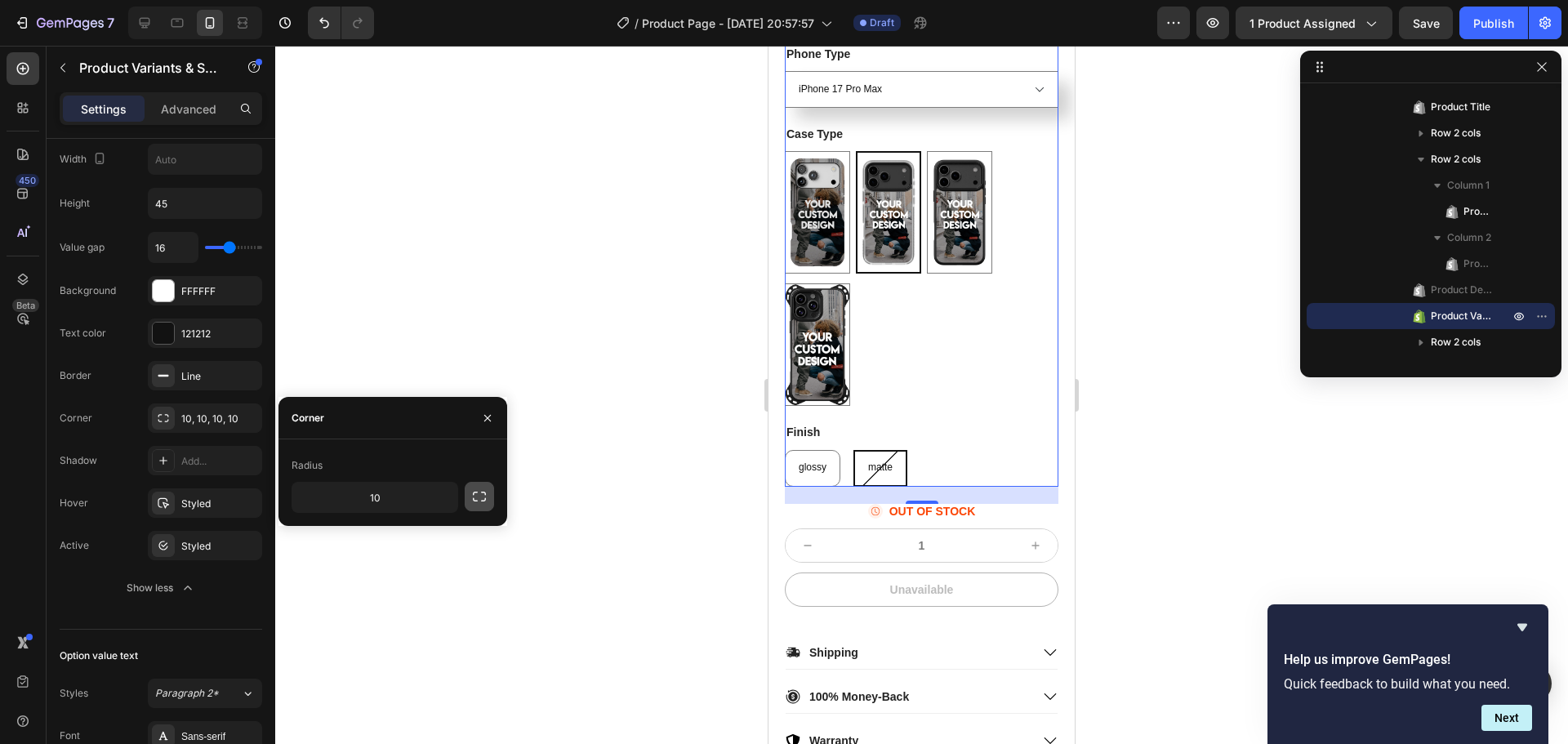
click at [475, 495] on icon "button" at bounding box center [479, 496] width 16 height 16
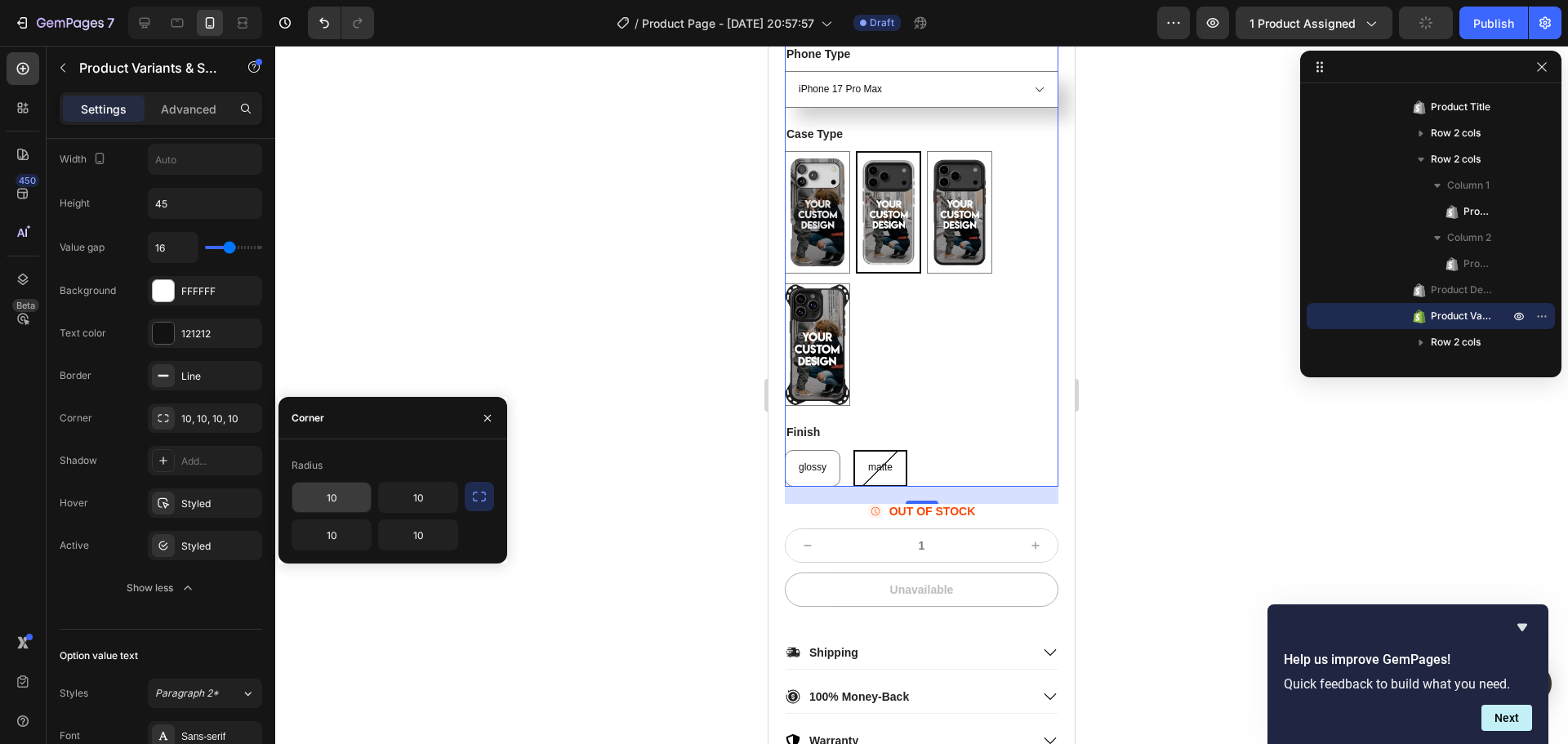
click at [365, 506] on input "10" at bounding box center [331, 497] width 78 height 29
click at [879, 469] on div "matte" at bounding box center [881, 469] width 54 height 37
click at [854, 451] on input "matte matte matte" at bounding box center [853, 450] width 1 height 1
click at [813, 472] on span "glossy" at bounding box center [813, 467] width 28 height 12
click at [785, 451] on input "glossy glossy glossy" at bounding box center [784, 450] width 1 height 1
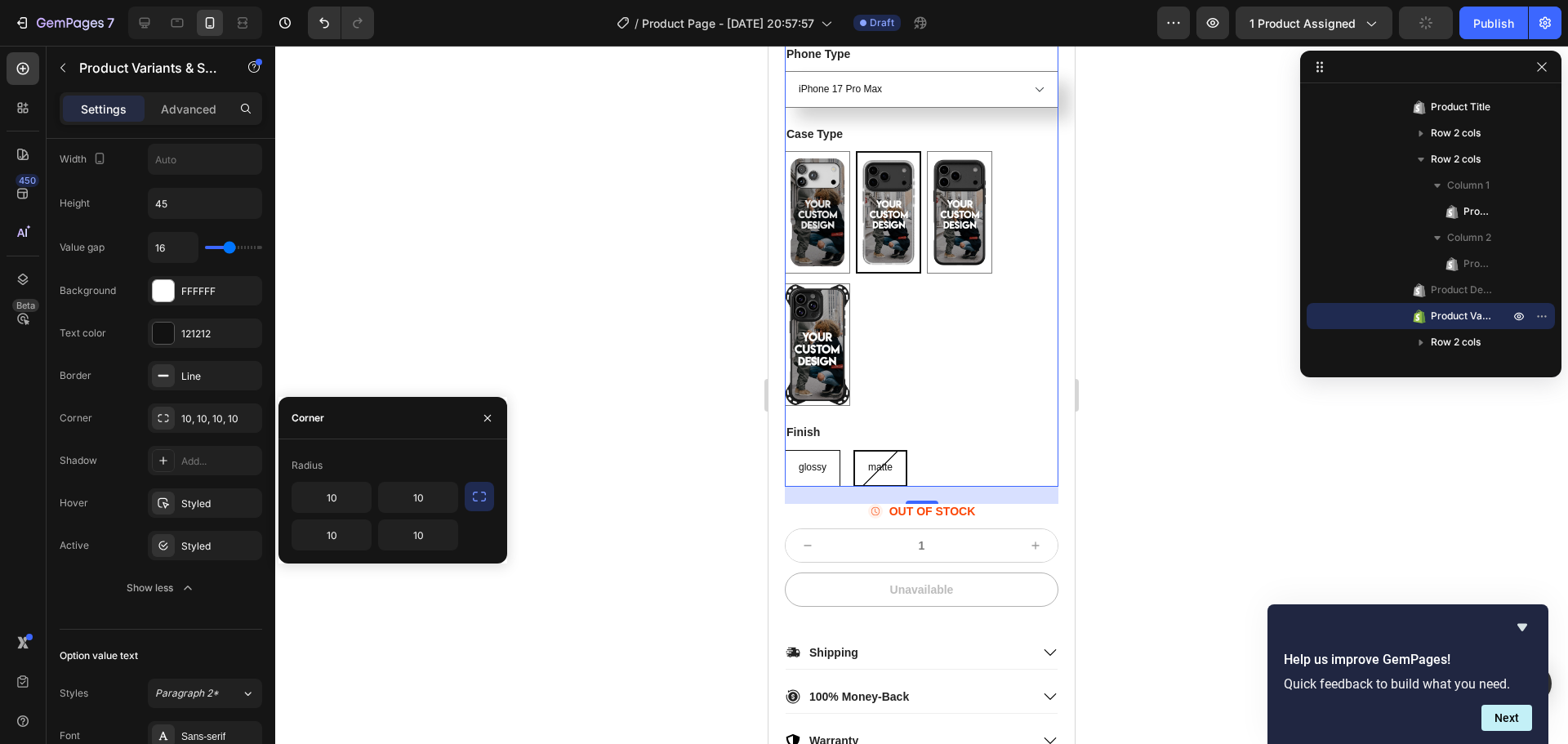
radio input "true"
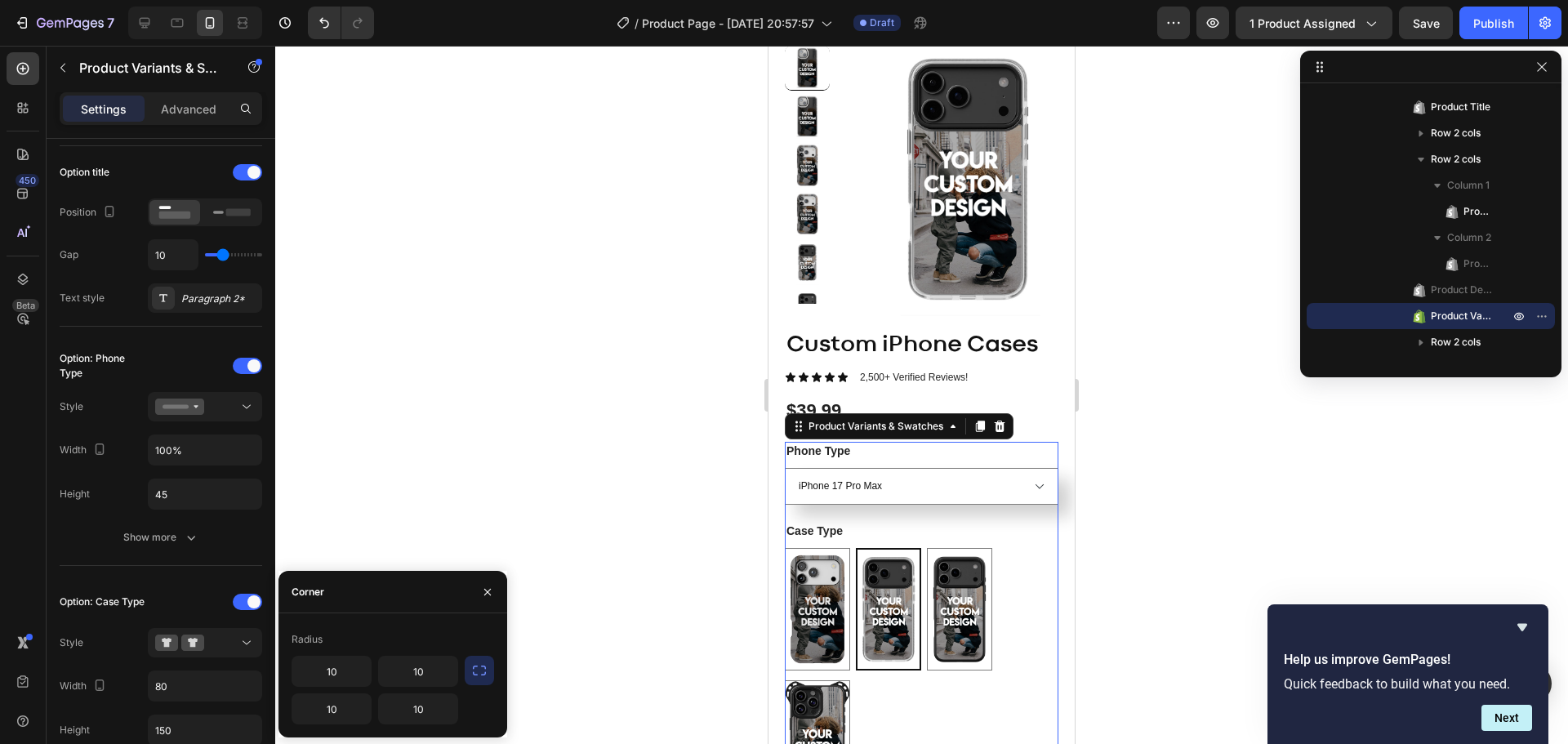
scroll to position [0, 0]
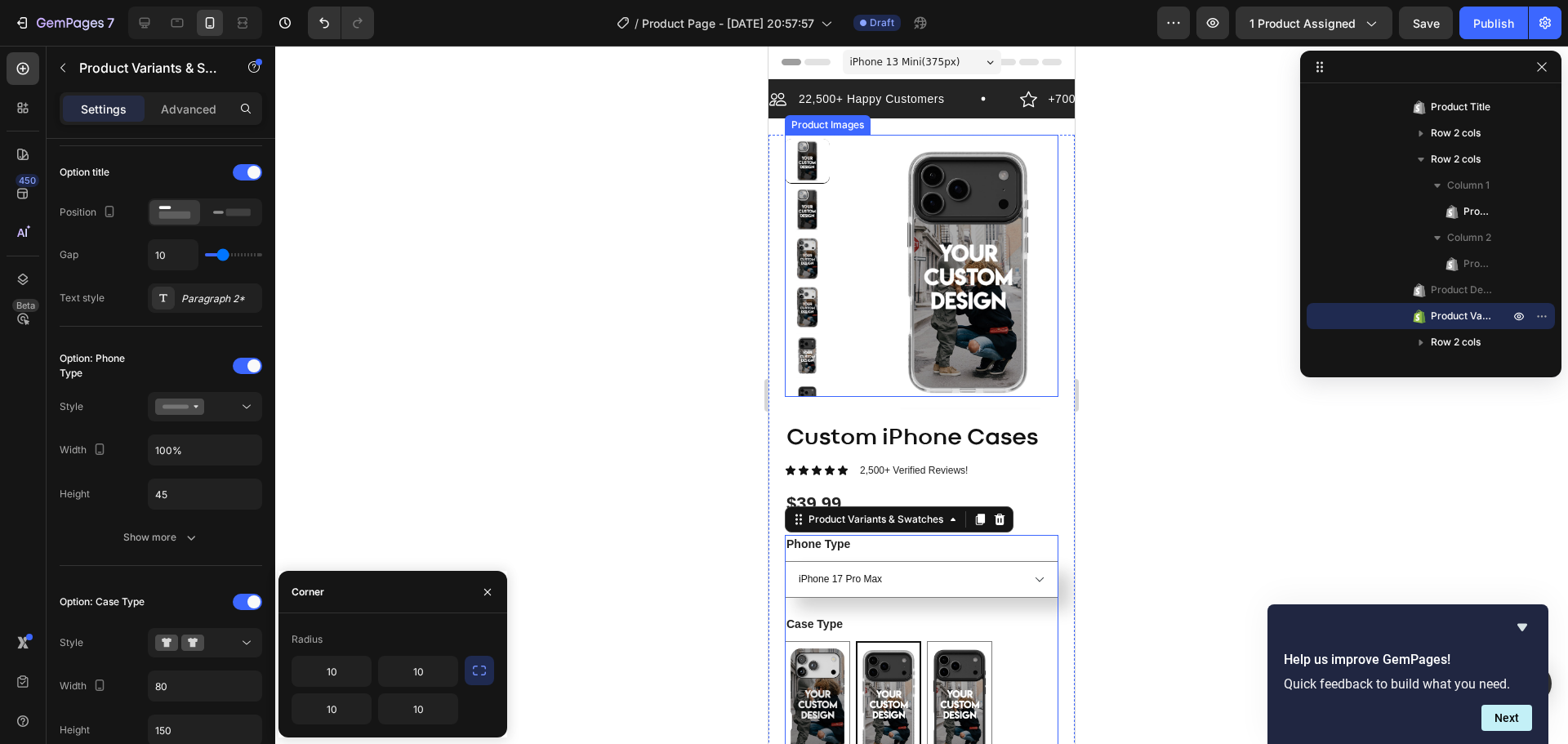
click at [1045, 247] on img at bounding box center [968, 272] width 223 height 275
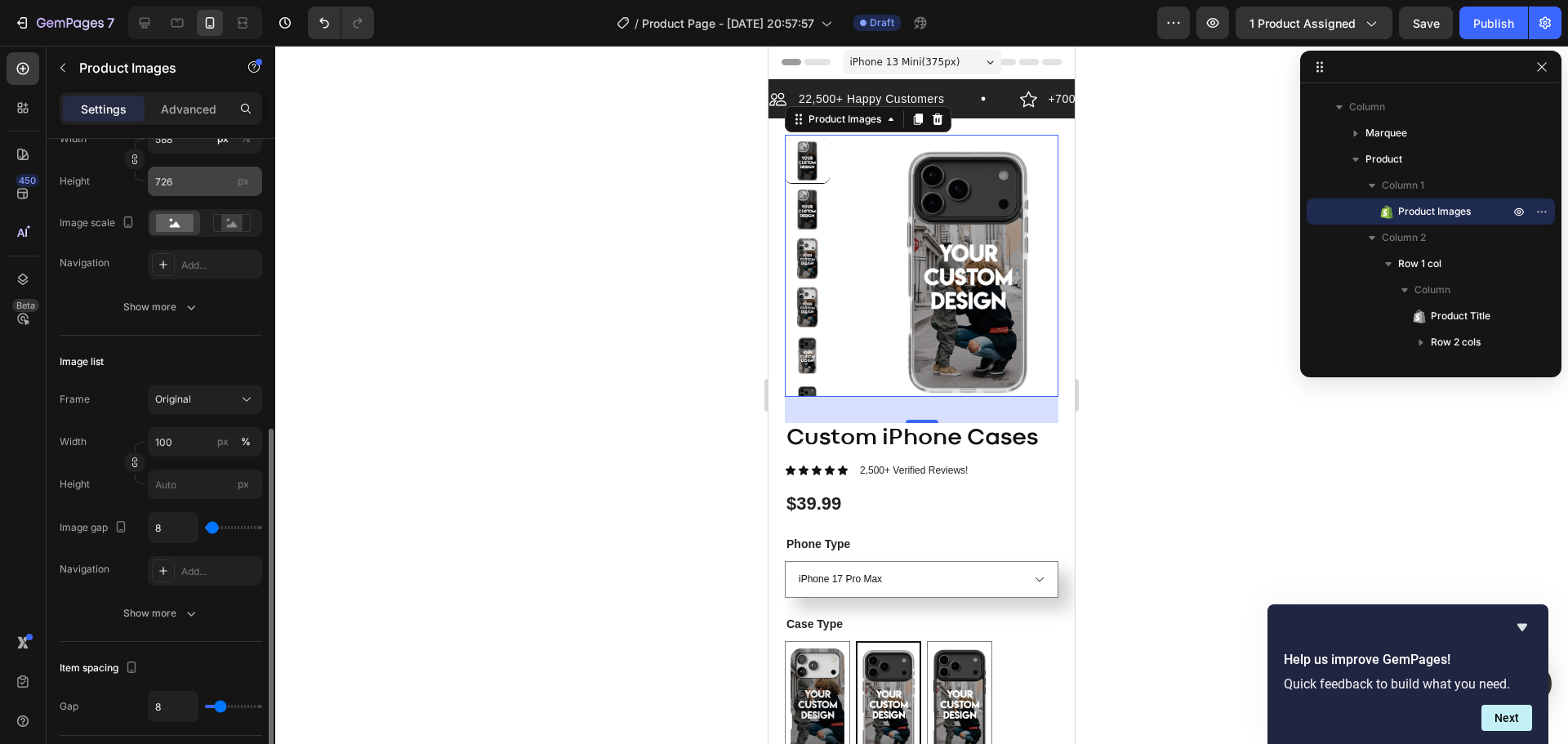
scroll to position [409, 0]
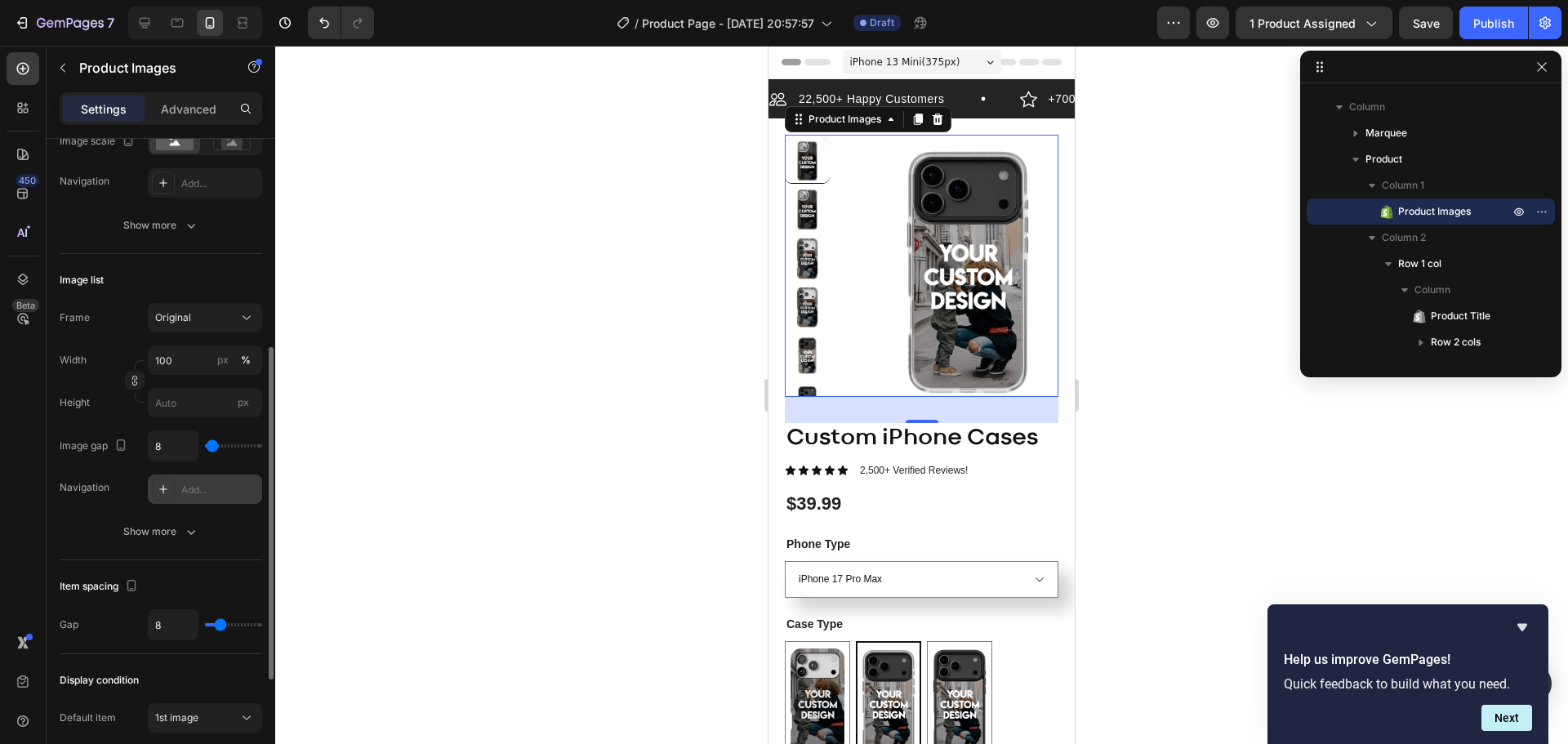
click at [175, 492] on div "Add..." at bounding box center [205, 489] width 114 height 29
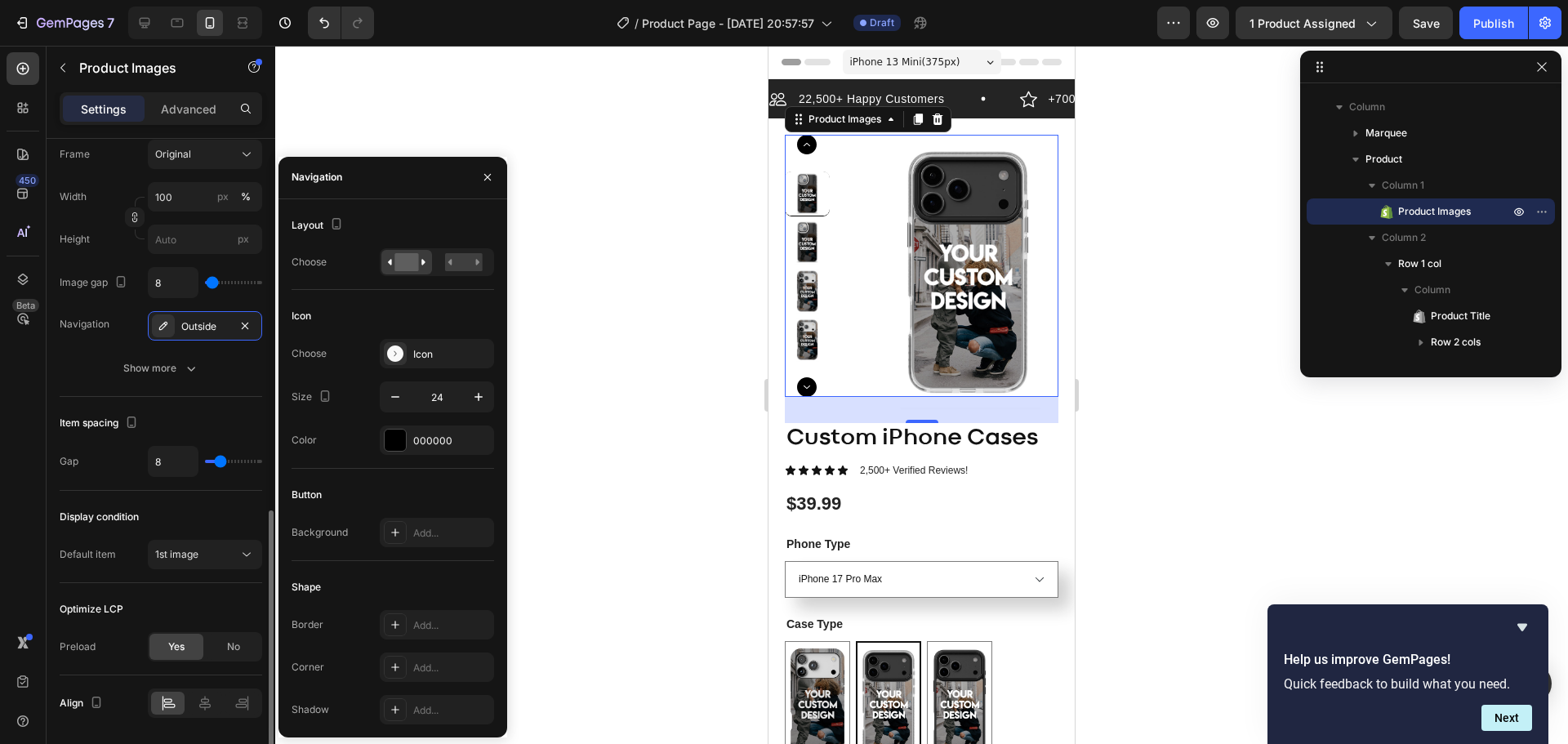
scroll to position [625, 0]
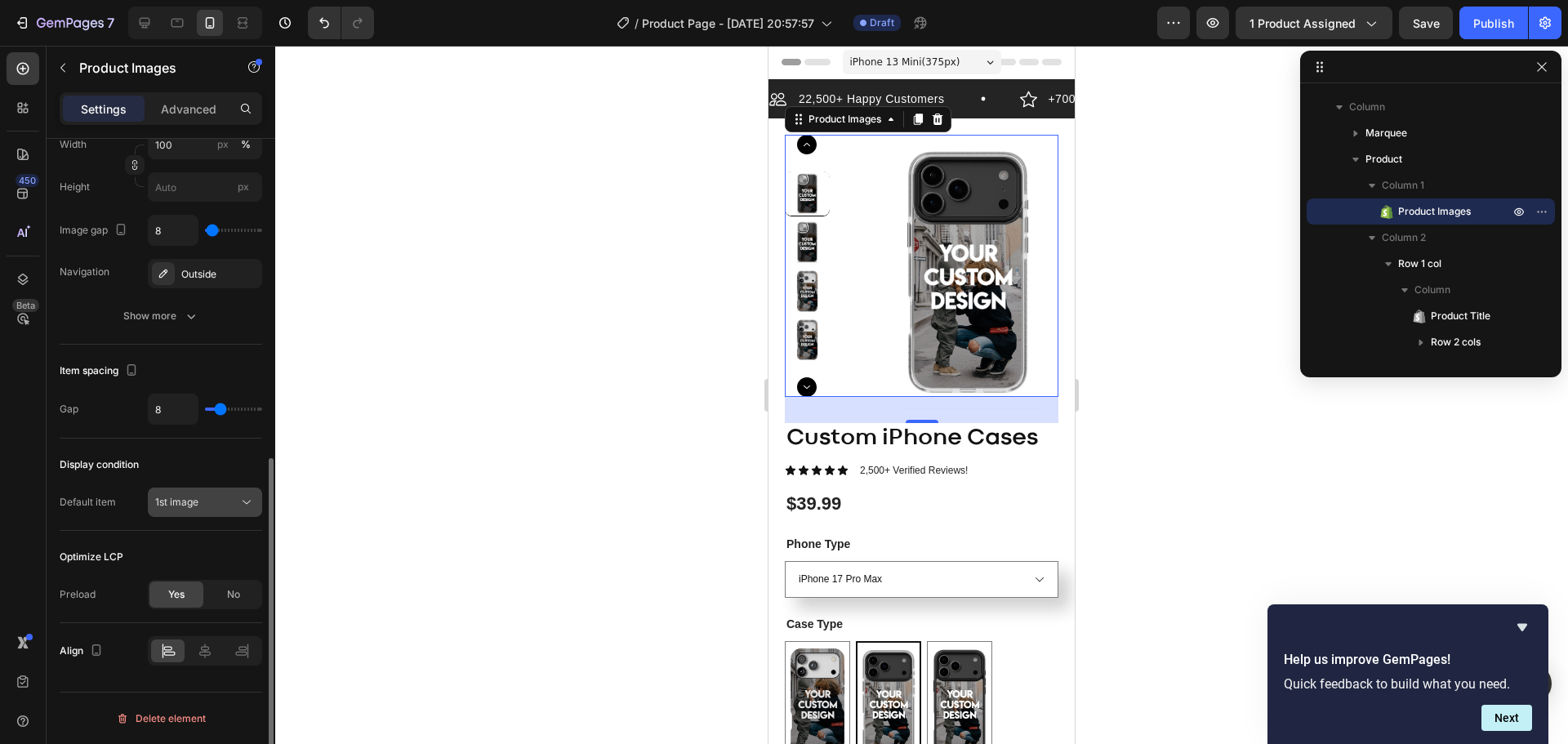
click at [200, 499] on div "1st image" at bounding box center [197, 502] width 83 height 14
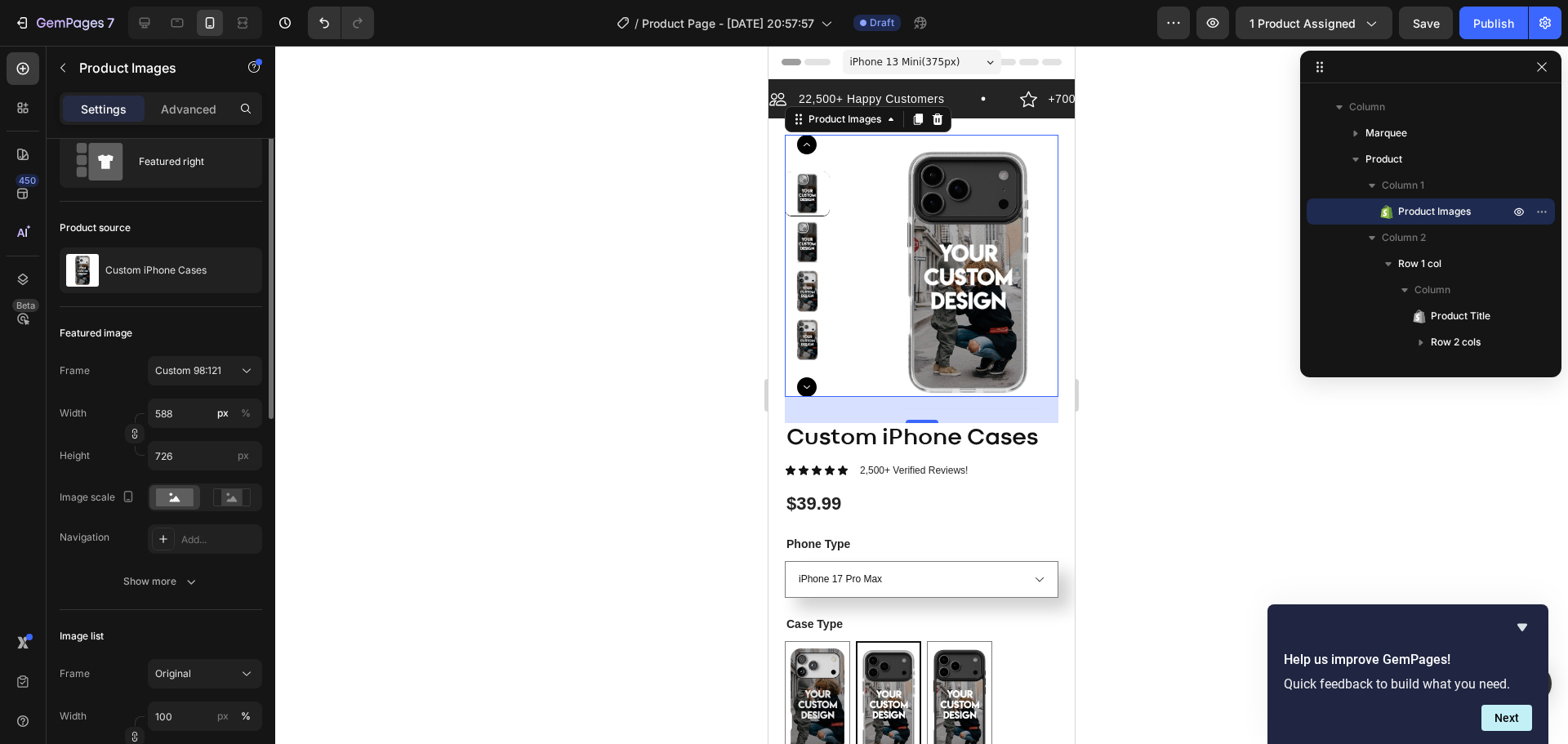
scroll to position [0, 0]
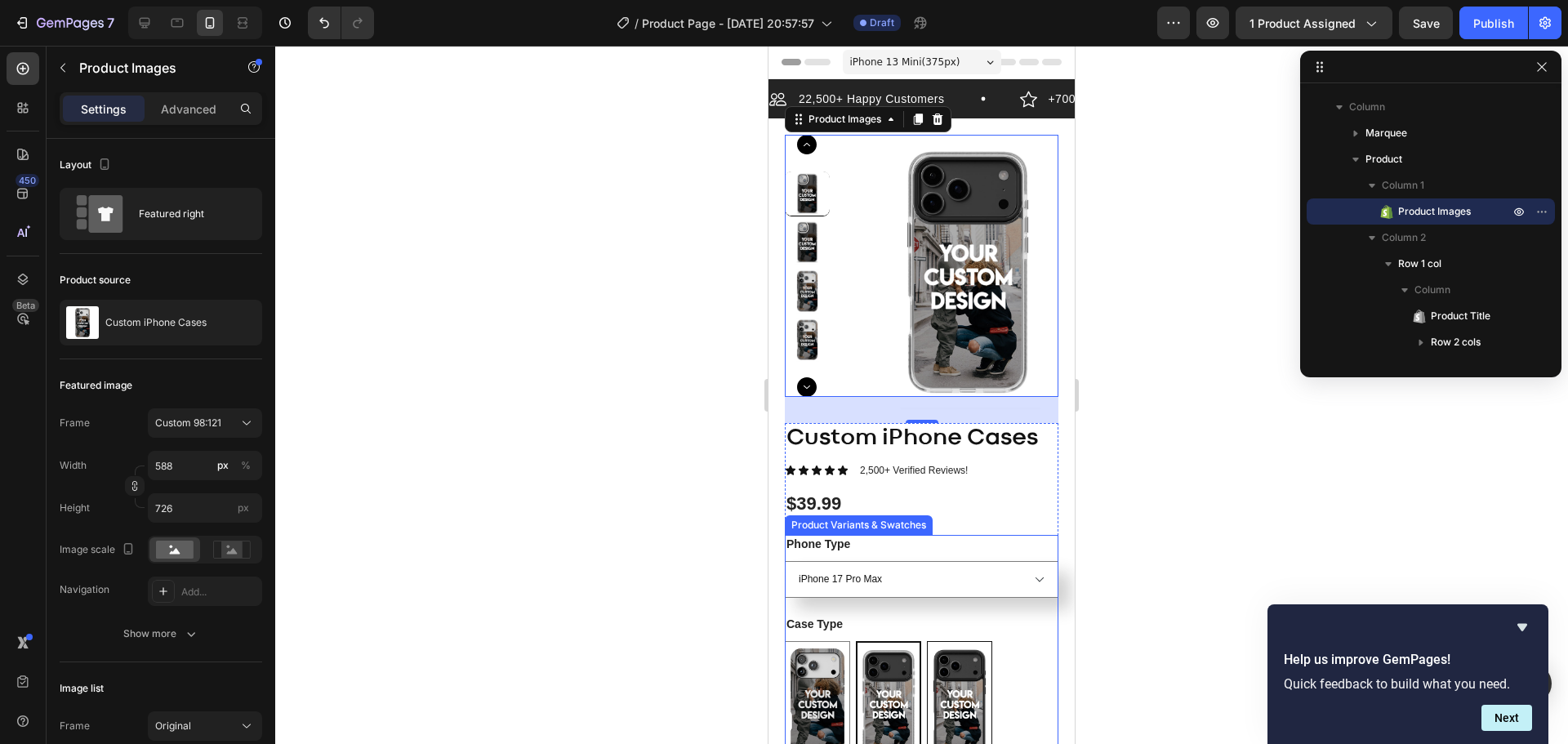
click at [952, 679] on img at bounding box center [960, 703] width 64 height 121
click at [927, 641] on input "Elite Elite" at bounding box center [926, 641] width 1 height 1
radio input "true"
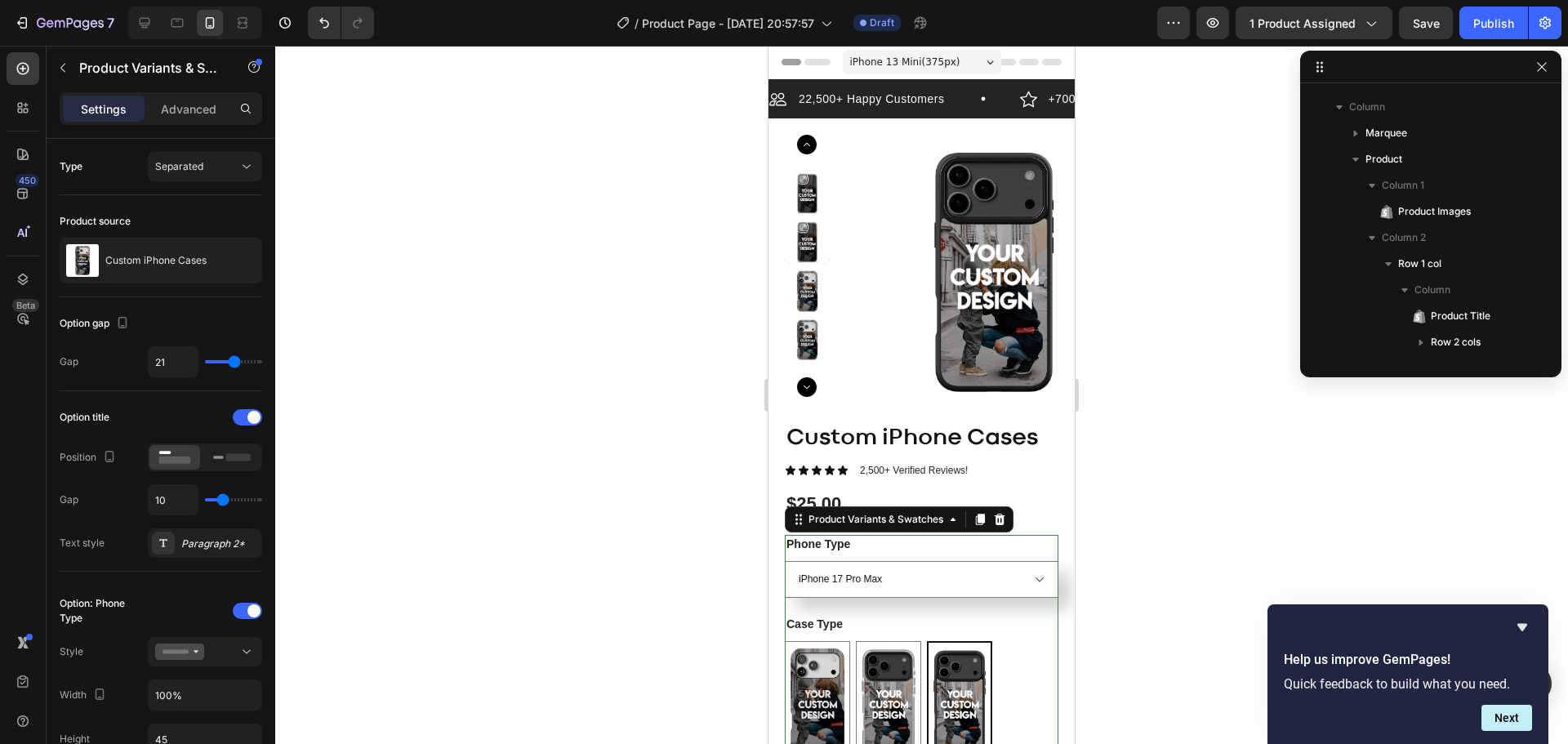
scroll to position [335, 0]
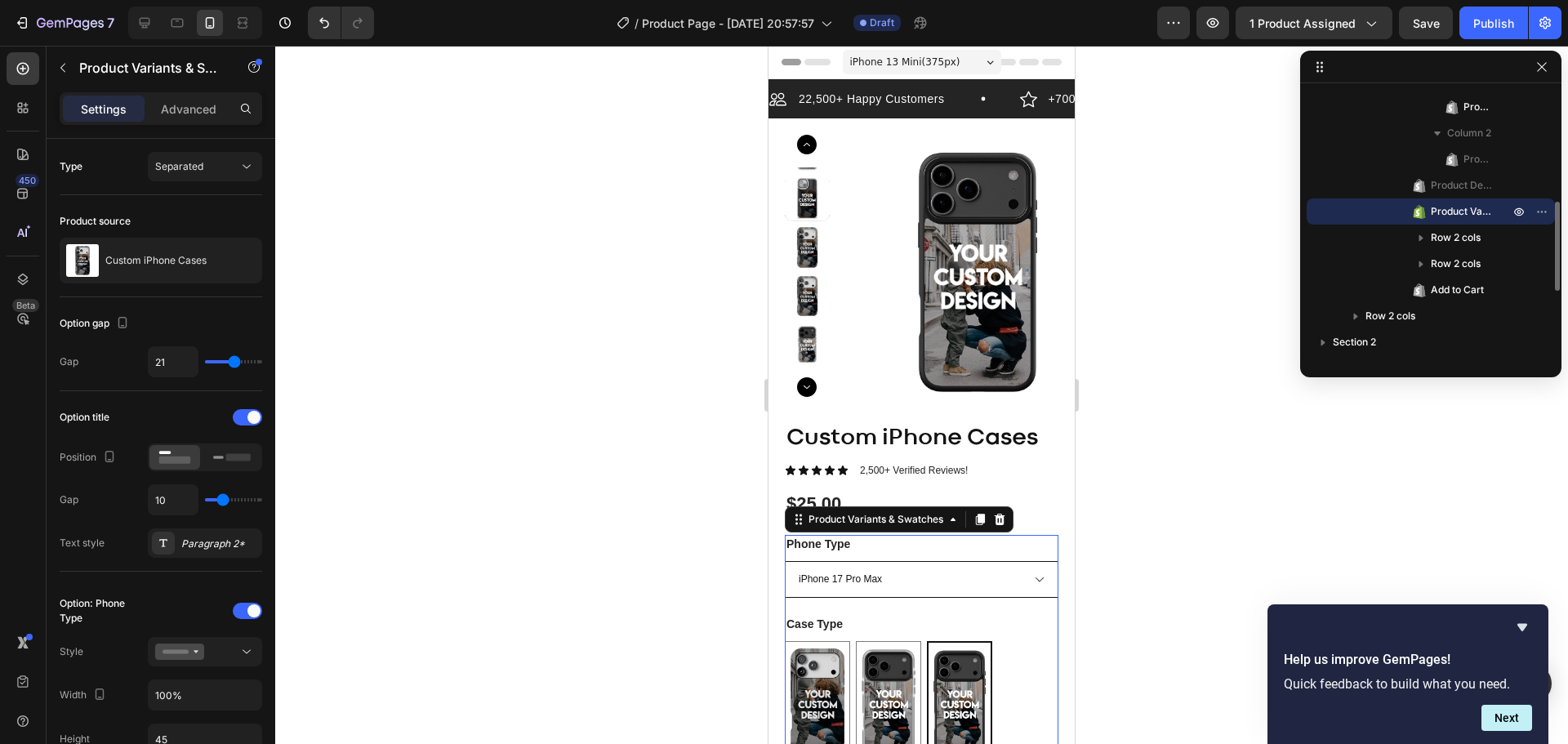
click at [1014, 574] on select "Please select an option iPhone 17 Pro Max iPhone 17 Pro iPhone 17 Air iPhone 17…" at bounding box center [922, 580] width 274 height 37
click at [785, 562] on select "Please select an option iPhone 17 Pro Max iPhone 17 Pro iPhone 17 Air iPhone 17…" at bounding box center [922, 580] width 274 height 37
select select "iPhone 13 Pro"
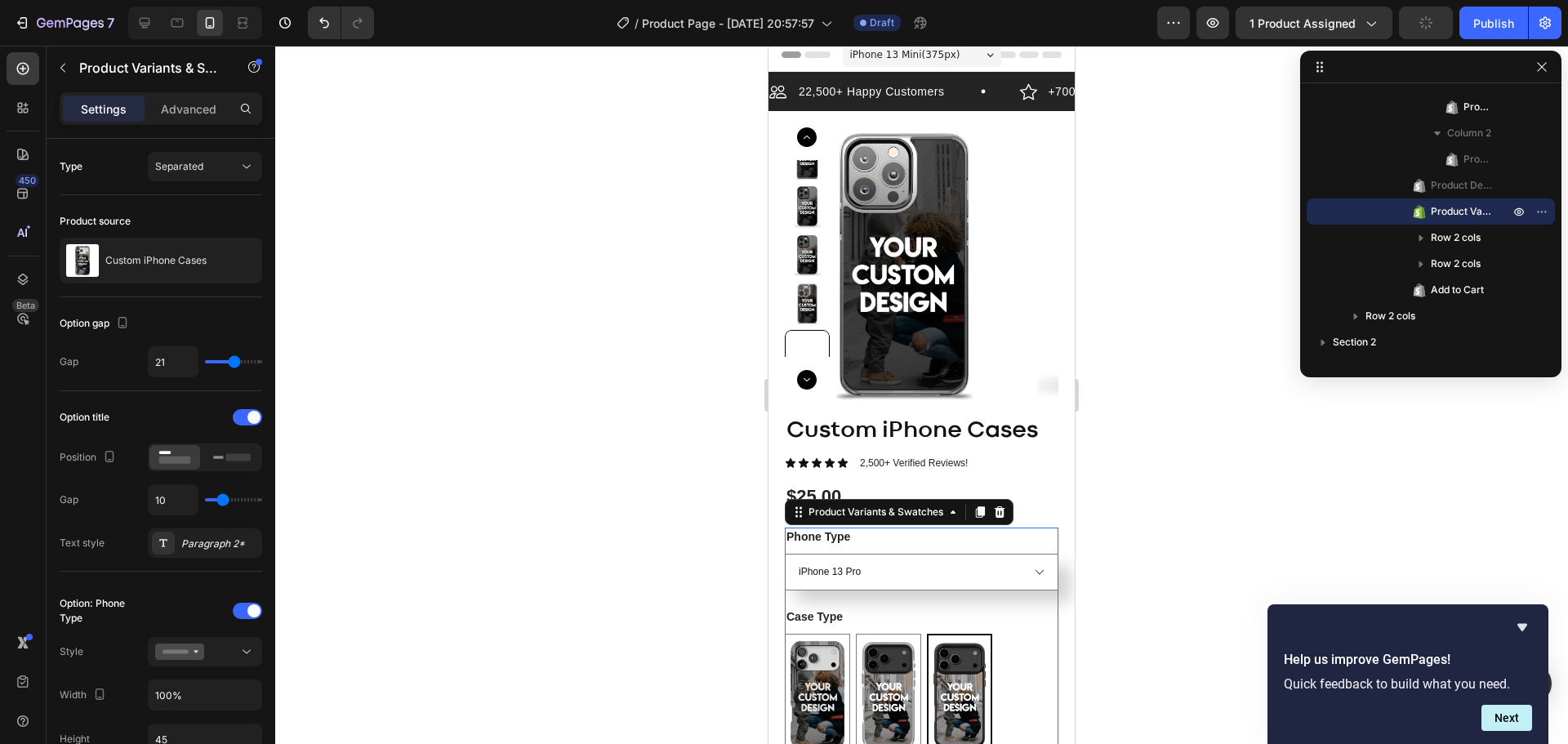
scroll to position [0, 0]
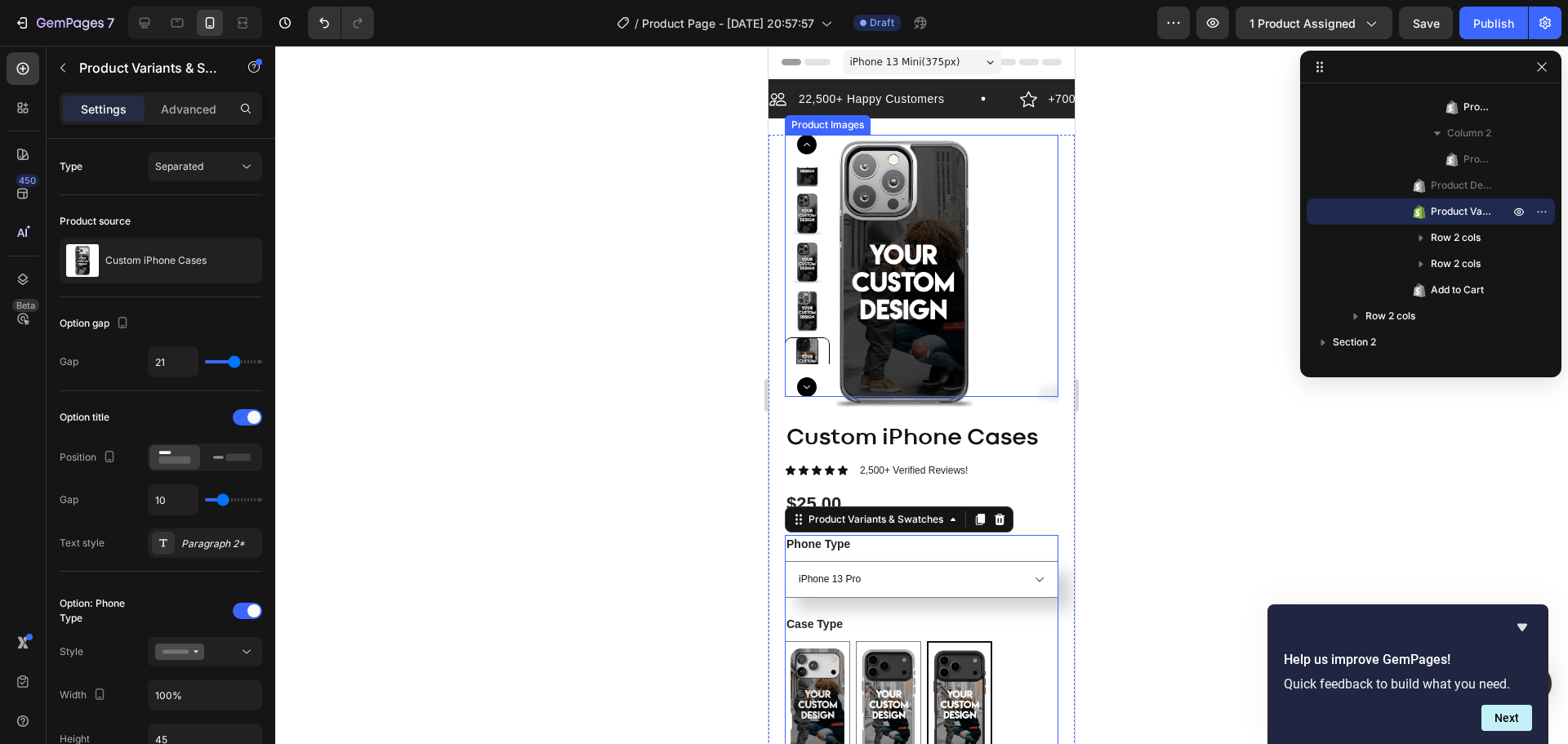
click at [811, 386] on img at bounding box center [807, 408] width 45 height 45
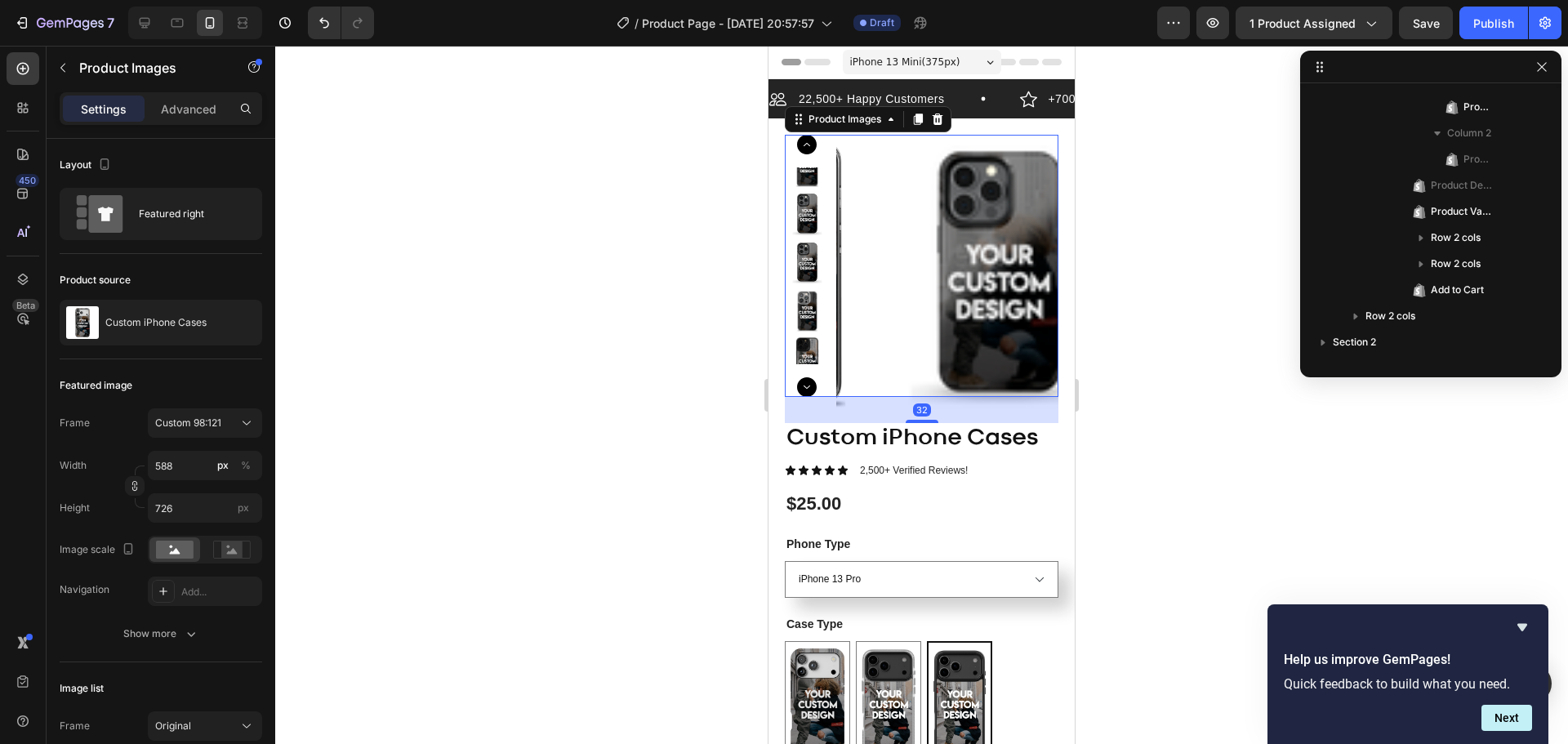
scroll to position [22, 0]
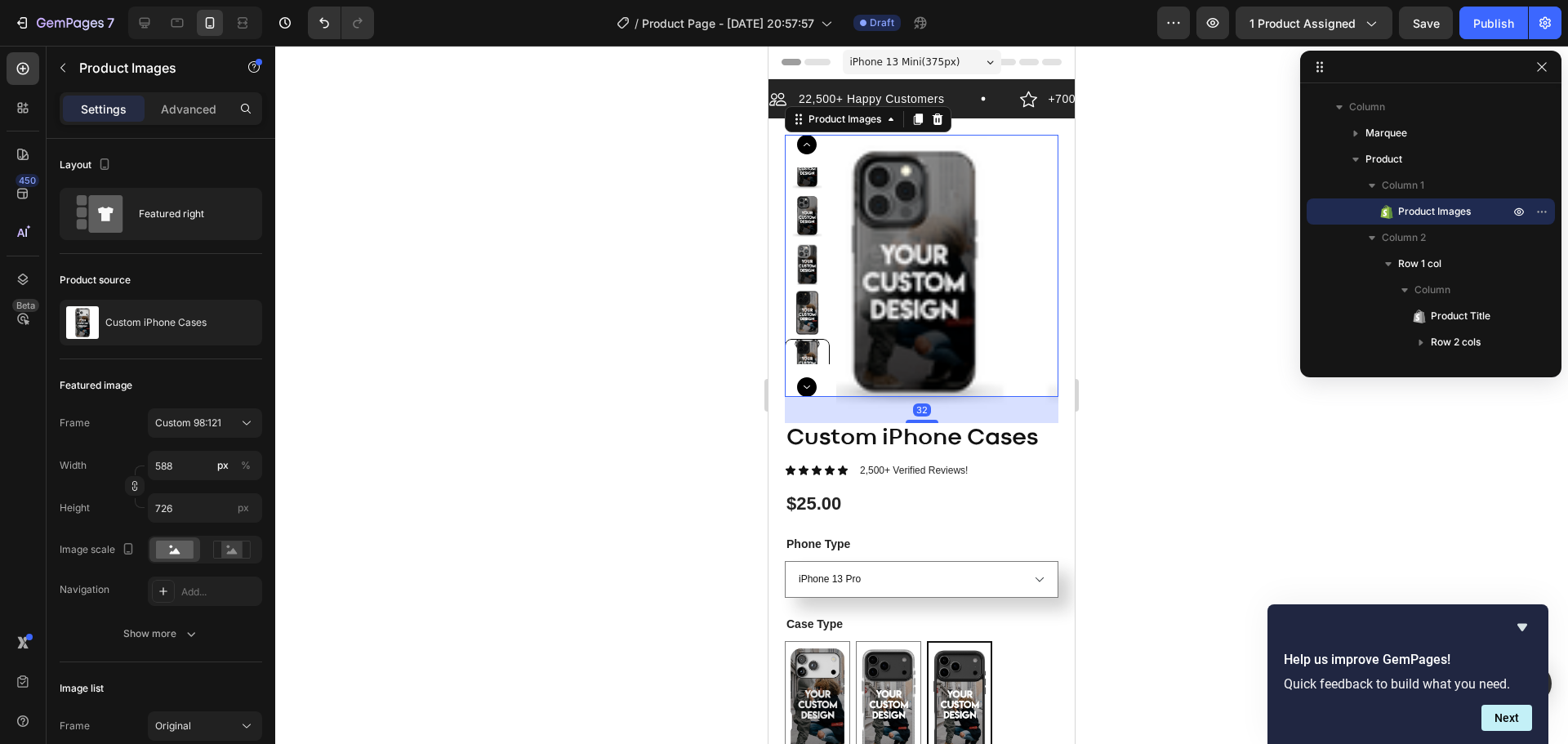
click at [813, 388] on img at bounding box center [807, 409] width 45 height 45
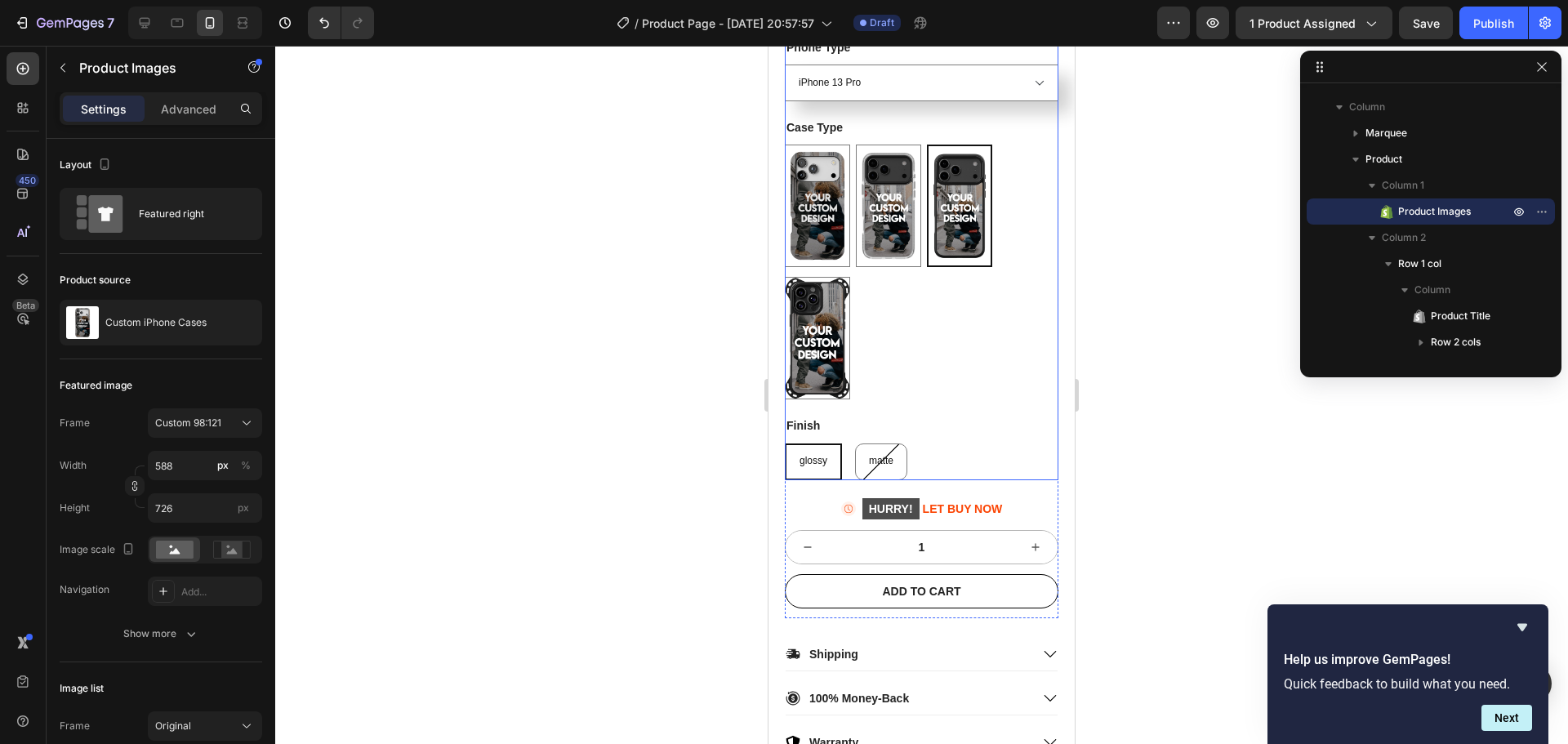
scroll to position [629, 0]
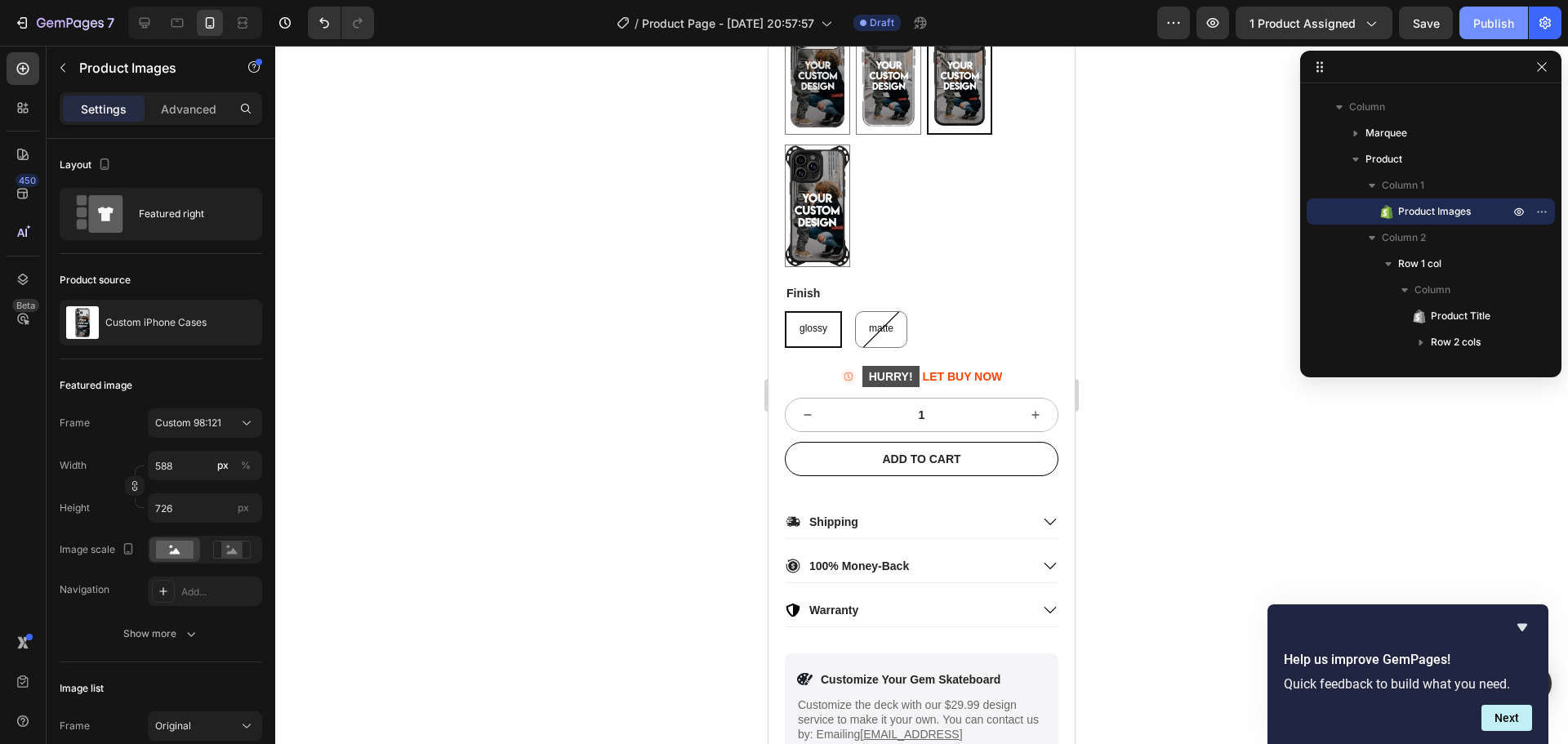
click at [1488, 27] on div "Publish" at bounding box center [1493, 23] width 41 height 17
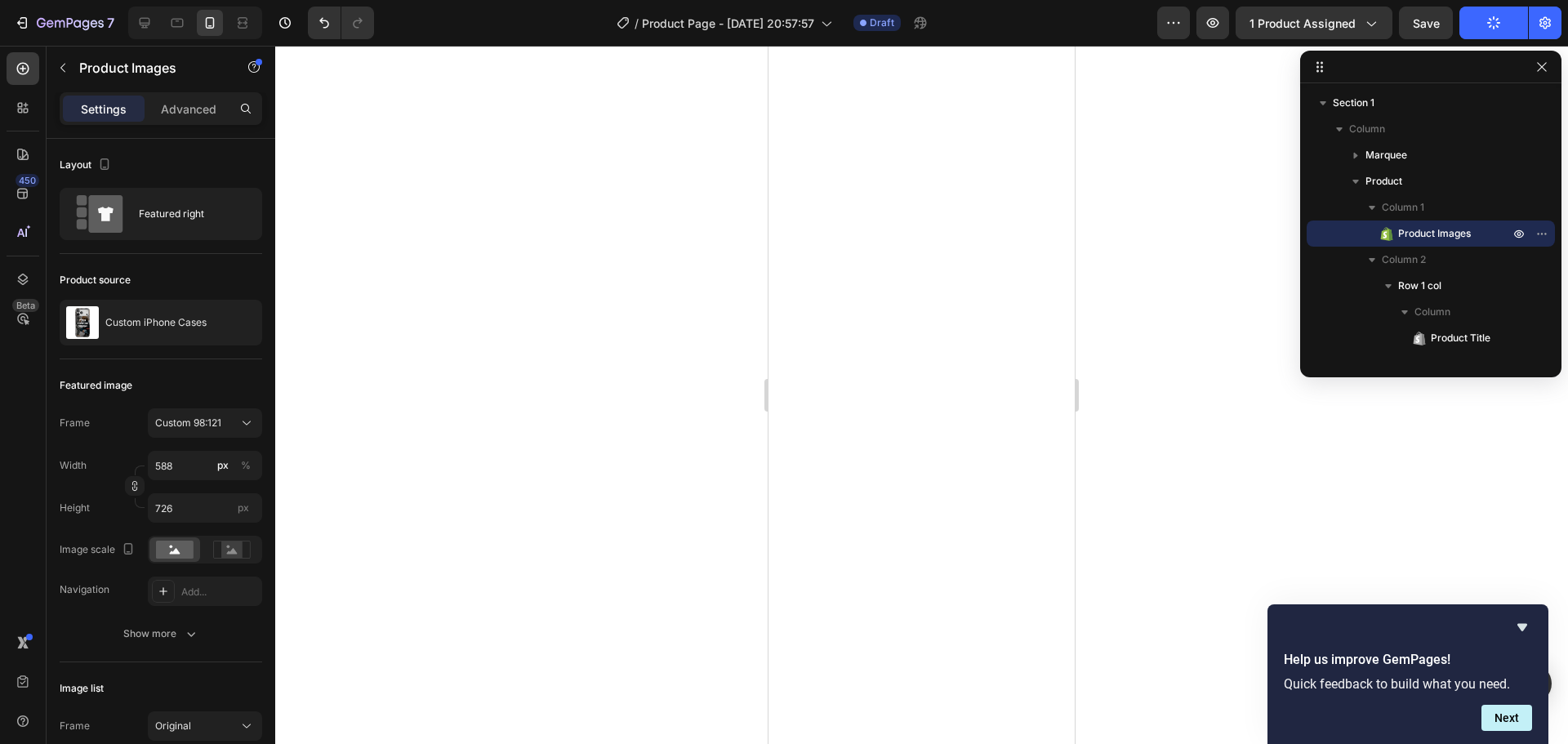
select select "iPhone 13 Pro"
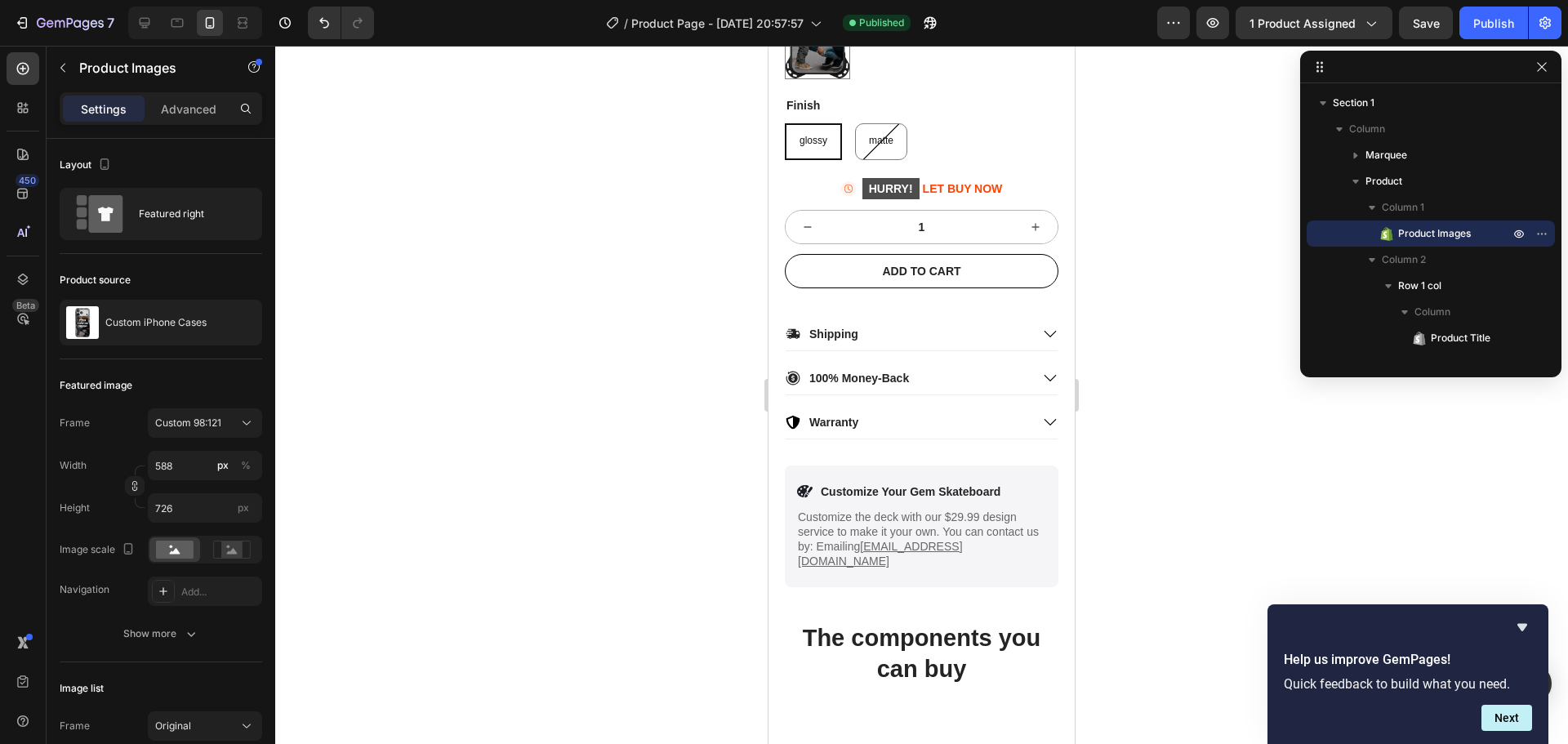
scroll to position [22, 0]
